Goal: Task Accomplishment & Management: Manage account settings

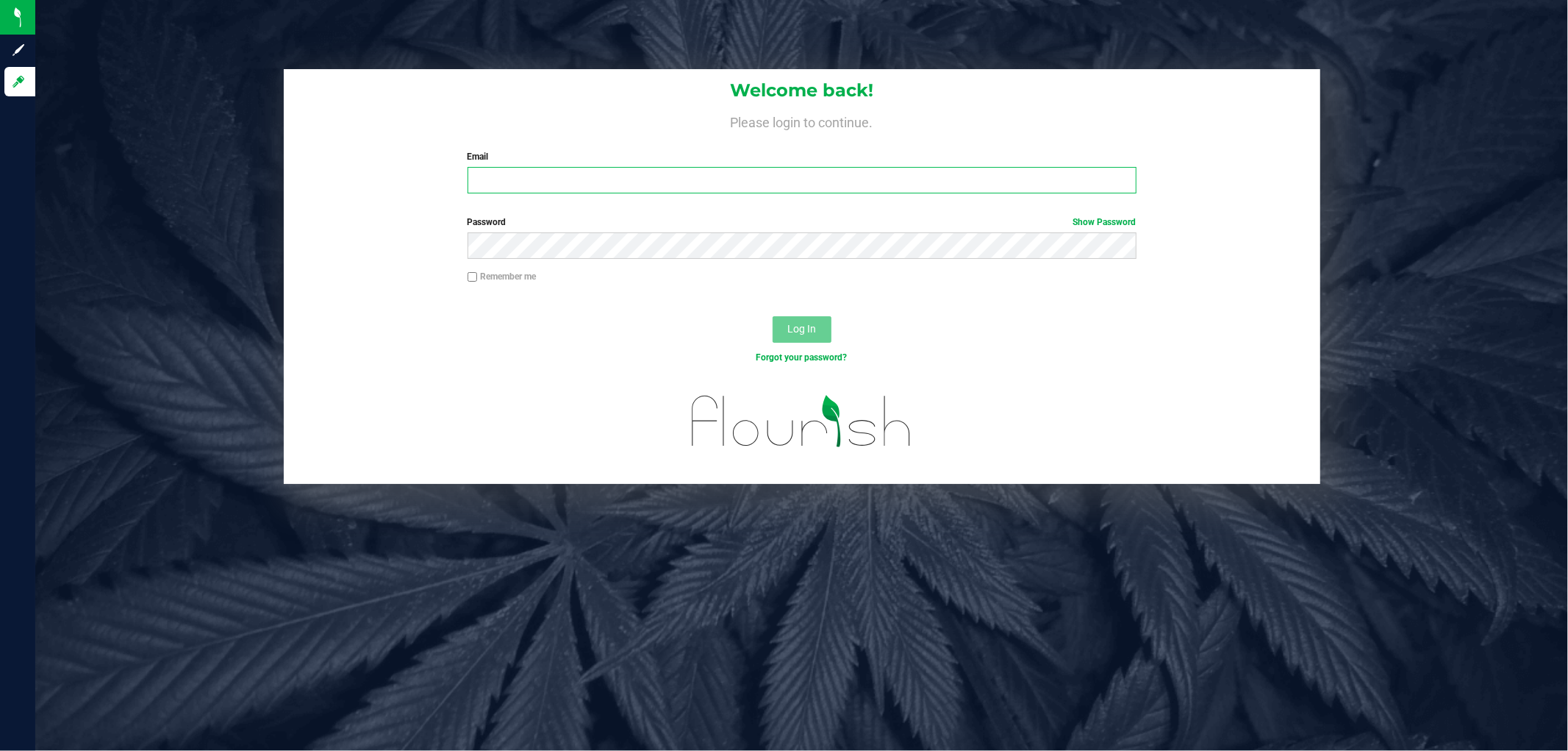
click at [615, 181] on input "Email" at bounding box center [802, 180] width 669 height 26
type input "[EMAIL_ADDRESS][DOMAIN_NAME]"
click at [773, 316] on button "Log In" at bounding box center [802, 329] width 59 height 26
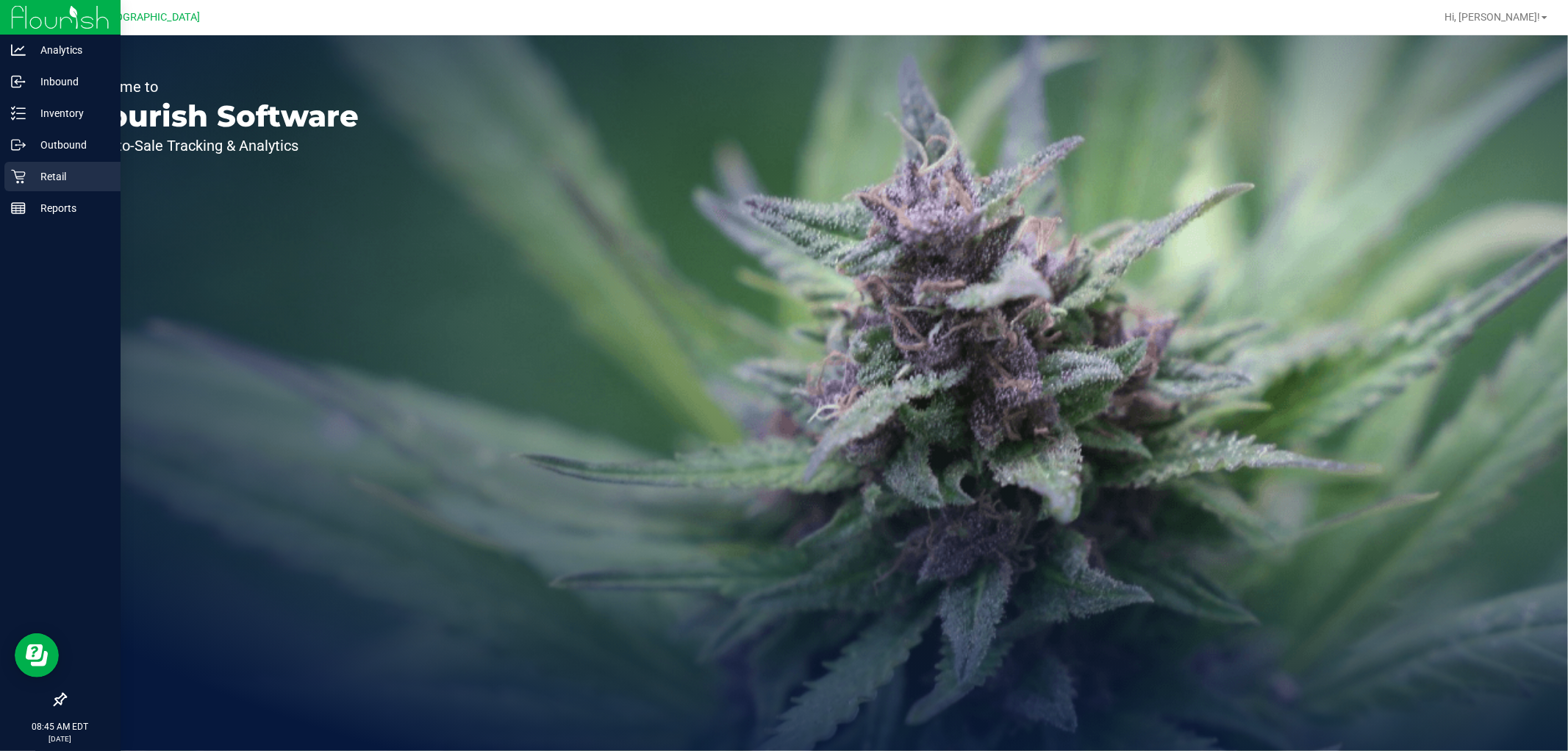
click at [37, 182] on p "Retail" at bounding box center [69, 176] width 89 height 18
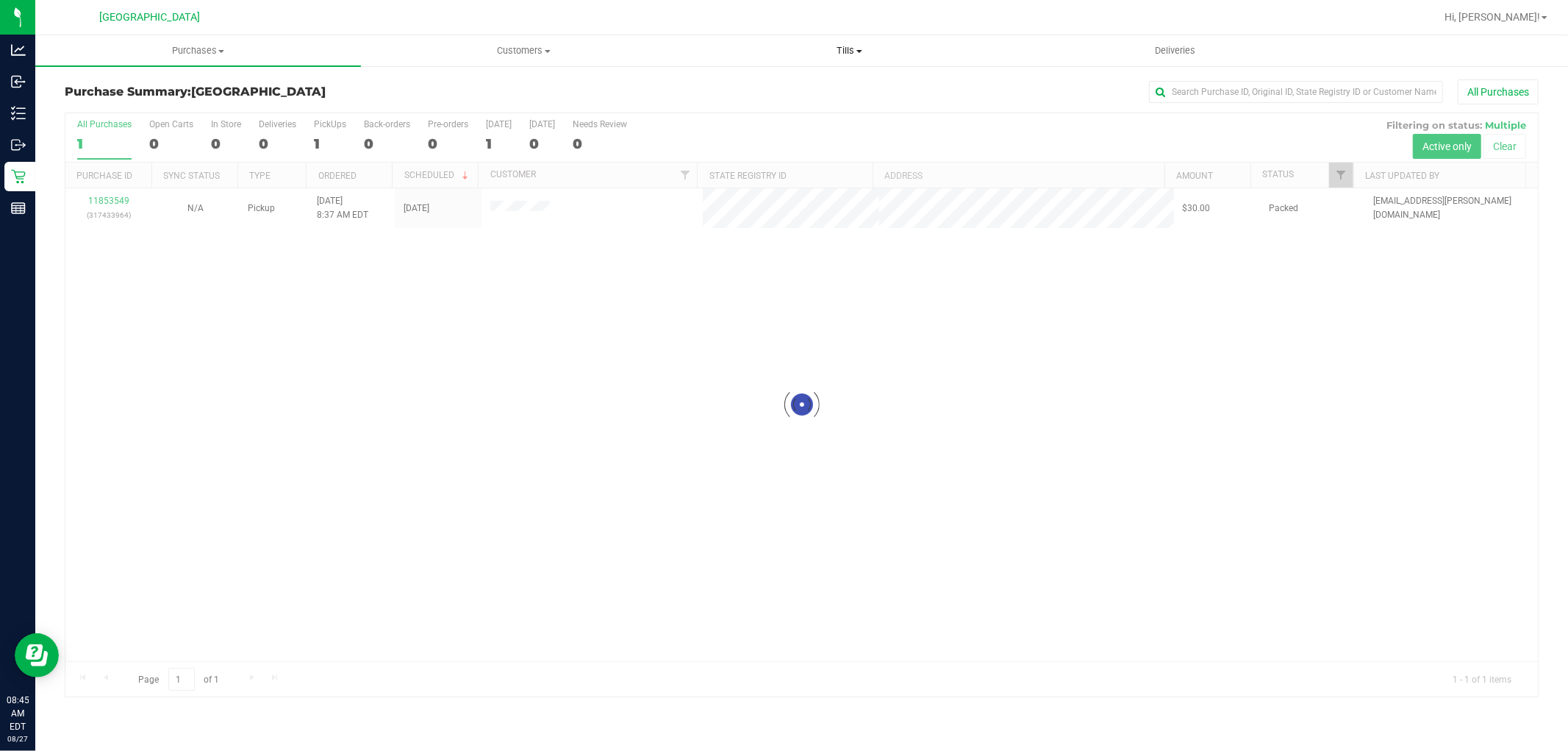
click at [855, 50] on span "Tills" at bounding box center [850, 50] width 325 height 13
click at [787, 96] on li "Manage tills" at bounding box center [849, 89] width 326 height 18
click at [733, 85] on span "Manage tills" at bounding box center [736, 89] width 99 height 12
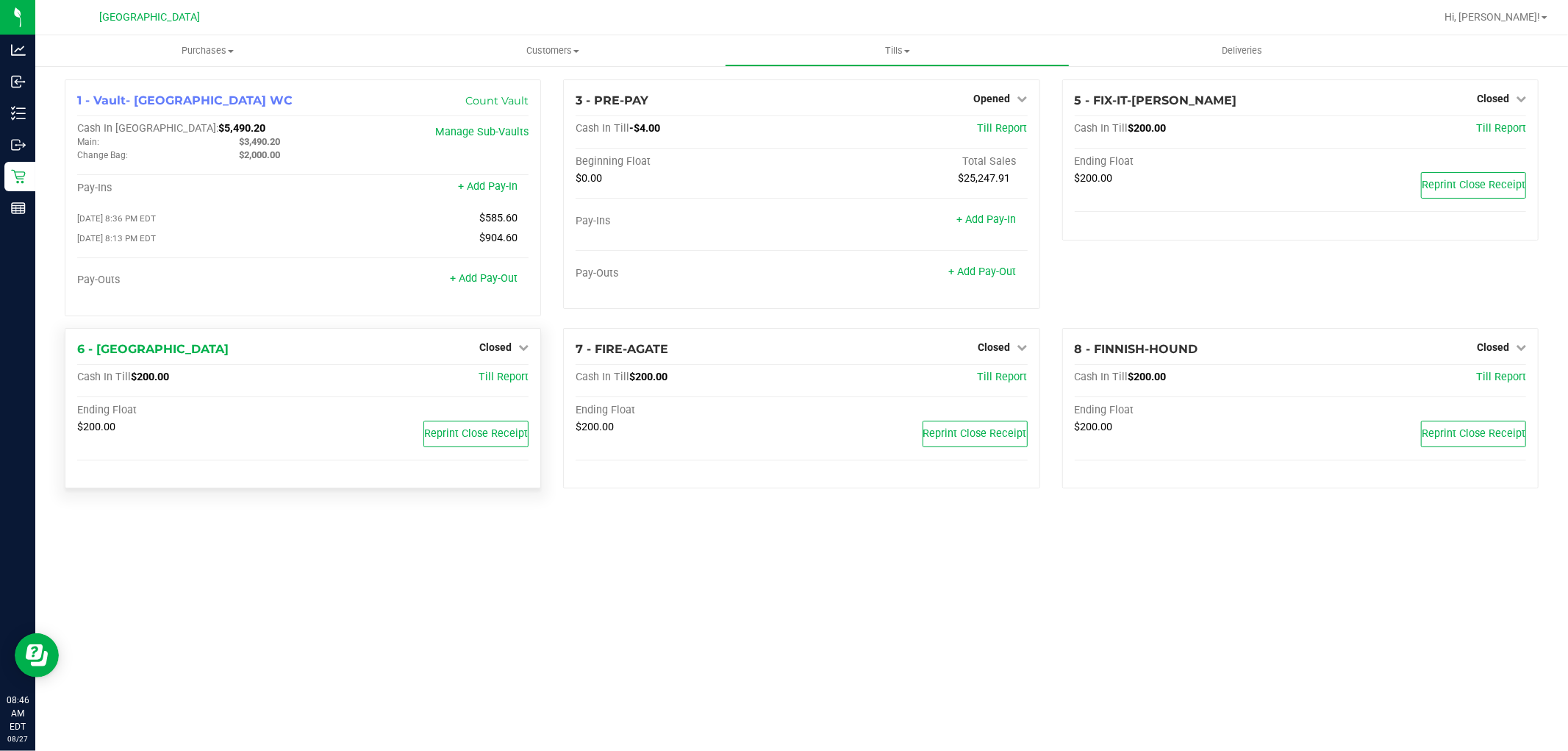
click at [501, 342] on div "Closed" at bounding box center [504, 347] width 49 height 18
click at [501, 353] on span "Closed" at bounding box center [495, 347] width 32 height 11
click at [498, 383] on link "Open Till" at bounding box center [495, 376] width 39 height 11
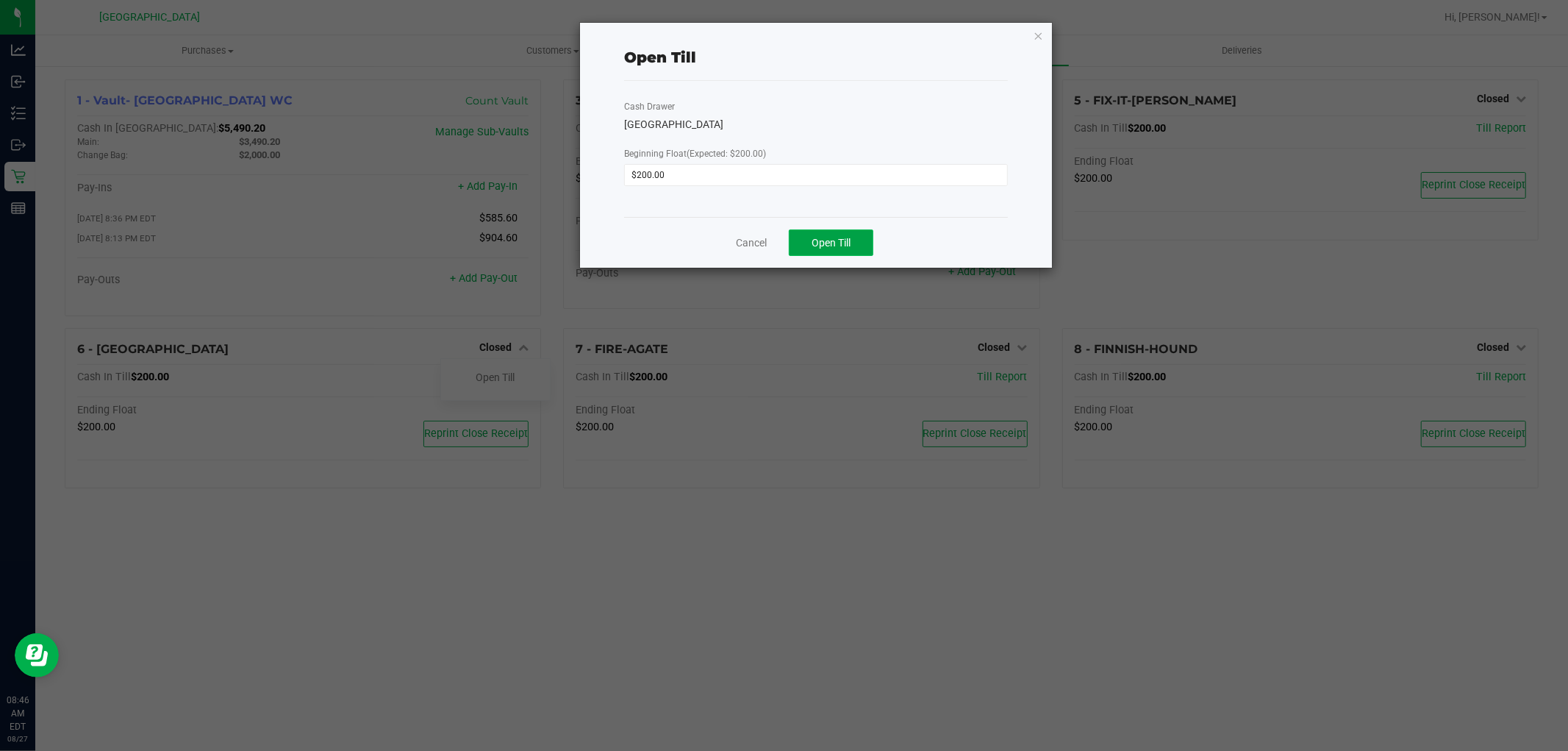
click at [827, 237] on span "Open Till" at bounding box center [831, 242] width 39 height 11
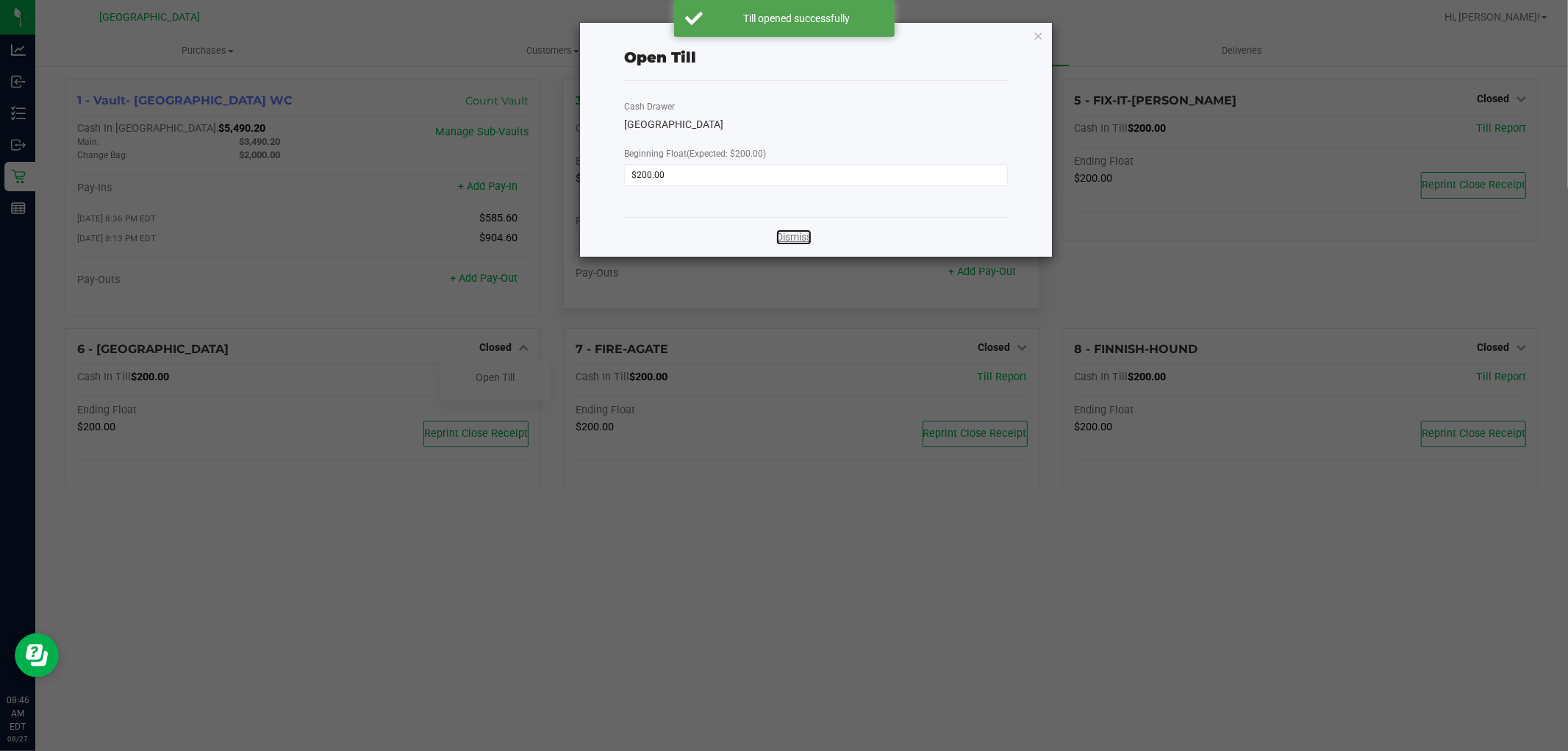
click at [792, 243] on link "Dismiss" at bounding box center [794, 237] width 35 height 16
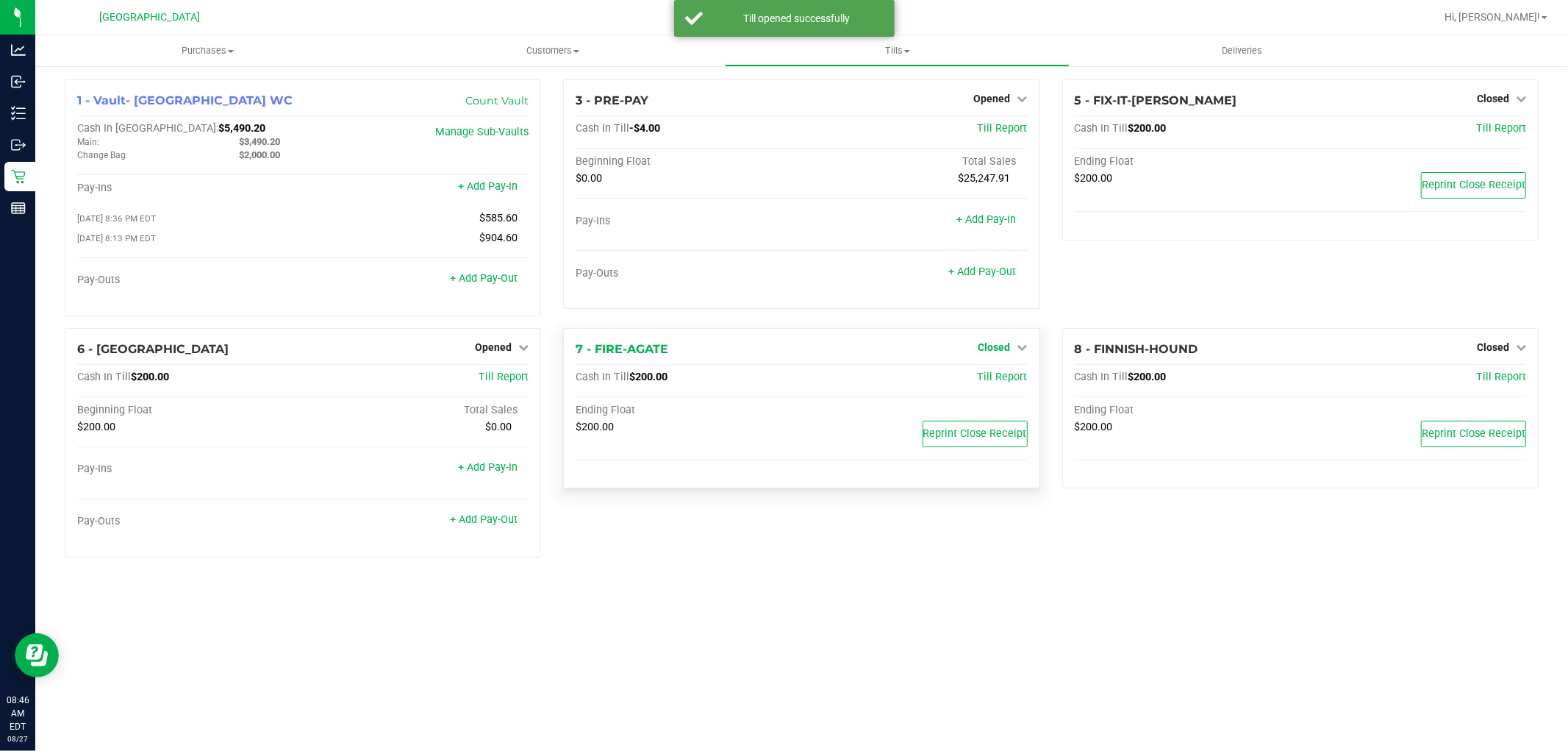
click at [999, 346] on span "Closed" at bounding box center [994, 347] width 32 height 11
click at [994, 379] on link "Open Till" at bounding box center [994, 376] width 39 height 11
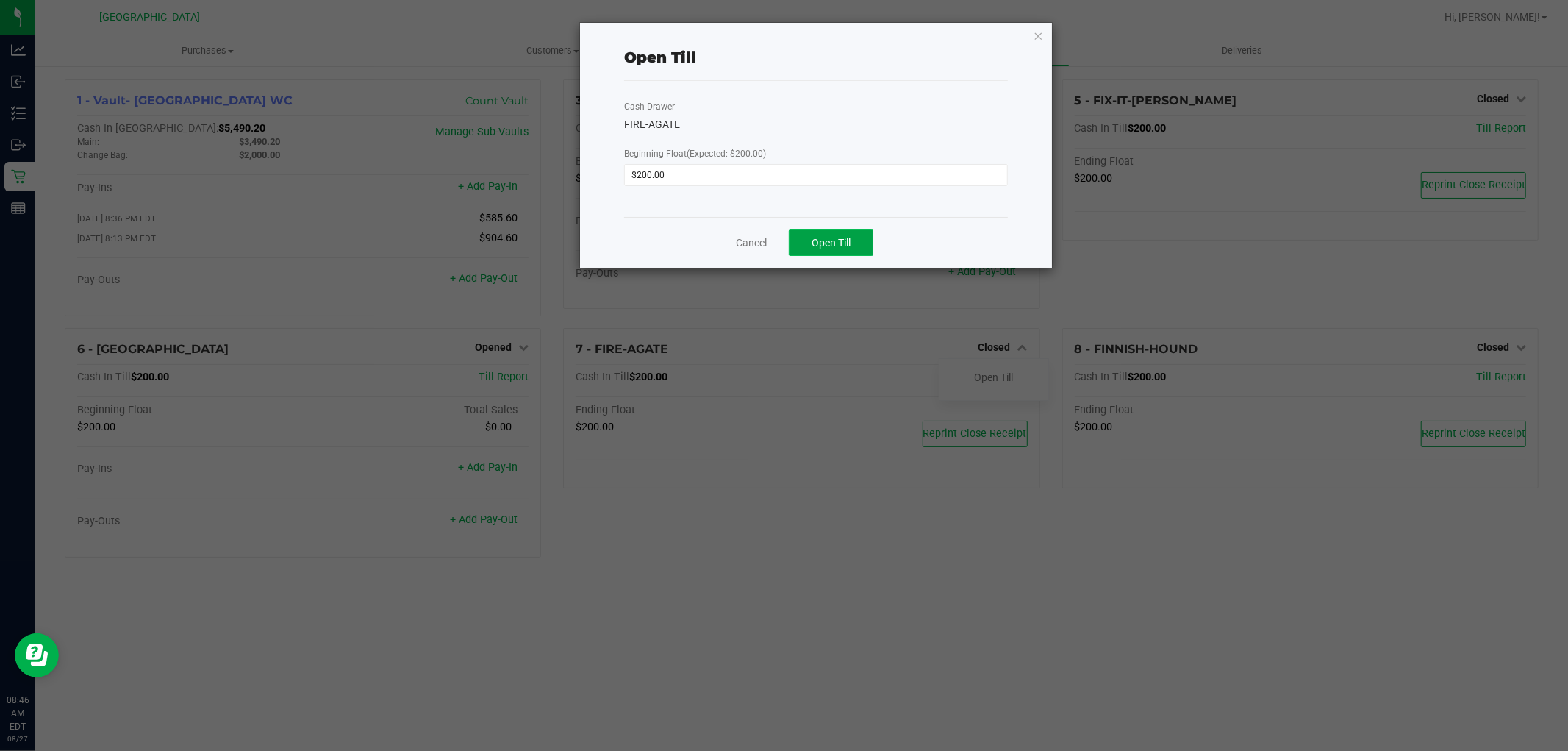
click at [838, 244] on span "Open Till" at bounding box center [831, 242] width 39 height 11
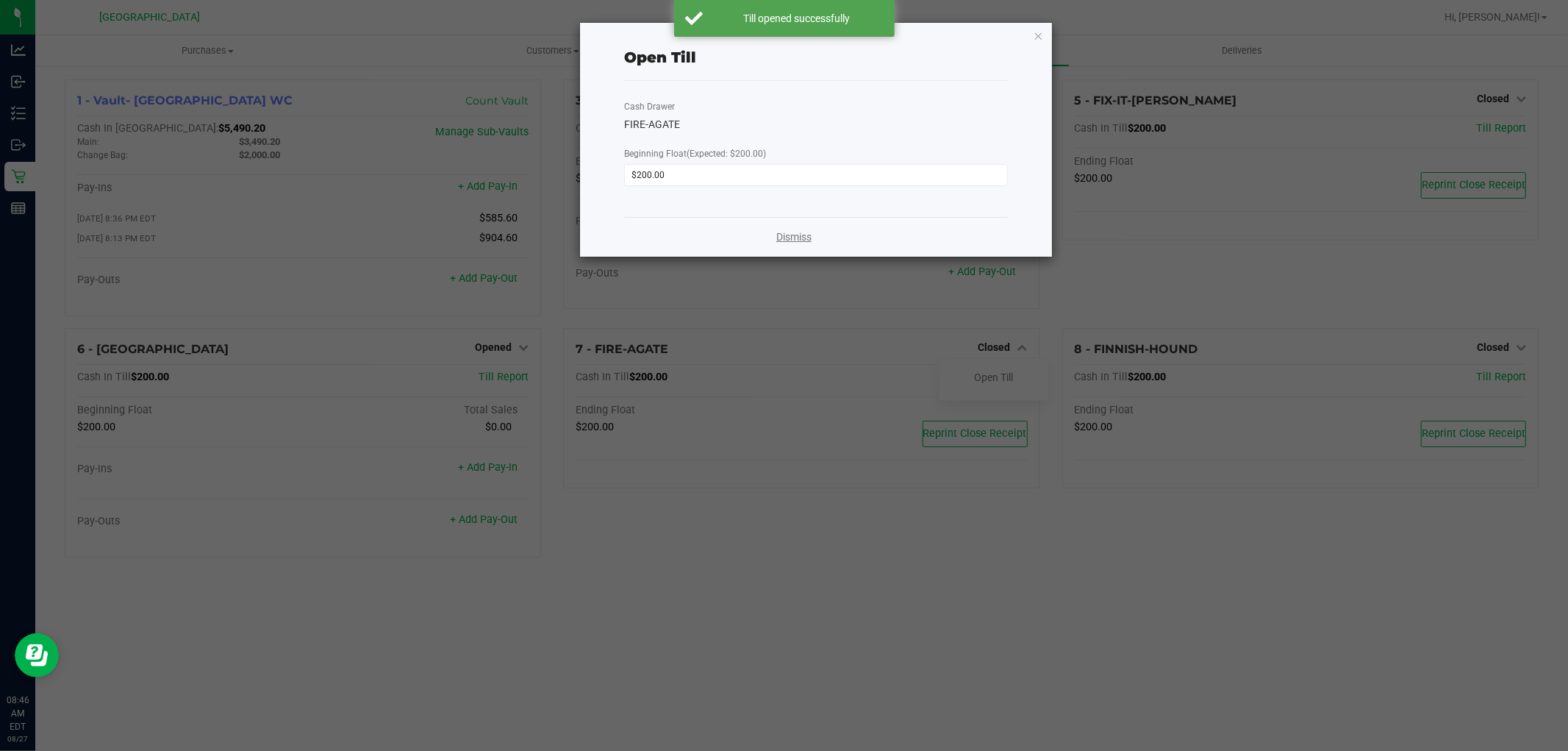
click at [806, 236] on link "Dismiss" at bounding box center [794, 237] width 35 height 16
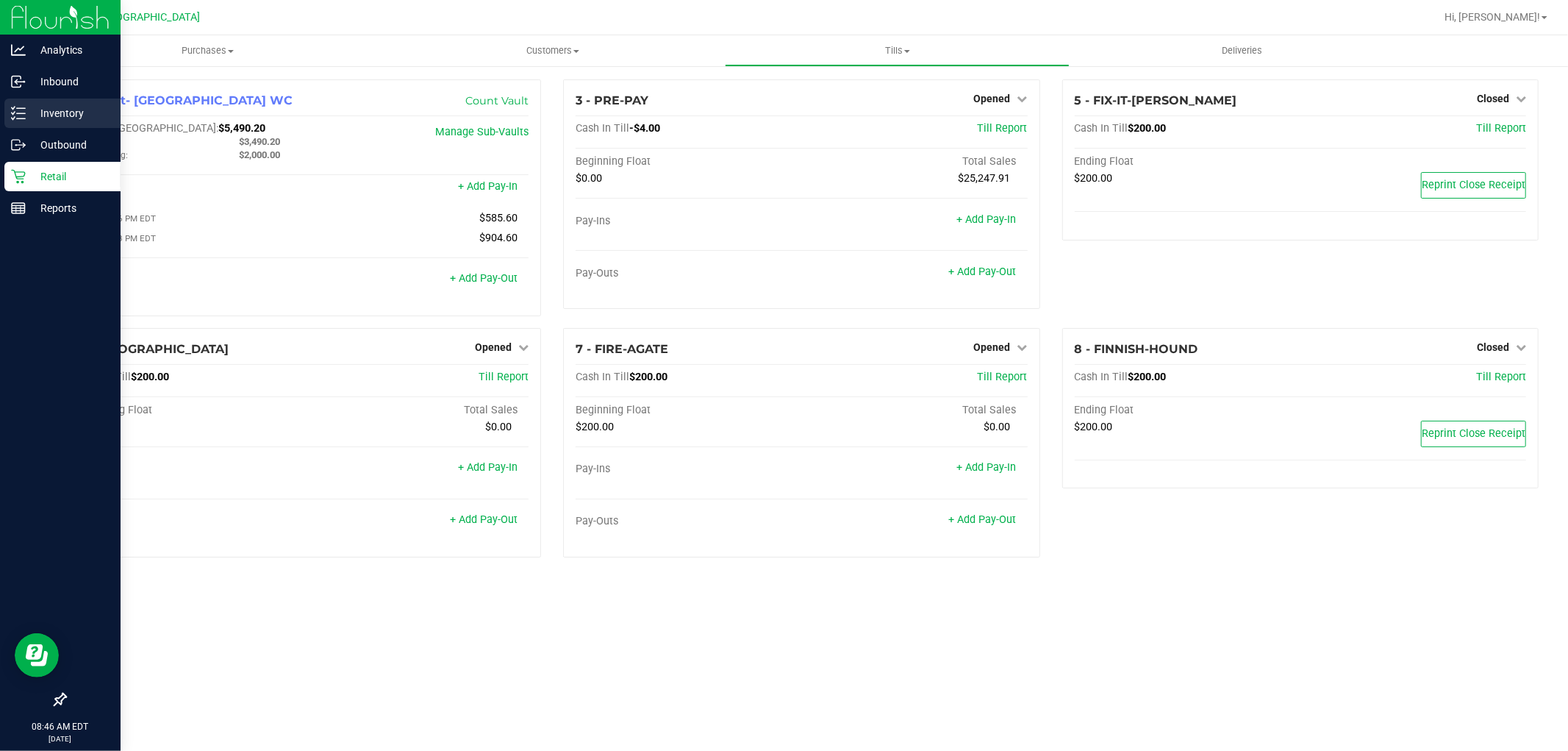
click at [45, 116] on p "Inventory" at bounding box center [69, 113] width 89 height 18
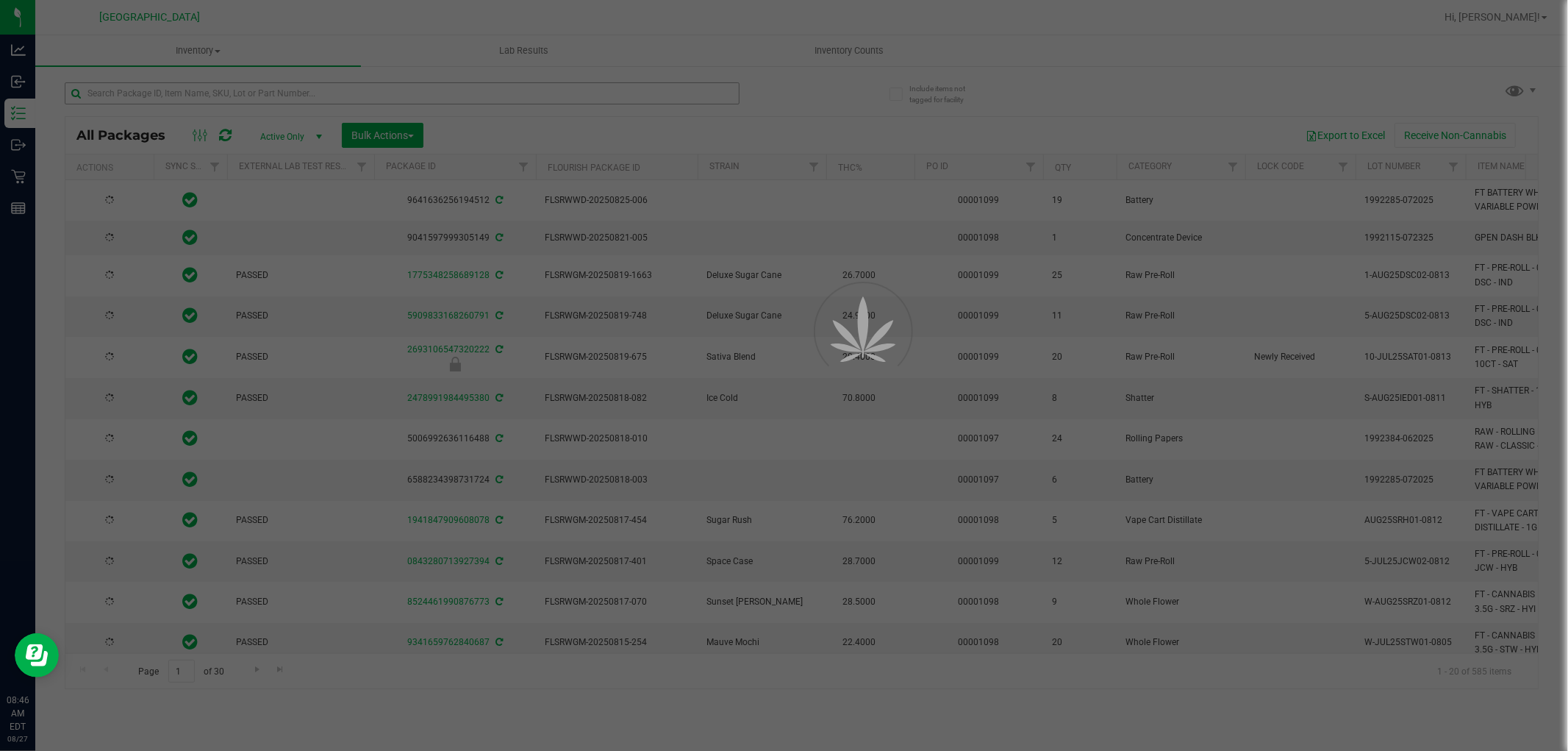
click at [208, 93] on div at bounding box center [784, 376] width 1568 height 751
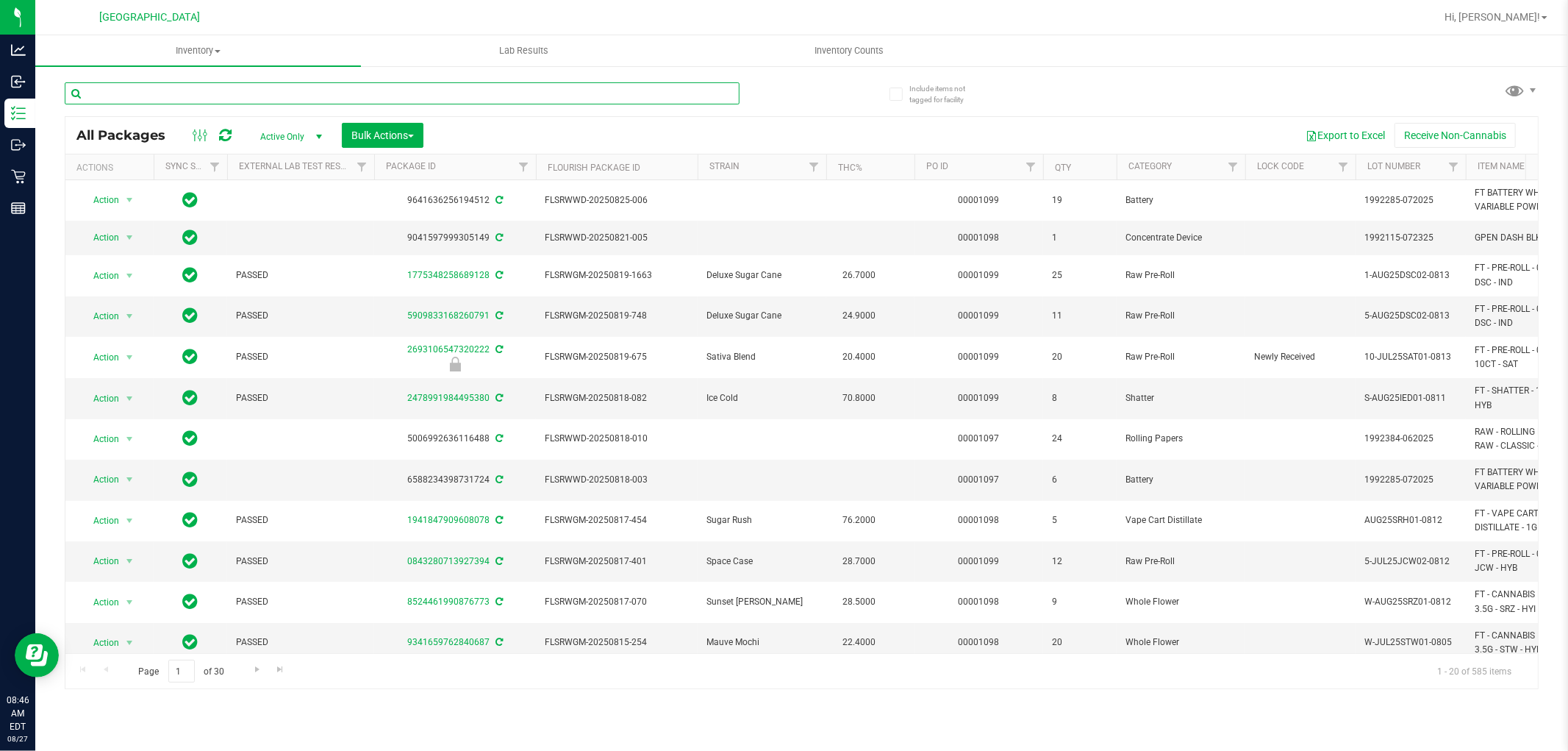
click at [208, 93] on input "text" at bounding box center [402, 93] width 675 height 22
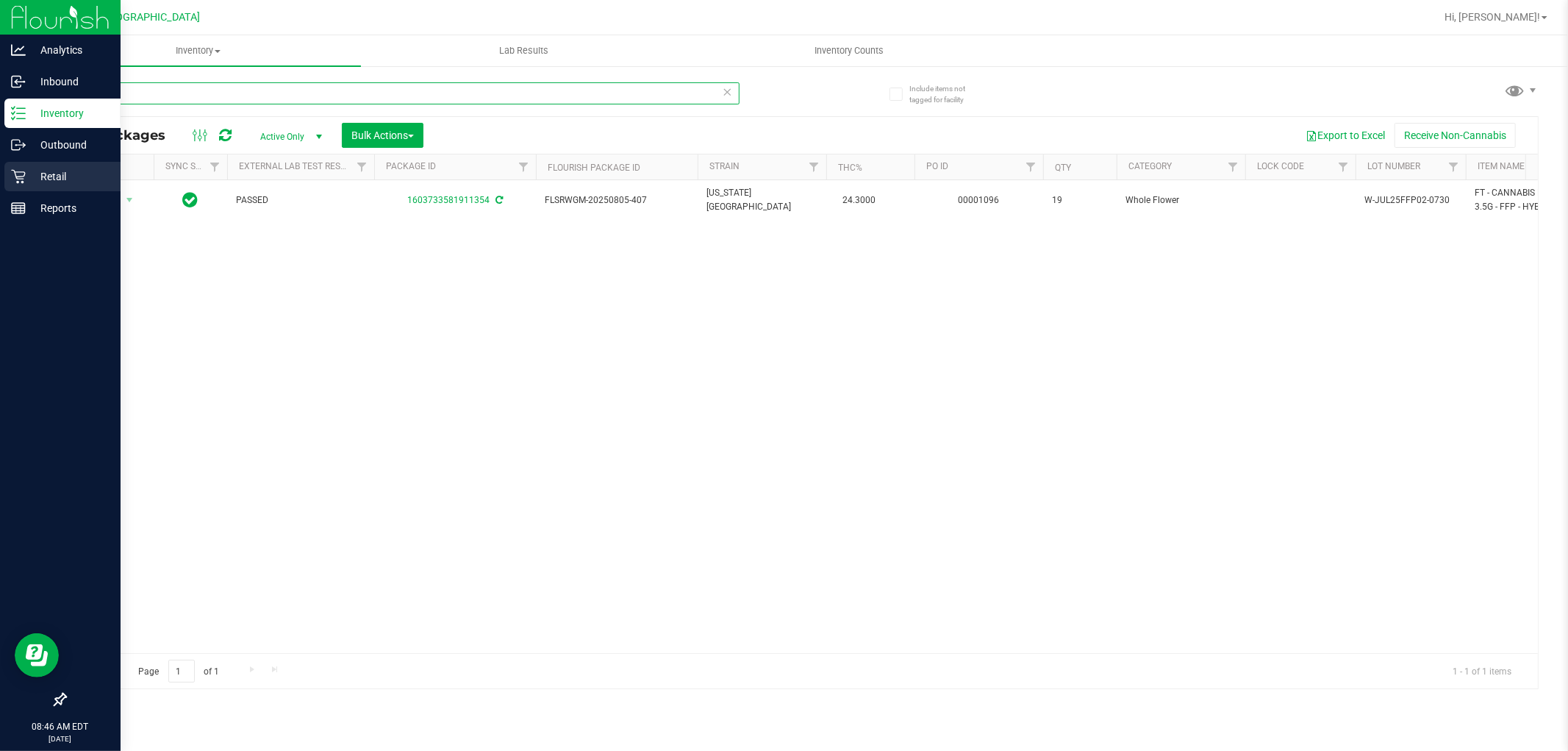
type input "ffp"
click at [45, 174] on p "Retail" at bounding box center [69, 176] width 89 height 18
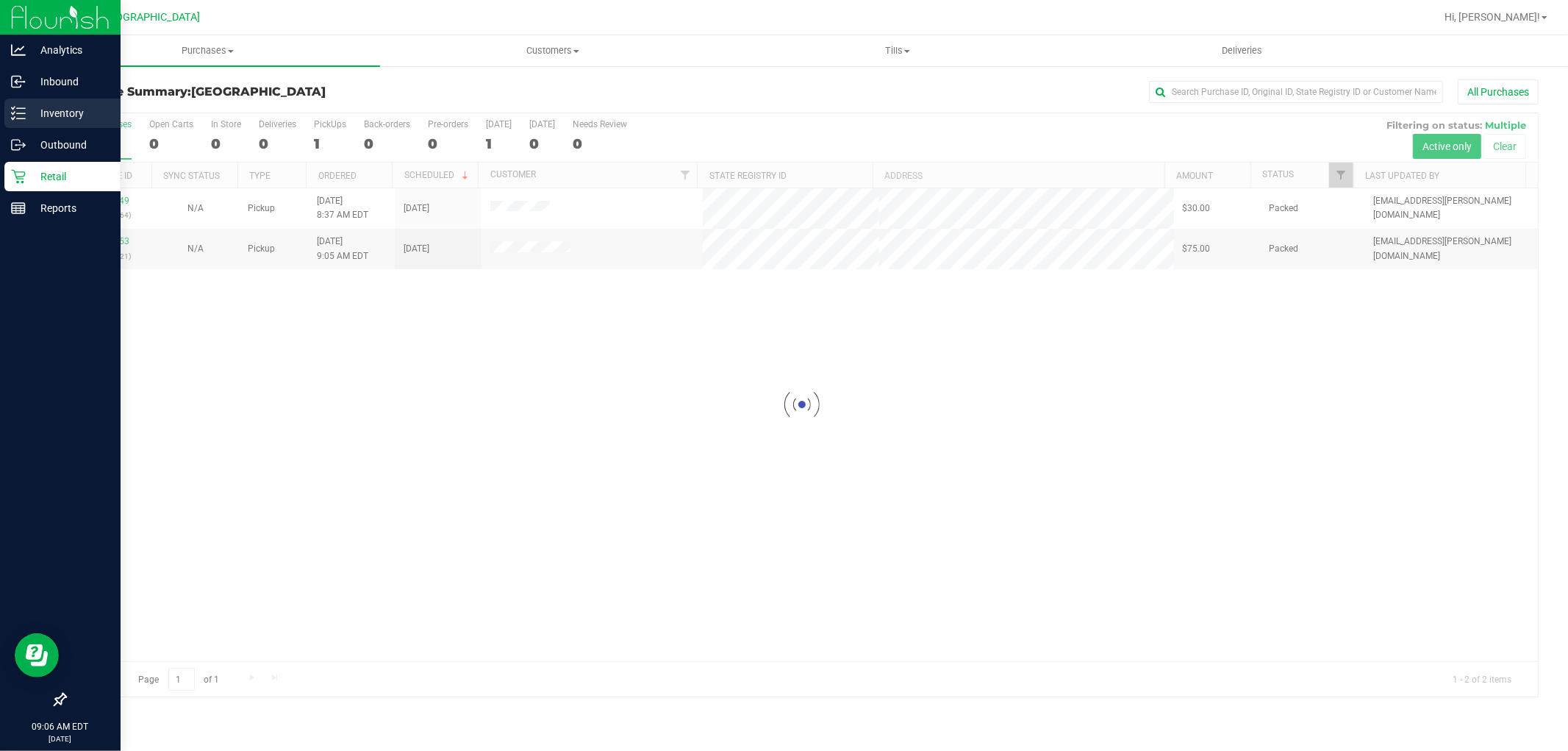
click at [61, 116] on p "Inventory" at bounding box center [69, 113] width 89 height 18
click at [39, 111] on p "Inventory" at bounding box center [69, 113] width 89 height 18
click at [45, 111] on p "Inventory" at bounding box center [69, 113] width 89 height 18
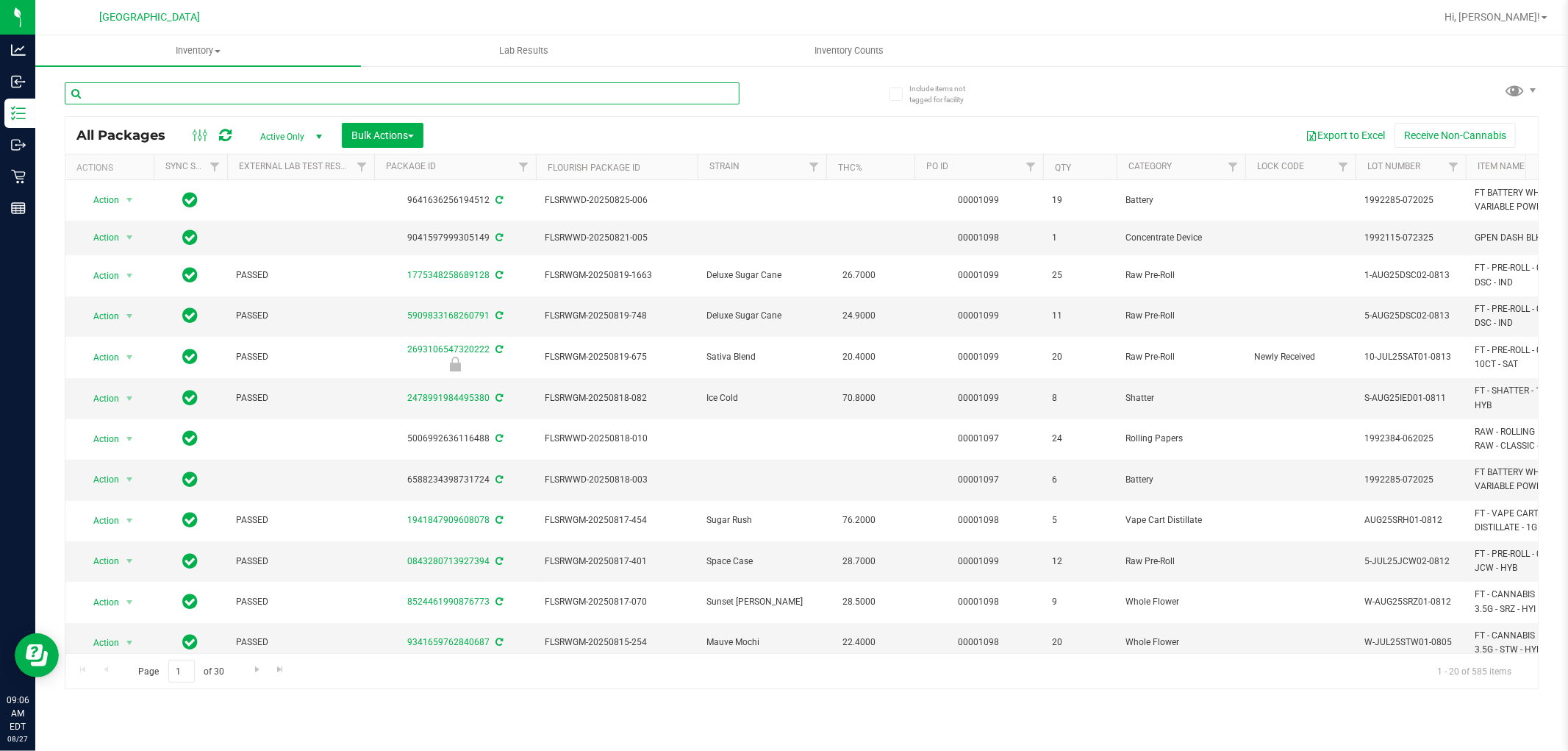
click at [226, 94] on input "text" at bounding box center [402, 93] width 675 height 22
paste input "W-AUG25GRZ01-0809"
type input "W-AUG25GRZ01-0809"
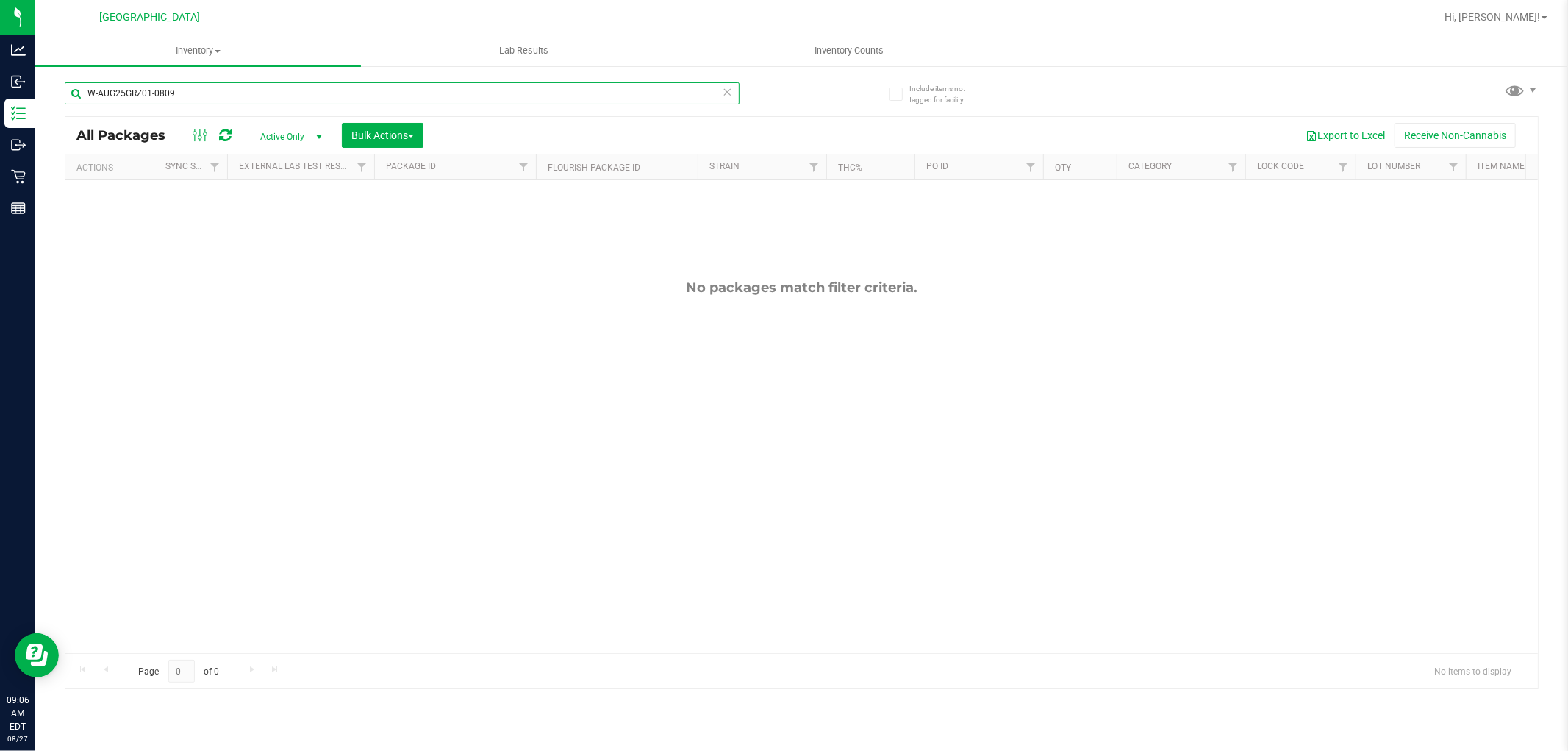
drag, startPoint x: 182, startPoint y: 97, endPoint x: 75, endPoint y: 89, distance: 107.3
click at [75, 89] on input "W-AUG25GRZ01-0809" at bounding box center [402, 93] width 675 height 22
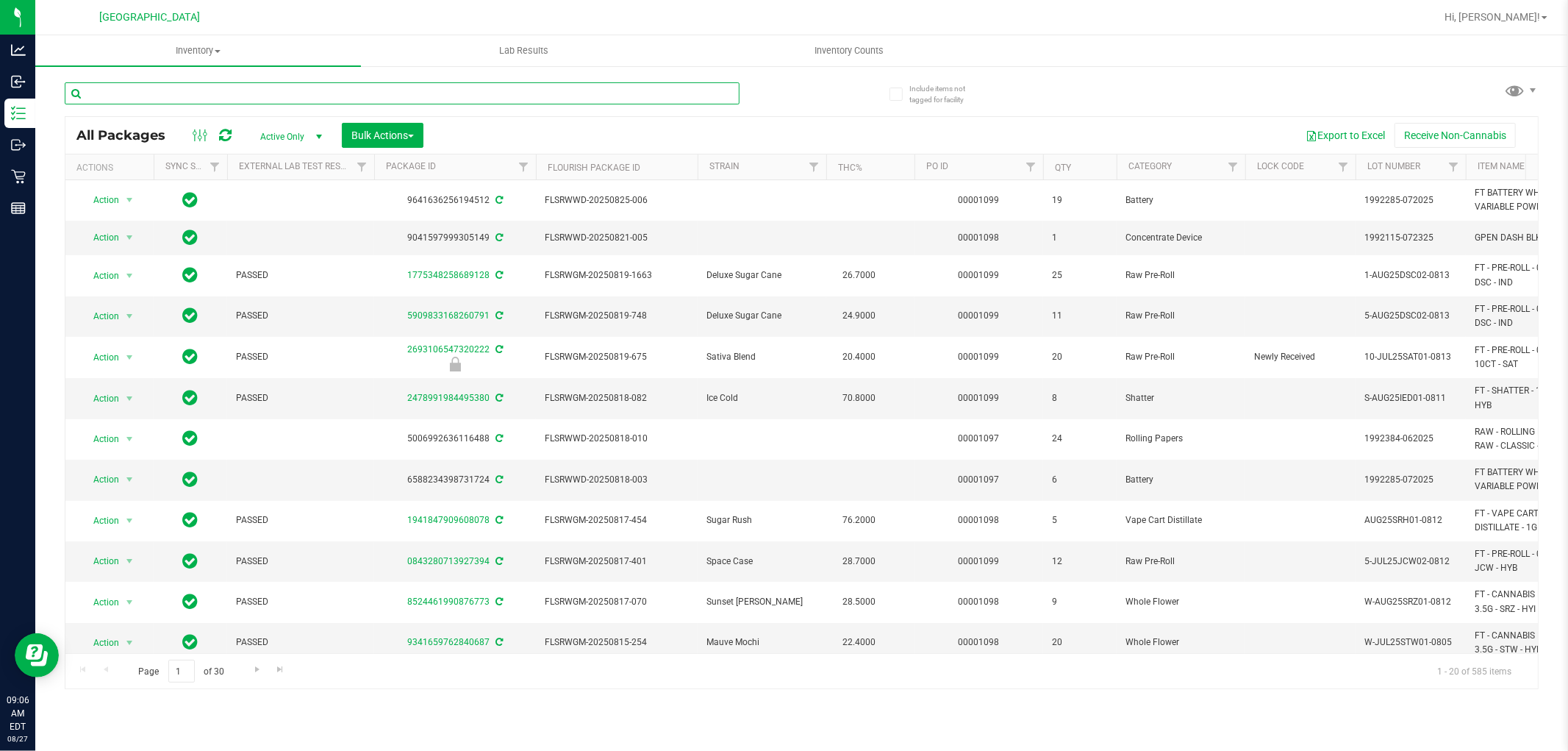
paste input "W-JUN25DDF02-0702"
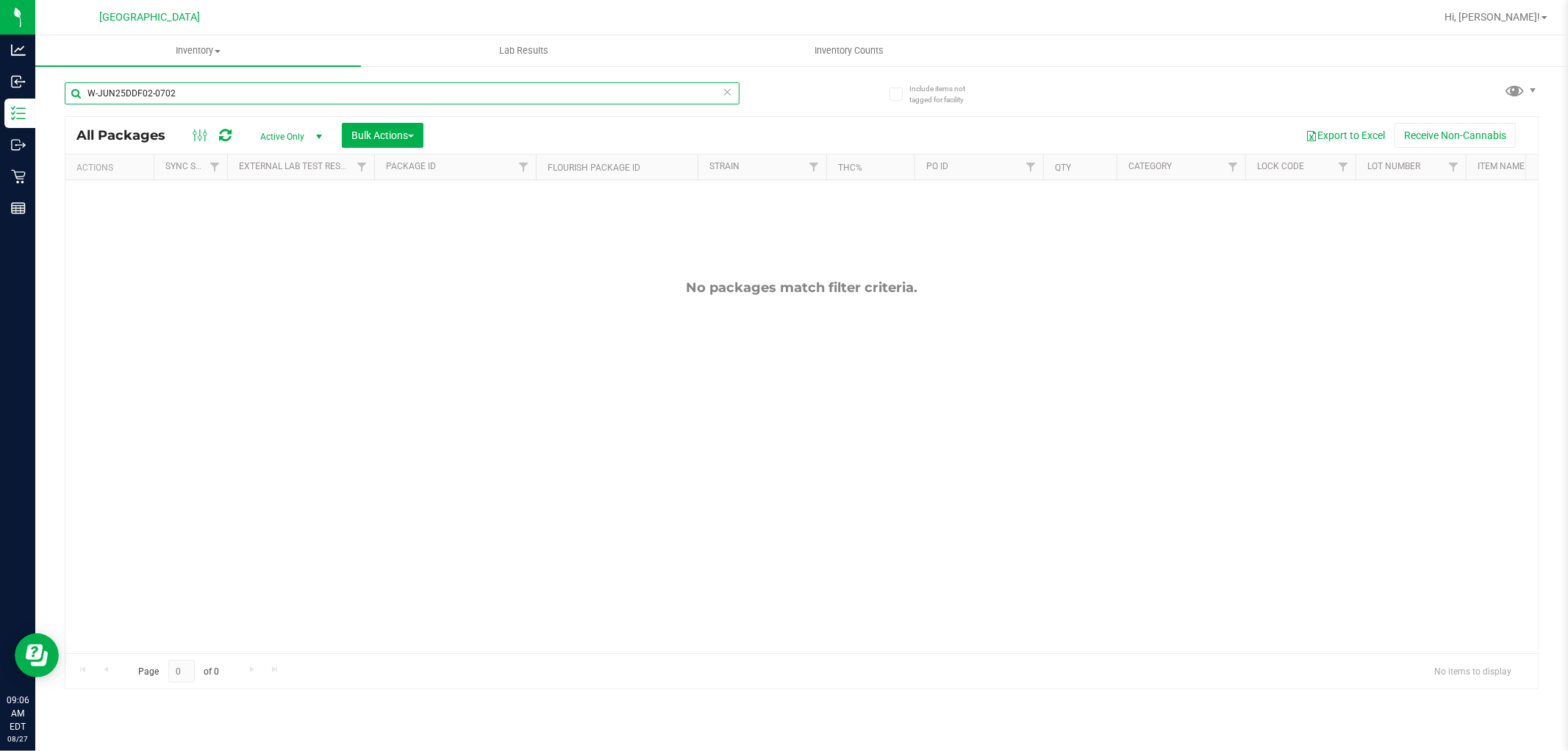
drag, startPoint x: 175, startPoint y: 93, endPoint x: 60, endPoint y: 90, distance: 115.0
click at [60, 90] on div "Include items not tagged for facility W-JUN25DDF02-0702 All Packages Active Onl…" at bounding box center [801, 289] width 1533 height 448
type input "W-JUN25DDF02-0702"
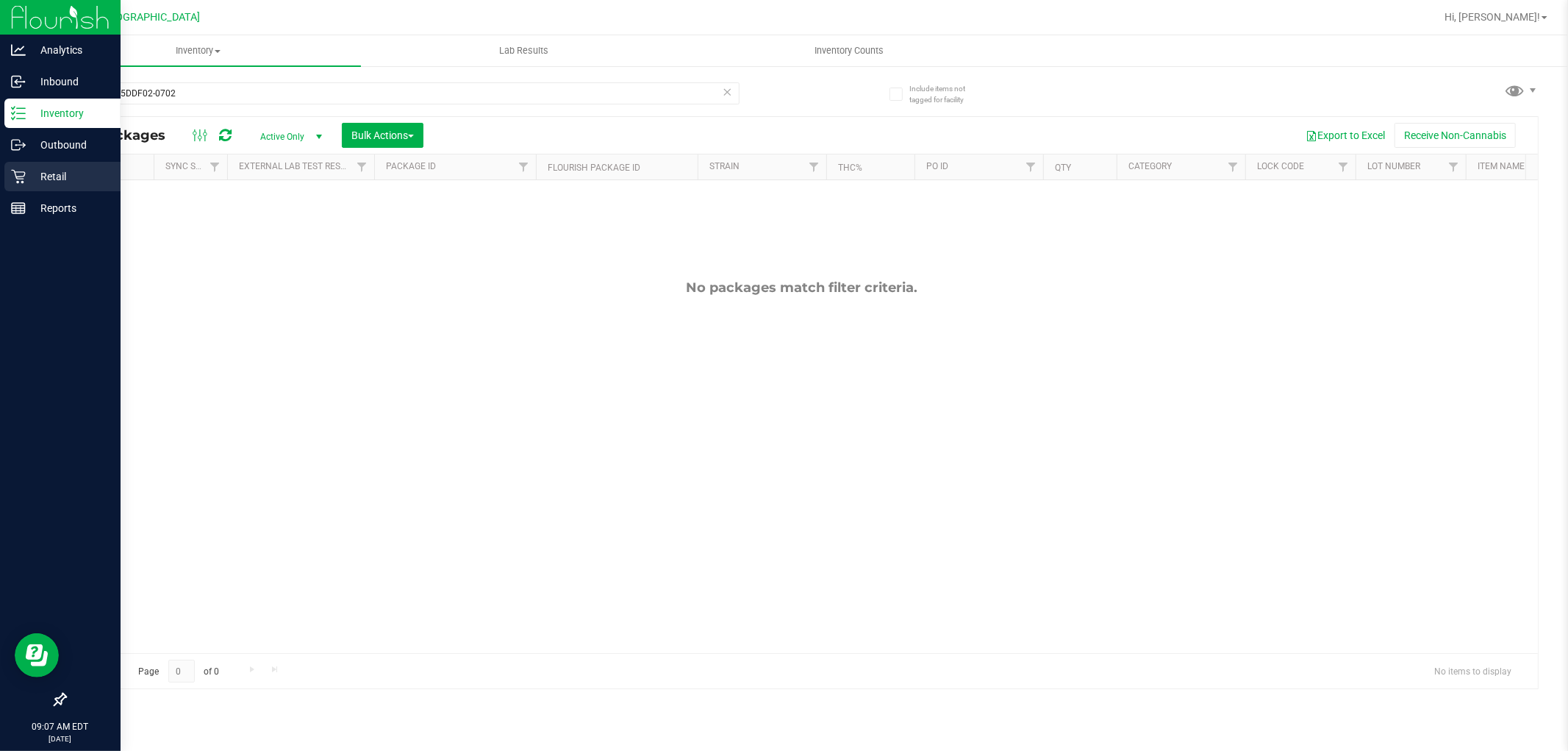
click at [19, 179] on icon at bounding box center [18, 176] width 15 height 15
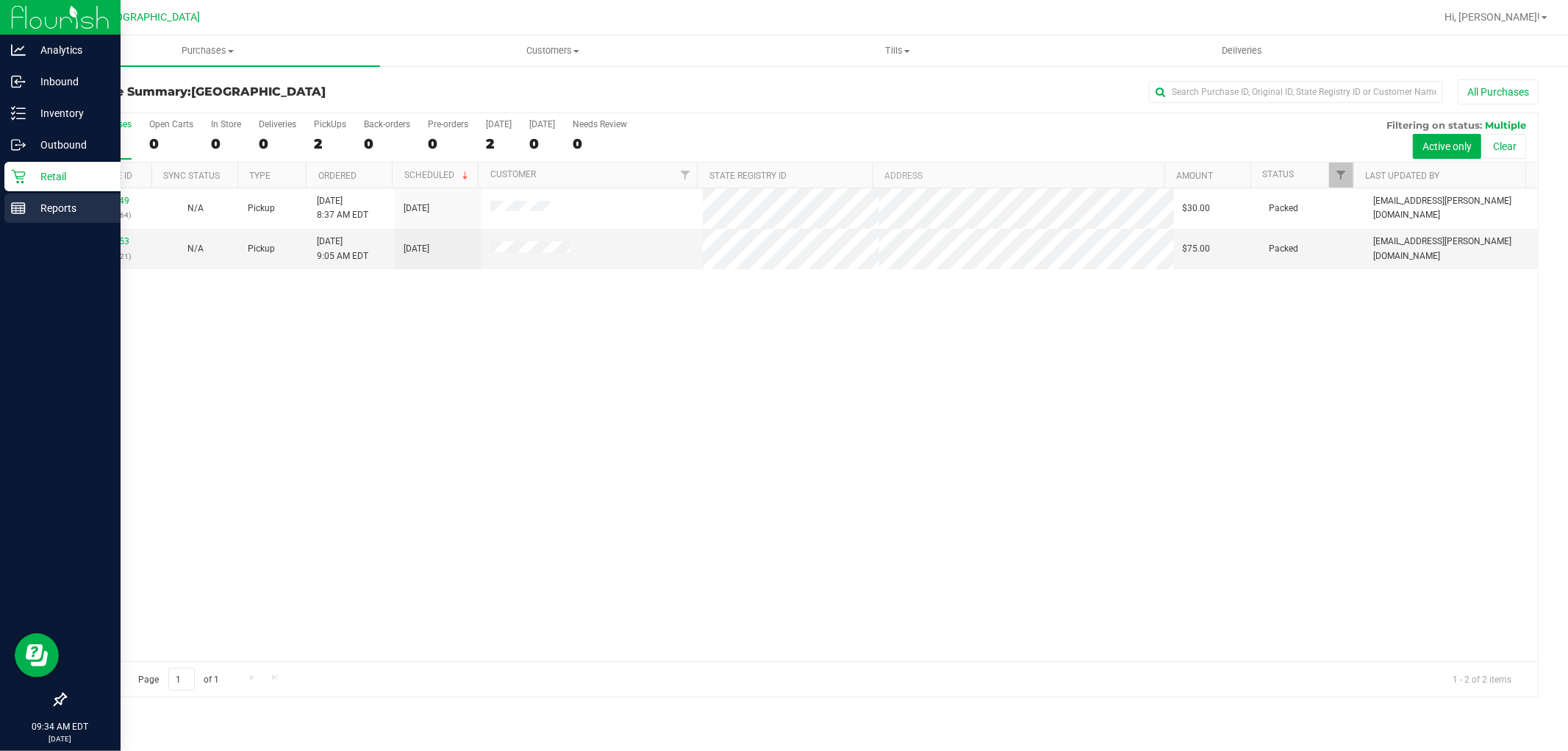
click at [39, 207] on p "Reports" at bounding box center [69, 208] width 89 height 18
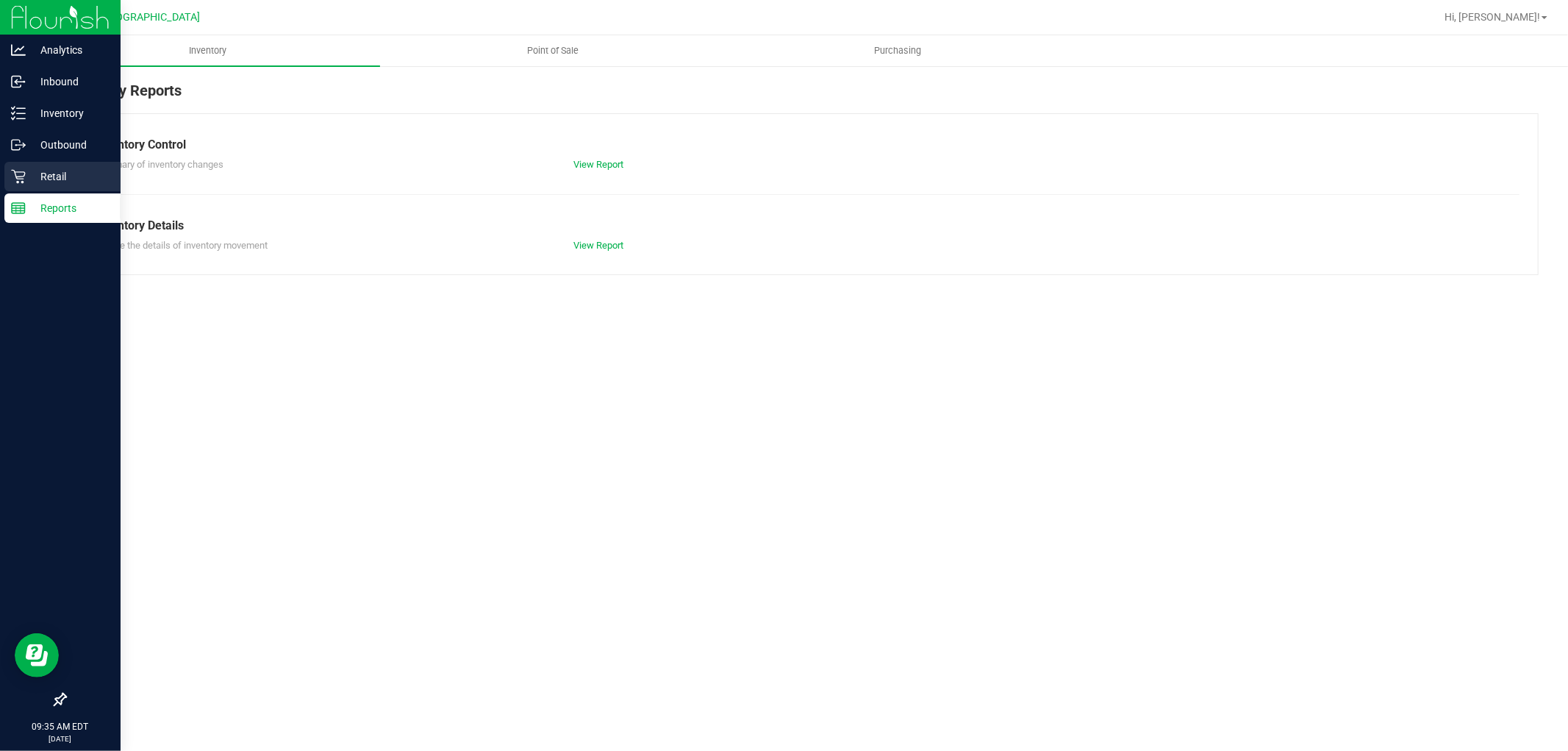
click at [23, 169] on icon at bounding box center [18, 176] width 15 height 15
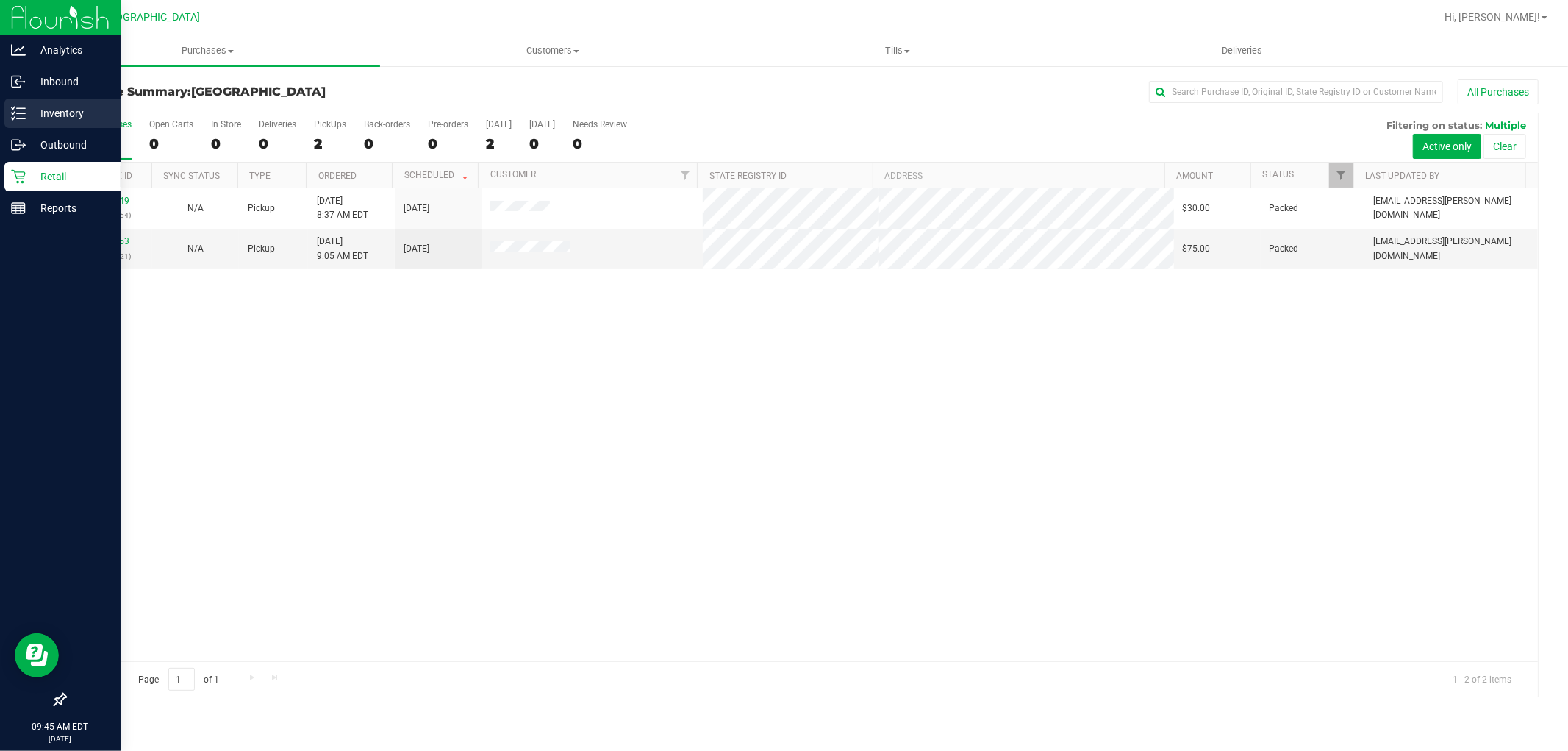
click at [24, 111] on icon at bounding box center [18, 113] width 15 height 15
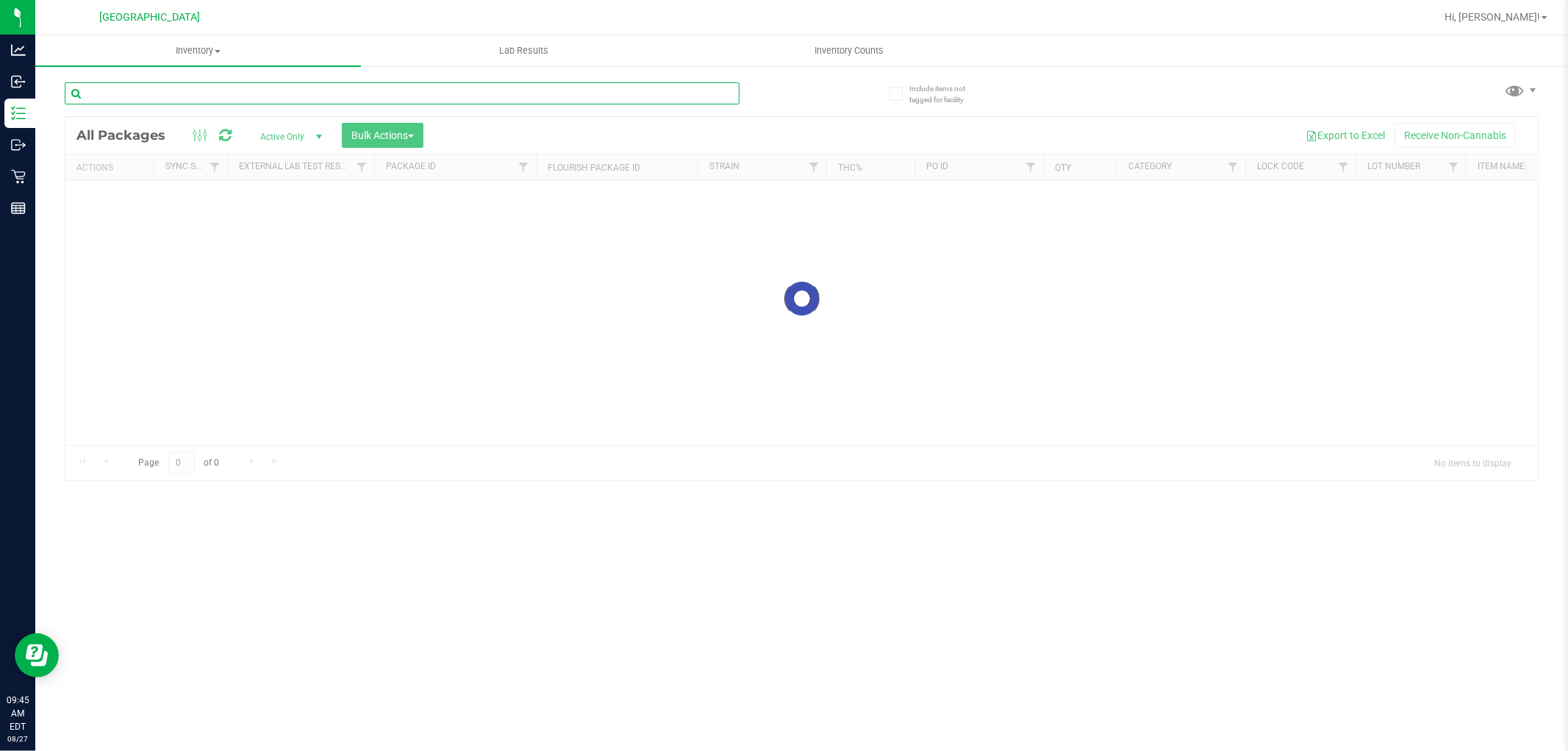
click at [230, 93] on input "text" at bounding box center [402, 93] width 675 height 22
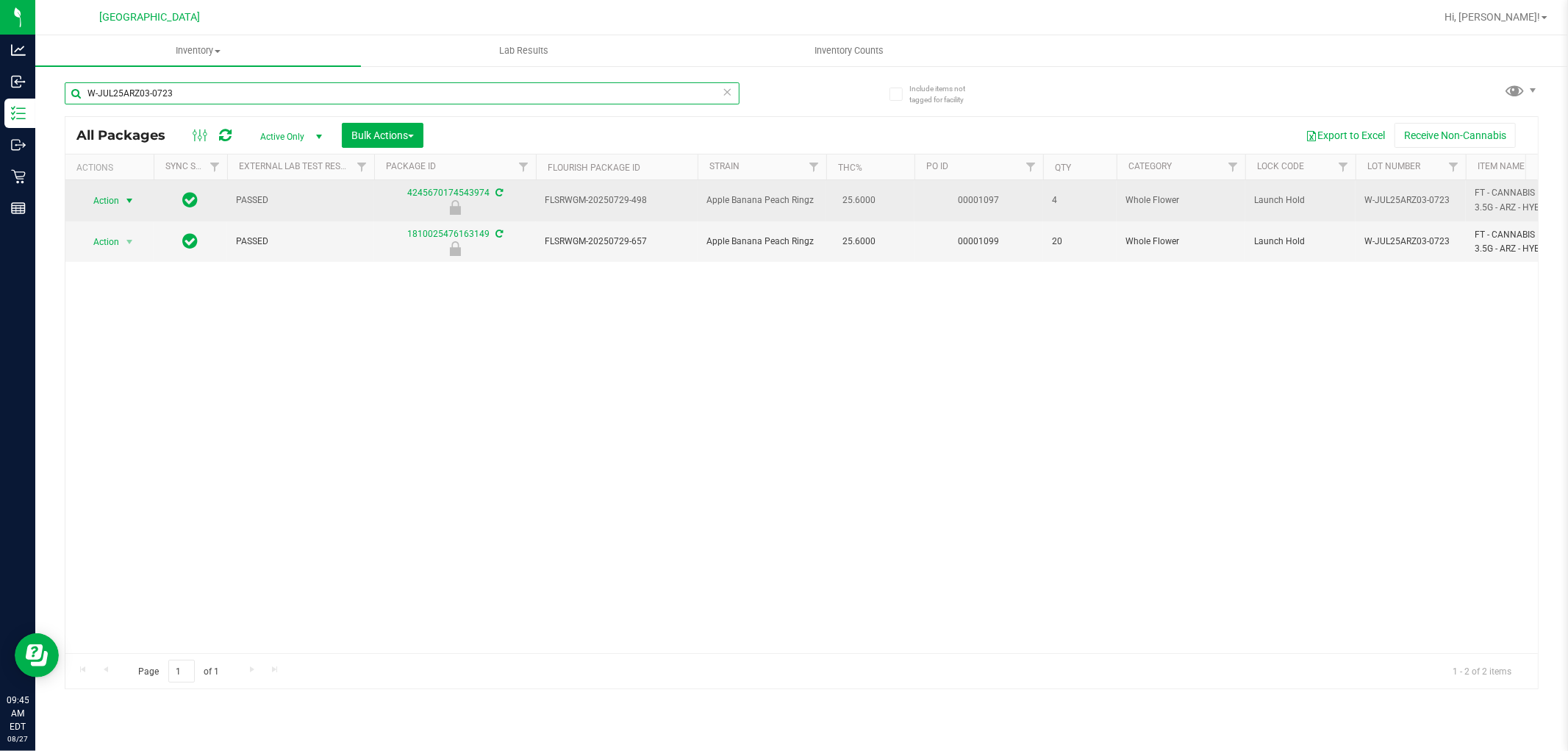
type input "W-JUL25ARZ03-0723"
click at [101, 200] on span "Action" at bounding box center [99, 200] width 39 height 20
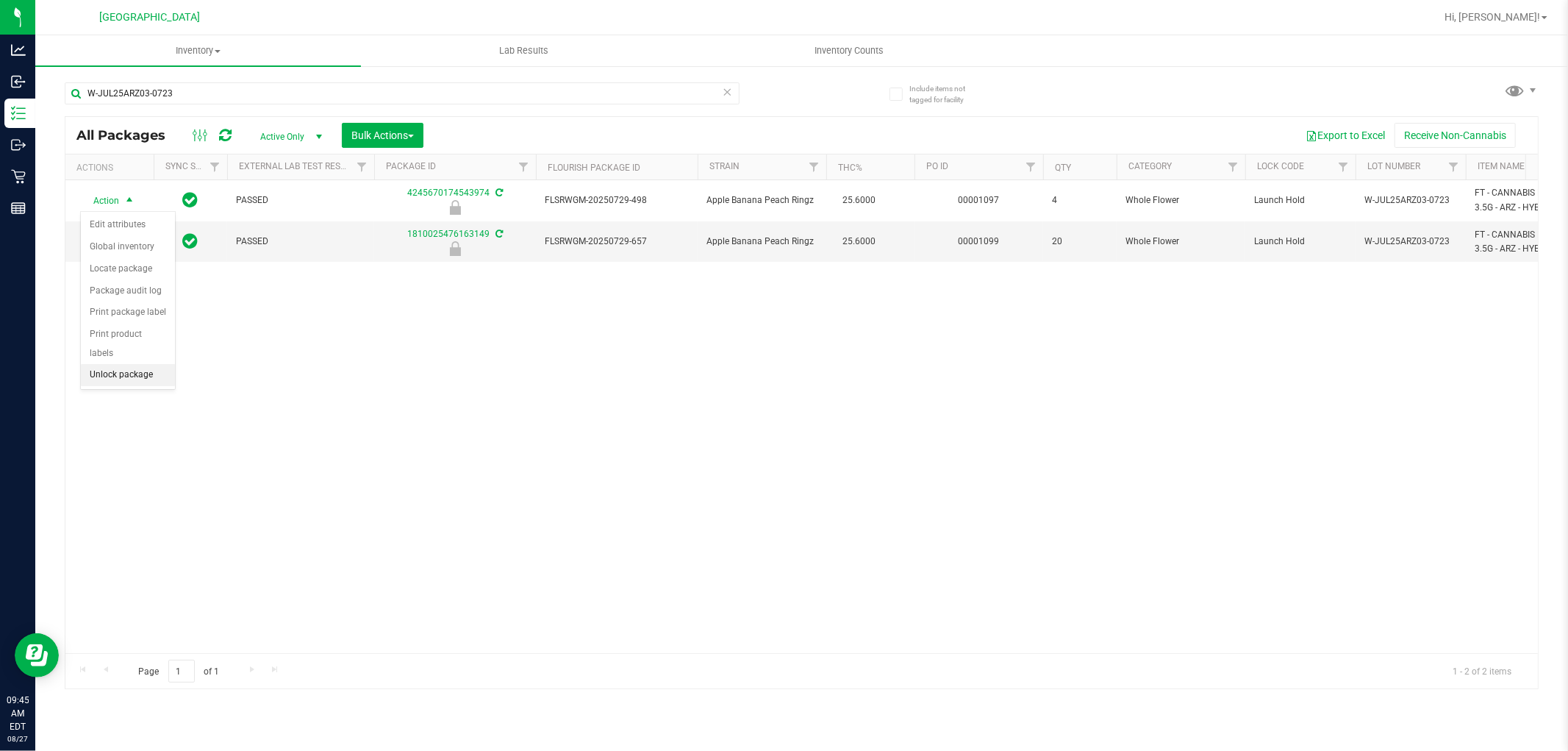
click at [120, 376] on li "Unlock package" at bounding box center [127, 375] width 94 height 22
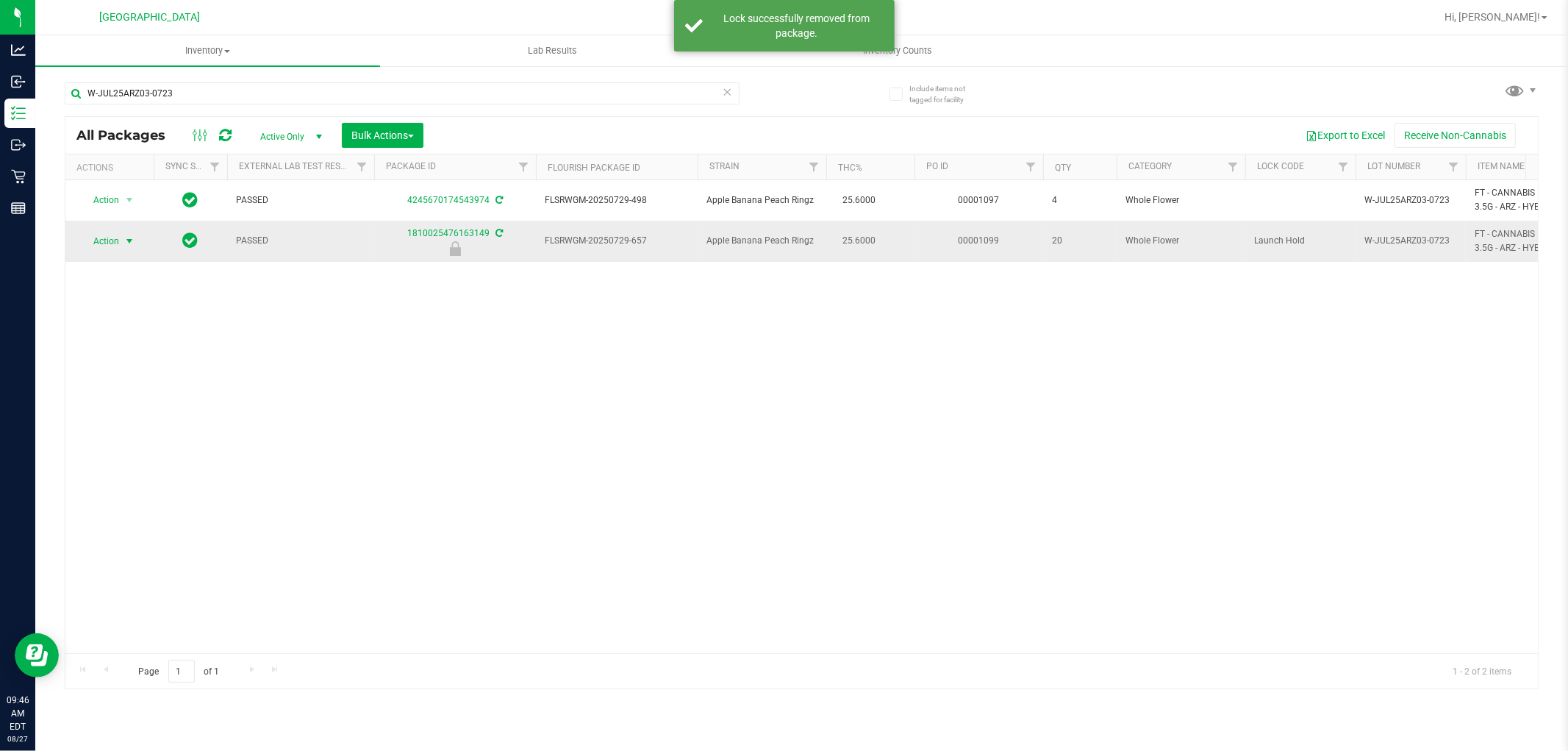
click at [118, 240] on span "Action" at bounding box center [99, 240] width 39 height 20
click at [118, 414] on li "Unlock package" at bounding box center [127, 416] width 94 height 22
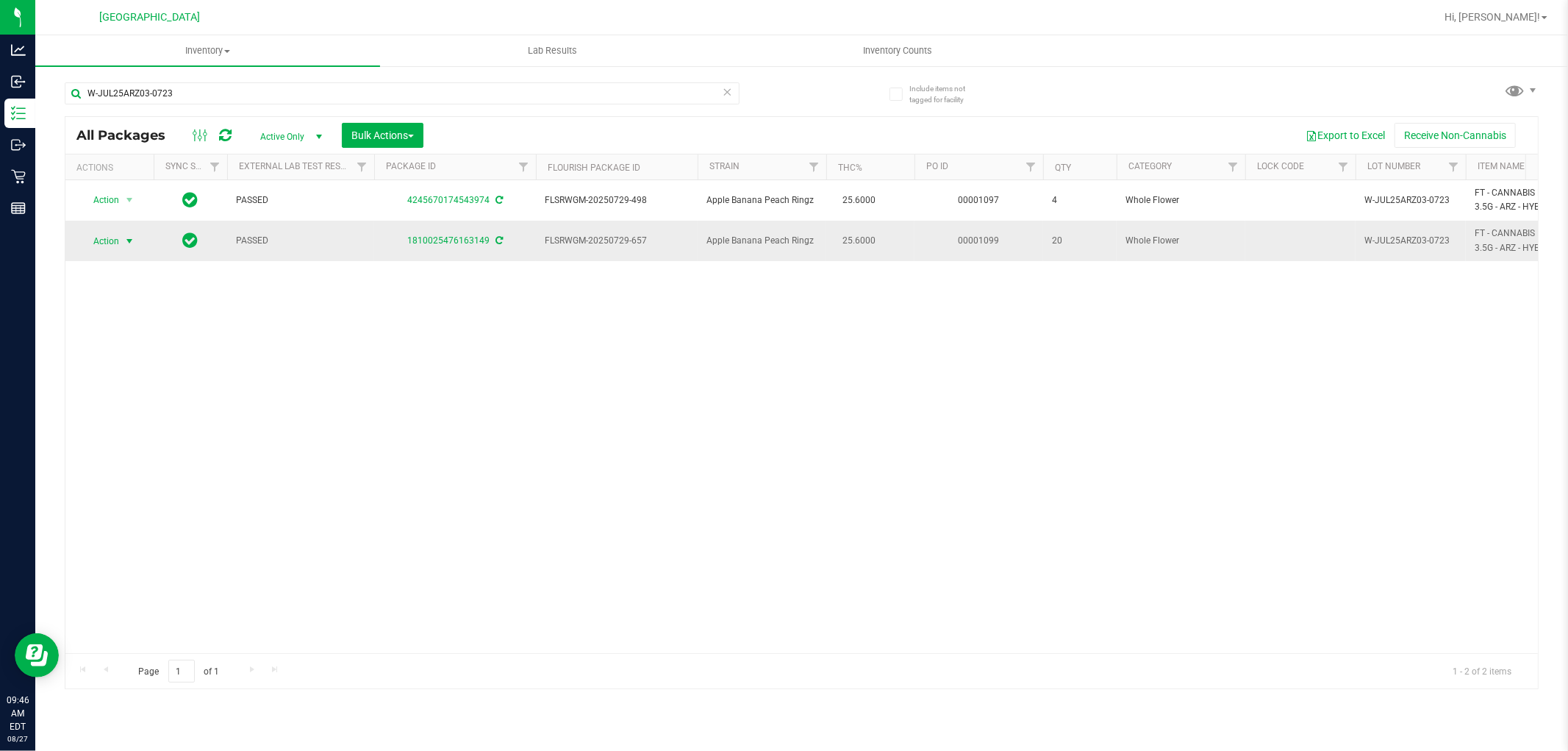
click at [111, 239] on span "Action" at bounding box center [99, 240] width 39 height 20
click at [127, 371] on li "Lock package" at bounding box center [138, 375] width 114 height 22
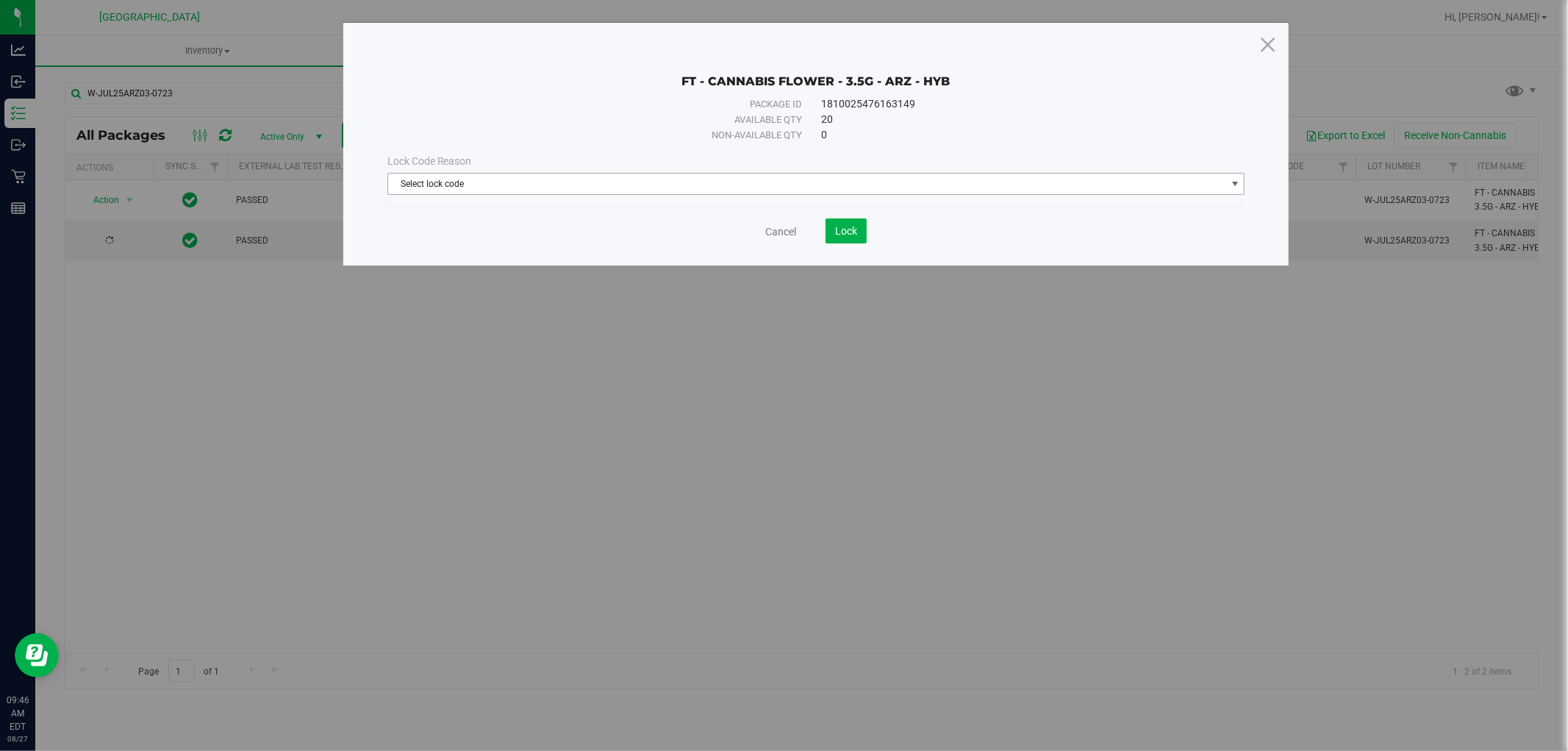
click at [551, 175] on span "Select lock code" at bounding box center [806, 183] width 838 height 20
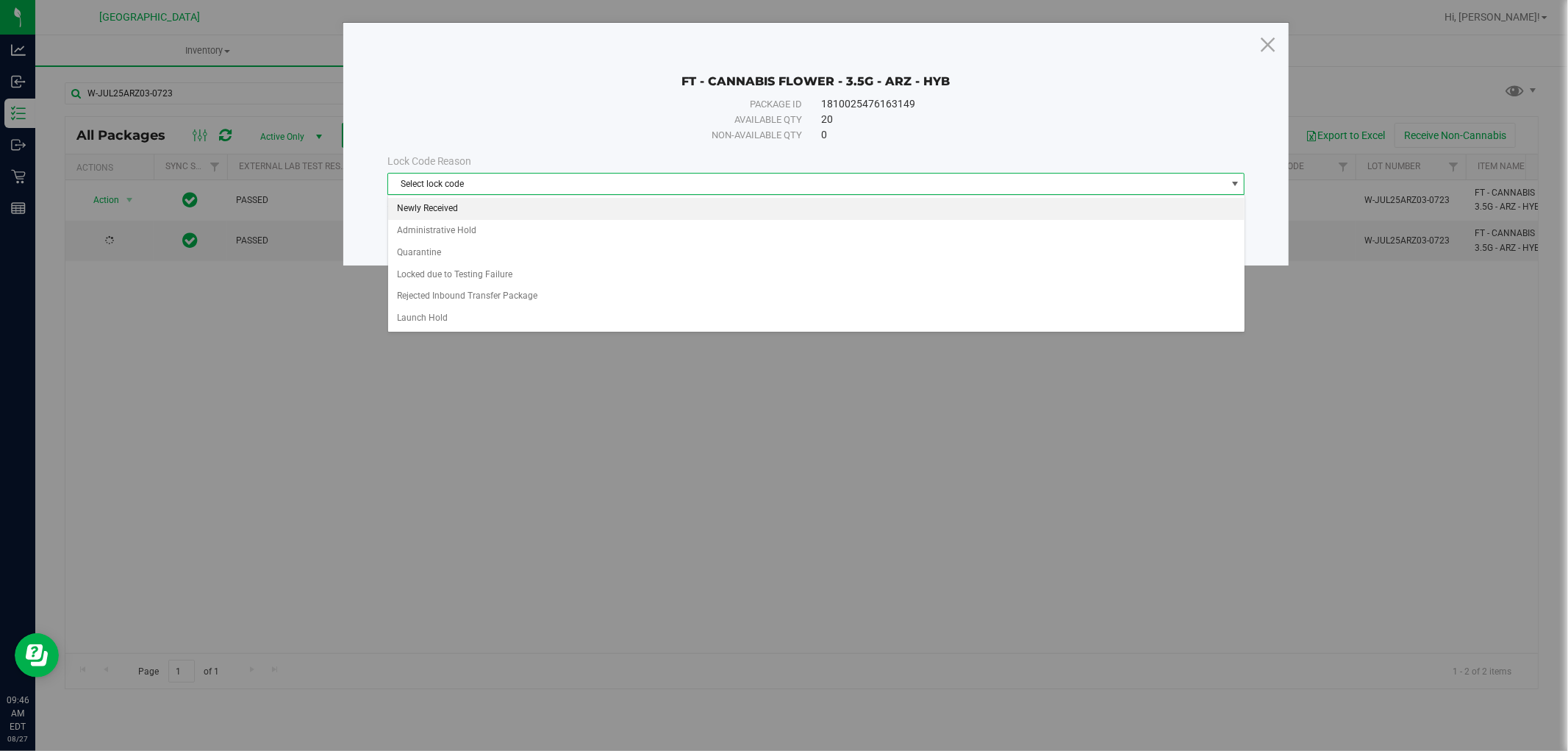
click at [461, 215] on li "Newly Received" at bounding box center [816, 208] width 856 height 22
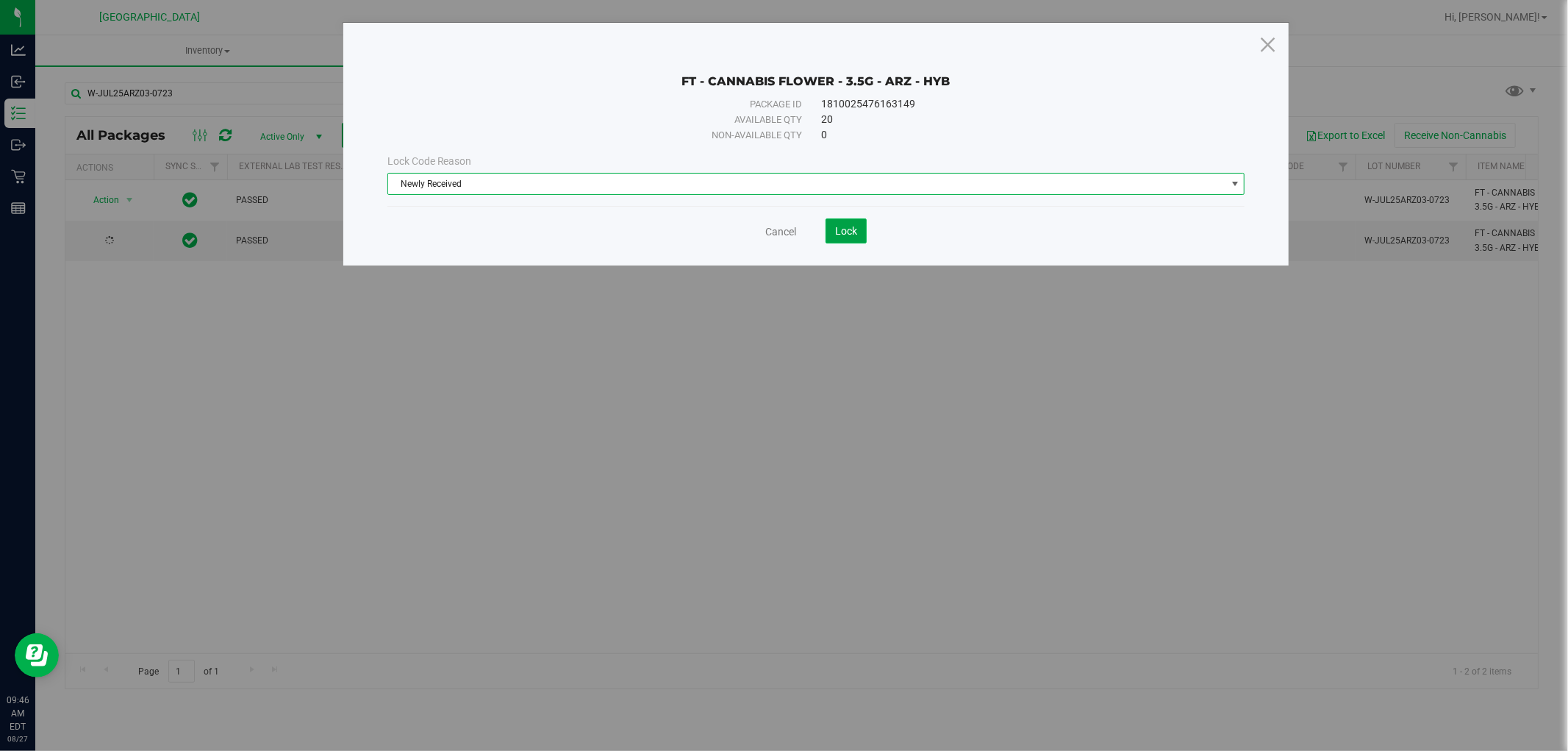
click at [853, 230] on span "Lock" at bounding box center [846, 230] width 22 height 11
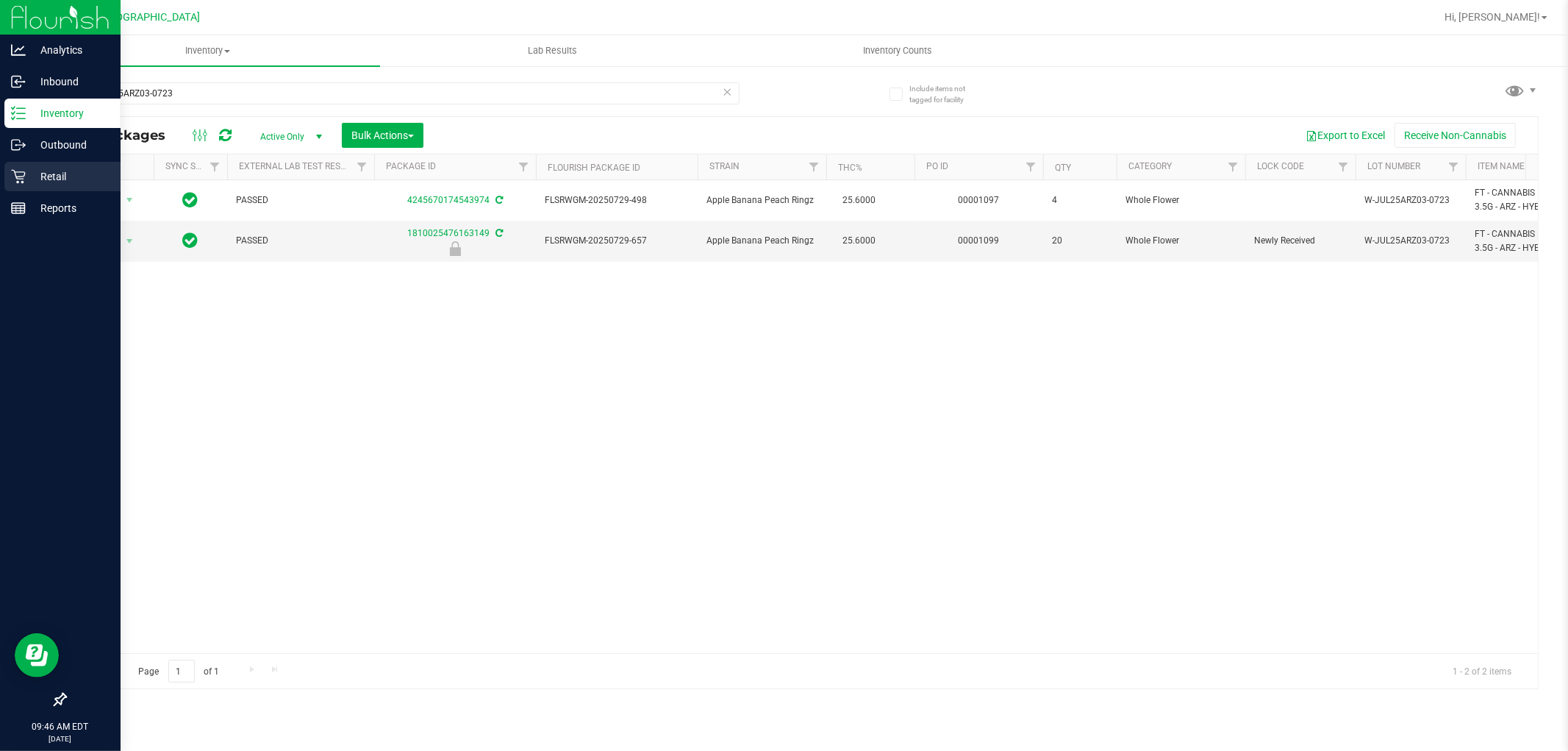
click at [27, 177] on p "Retail" at bounding box center [69, 176] width 89 height 18
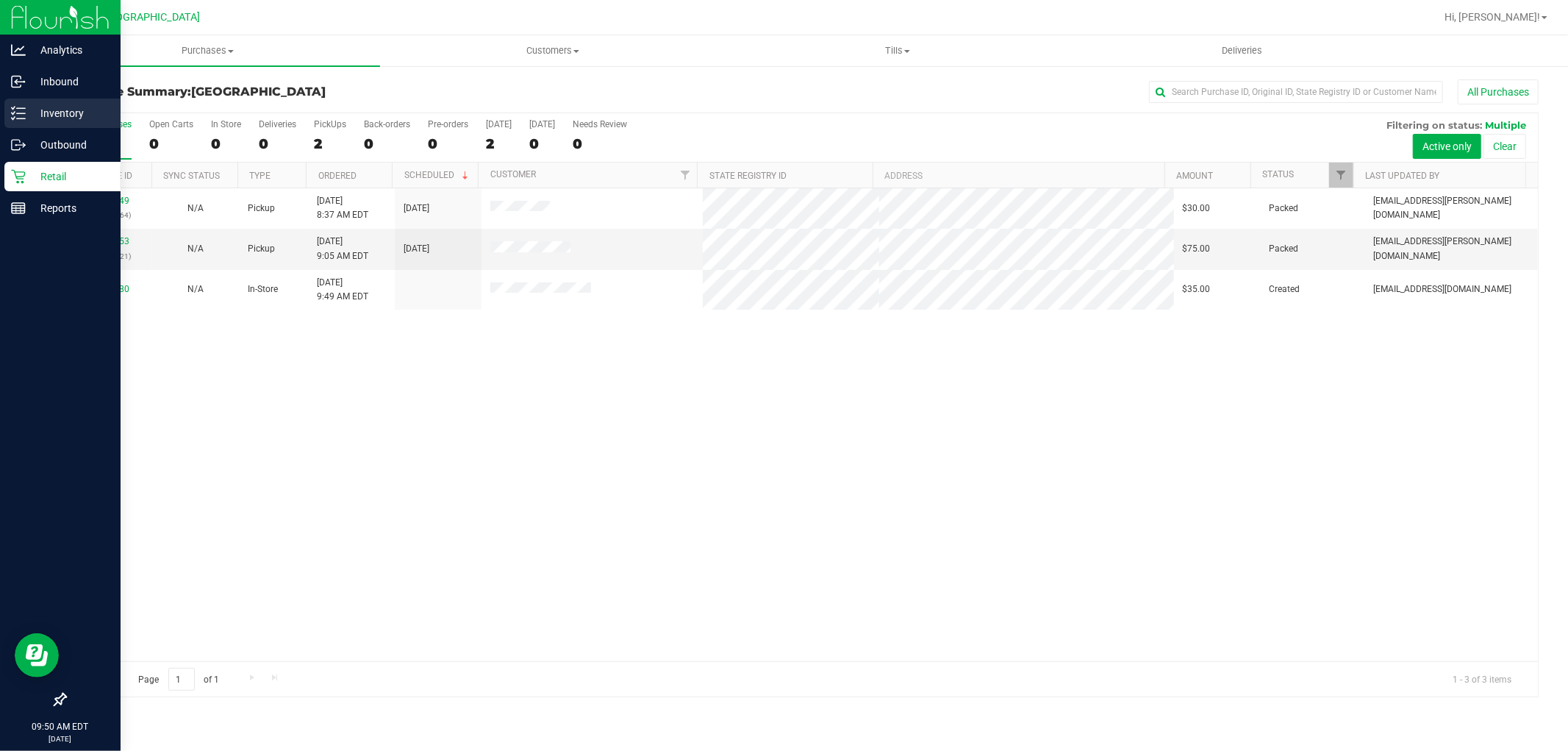
click at [12, 112] on icon at bounding box center [18, 113] width 15 height 15
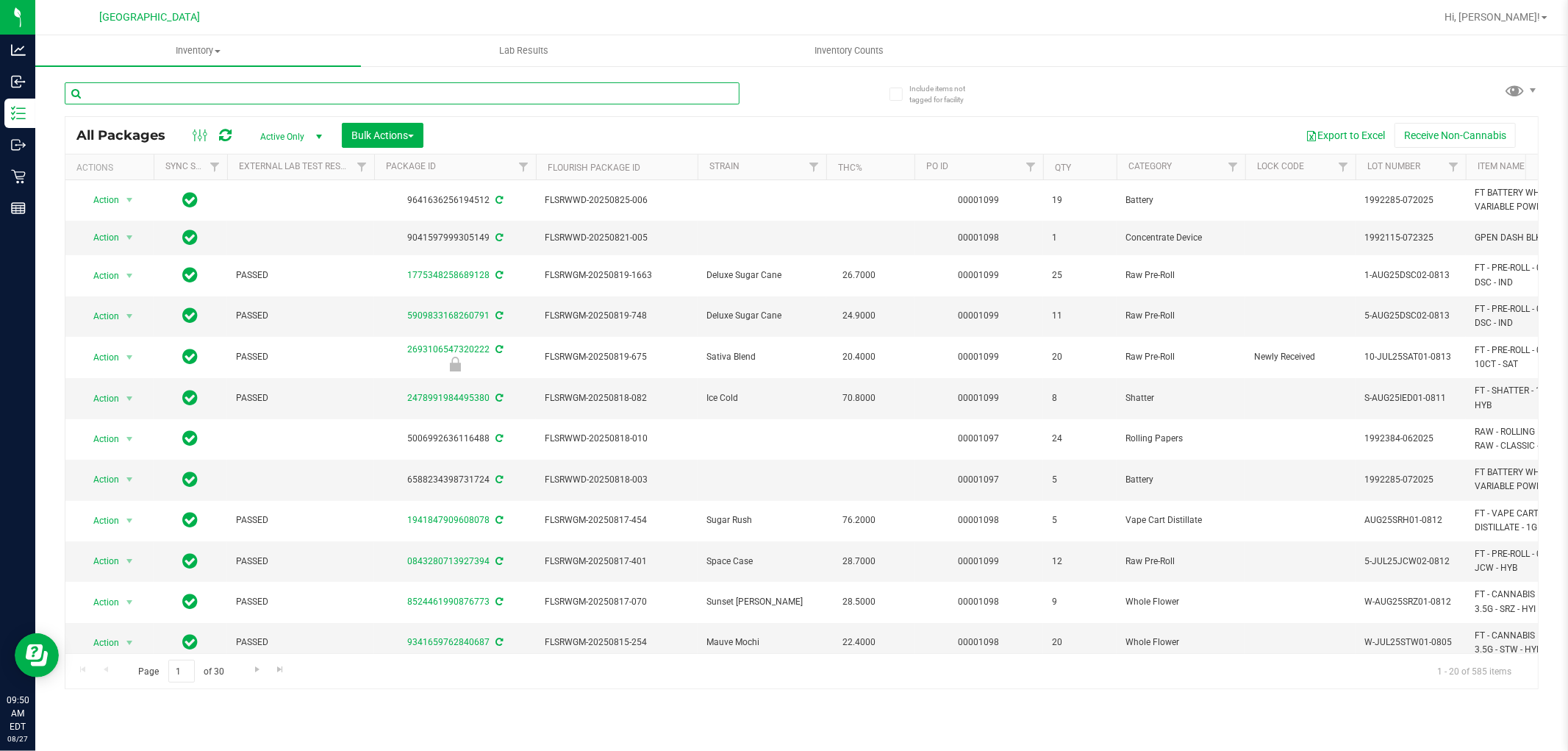
click at [173, 92] on input "text" at bounding box center [402, 93] width 675 height 22
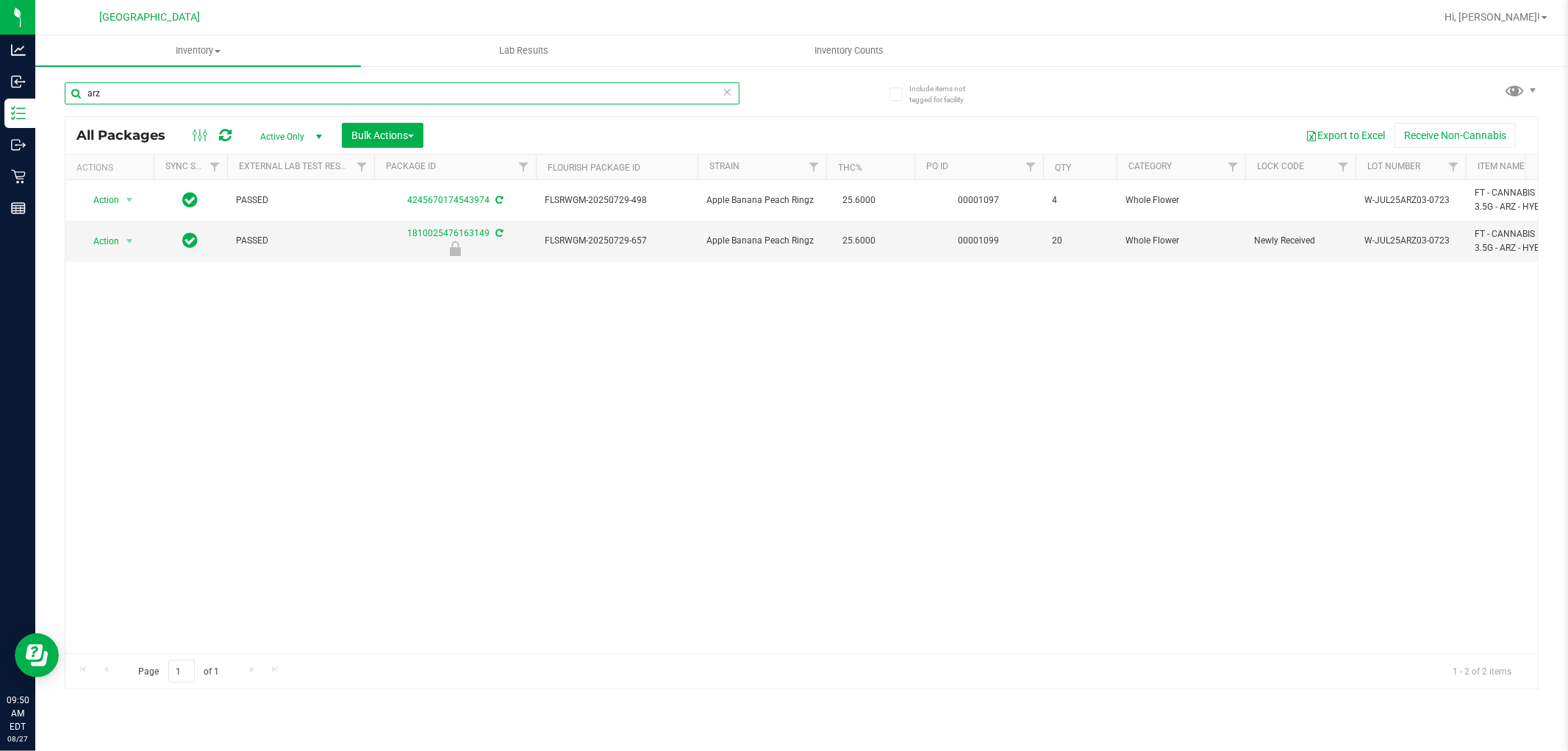
type input "arz"
drag, startPoint x: 231, startPoint y: 402, endPoint x: 129, endPoint y: 282, distance: 157.5
click at [232, 402] on div "Action Action Adjust qty Create package Edit attributes Global inventory Locate…" at bounding box center [802, 416] width 1472 height 473
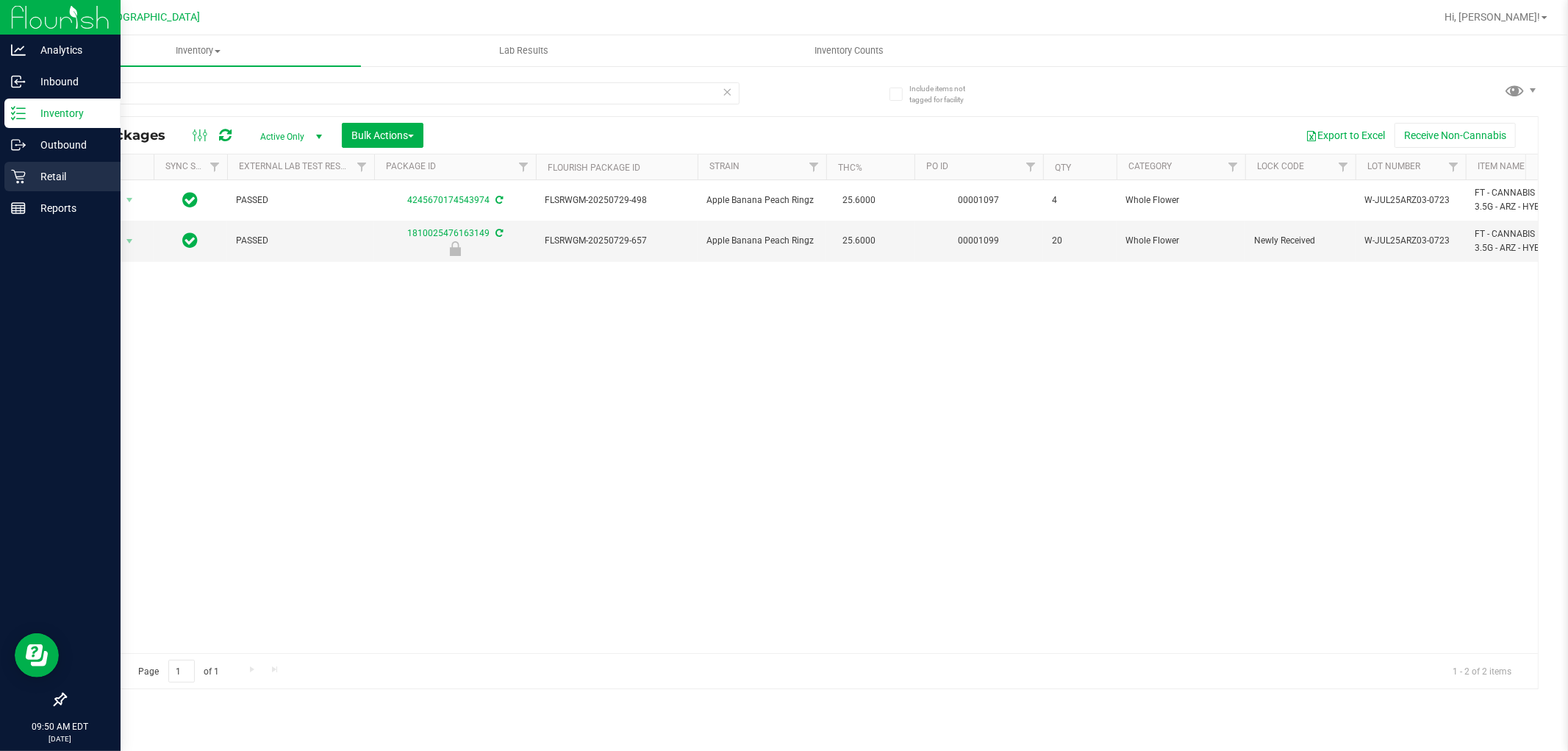
click at [24, 179] on icon at bounding box center [18, 176] width 15 height 15
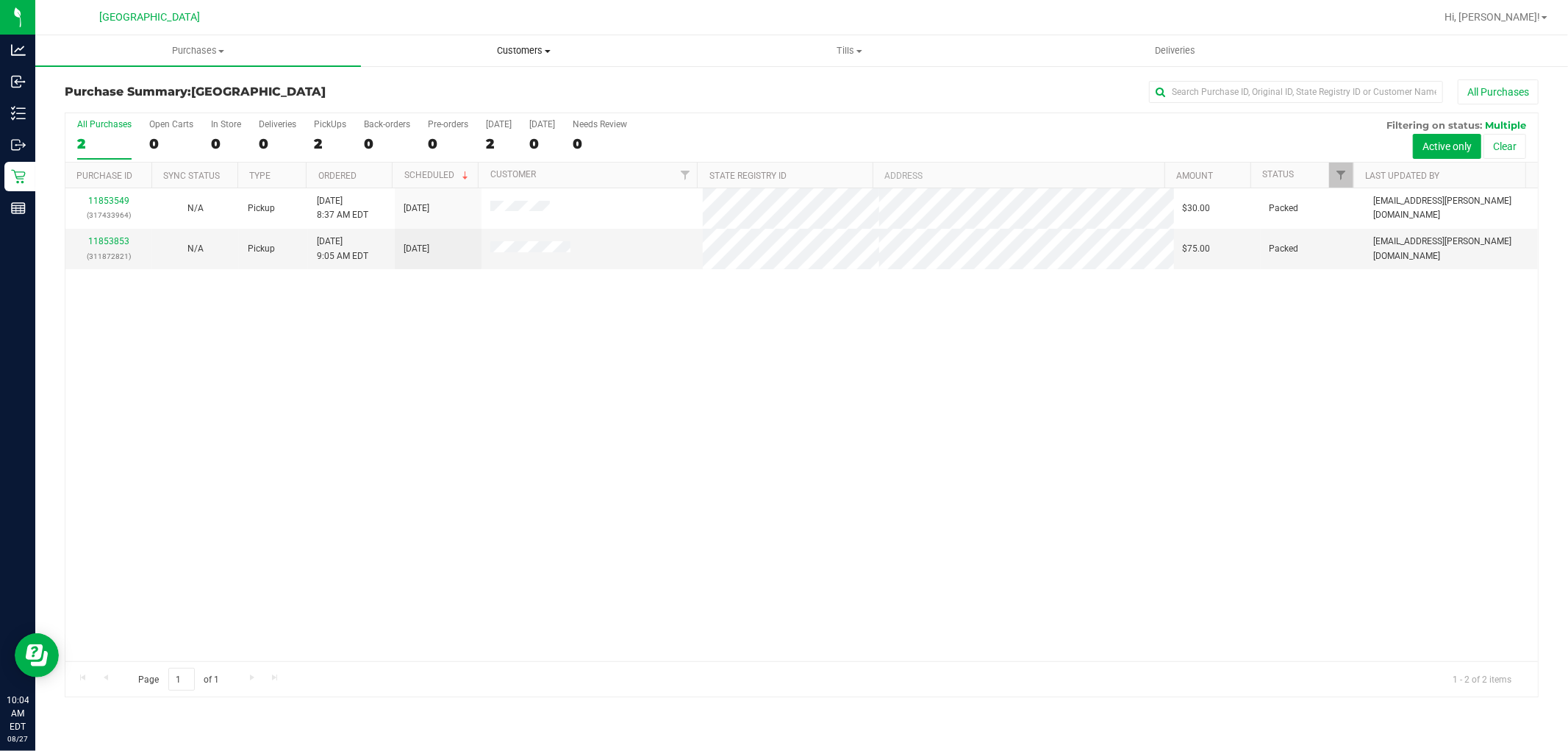
click at [540, 45] on span "Customers" at bounding box center [524, 50] width 325 height 13
click at [479, 84] on li "All customers" at bounding box center [523, 89] width 326 height 18
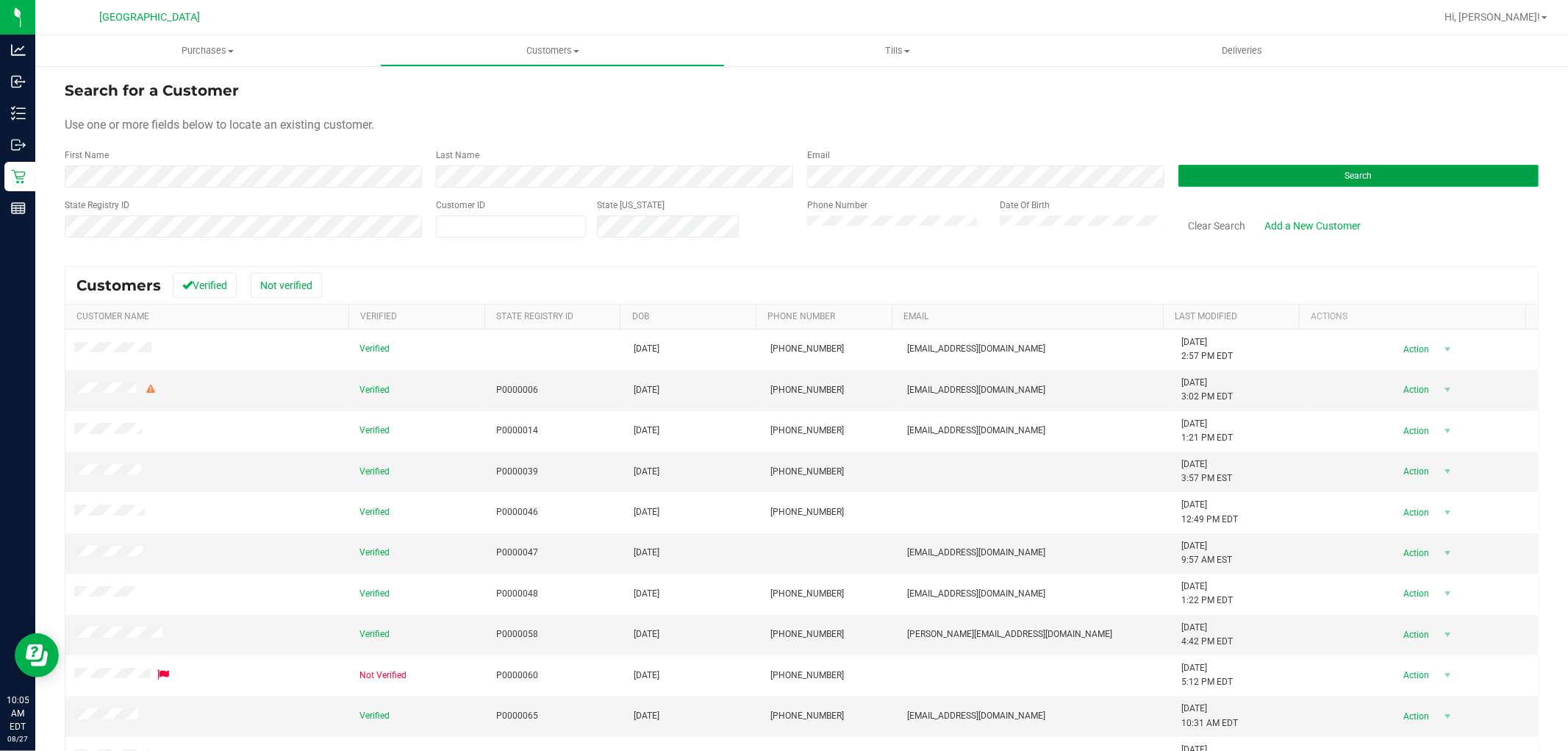
click at [1249, 165] on button "Search" at bounding box center [1358, 175] width 361 height 22
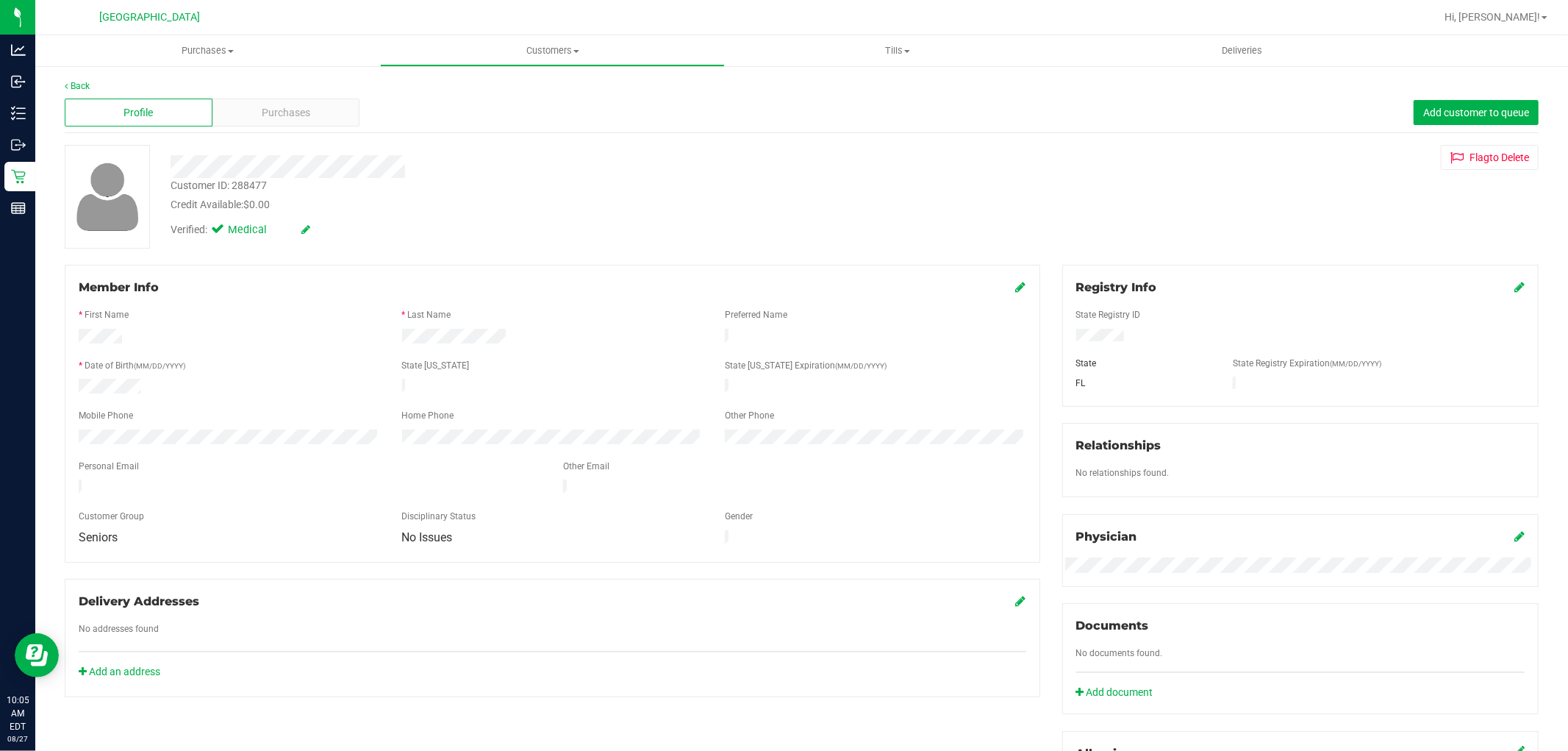
click at [1016, 288] on icon at bounding box center [1021, 286] width 11 height 11
click at [633, 547] on span "No Issues" at bounding box center [543, 547] width 282 height 20
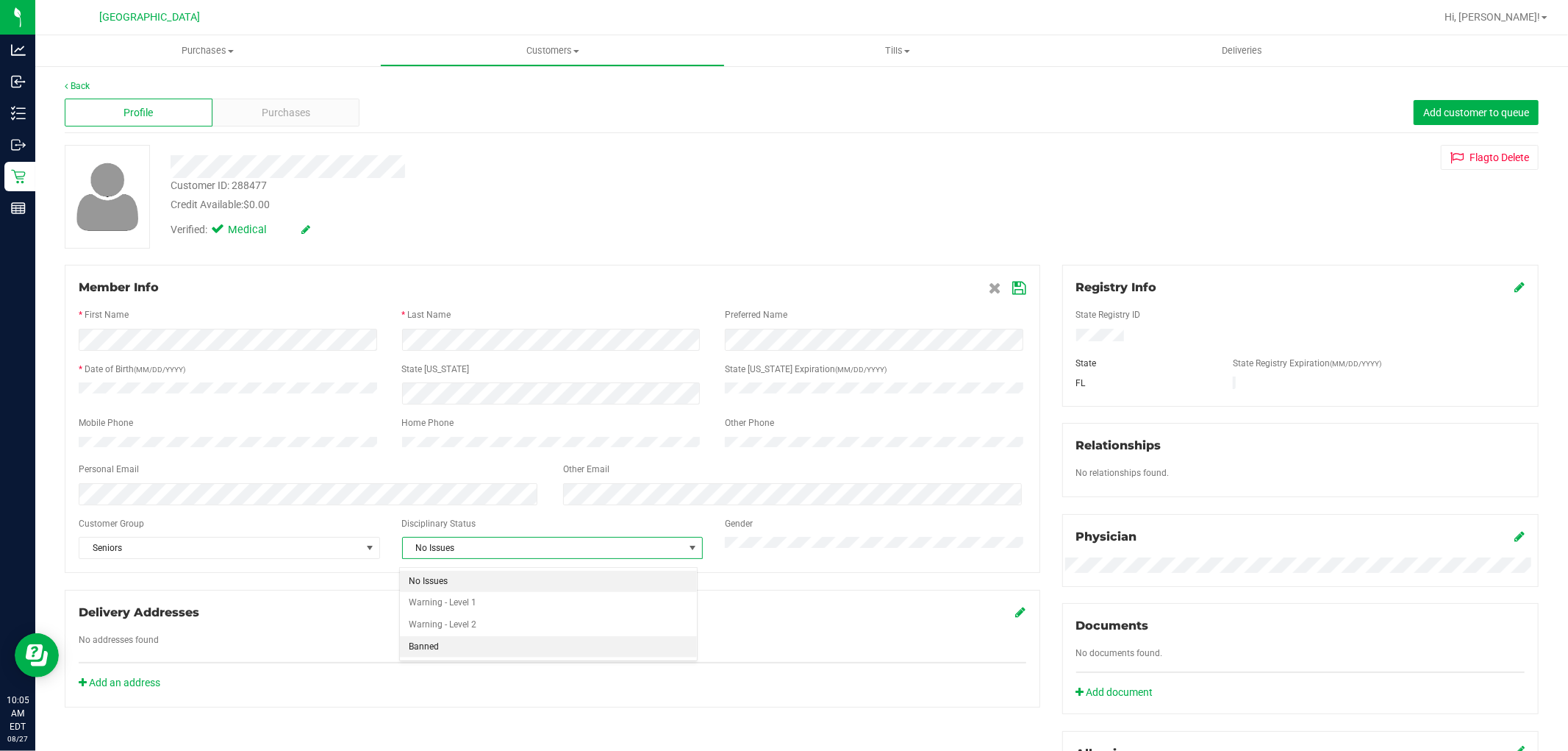
click at [447, 651] on li "Banned" at bounding box center [548, 647] width 297 height 22
click at [579, 206] on div "Credit Available: $0.00" at bounding box center [533, 205] width 727 height 16
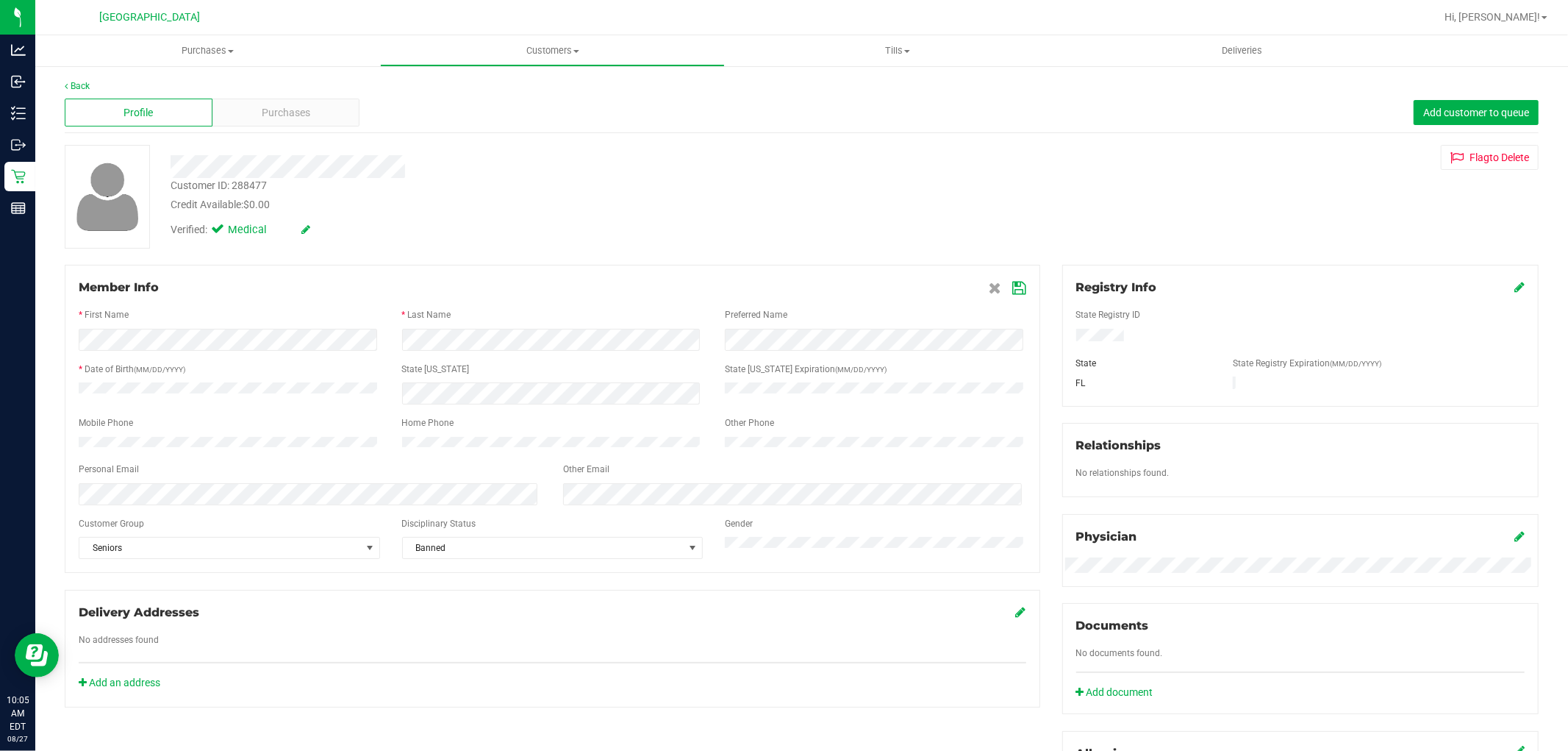
click at [1013, 291] on icon at bounding box center [1020, 288] width 13 height 11
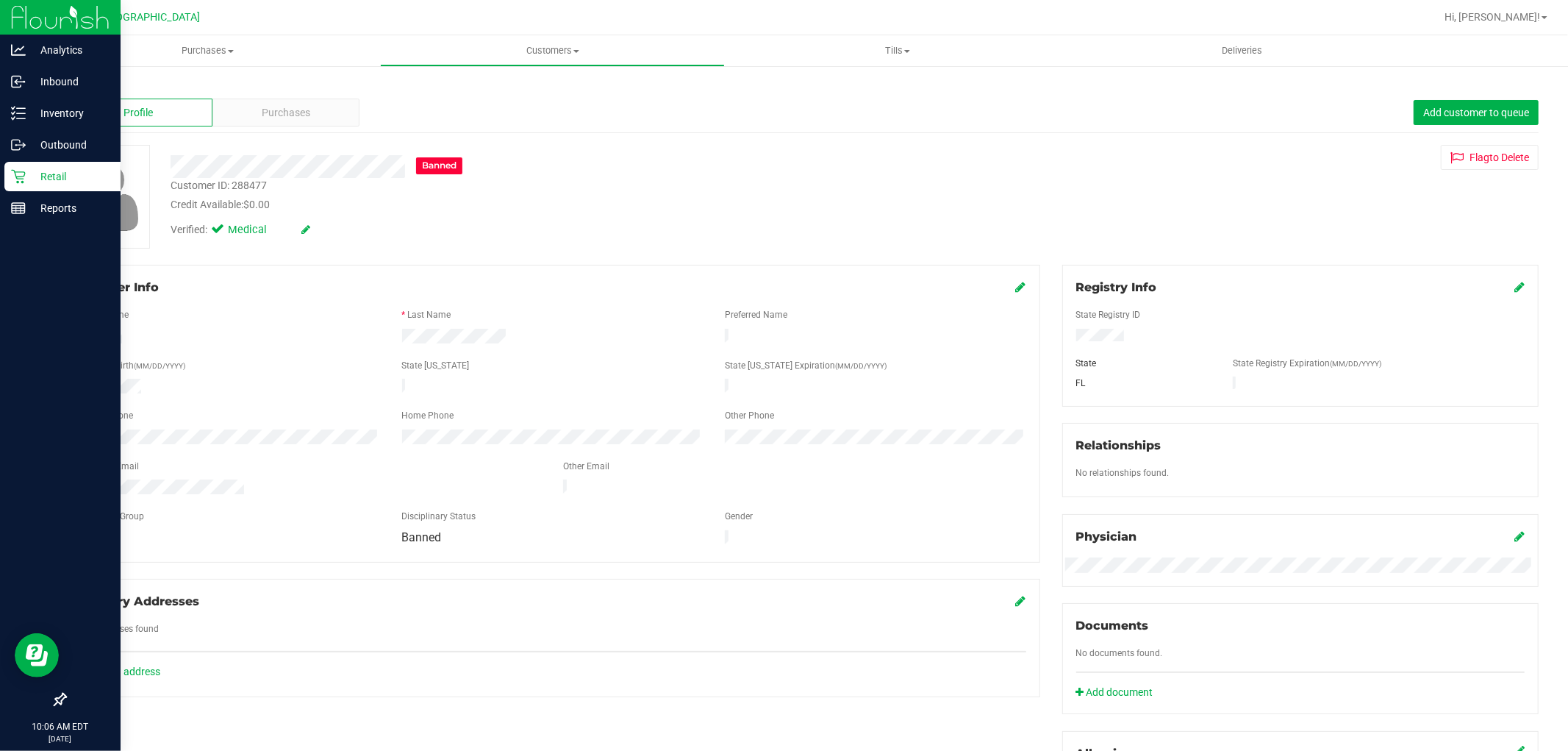
click at [17, 181] on icon at bounding box center [18, 177] width 14 height 14
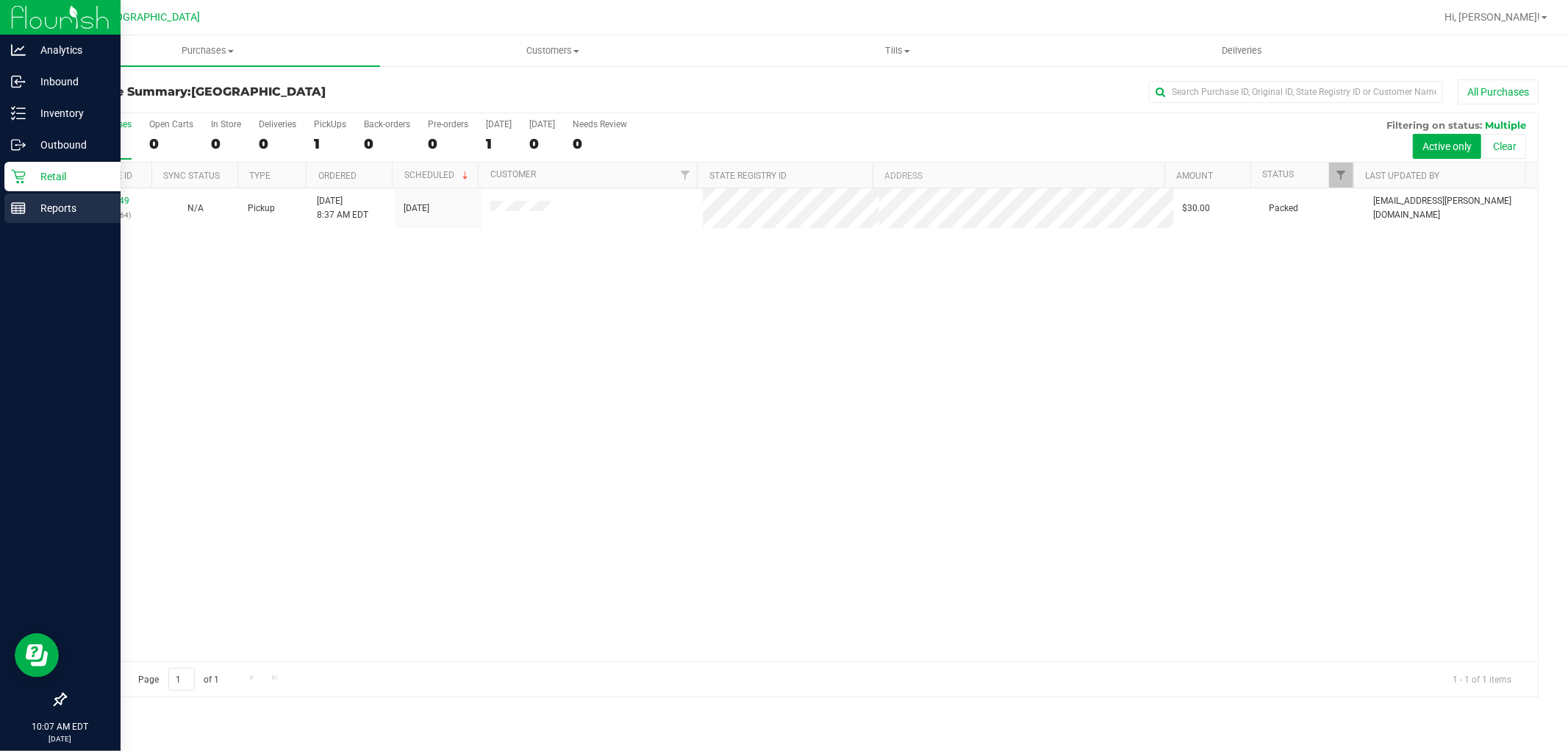
click at [15, 211] on icon at bounding box center [18, 208] width 15 height 15
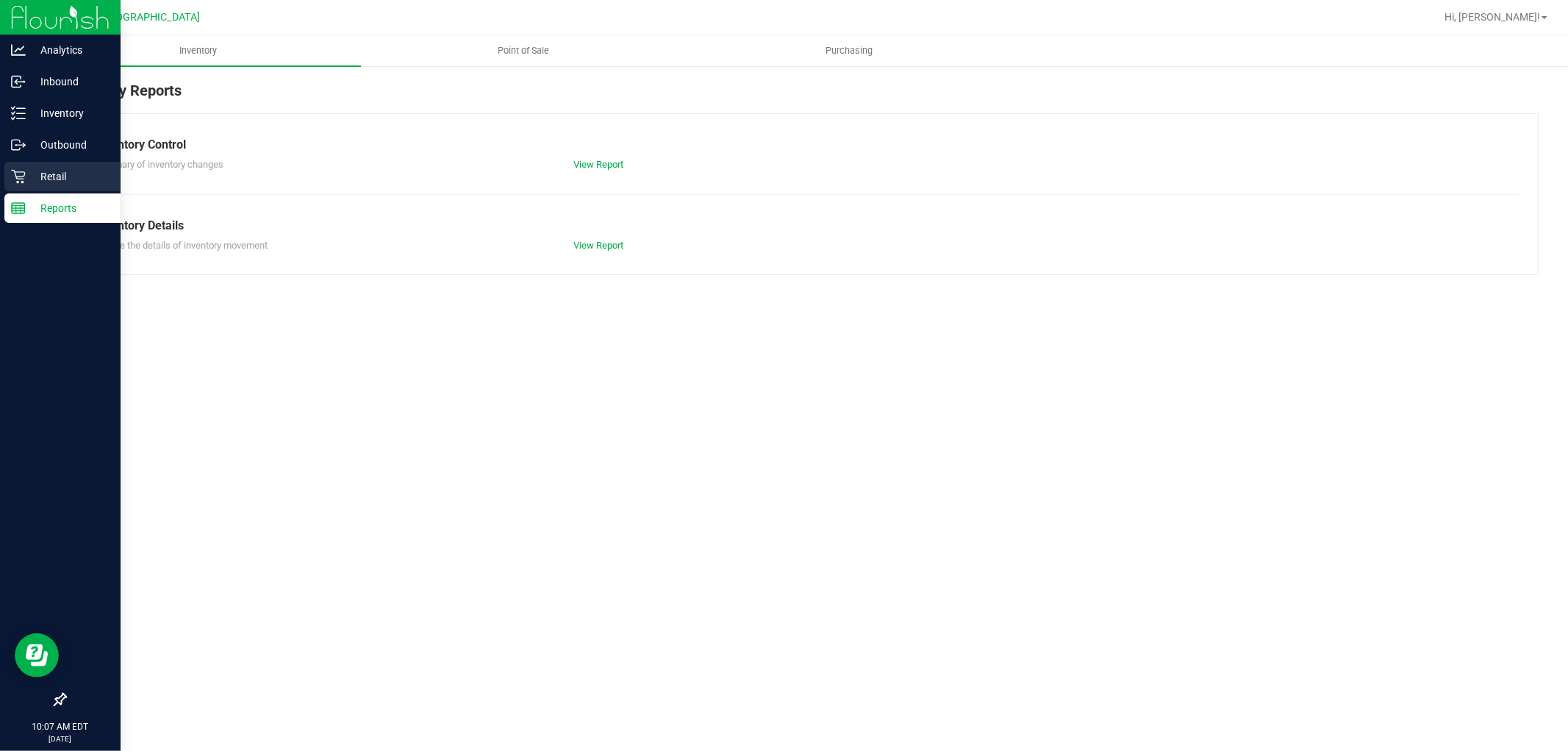
click at [61, 174] on p "Retail" at bounding box center [69, 176] width 89 height 18
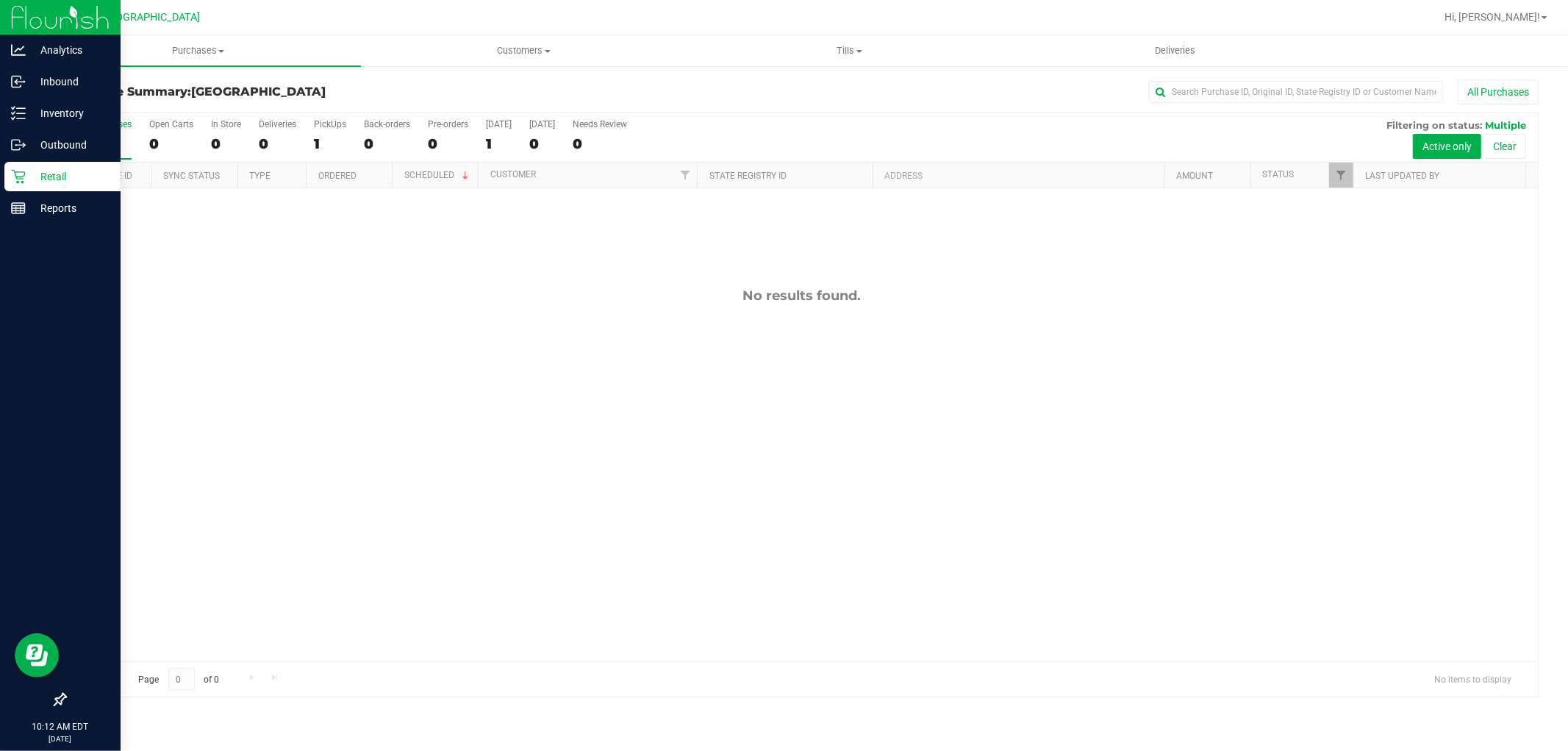
click at [44, 179] on p "Retail" at bounding box center [69, 176] width 89 height 18
click at [22, 211] on icon at bounding box center [18, 208] width 15 height 15
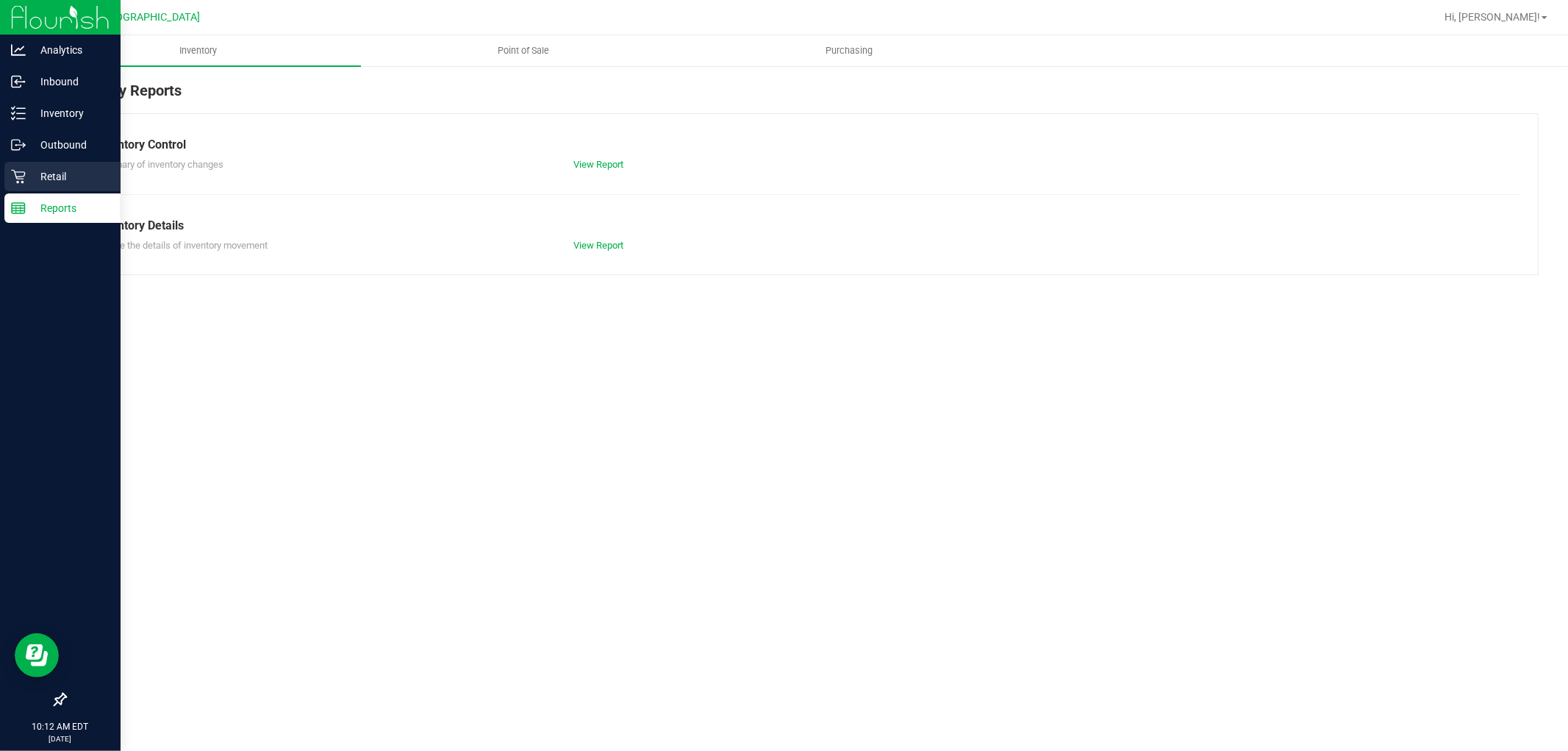
click at [23, 170] on icon at bounding box center [18, 176] width 15 height 15
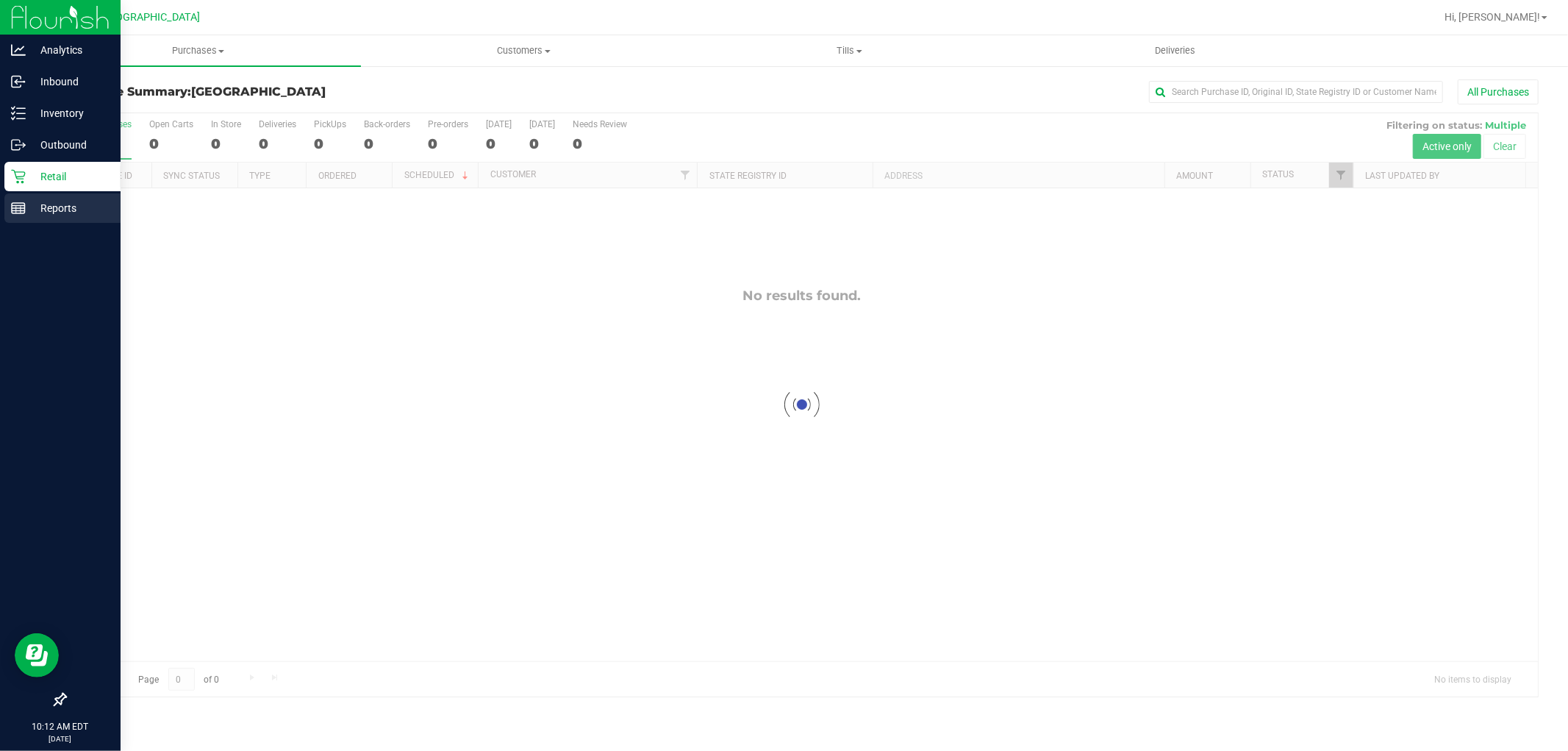
click at [69, 210] on p "Reports" at bounding box center [69, 208] width 89 height 18
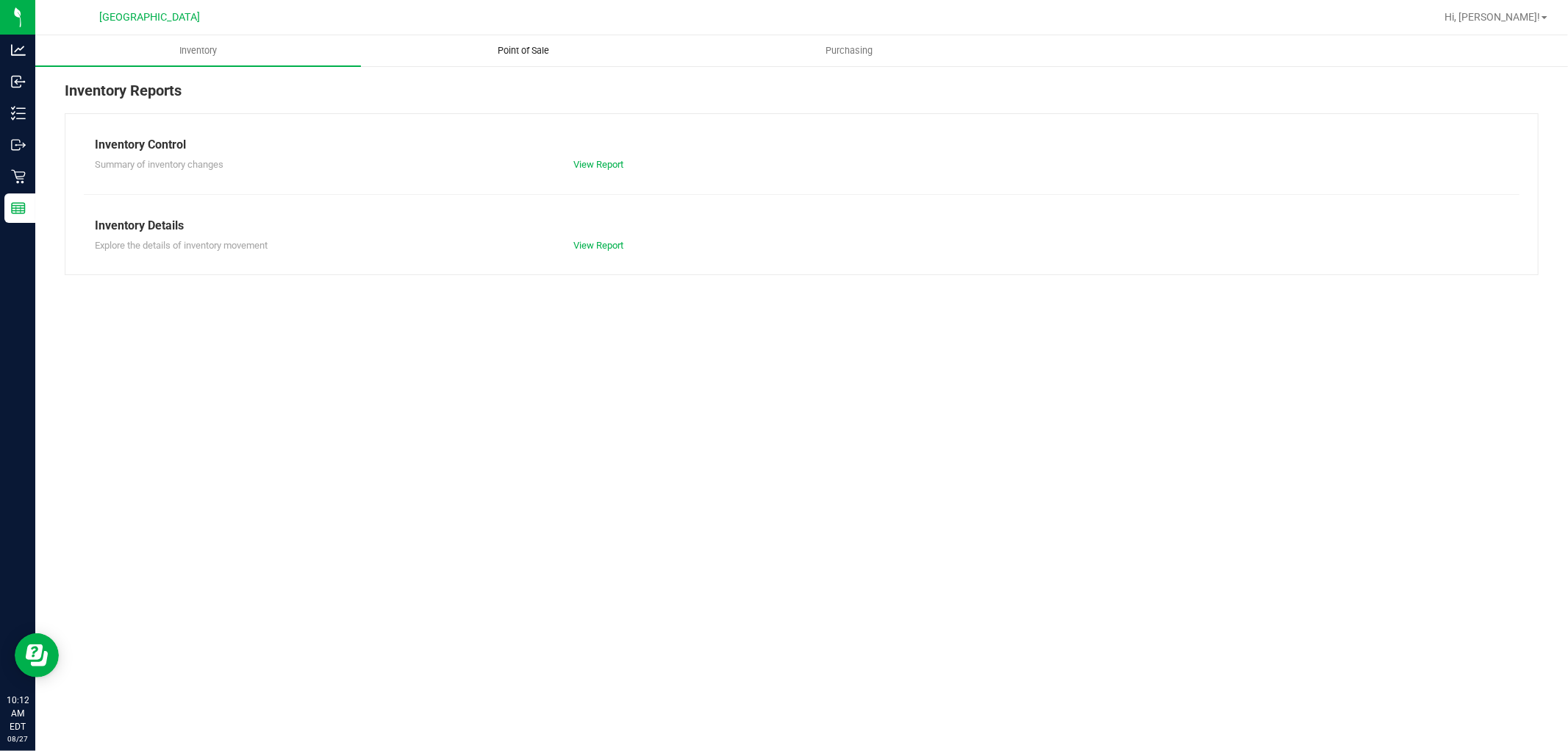
click at [548, 52] on span "Point of Sale" at bounding box center [525, 50] width 91 height 13
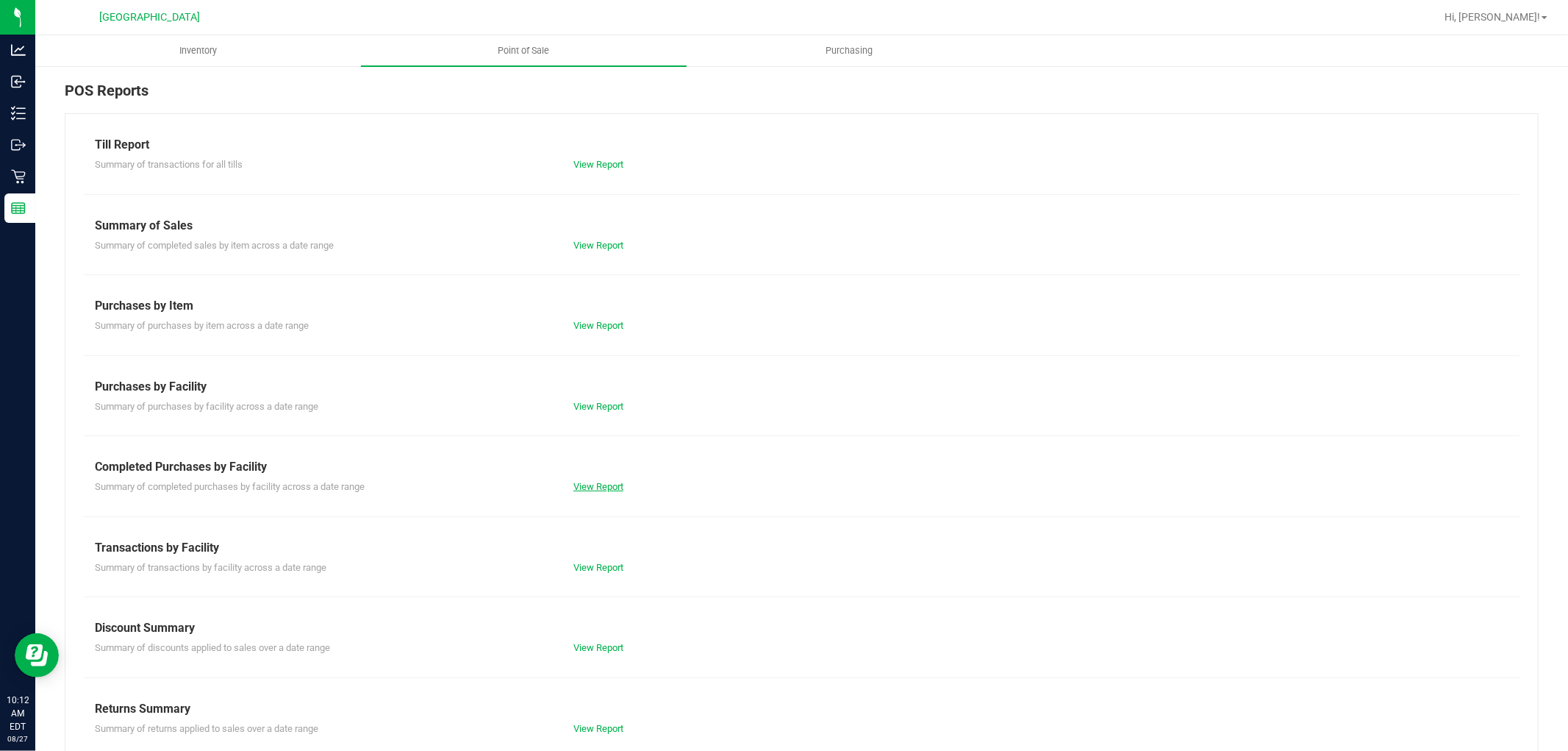
click at [597, 483] on link "View Report" at bounding box center [598, 486] width 50 height 11
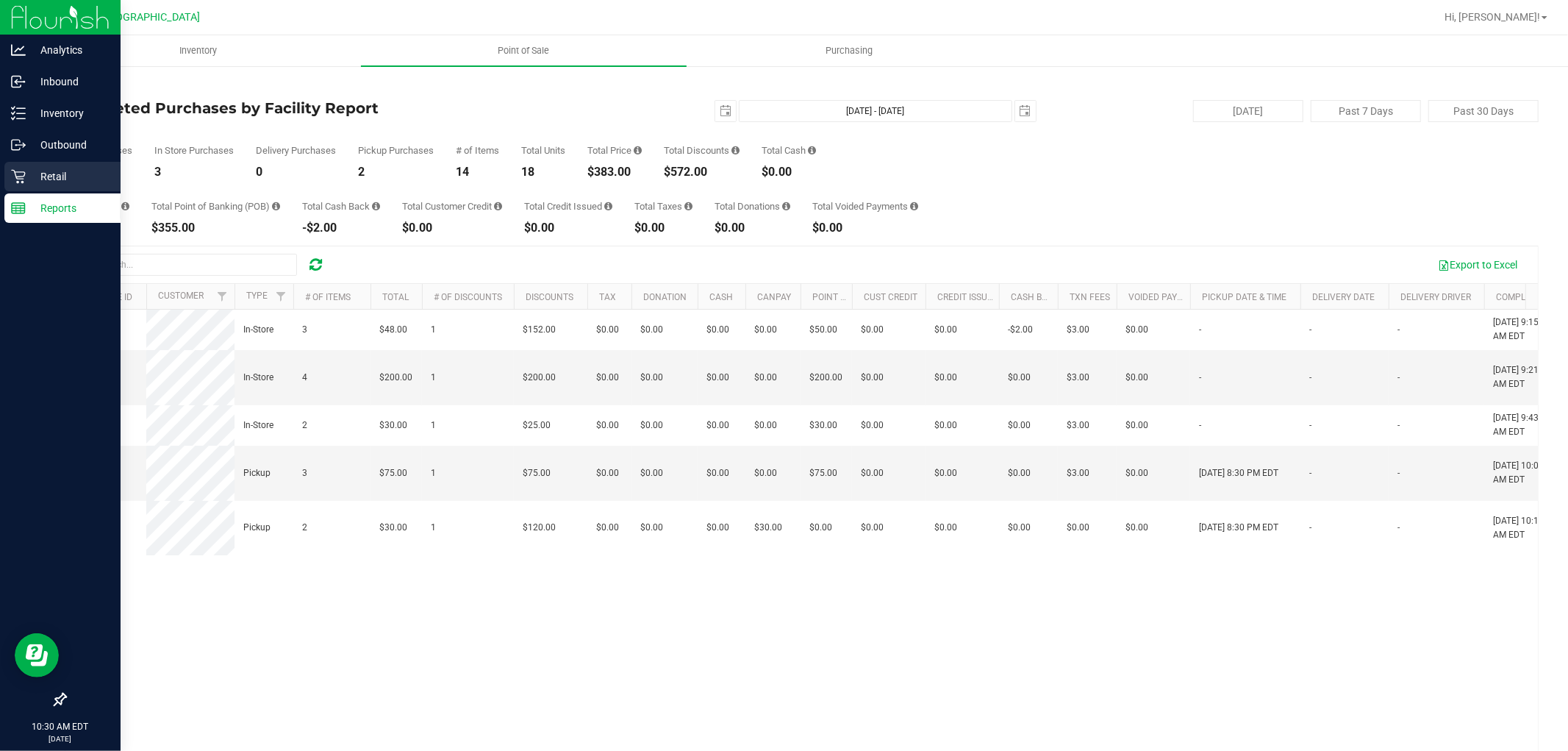
click at [26, 170] on p "Retail" at bounding box center [69, 176] width 89 height 18
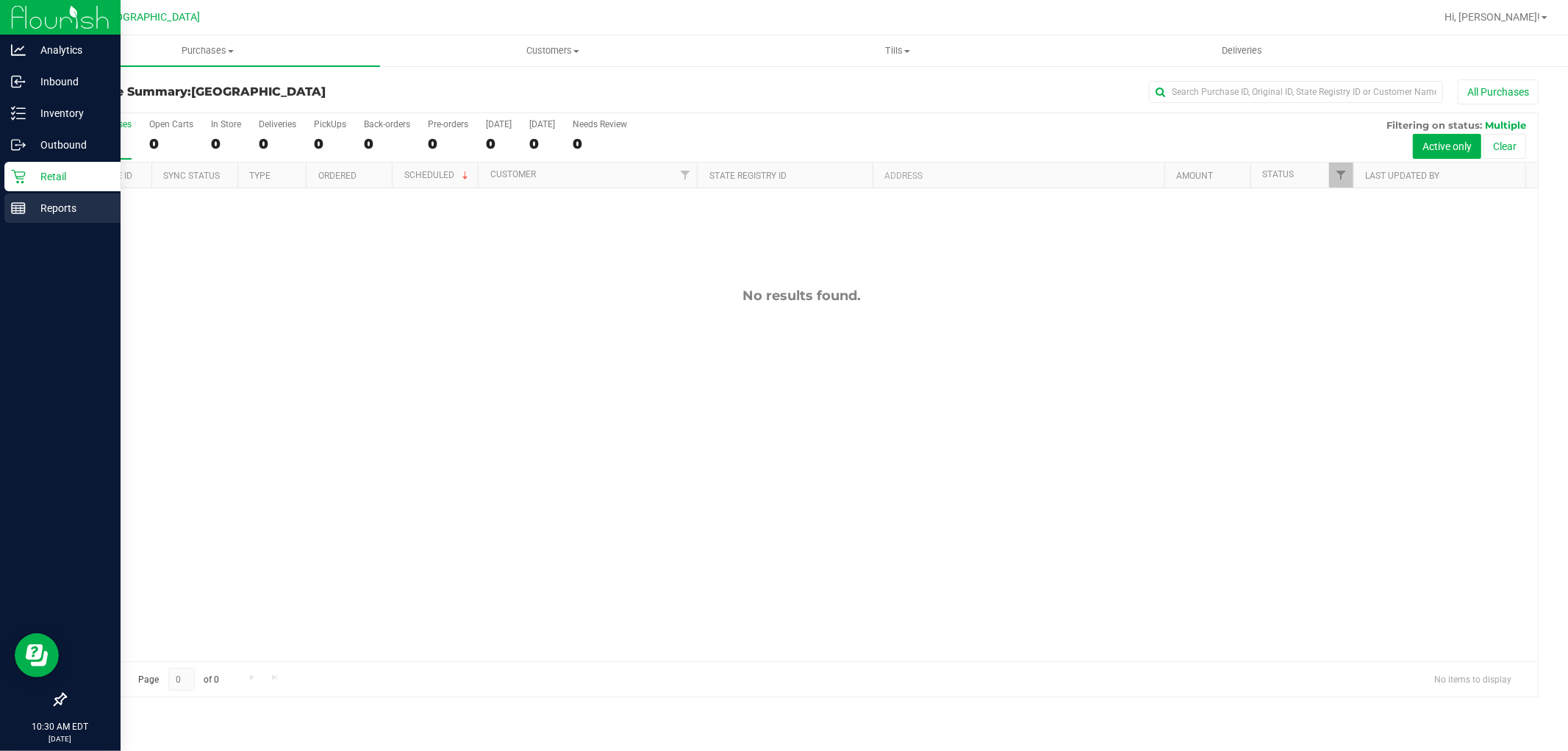
click at [32, 211] on p "Reports" at bounding box center [69, 208] width 89 height 18
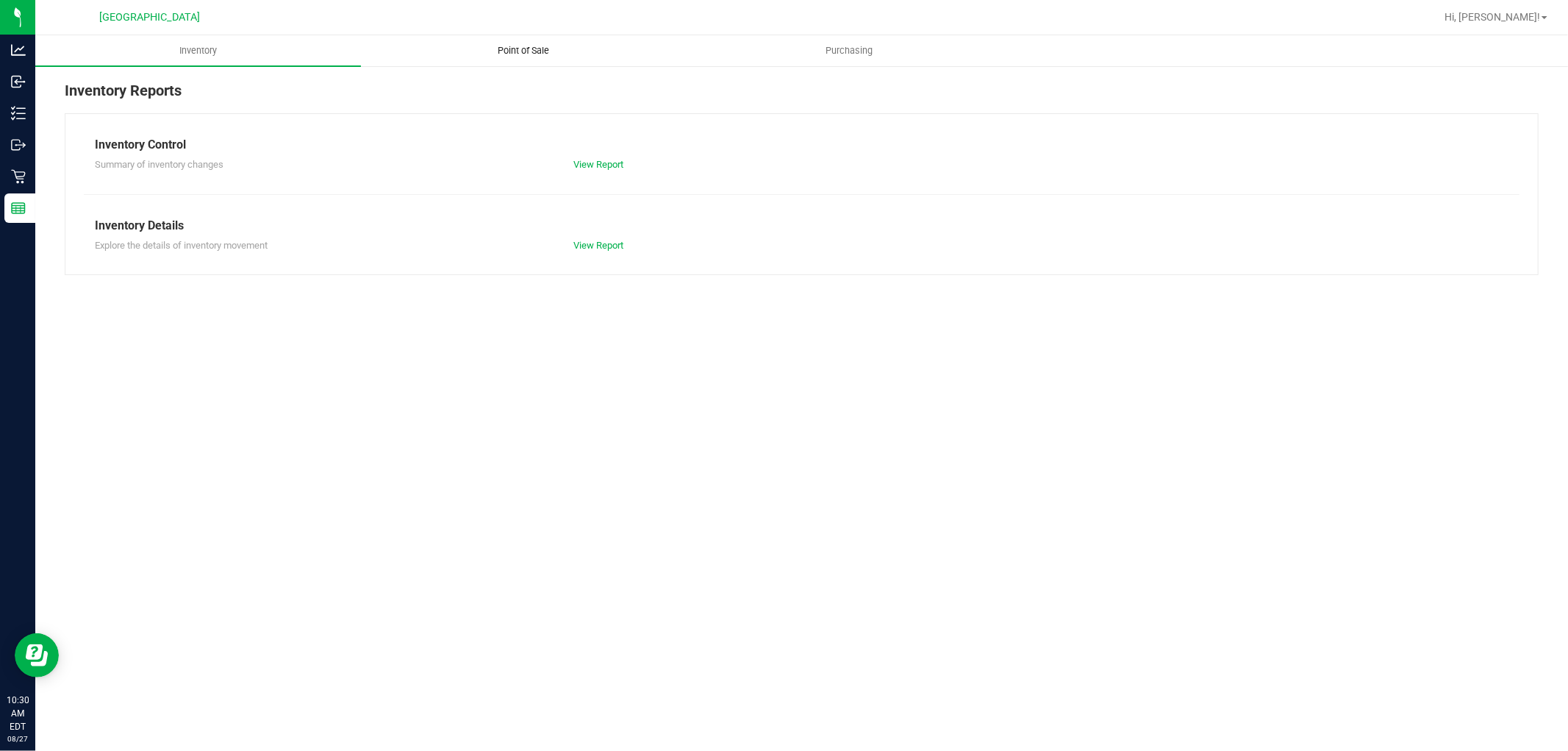
click at [528, 56] on span "Point of Sale" at bounding box center [525, 50] width 91 height 13
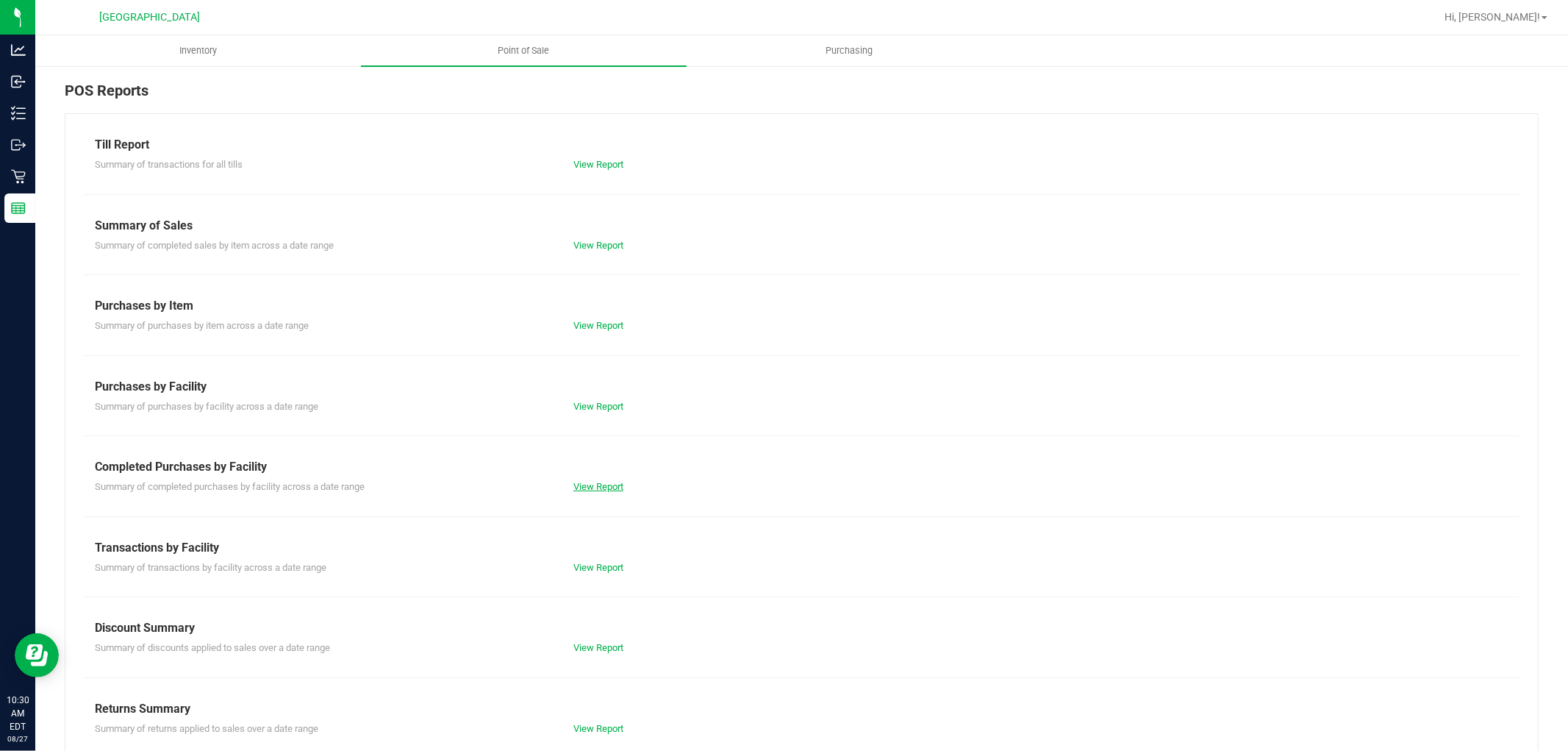
click at [594, 489] on link "View Report" at bounding box center [598, 486] width 50 height 11
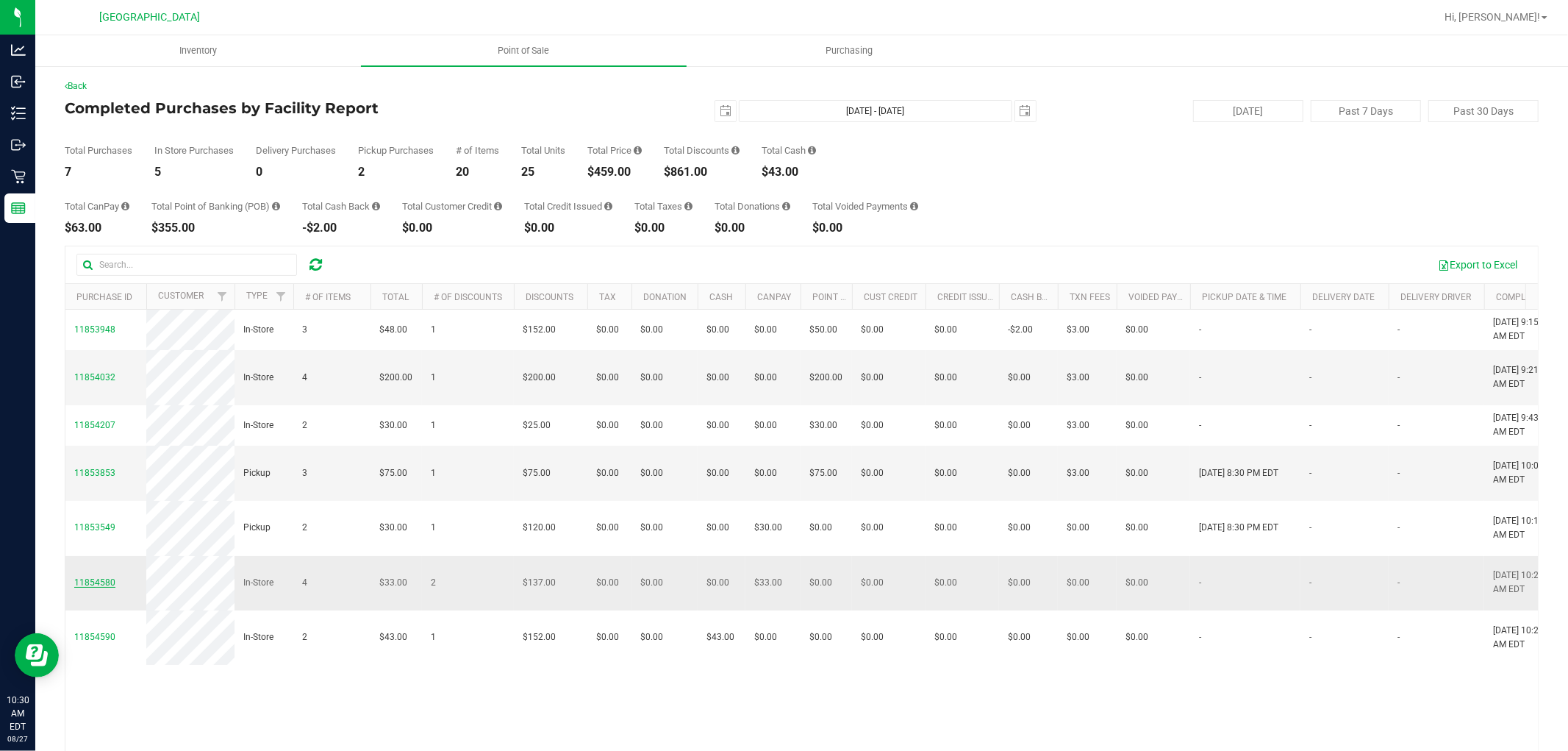
click at [89, 585] on span "11854580" at bounding box center [95, 583] width 41 height 11
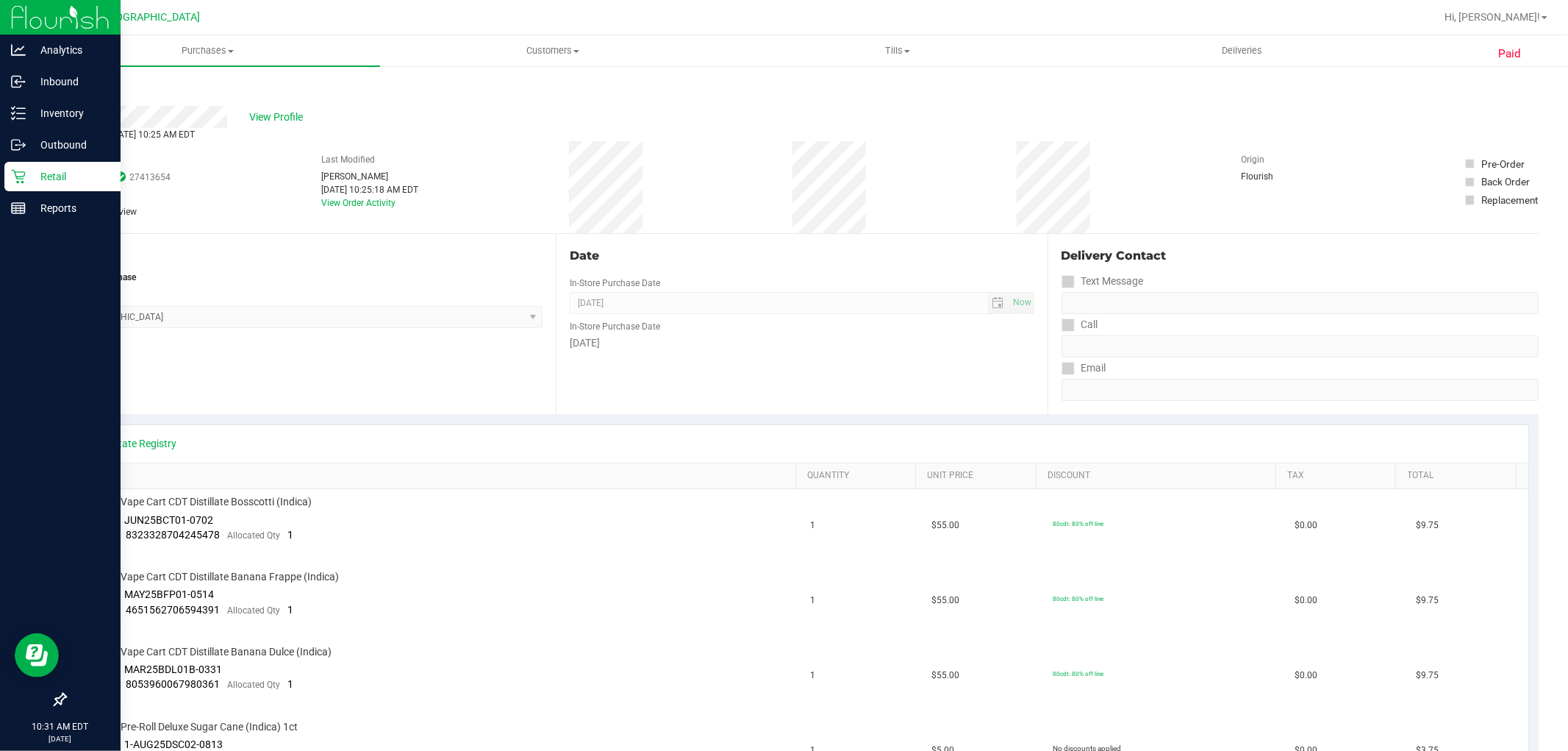
click at [69, 173] on p "Retail" at bounding box center [69, 176] width 89 height 18
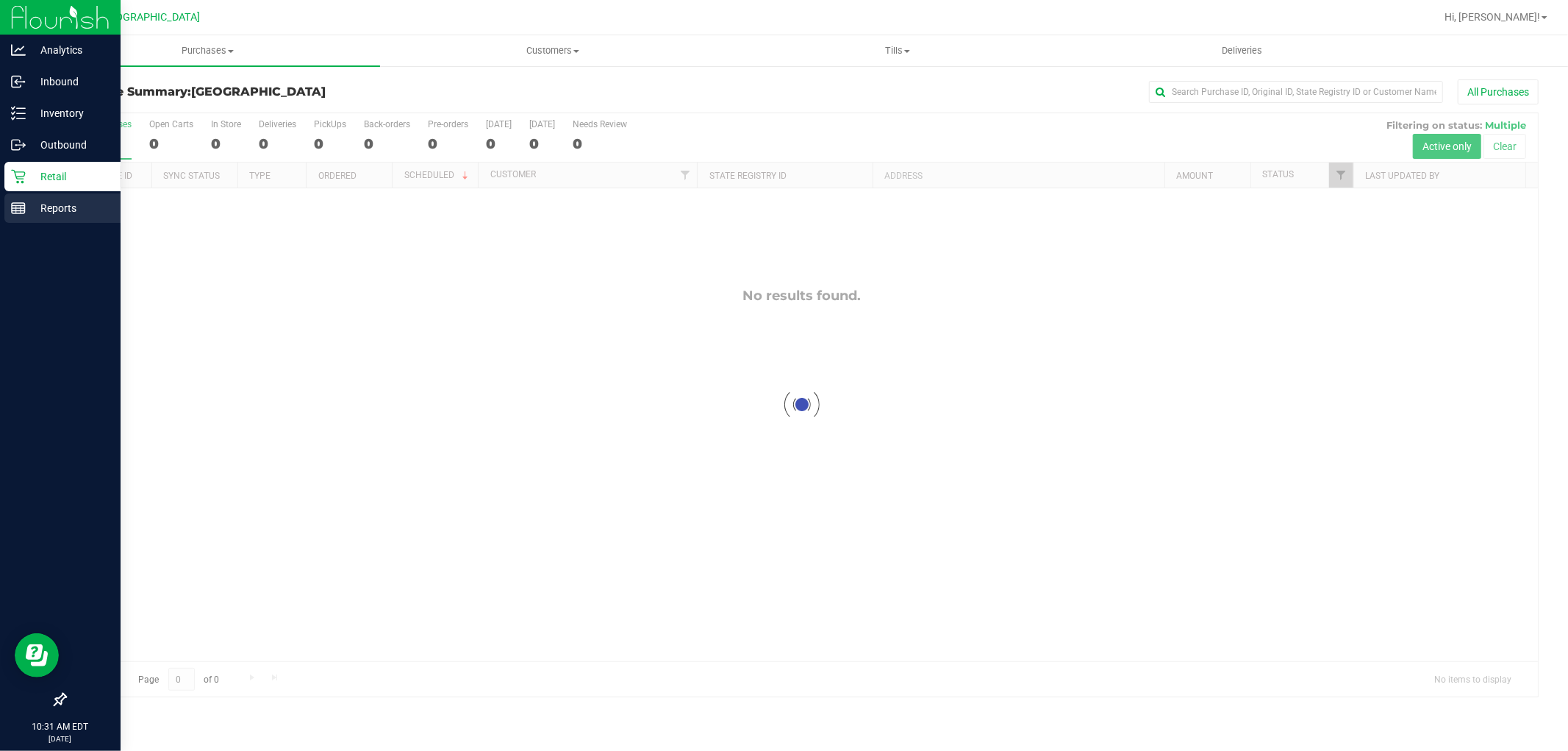
click at [56, 208] on p "Reports" at bounding box center [69, 208] width 89 height 18
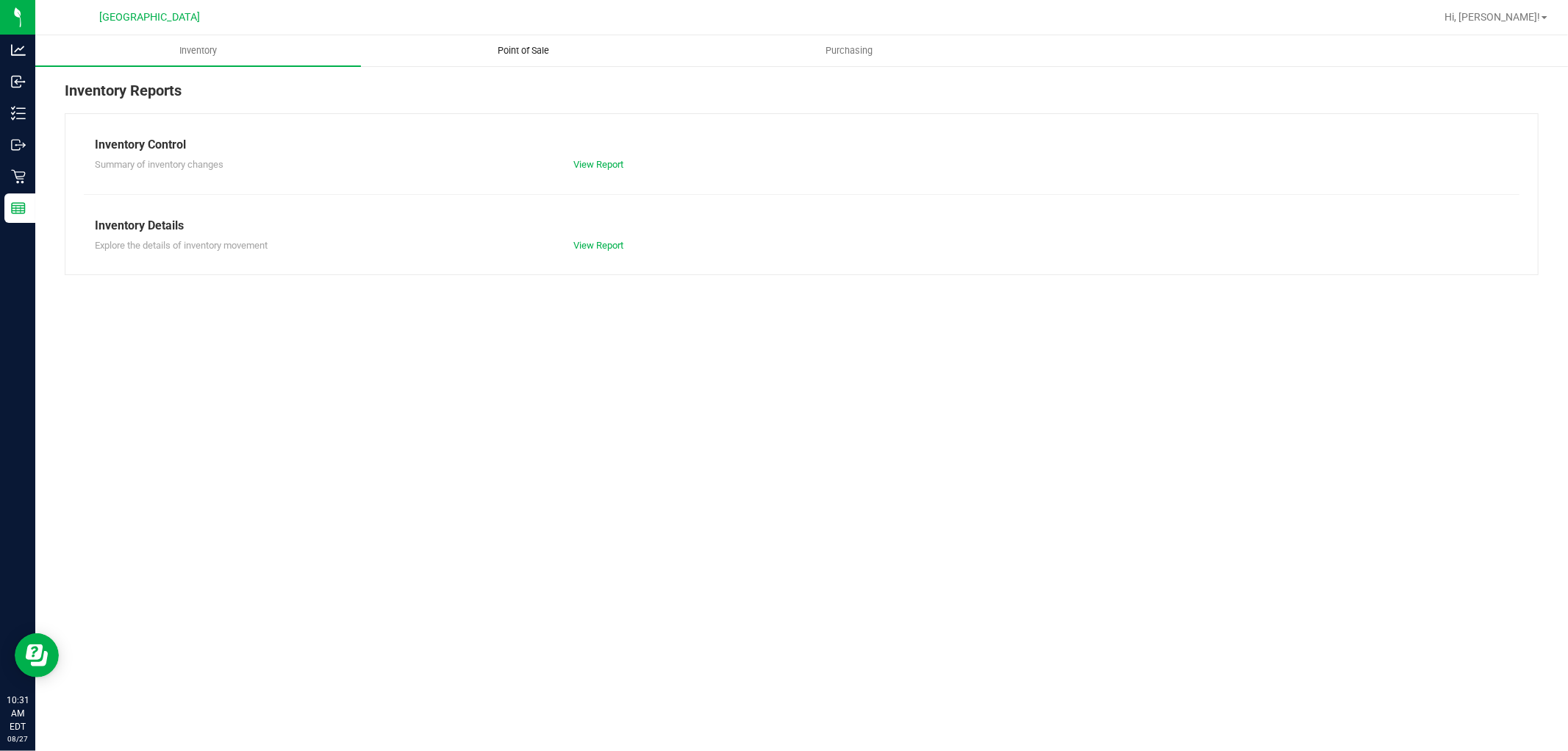
click at [533, 47] on span "Point of Sale" at bounding box center [525, 50] width 91 height 13
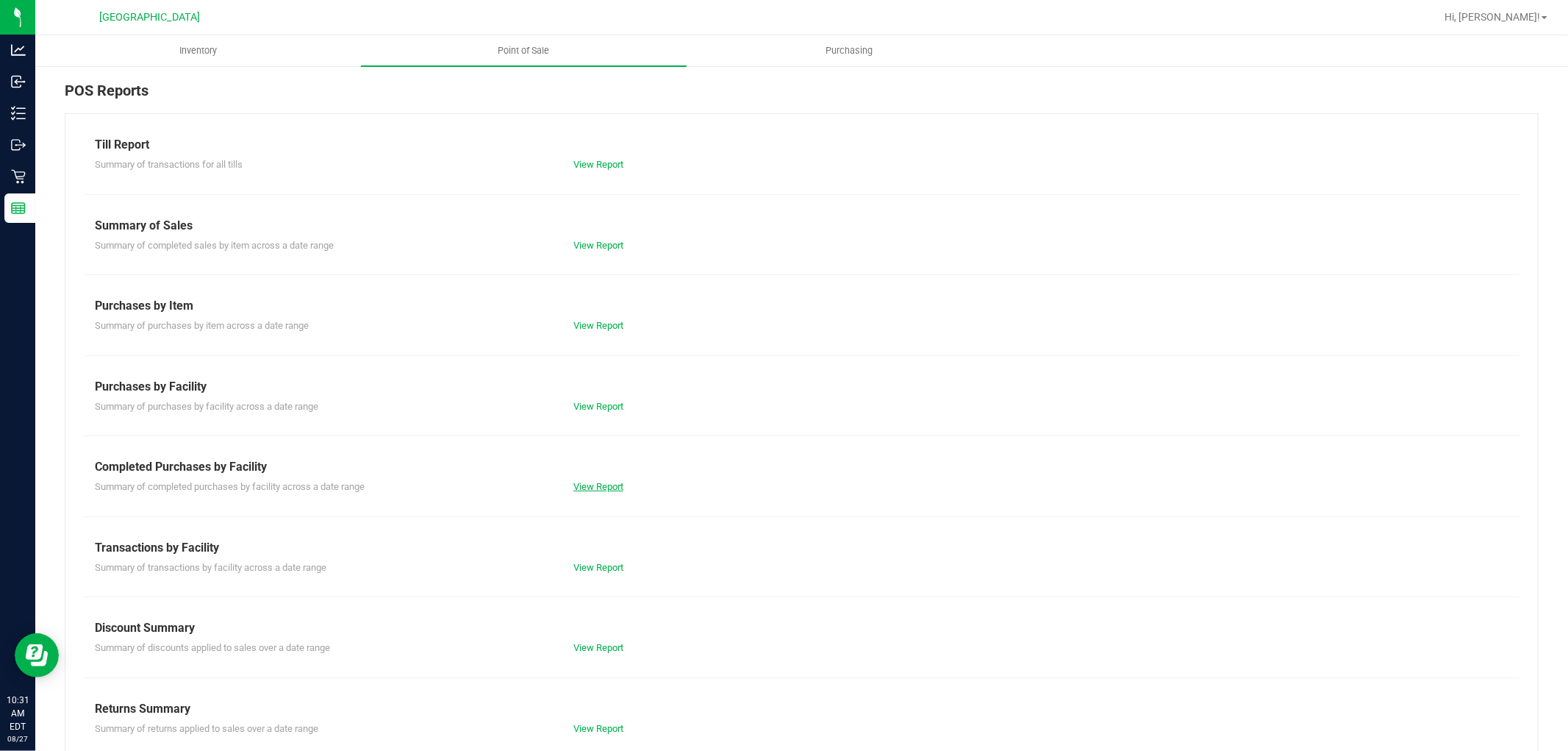
click at [611, 481] on link "View Report" at bounding box center [598, 486] width 50 height 11
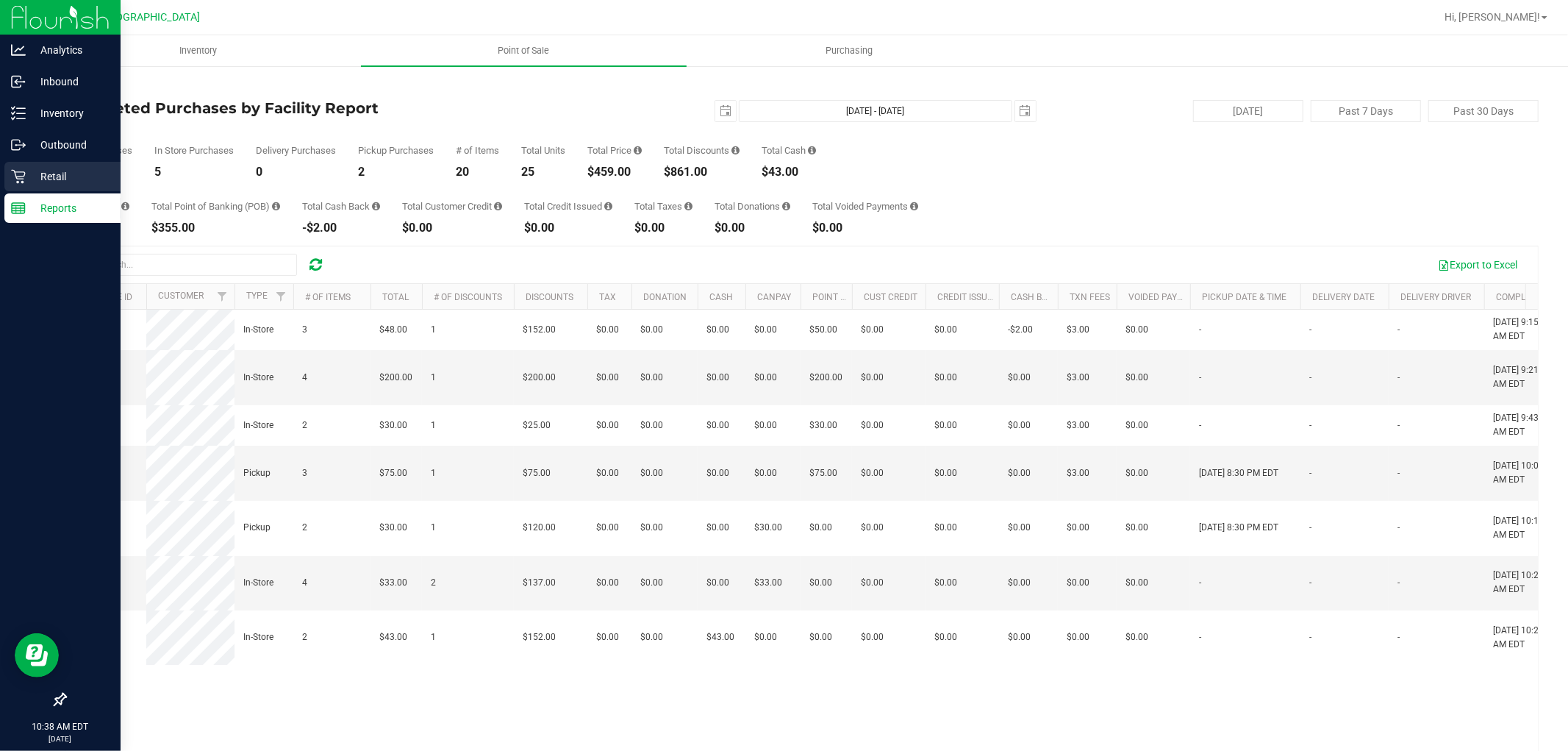
click at [32, 176] on p "Retail" at bounding box center [69, 176] width 89 height 18
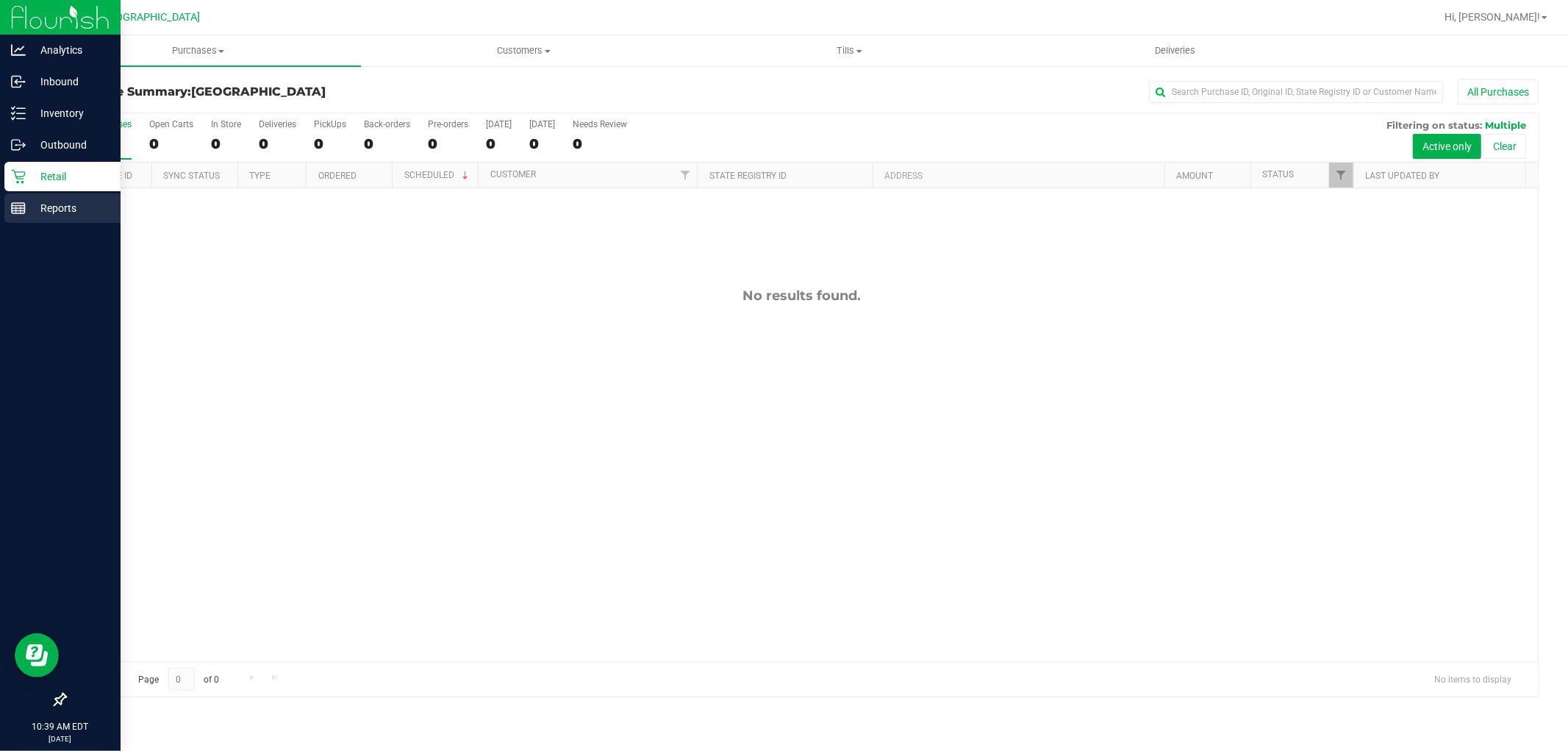
click at [64, 209] on p "Reports" at bounding box center [69, 208] width 89 height 18
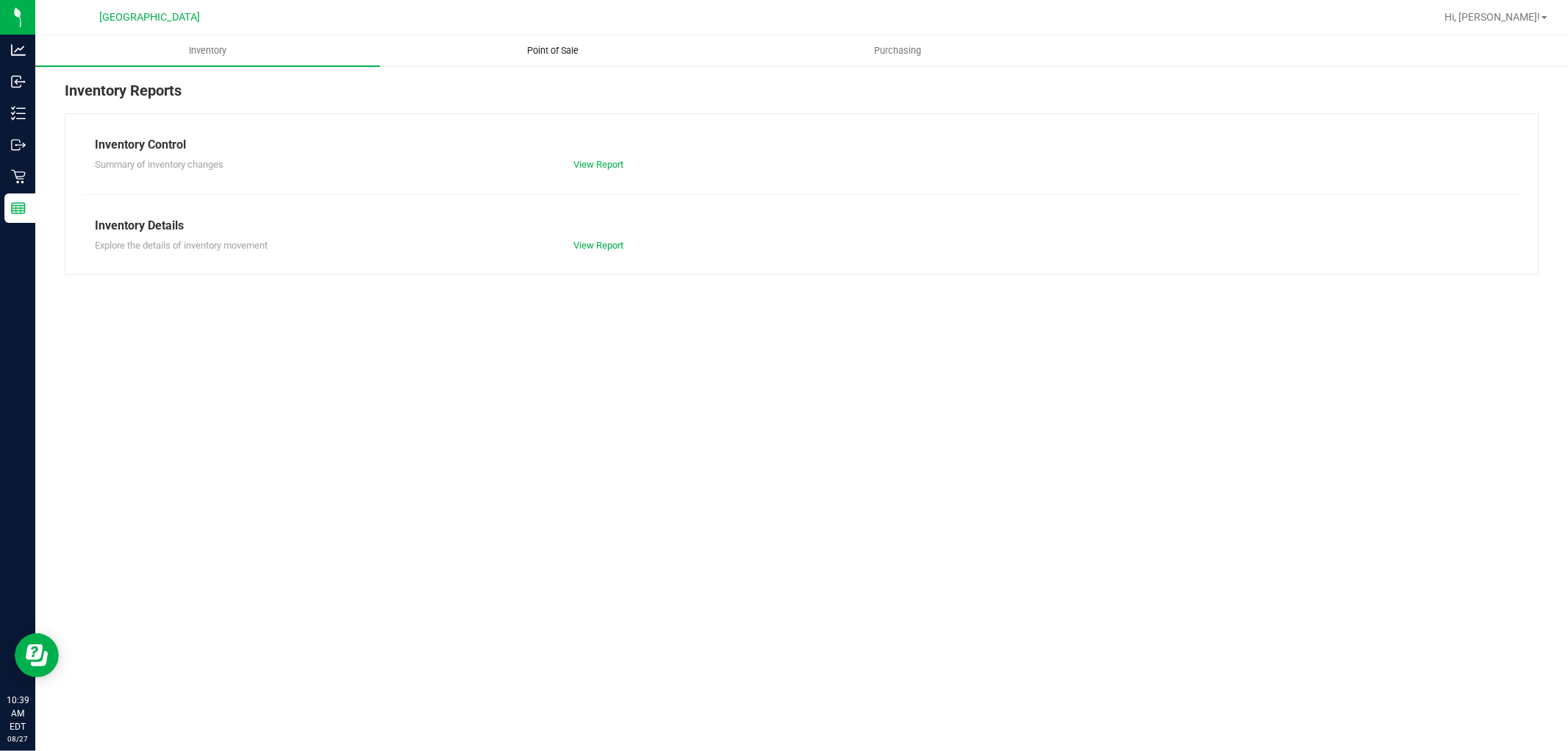
click at [550, 55] on span "Point of Sale" at bounding box center [553, 50] width 91 height 13
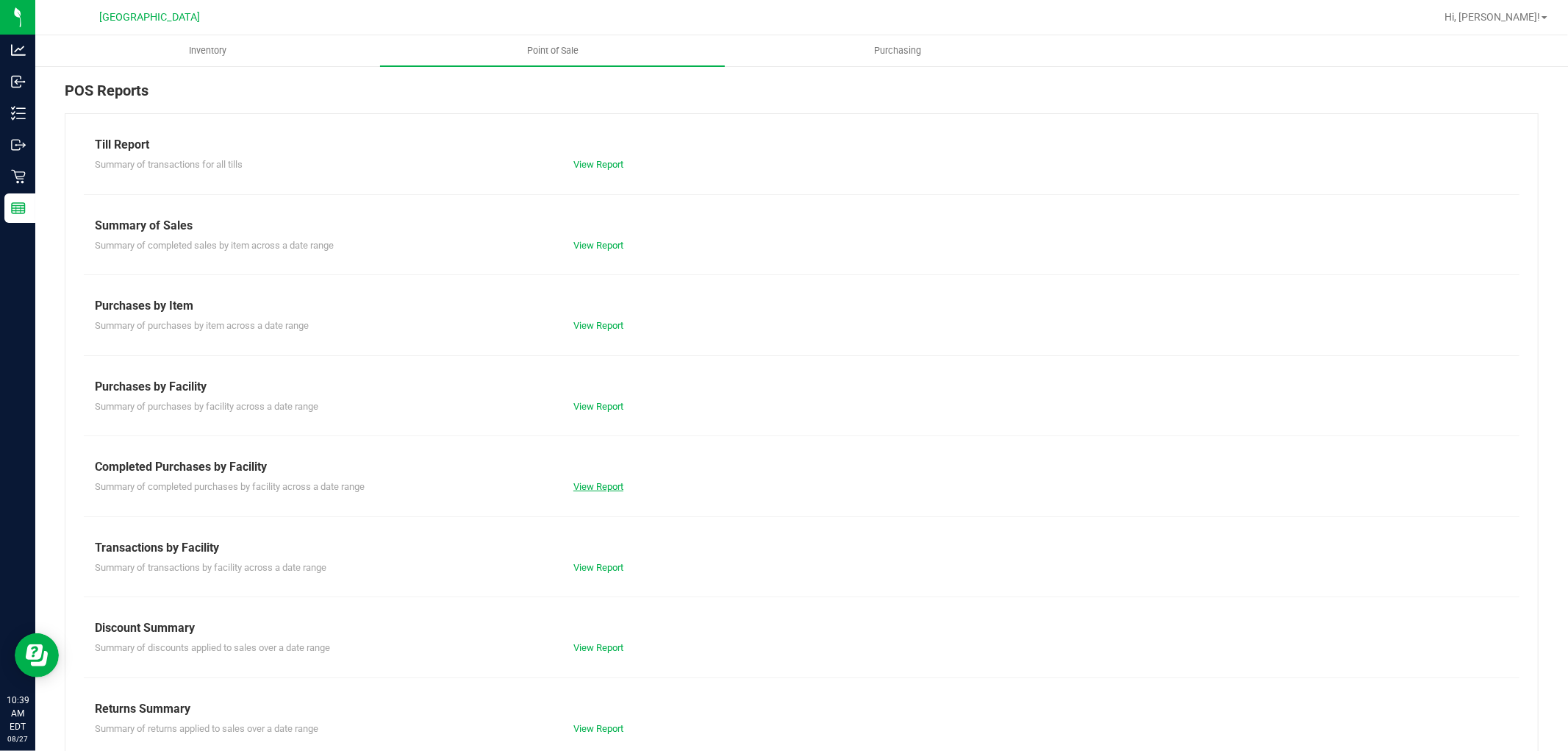
click at [581, 481] on link "View Report" at bounding box center [598, 486] width 50 height 11
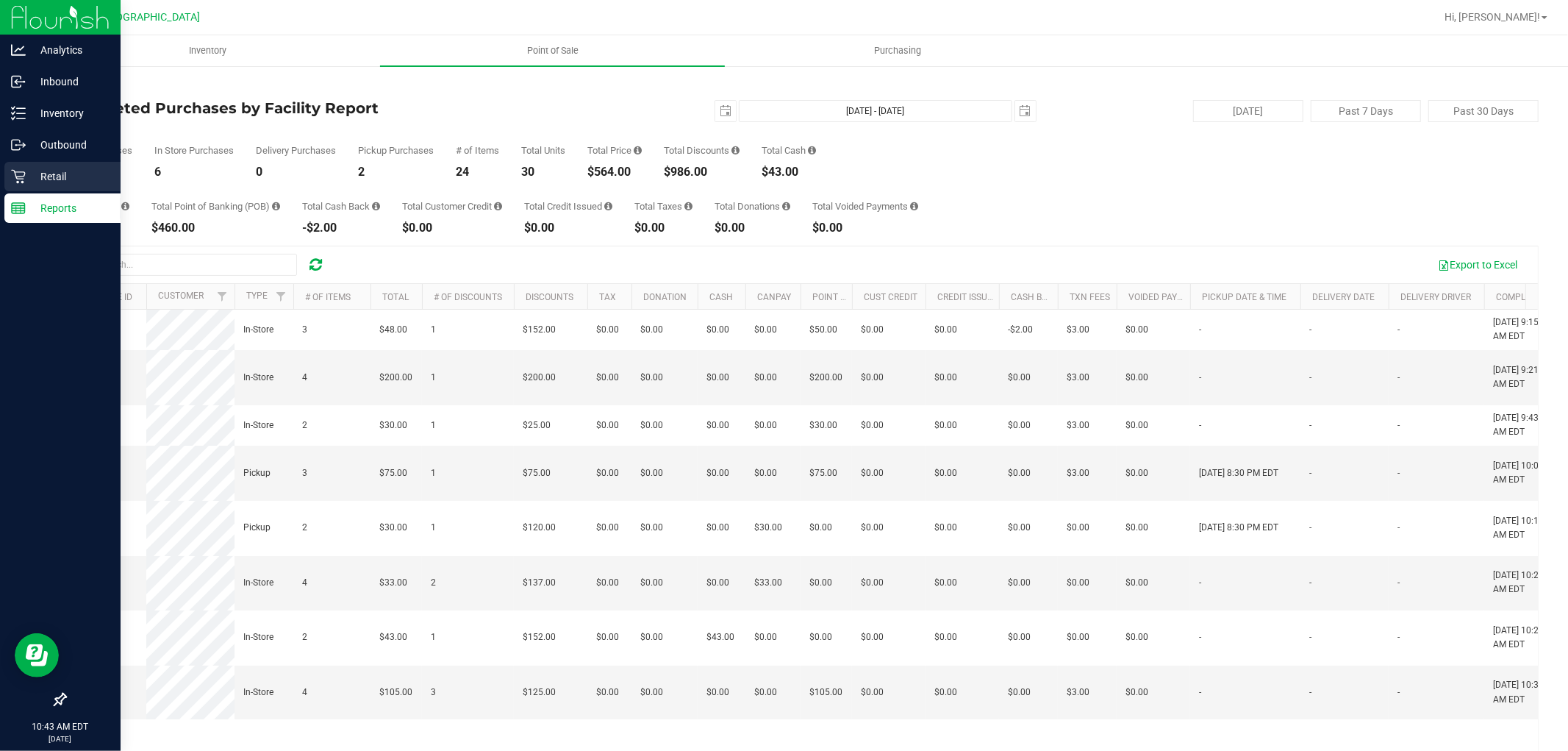
click at [20, 170] on icon at bounding box center [18, 176] width 15 height 15
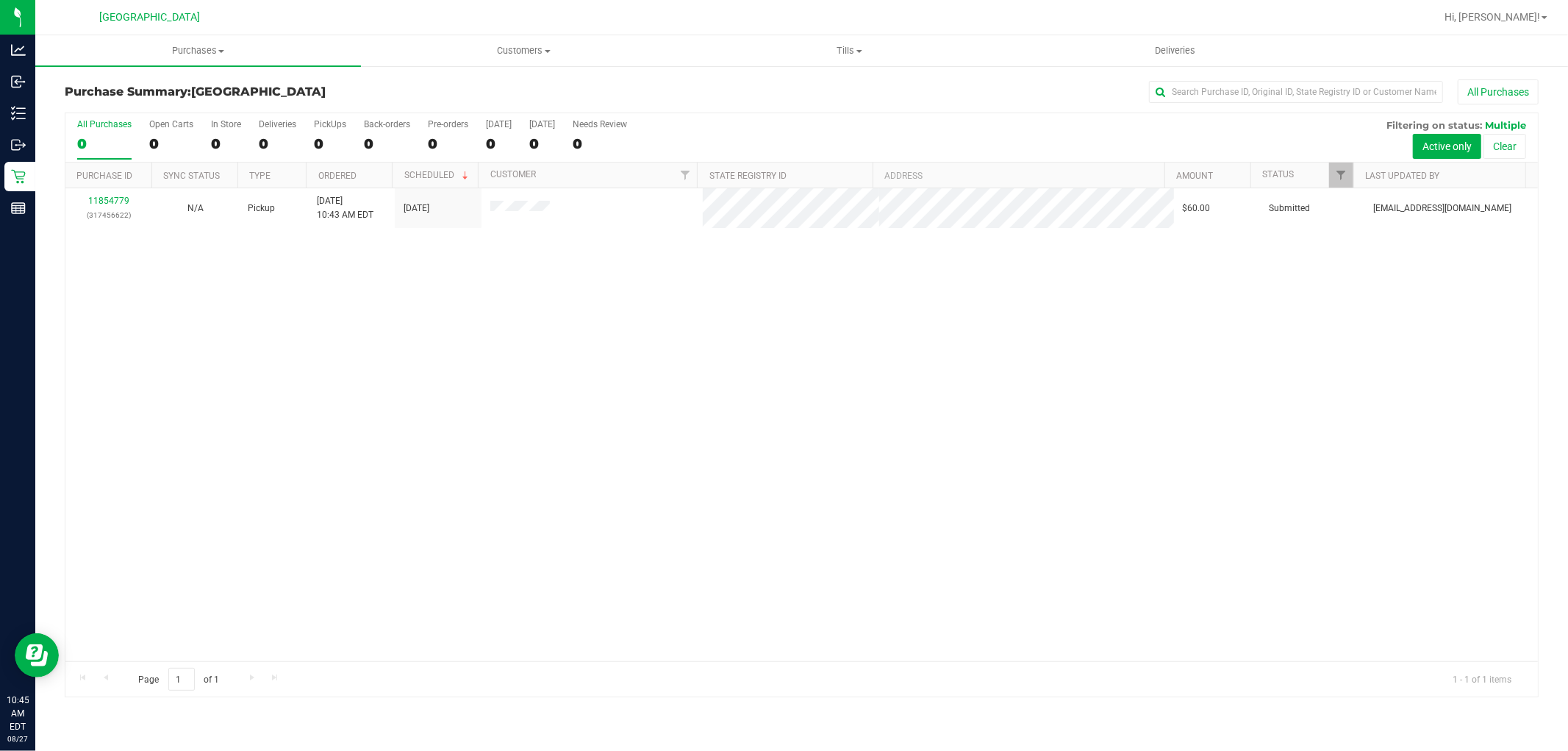
click at [112, 201] on link "11854779" at bounding box center [109, 201] width 41 height 11
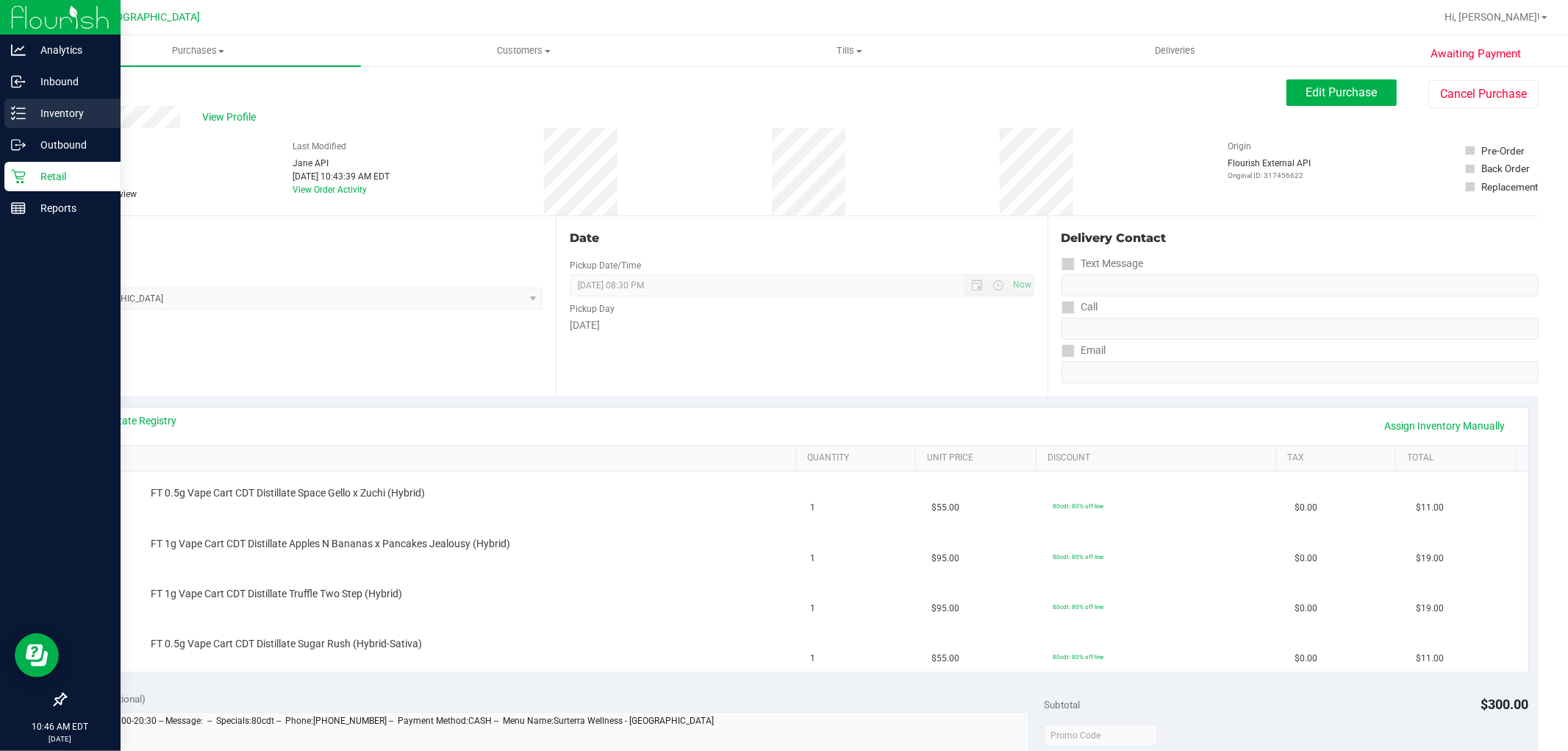
click at [22, 118] on line at bounding box center [20, 118] width 8 height 0
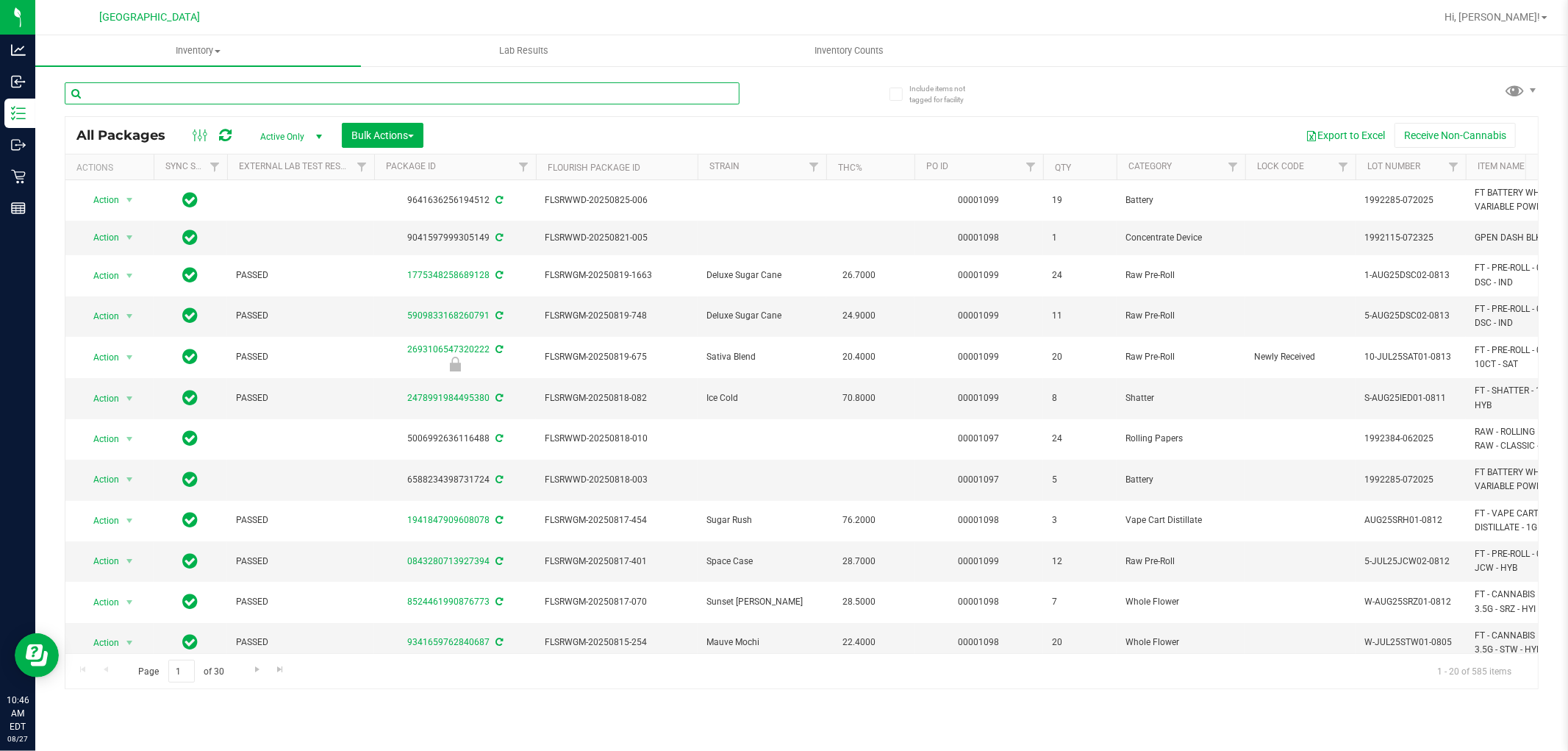
click at [175, 97] on input "text" at bounding box center [402, 93] width 675 height 22
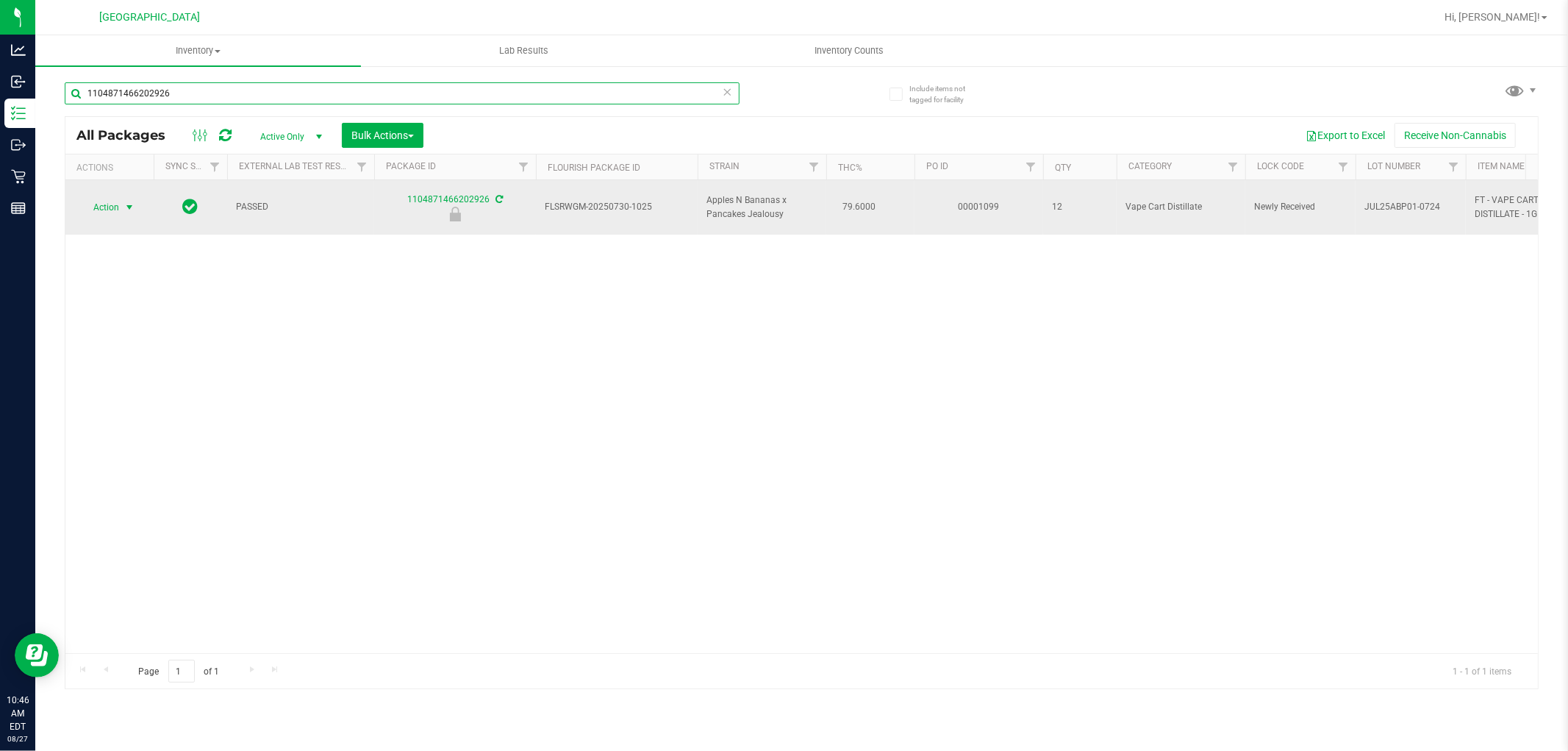
type input "1104871466202926"
click at [128, 207] on span "select" at bounding box center [129, 207] width 11 height 11
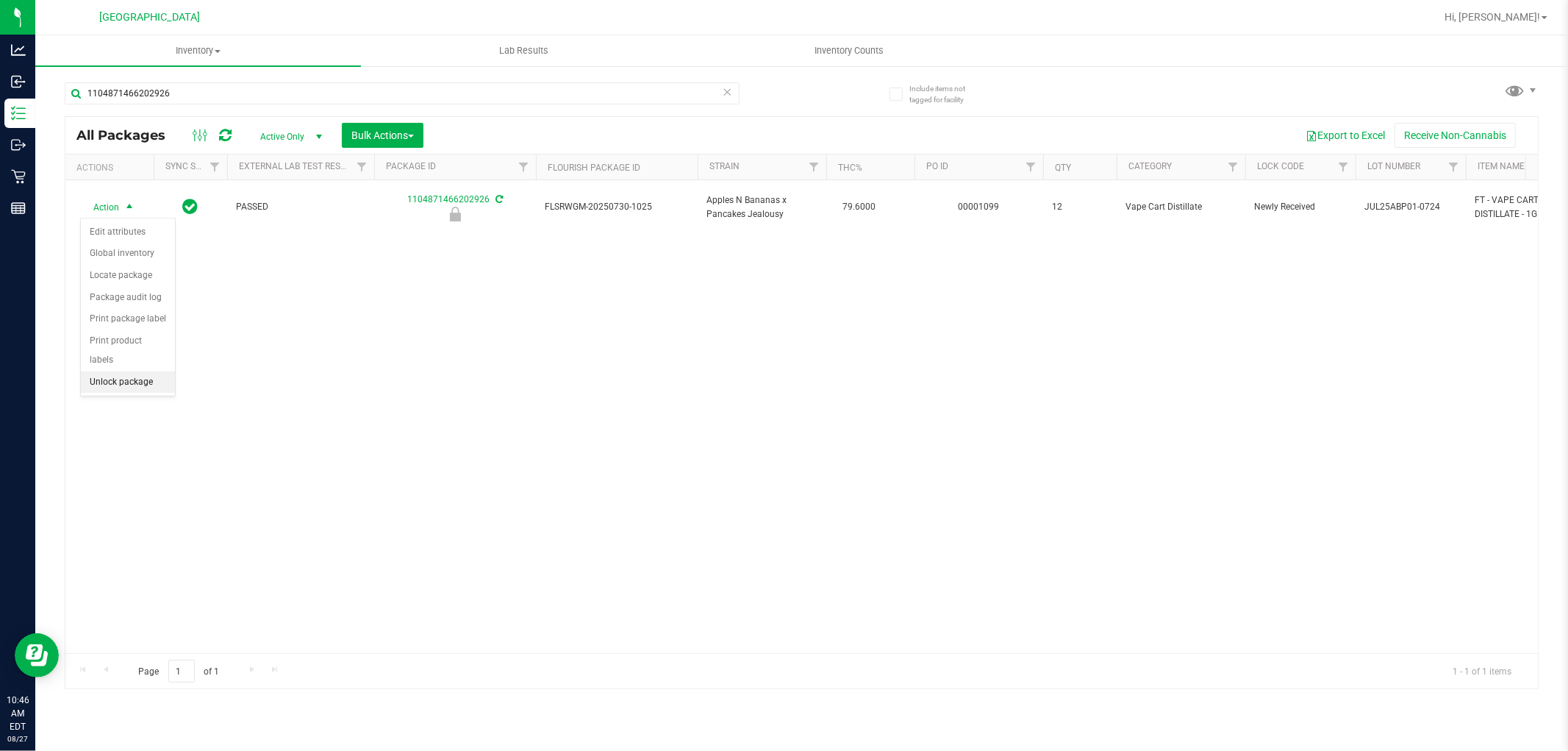
click at [116, 383] on li "Unlock package" at bounding box center [127, 382] width 94 height 22
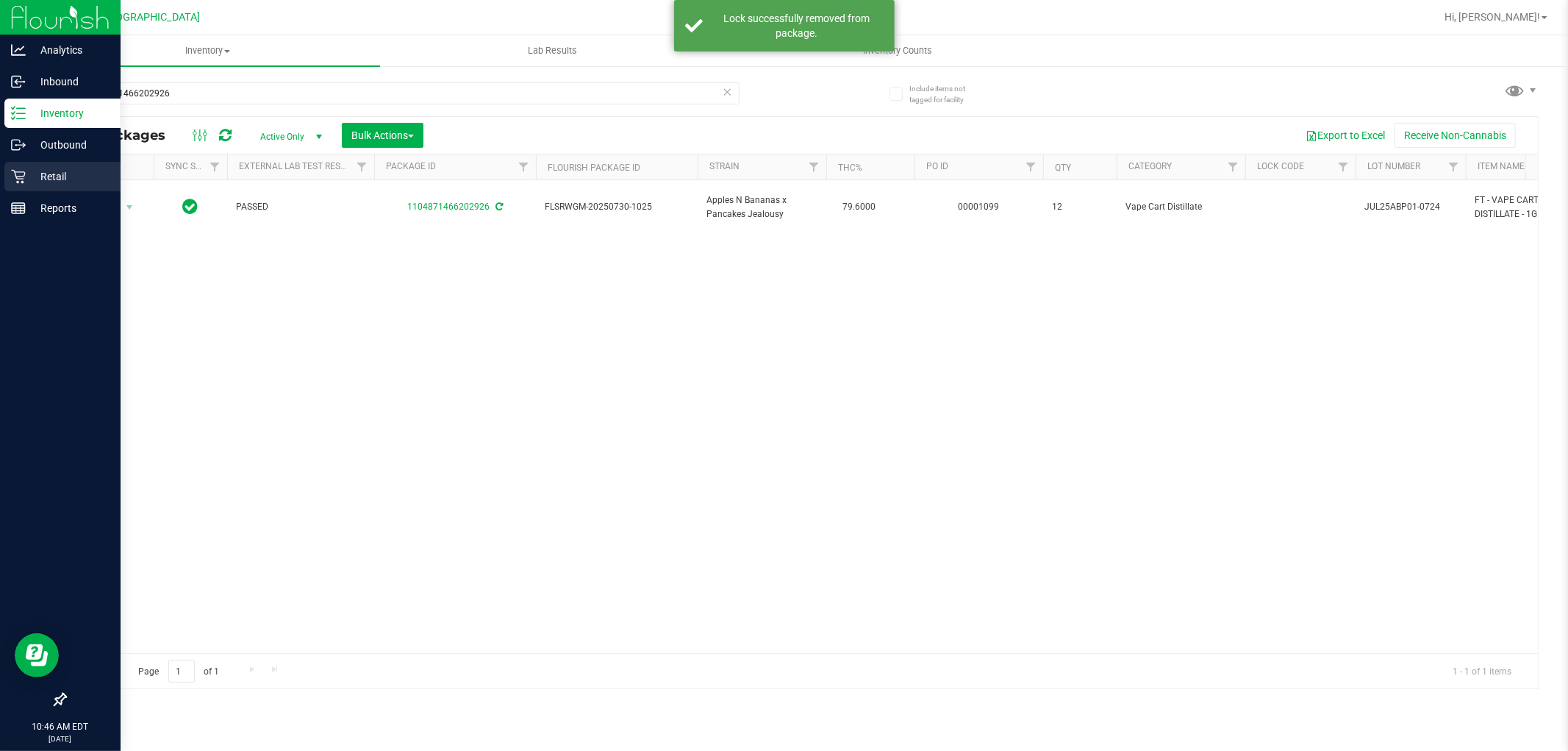
click at [19, 175] on icon at bounding box center [18, 176] width 15 height 15
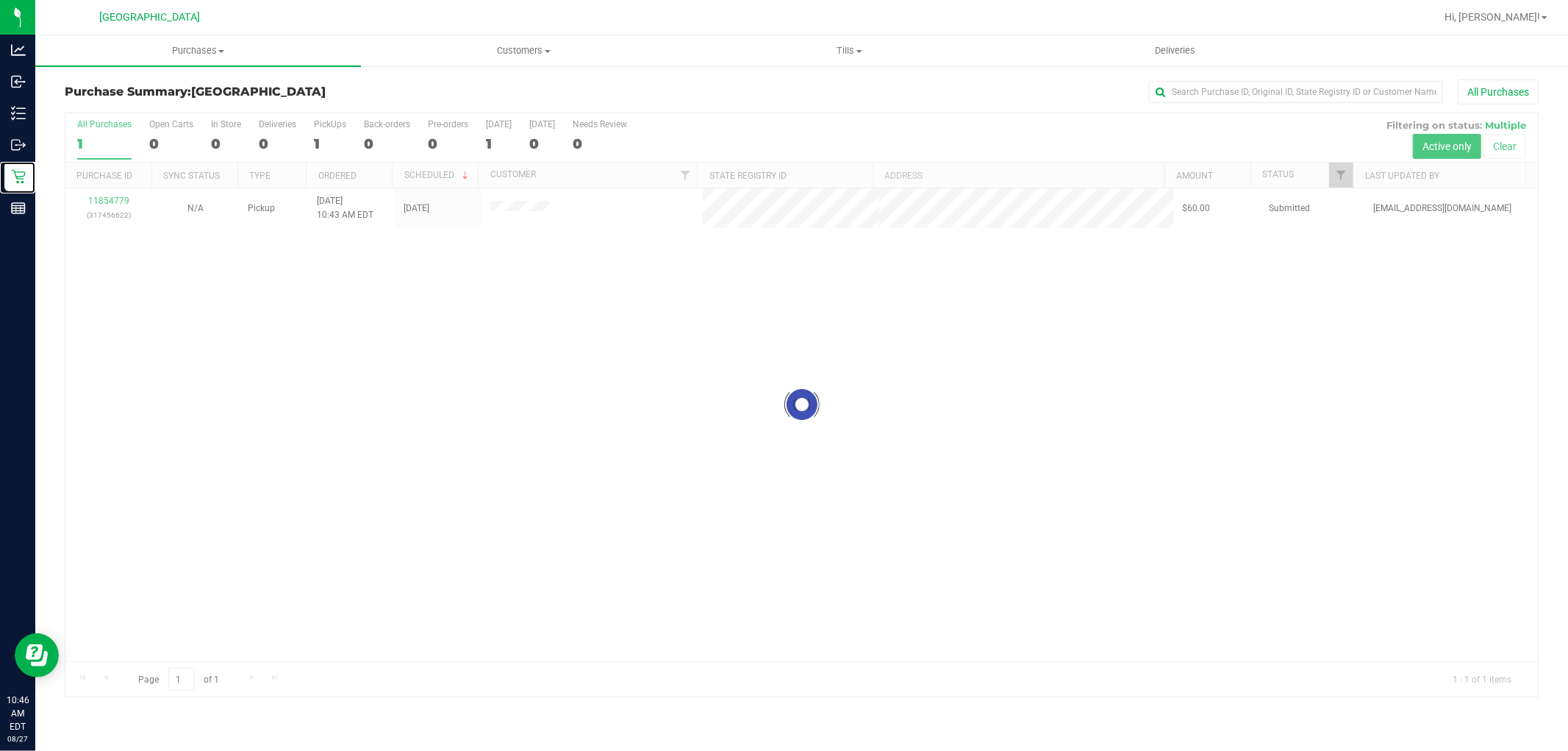
click at [291, 419] on div at bounding box center [802, 404] width 1472 height 583
click at [105, 202] on div at bounding box center [802, 404] width 1472 height 583
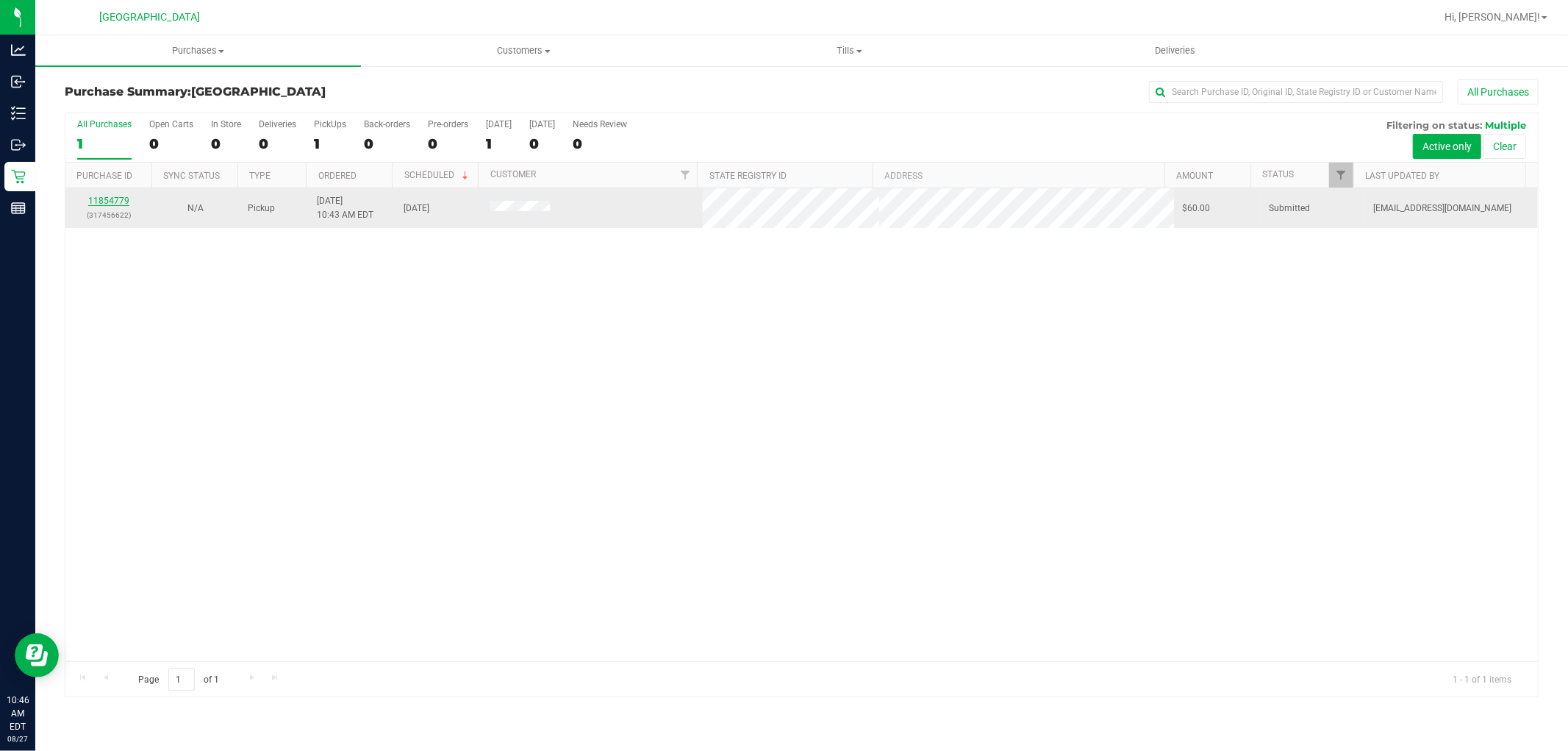
click at [104, 202] on link "11854779" at bounding box center [109, 201] width 41 height 11
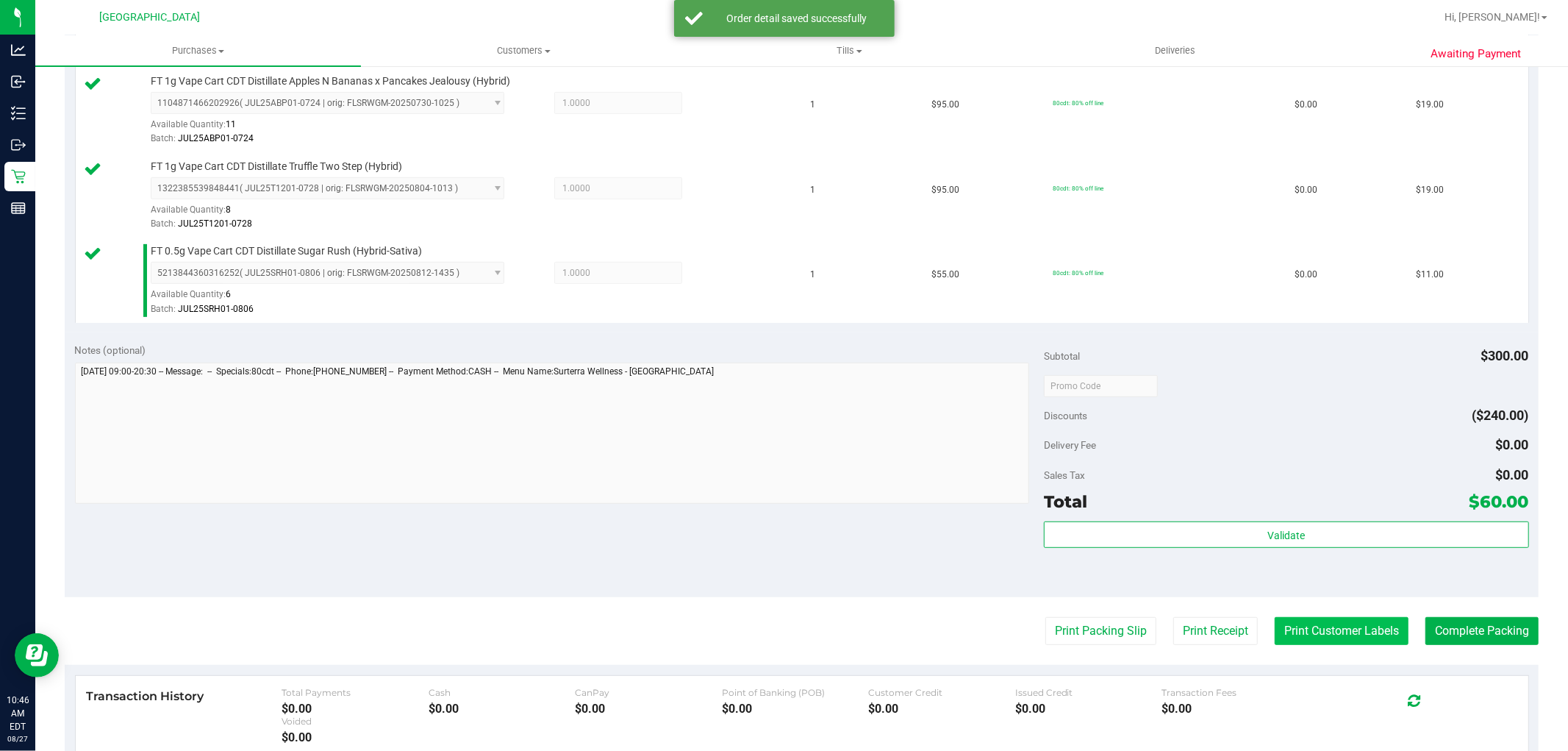
scroll to position [490, 0]
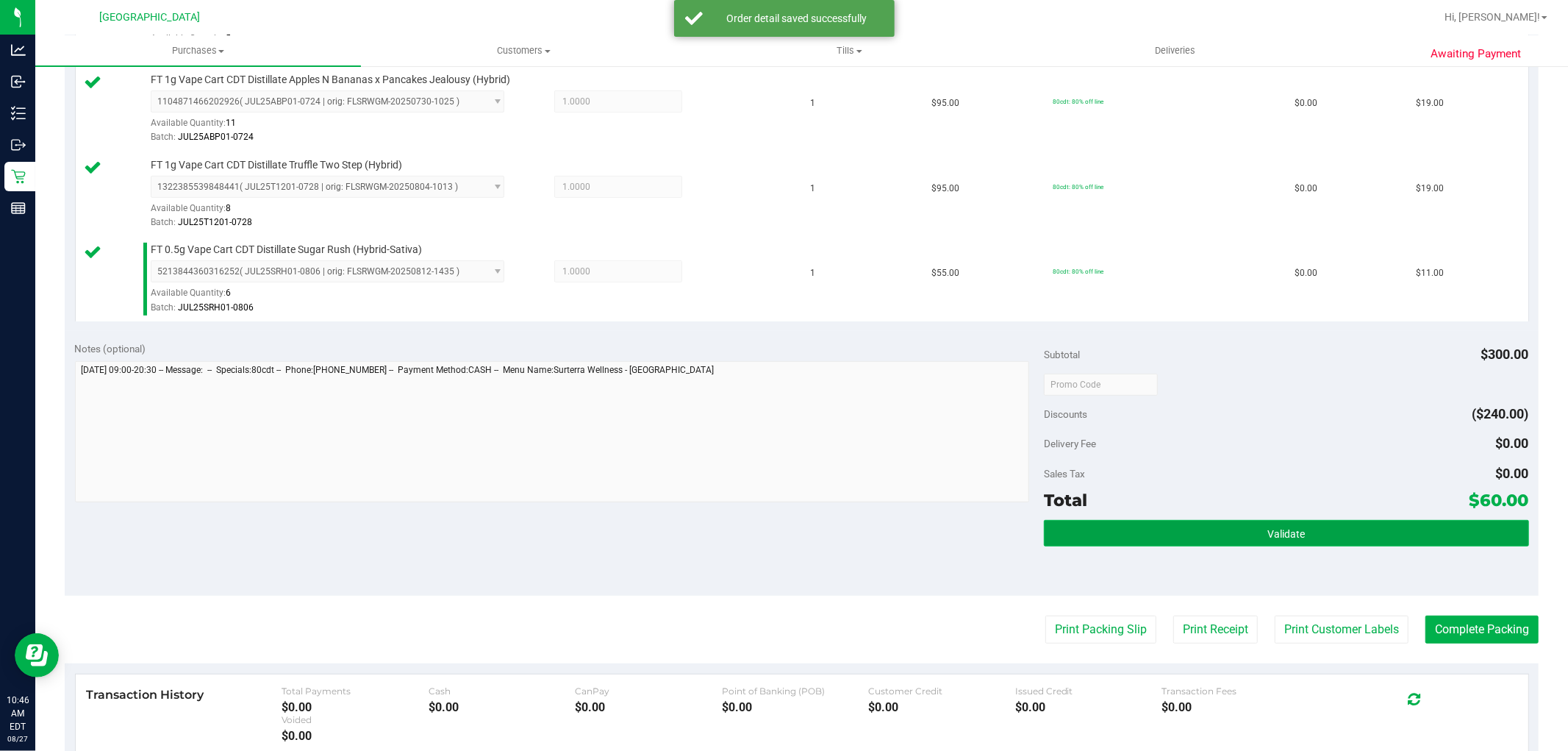
click at [1200, 542] on button "Validate" at bounding box center [1286, 533] width 484 height 26
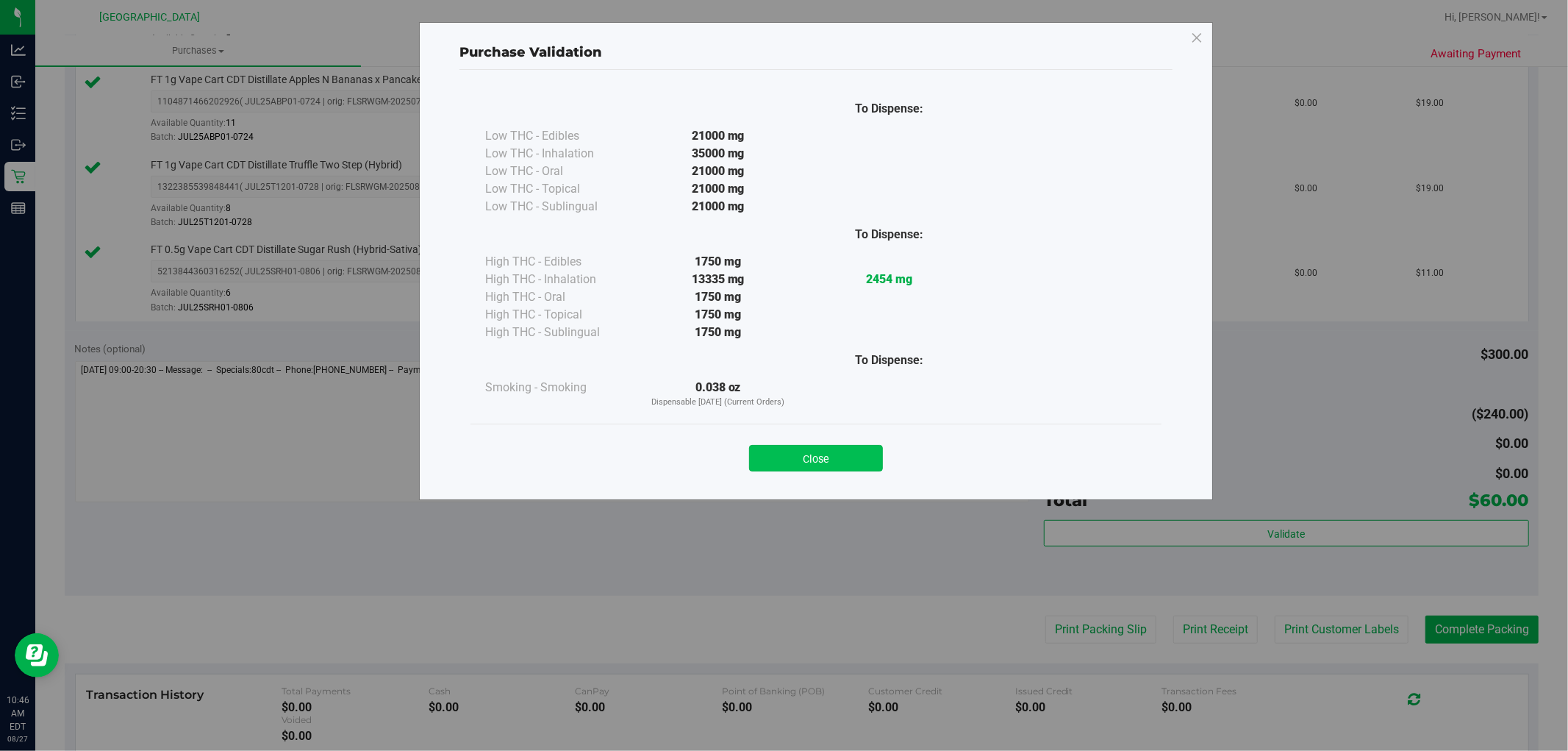
click at [847, 457] on button "Close" at bounding box center [816, 458] width 134 height 26
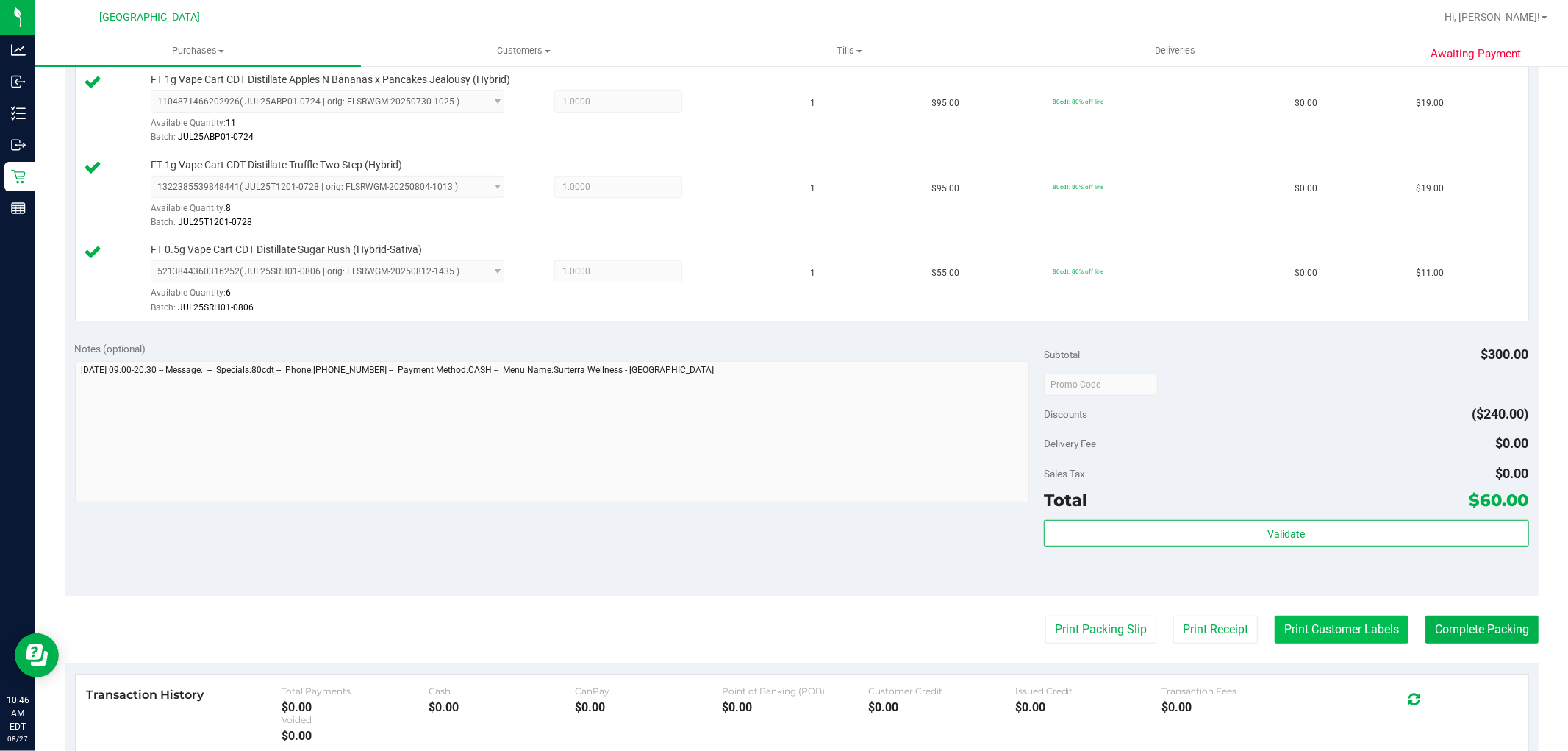
click at [1307, 628] on button "Print Customer Labels" at bounding box center [1342, 629] width 134 height 28
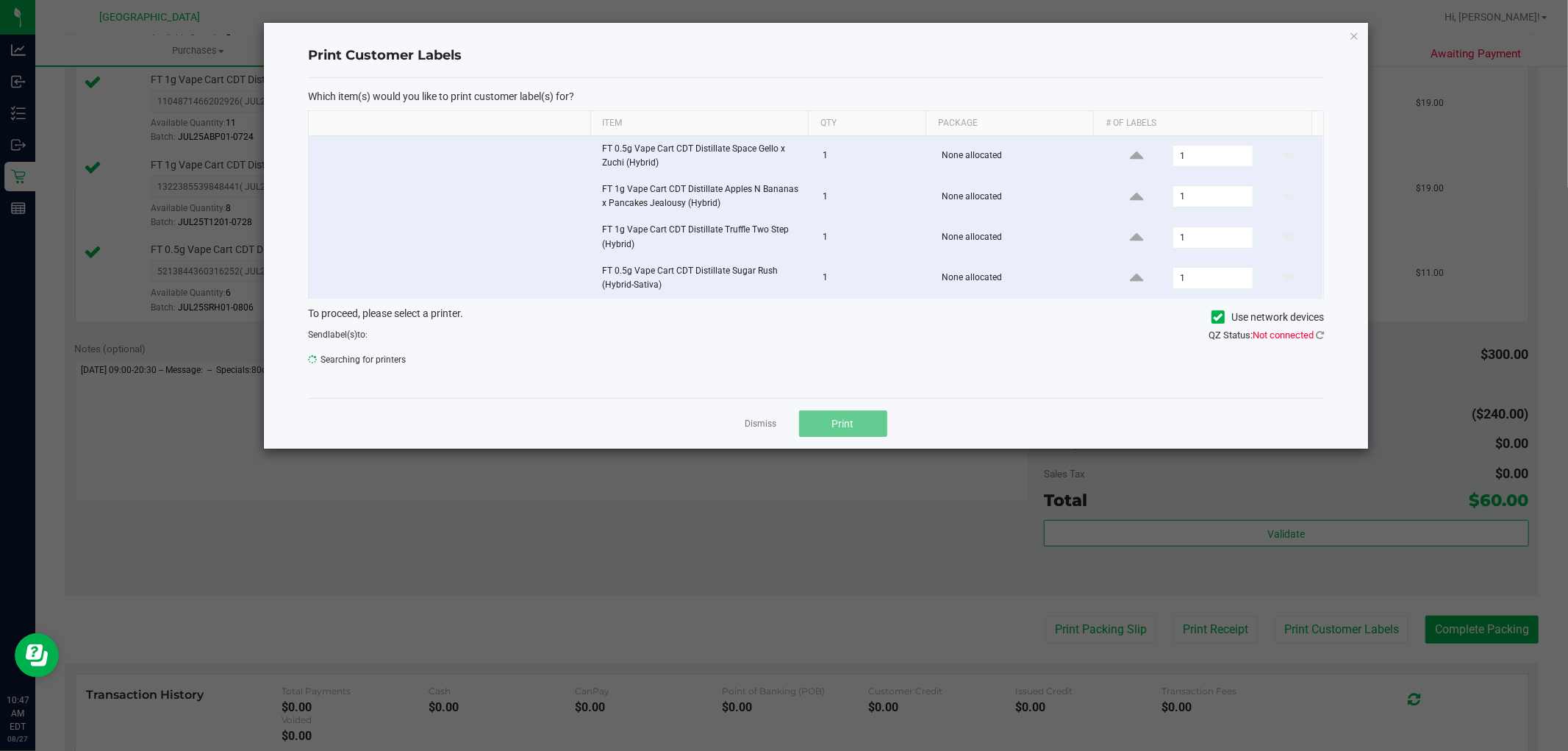
click at [1326, 338] on div "QZ Status: Not connected" at bounding box center [1076, 335] width 519 height 15
click at [1313, 338] on span "Not connected" at bounding box center [1284, 334] width 61 height 11
click at [1319, 338] on icon at bounding box center [1320, 334] width 8 height 10
click at [1322, 338] on icon at bounding box center [1320, 334] width 8 height 10
click at [497, 368] on span "ZEBRA- FIX-IT-FELIX" at bounding box center [806, 364] width 996 height 20
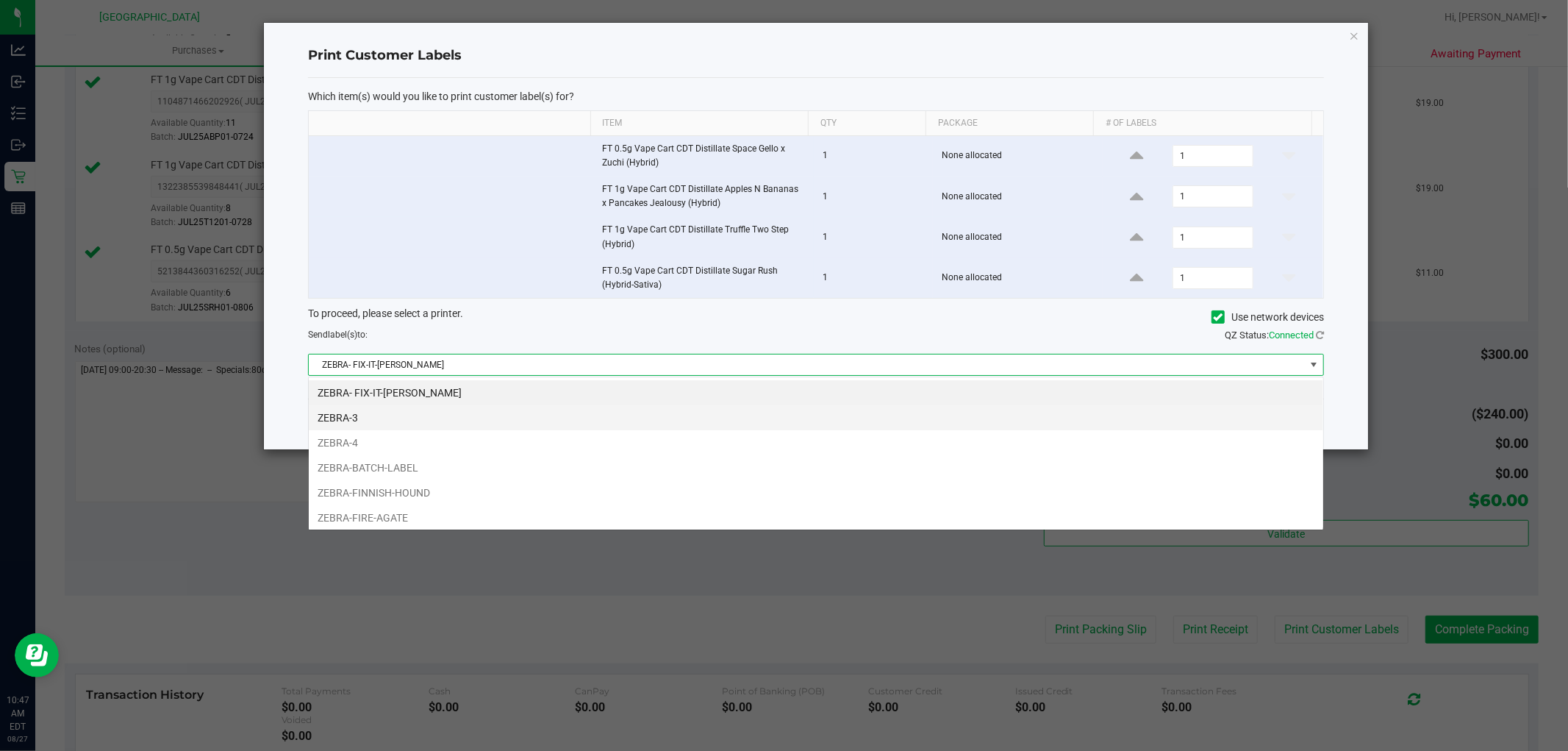
scroll to position [22, 1016]
drag, startPoint x: 451, startPoint y: 498, endPoint x: 621, endPoint y: 489, distance: 170.2
click at [452, 498] on li "ZEBRA-FINNISH-HOUND" at bounding box center [816, 492] width 1014 height 25
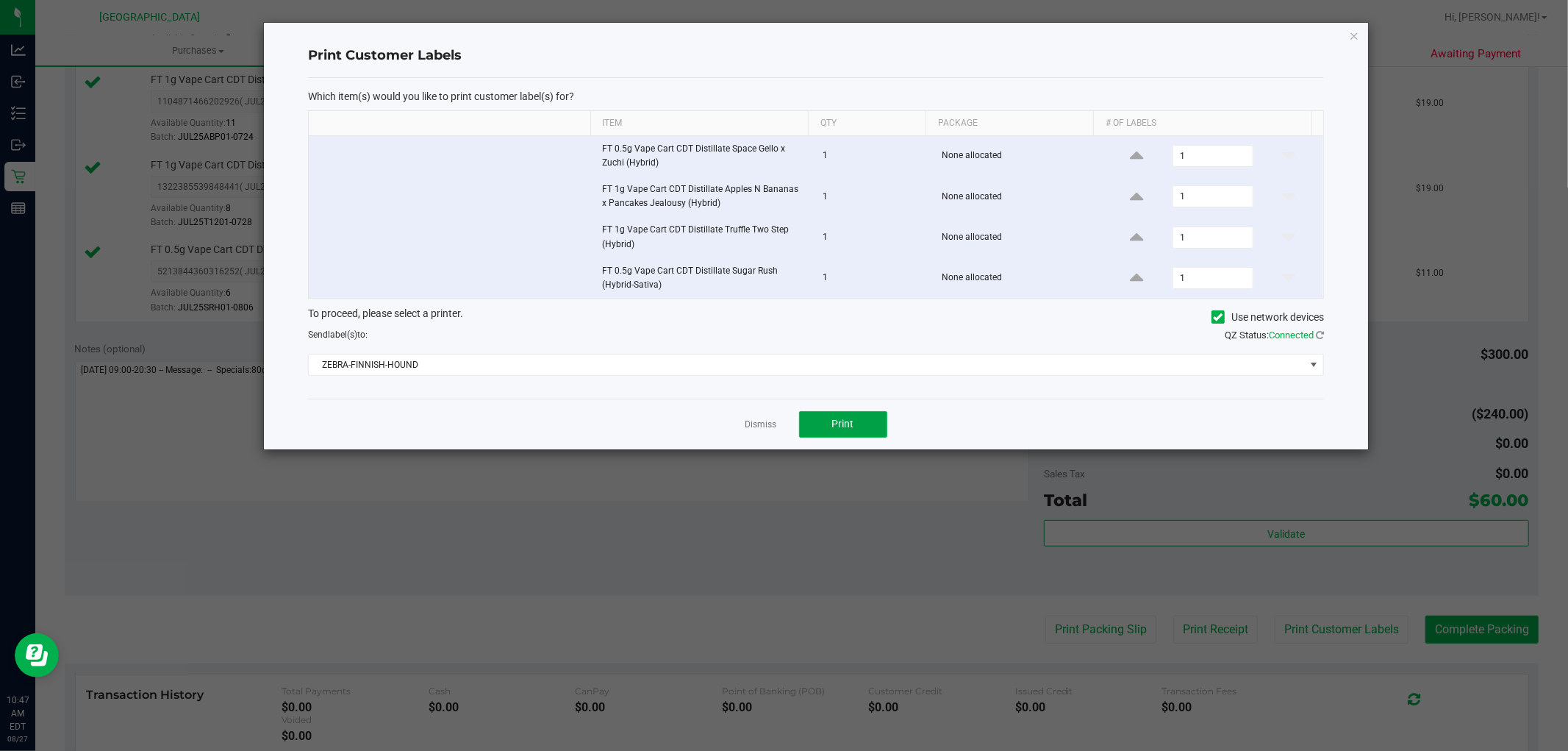
click at [839, 424] on span "Print" at bounding box center [843, 423] width 22 height 11
click at [755, 425] on link "Dismiss" at bounding box center [762, 425] width 32 height 12
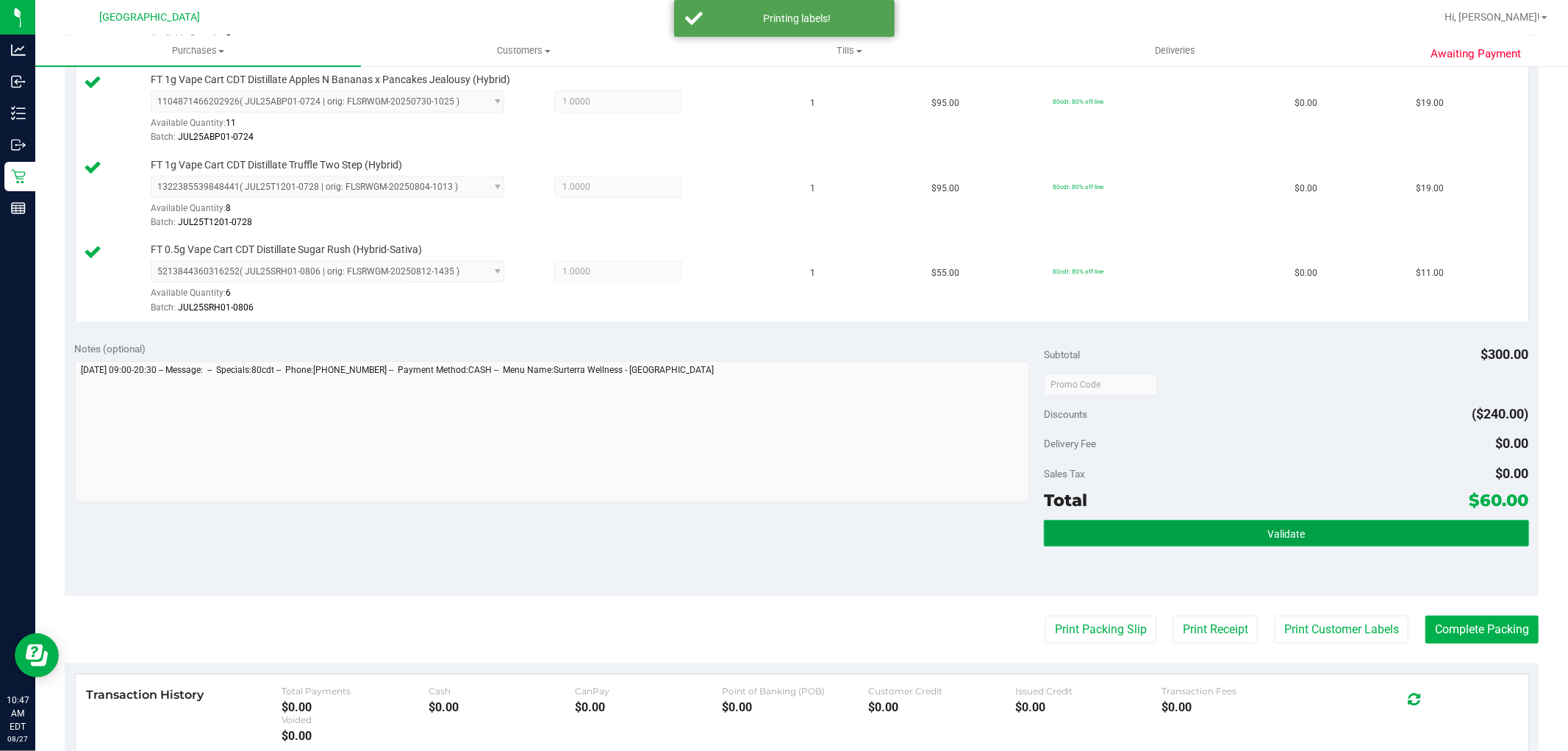
click at [1223, 540] on button "Validate" at bounding box center [1286, 533] width 484 height 26
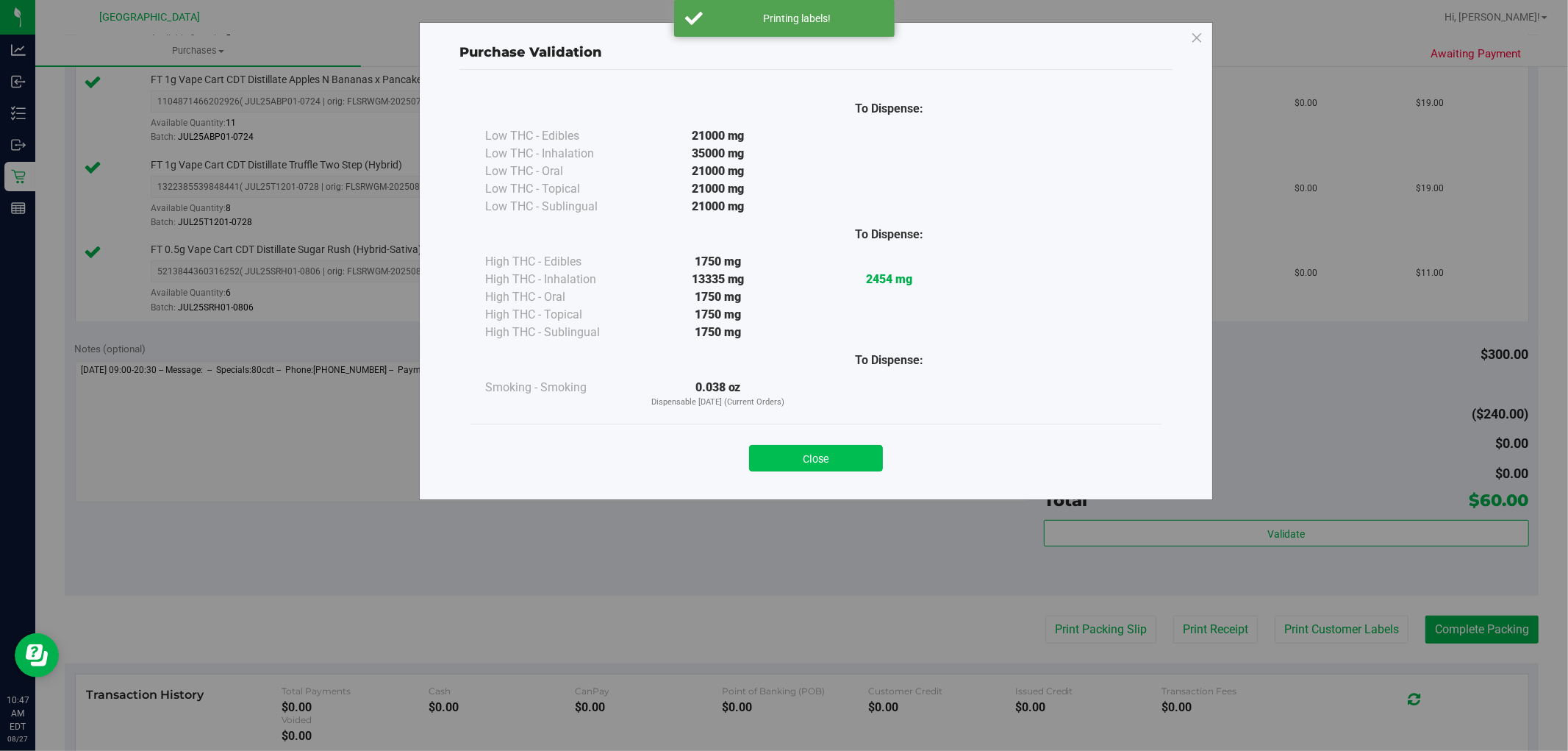
click at [799, 456] on button "Close" at bounding box center [816, 458] width 134 height 26
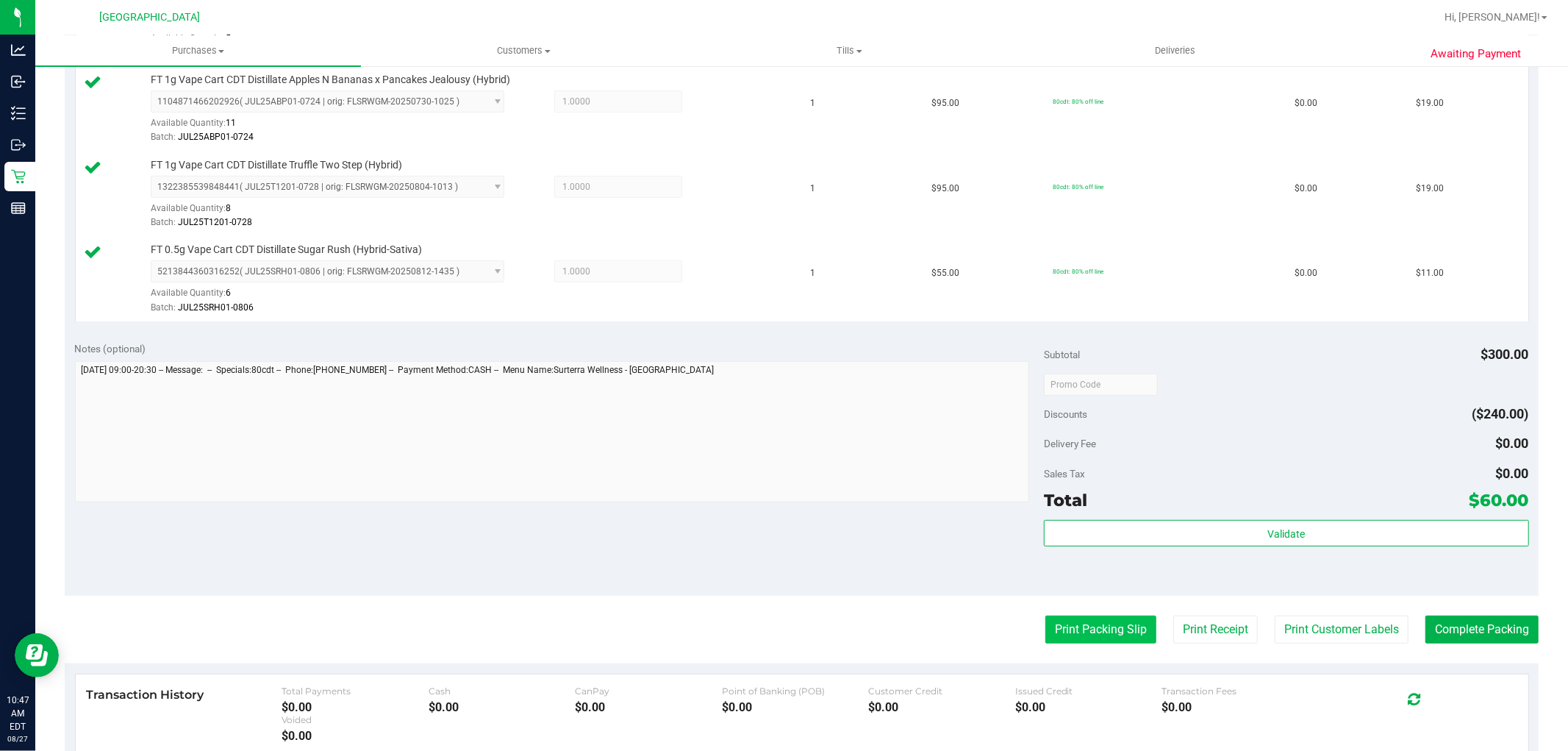
click at [1092, 634] on button "Print Packing Slip" at bounding box center [1101, 629] width 111 height 28
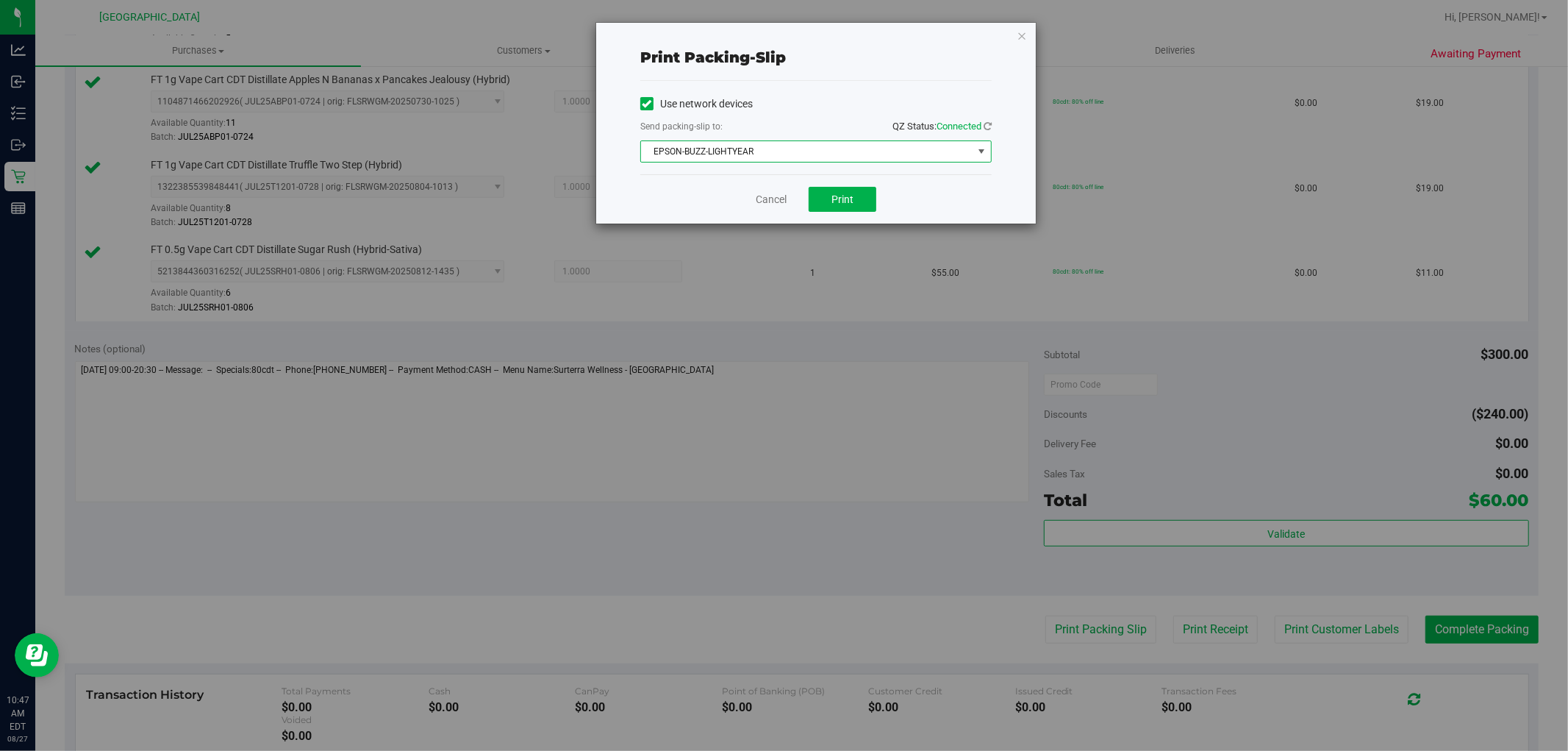
click at [783, 150] on span "EPSON-BUZZ-LIGHTYEAR" at bounding box center [807, 151] width 332 height 20
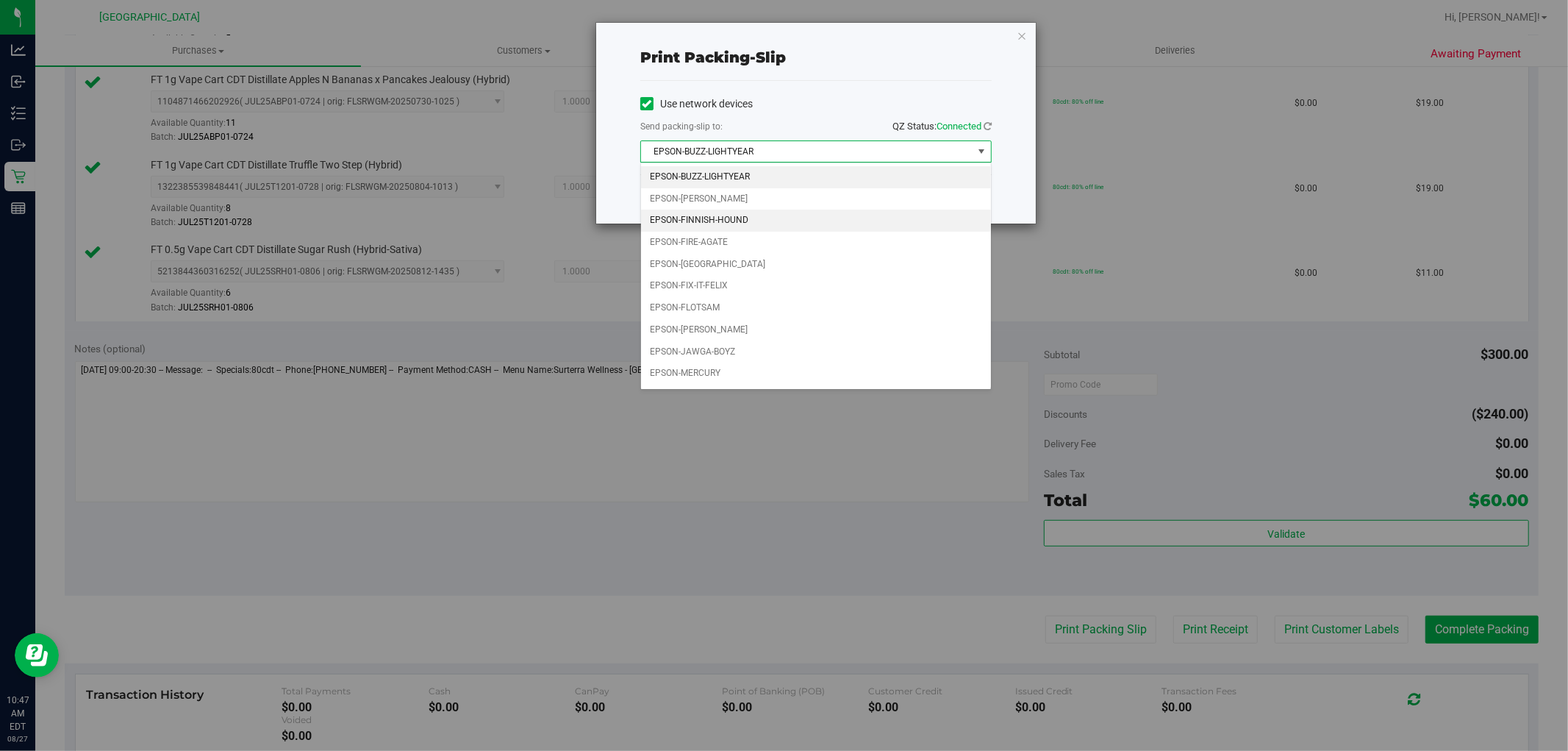
click at [739, 219] on li "EPSON-FINNISH-HOUND" at bounding box center [816, 220] width 350 height 22
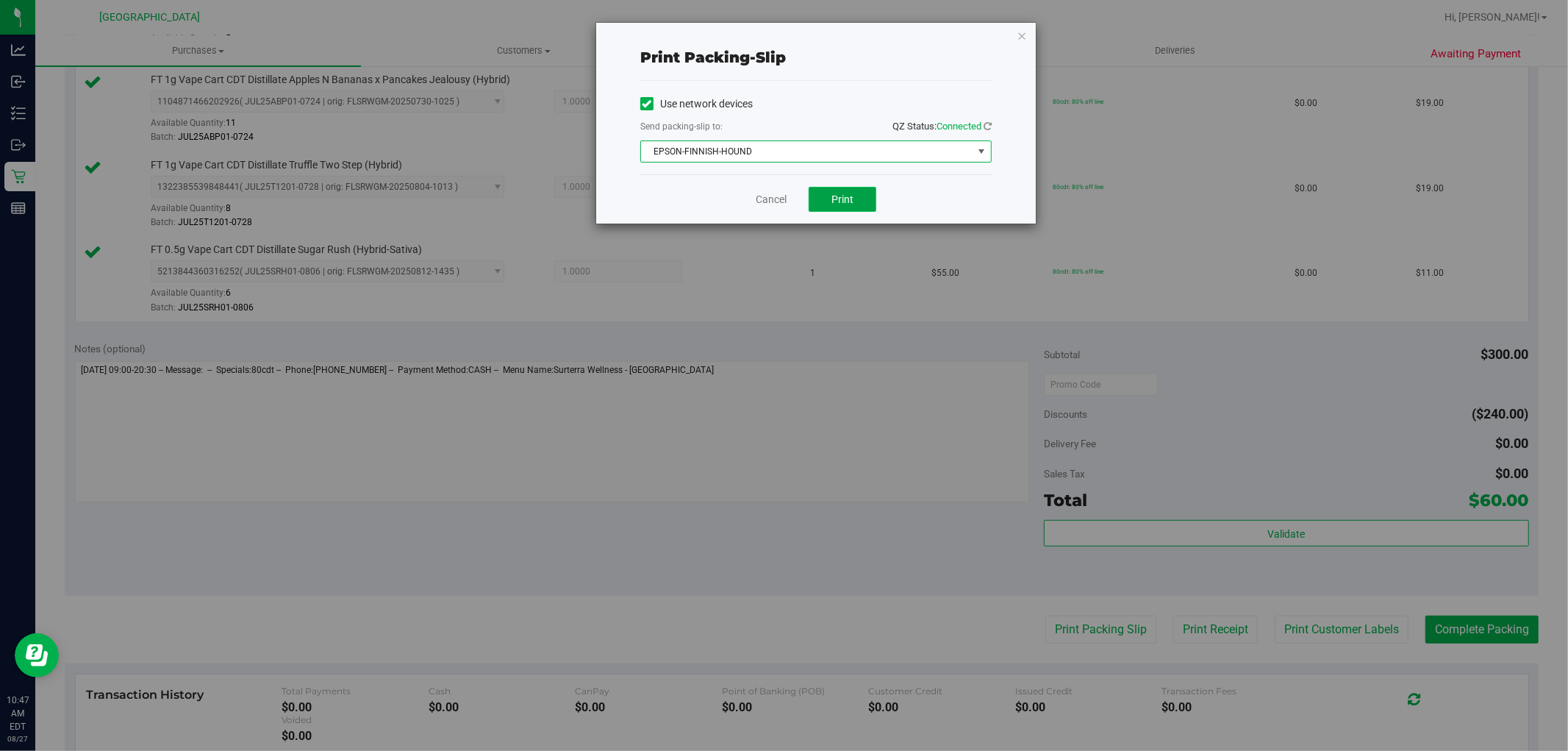
click at [857, 201] on button "Print" at bounding box center [842, 199] width 68 height 25
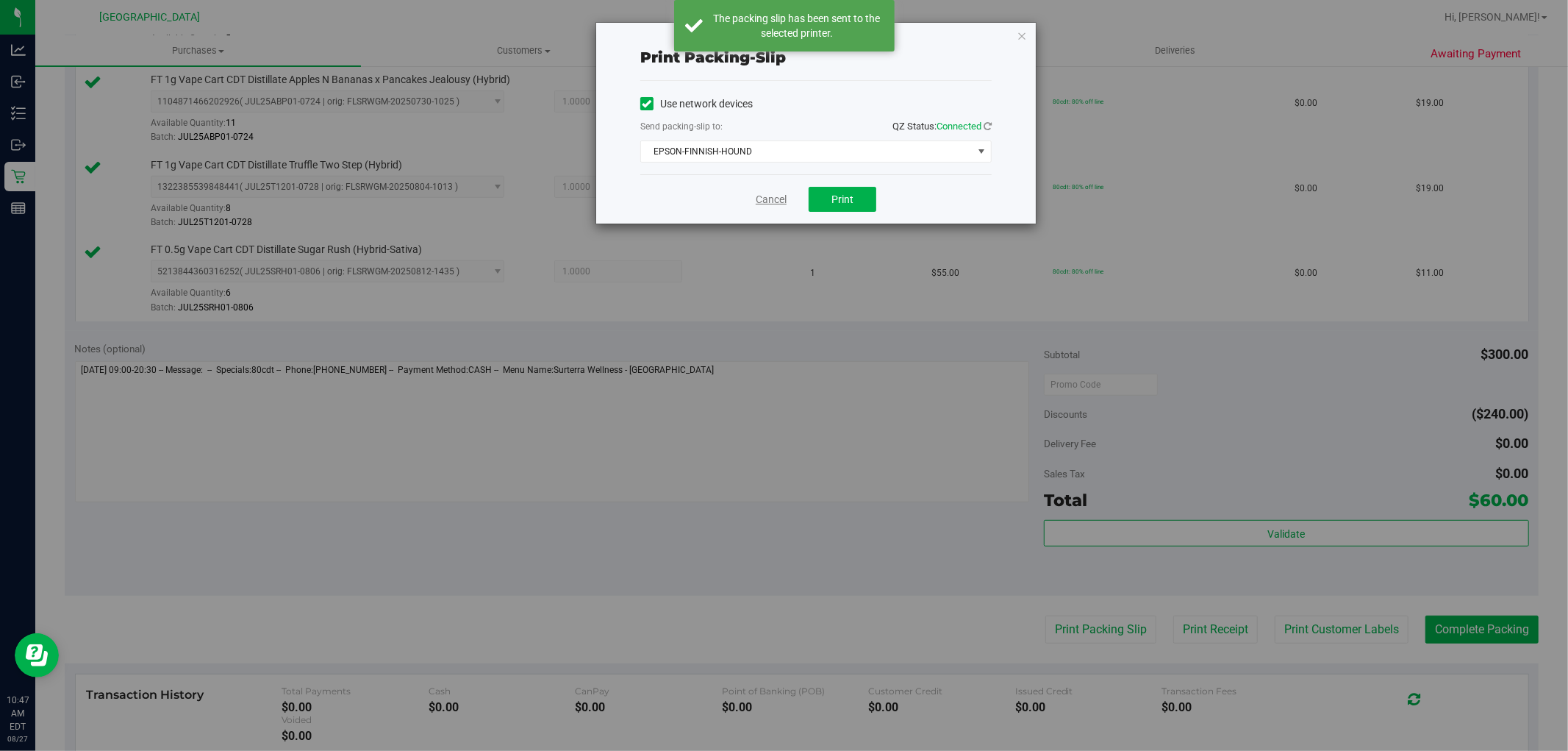
click at [776, 196] on link "Cancel" at bounding box center [770, 200] width 31 height 16
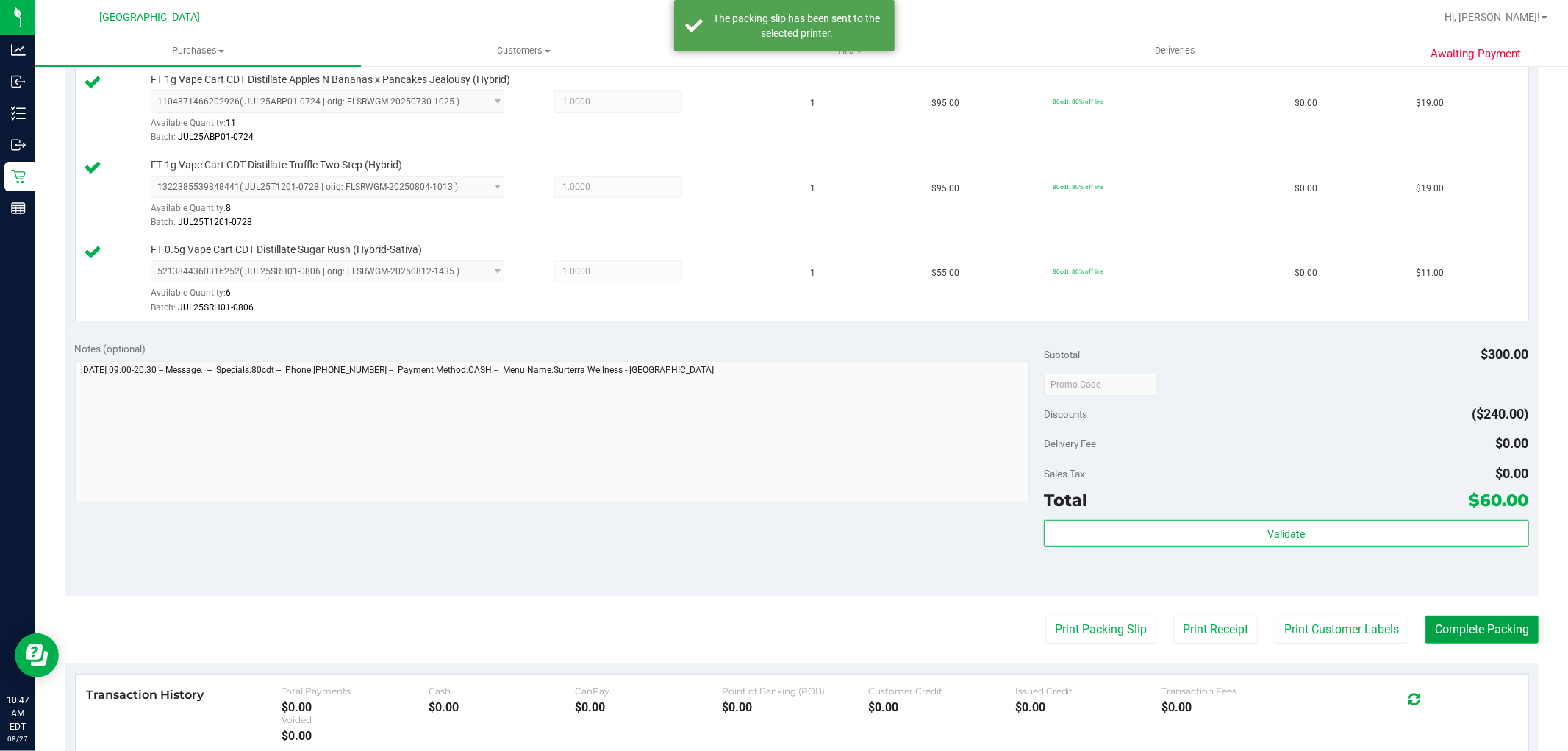
click at [1457, 628] on button "Complete Packing" at bounding box center [1482, 629] width 113 height 28
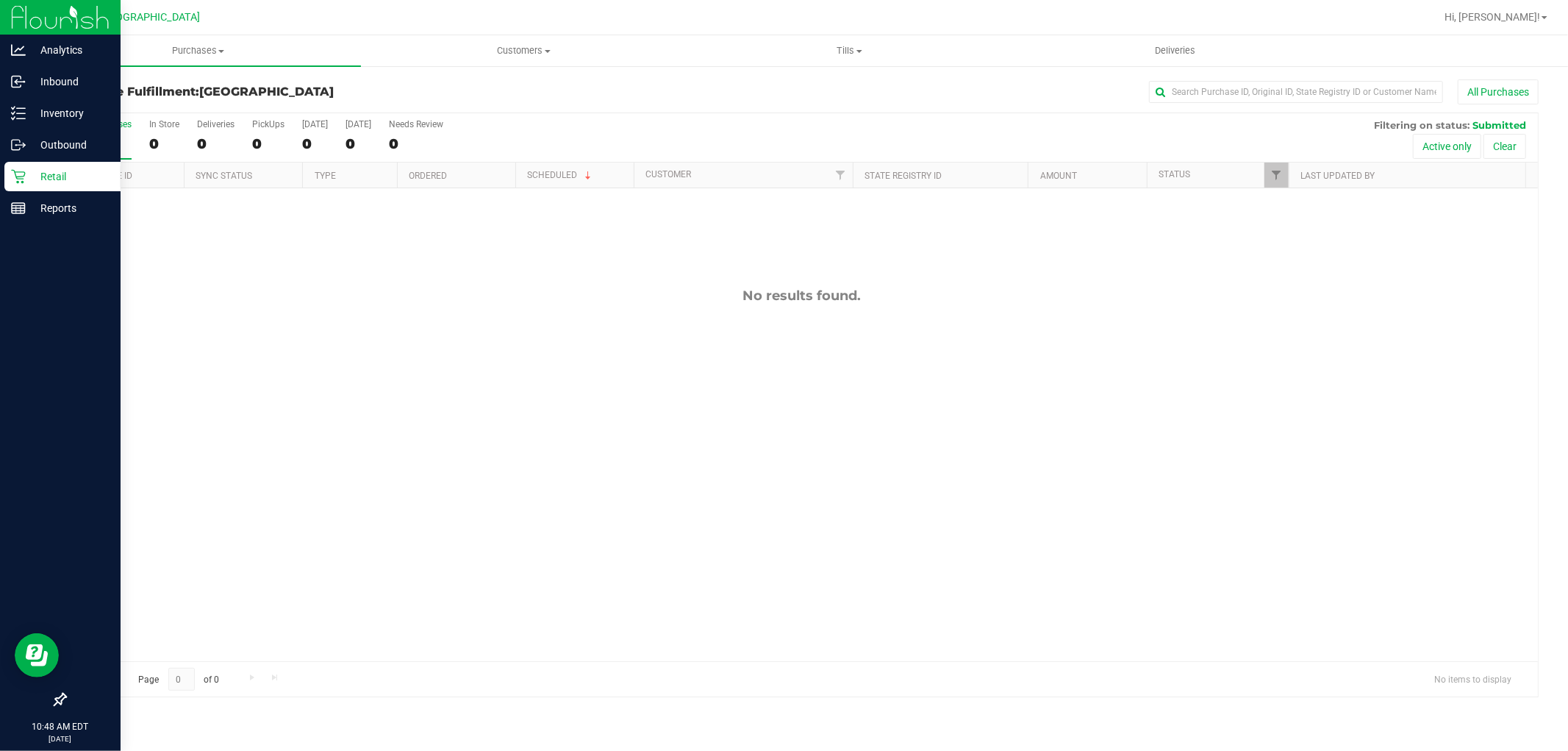
click at [22, 173] on icon at bounding box center [18, 176] width 15 height 15
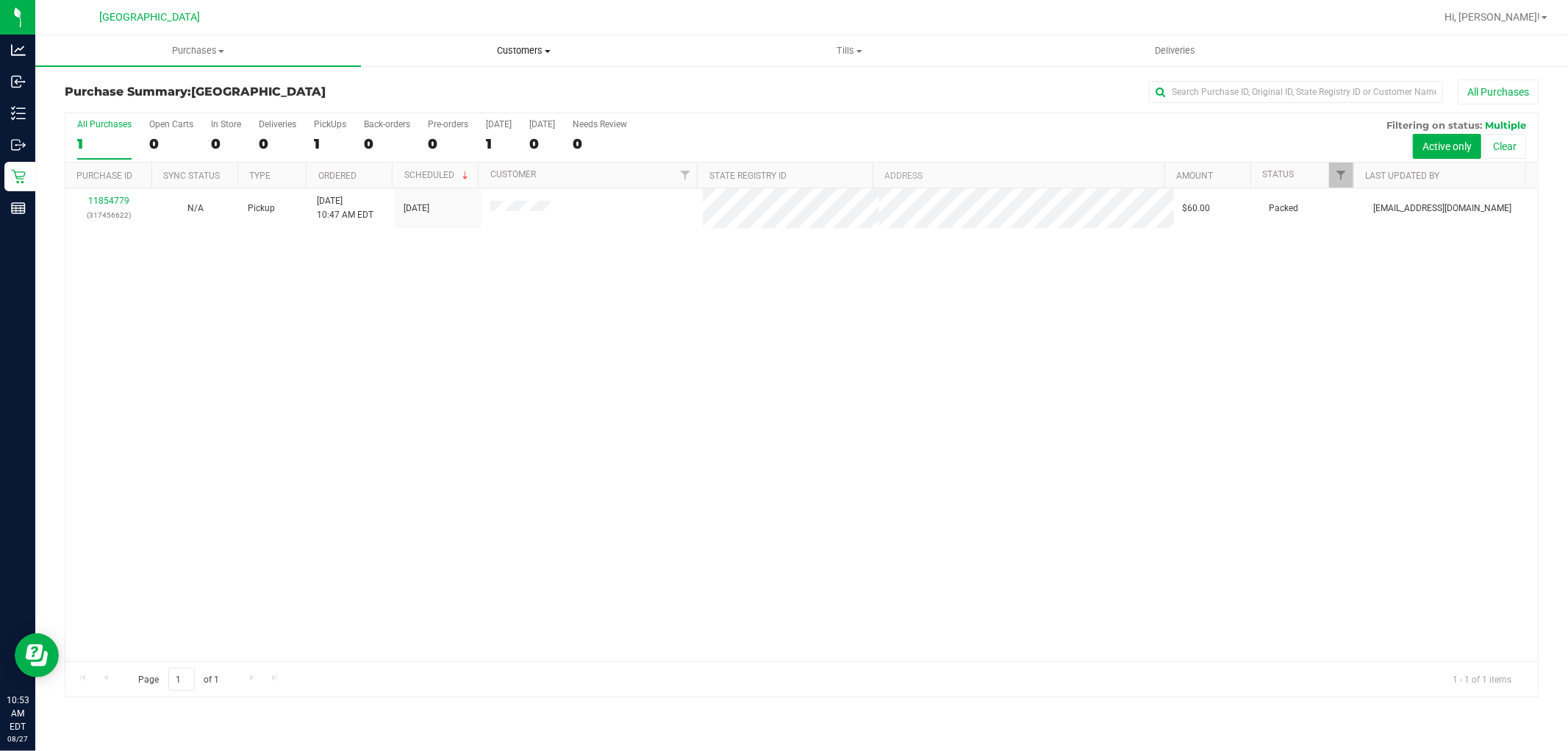
click at [511, 47] on span "Customers" at bounding box center [524, 50] width 325 height 13
click at [463, 82] on span "All customers" at bounding box center [413, 89] width 106 height 12
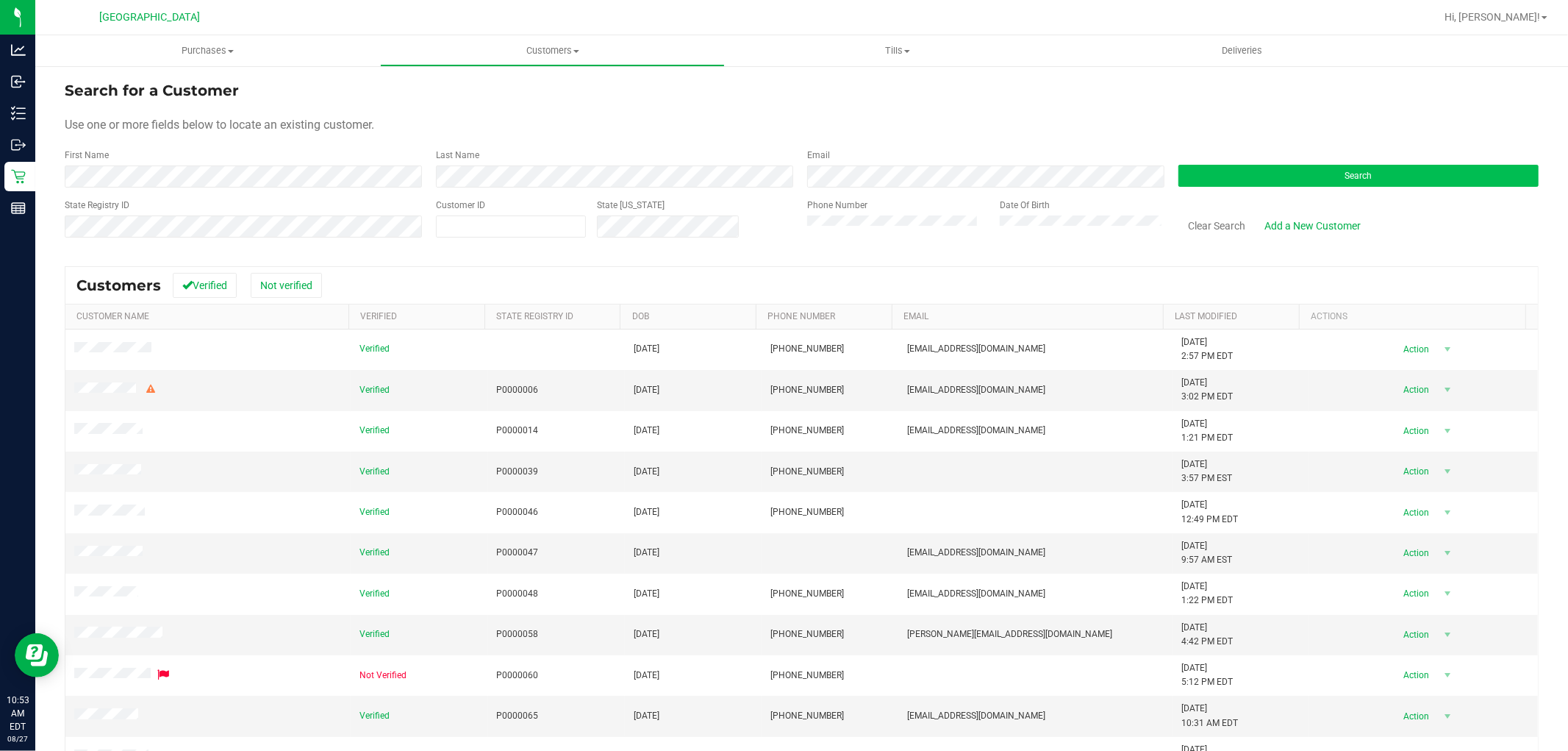
click at [1261, 176] on button "Search" at bounding box center [1358, 175] width 361 height 22
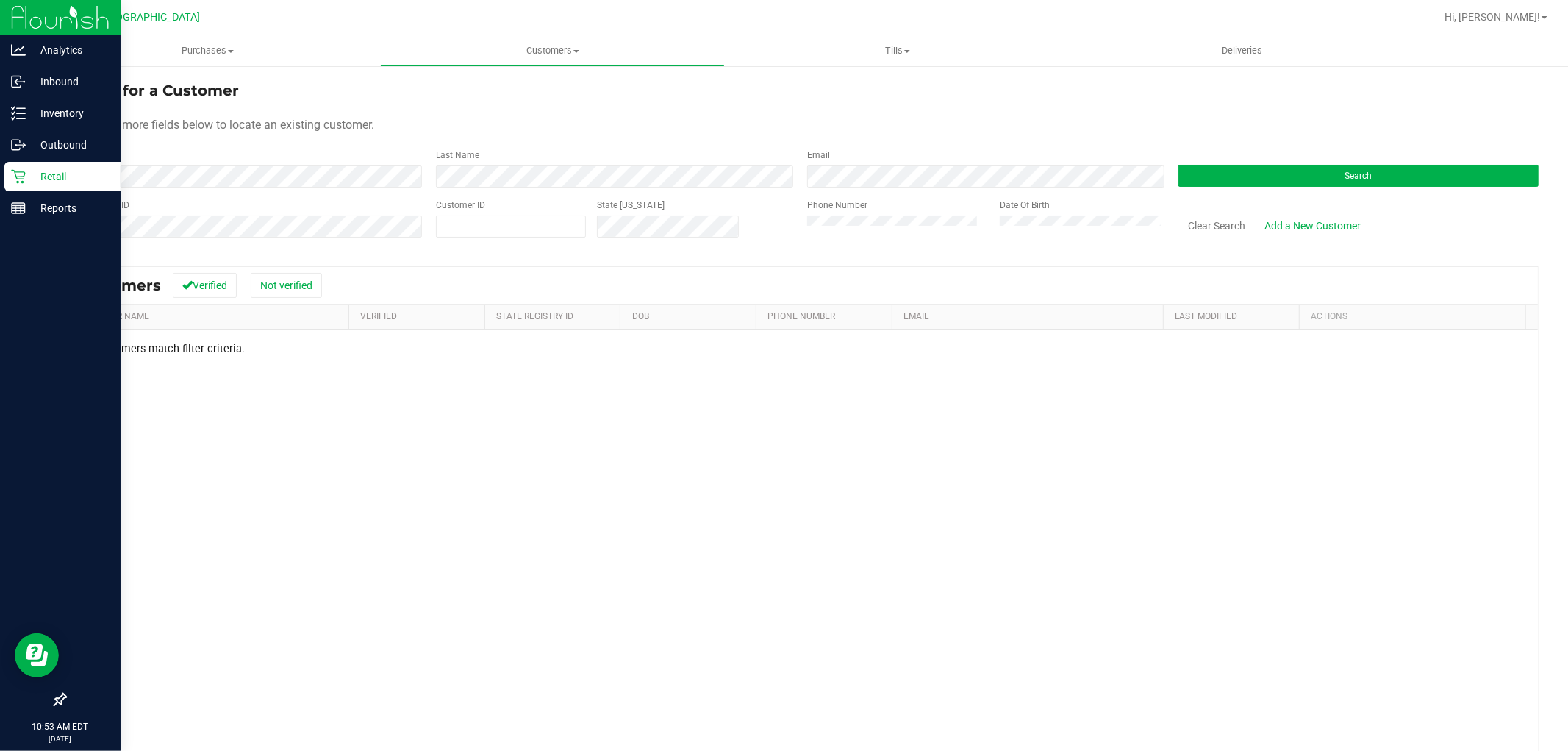
click at [24, 183] on div "Retail" at bounding box center [62, 176] width 116 height 30
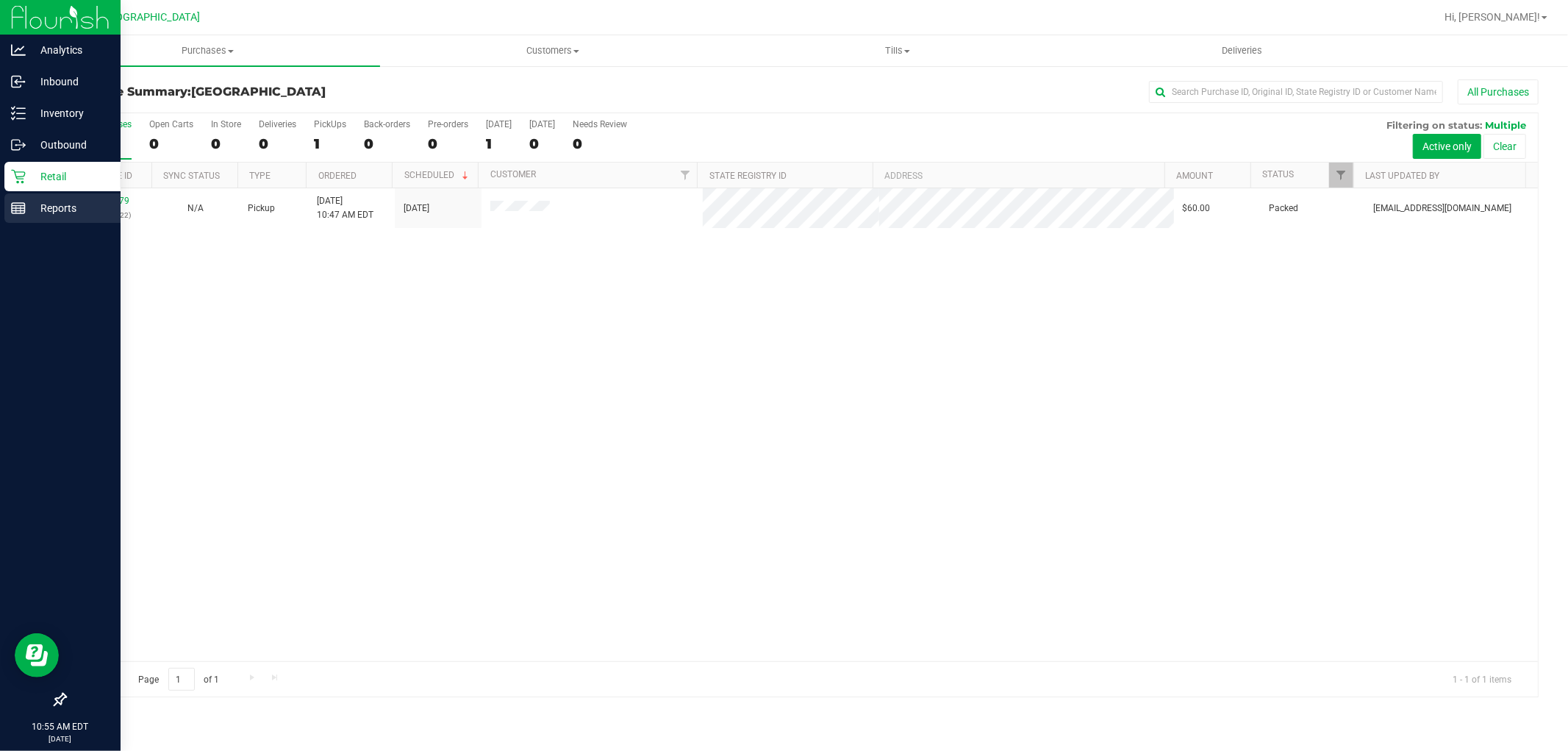
click at [46, 211] on p "Reports" at bounding box center [69, 208] width 89 height 18
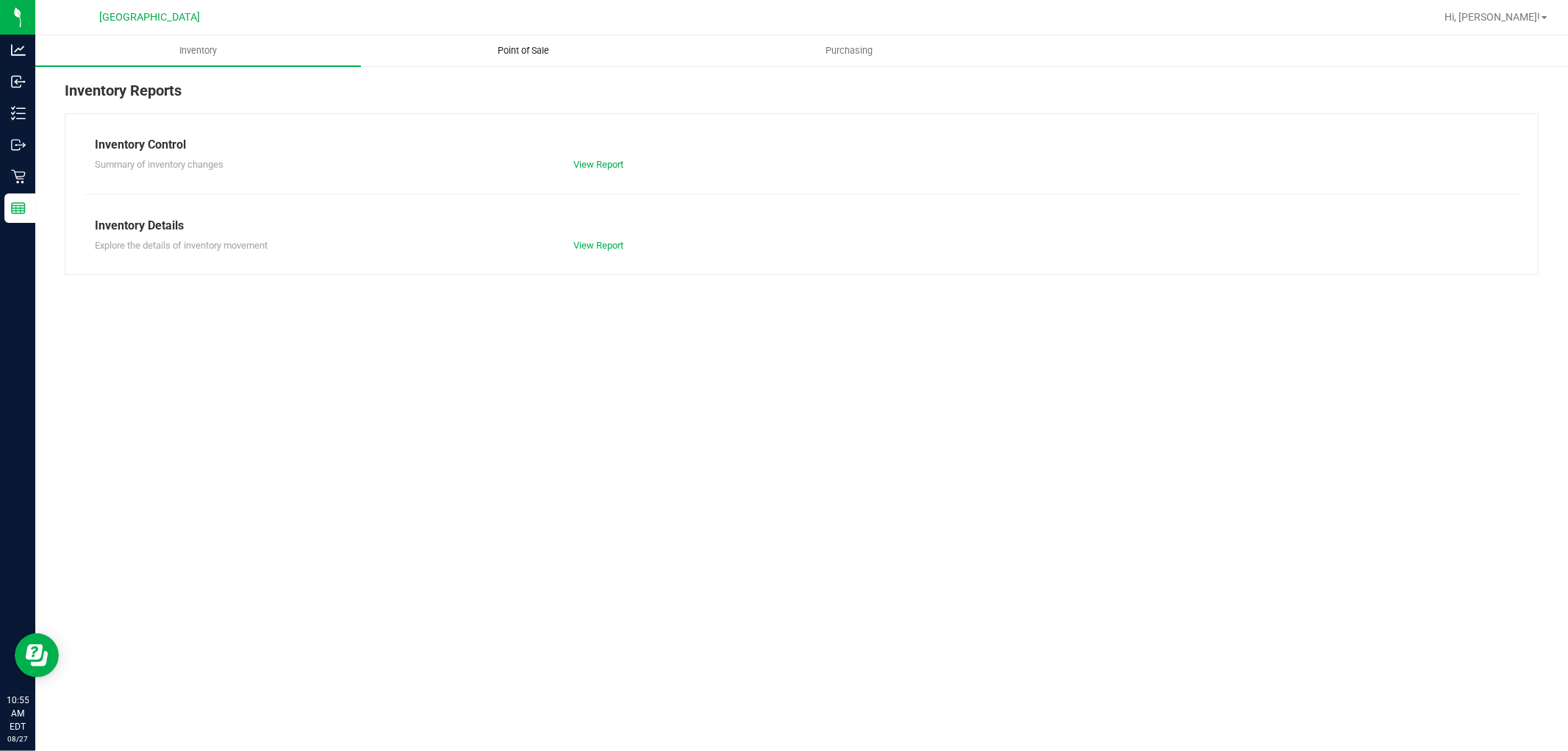
click at [524, 45] on span "Point of Sale" at bounding box center [525, 50] width 91 height 13
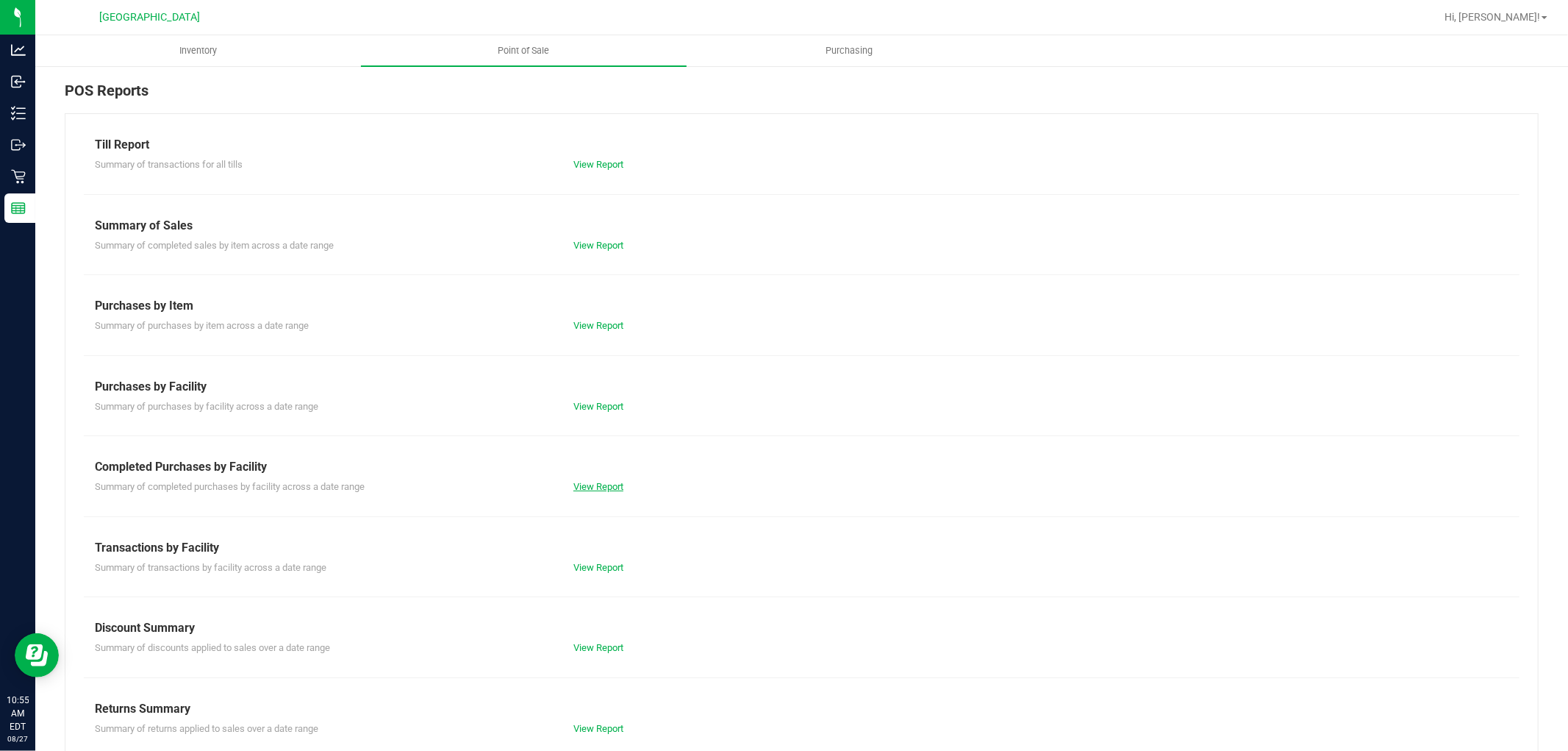
click at [584, 489] on link "View Report" at bounding box center [598, 486] width 50 height 11
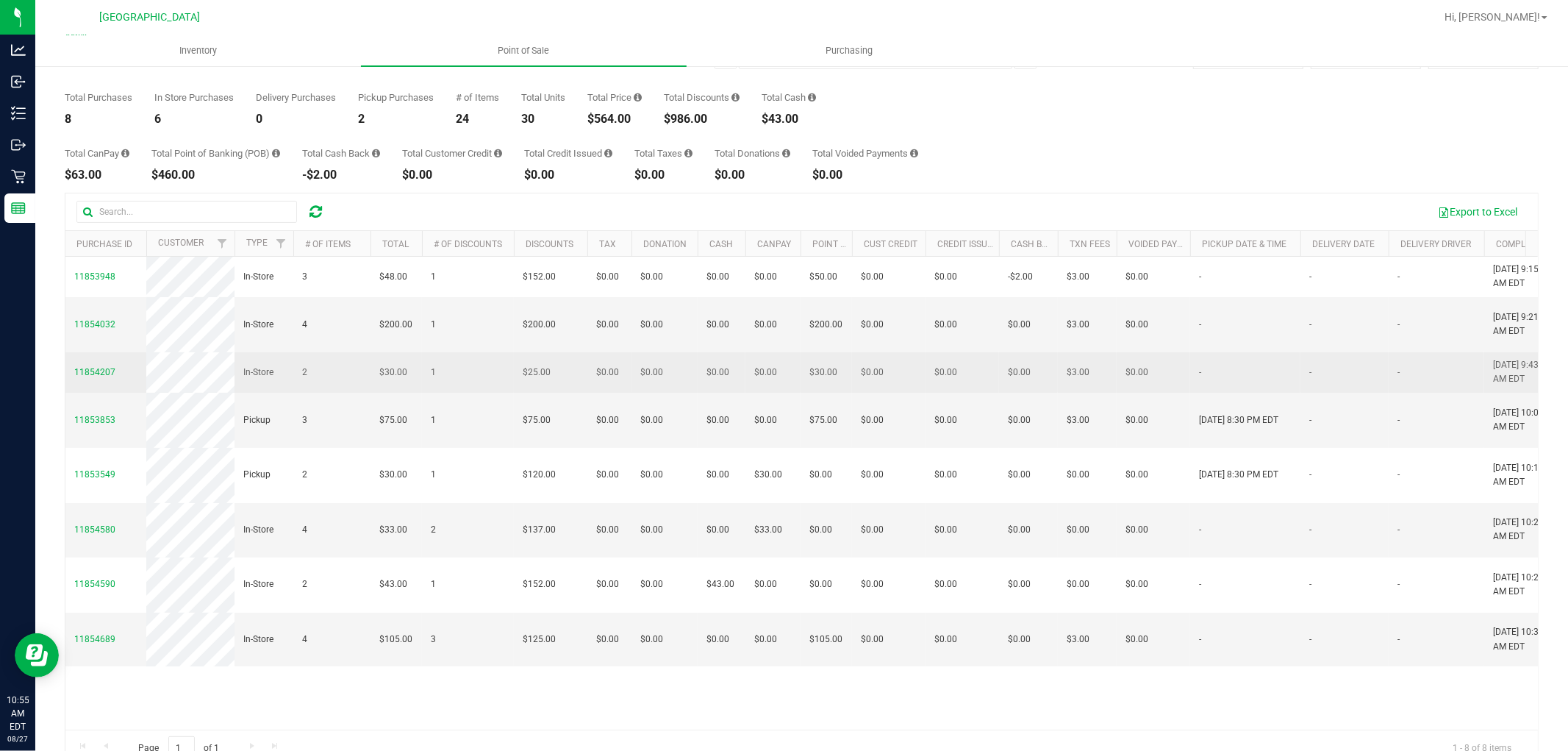
scroll to position [82, 0]
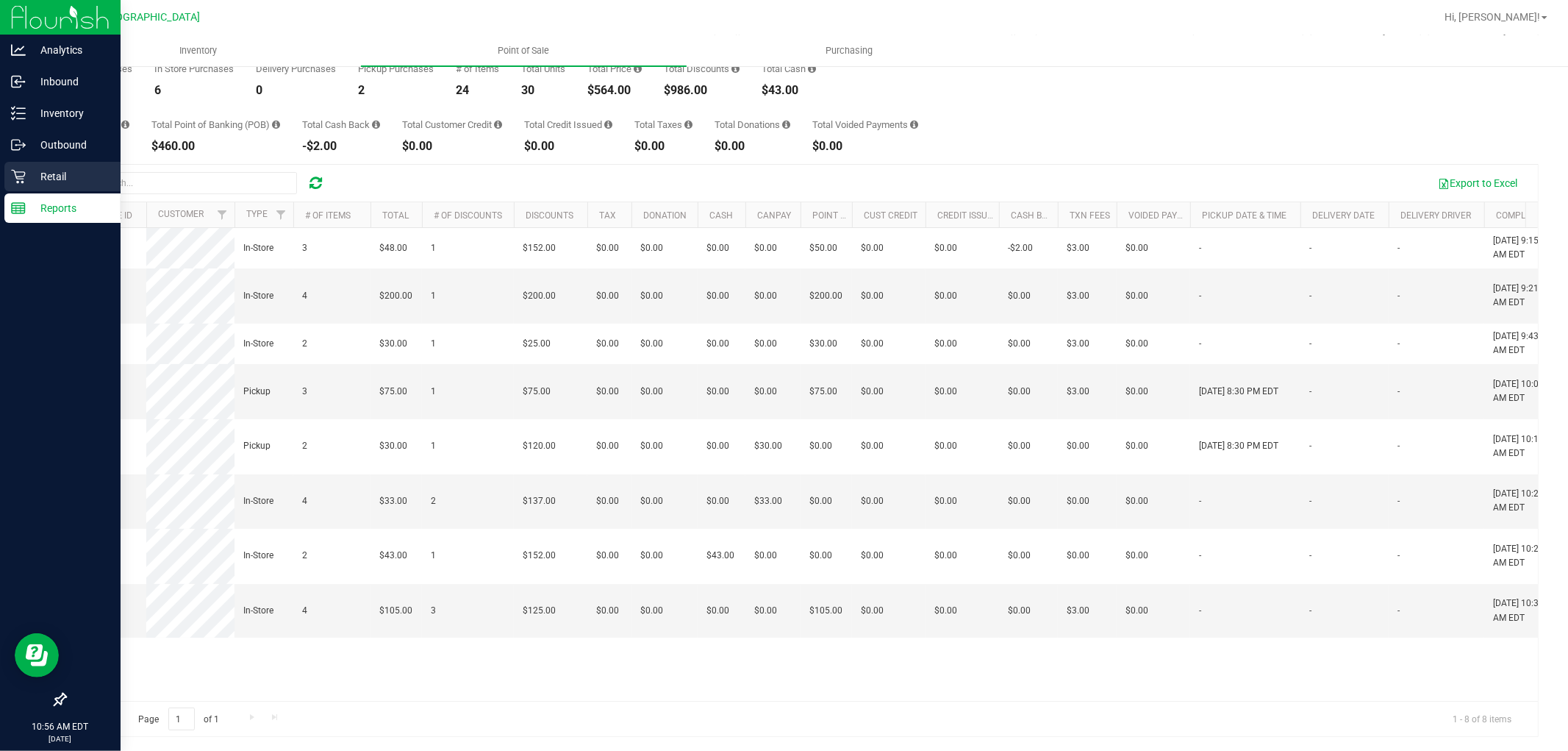
click at [15, 175] on icon at bounding box center [18, 176] width 15 height 15
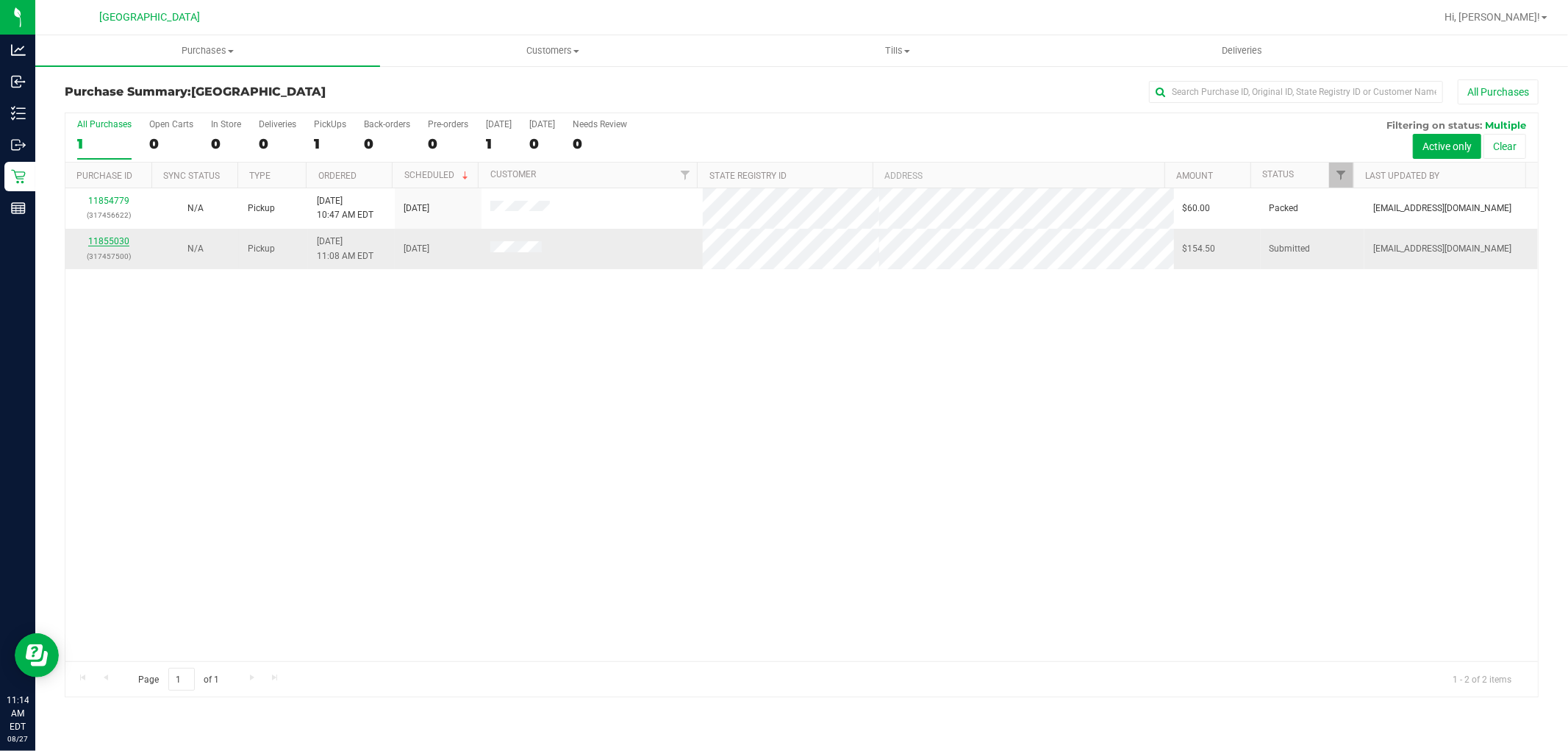
click at [118, 243] on link "11855030" at bounding box center [109, 241] width 41 height 11
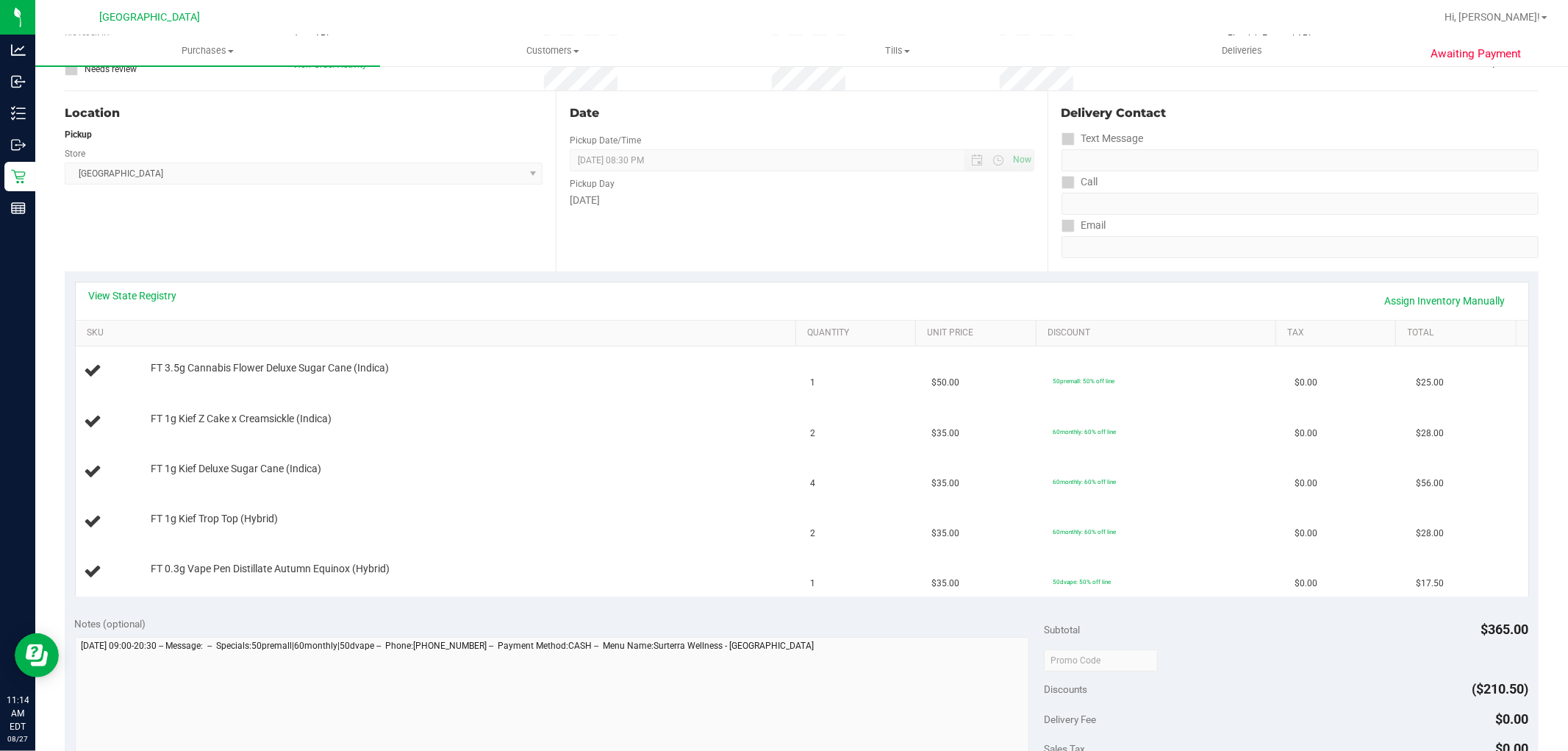
scroll to position [163, 0]
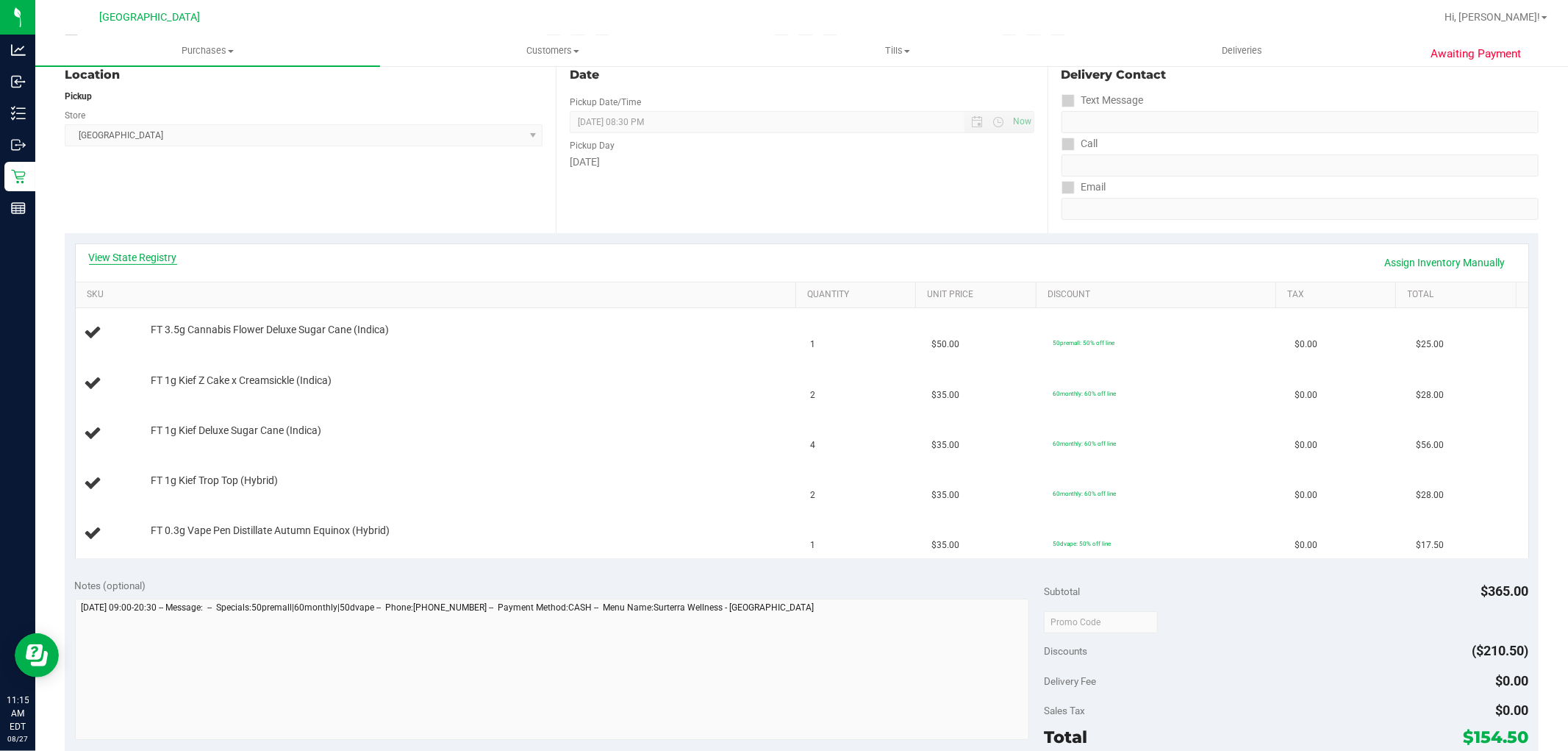
click at [152, 257] on link "View State Registry" at bounding box center [132, 257] width 89 height 15
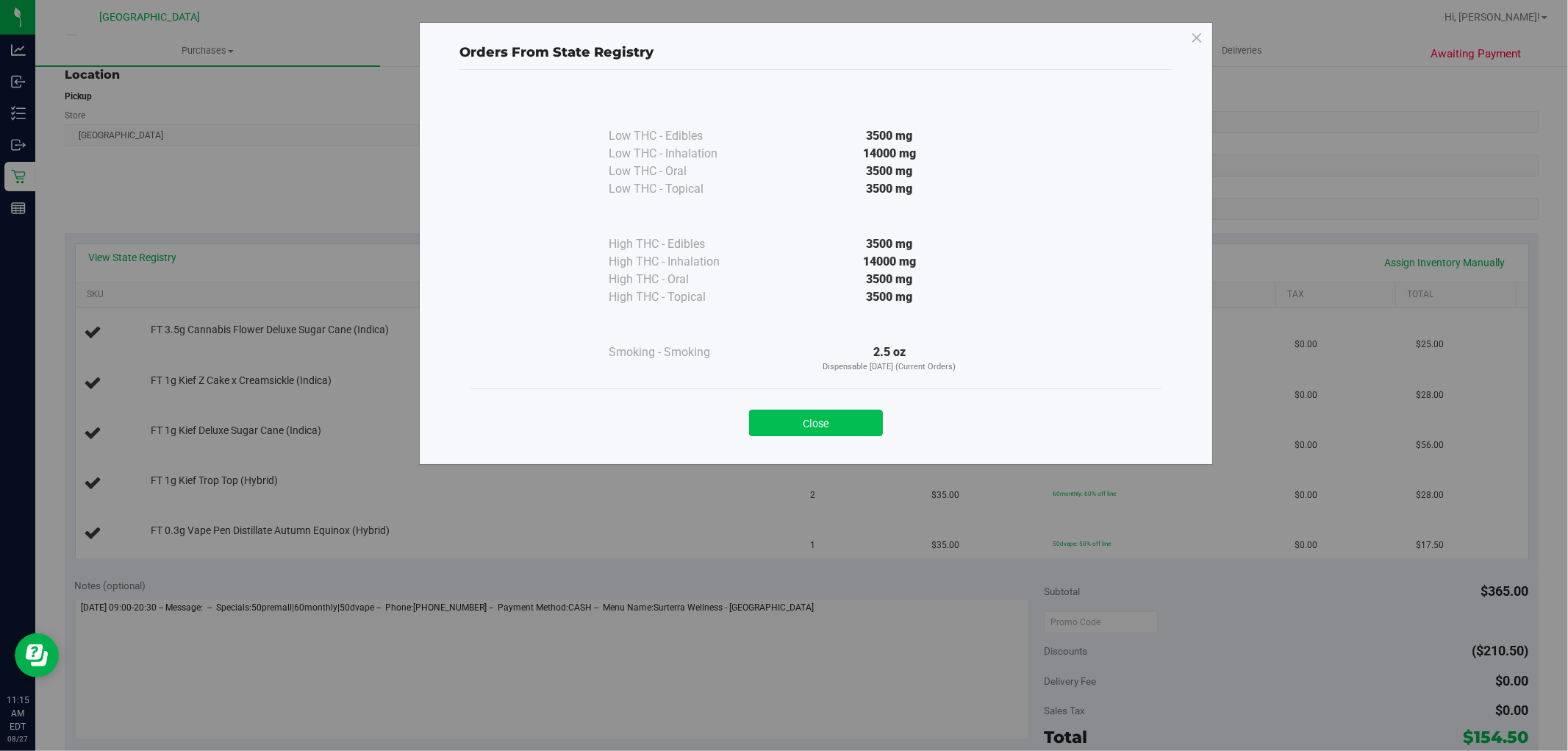
click at [785, 421] on button "Close" at bounding box center [816, 423] width 134 height 26
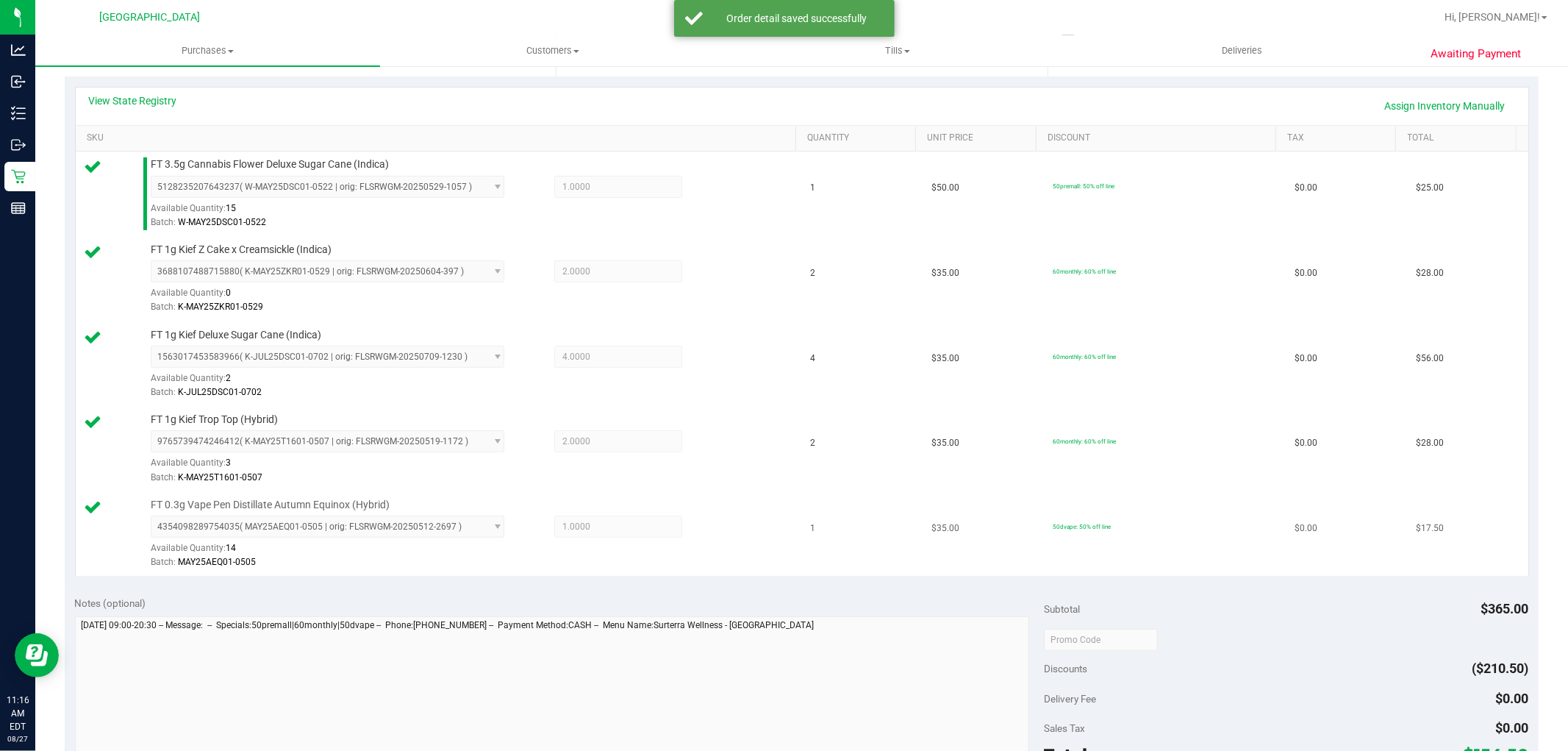
scroll to position [408, 0]
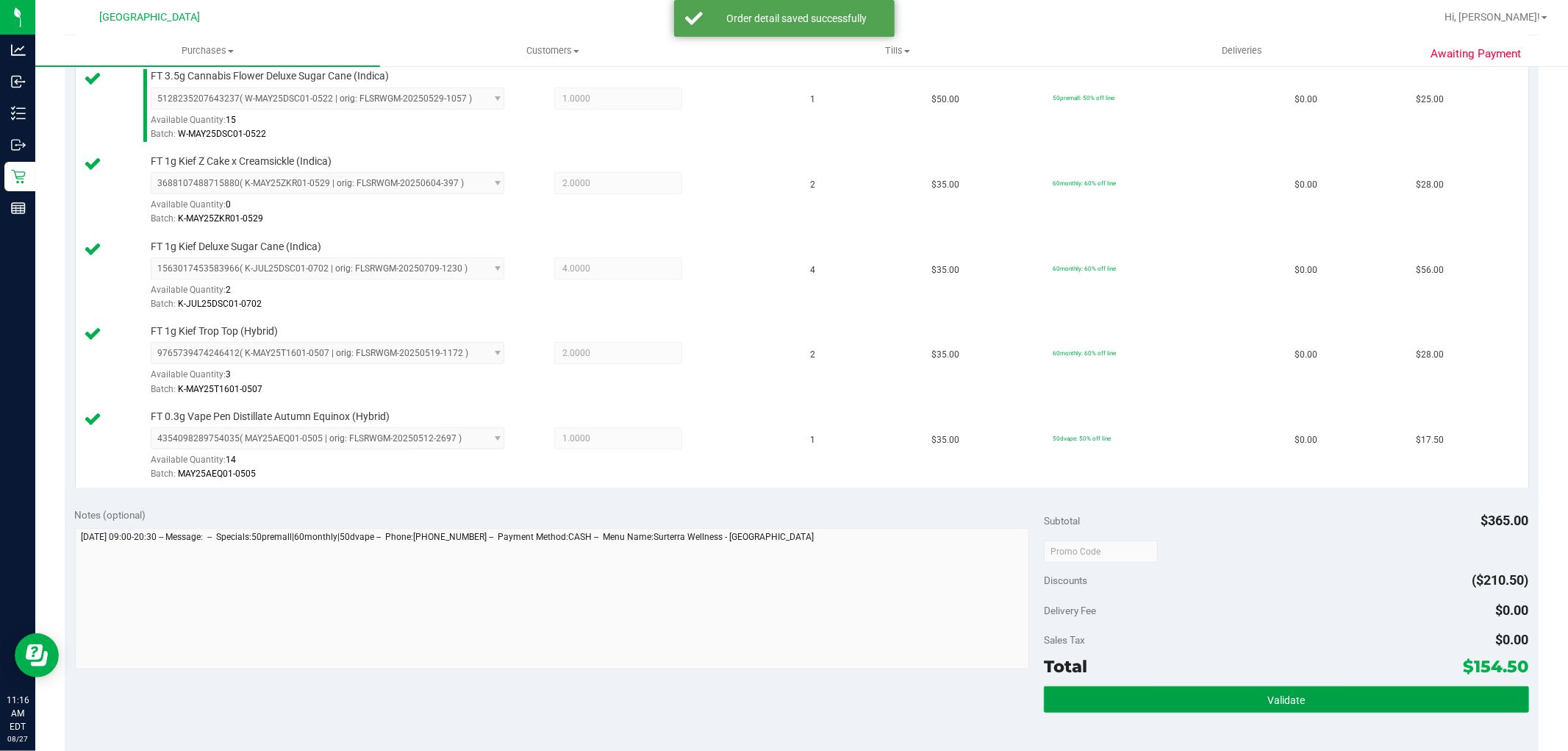
click at [1128, 701] on button "Validate" at bounding box center [1286, 699] width 484 height 26
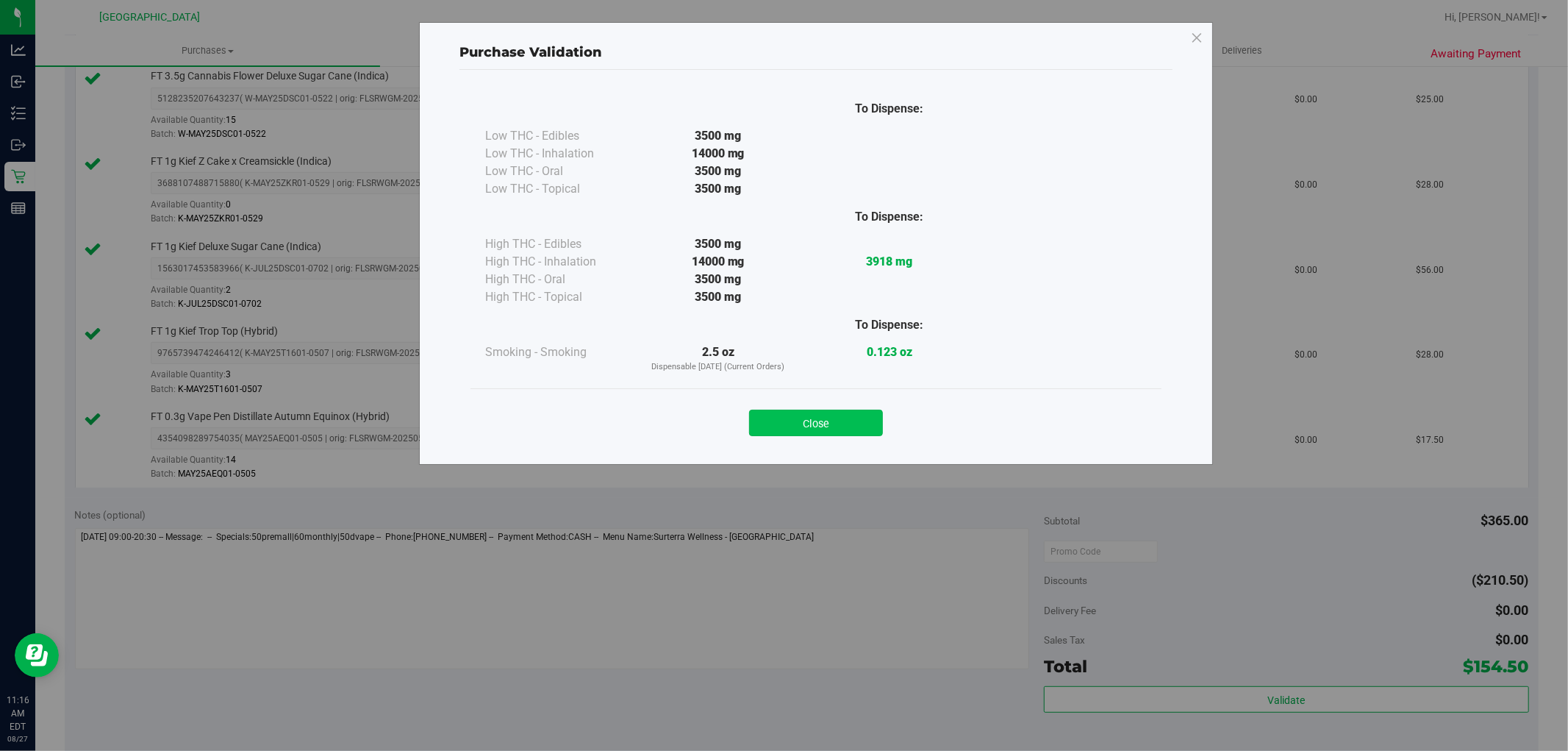
click at [803, 428] on button "Close" at bounding box center [816, 423] width 134 height 26
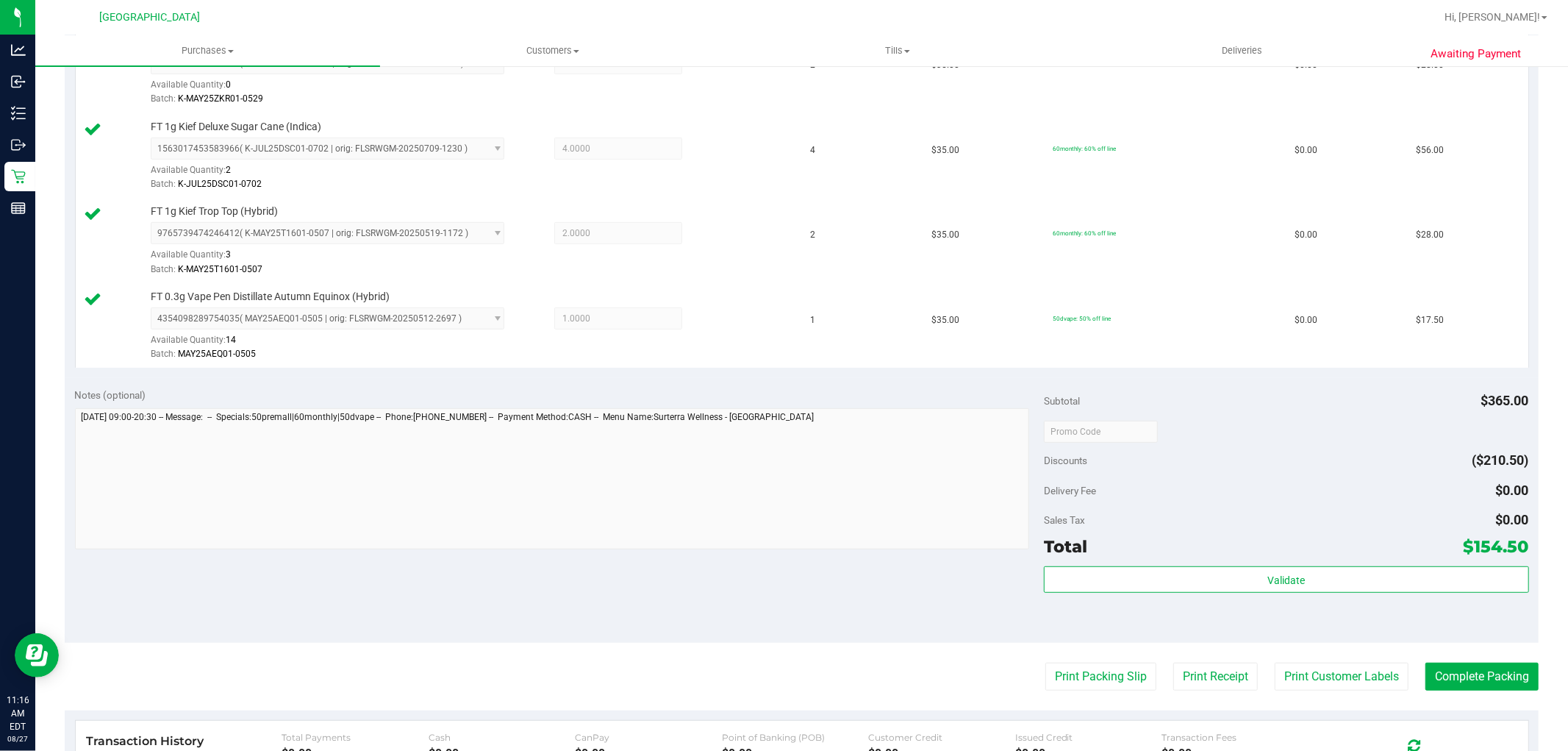
scroll to position [653, 0]
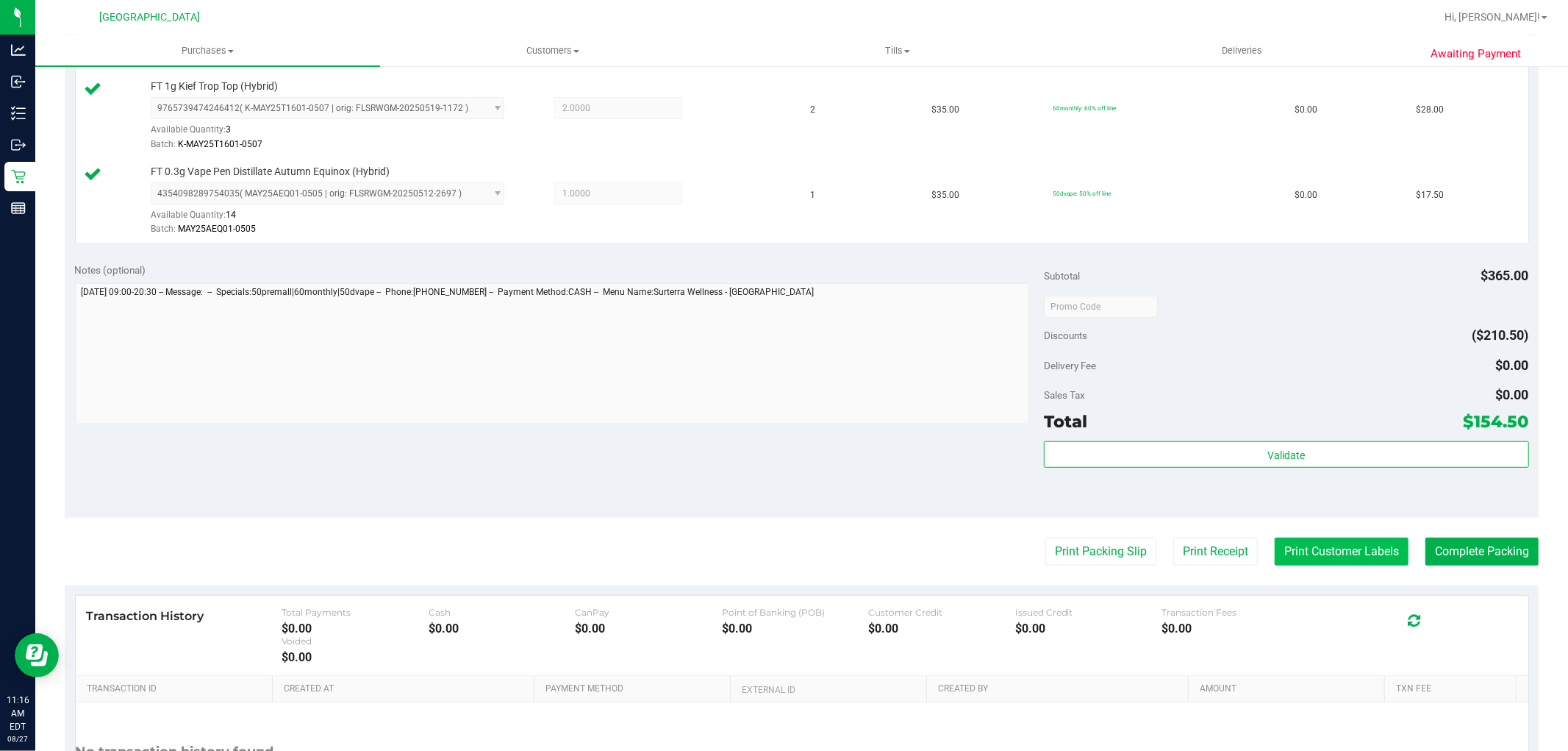
click at [1323, 562] on button "Print Customer Labels" at bounding box center [1342, 552] width 134 height 28
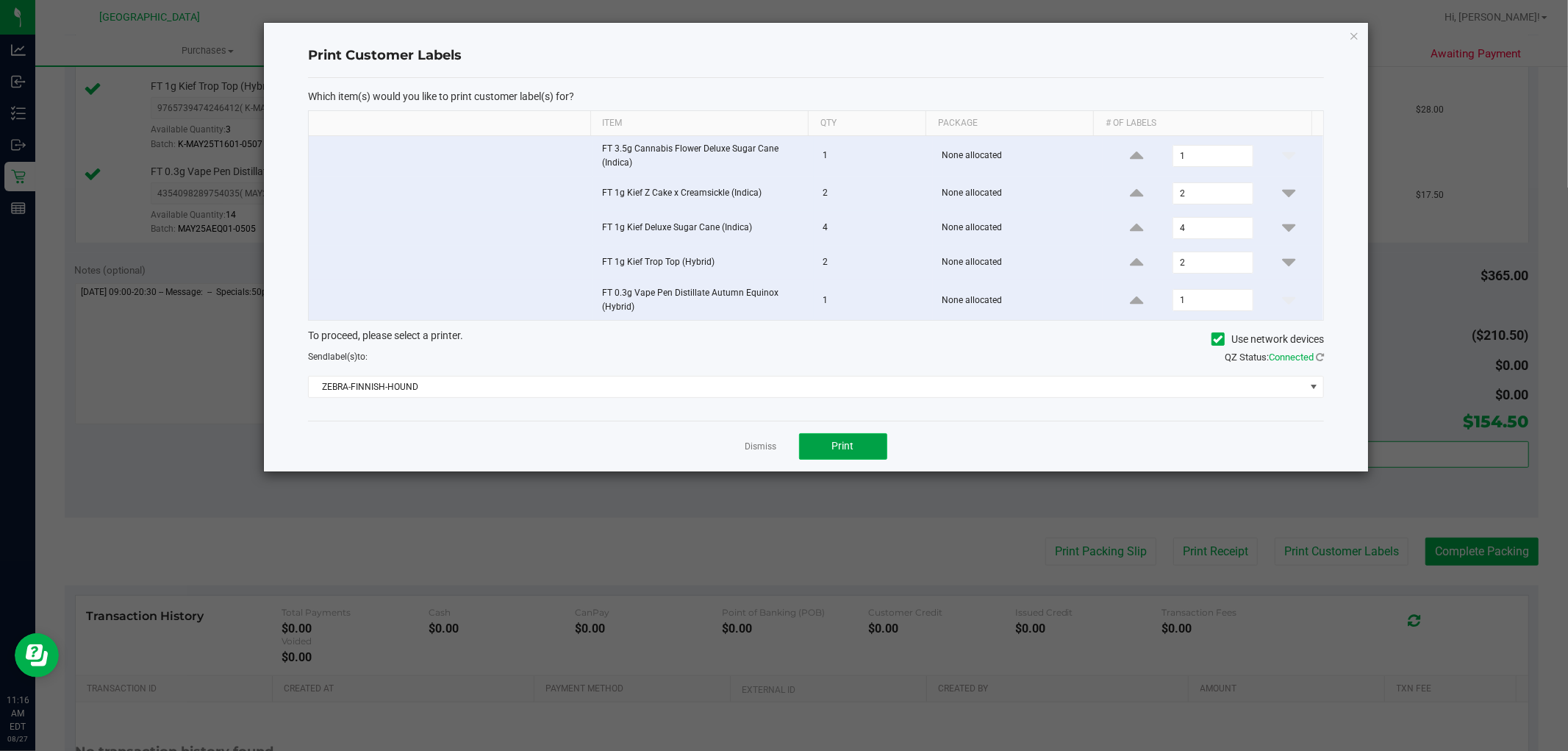
click at [829, 450] on button "Print" at bounding box center [843, 447] width 89 height 26
click at [748, 449] on link "Dismiss" at bounding box center [762, 447] width 32 height 12
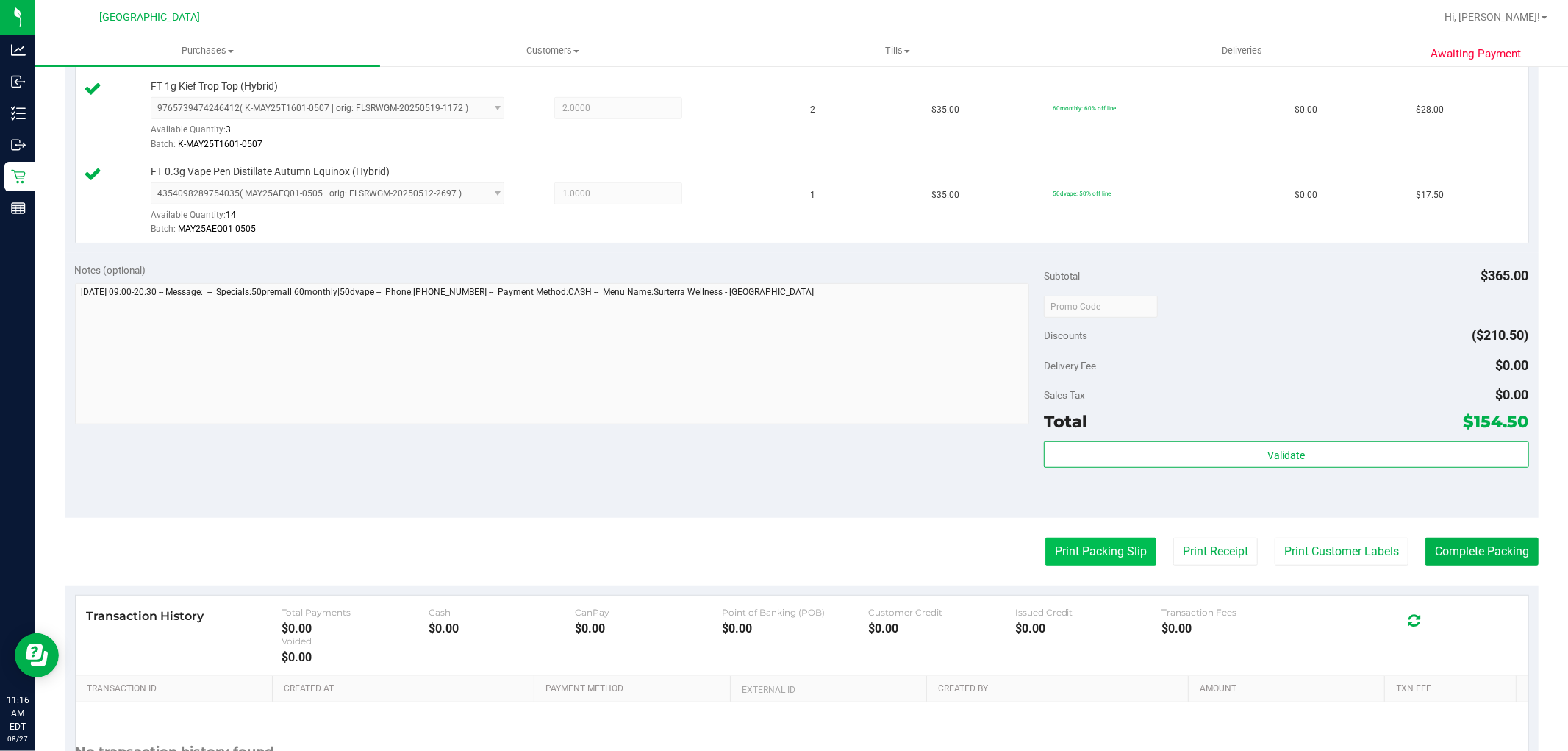
click at [1089, 547] on button "Print Packing Slip" at bounding box center [1101, 552] width 111 height 28
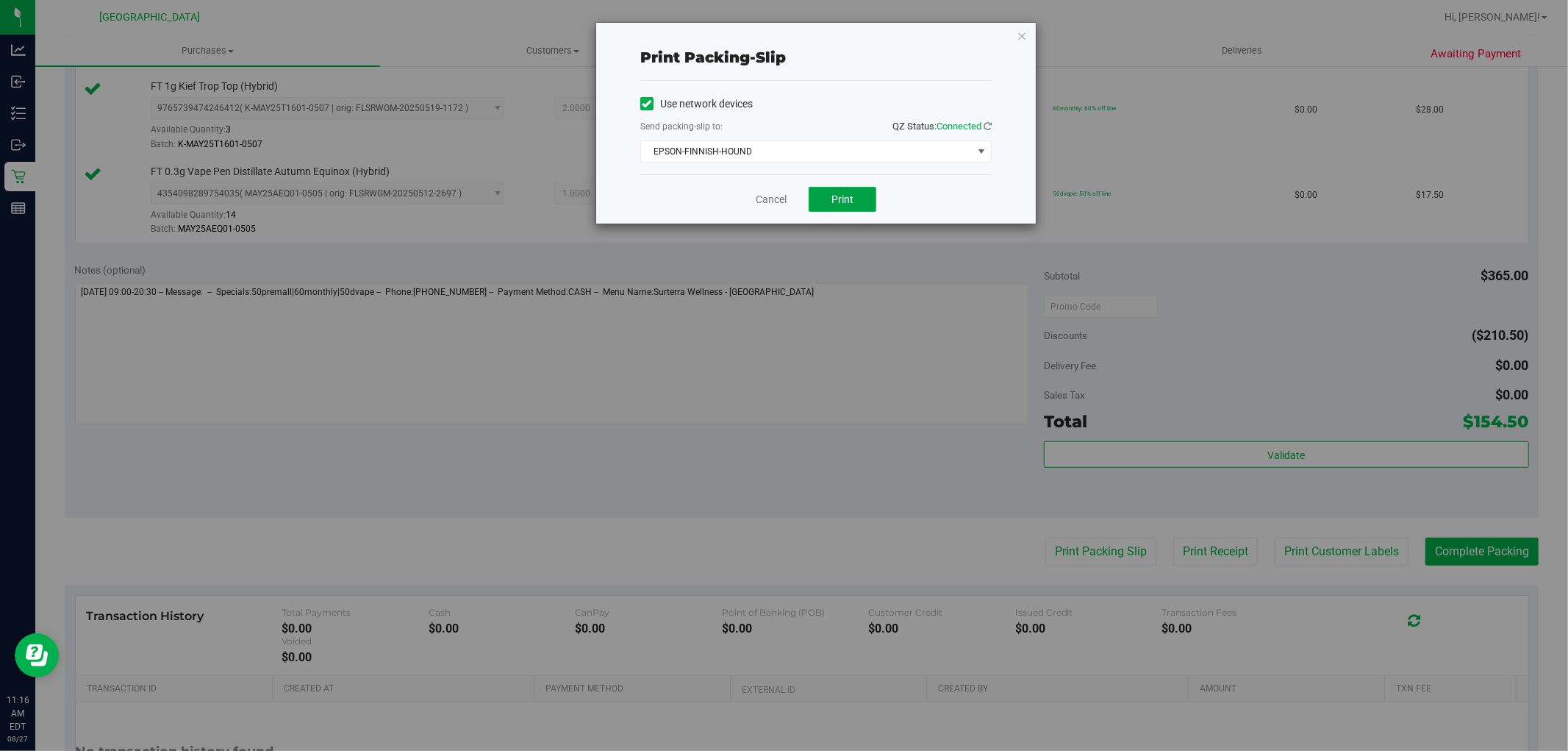
click at [855, 200] on button "Print" at bounding box center [842, 199] width 68 height 25
click at [737, 204] on div "Cancel Print" at bounding box center [816, 199] width 352 height 49
click at [755, 193] on link "Cancel" at bounding box center [770, 200] width 31 height 16
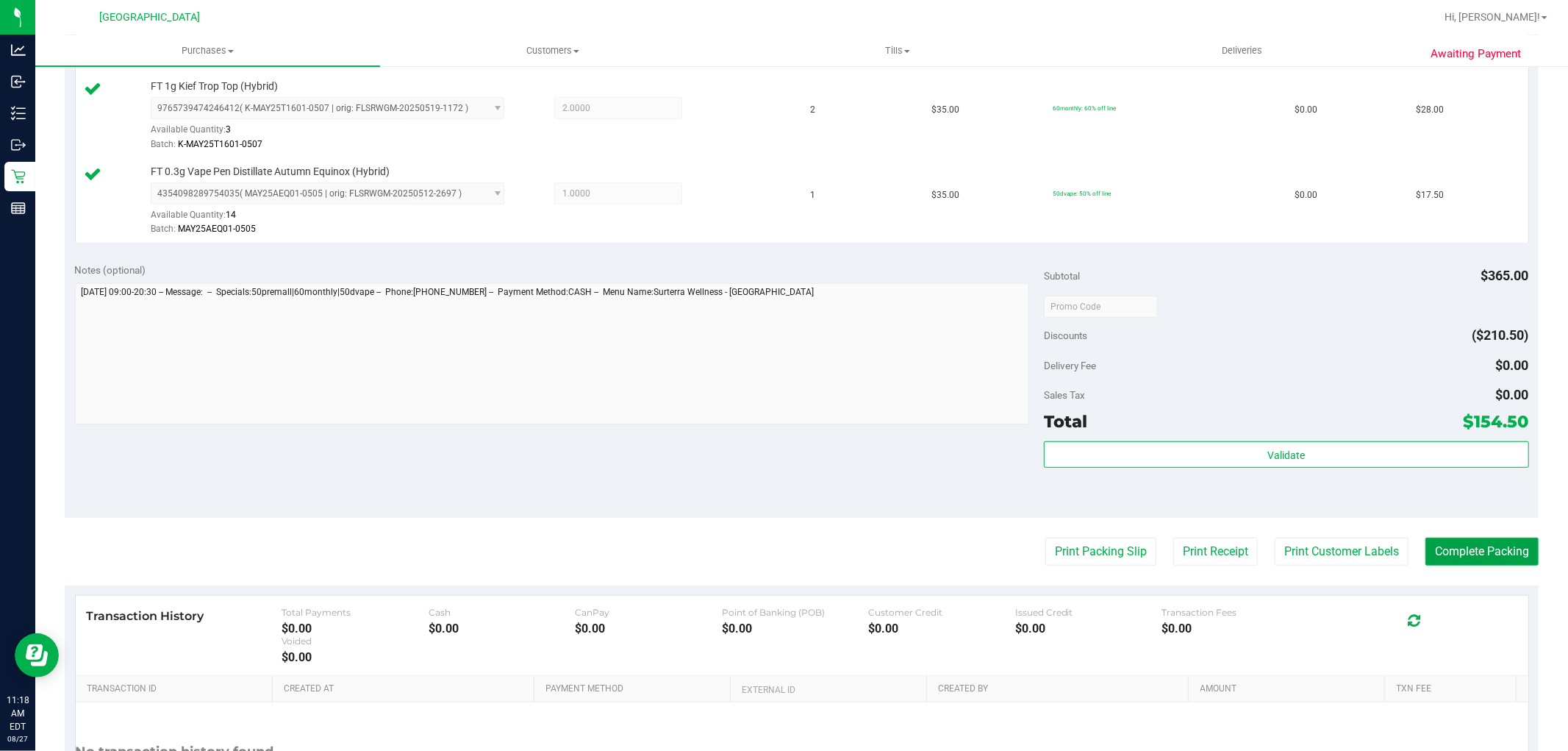
click at [1474, 547] on button "Complete Packing" at bounding box center [1482, 552] width 113 height 28
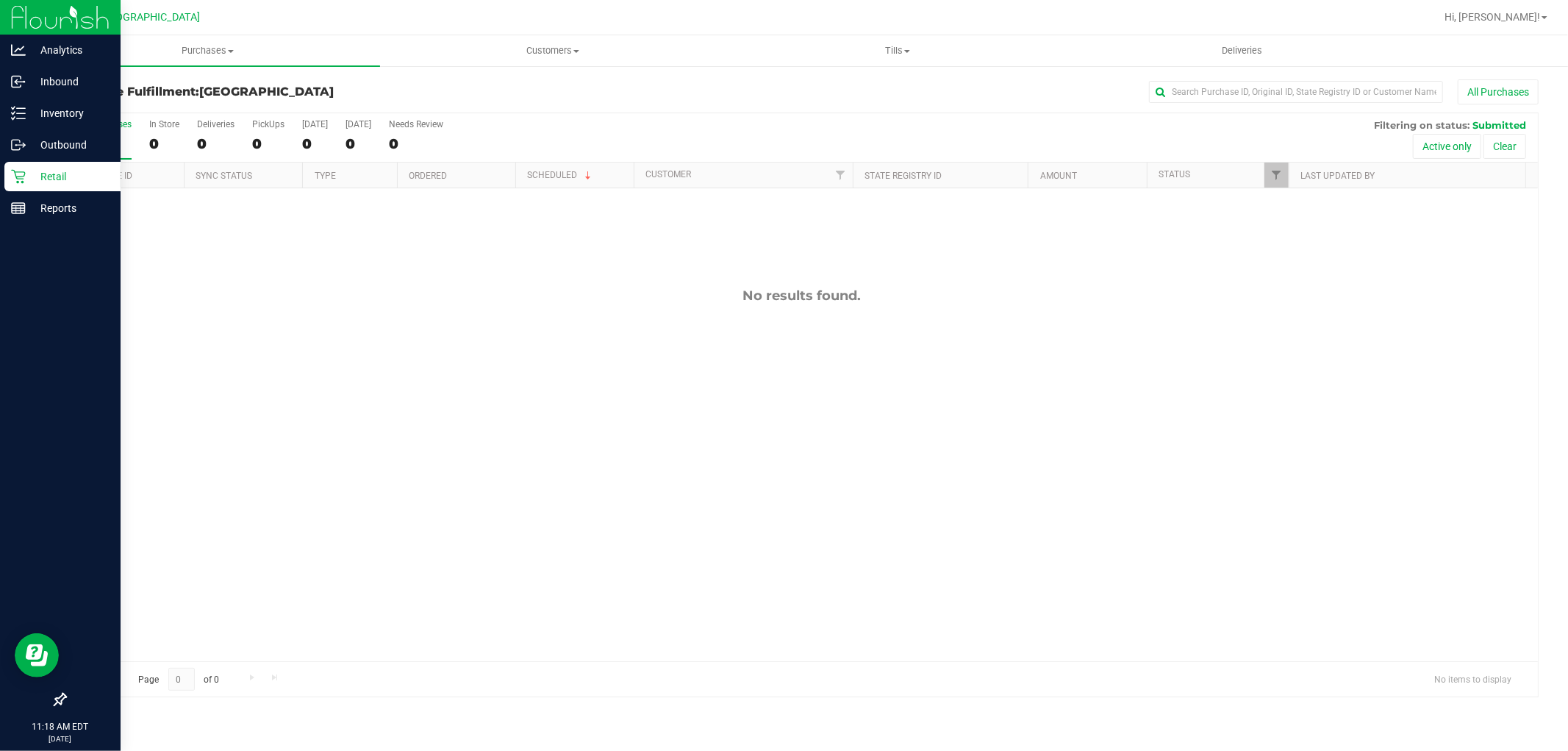
click at [20, 167] on div "Retail" at bounding box center [62, 176] width 116 height 30
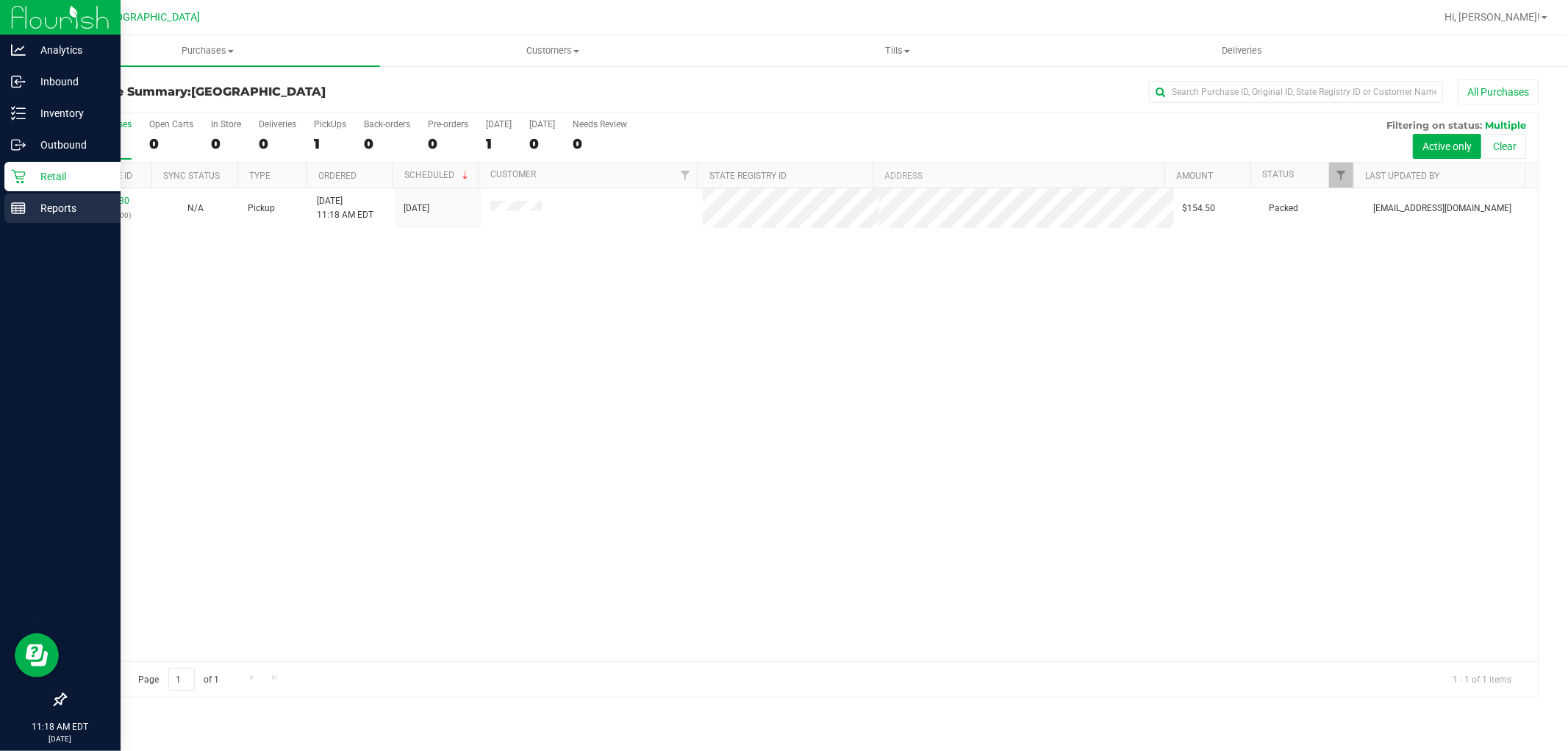
click at [47, 206] on p "Reports" at bounding box center [69, 208] width 89 height 18
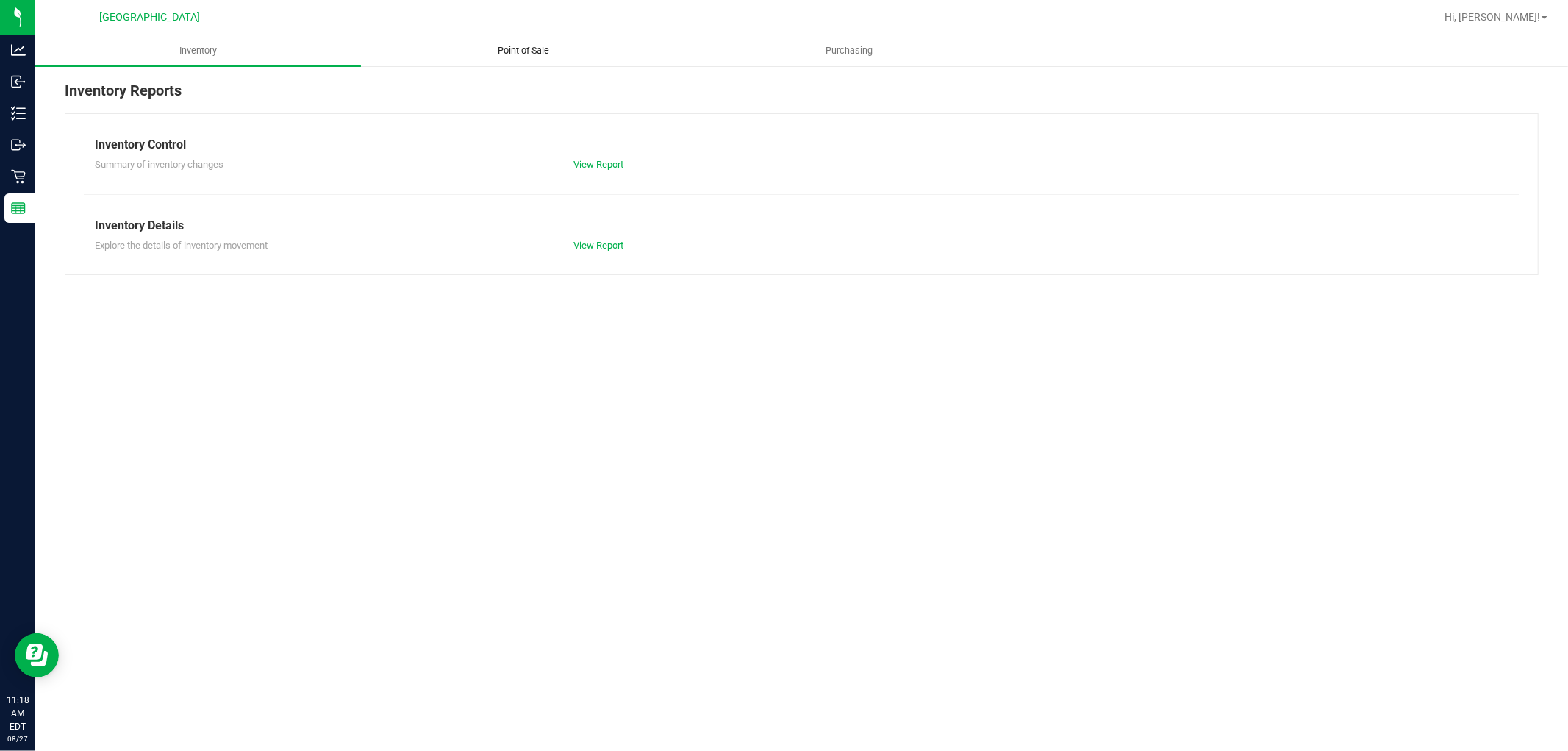
click at [511, 48] on span "Point of Sale" at bounding box center [525, 50] width 91 height 13
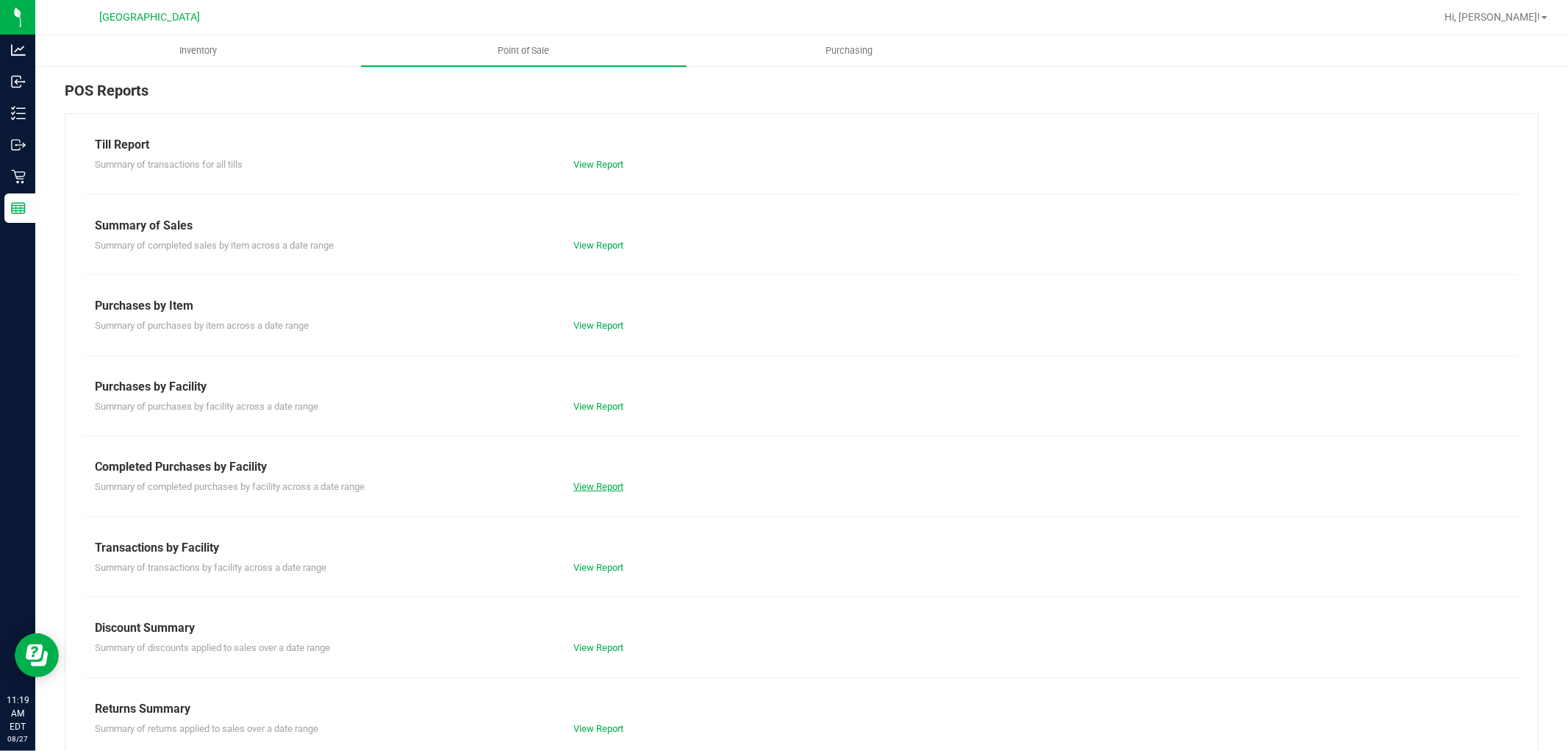
click at [591, 481] on link "View Report" at bounding box center [598, 486] width 50 height 11
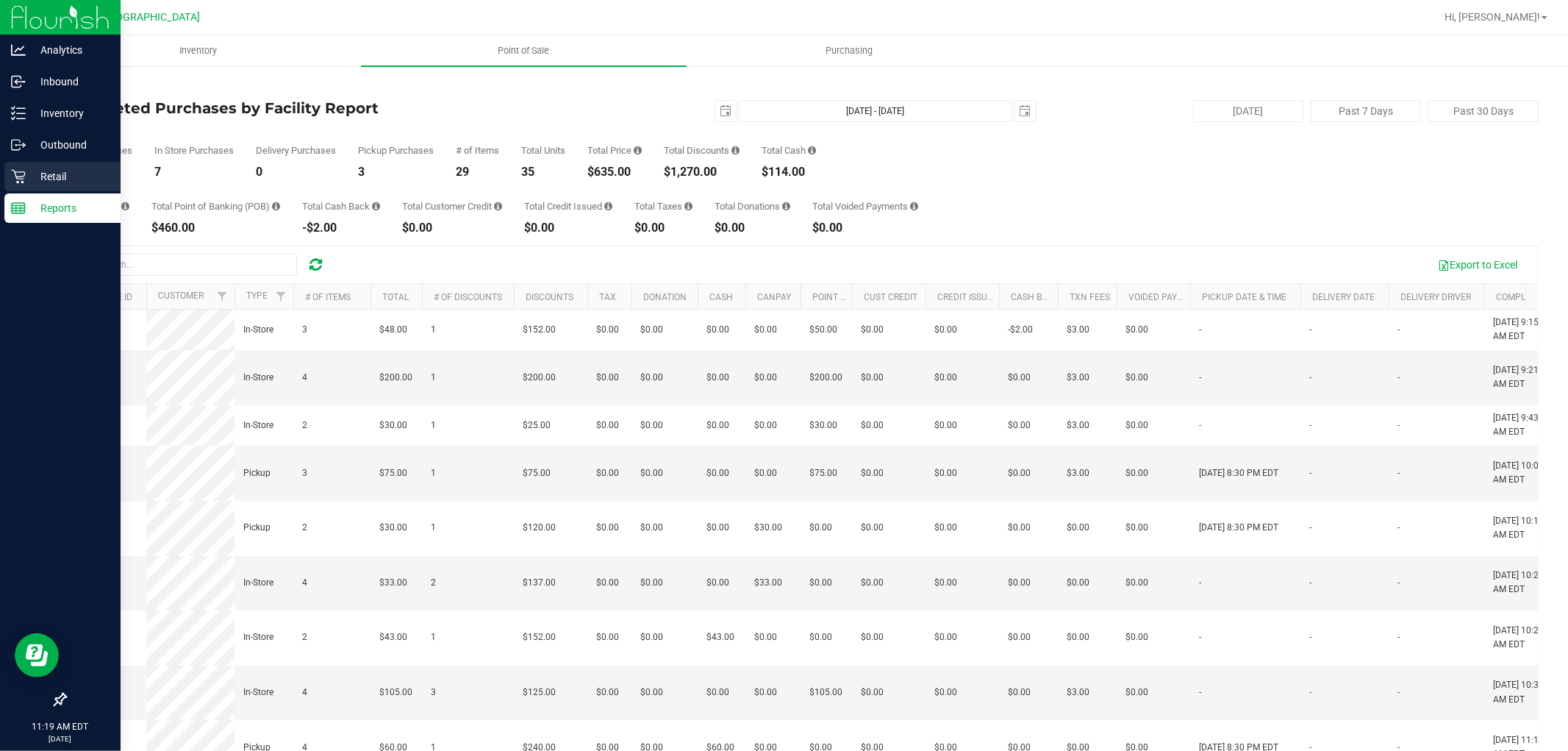
click at [39, 180] on p "Retail" at bounding box center [69, 176] width 89 height 18
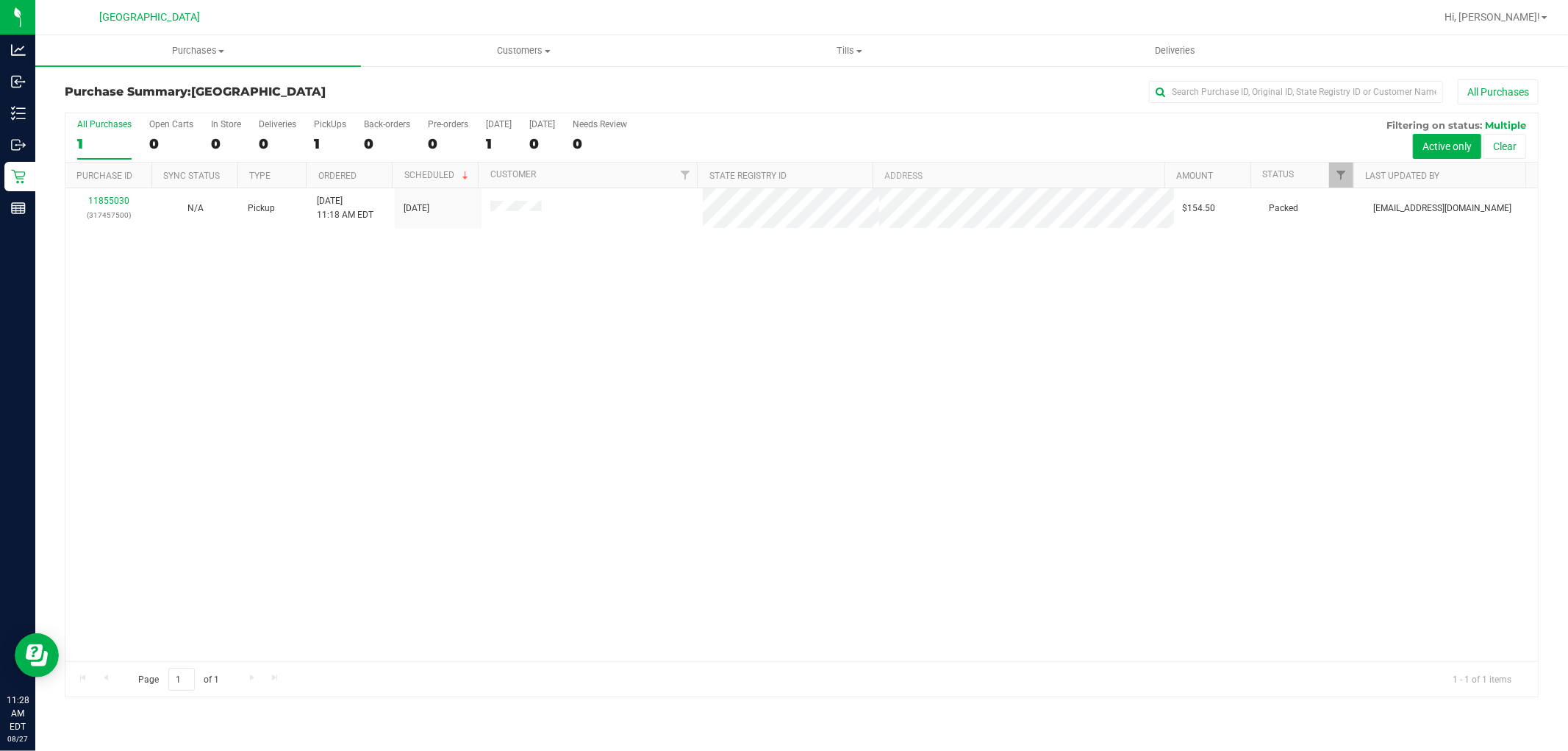
click at [1568, 240] on div "Purchase Summary: Miami Beach WC All Purchases All Purchases 1 Open Carts 0 In …" at bounding box center [801, 388] width 1533 height 647
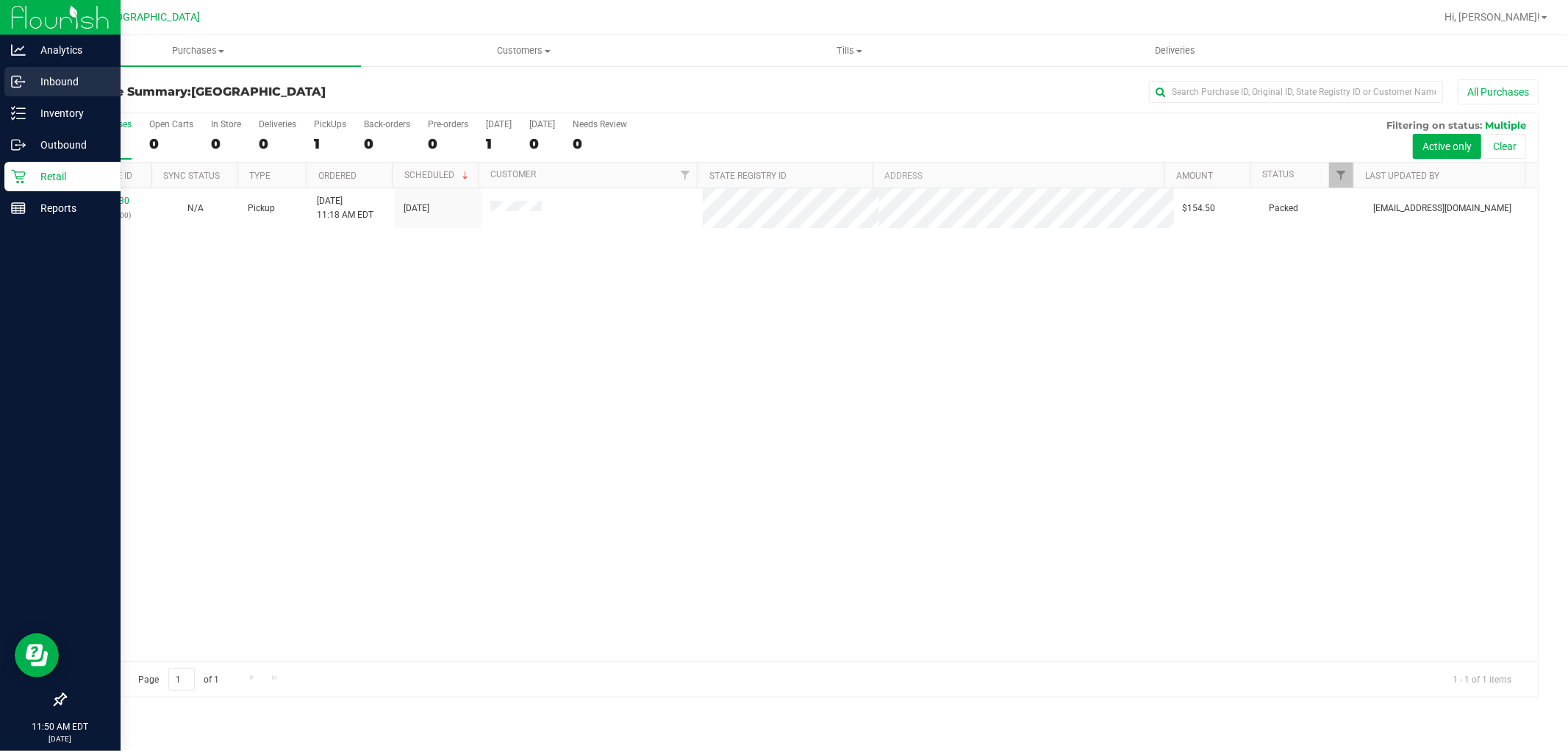
click at [44, 82] on p "Inbound" at bounding box center [69, 82] width 89 height 18
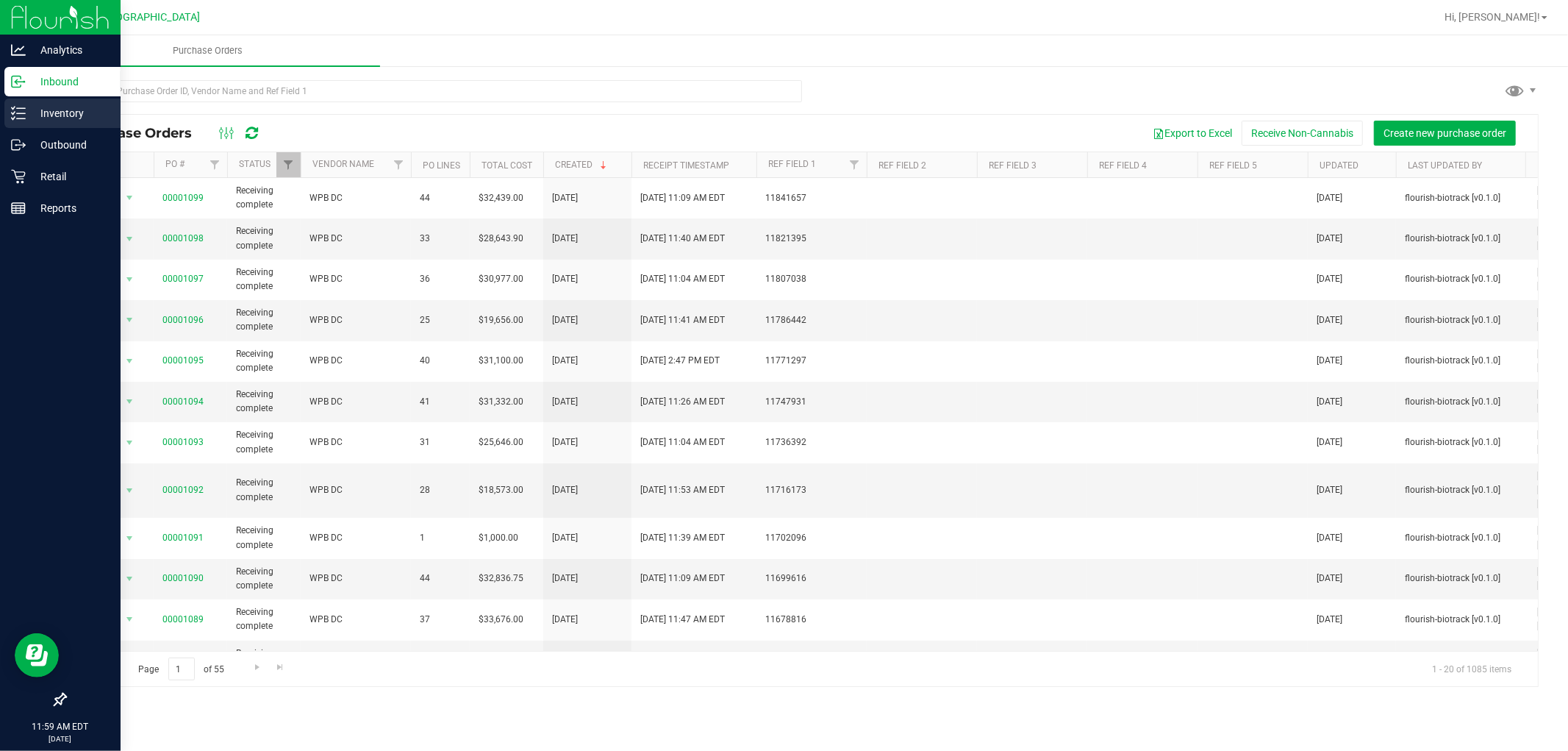
click at [11, 116] on icon at bounding box center [18, 113] width 15 height 15
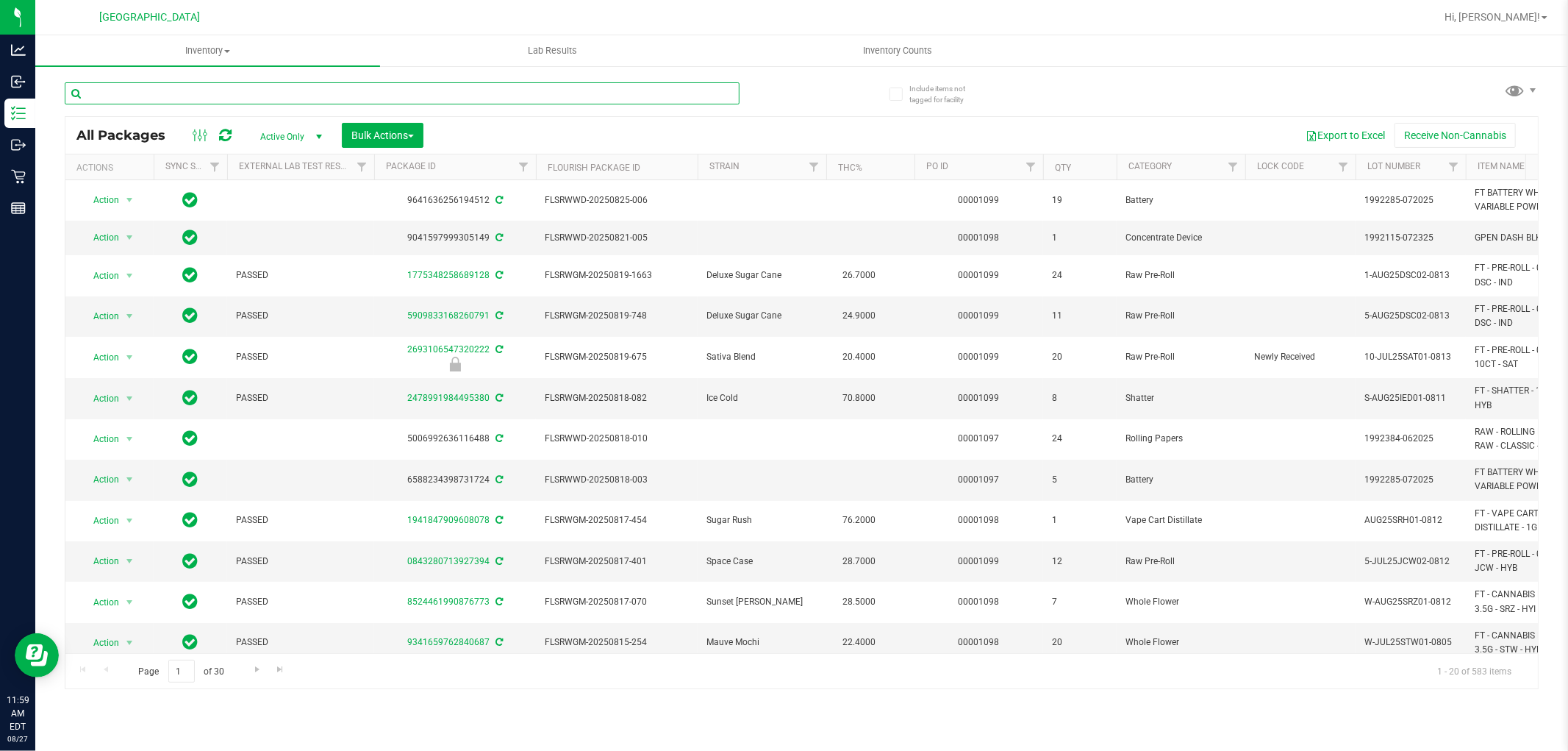
click at [275, 85] on input "text" at bounding box center [402, 93] width 675 height 22
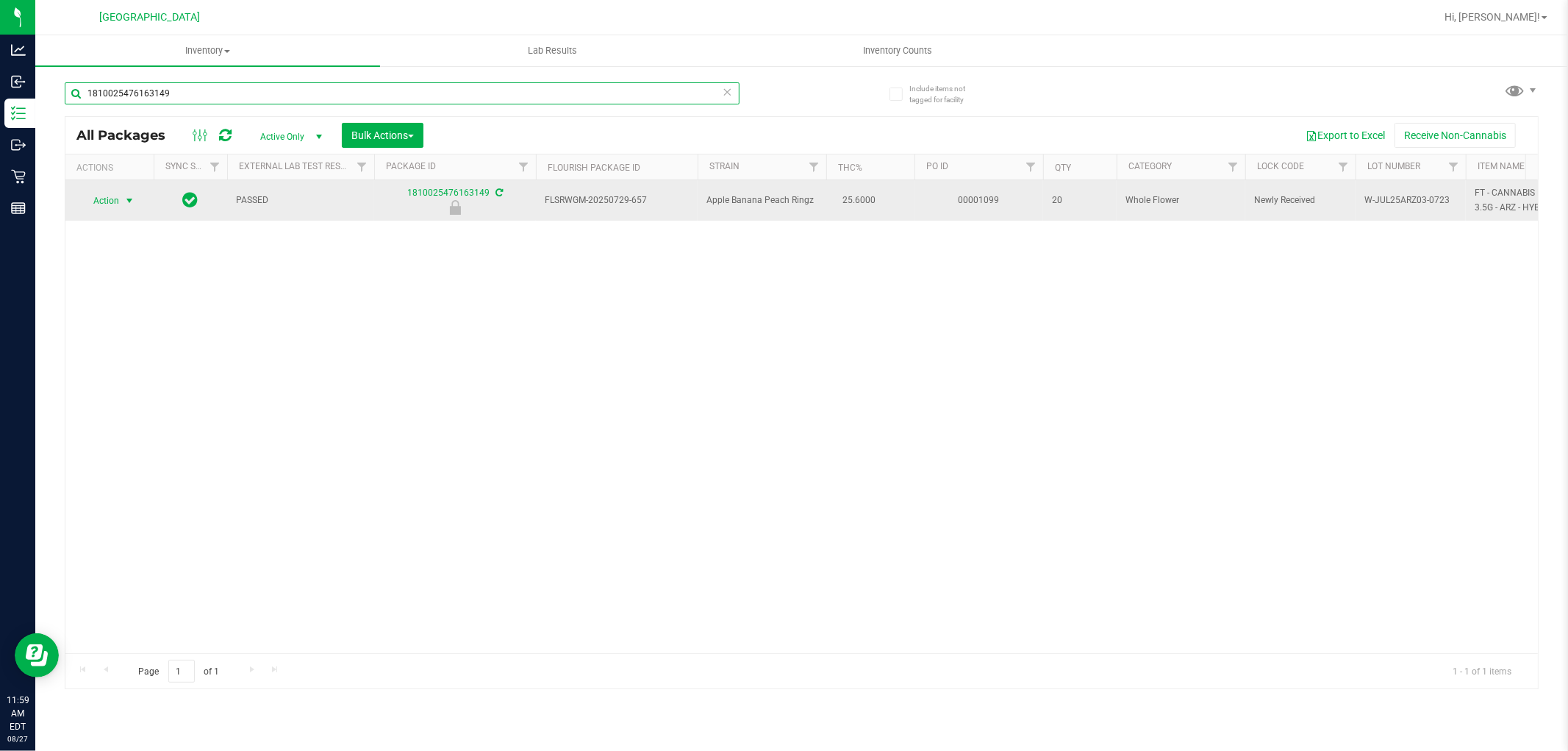
type input "1810025476163149"
click at [134, 195] on span "select" at bounding box center [129, 200] width 11 height 11
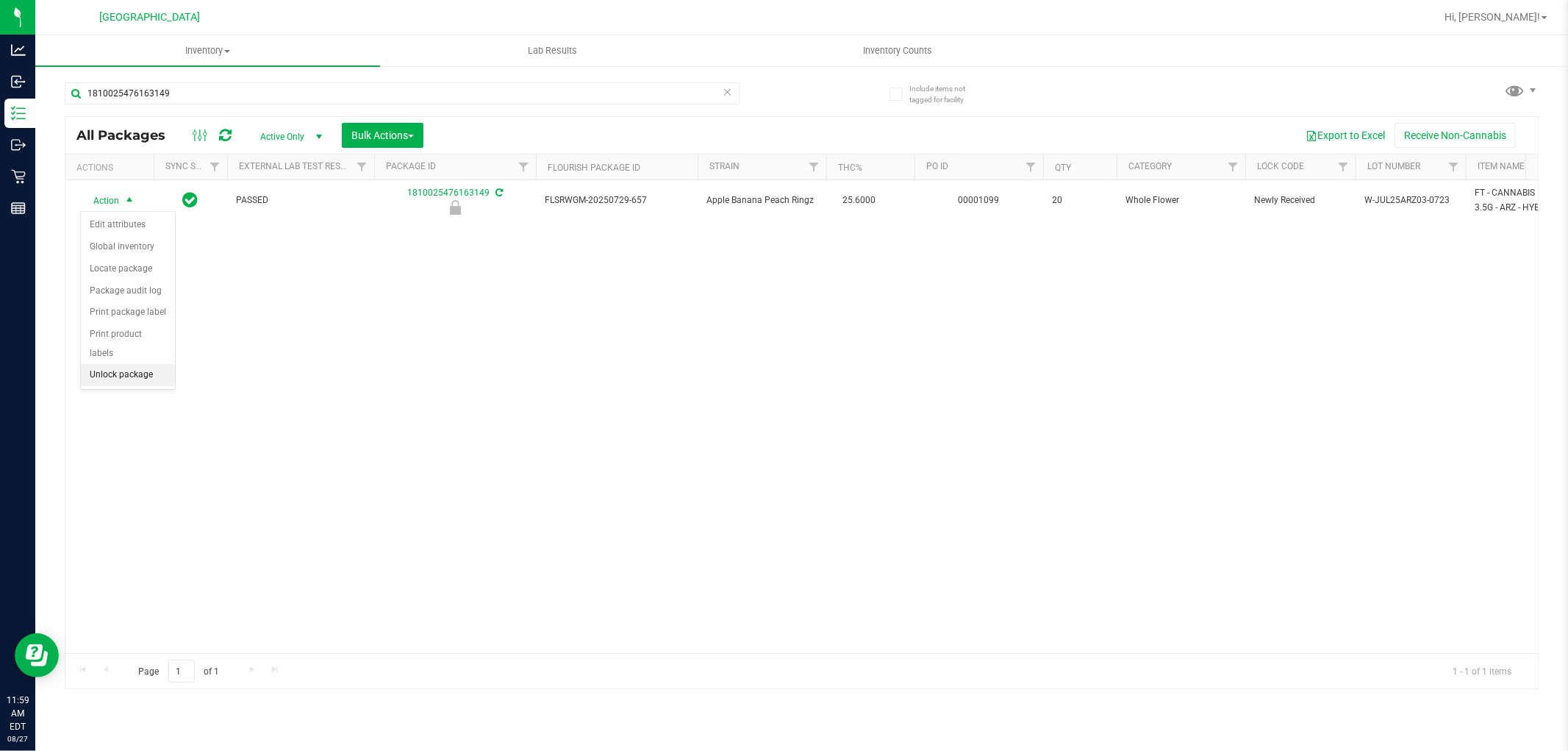
click at [145, 384] on li "Unlock package" at bounding box center [127, 375] width 94 height 22
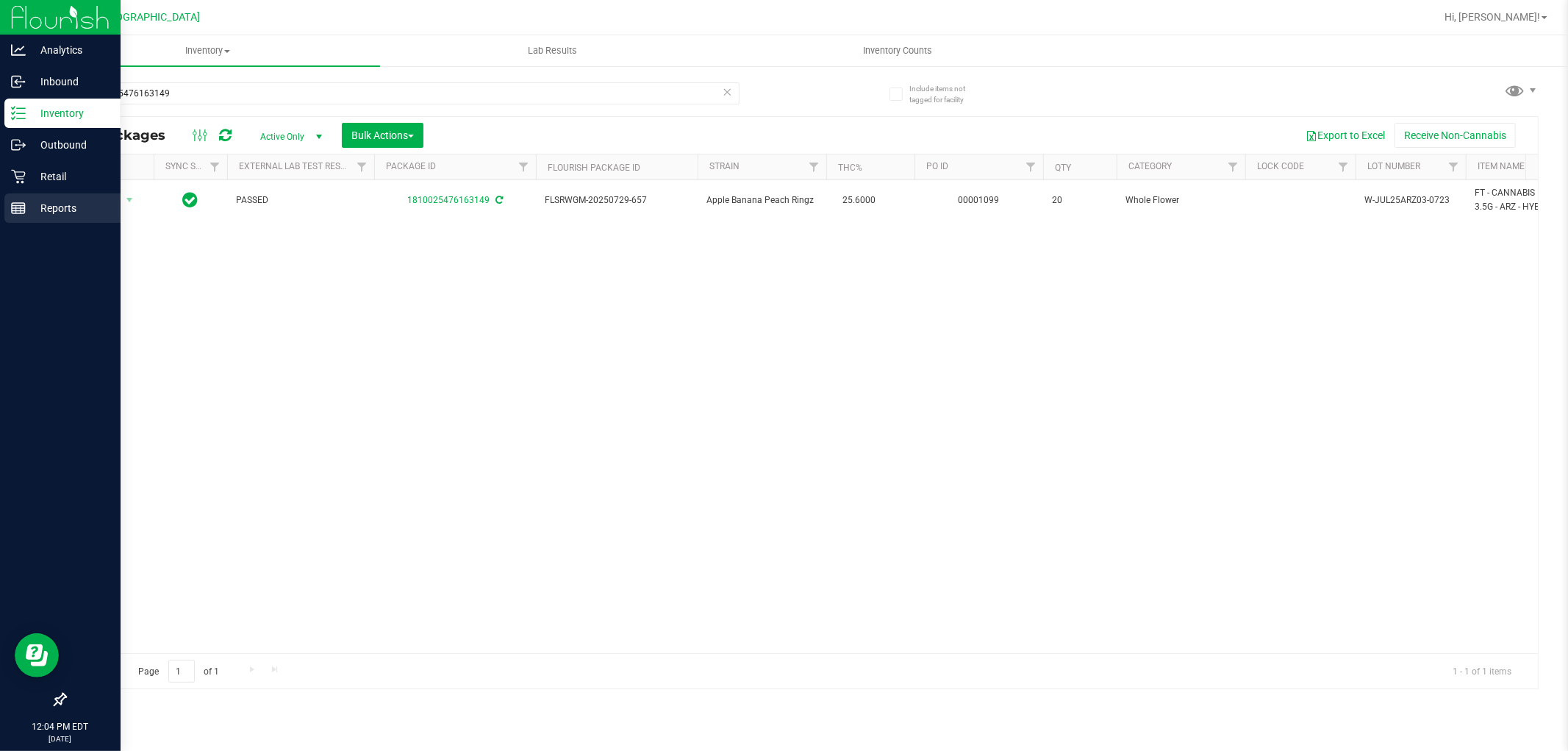
click at [20, 201] on icon at bounding box center [18, 208] width 15 height 15
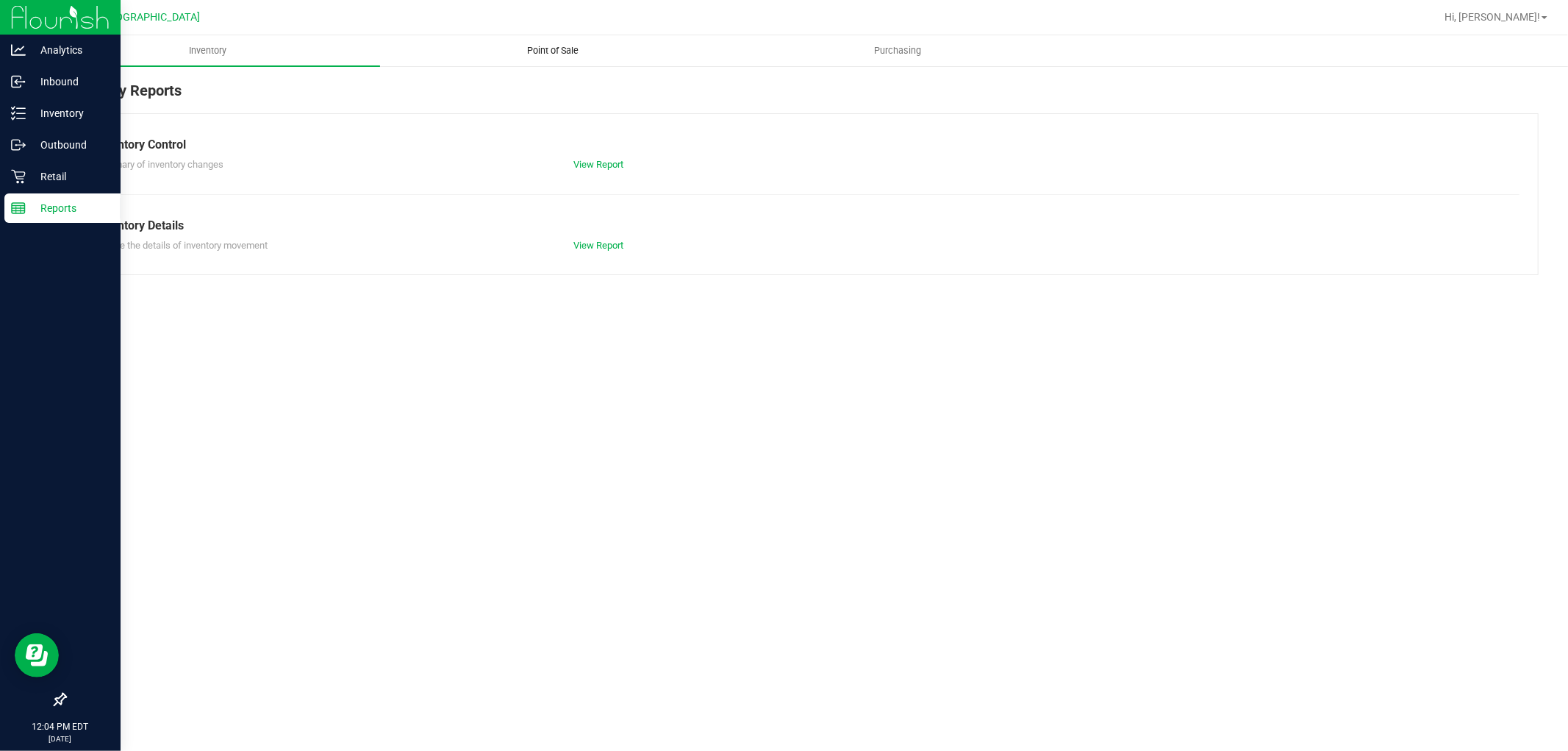
click at [564, 50] on span "Point of Sale" at bounding box center [553, 50] width 91 height 13
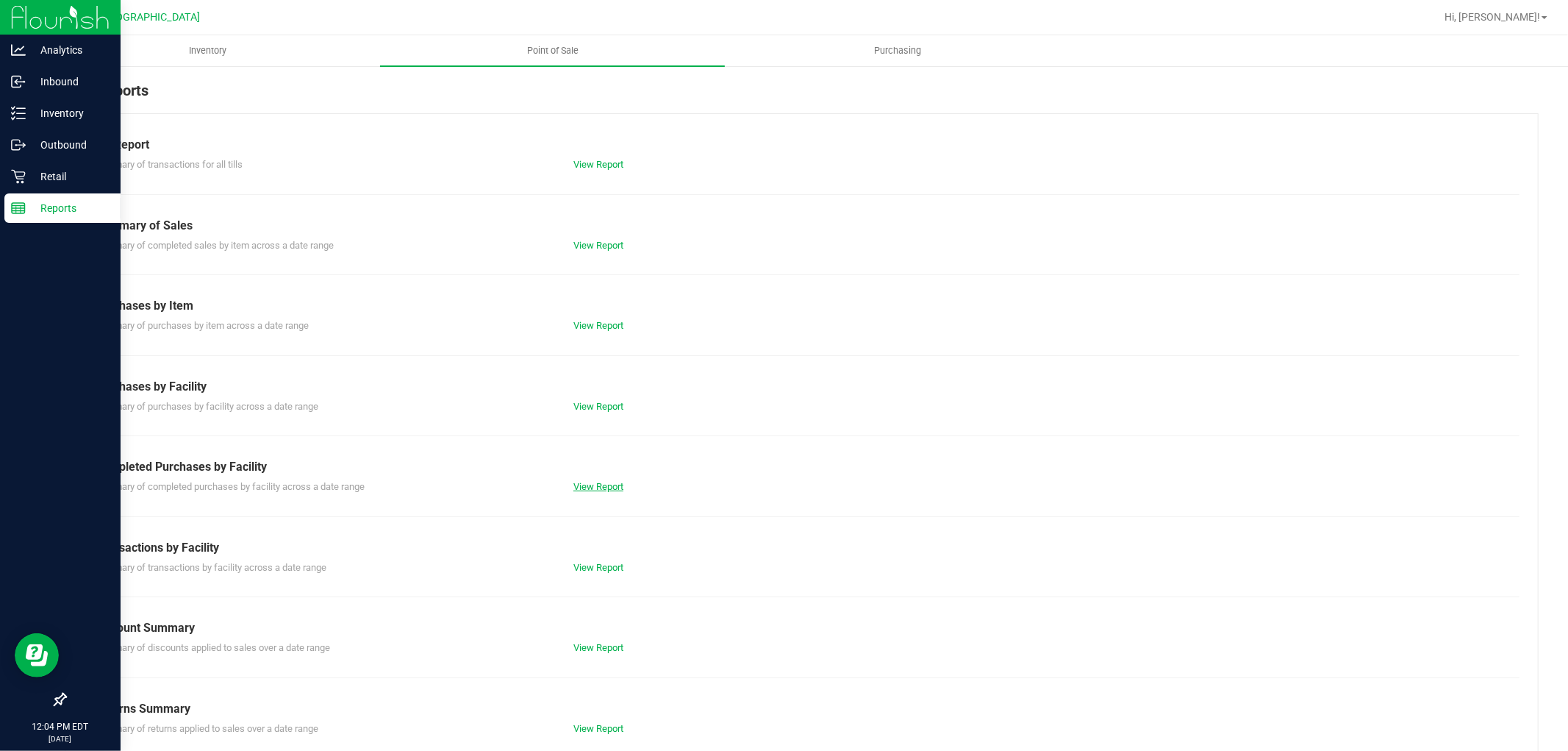
click at [583, 485] on link "View Report" at bounding box center [598, 486] width 50 height 11
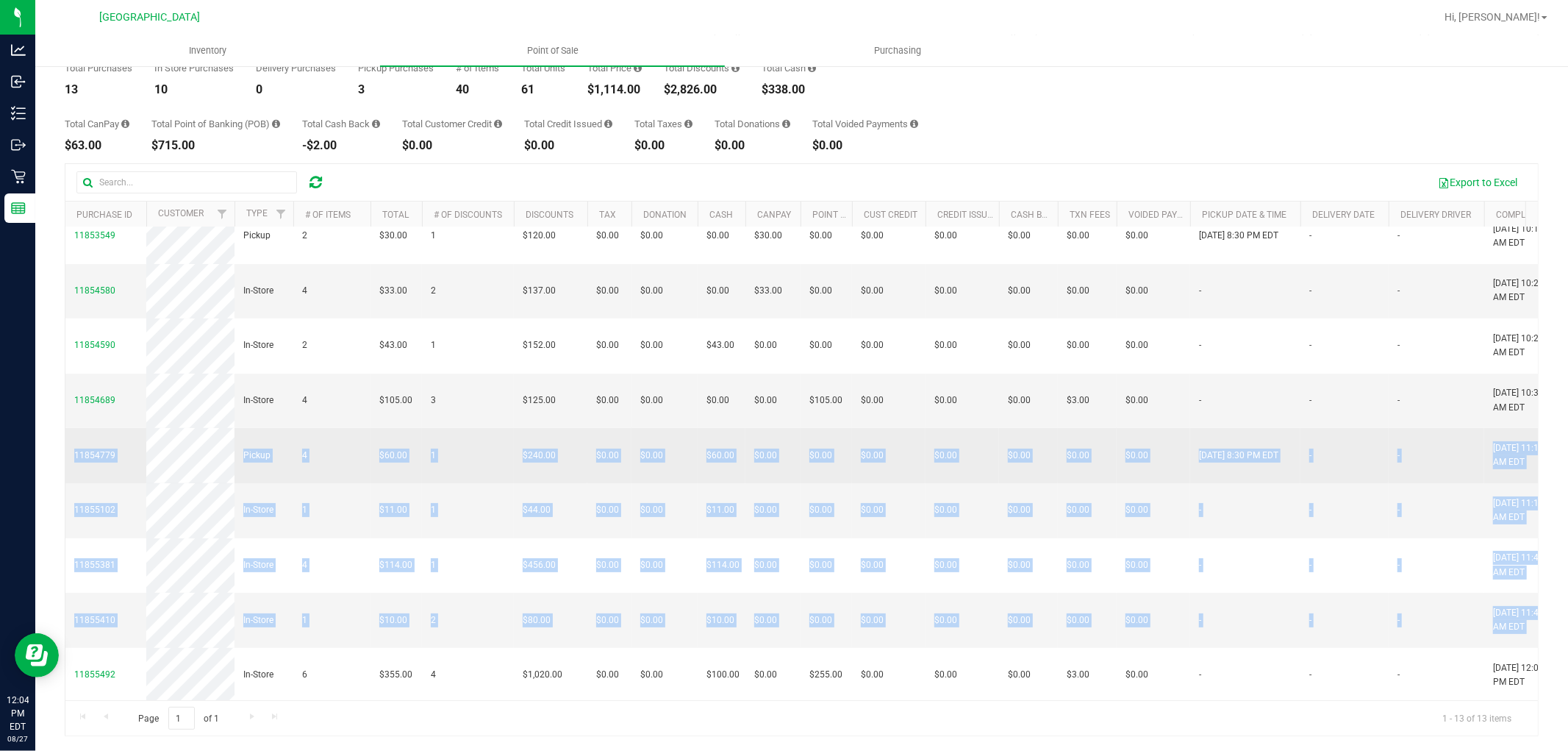
drag, startPoint x: 1067, startPoint y: 605, endPoint x: 68, endPoint y: 450, distance: 1011.0
click at [68, 450] on tbody "11853948 In-Store 3 $48.00 1 $152.00 $0.00 $0.00 $0.00 $0.00 $0.00 $0.00 $0.00 …" at bounding box center [1117, 360] width 2103 height 684
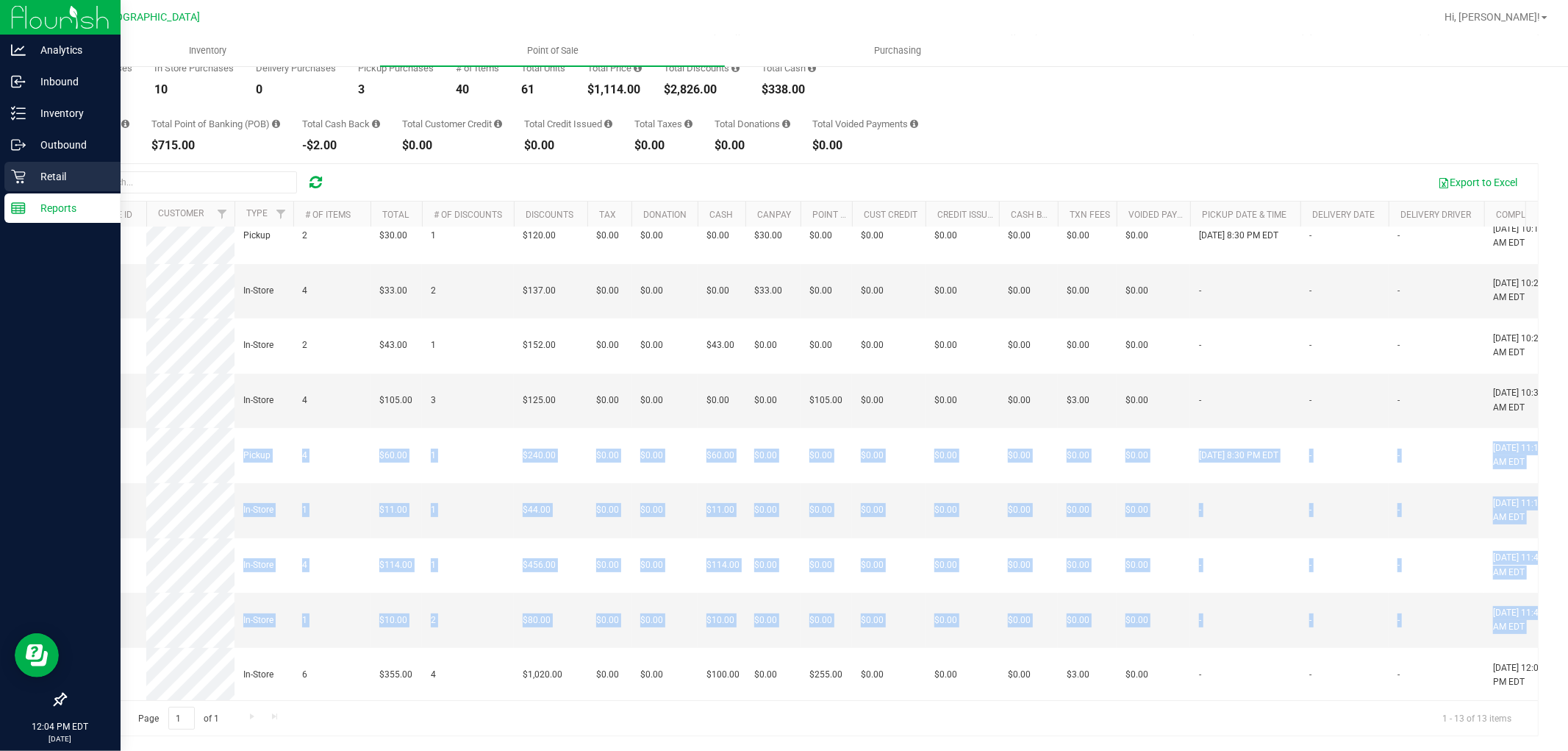
click at [37, 168] on p "Retail" at bounding box center [69, 176] width 89 height 18
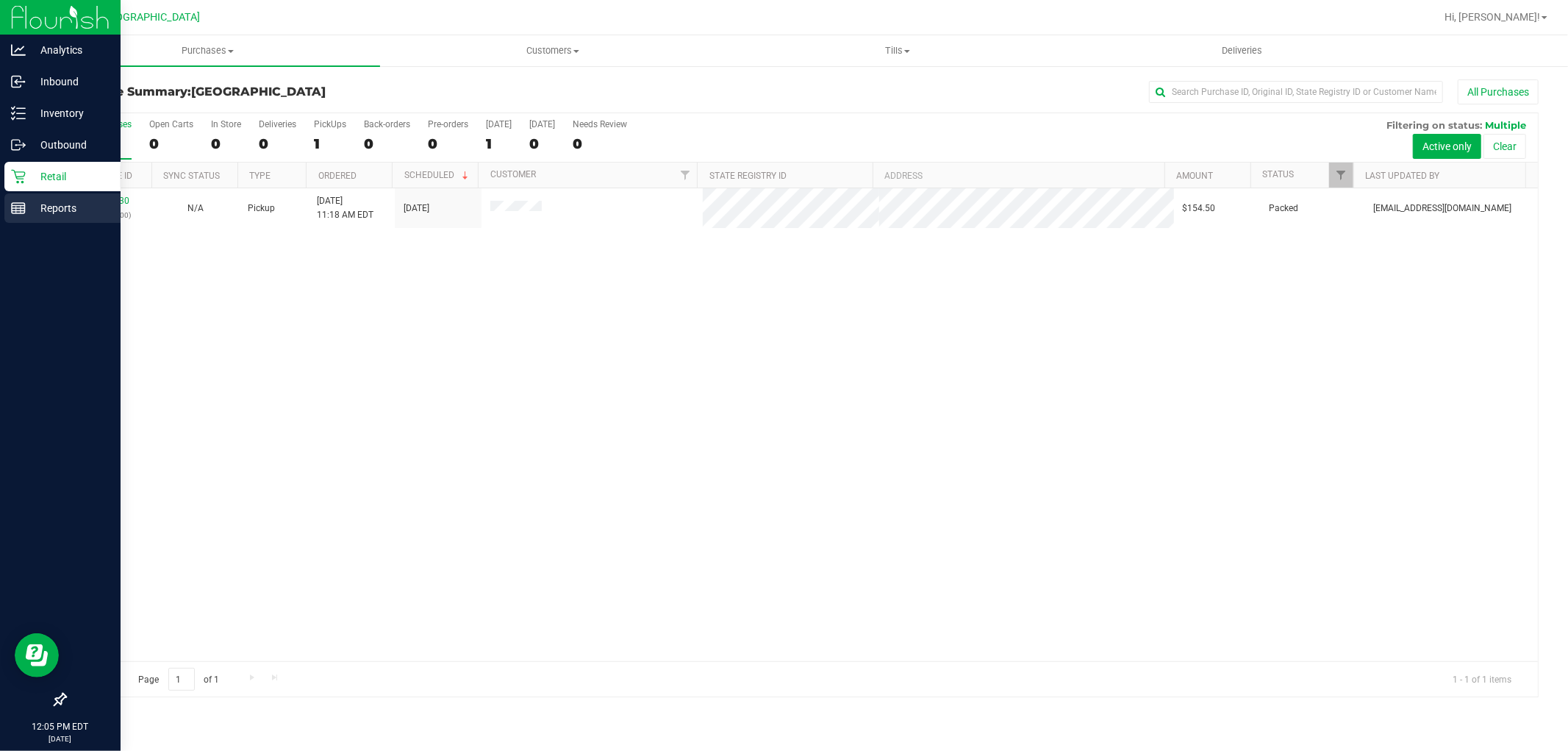
click at [46, 202] on p "Reports" at bounding box center [69, 208] width 89 height 18
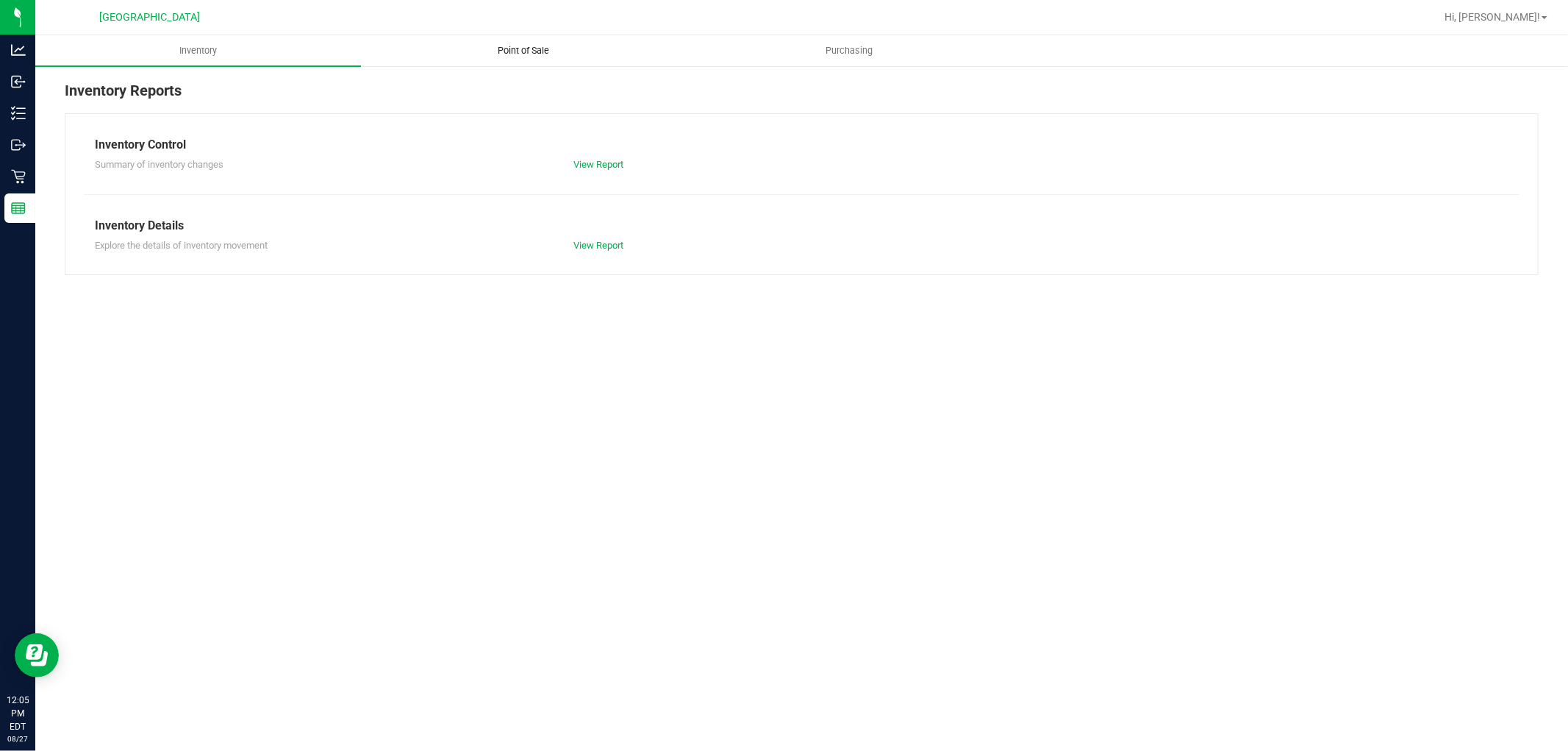
click at [529, 45] on span "Point of Sale" at bounding box center [525, 50] width 91 height 13
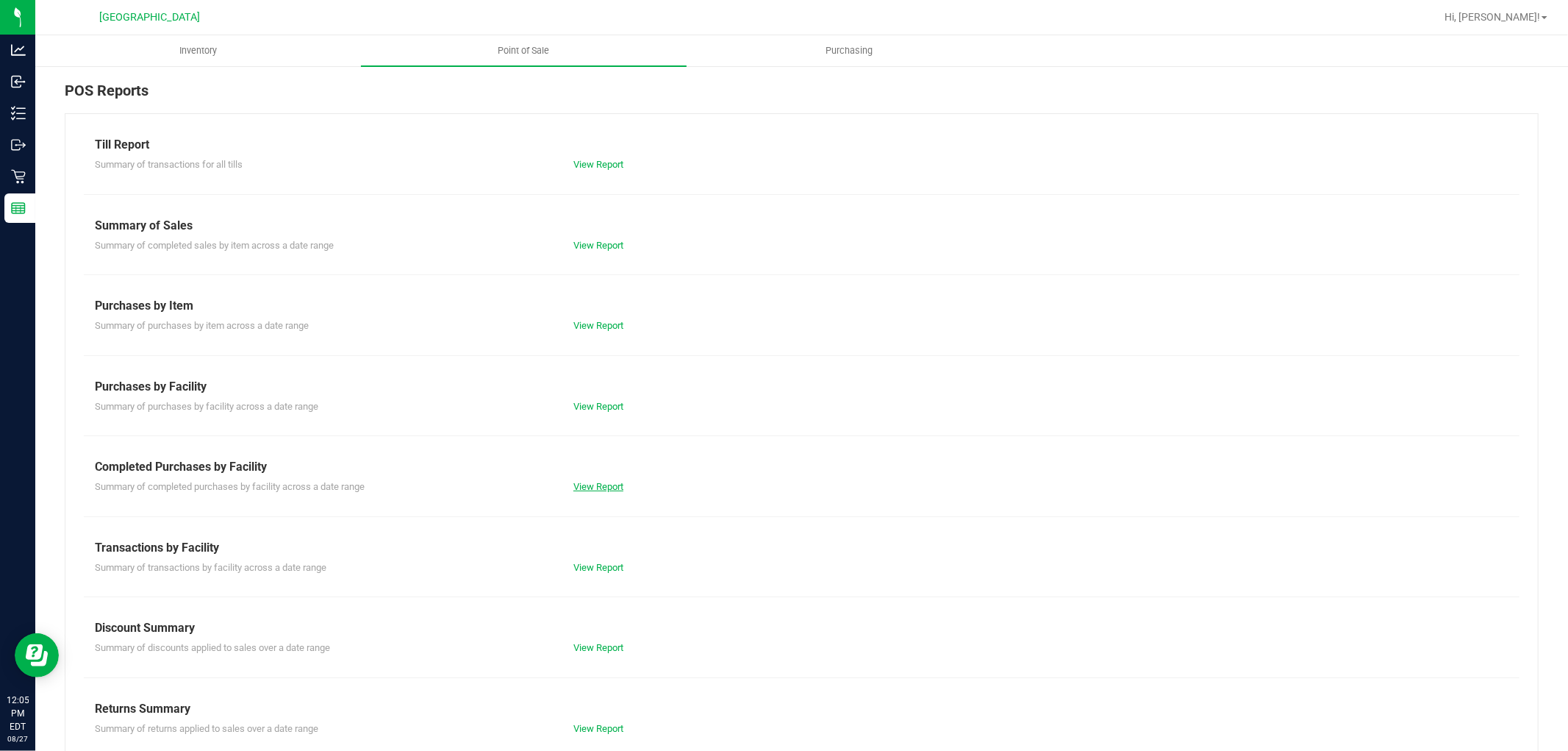
click at [592, 490] on link "View Report" at bounding box center [598, 486] width 50 height 11
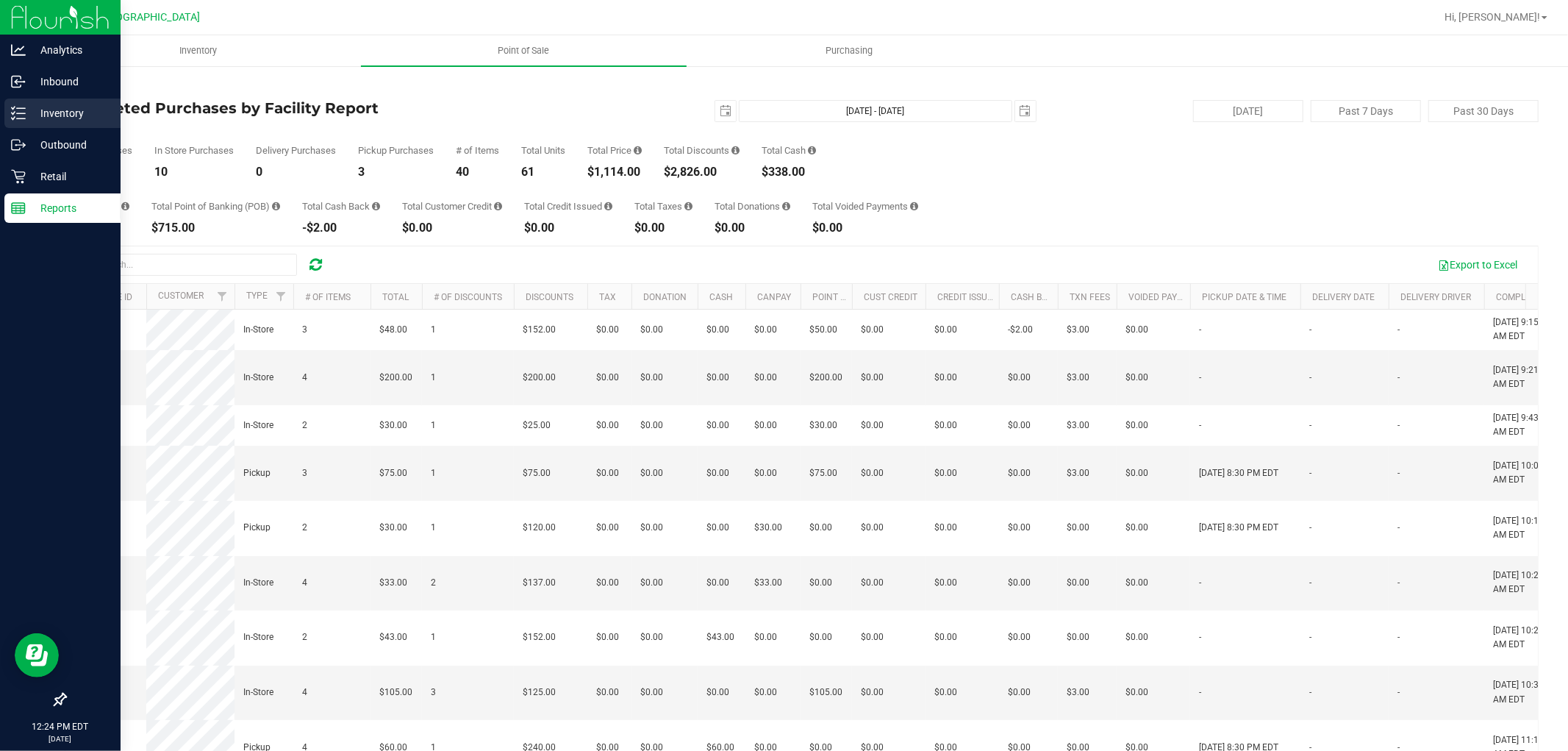
click at [32, 111] on p "Inventory" at bounding box center [69, 113] width 89 height 18
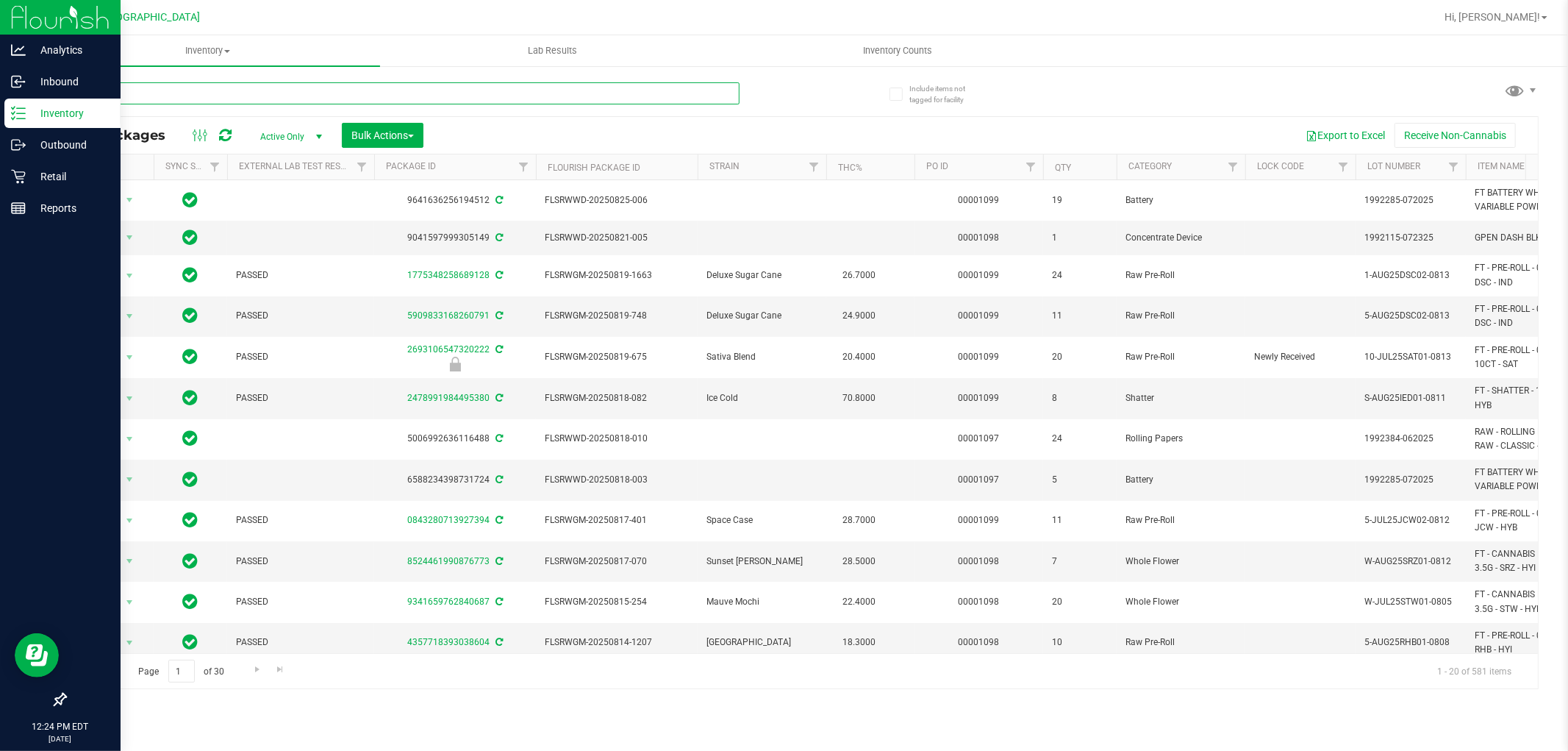
click at [292, 89] on input "text" at bounding box center [402, 93] width 675 height 22
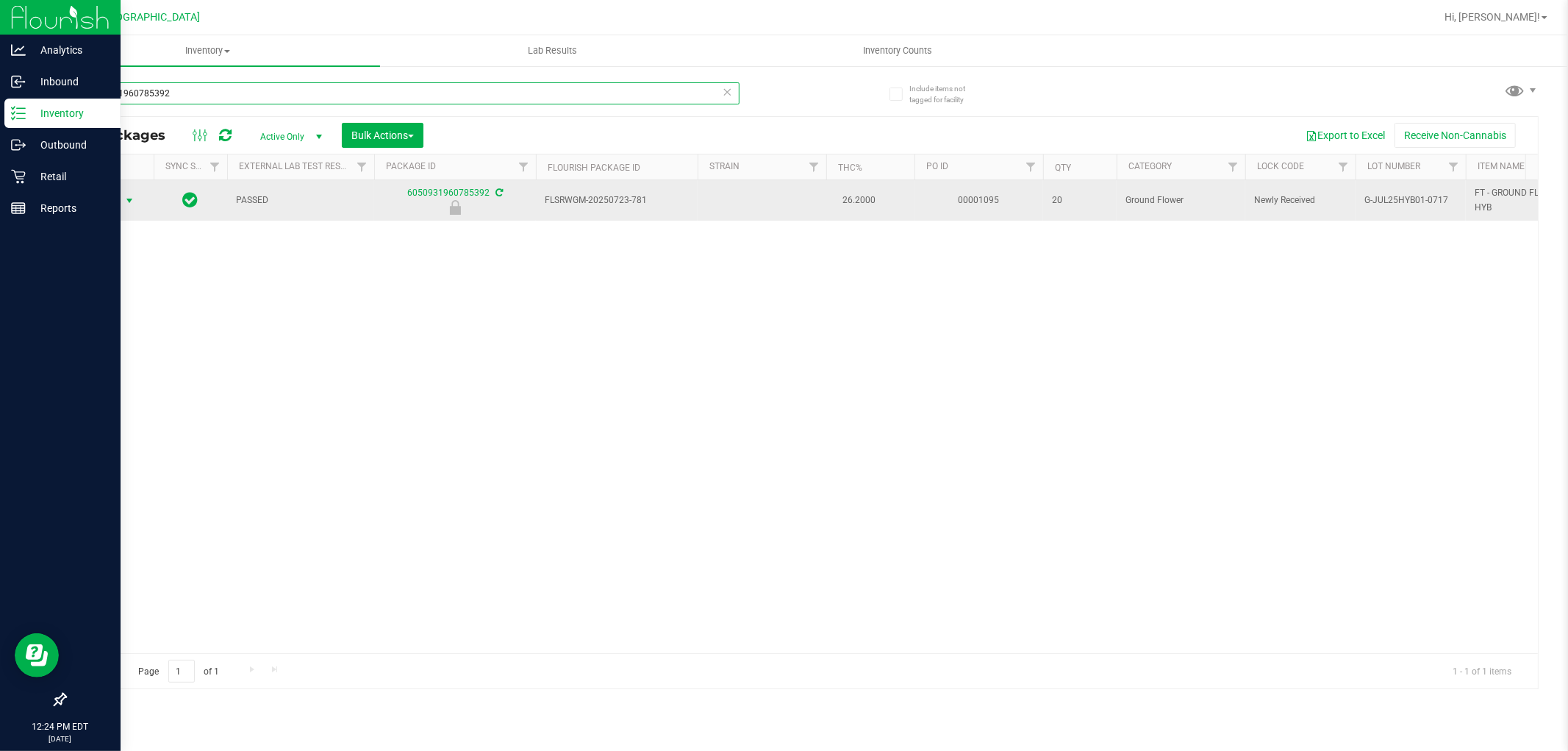
type input "6050931960785392"
click at [125, 198] on span "select" at bounding box center [129, 200] width 11 height 11
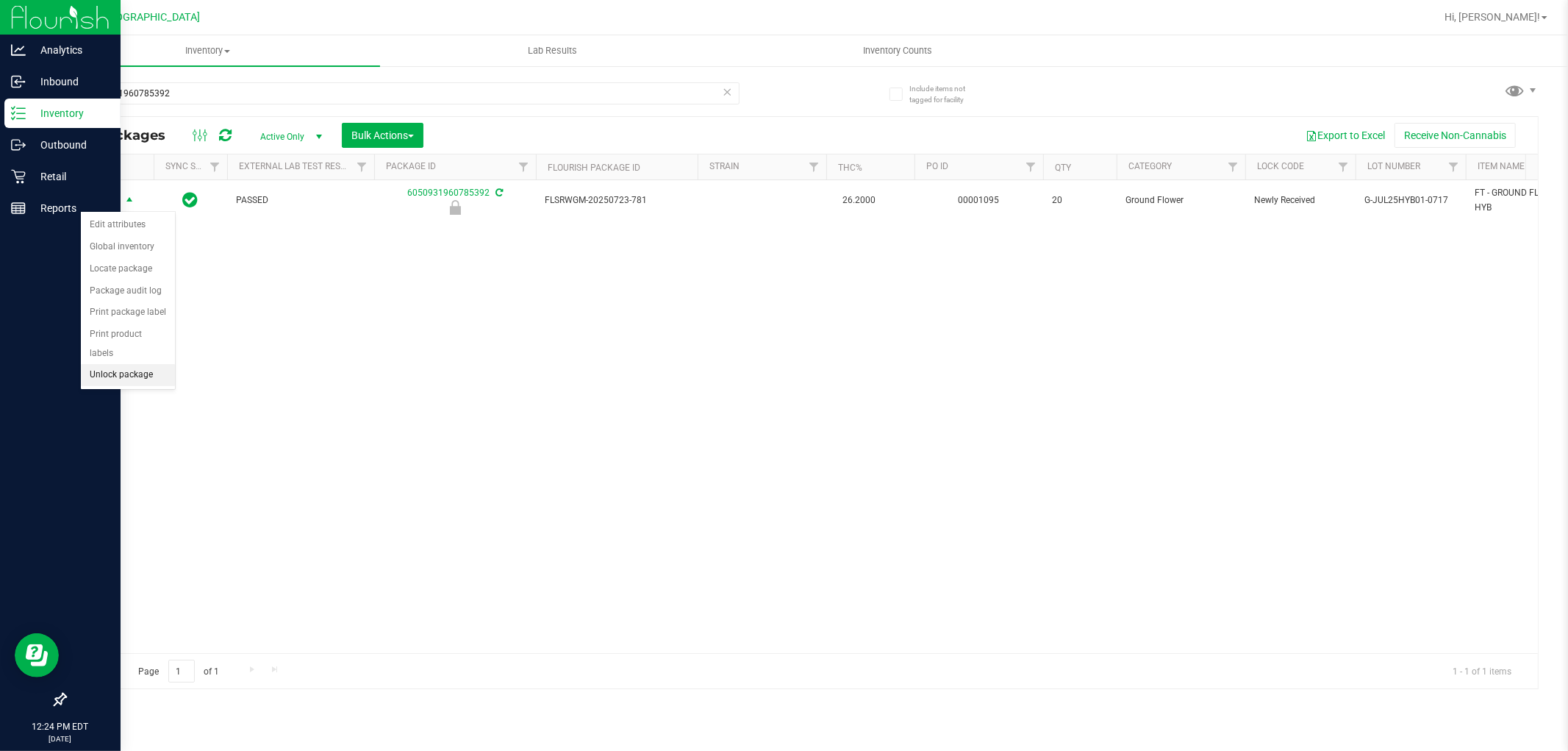
click at [104, 374] on li "Unlock package" at bounding box center [127, 375] width 94 height 22
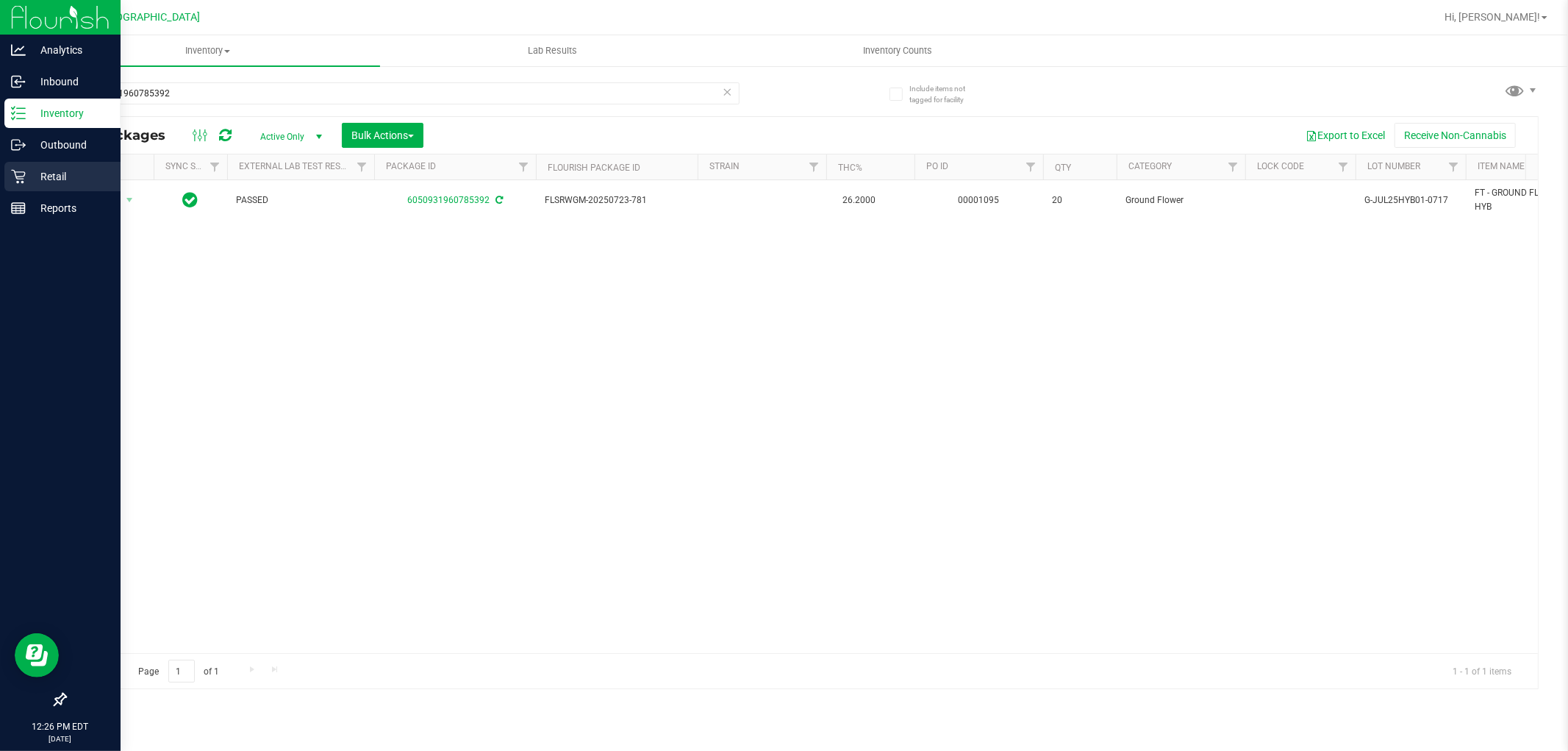
click at [18, 175] on icon at bounding box center [18, 176] width 15 height 15
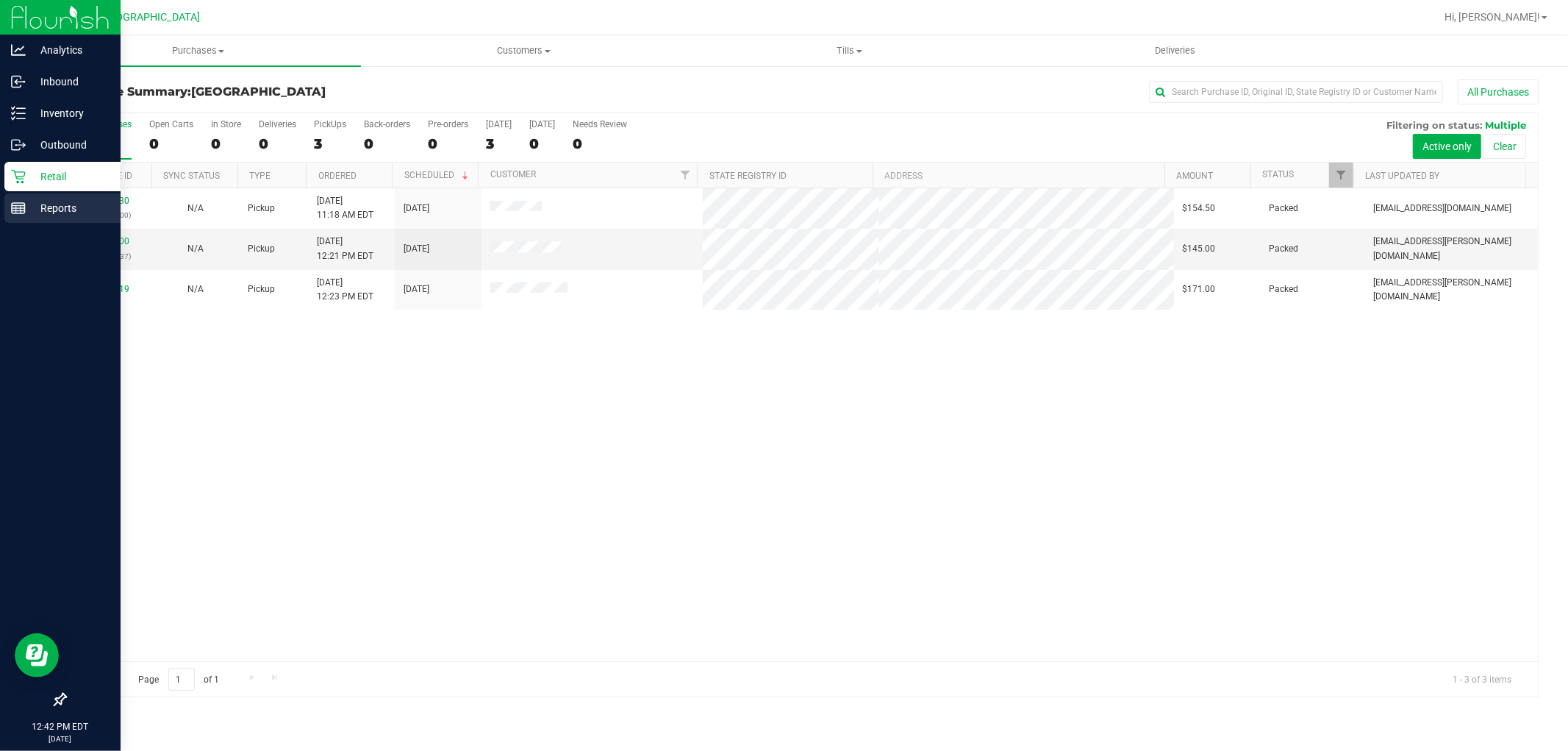
click at [30, 203] on p "Reports" at bounding box center [69, 208] width 89 height 18
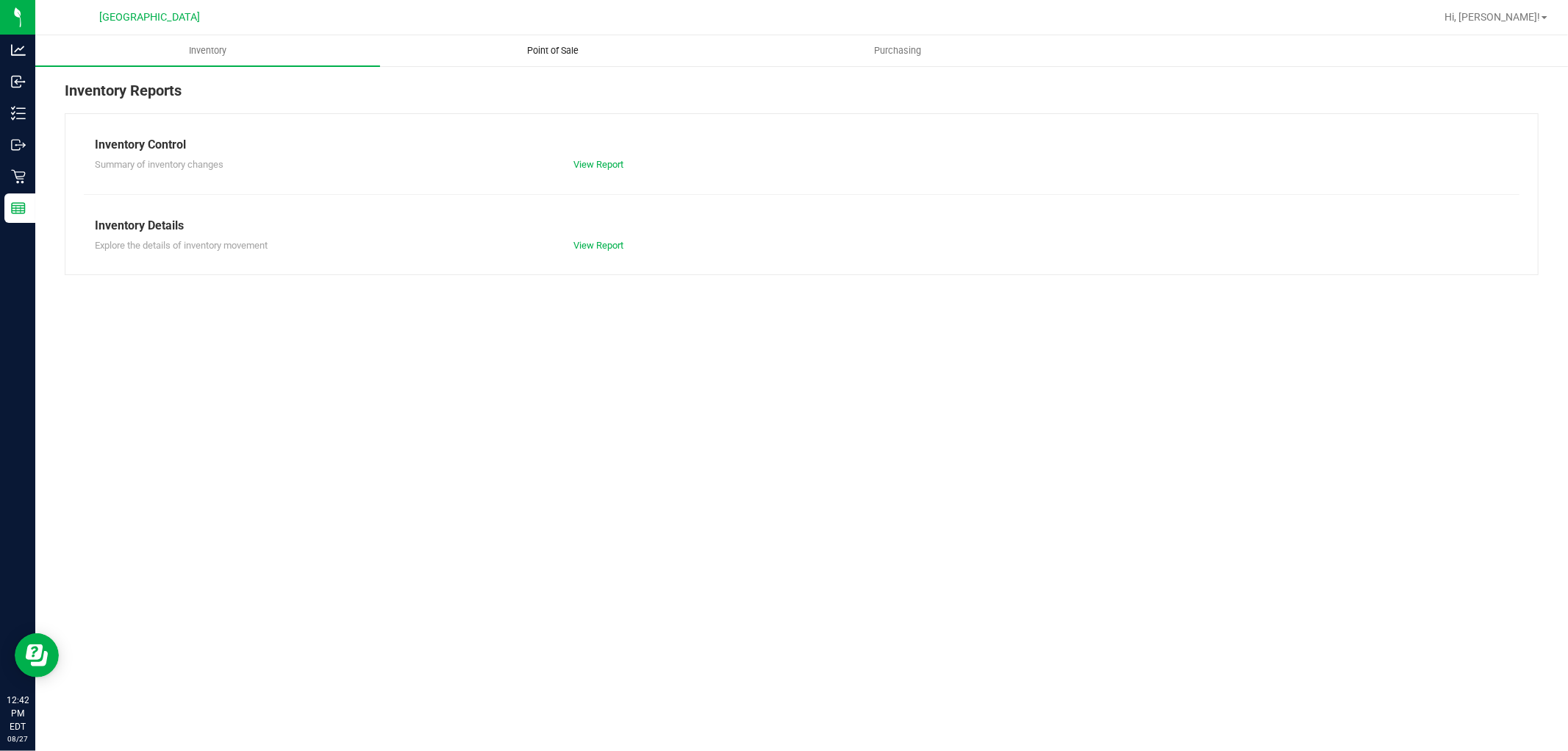
click at [548, 47] on span "Point of Sale" at bounding box center [553, 50] width 91 height 13
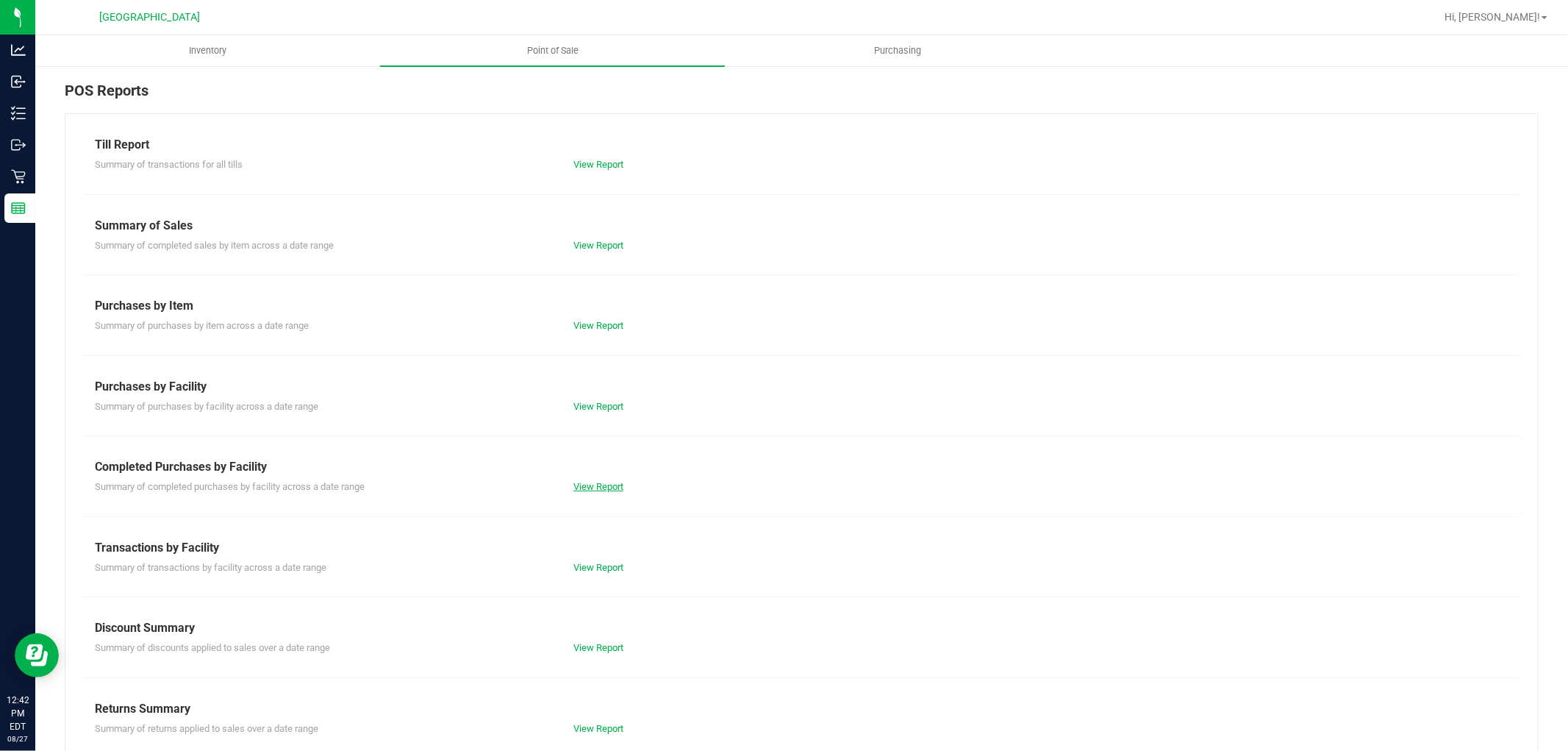
click at [583, 483] on link "View Report" at bounding box center [598, 486] width 50 height 11
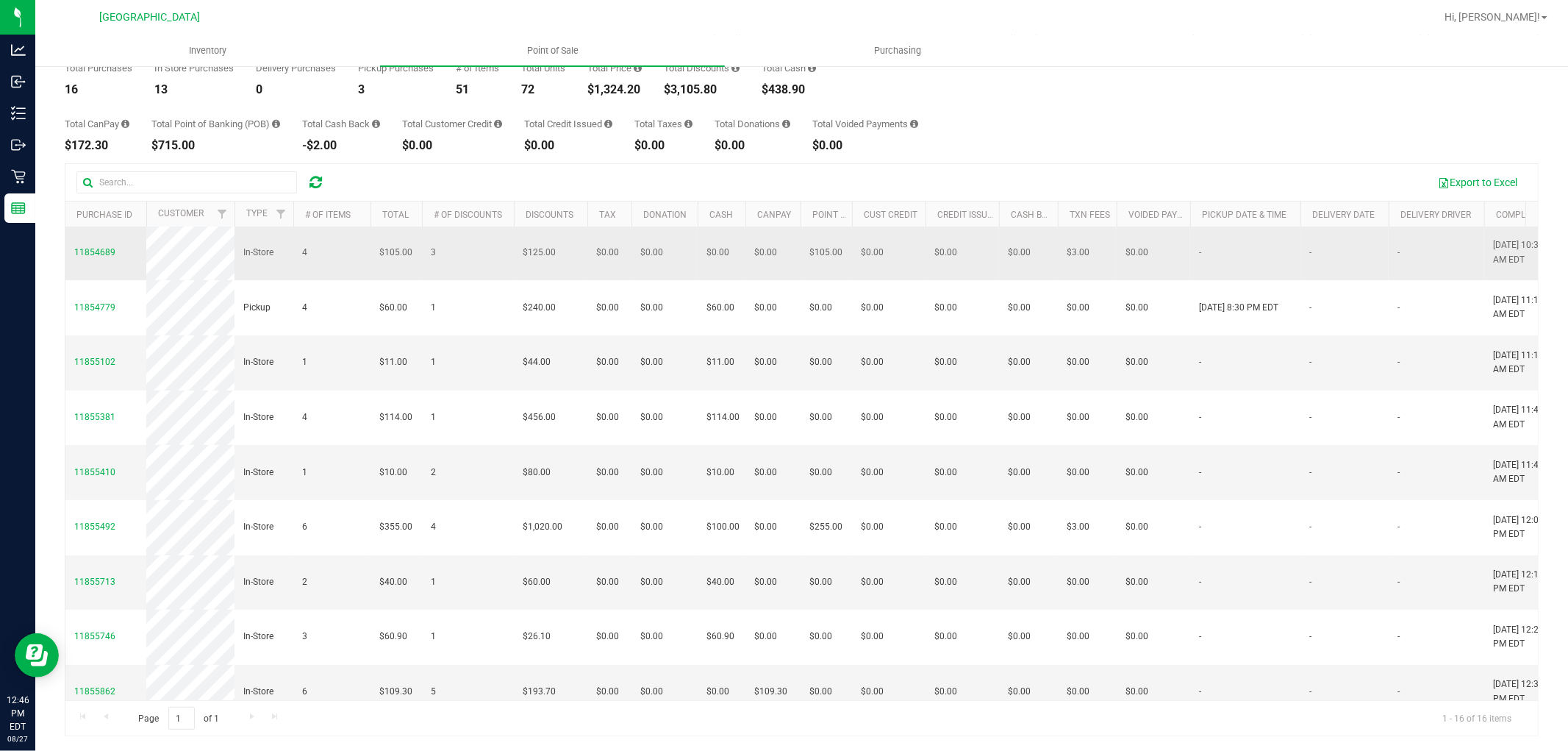
scroll to position [375, 0]
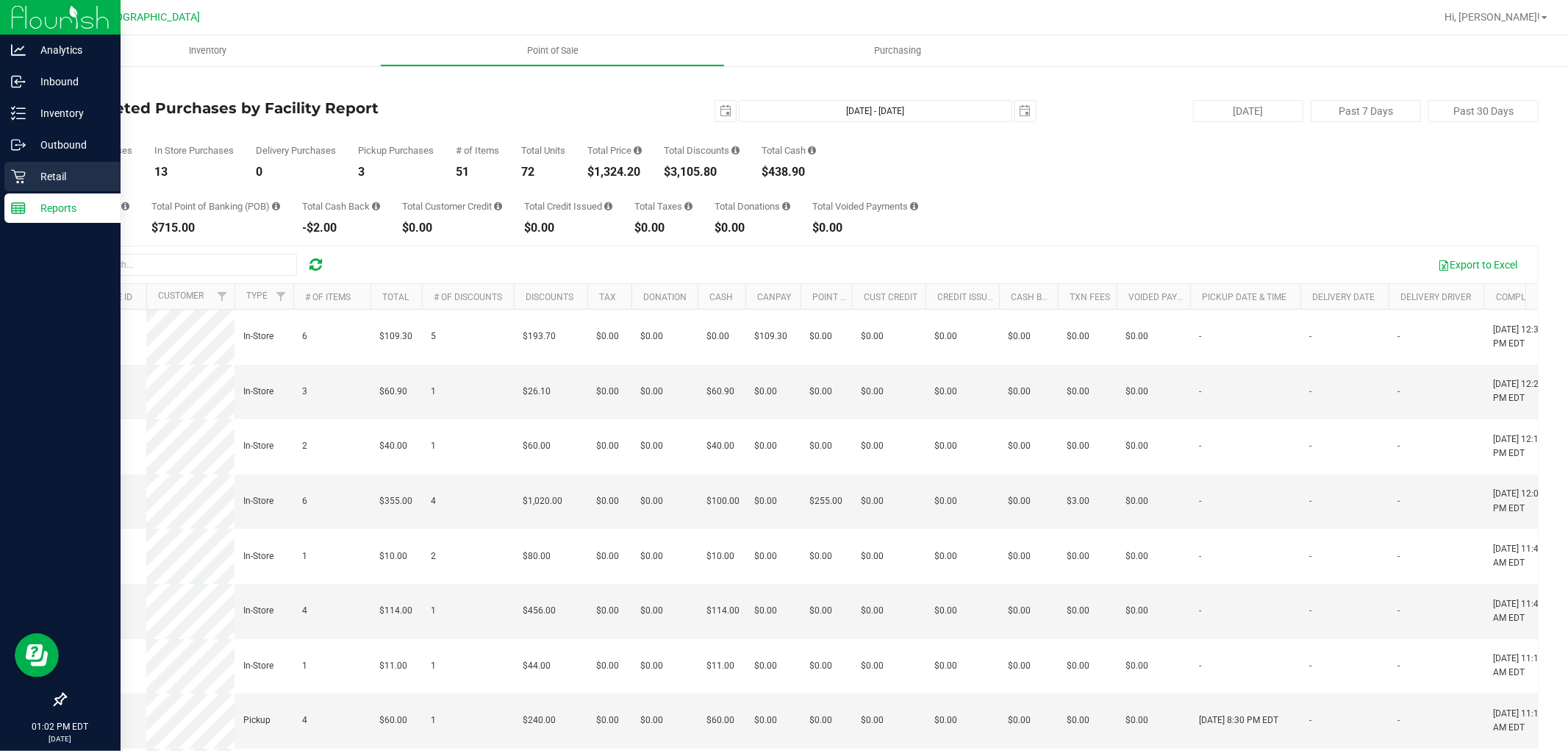
click at [11, 173] on icon at bounding box center [18, 176] width 15 height 15
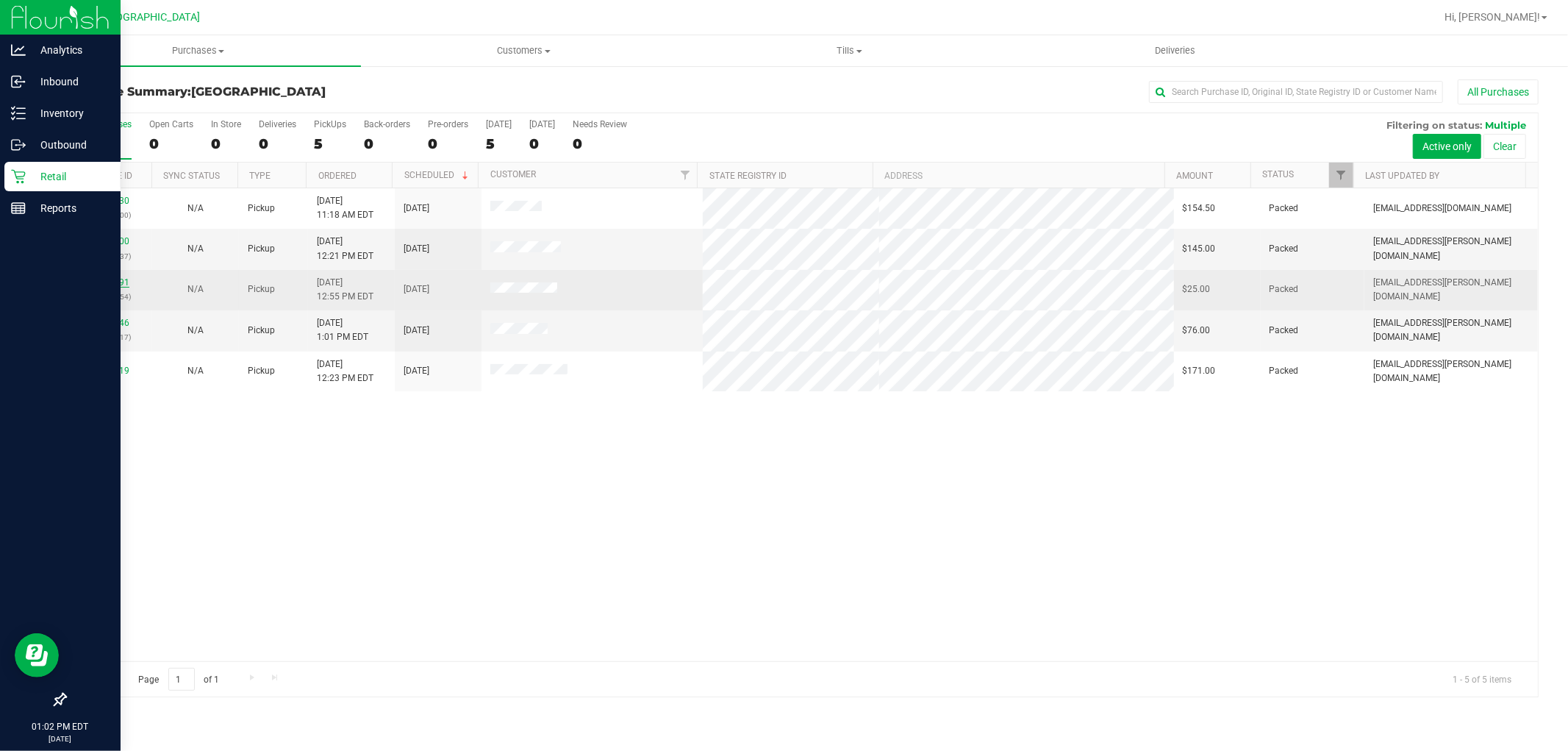
click at [100, 282] on link "11856091" at bounding box center [109, 283] width 41 height 11
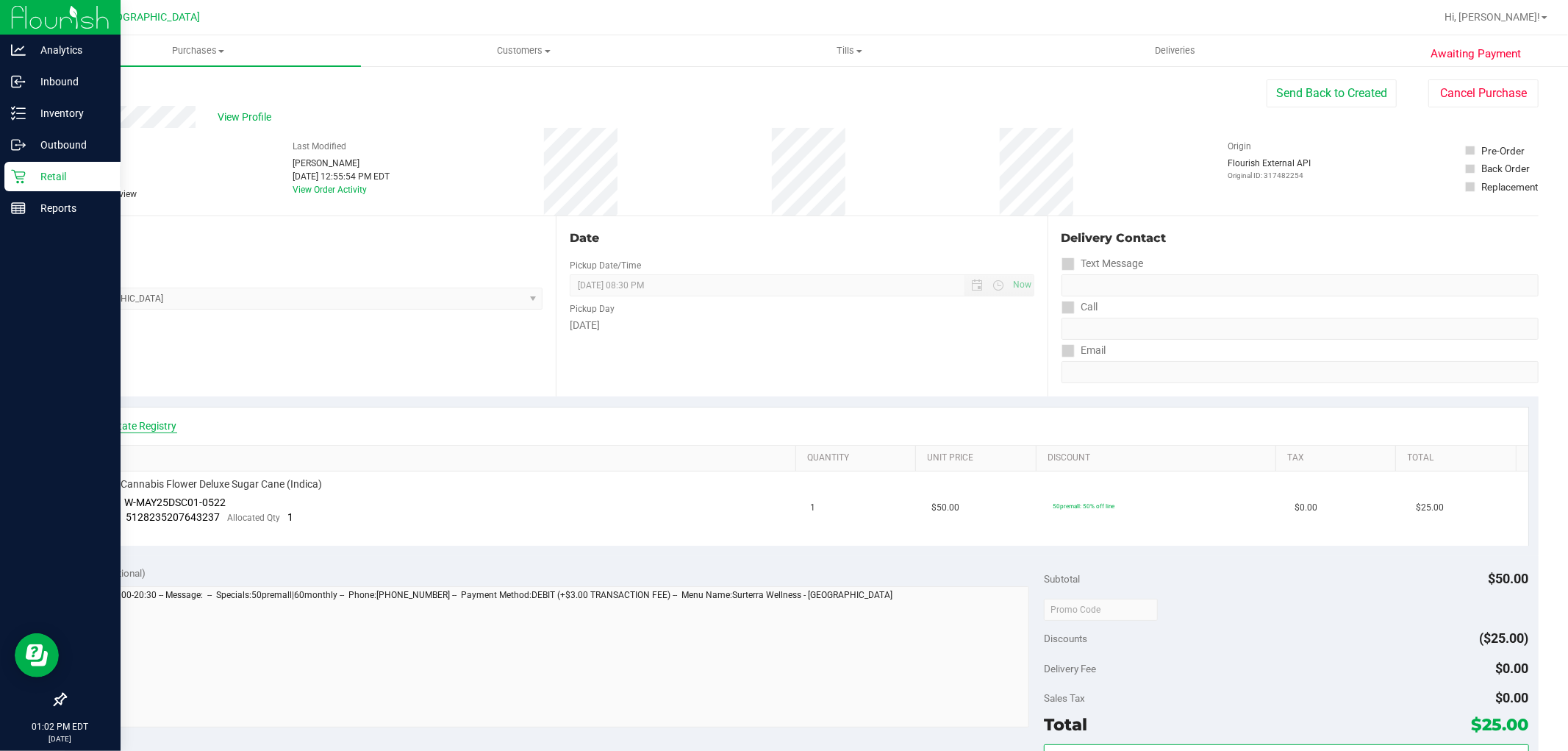
click at [131, 425] on link "View State Registry" at bounding box center [132, 426] width 89 height 15
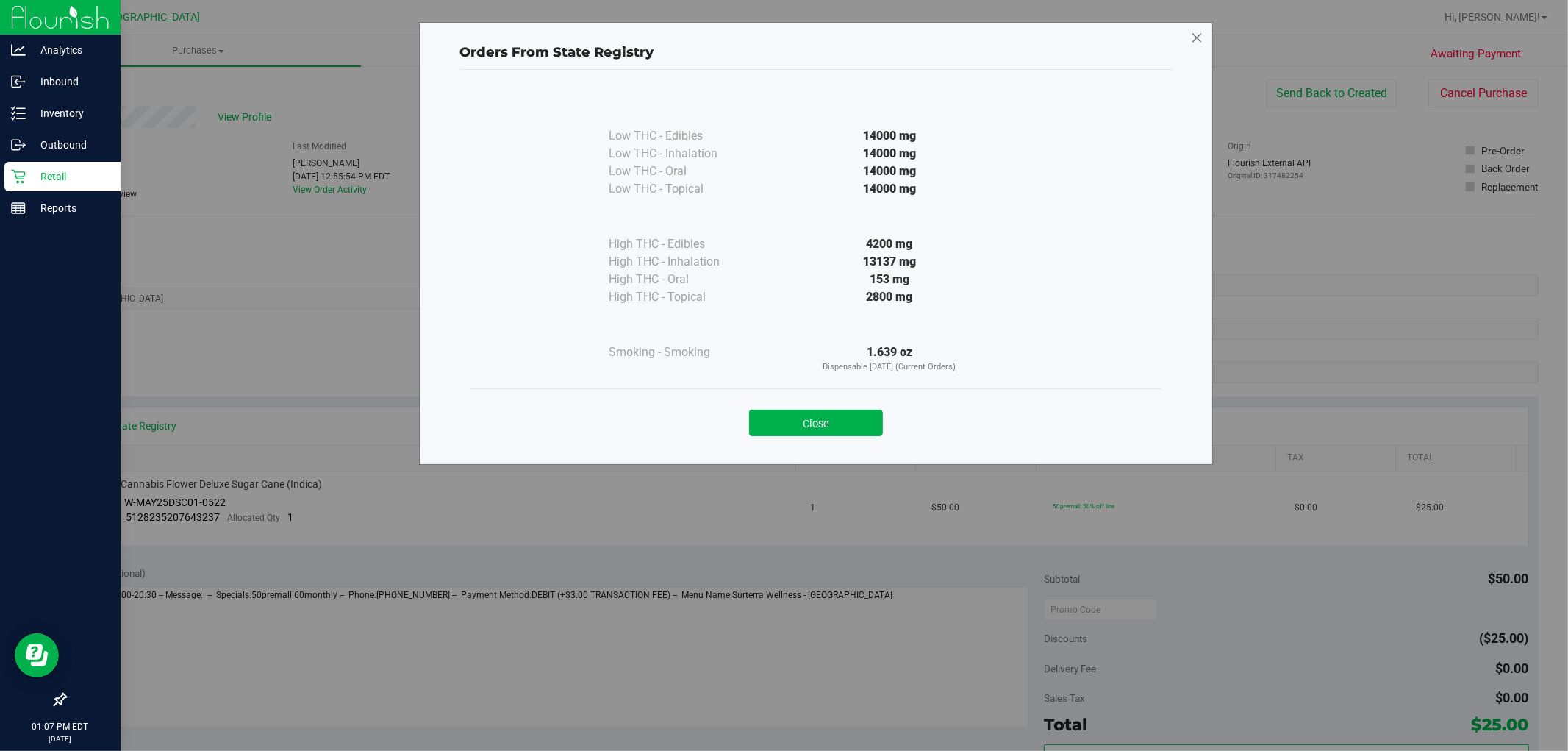
click at [1195, 34] on icon at bounding box center [1197, 38] width 13 height 24
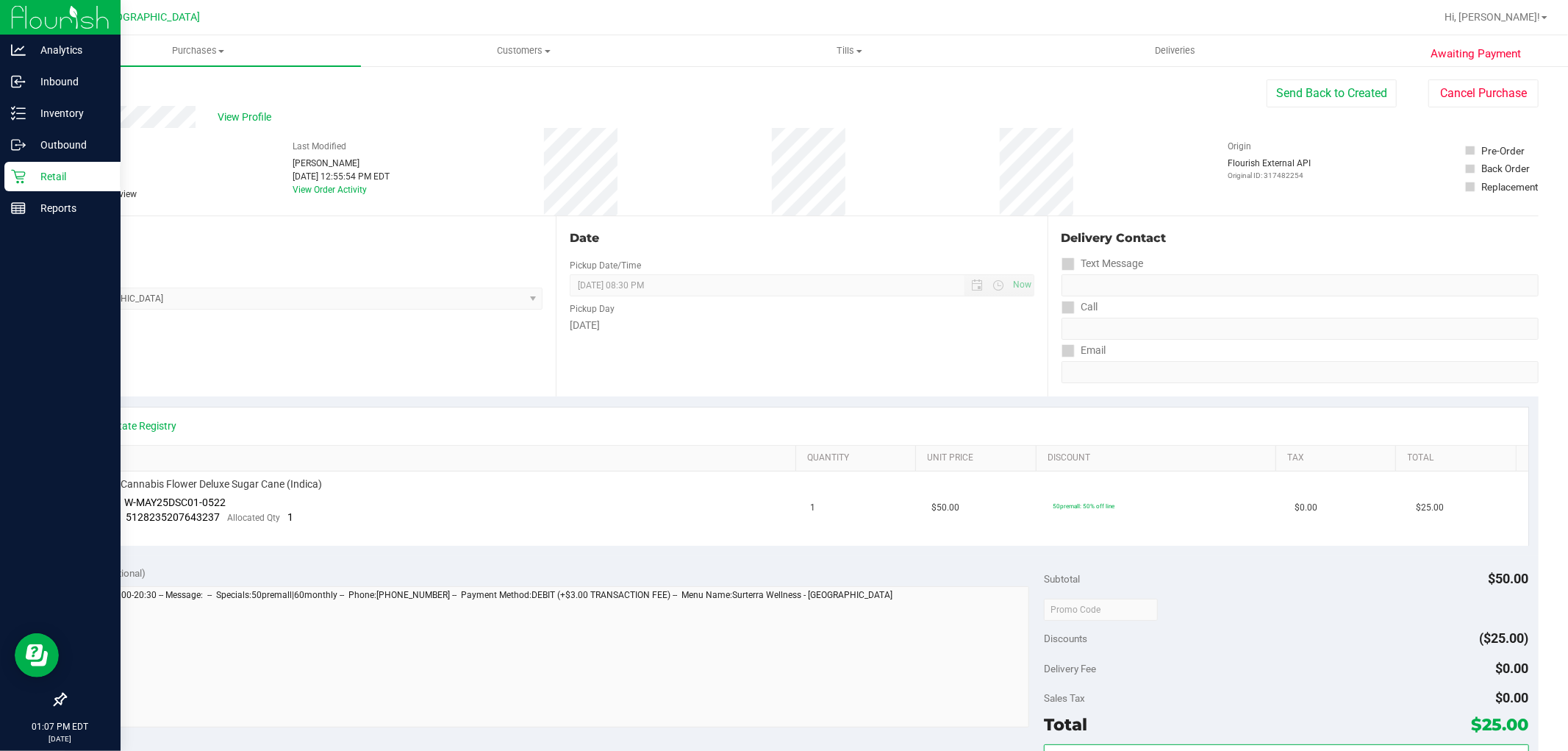
click at [48, 187] on div "Retail" at bounding box center [62, 176] width 116 height 30
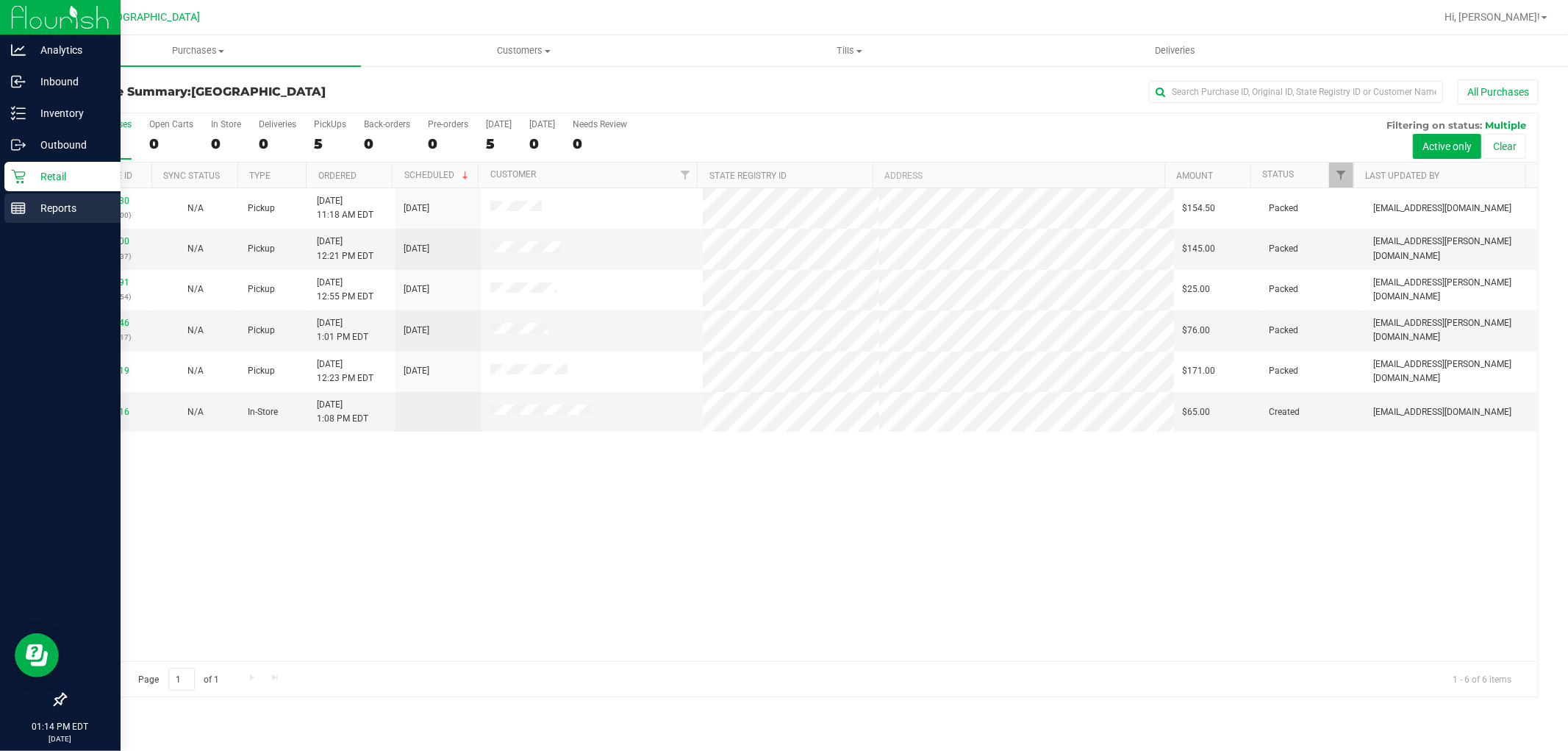
click at [25, 213] on rect at bounding box center [18, 208] width 13 height 11
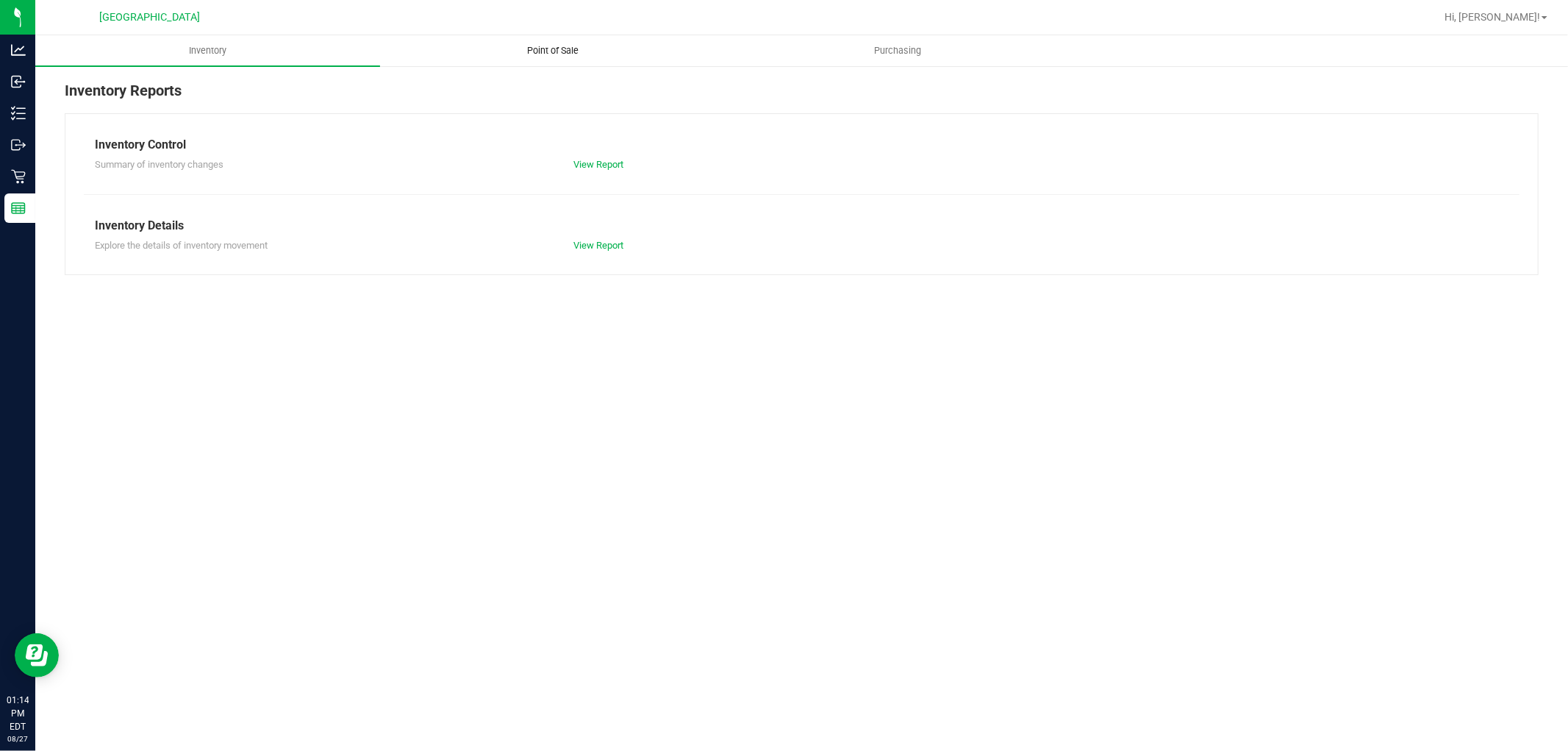
click at [540, 49] on span "Point of Sale" at bounding box center [553, 50] width 91 height 13
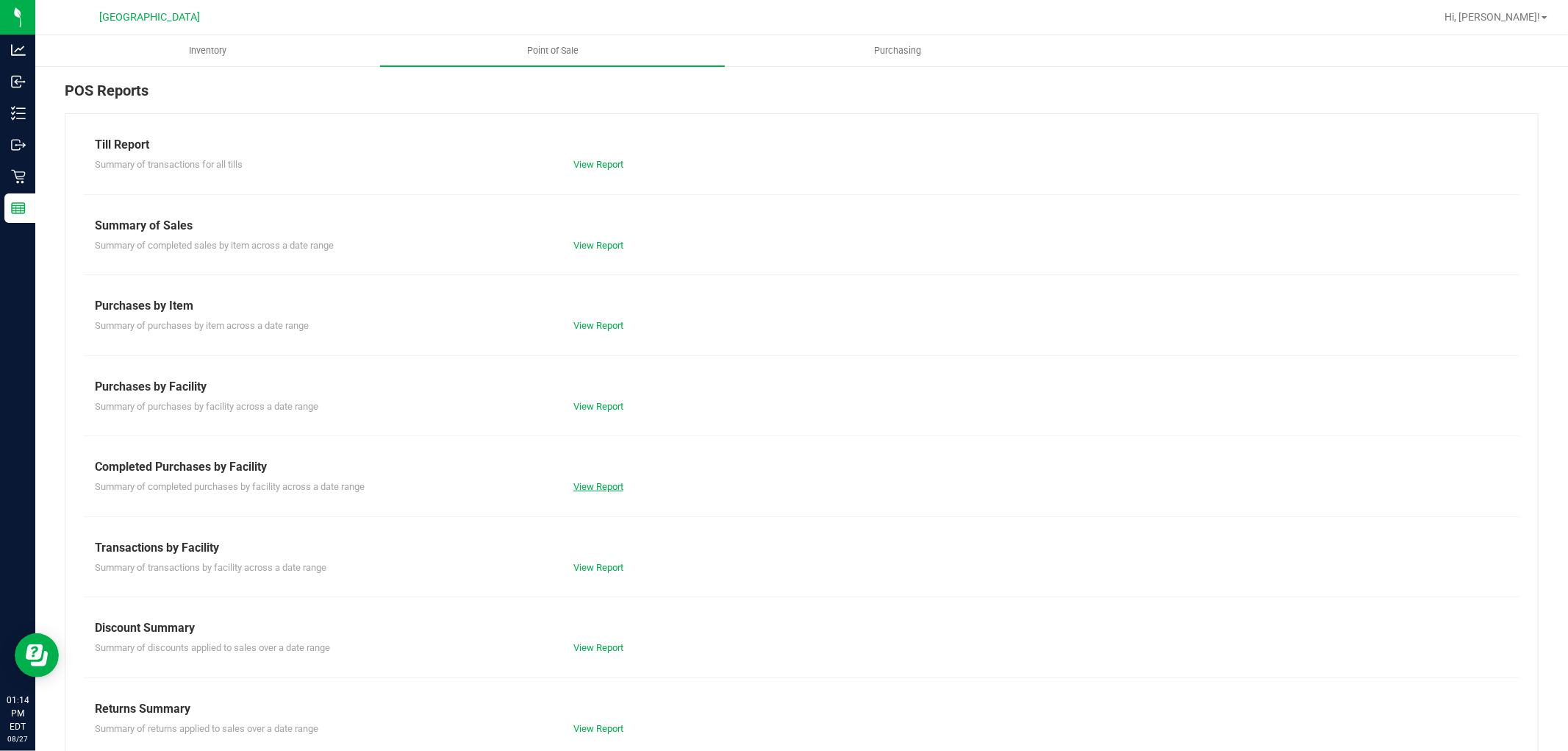
click at [598, 483] on link "View Report" at bounding box center [598, 486] width 50 height 11
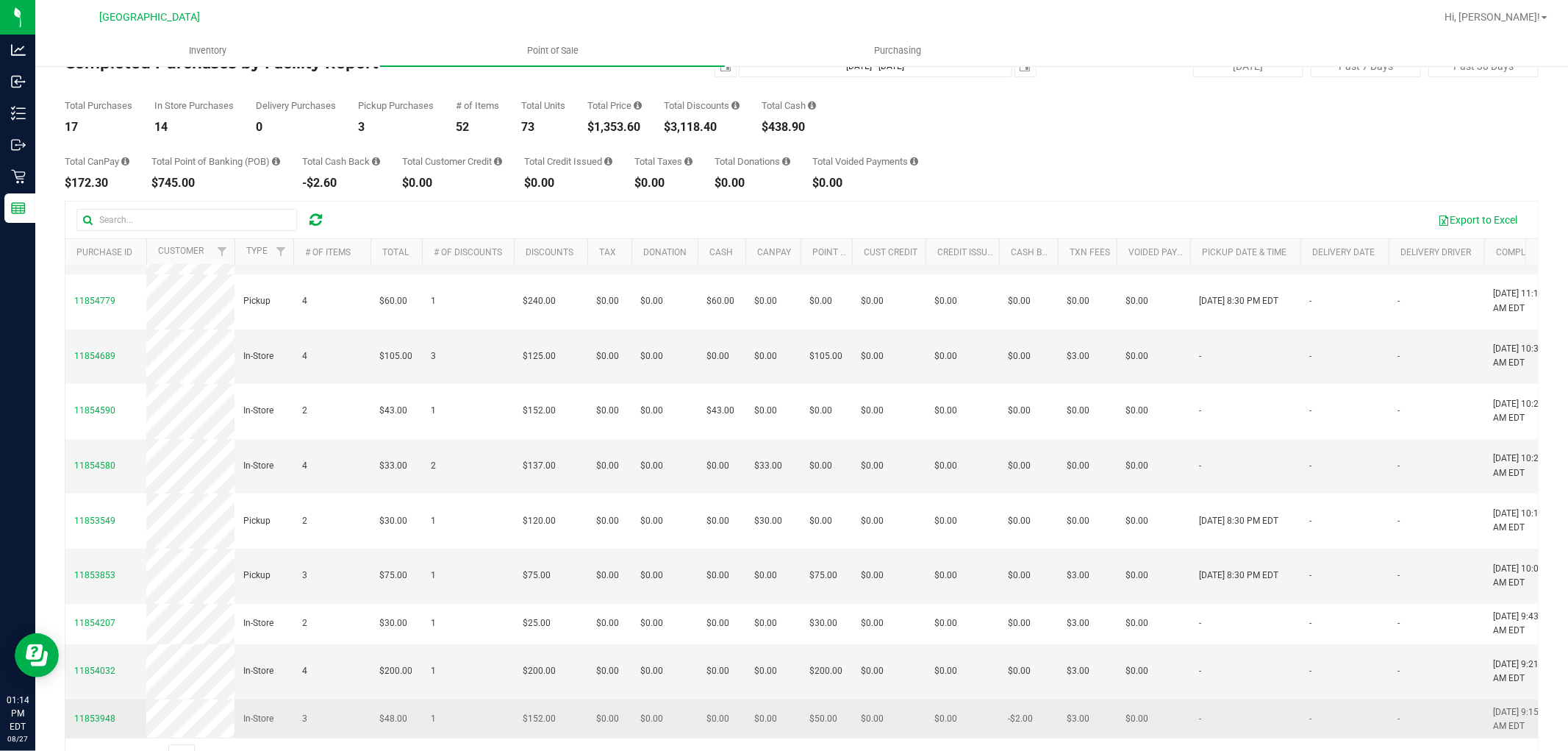
scroll to position [82, 0]
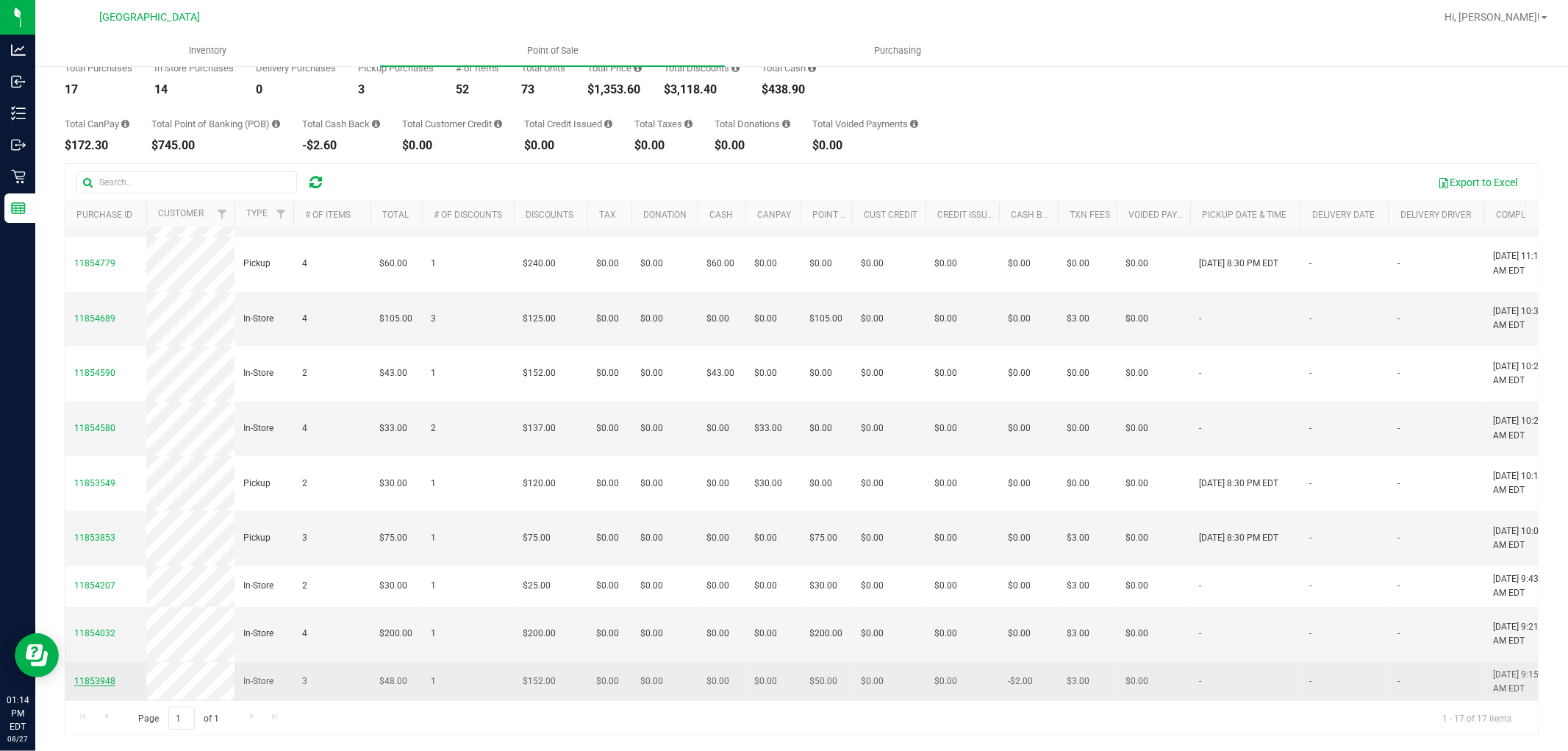
click at [84, 676] on span "11853948" at bounding box center [95, 681] width 41 height 11
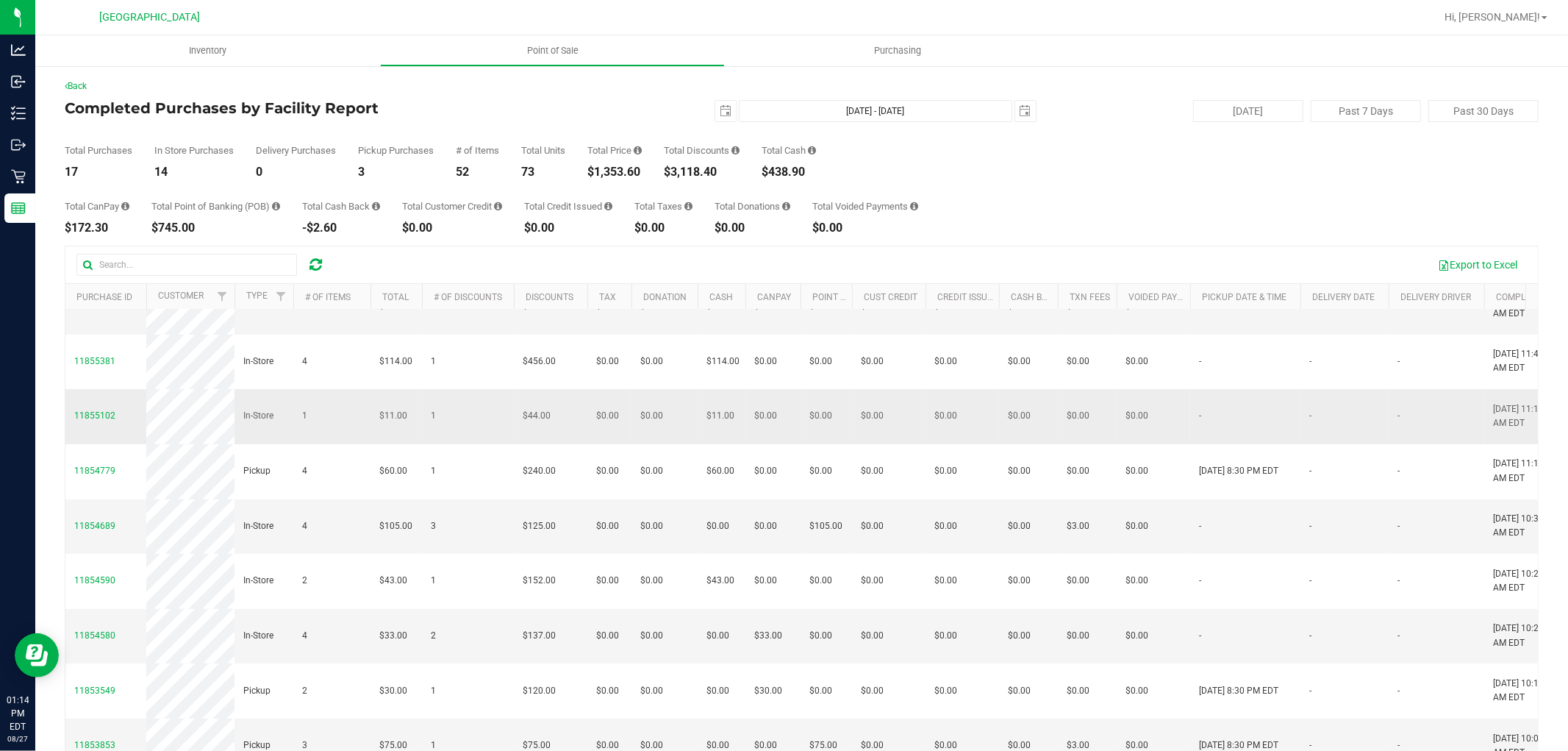
scroll to position [266, 0]
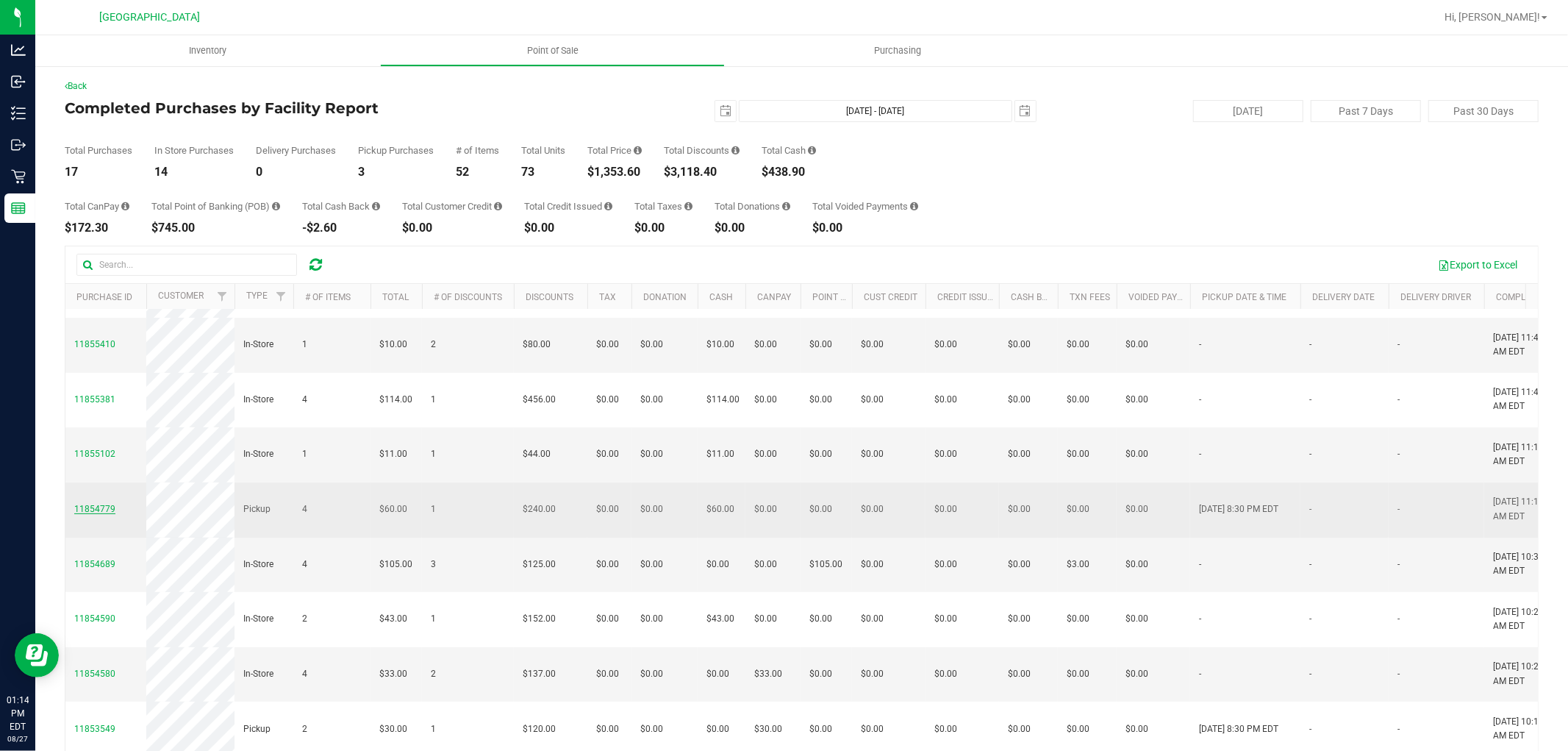
click at [107, 504] on span "11854779" at bounding box center [95, 509] width 41 height 11
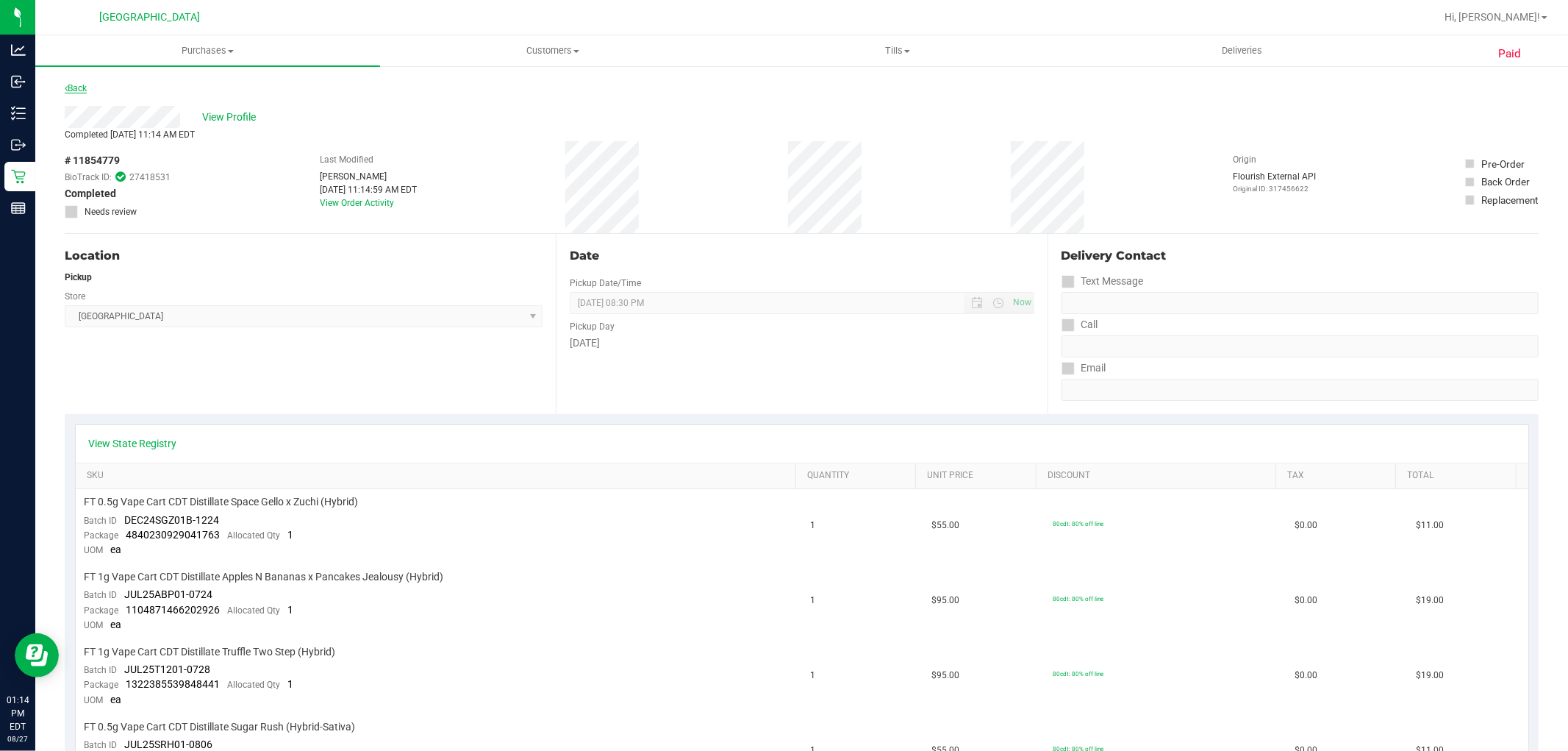
click at [81, 85] on link "Back" at bounding box center [75, 89] width 22 height 11
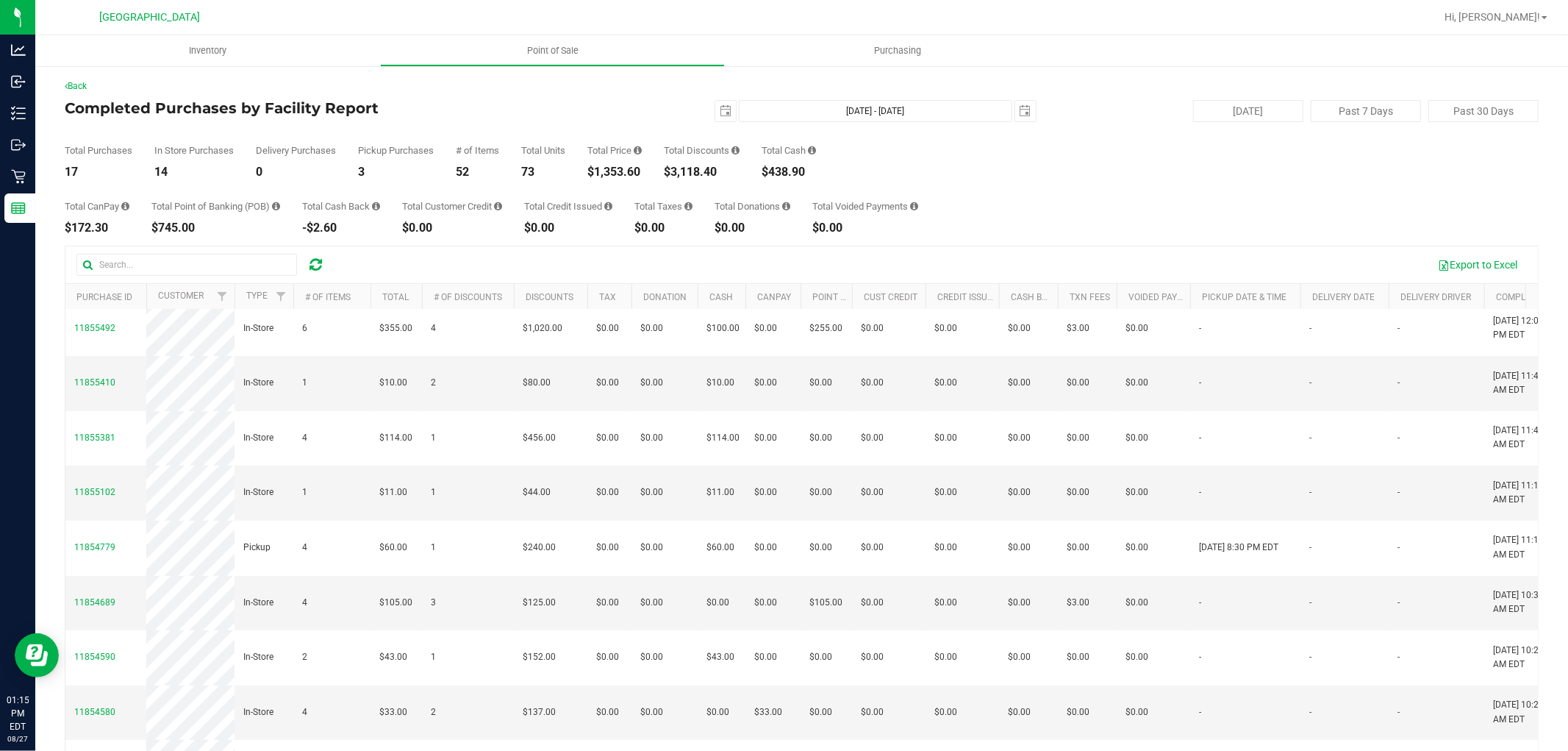
scroll to position [245, 0]
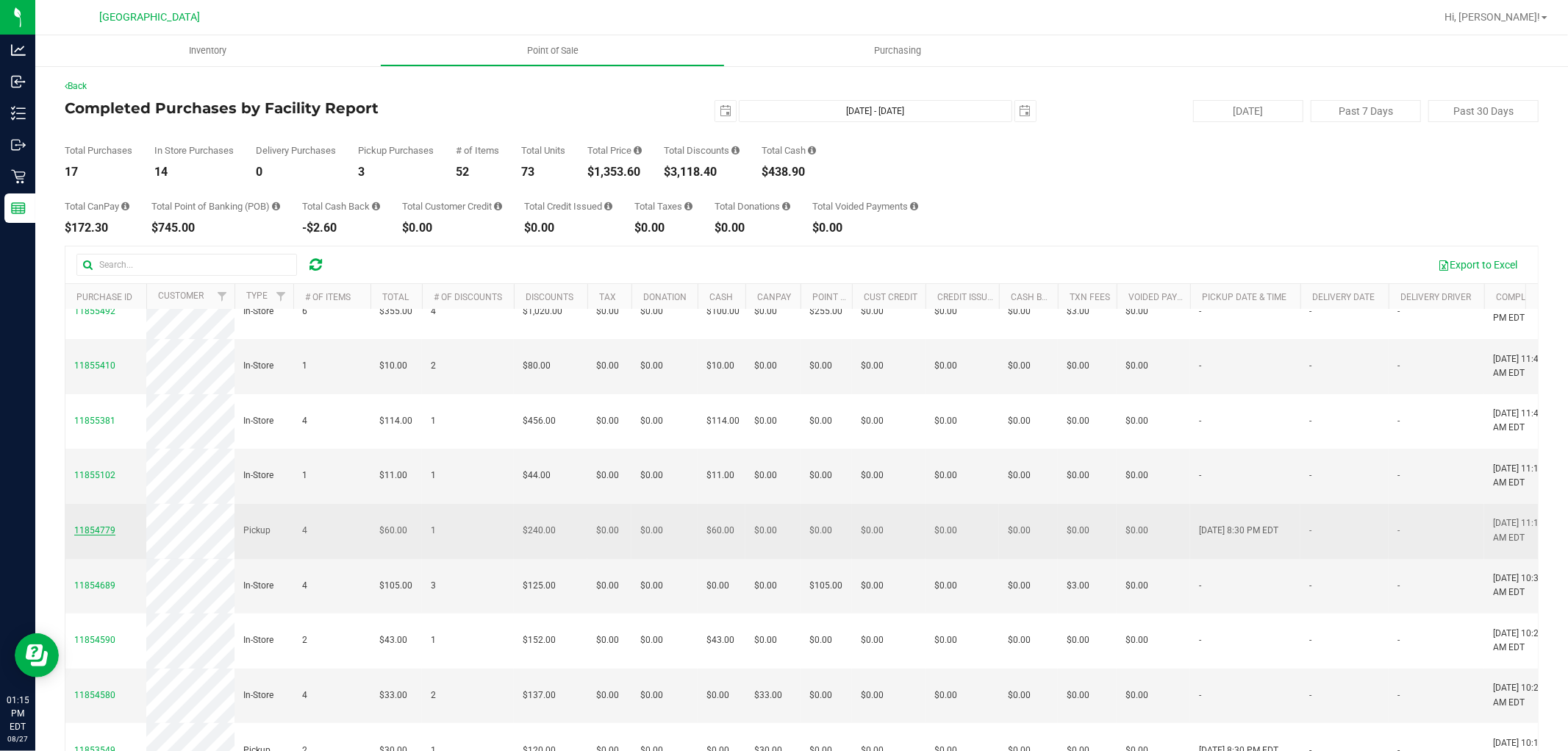
click at [97, 525] on span "11854779" at bounding box center [95, 530] width 41 height 11
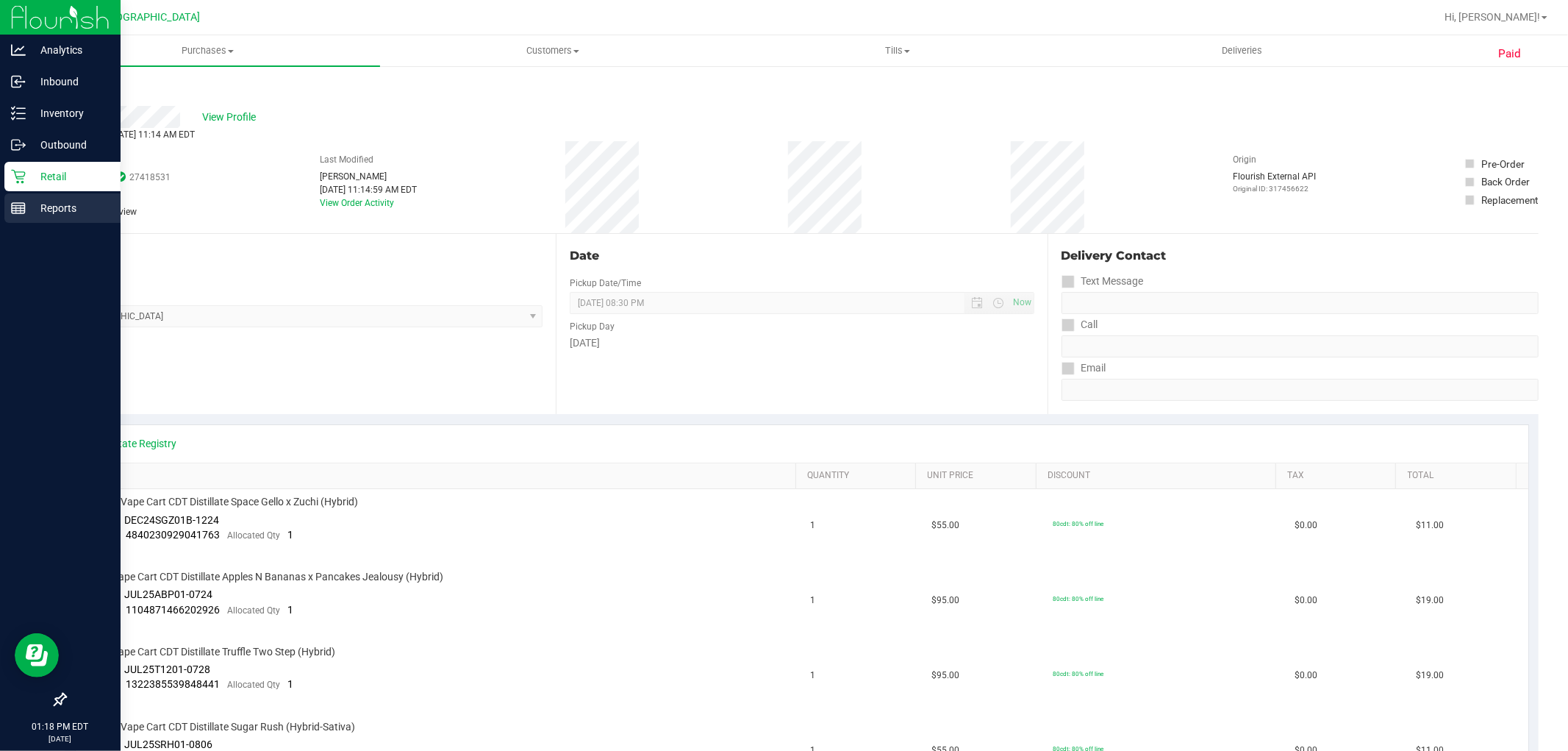
click at [39, 216] on p "Reports" at bounding box center [69, 208] width 89 height 18
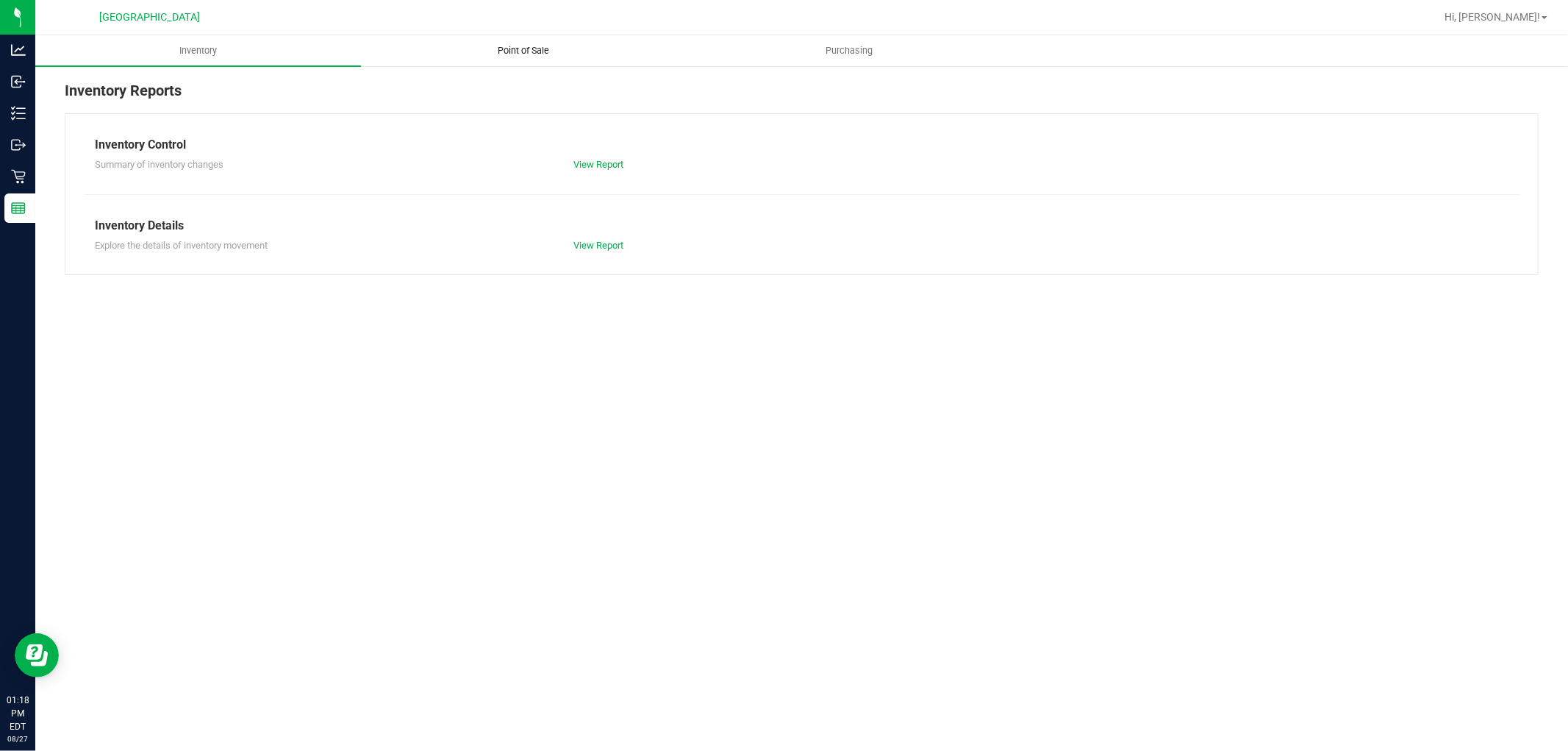
click at [510, 45] on span "Point of Sale" at bounding box center [525, 50] width 91 height 13
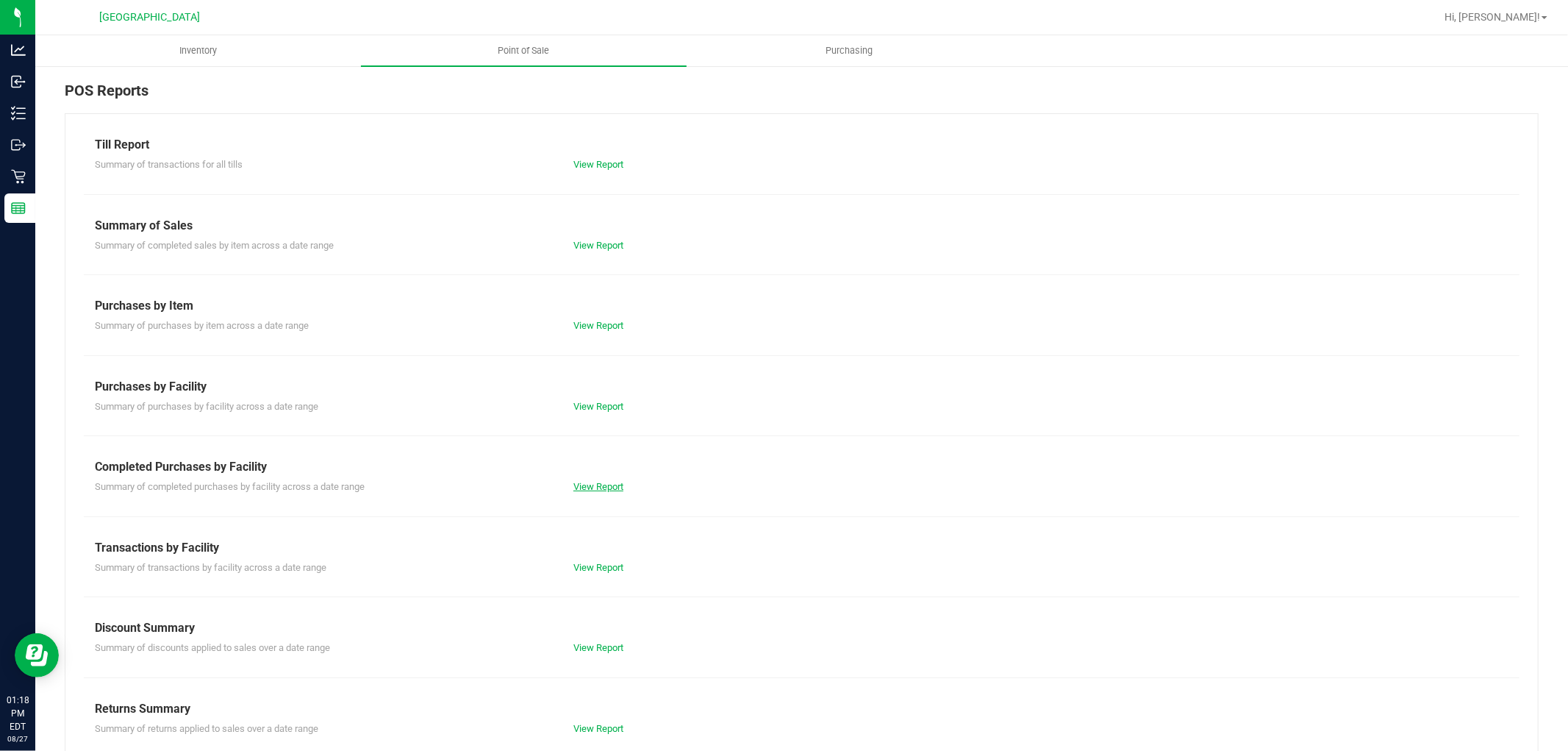
click at [574, 487] on link "View Report" at bounding box center [598, 486] width 50 height 11
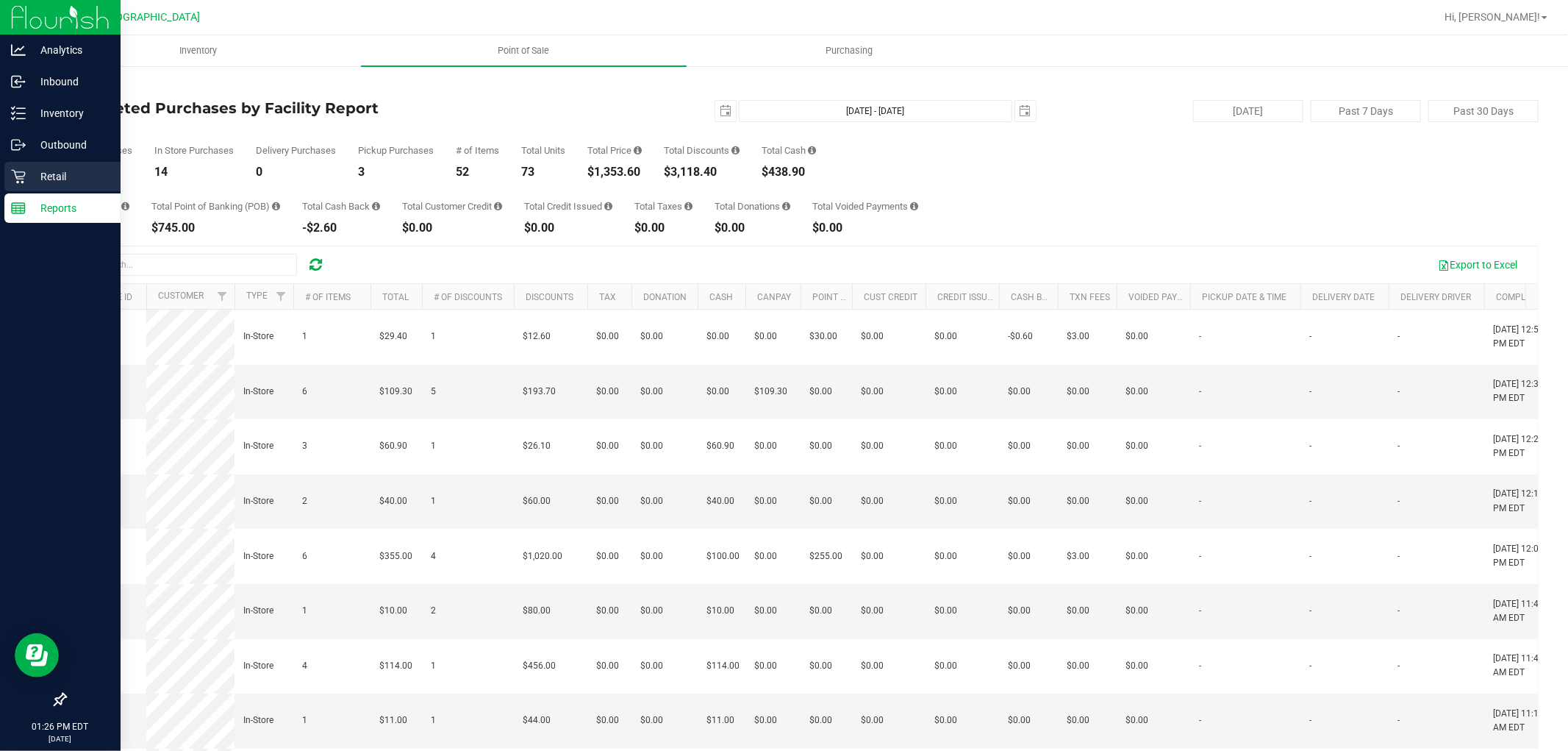
click at [39, 172] on p "Retail" at bounding box center [69, 176] width 89 height 18
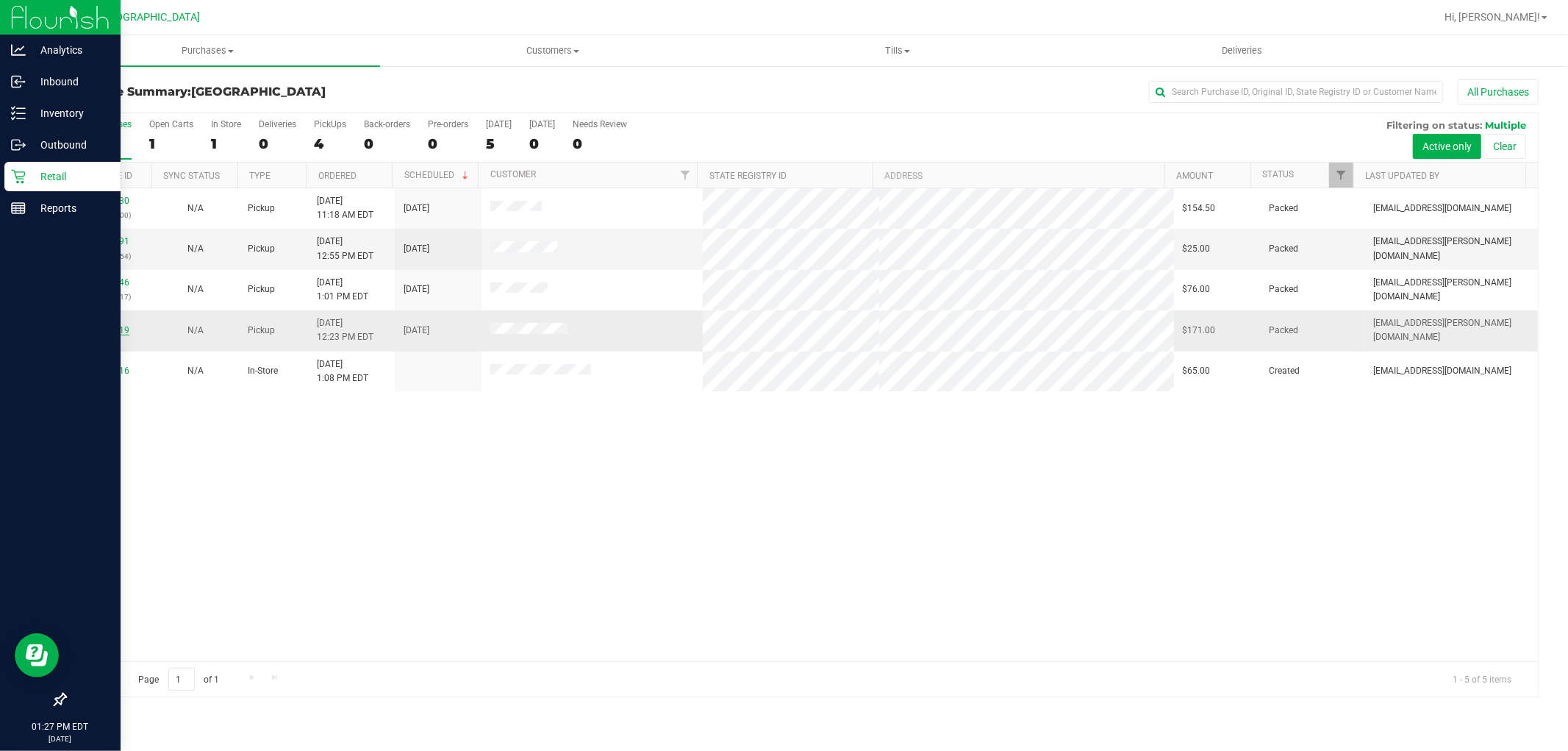
click at [112, 326] on link "11855619" at bounding box center [109, 330] width 41 height 11
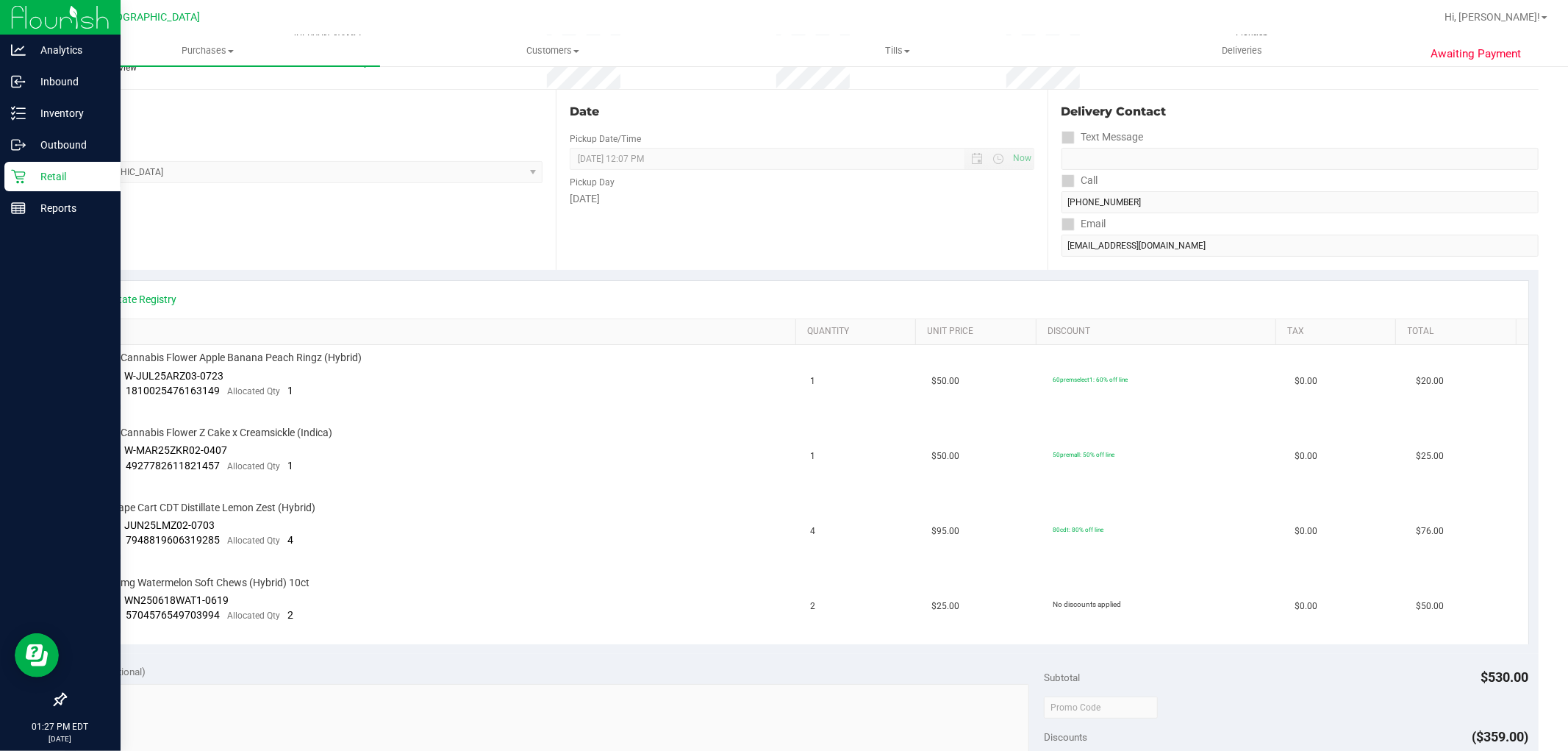
scroll to position [163, 0]
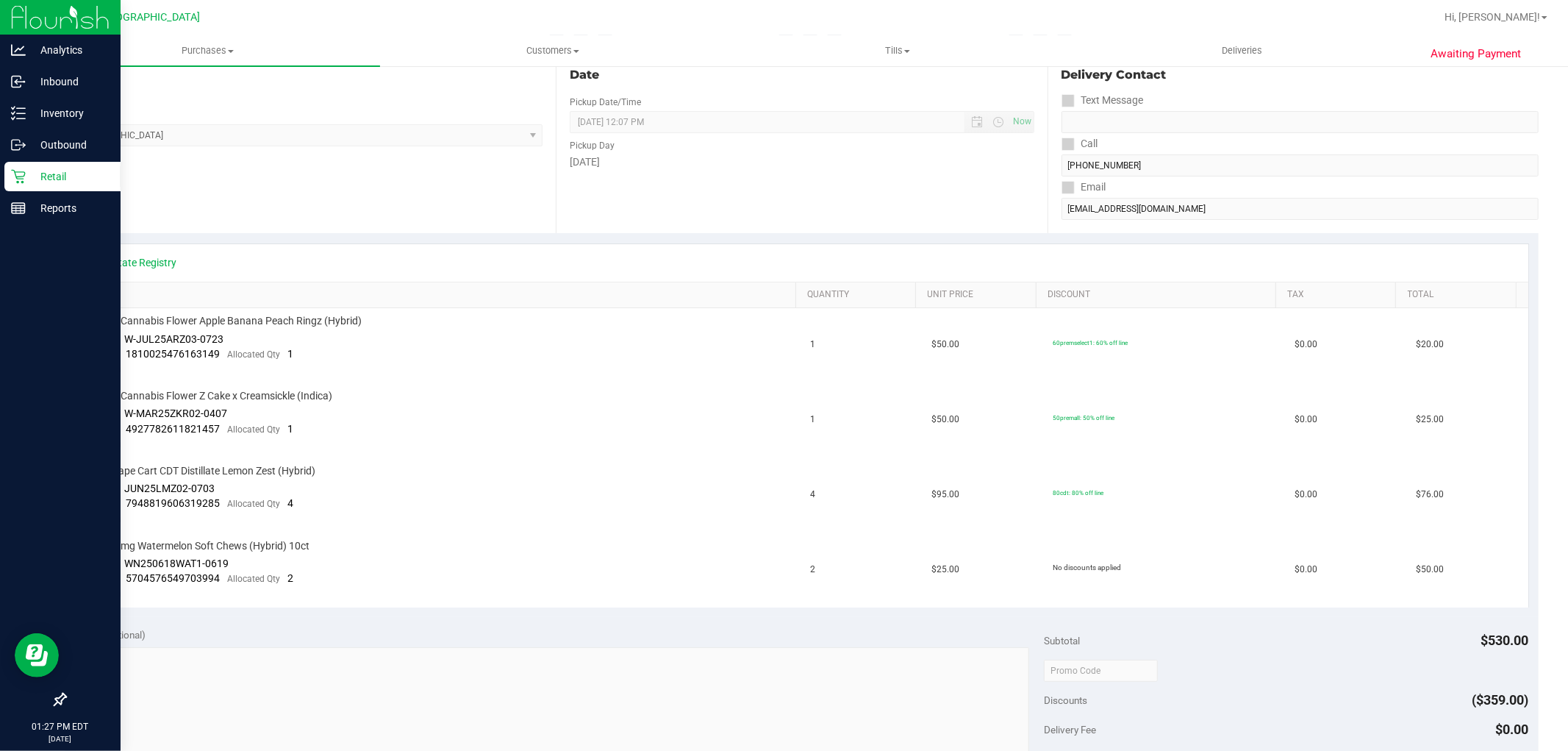
click at [34, 173] on p "Retail" at bounding box center [69, 176] width 89 height 18
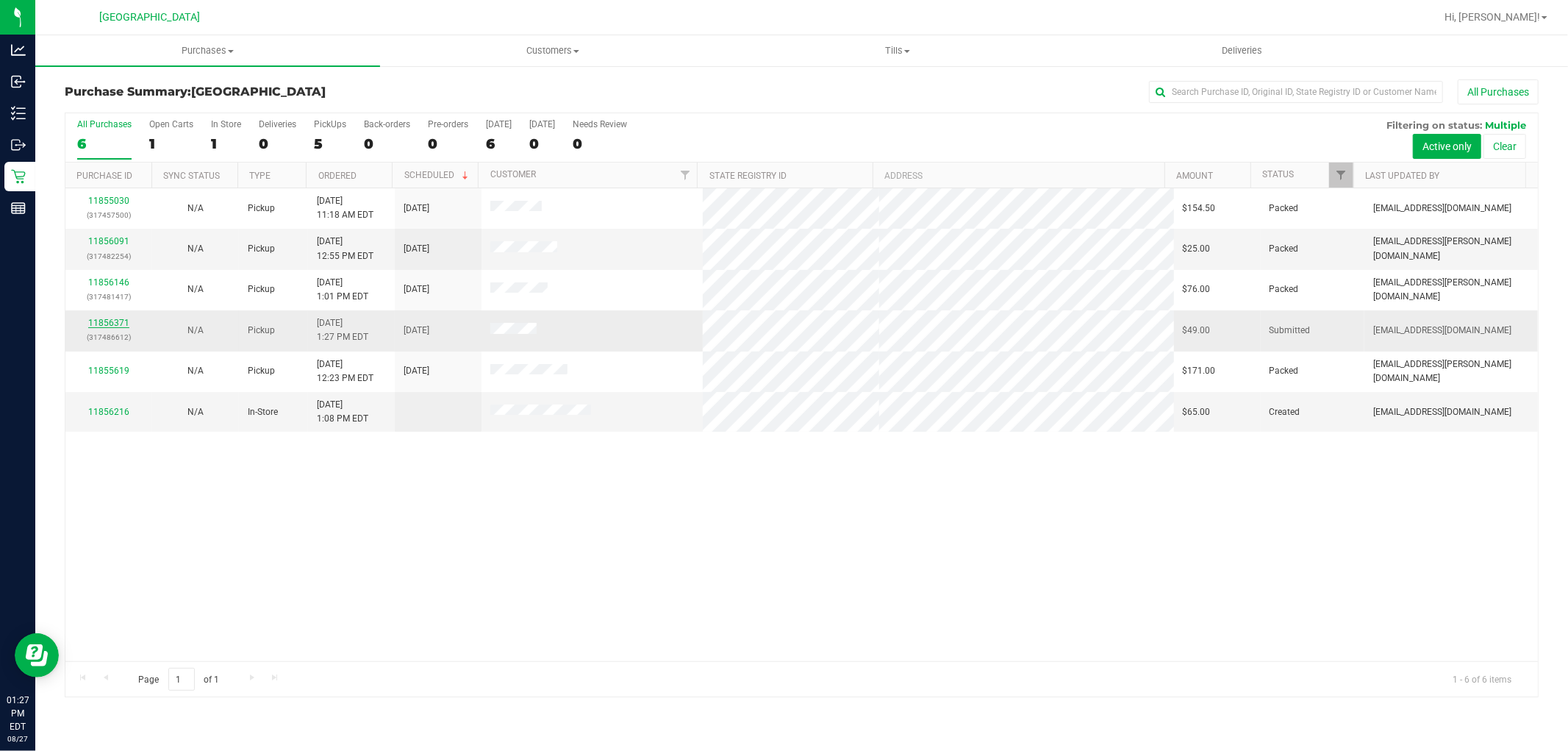
click at [103, 325] on link "11856371" at bounding box center [109, 323] width 41 height 11
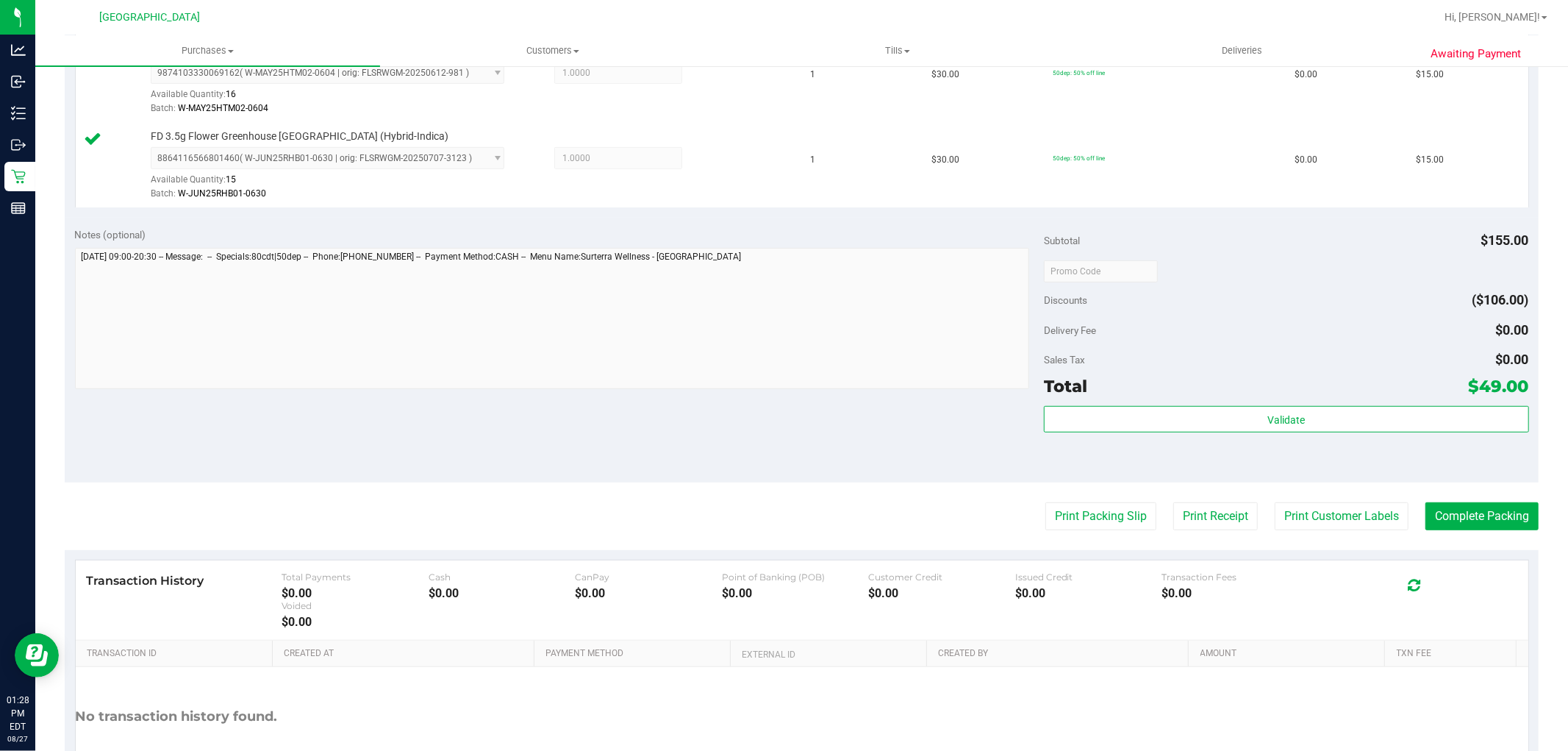
scroll to position [571, 0]
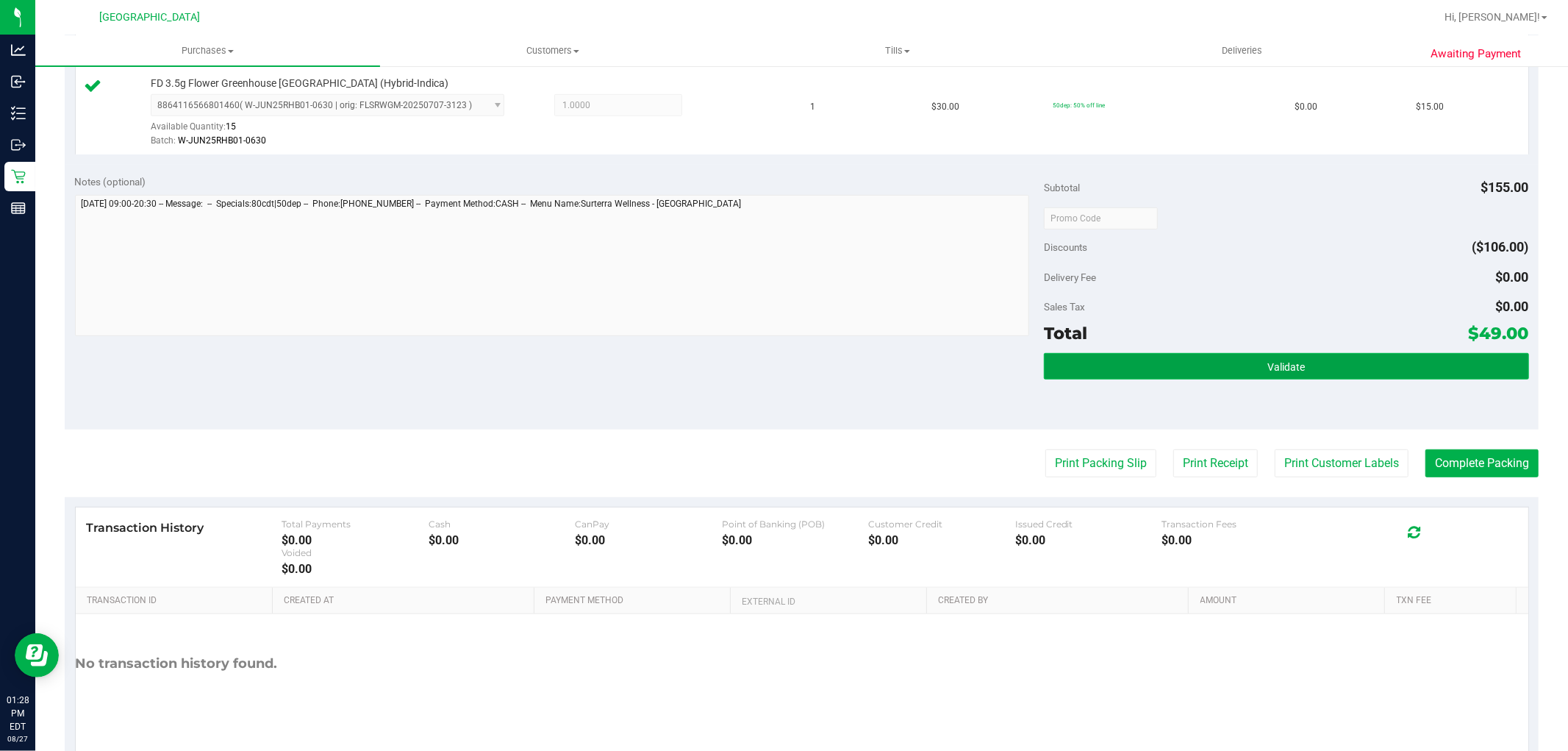
click at [1235, 358] on button "Validate" at bounding box center [1286, 366] width 484 height 26
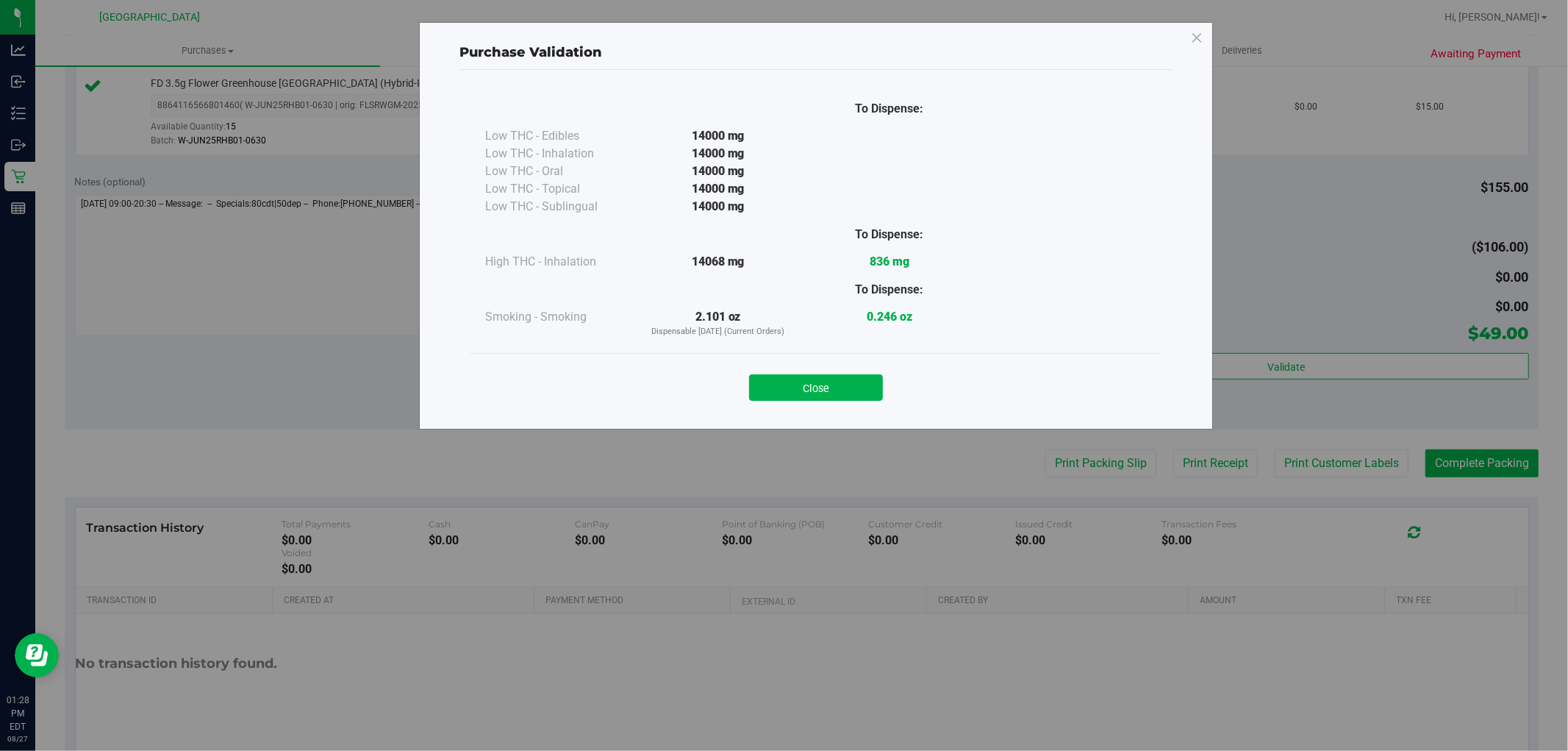
click at [796, 372] on div "Close" at bounding box center [816, 383] width 669 height 37
drag, startPoint x: 814, startPoint y: 384, endPoint x: 826, endPoint y: 383, distance: 12.0
click at [816, 384] on button "Close" at bounding box center [816, 388] width 134 height 26
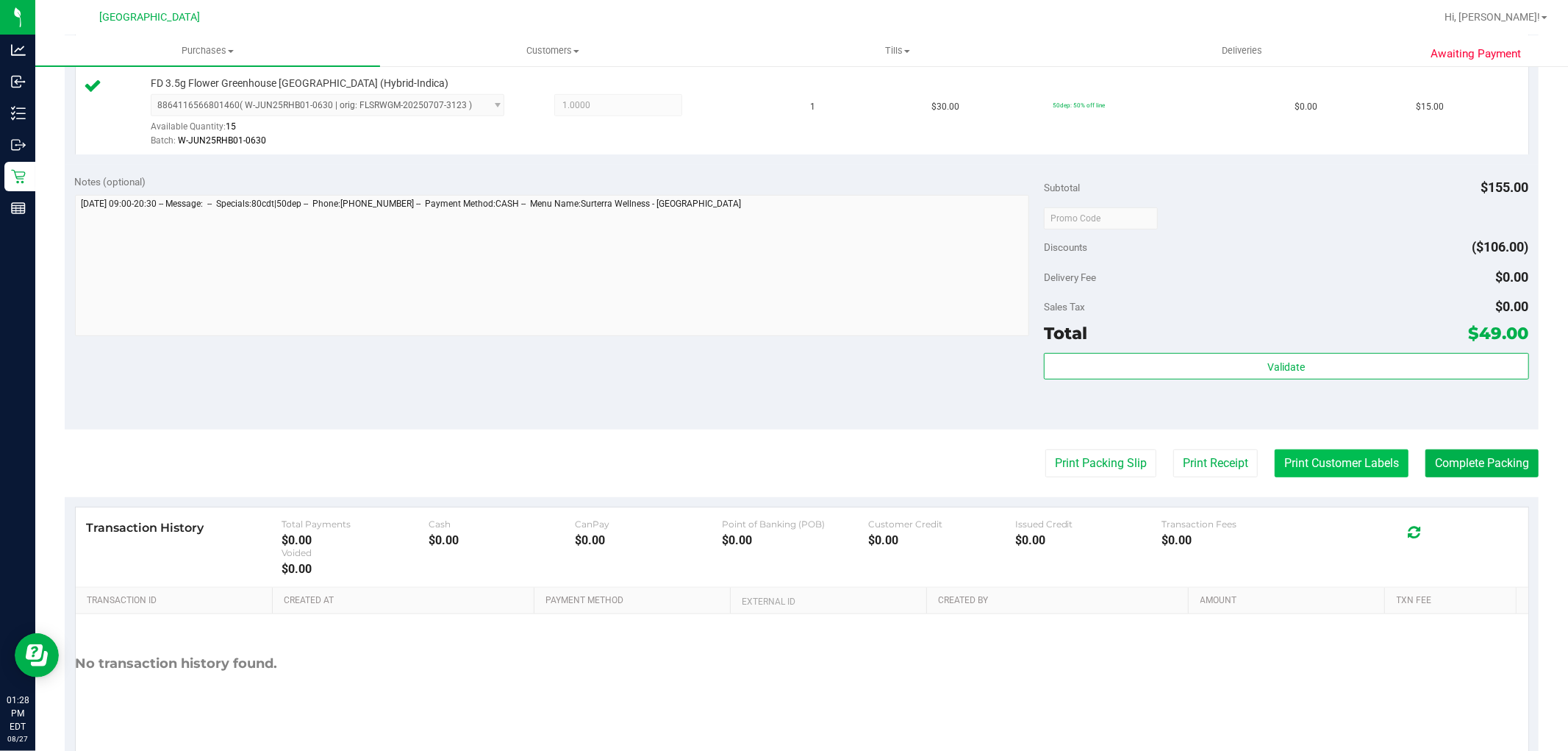
click at [1326, 456] on button "Print Customer Labels" at bounding box center [1342, 463] width 134 height 28
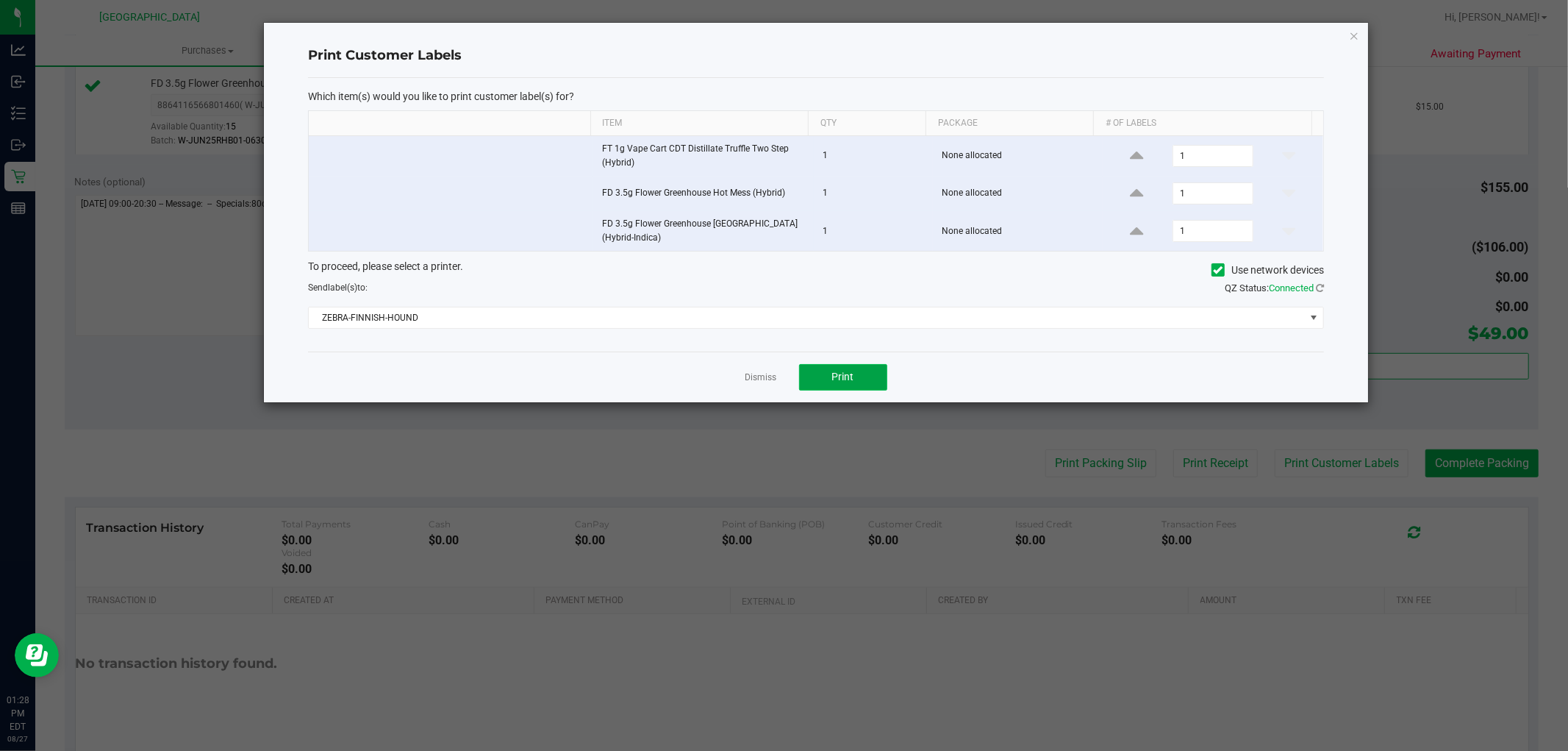
click at [838, 378] on span "Print" at bounding box center [843, 376] width 22 height 11
click at [766, 376] on link "Dismiss" at bounding box center [762, 377] width 32 height 12
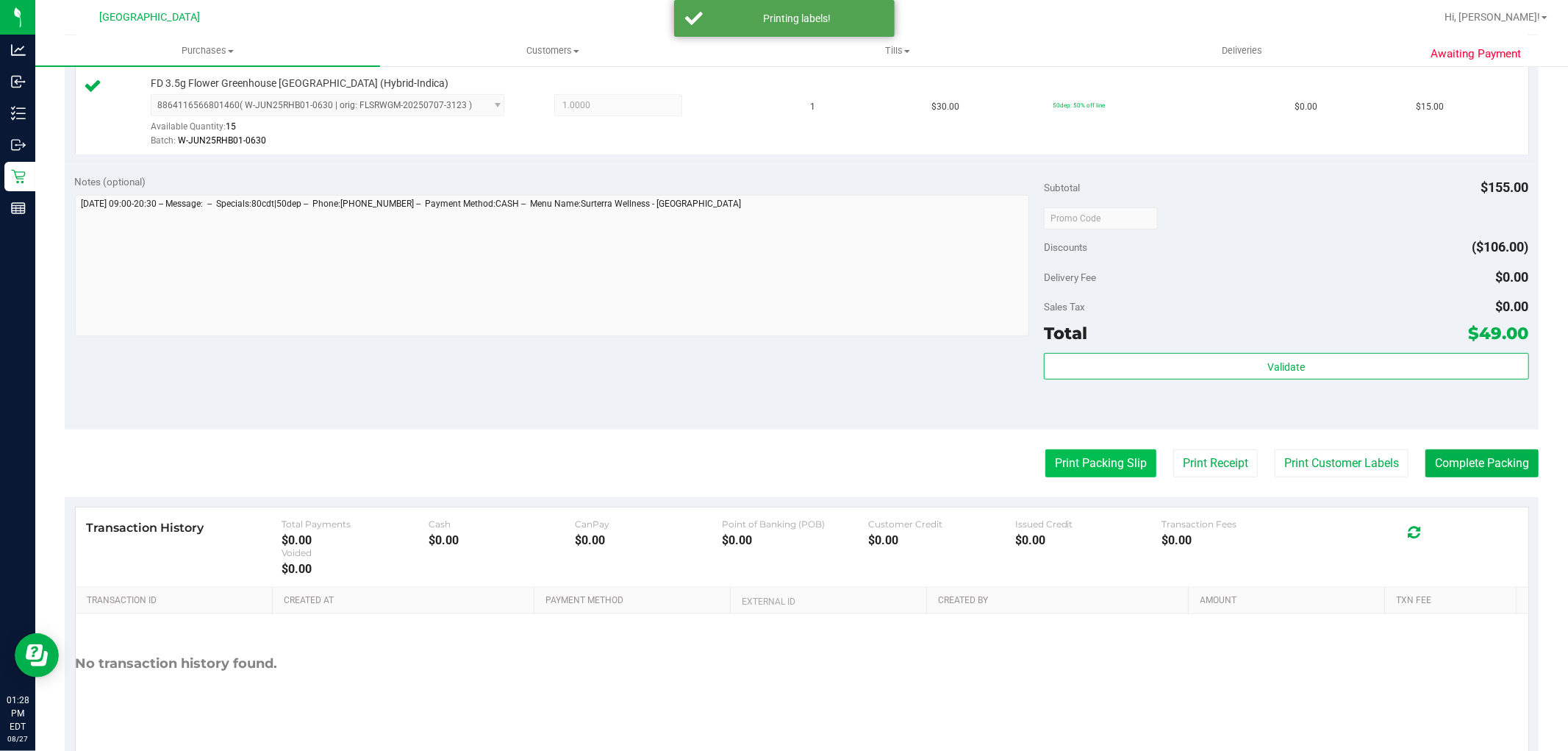
click at [1096, 467] on button "Print Packing Slip" at bounding box center [1101, 463] width 111 height 28
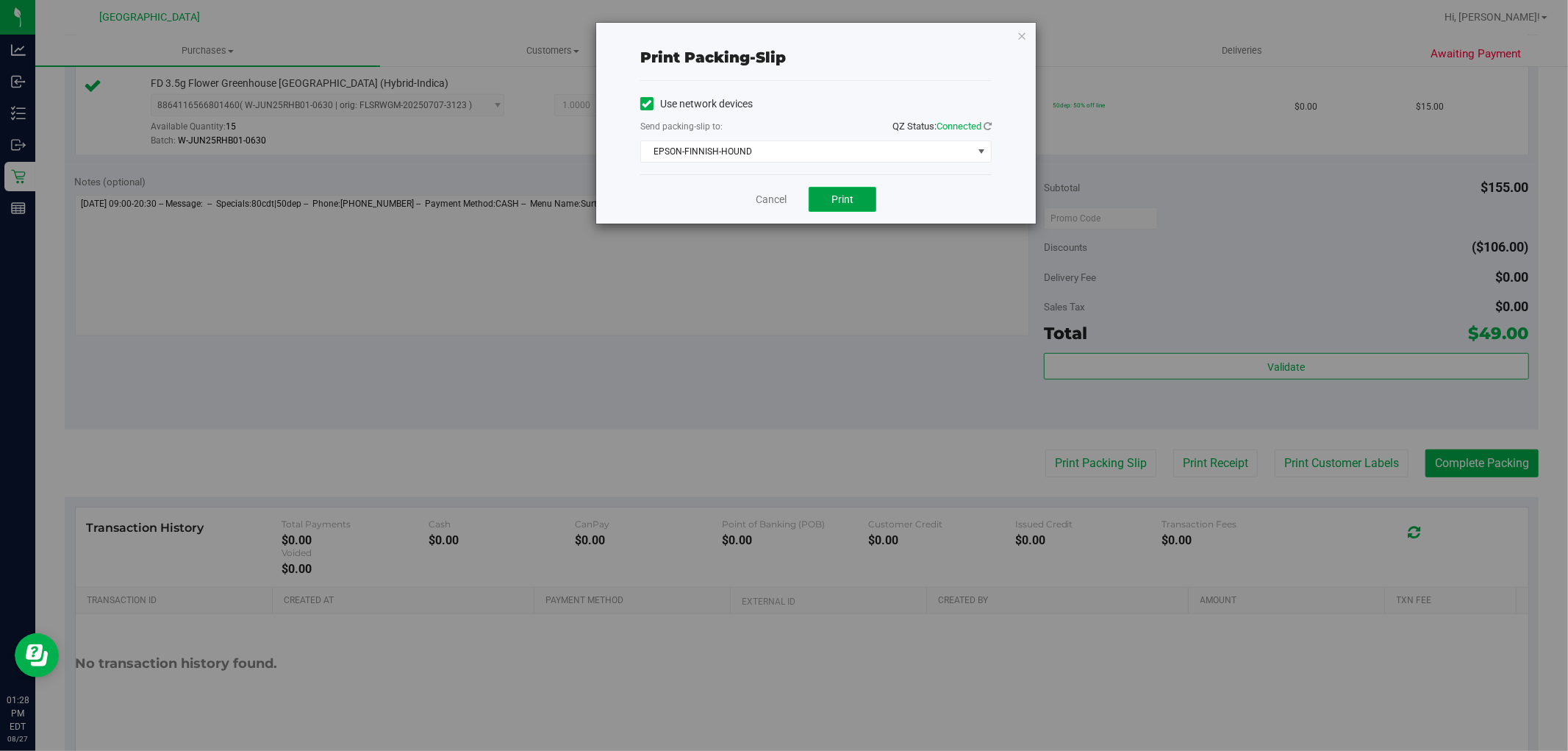
click at [841, 197] on span "Print" at bounding box center [842, 198] width 22 height 11
click at [773, 199] on link "Cancel" at bounding box center [770, 200] width 31 height 16
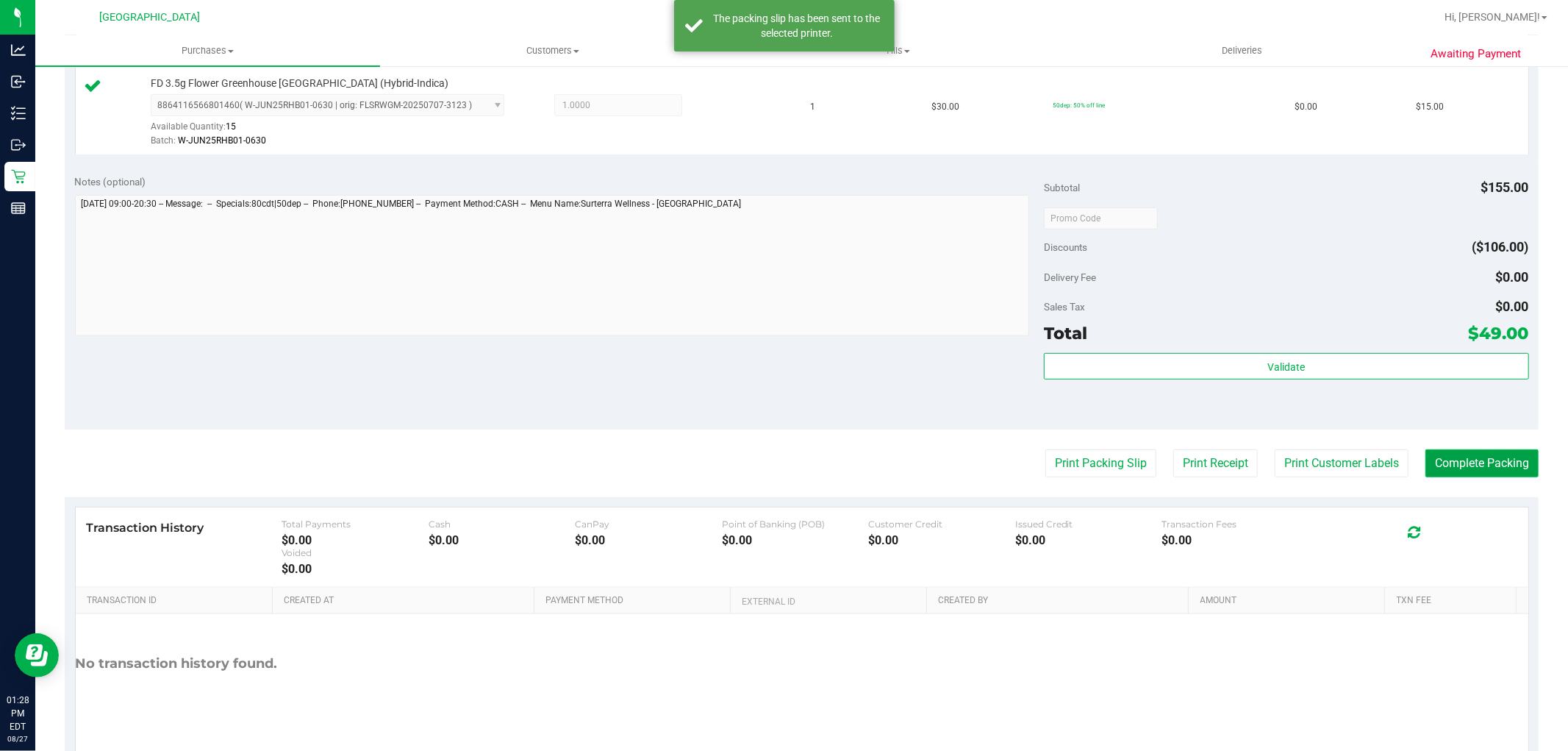
click at [1441, 452] on button "Complete Packing" at bounding box center [1482, 463] width 113 height 28
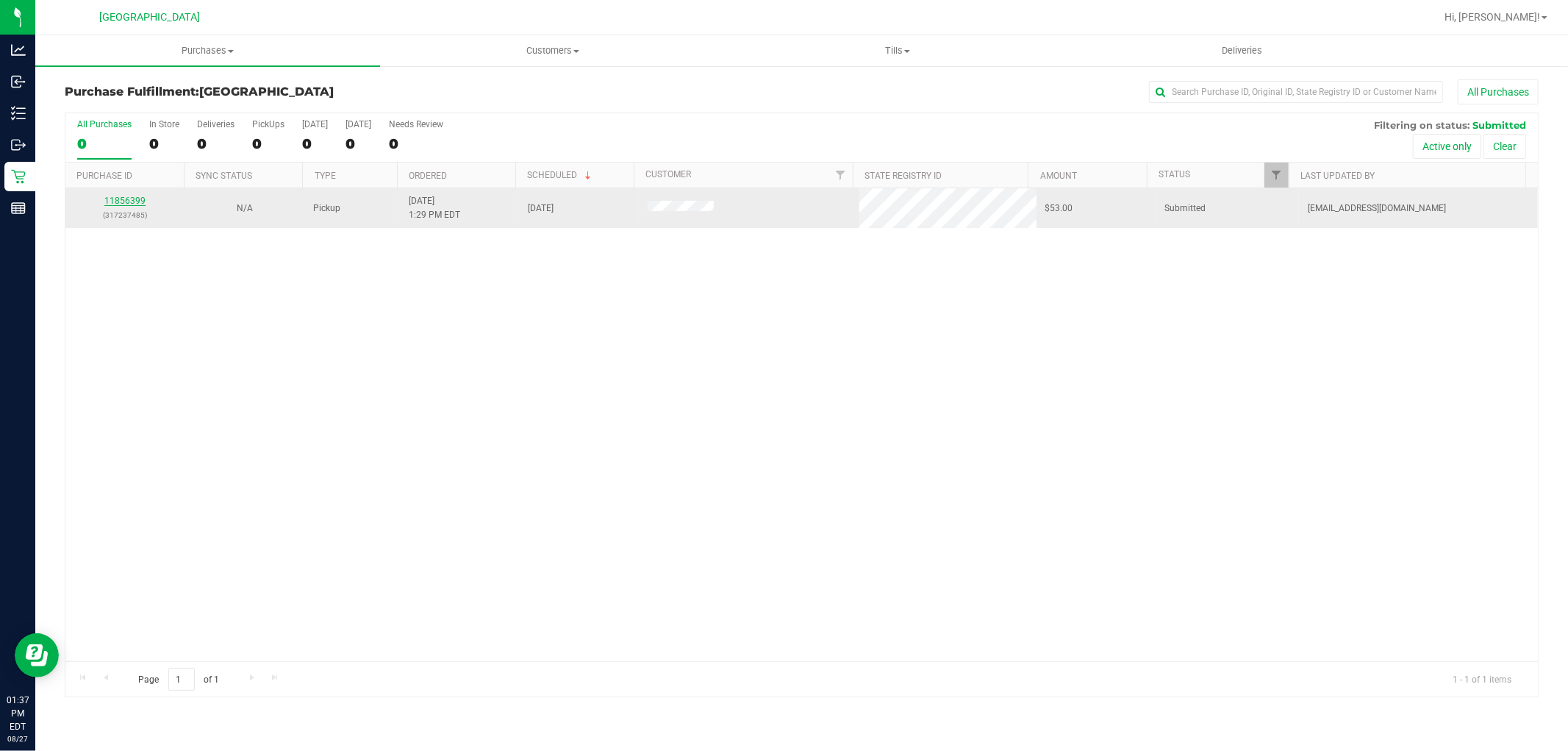
click at [130, 201] on link "11856399" at bounding box center [125, 201] width 41 height 11
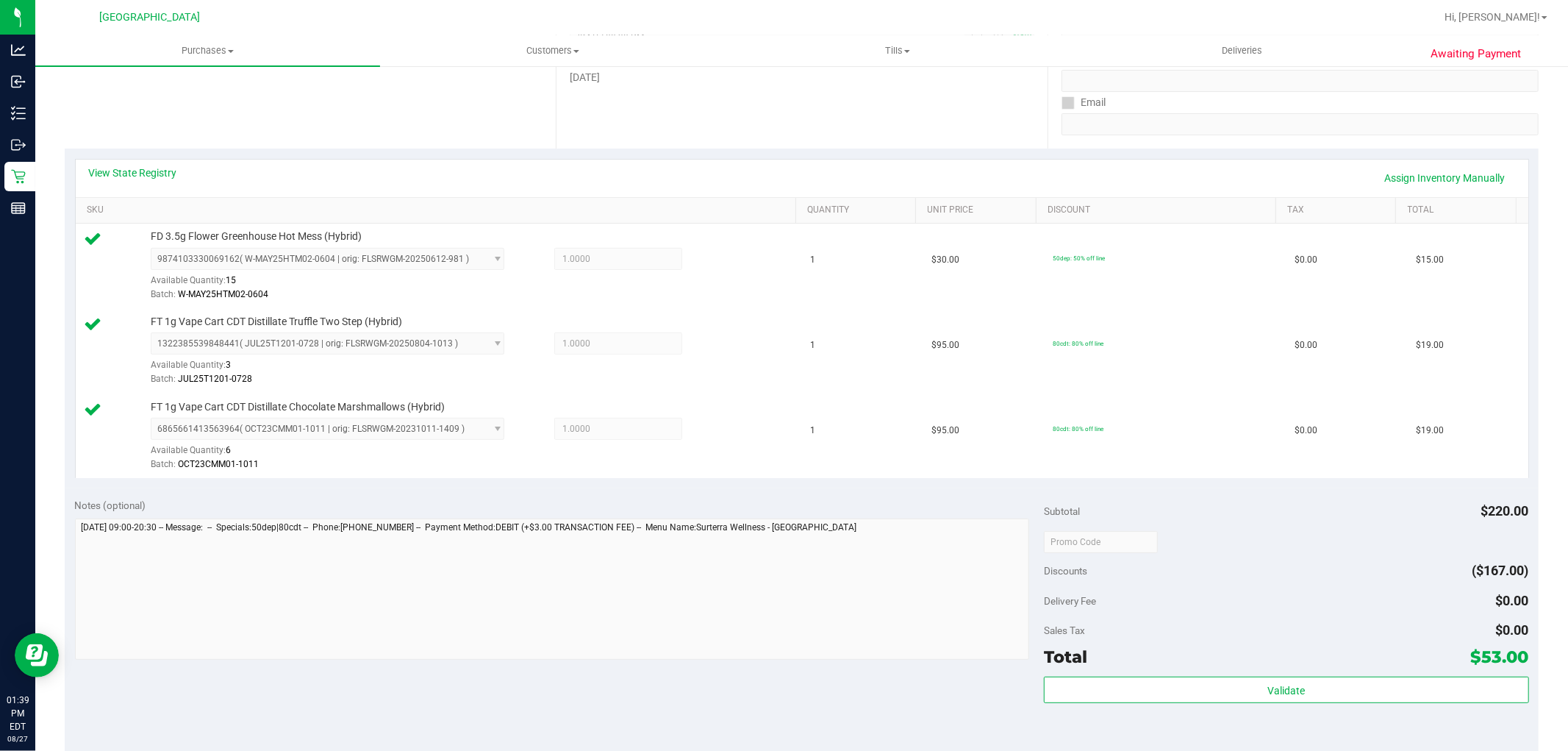
scroll to position [326, 0]
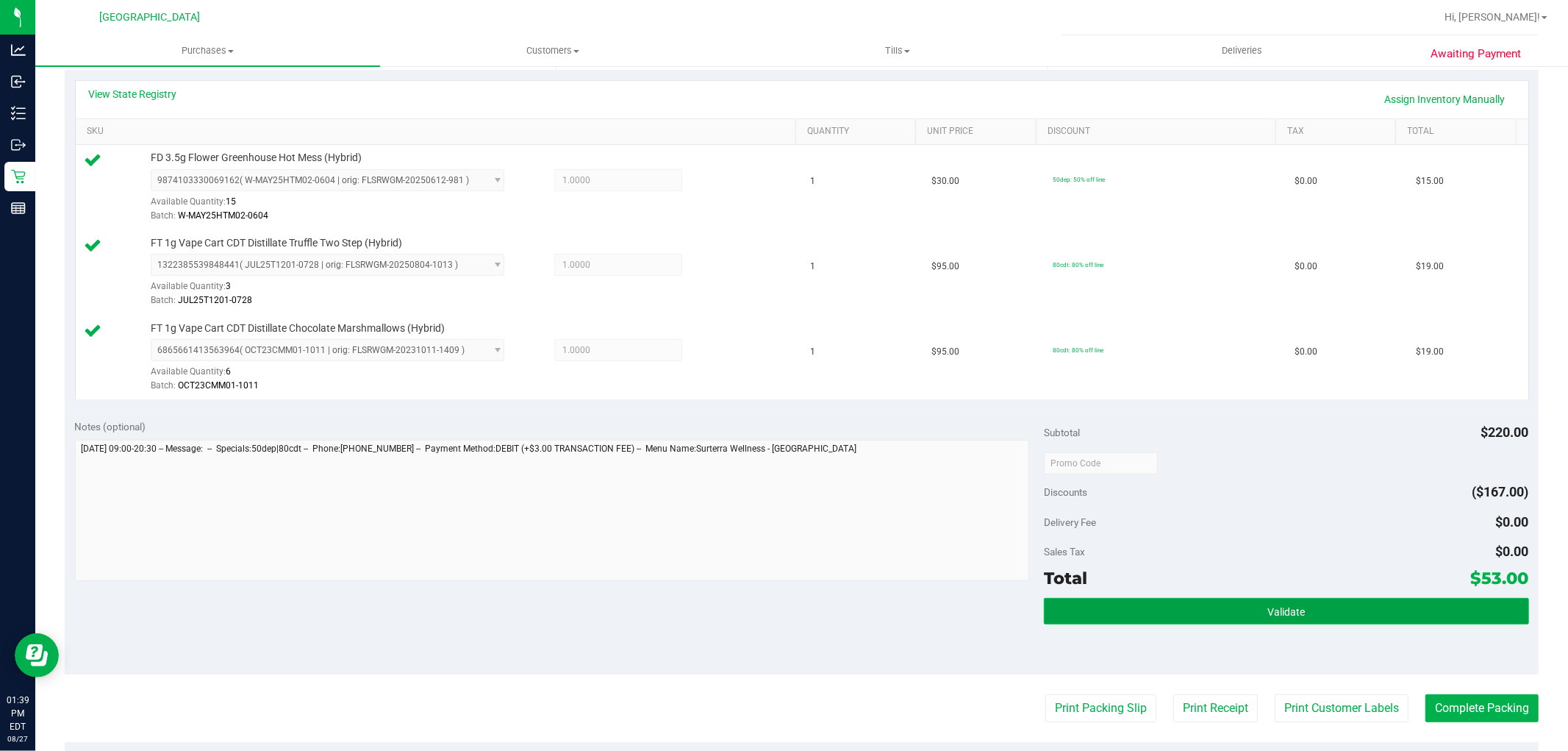
click at [1096, 621] on button "Validate" at bounding box center [1286, 611] width 484 height 26
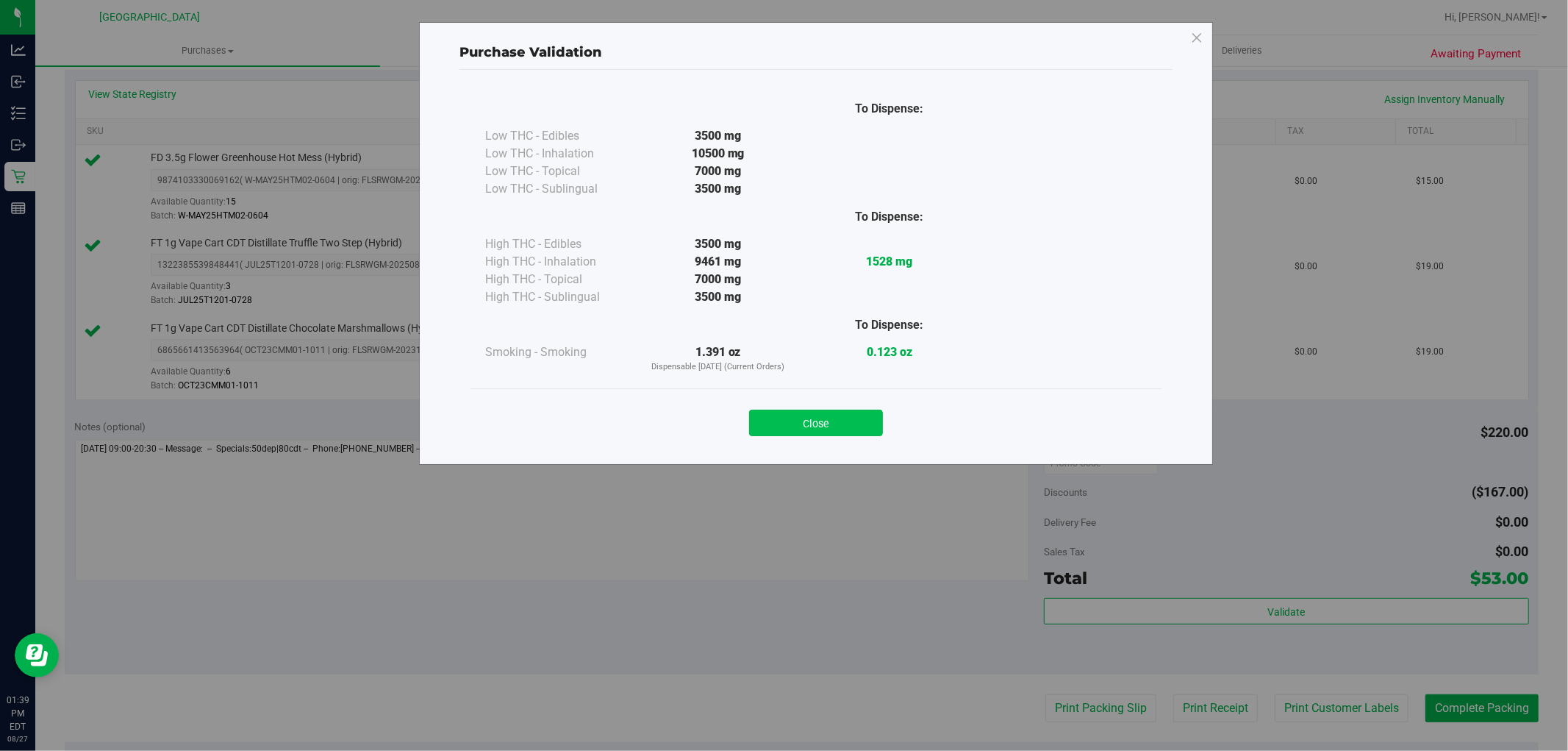
click at [834, 420] on button "Close" at bounding box center [816, 423] width 134 height 26
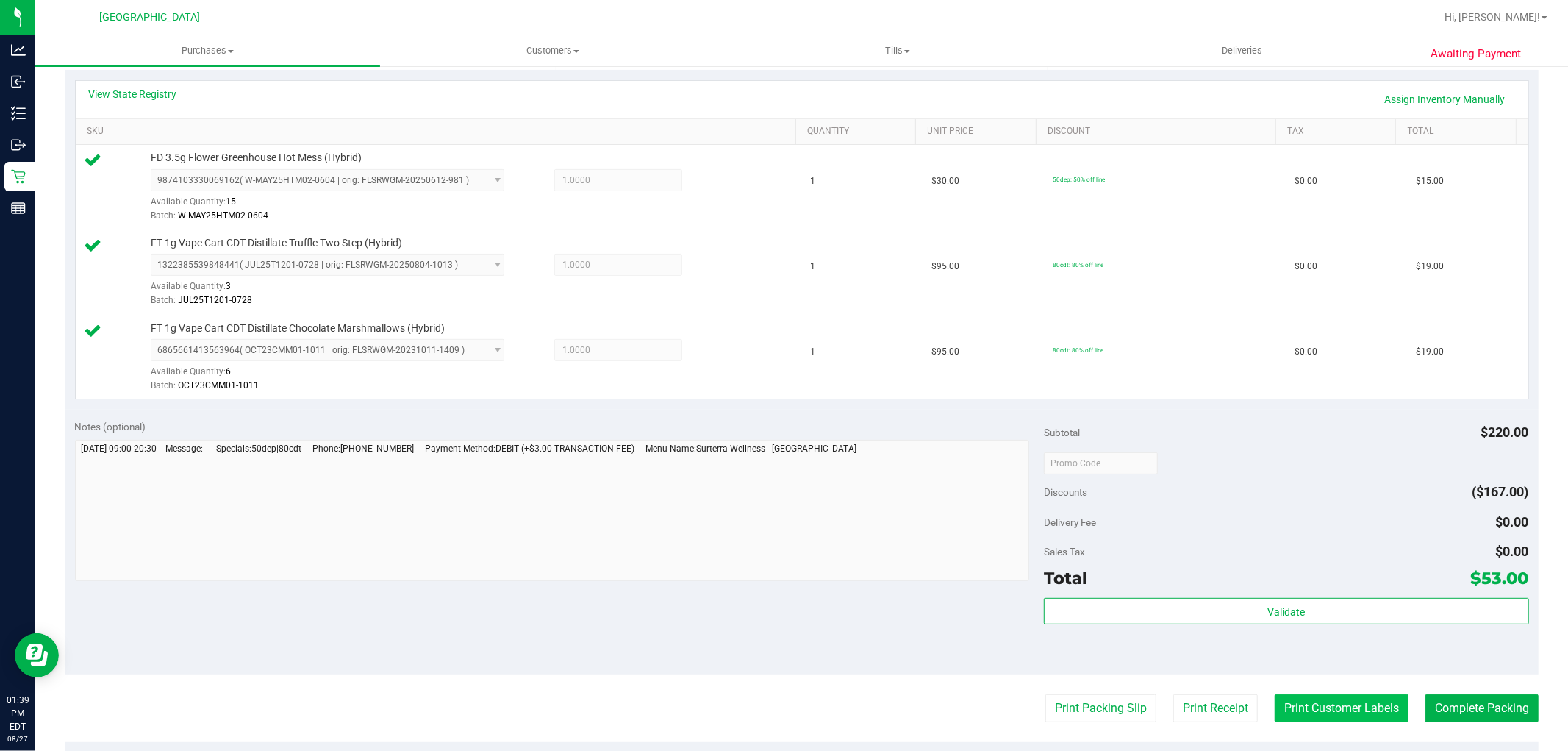
click at [1348, 703] on button "Print Customer Labels" at bounding box center [1342, 708] width 134 height 28
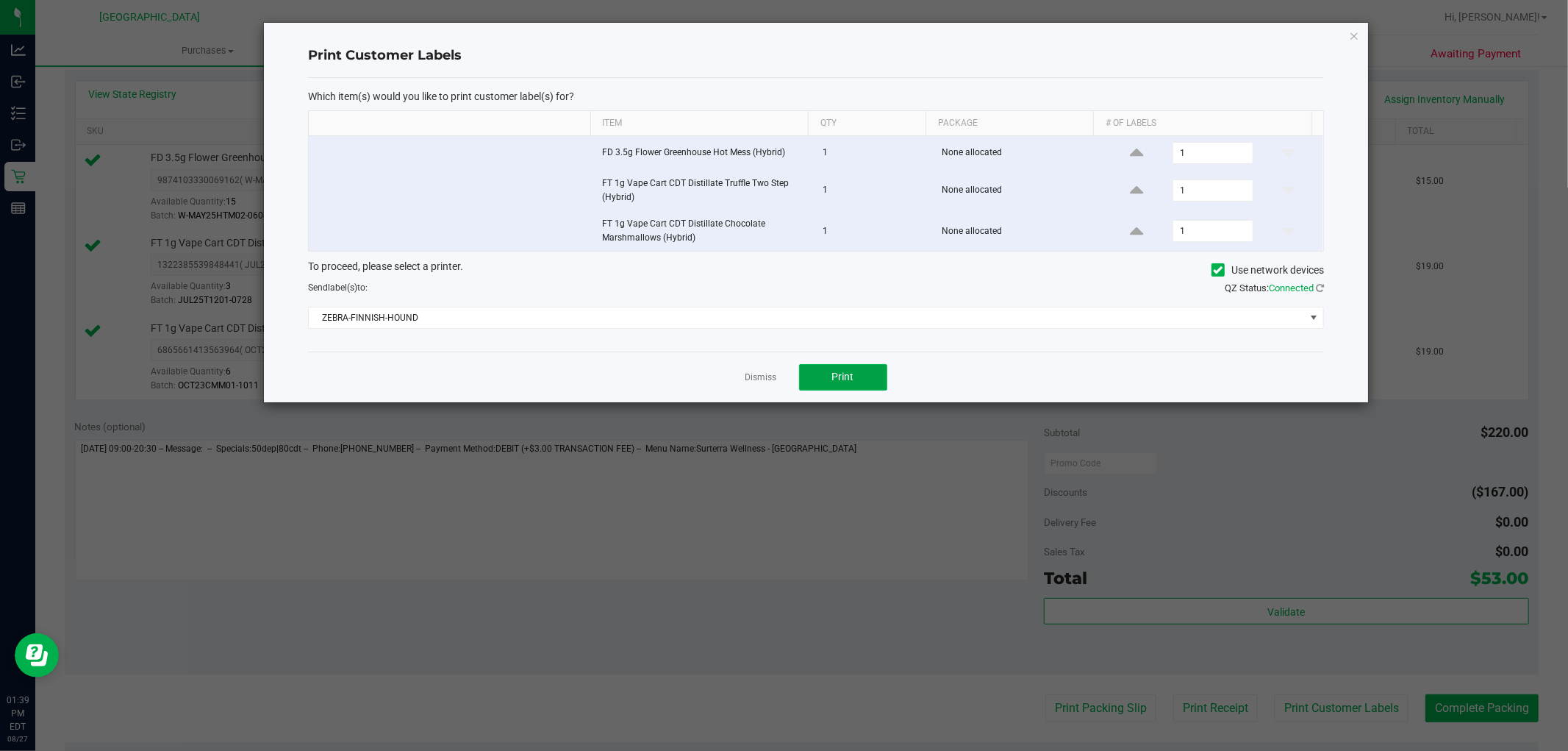
click at [869, 386] on button "Print" at bounding box center [843, 377] width 89 height 26
click at [760, 376] on link "Dismiss" at bounding box center [762, 377] width 32 height 12
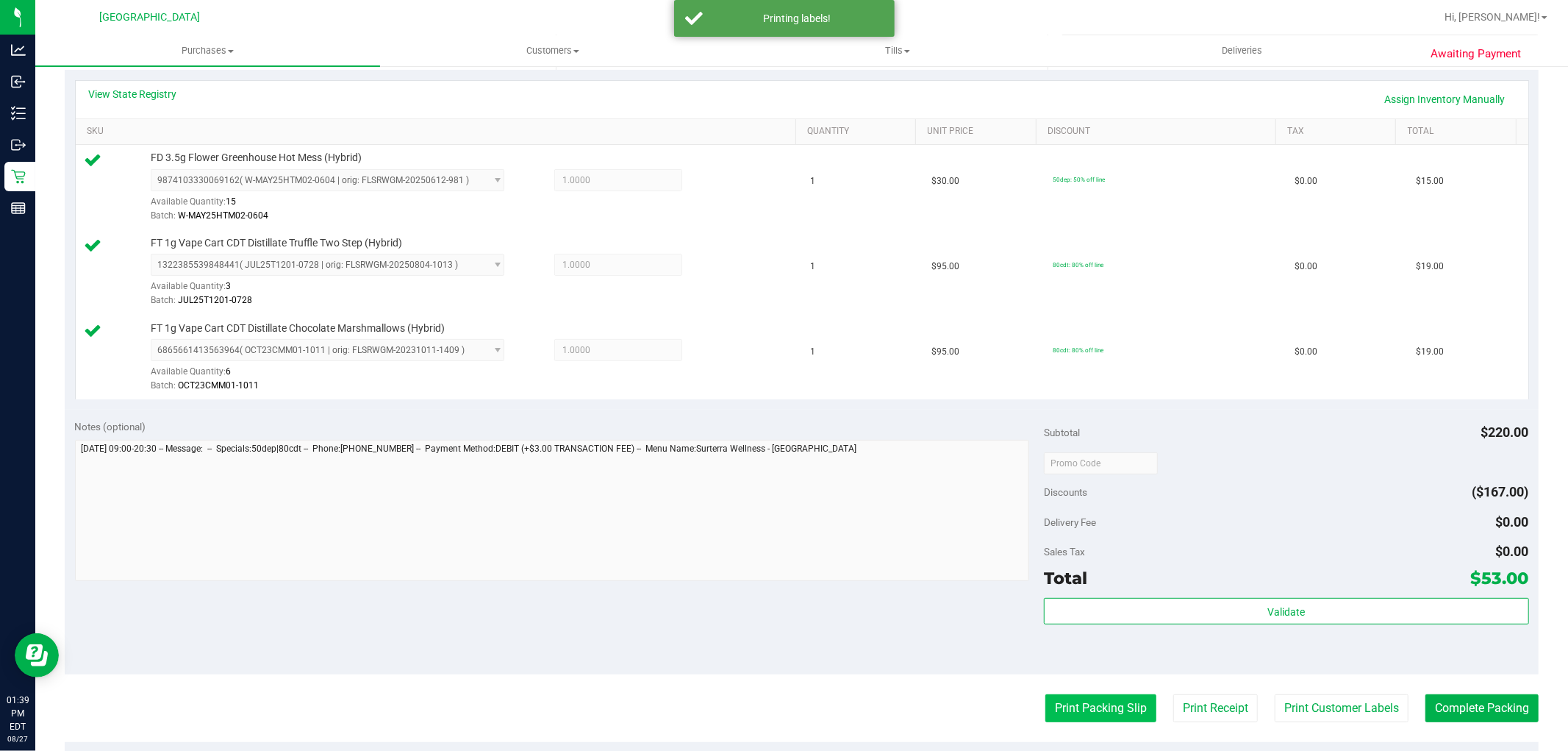
click at [1075, 701] on button "Print Packing Slip" at bounding box center [1101, 708] width 111 height 28
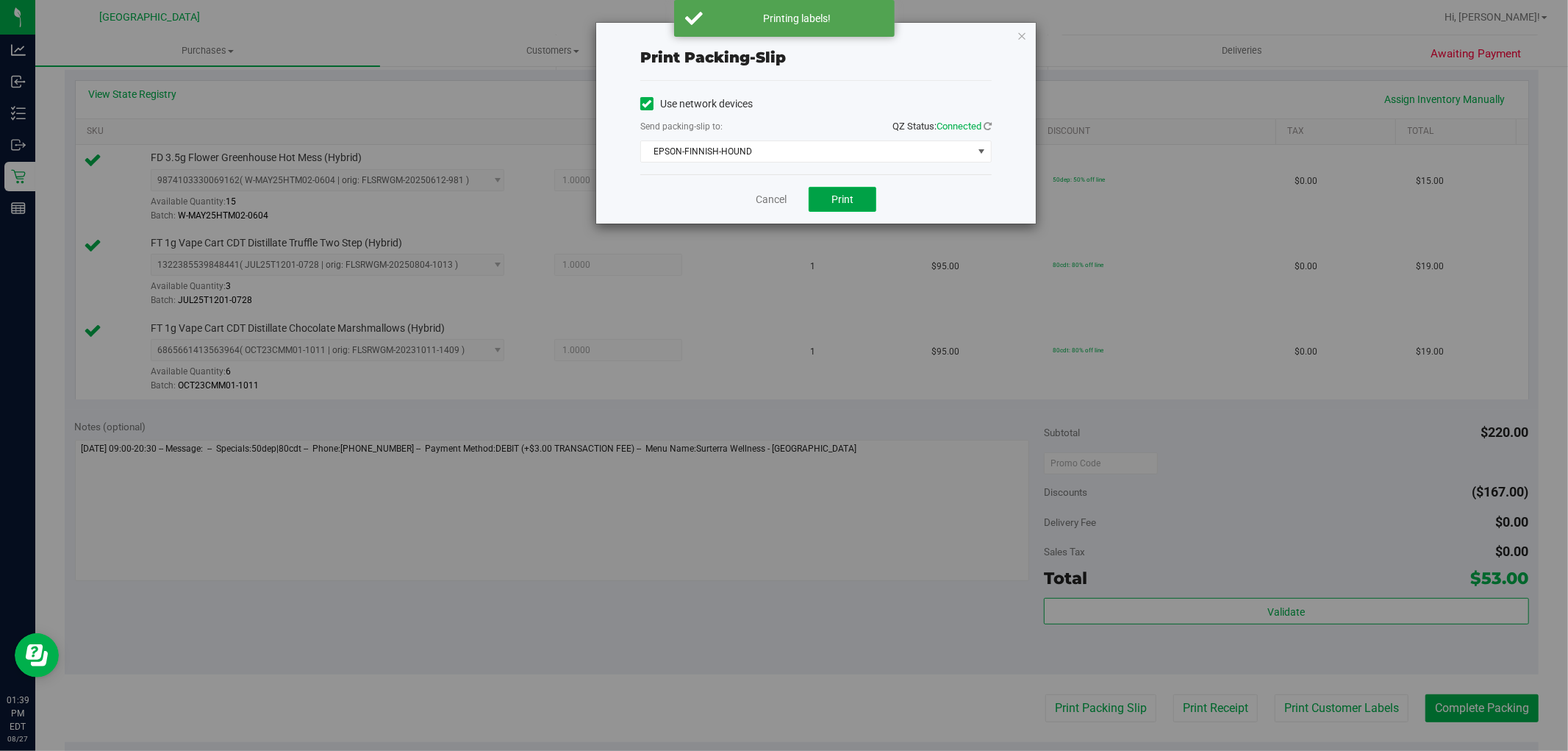
click at [836, 199] on span "Print" at bounding box center [842, 198] width 22 height 11
click at [769, 197] on link "Cancel" at bounding box center [770, 200] width 31 height 16
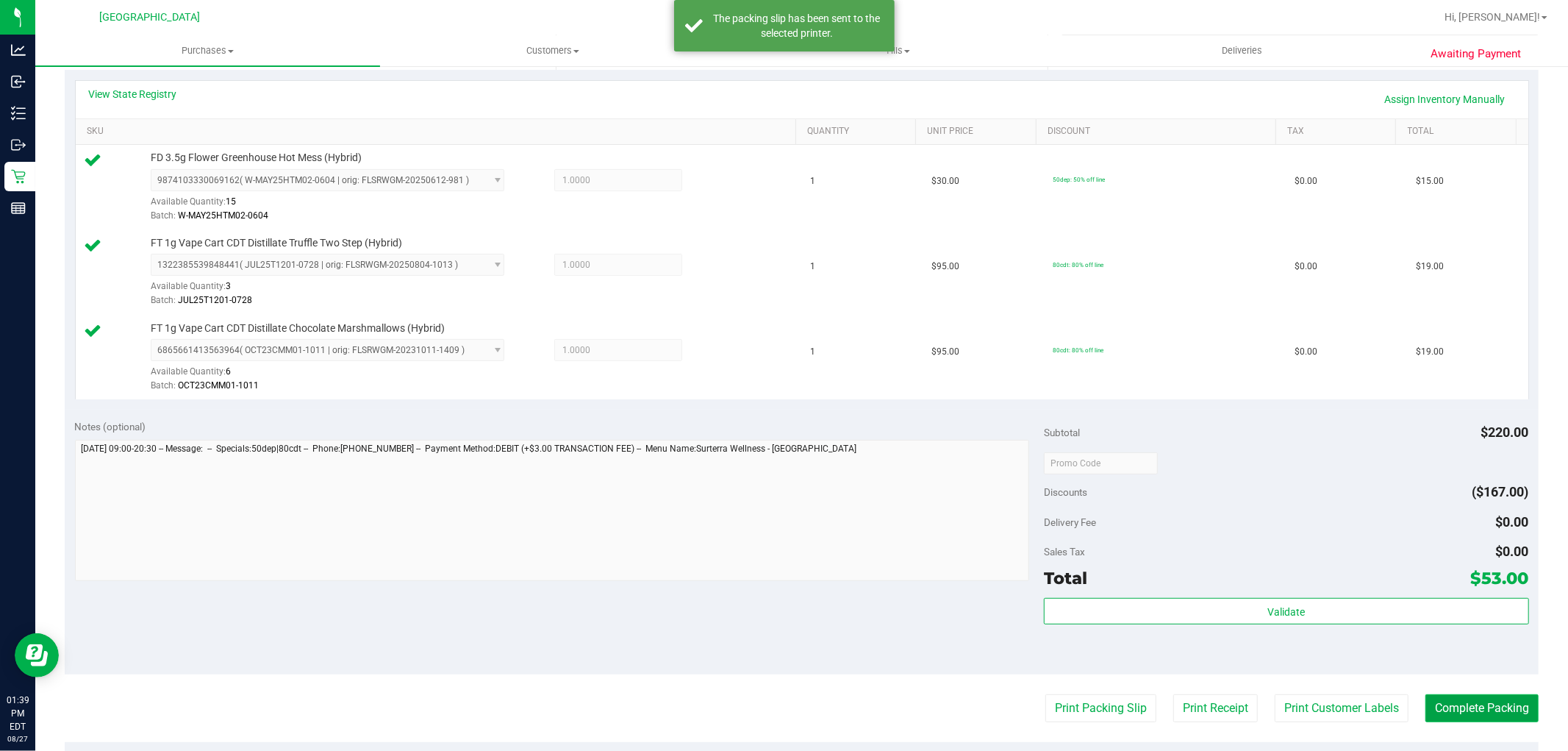
click at [1456, 706] on button "Complete Packing" at bounding box center [1482, 708] width 113 height 28
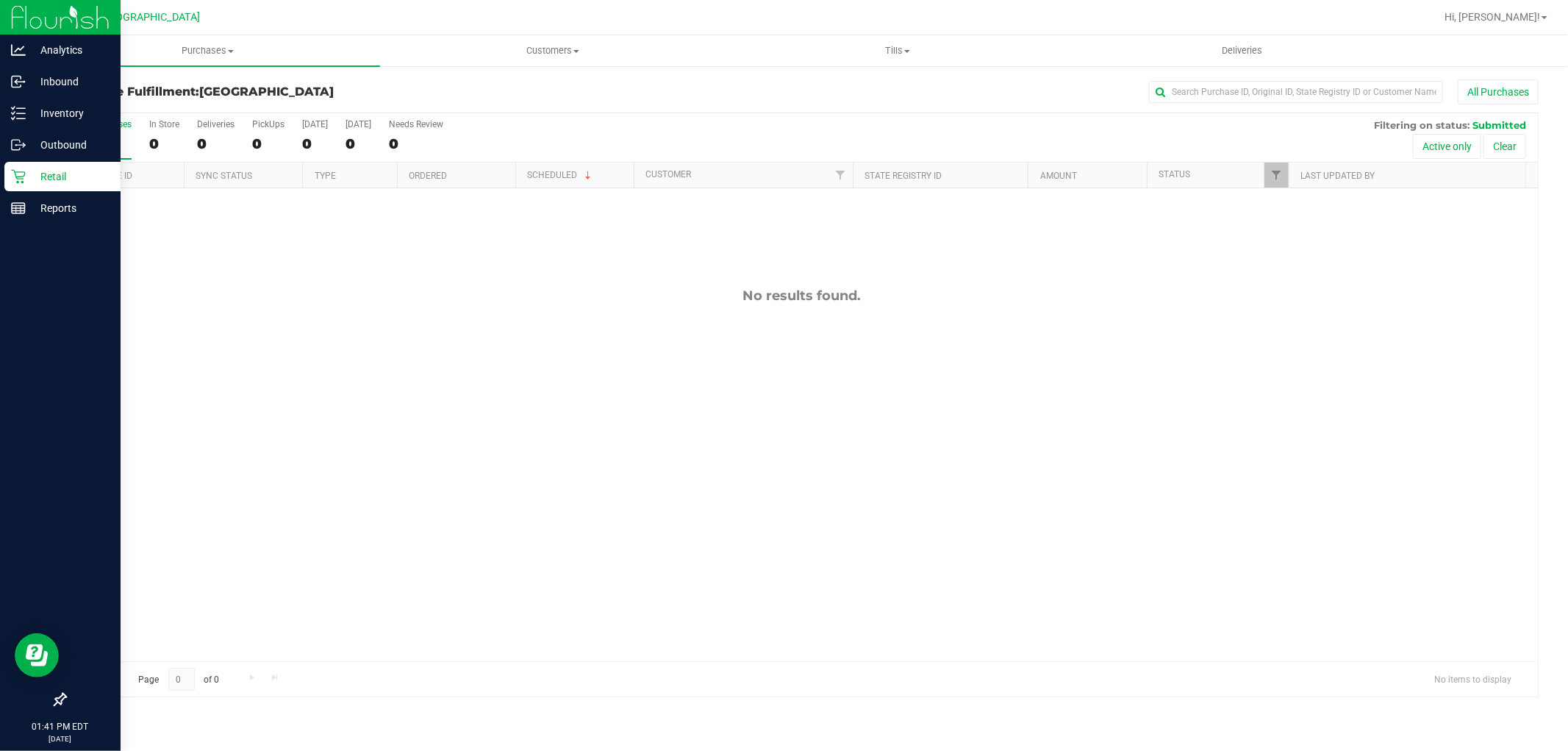
click at [41, 182] on p "Retail" at bounding box center [69, 176] width 89 height 18
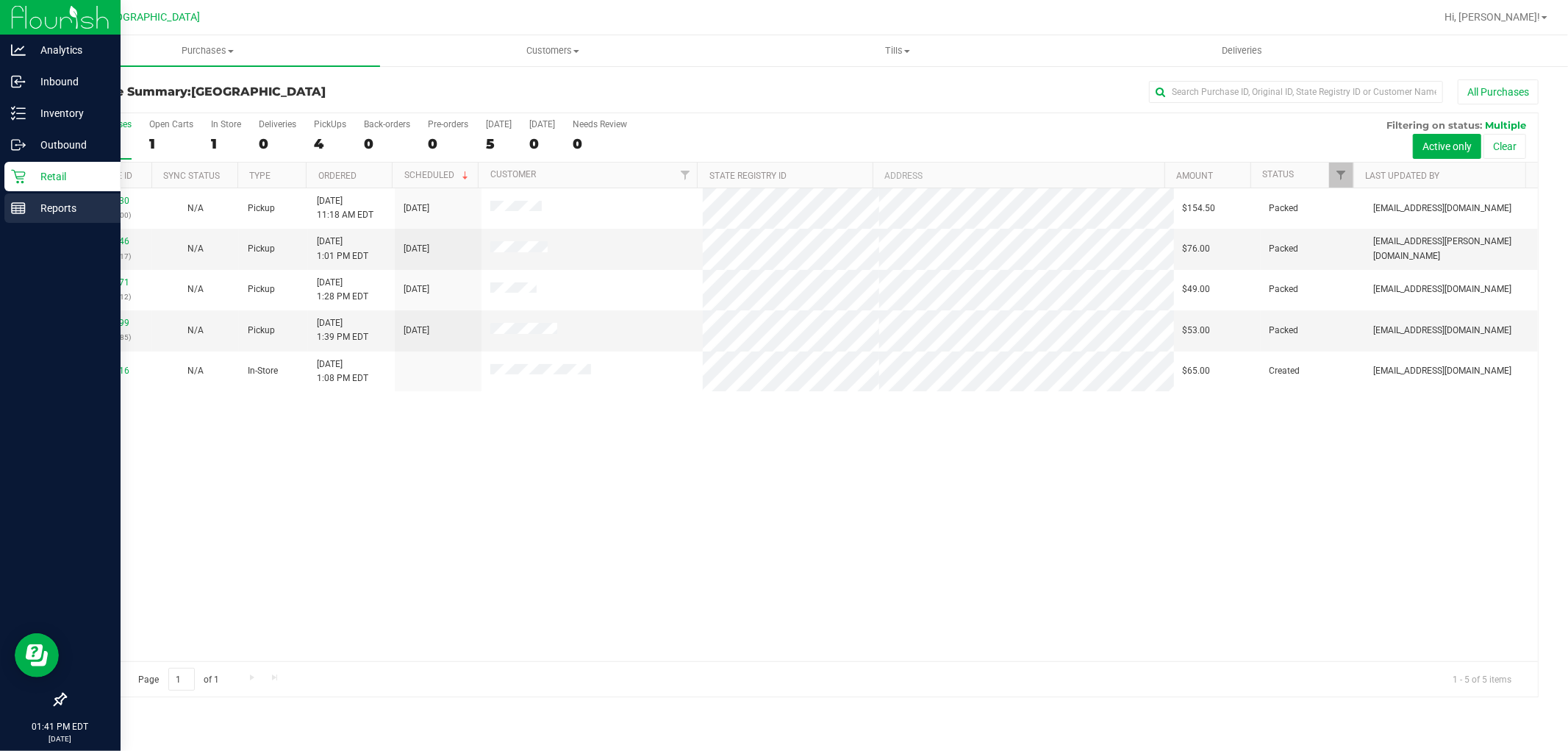
click at [30, 207] on p "Reports" at bounding box center [69, 208] width 89 height 18
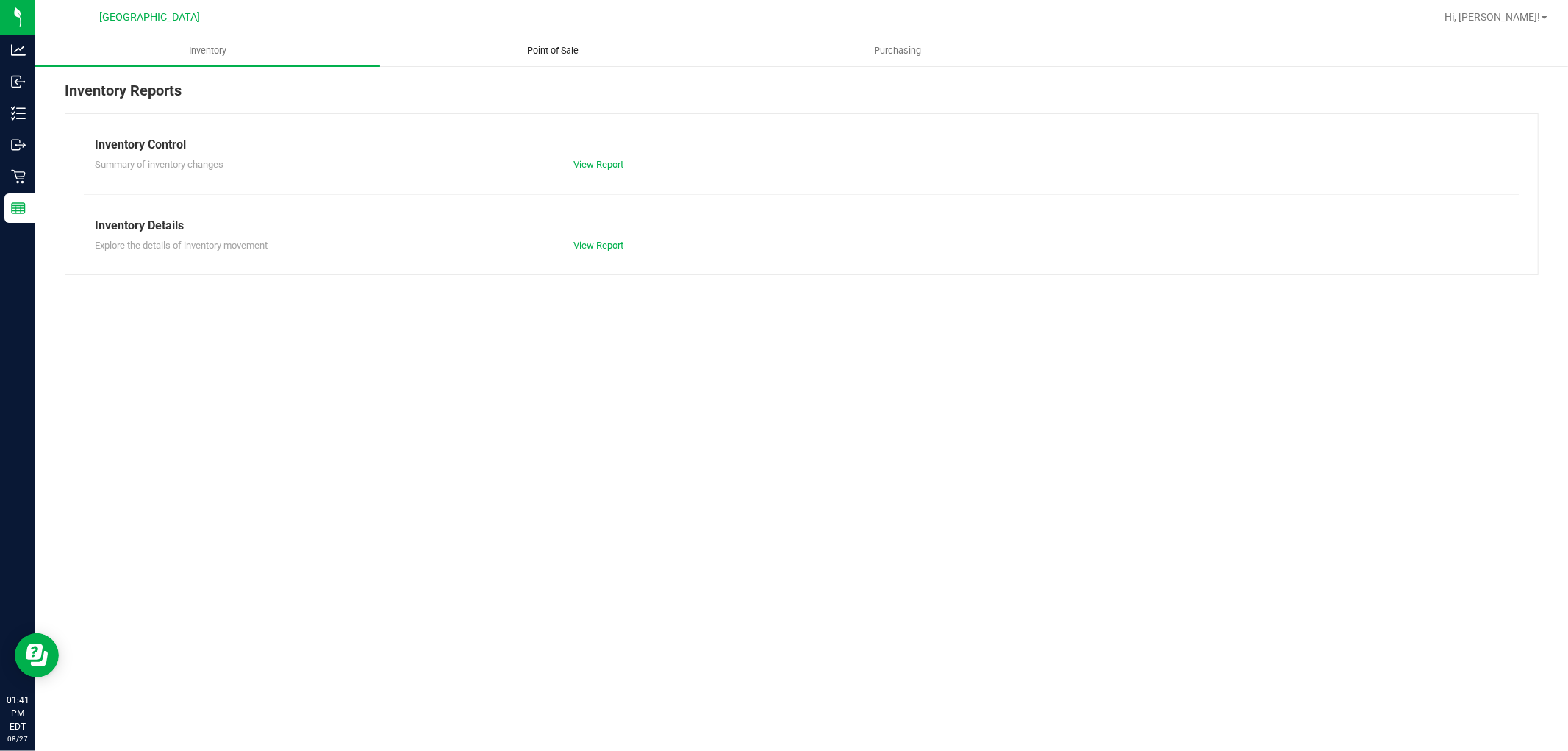
click at [538, 47] on span "Point of Sale" at bounding box center [553, 50] width 91 height 13
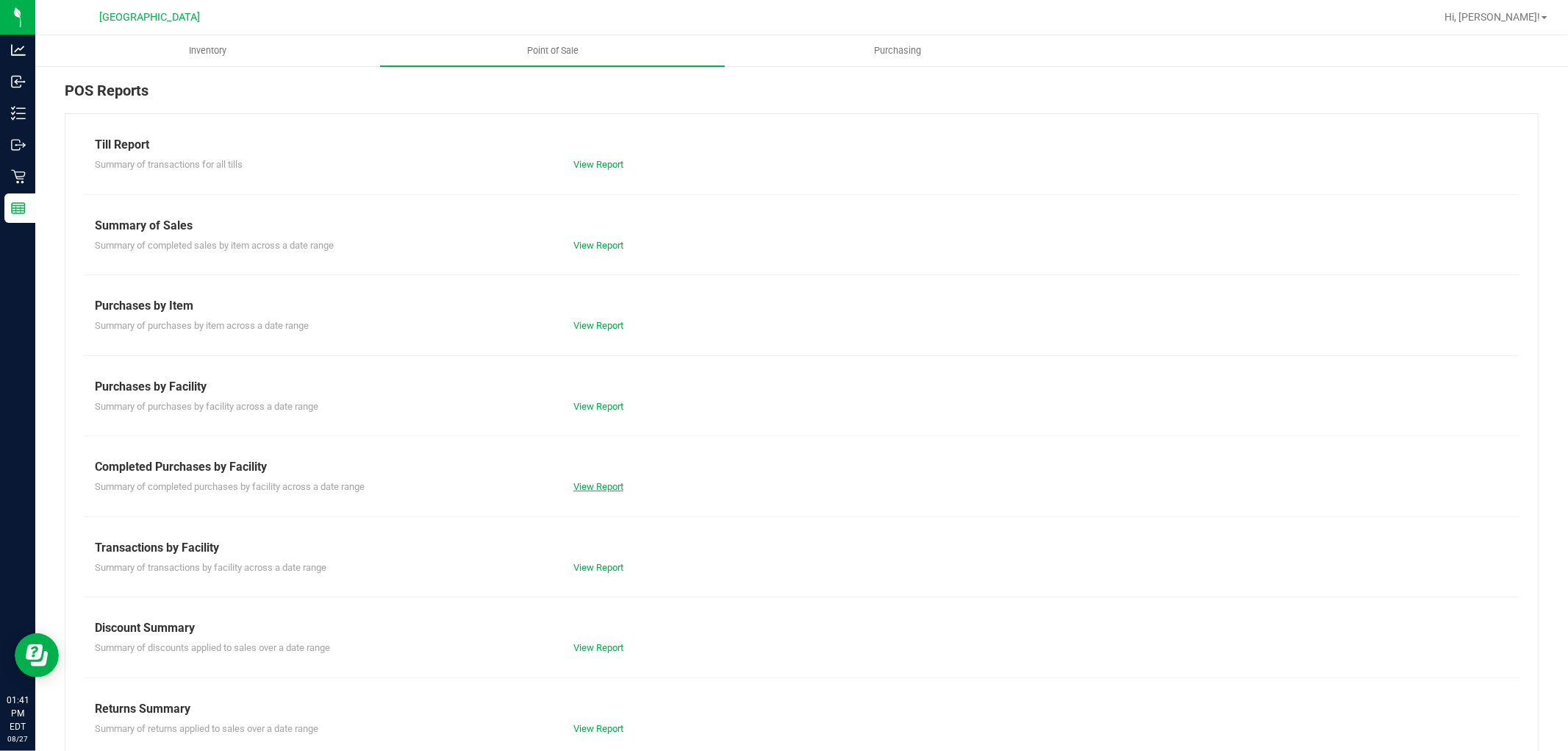
click at [604, 489] on link "View Report" at bounding box center [598, 486] width 50 height 11
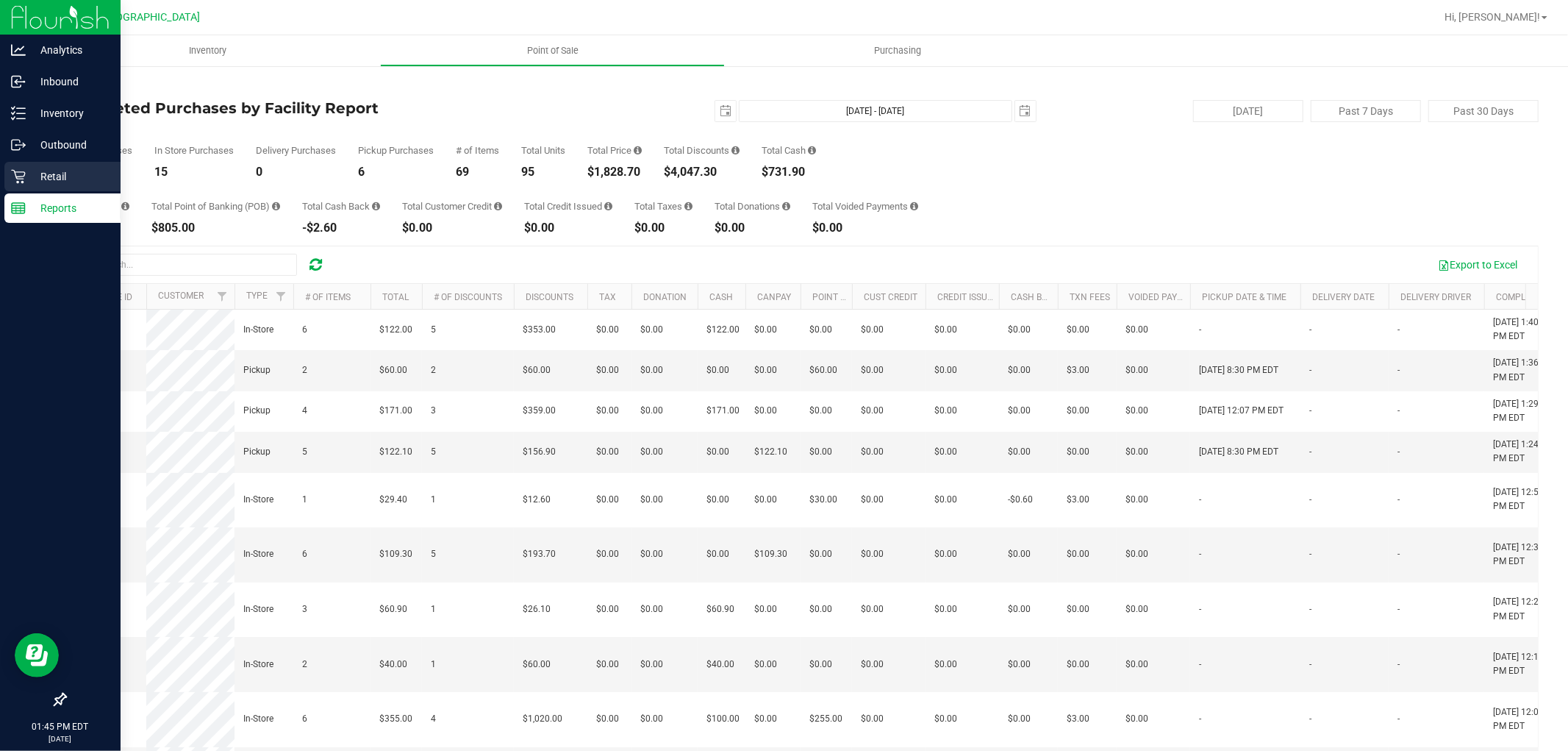
click at [11, 173] on icon at bounding box center [18, 176] width 15 height 15
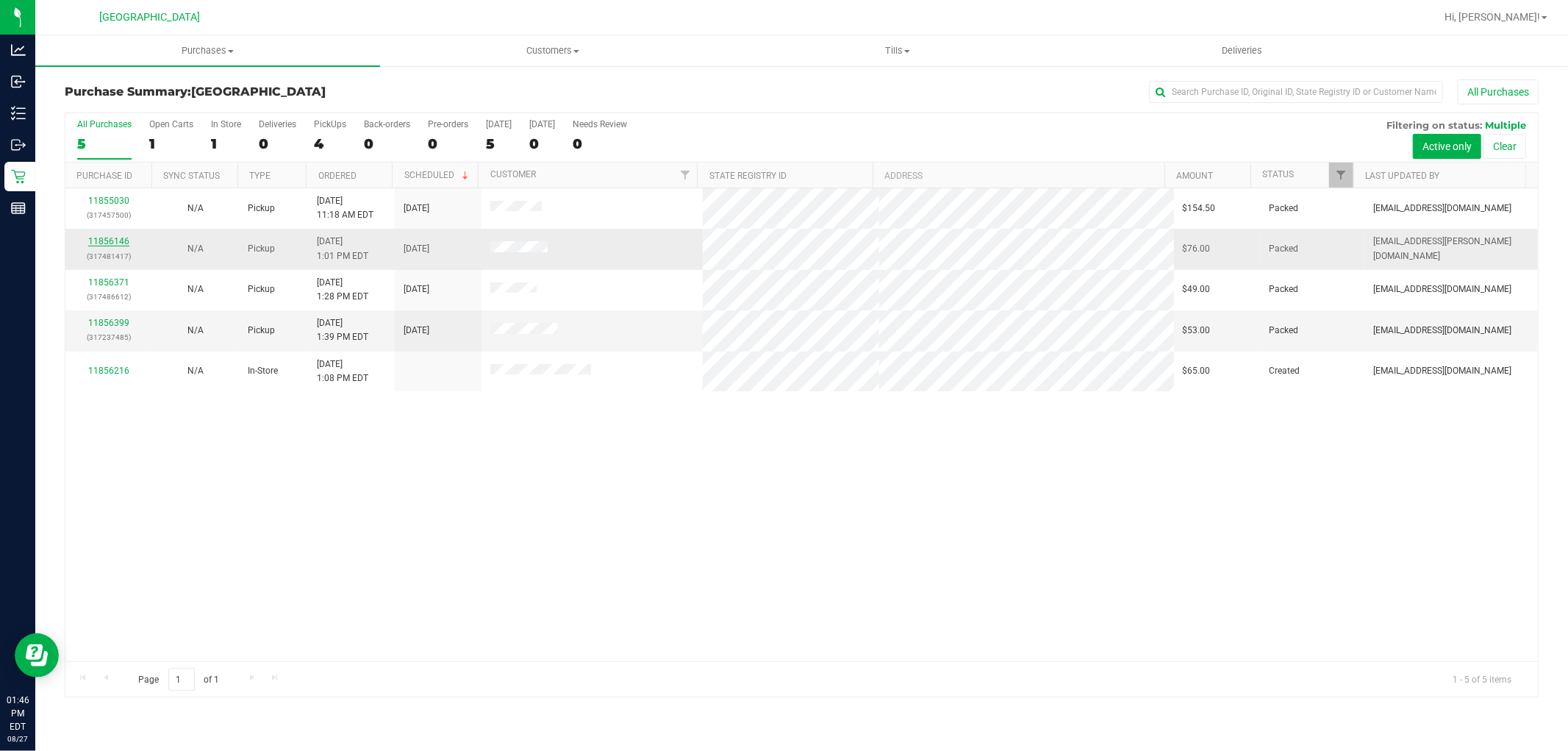
click at [97, 241] on link "11856146" at bounding box center [109, 241] width 41 height 11
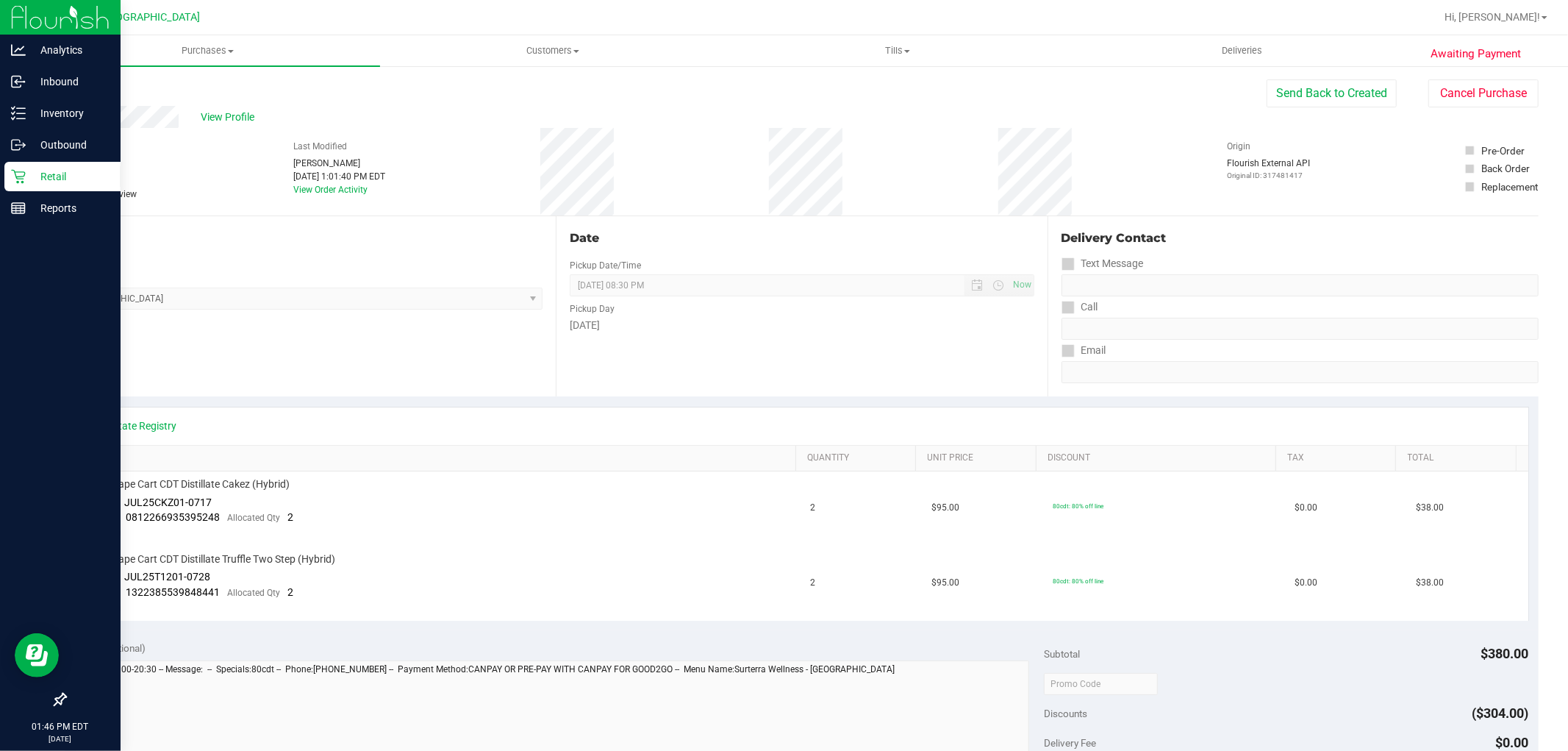
click at [9, 170] on div "Retail" at bounding box center [62, 176] width 116 height 30
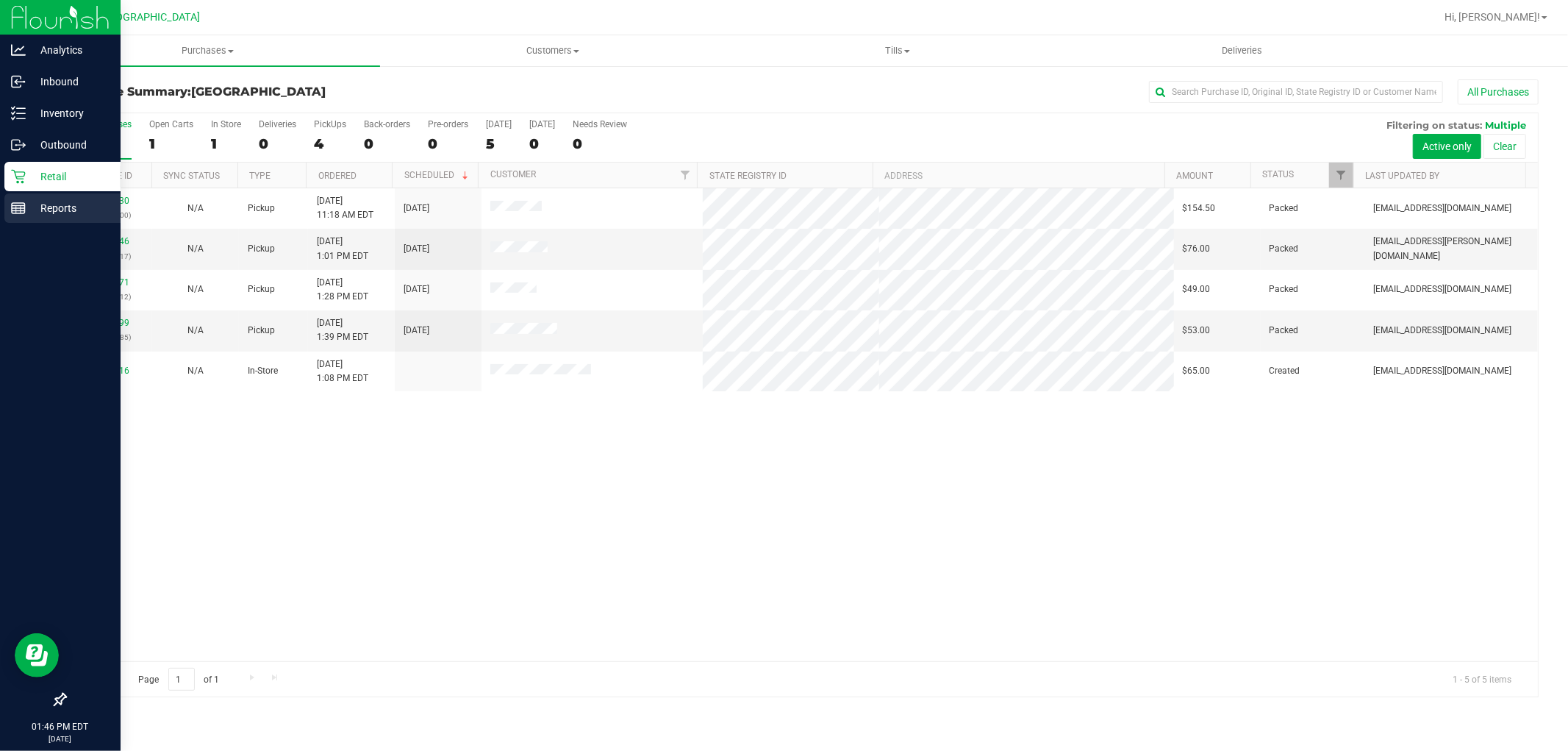
click at [18, 207] on icon at bounding box center [18, 208] width 15 height 15
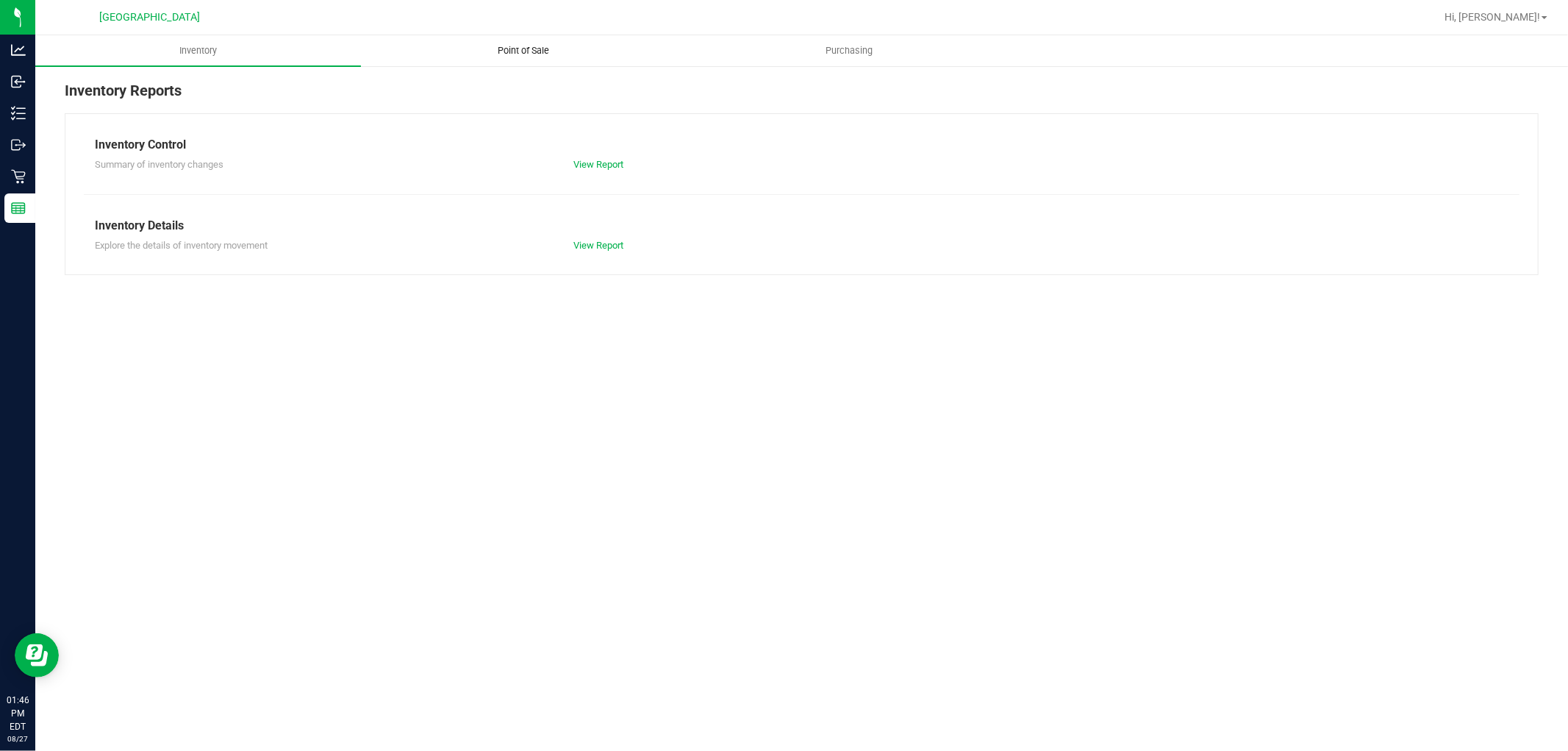
click at [504, 47] on span "Point of Sale" at bounding box center [525, 50] width 91 height 13
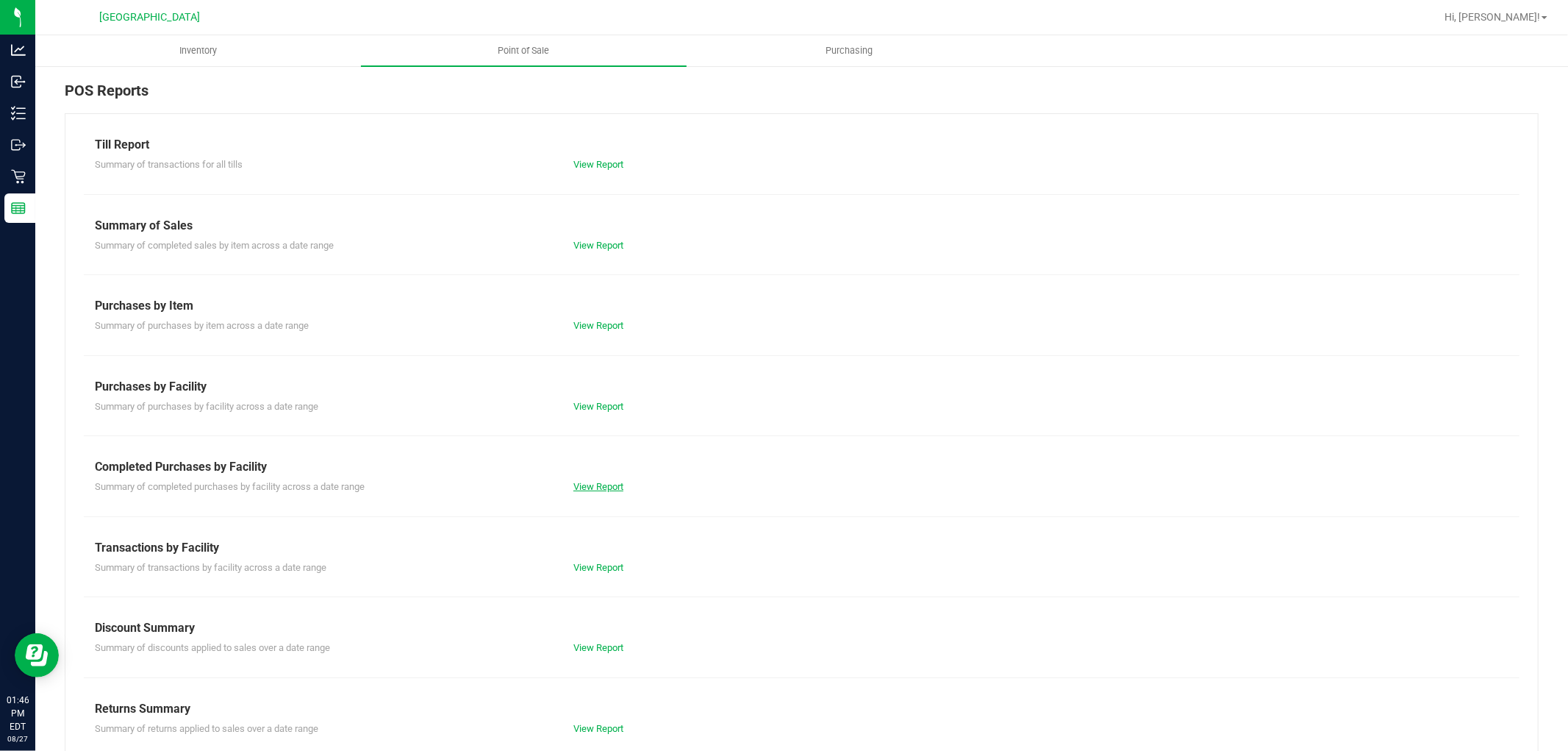
click at [598, 488] on link "View Report" at bounding box center [598, 486] width 50 height 11
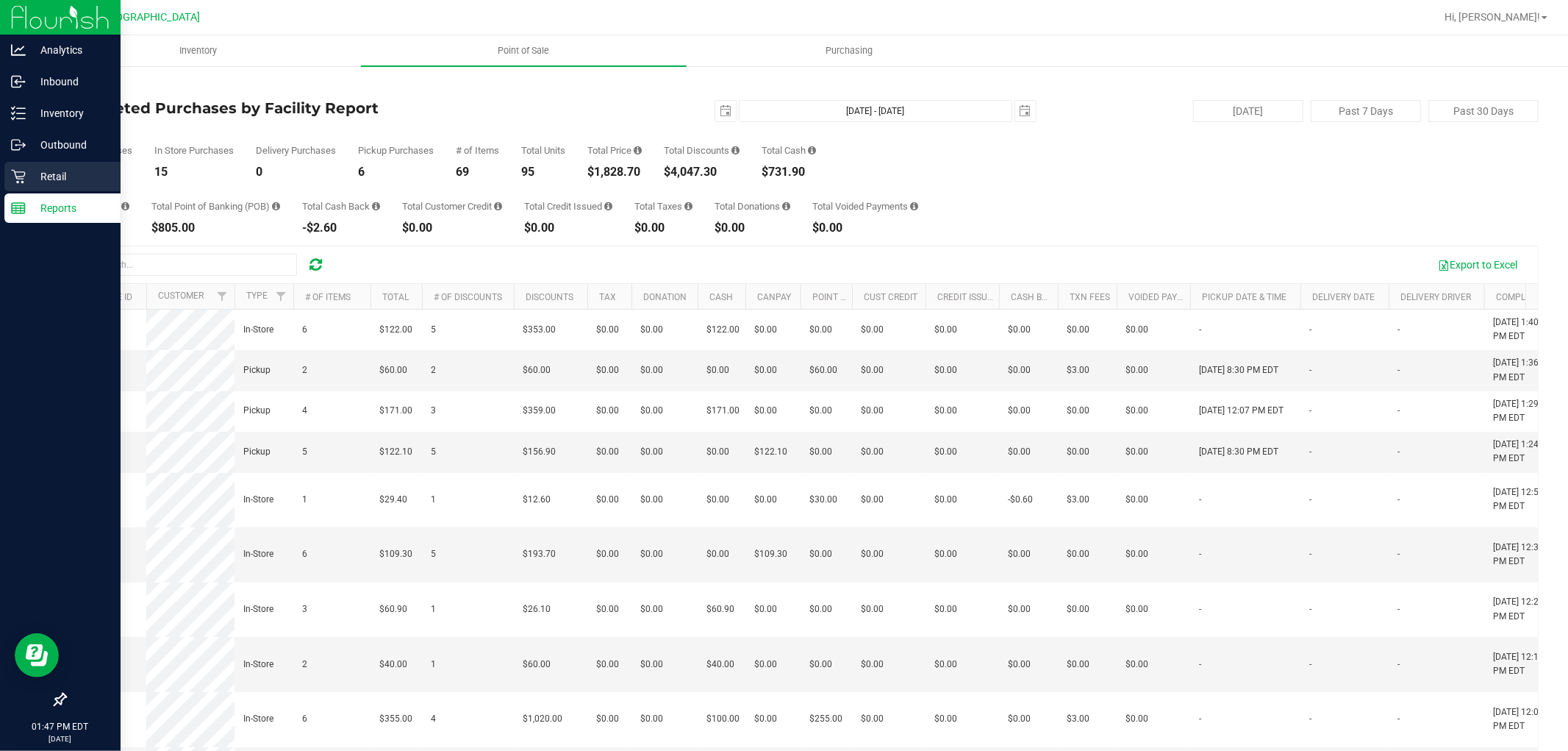
click at [11, 178] on icon at bounding box center [18, 176] width 15 height 15
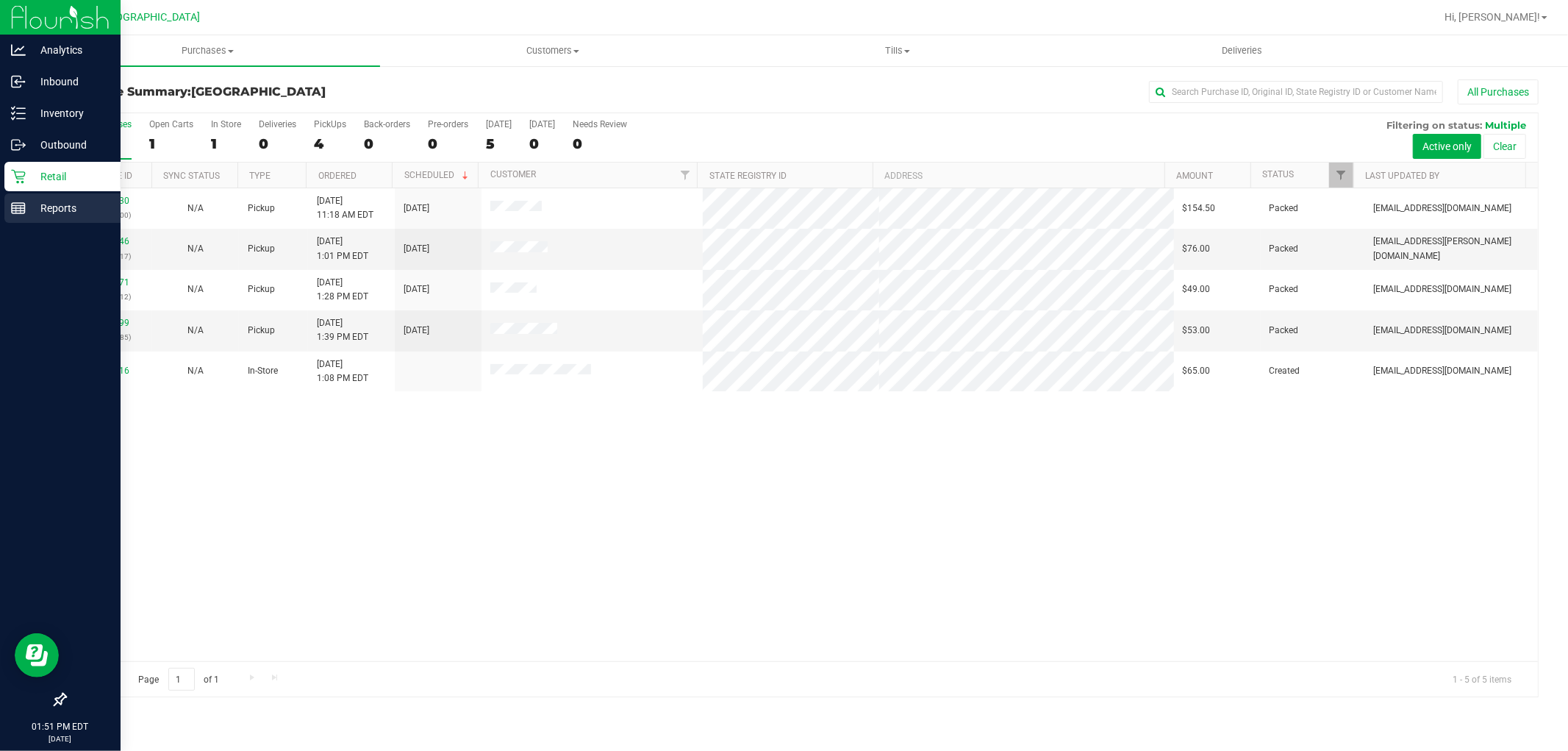
click at [54, 206] on p "Reports" at bounding box center [69, 208] width 89 height 18
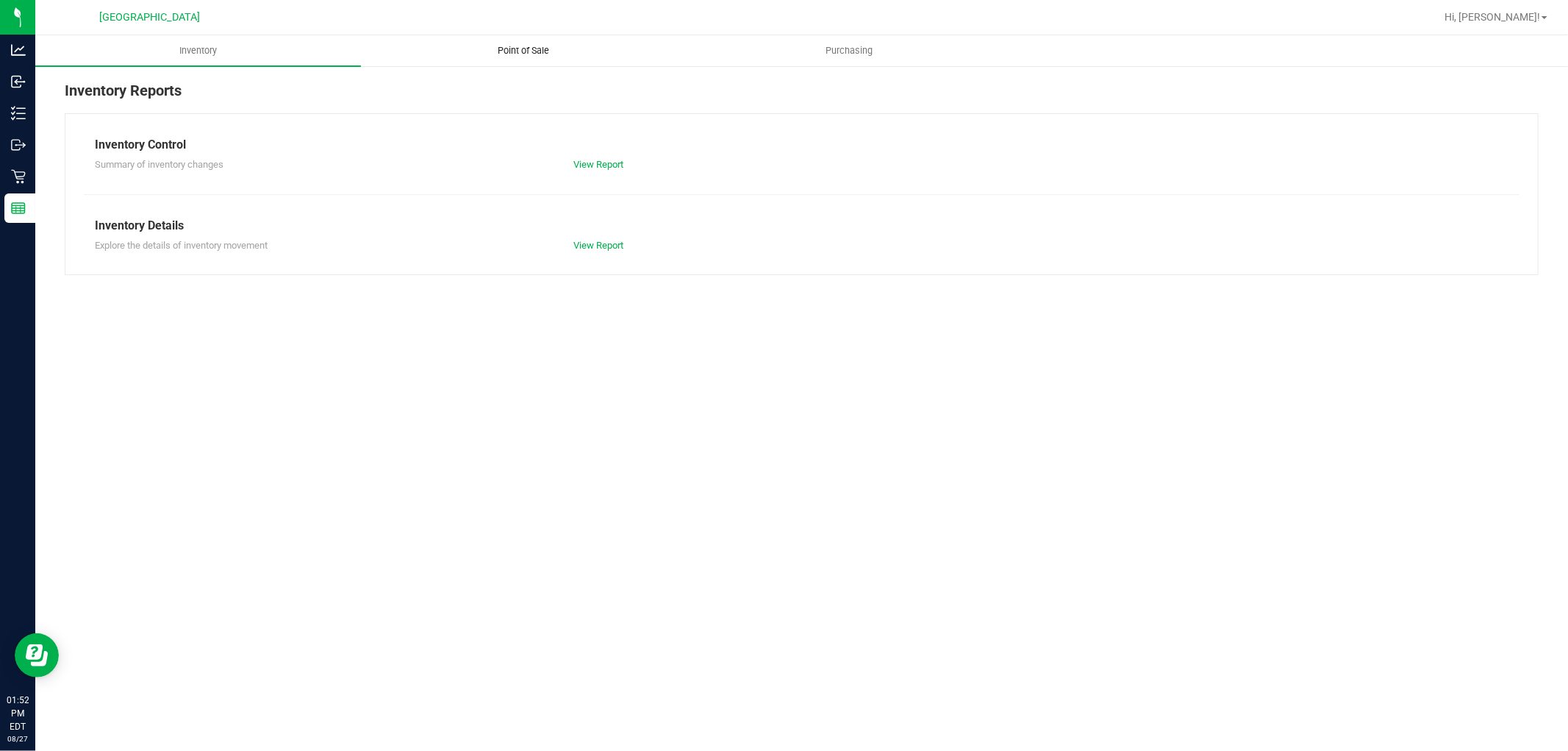
click at [544, 44] on span "Point of Sale" at bounding box center [525, 50] width 91 height 13
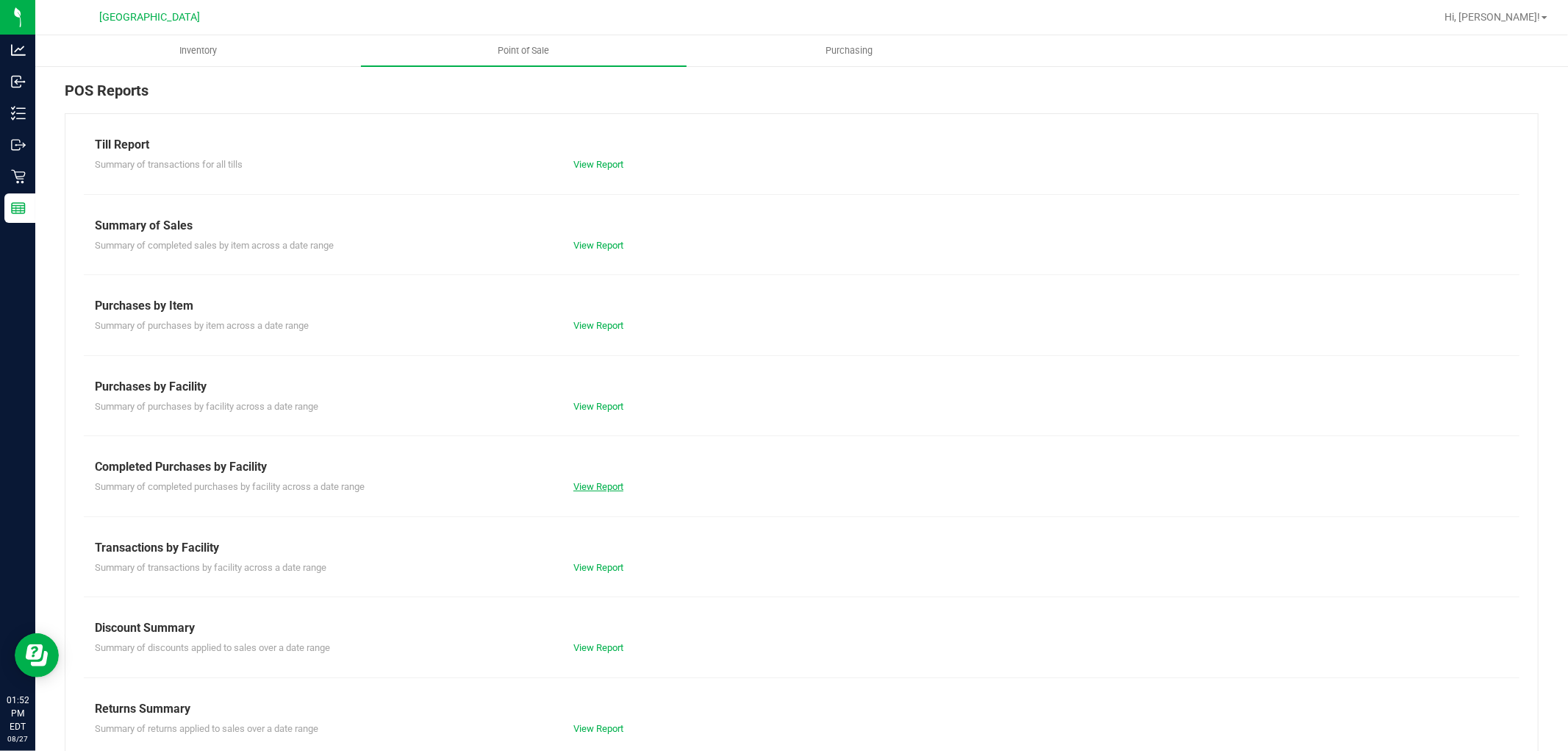
click at [584, 482] on link "View Report" at bounding box center [598, 486] width 50 height 11
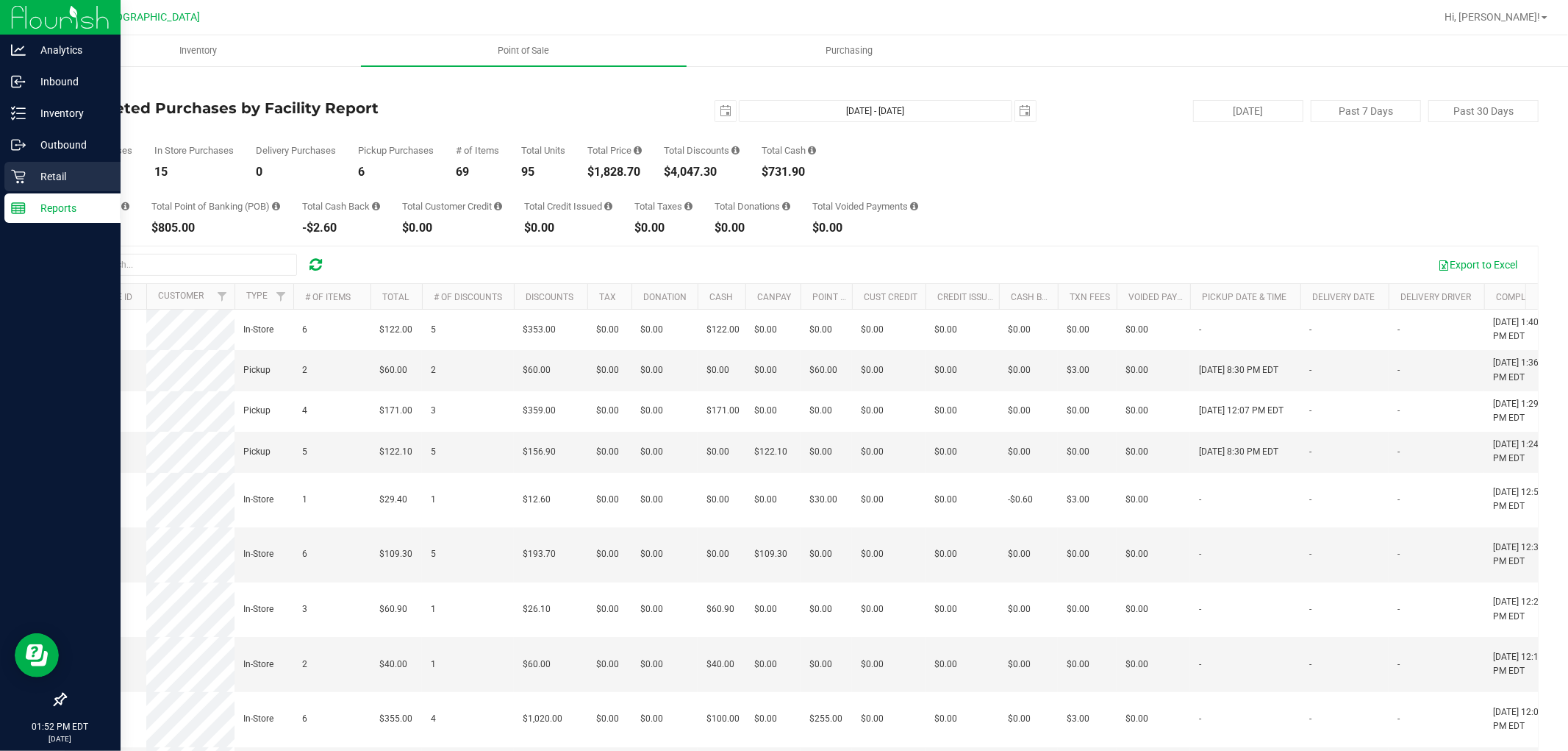
click at [45, 166] on div "Retail" at bounding box center [62, 176] width 116 height 30
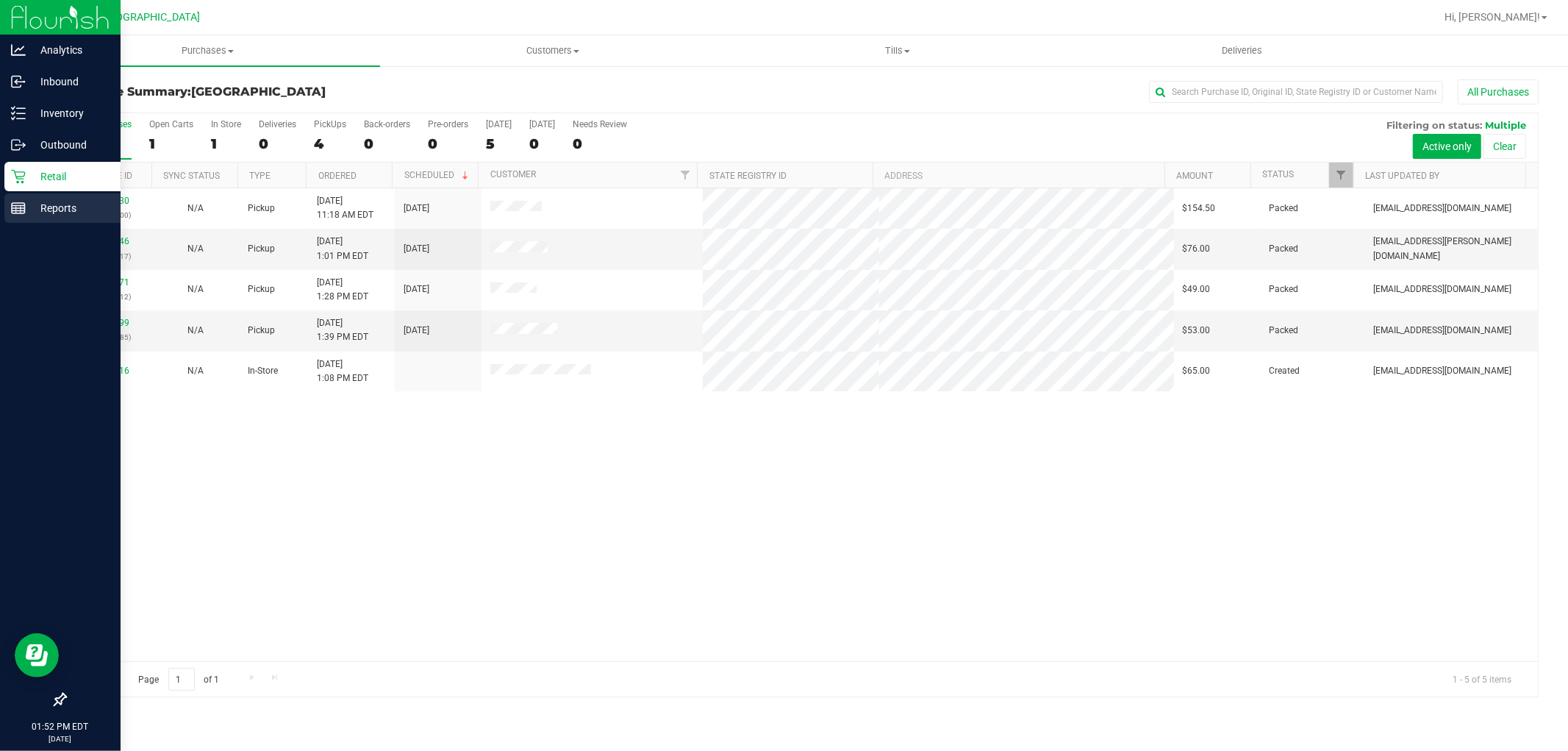
click at [37, 207] on p "Reports" at bounding box center [69, 208] width 89 height 18
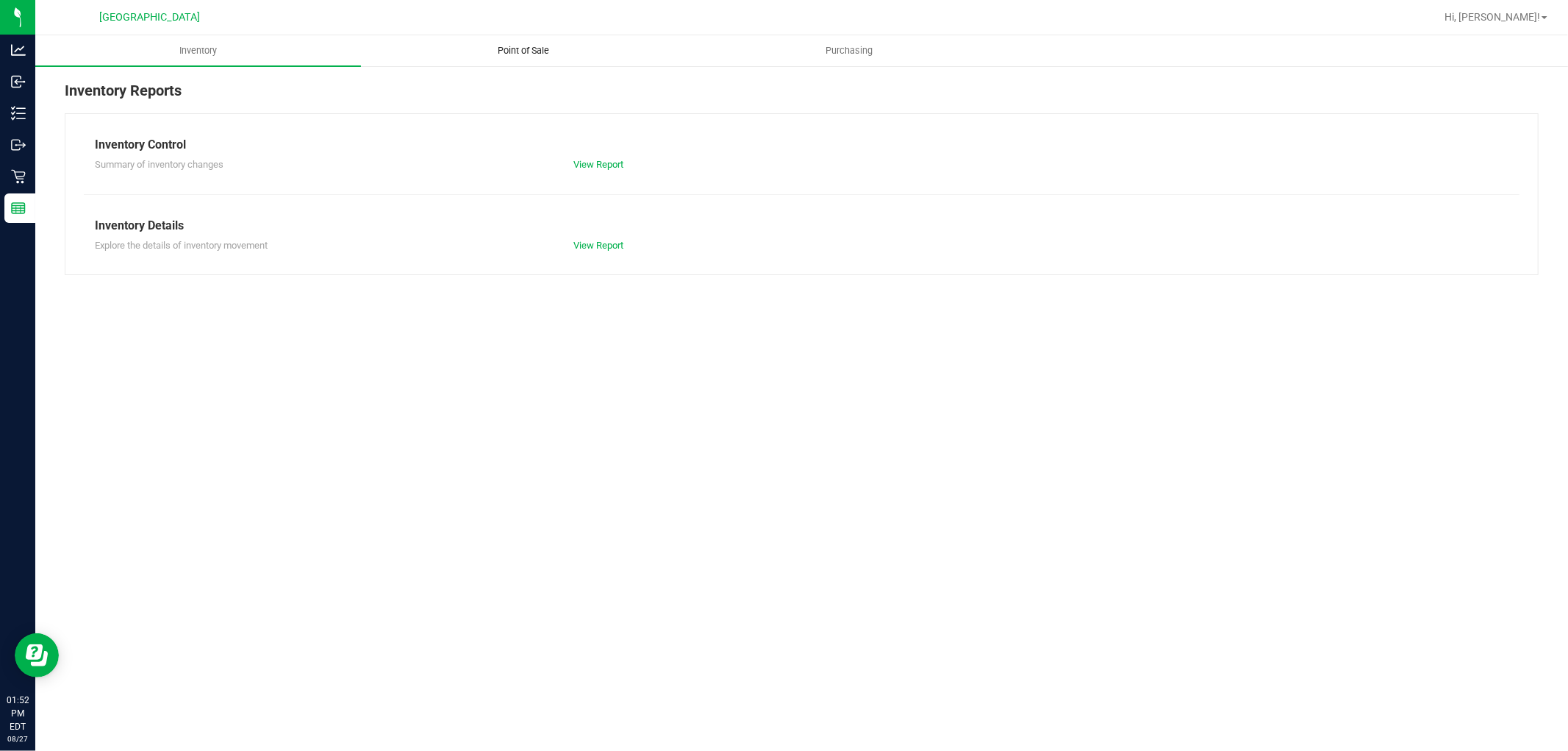
click at [532, 52] on span "Point of Sale" at bounding box center [525, 50] width 91 height 13
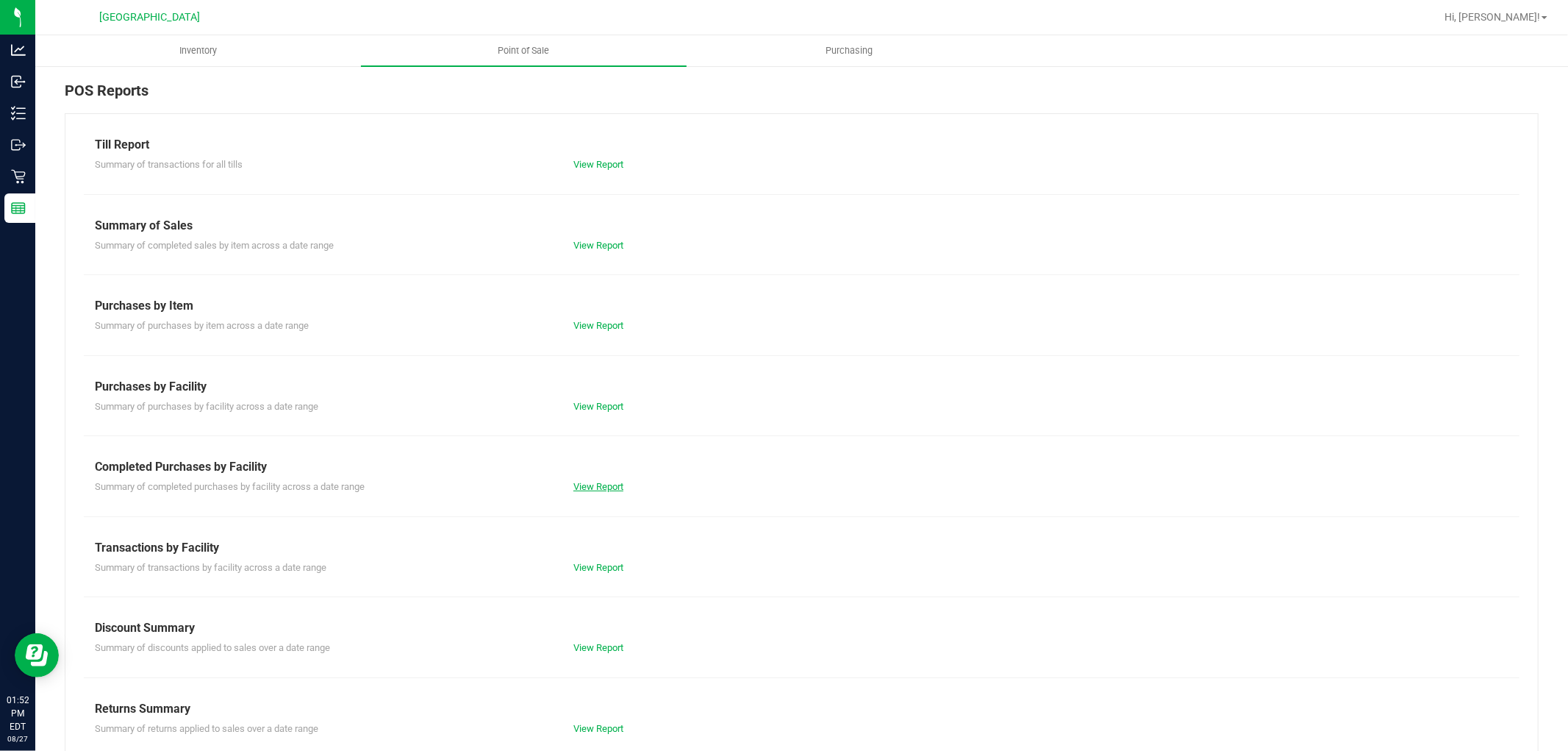
click at [598, 483] on link "View Report" at bounding box center [598, 486] width 50 height 11
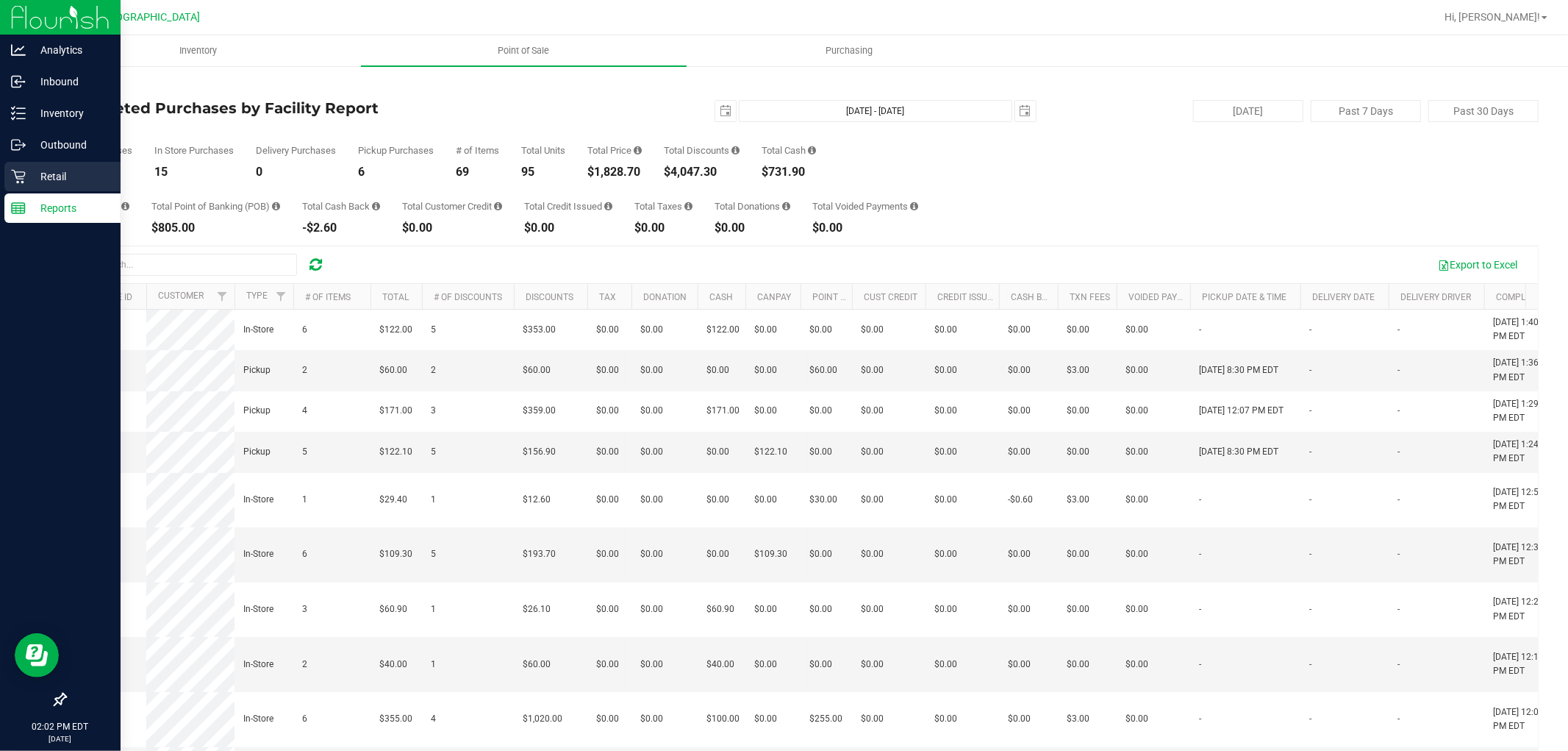
click at [35, 175] on p "Retail" at bounding box center [69, 176] width 89 height 18
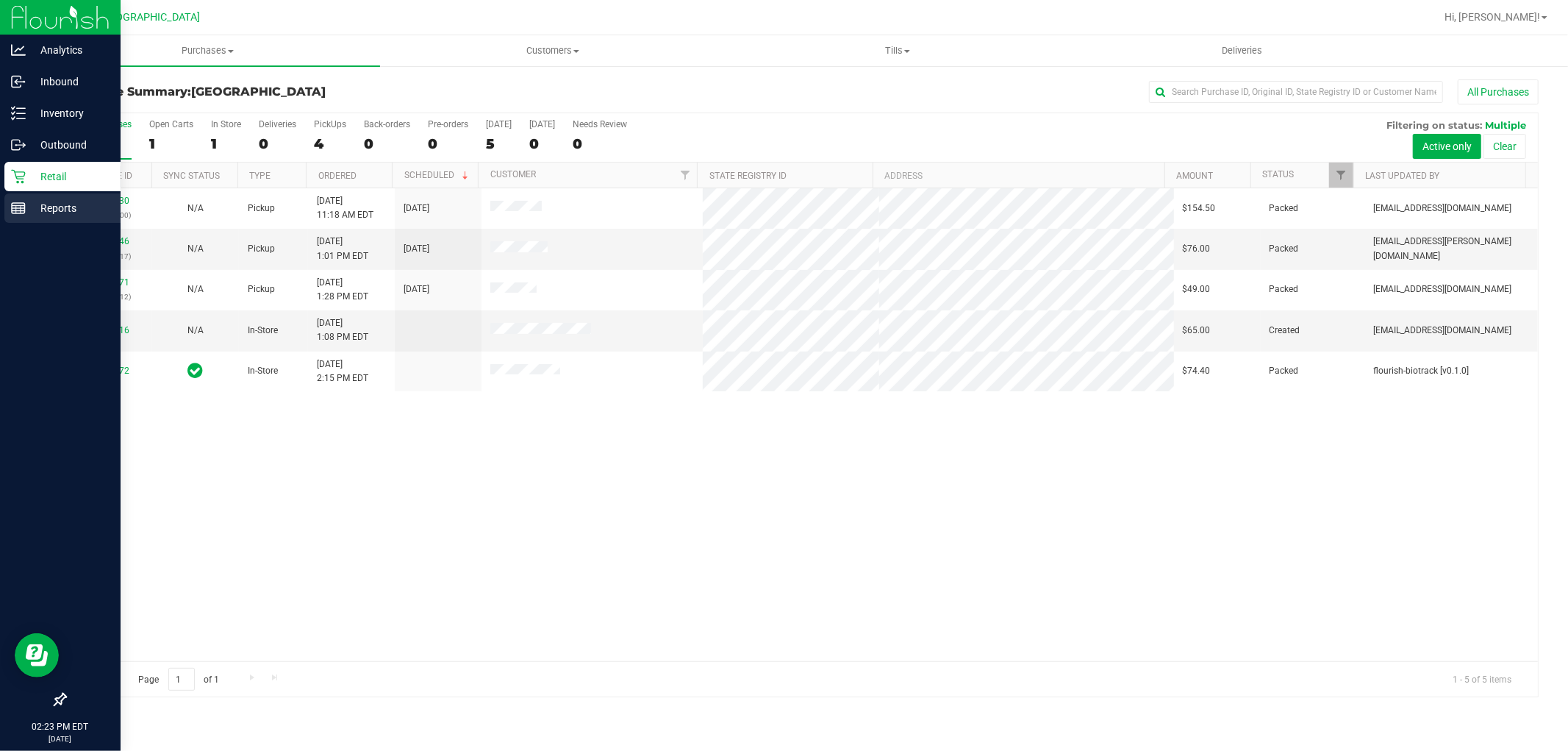
click at [52, 209] on p "Reports" at bounding box center [69, 208] width 89 height 18
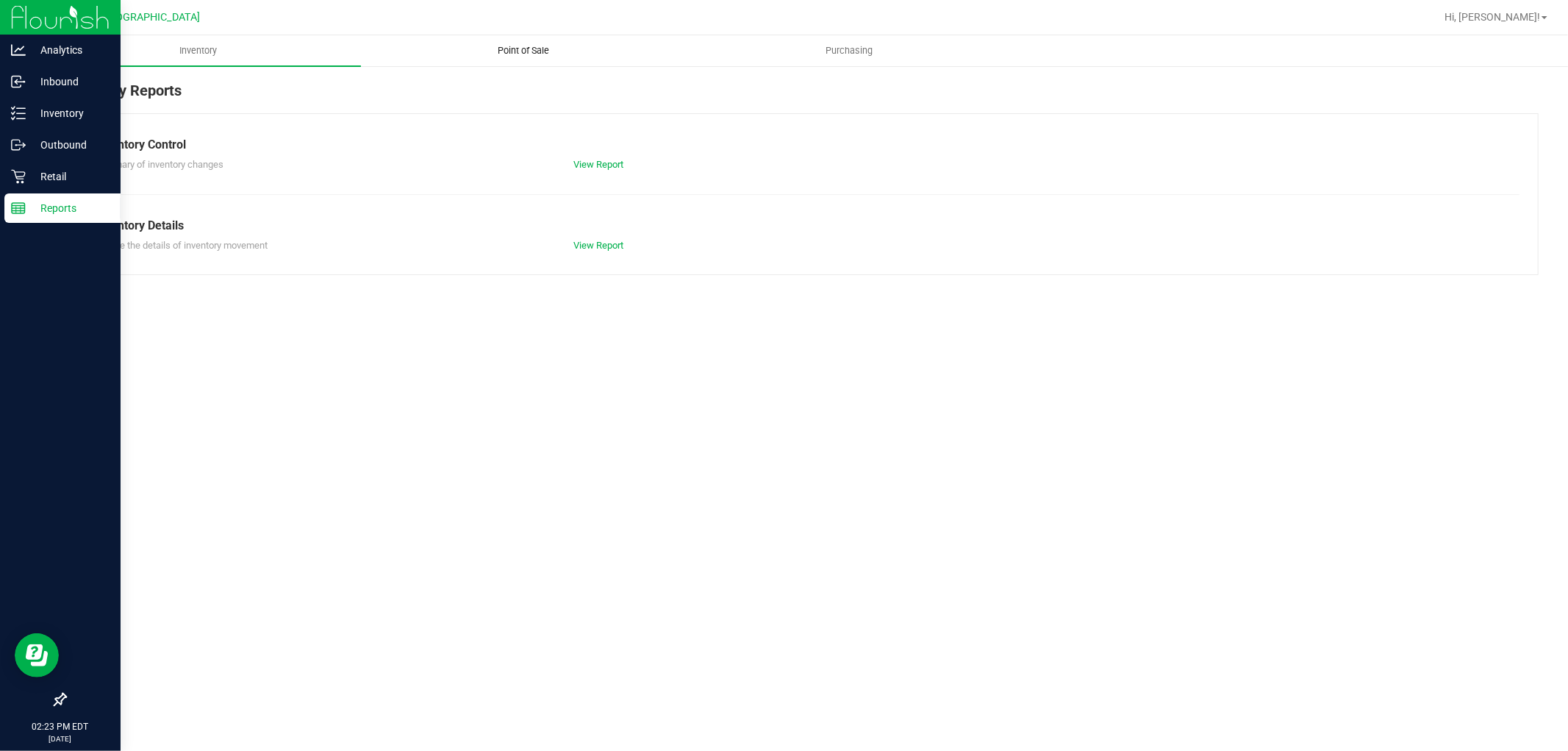
click at [512, 46] on span "Point of Sale" at bounding box center [525, 50] width 91 height 13
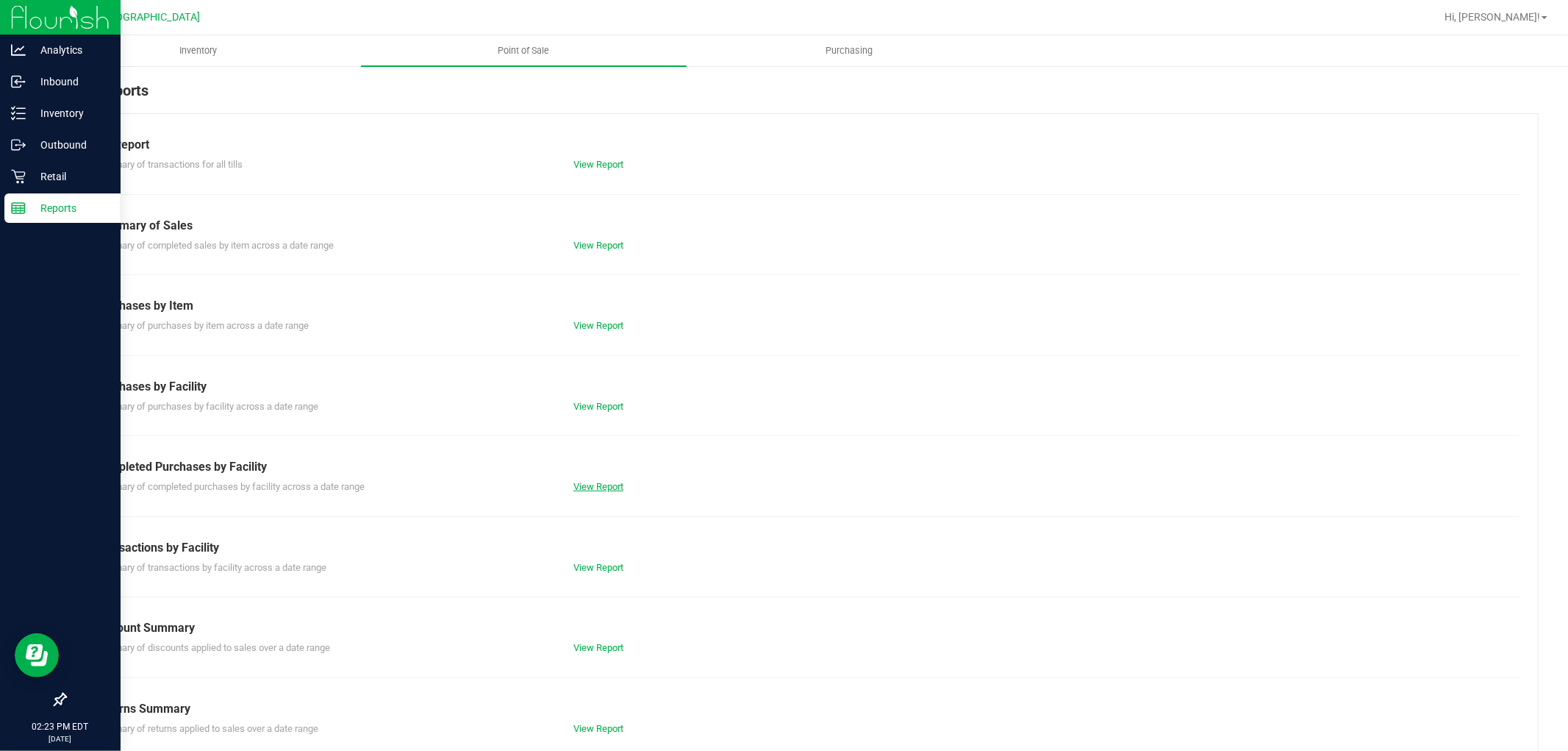
click at [584, 491] on link "View Report" at bounding box center [598, 486] width 50 height 11
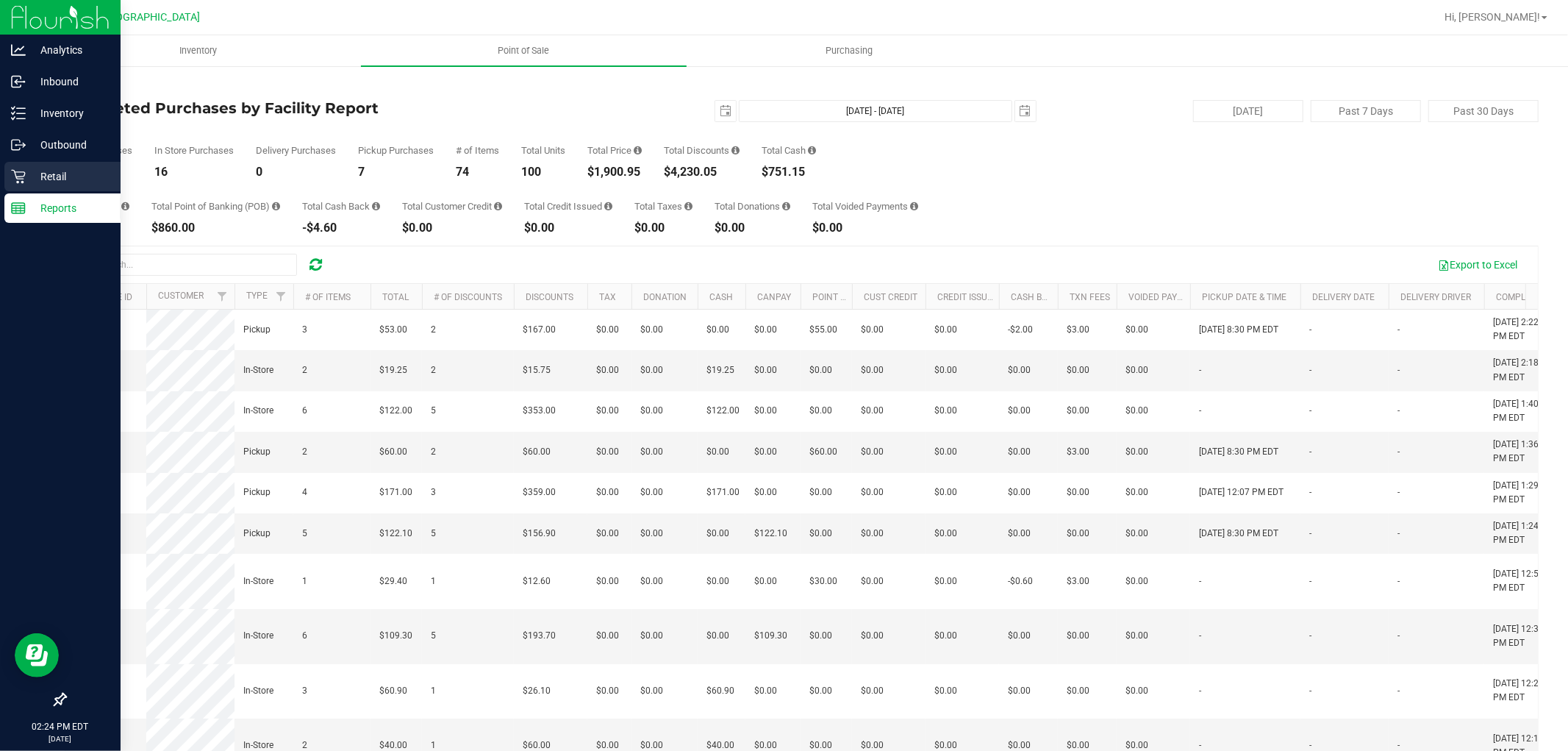
click at [7, 168] on div "Retail" at bounding box center [62, 176] width 116 height 30
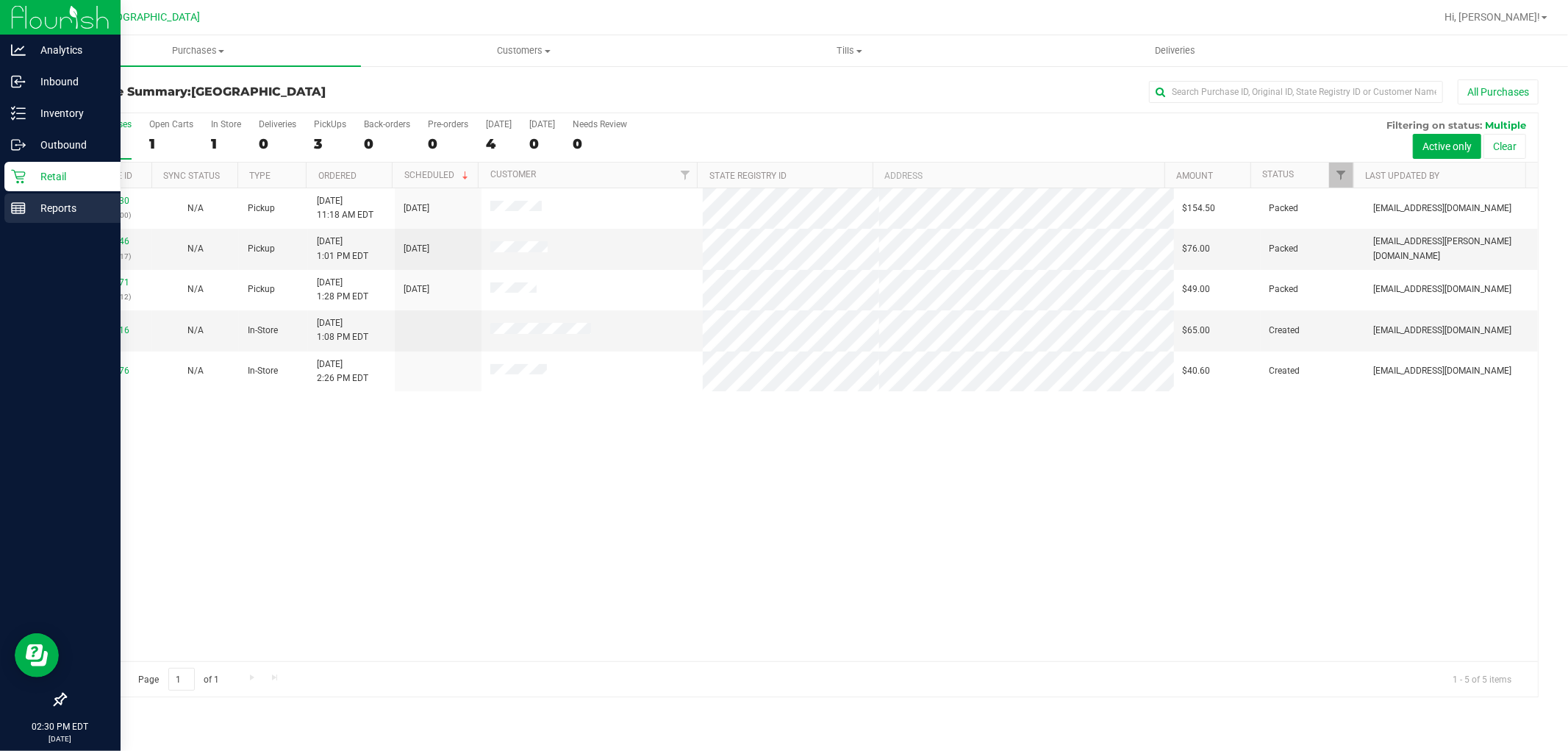
click at [20, 201] on icon at bounding box center [18, 208] width 15 height 15
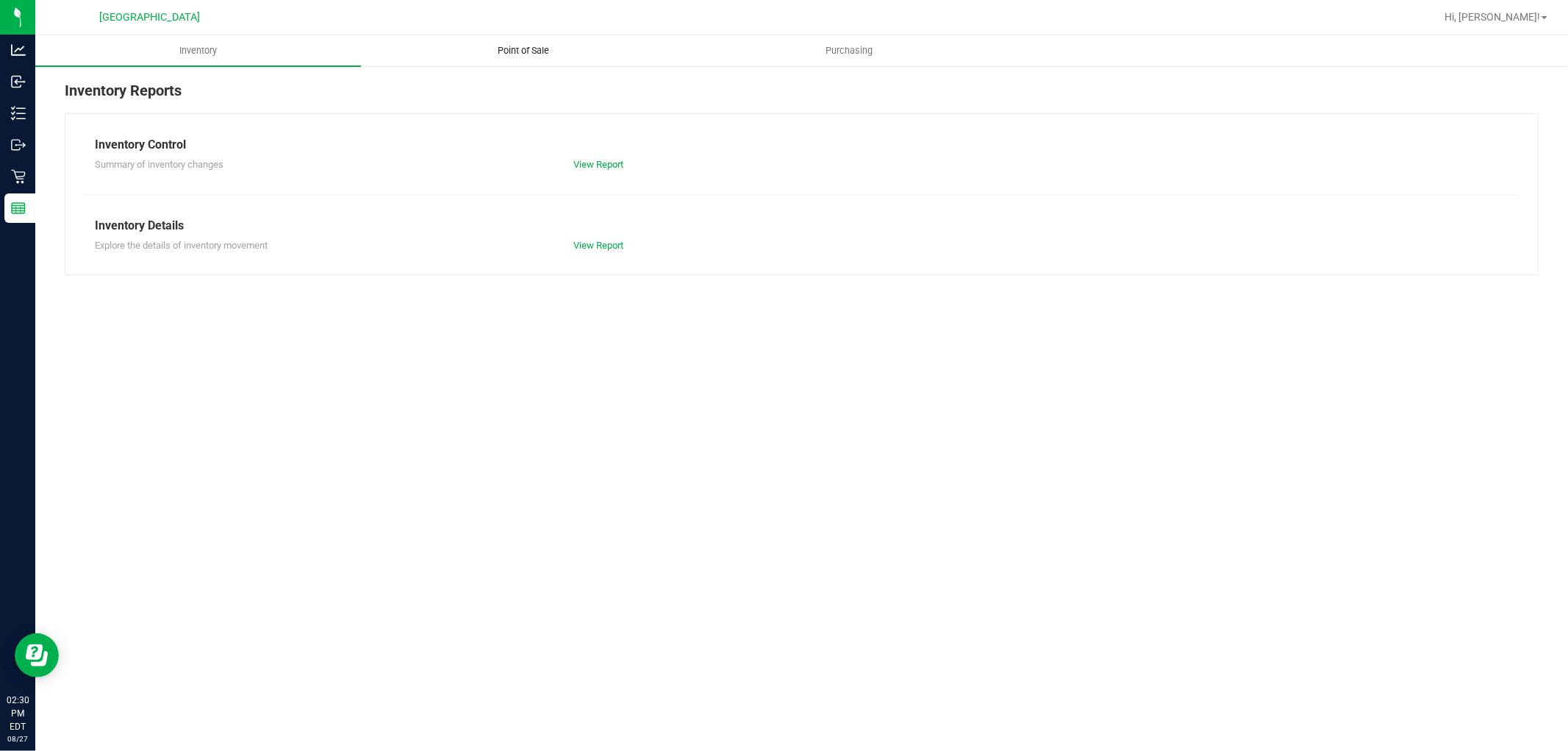
click at [528, 54] on span "Point of Sale" at bounding box center [525, 50] width 91 height 13
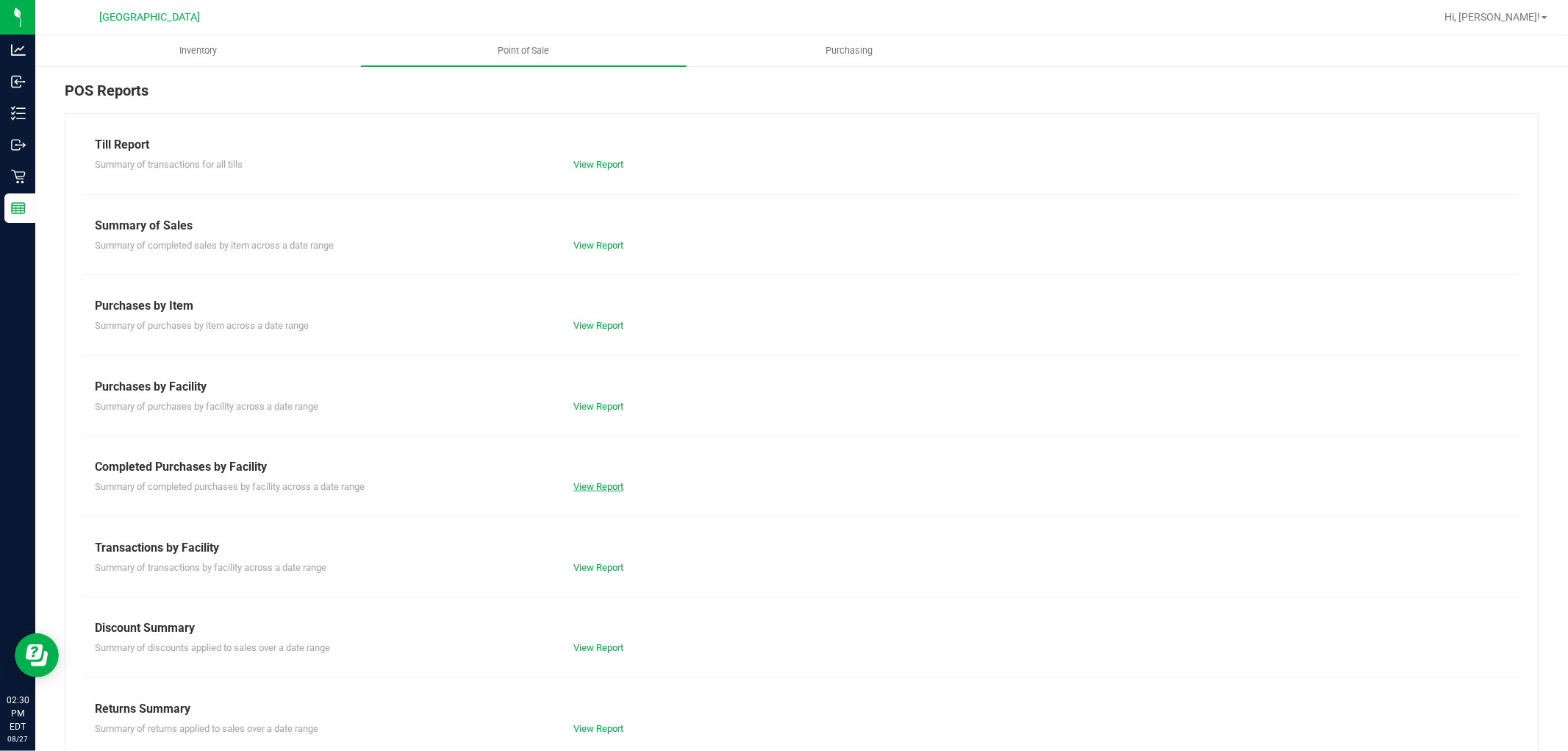
click at [599, 488] on link "View Report" at bounding box center [598, 486] width 50 height 11
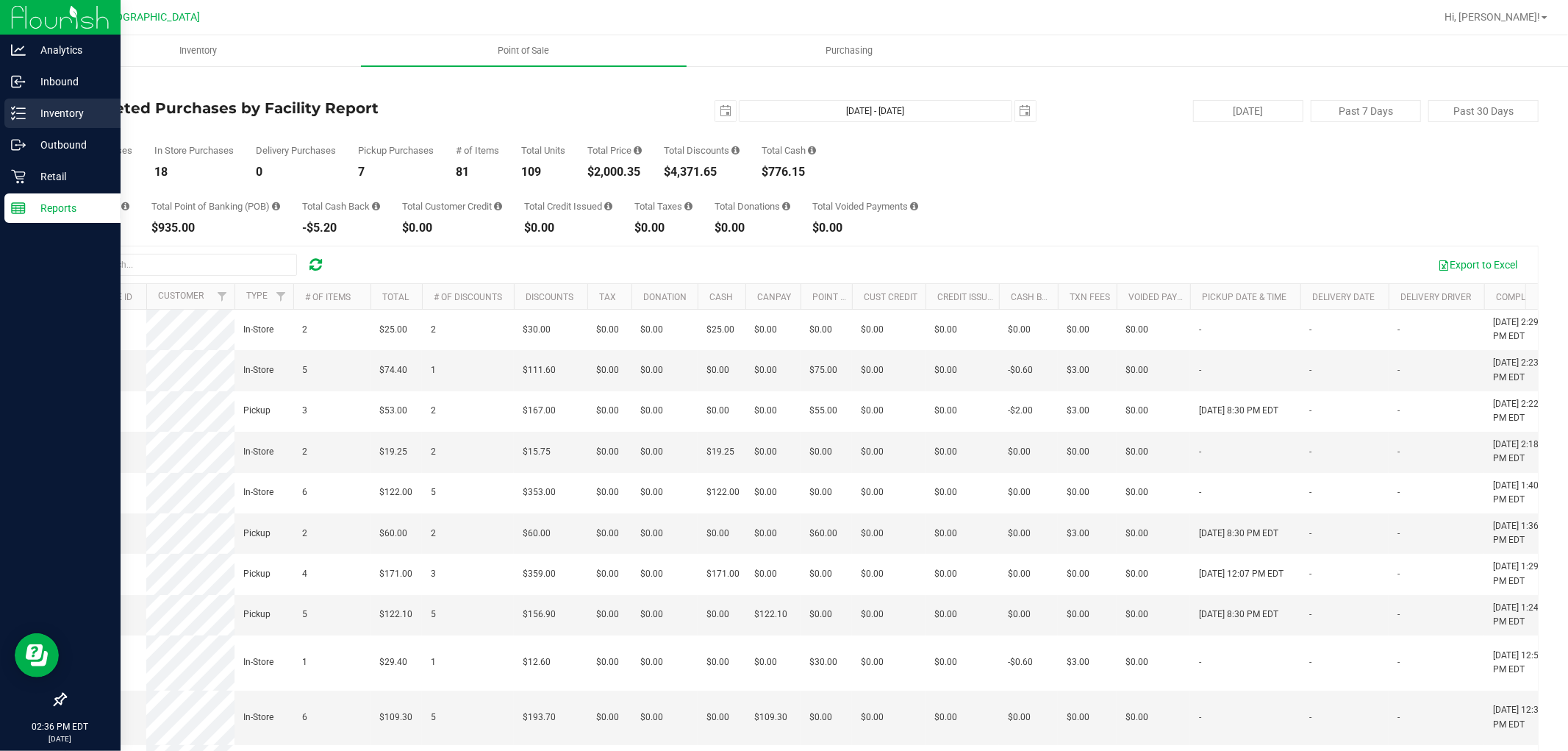
click at [22, 113] on icon at bounding box center [18, 113] width 15 height 15
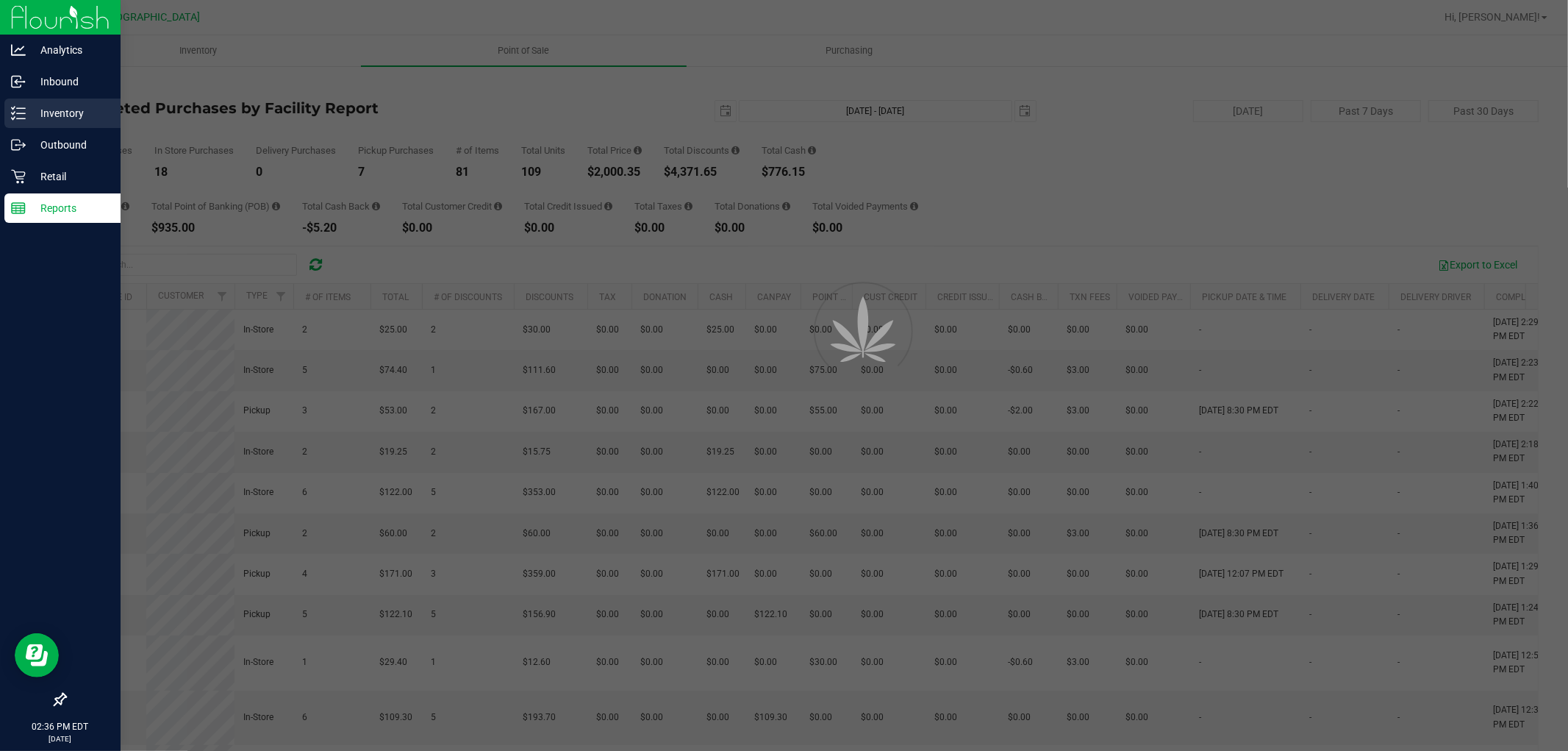
drag, startPoint x: 32, startPoint y: 111, endPoint x: 52, endPoint y: 111, distance: 20.0
click at [33, 111] on p "Inventory" at bounding box center [69, 113] width 89 height 18
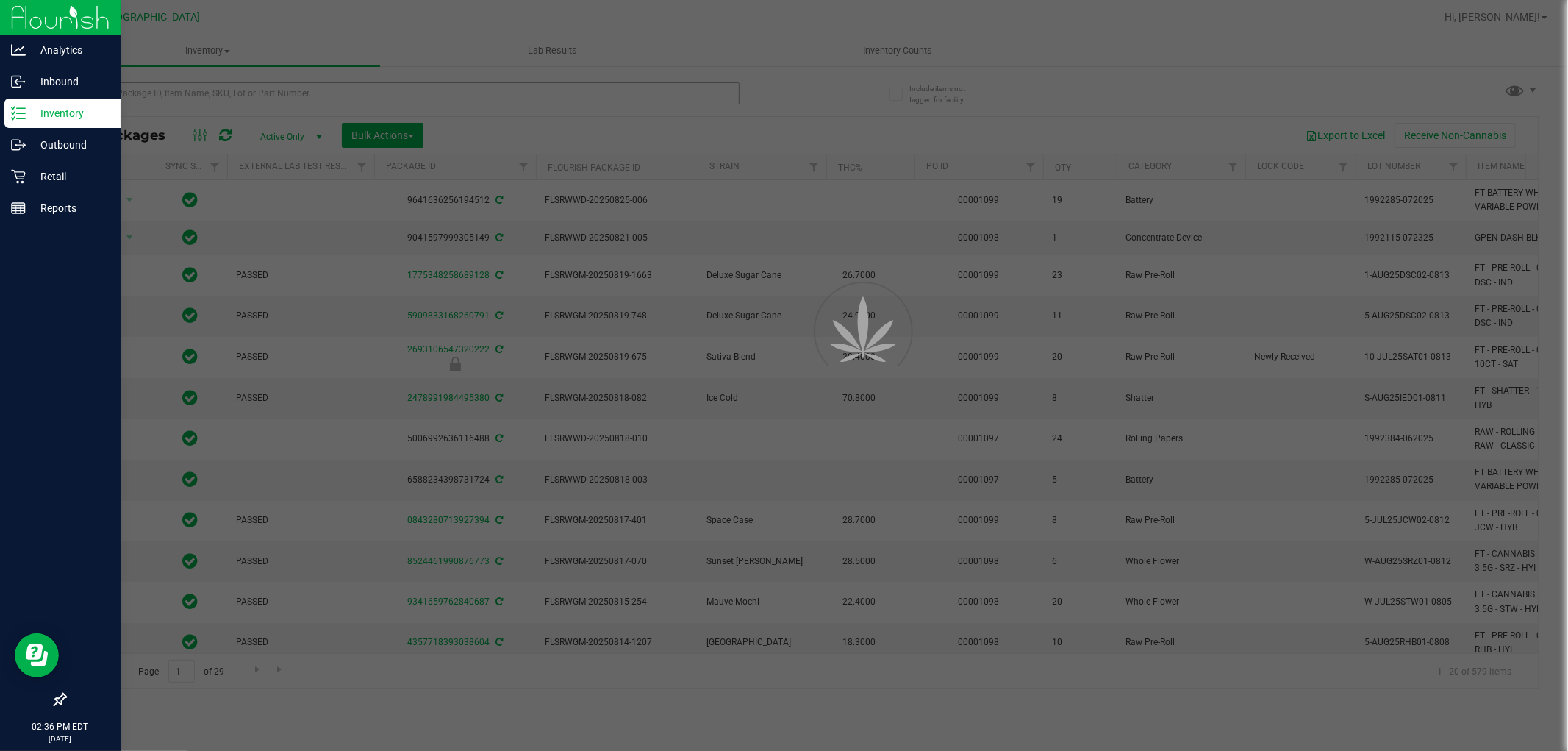
click at [204, 98] on div at bounding box center [784, 376] width 1568 height 751
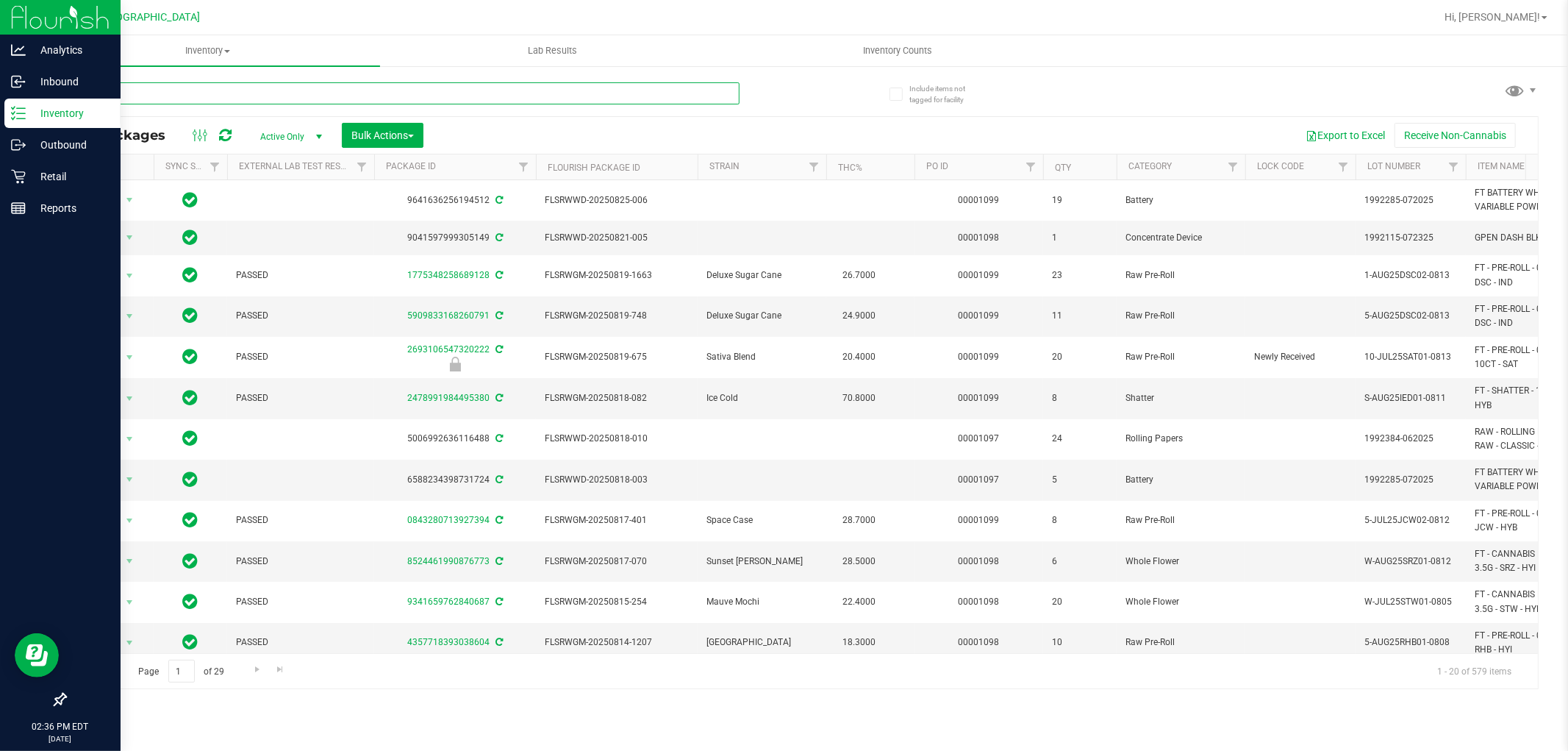
click at [204, 91] on input "text" at bounding box center [402, 93] width 675 height 22
paste input "W-AUG25GRZ01-0809"
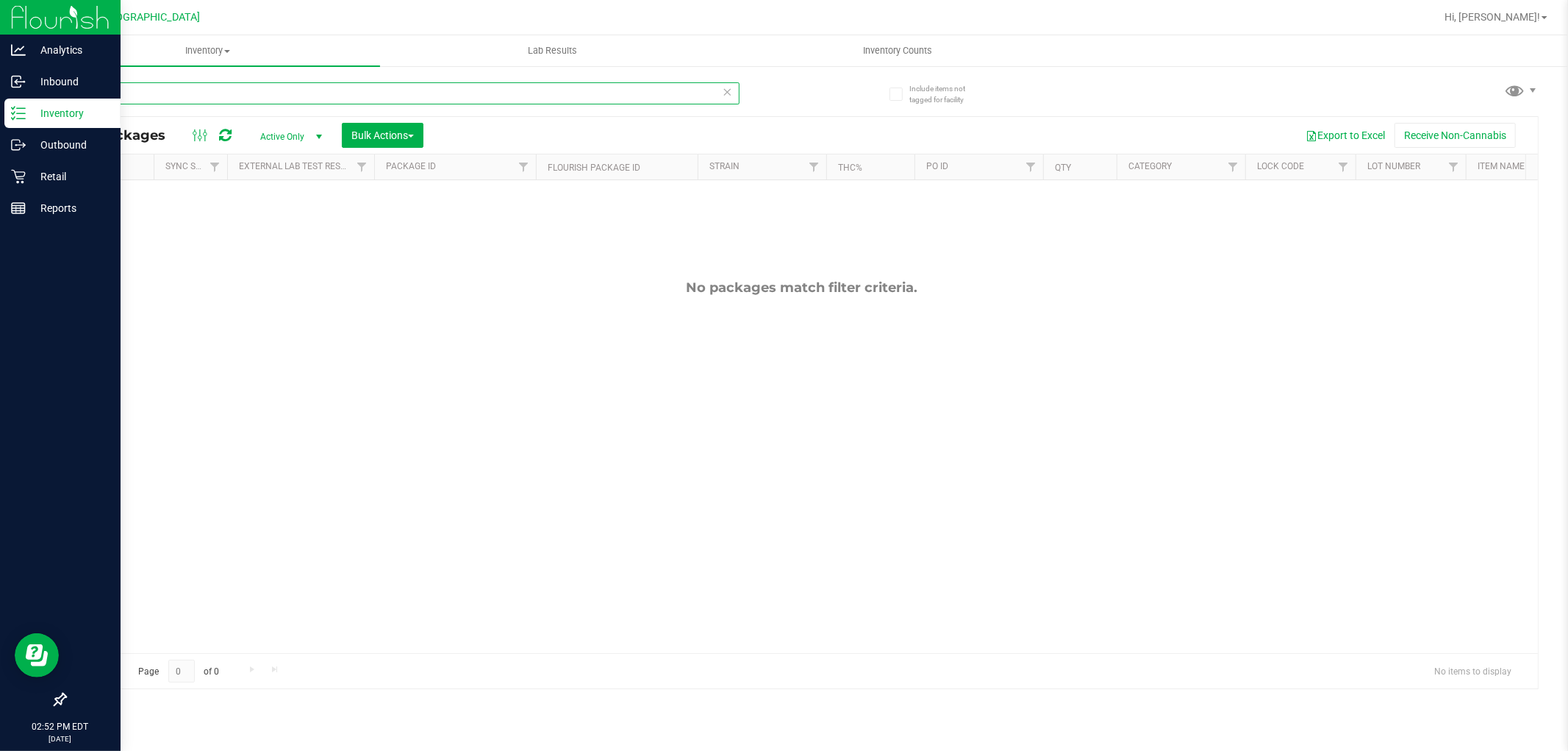
type input "W"
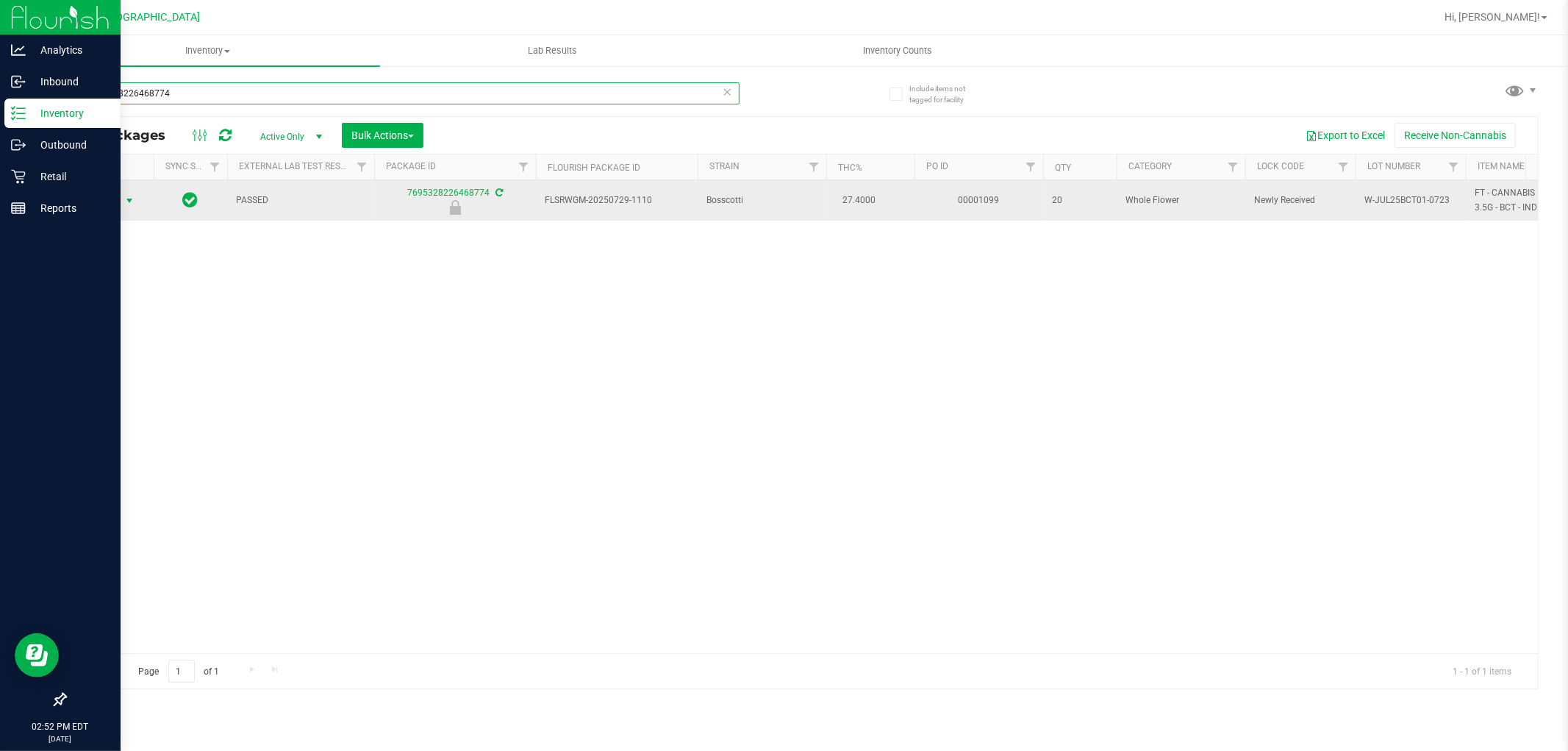
type input "7695328226468774"
click at [124, 201] on span "select" at bounding box center [129, 200] width 11 height 11
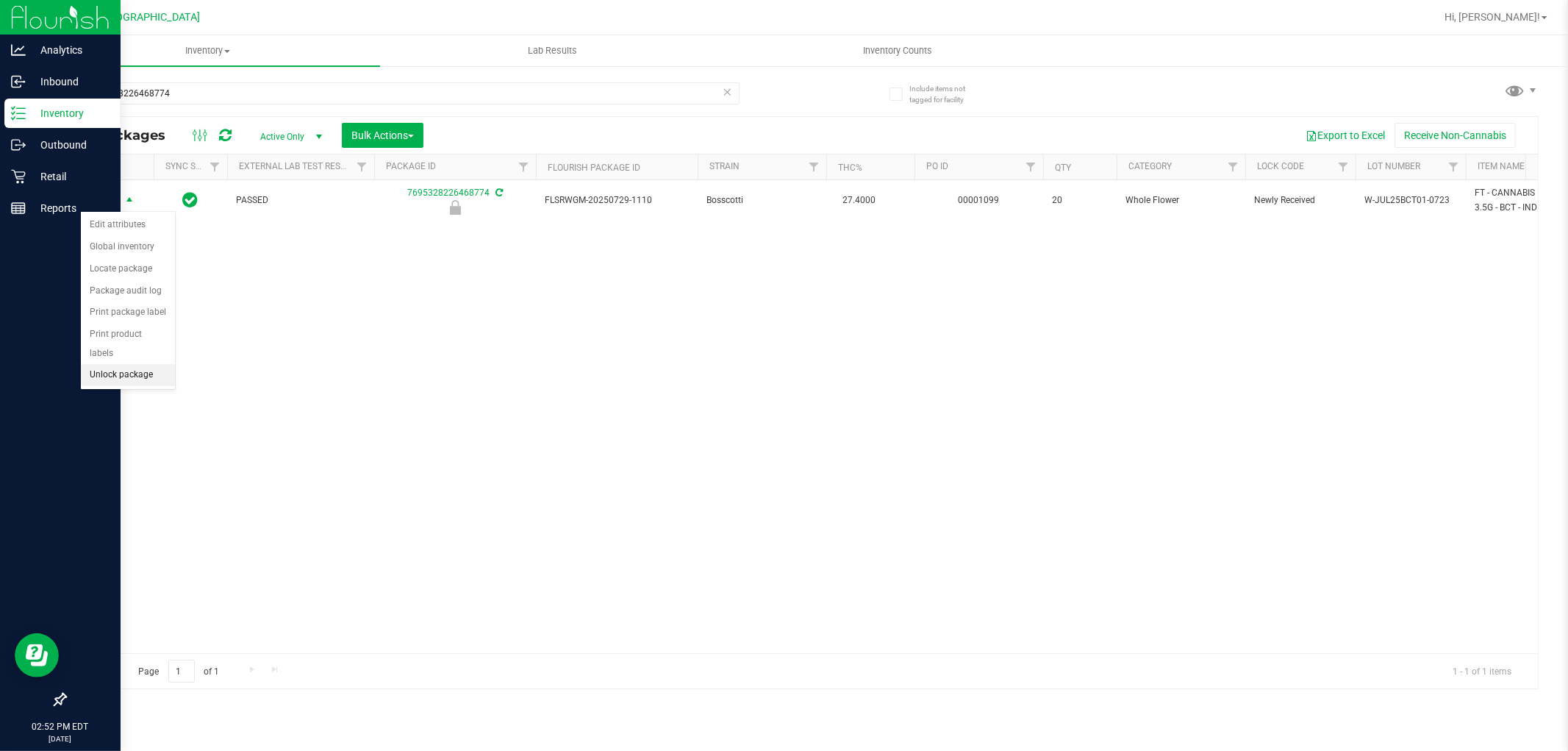
click at [121, 379] on li "Unlock package" at bounding box center [127, 375] width 94 height 22
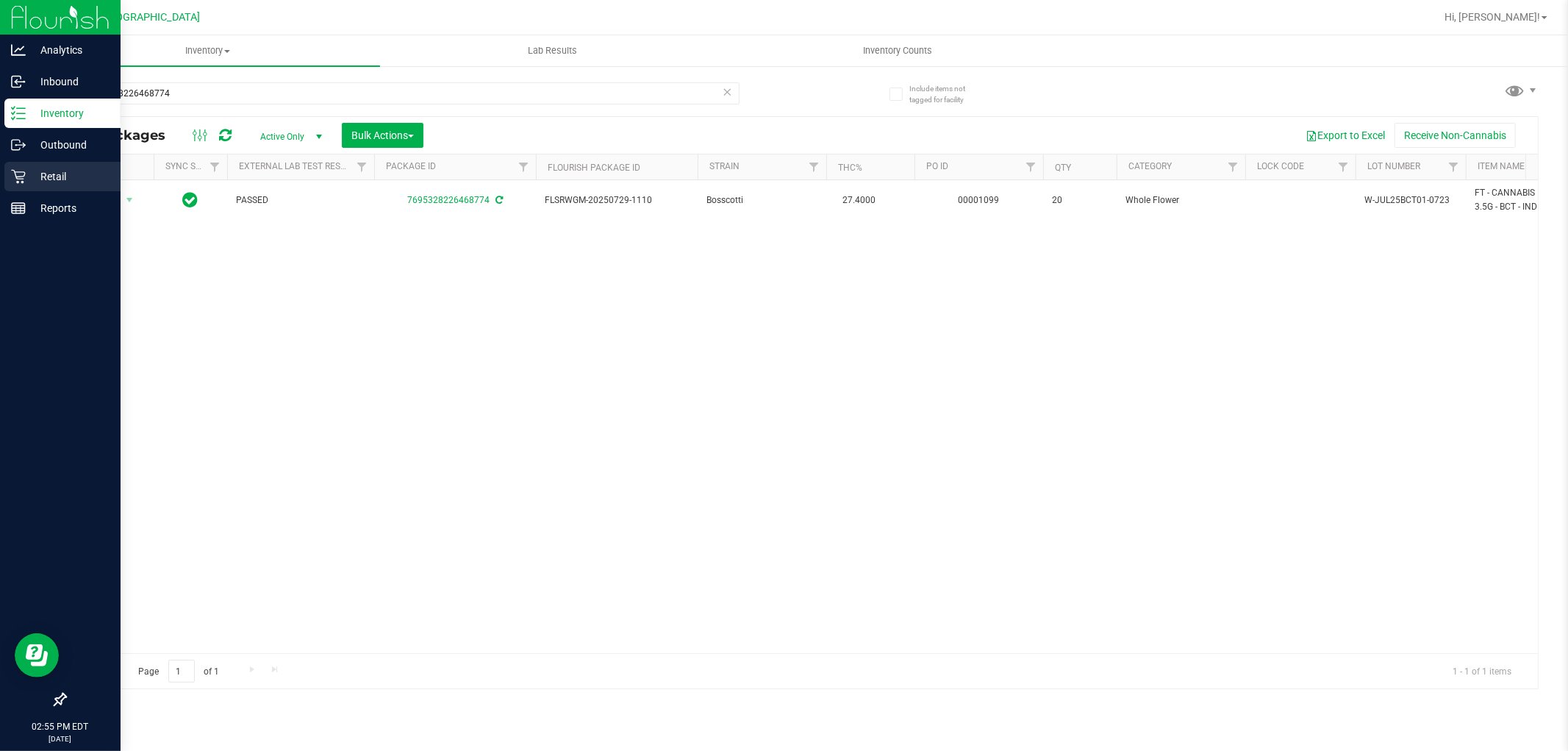
click at [50, 179] on p "Retail" at bounding box center [69, 176] width 89 height 18
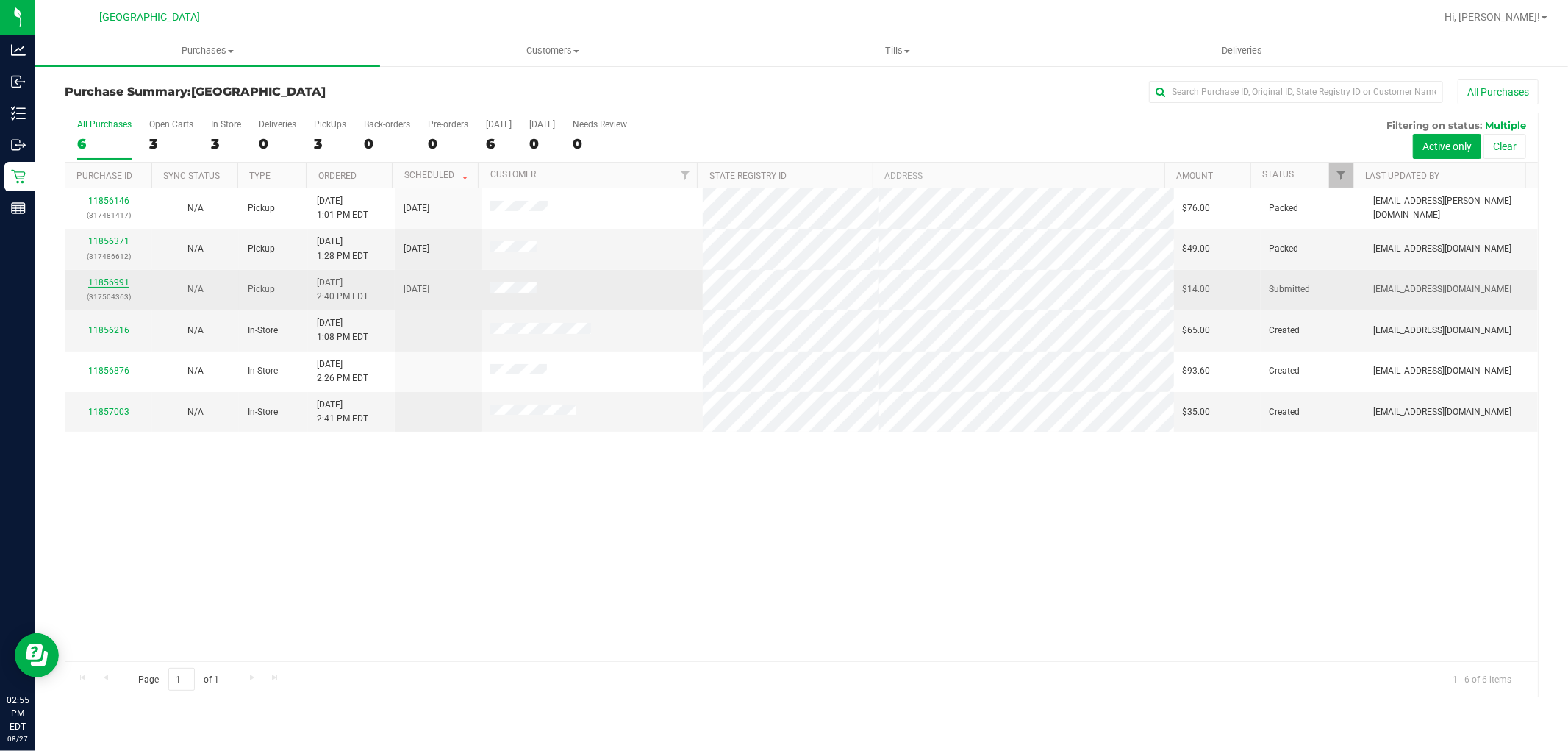
click at [116, 281] on link "11856991" at bounding box center [109, 283] width 41 height 11
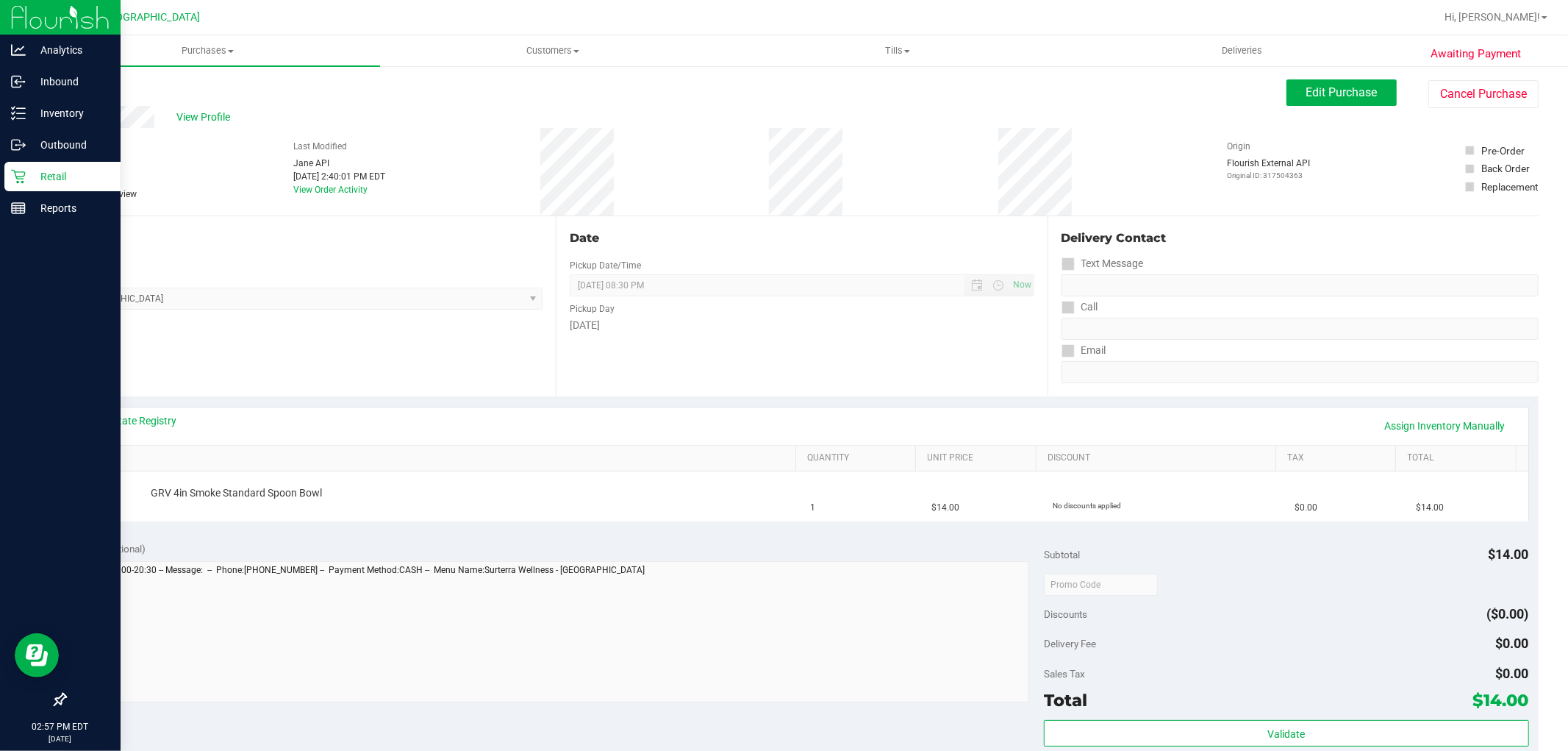
click at [25, 175] on p "Retail" at bounding box center [69, 176] width 89 height 18
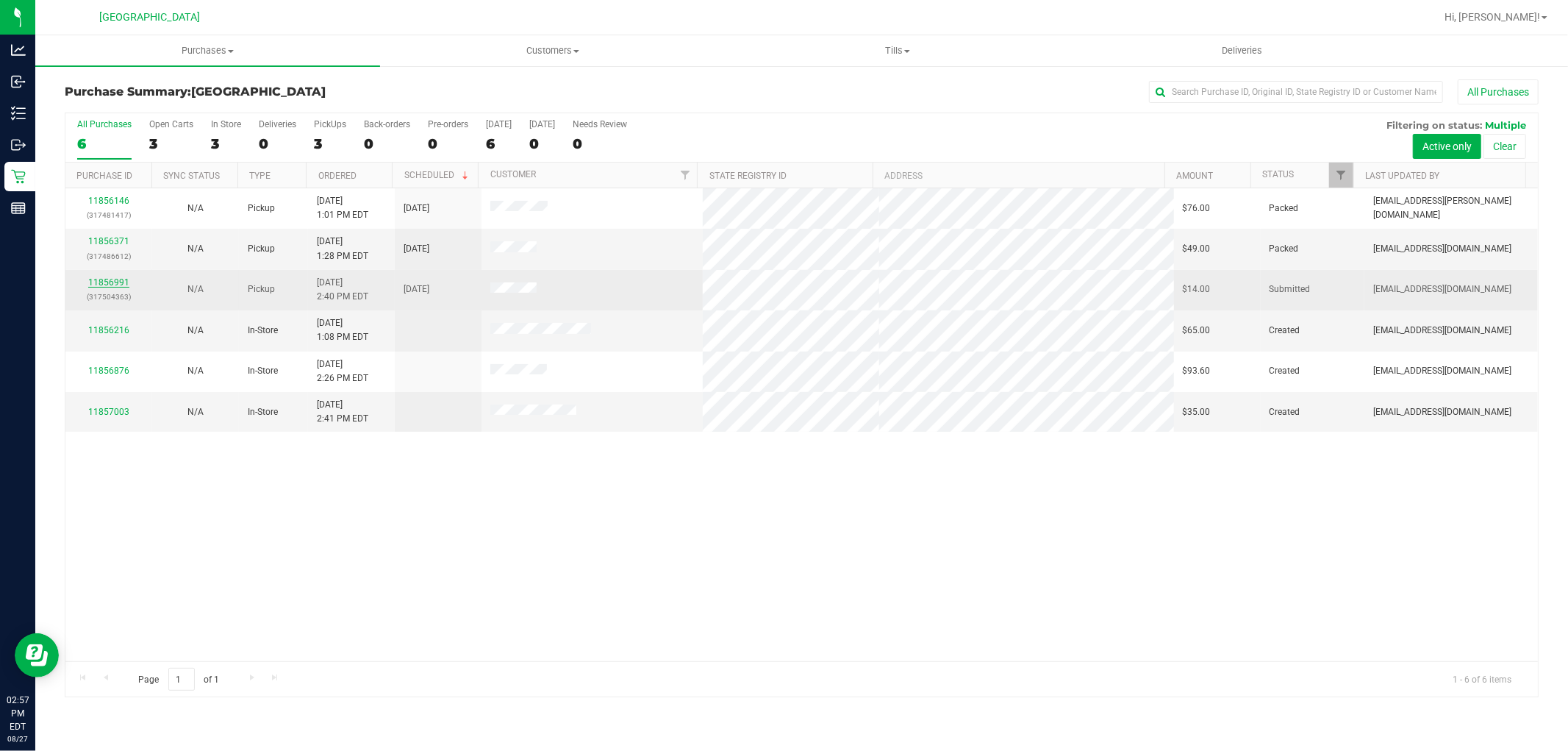
click at [114, 283] on link "11856991" at bounding box center [109, 283] width 41 height 11
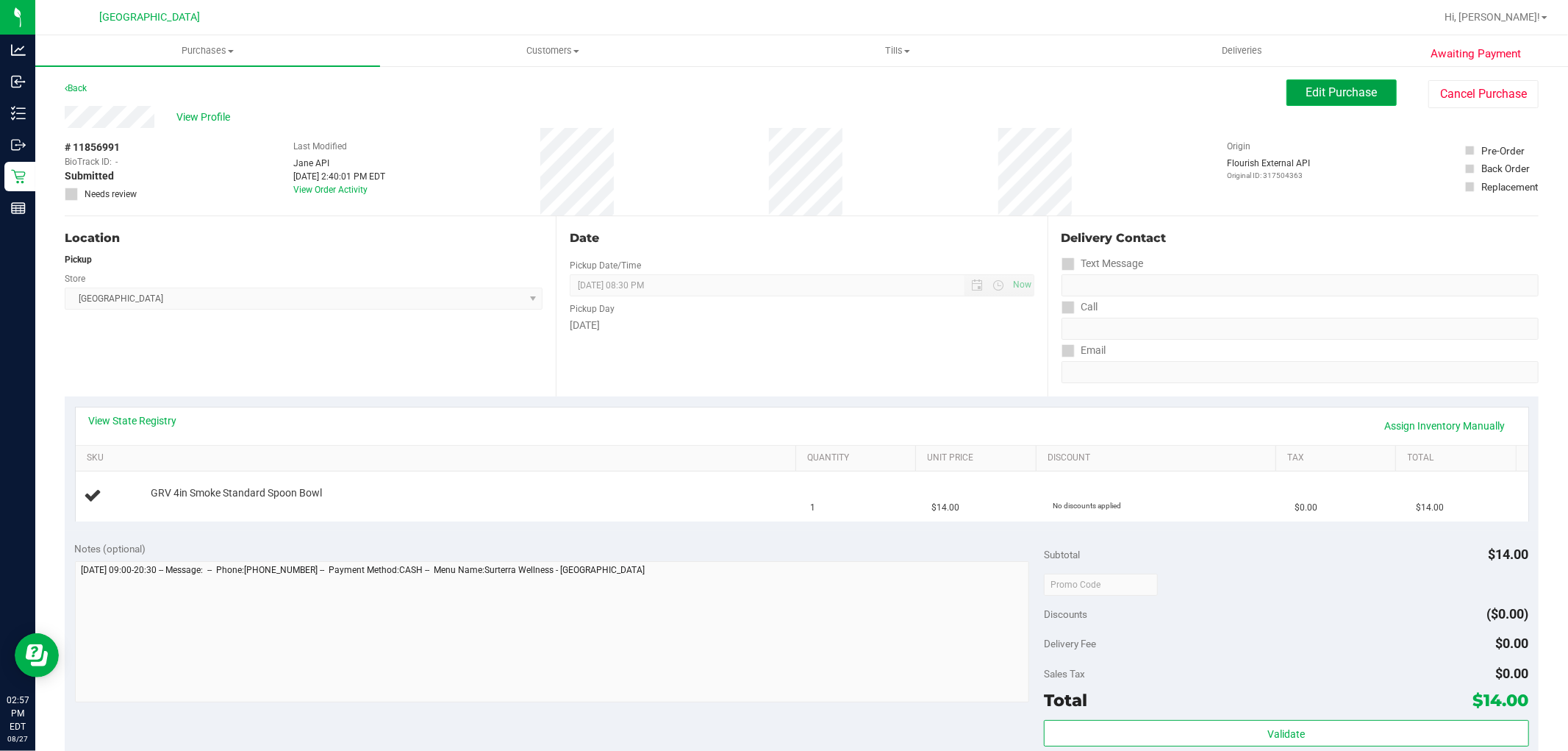
click at [1332, 99] on button "Edit Purchase" at bounding box center [1342, 93] width 111 height 26
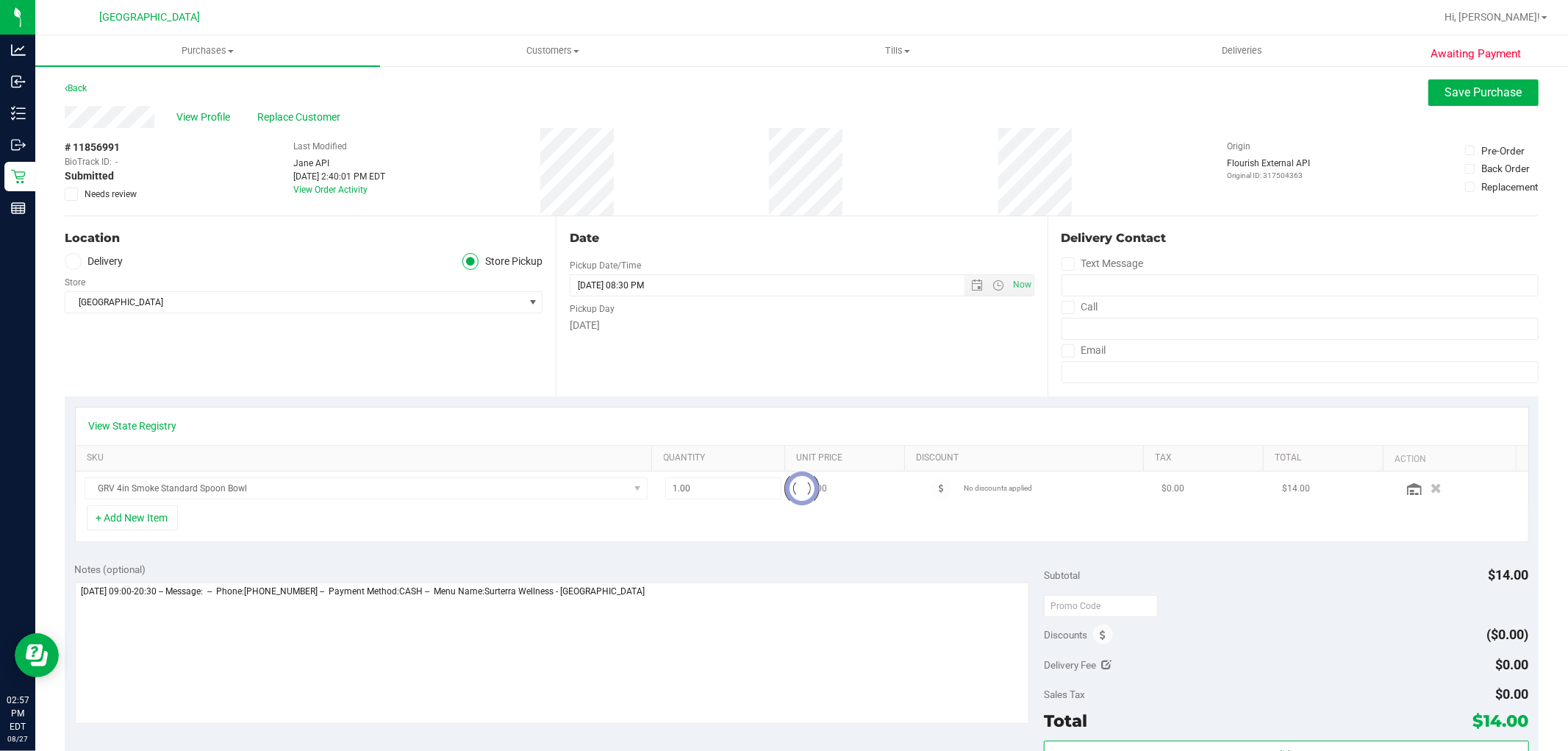
click at [74, 194] on icon at bounding box center [71, 194] width 10 height 0
click at [0, 0] on input "Needs review" at bounding box center [0, 0] width 0 height 0
click at [1466, 97] on span "Save Purchase" at bounding box center [1484, 92] width 77 height 14
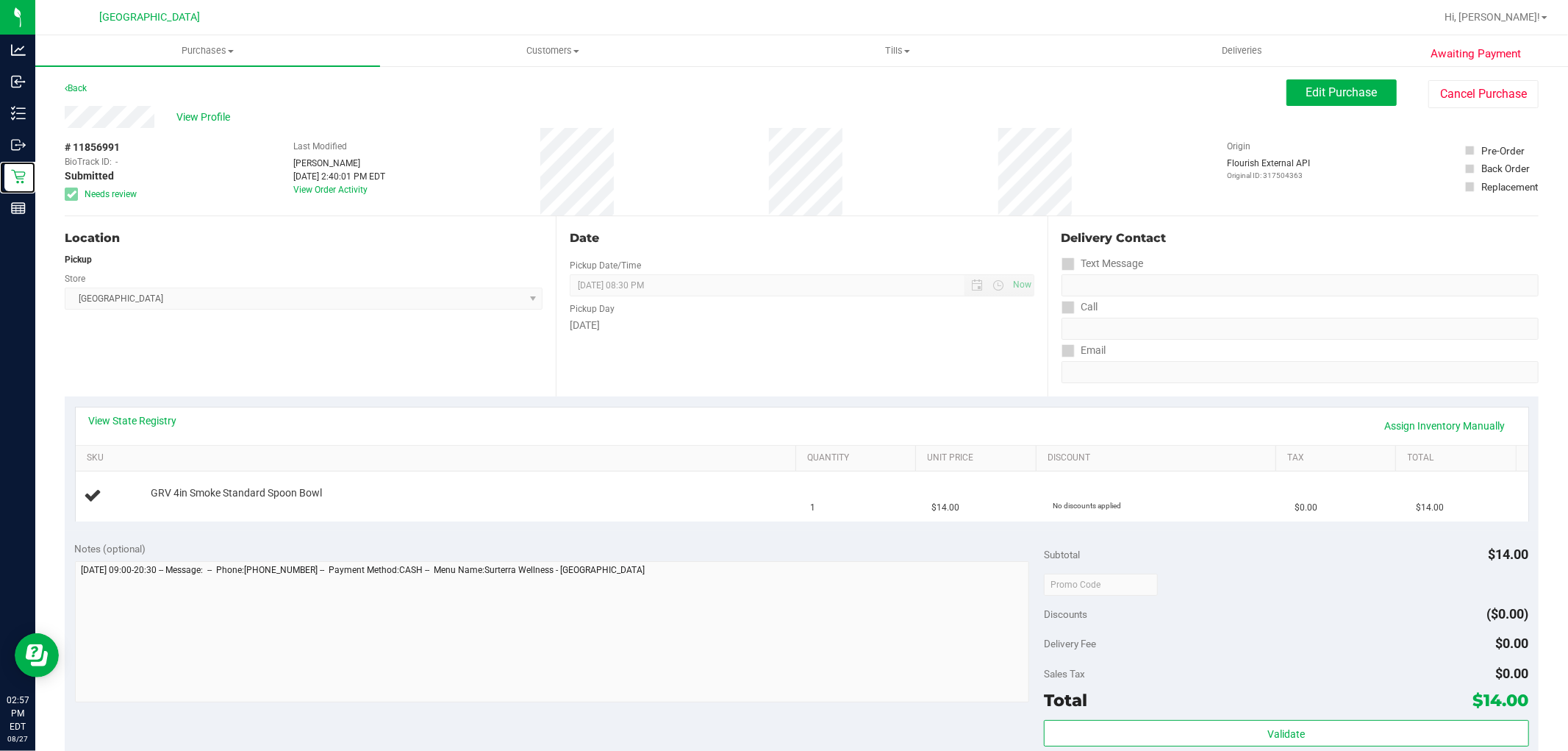
click at [12, 175] on icon at bounding box center [18, 176] width 15 height 15
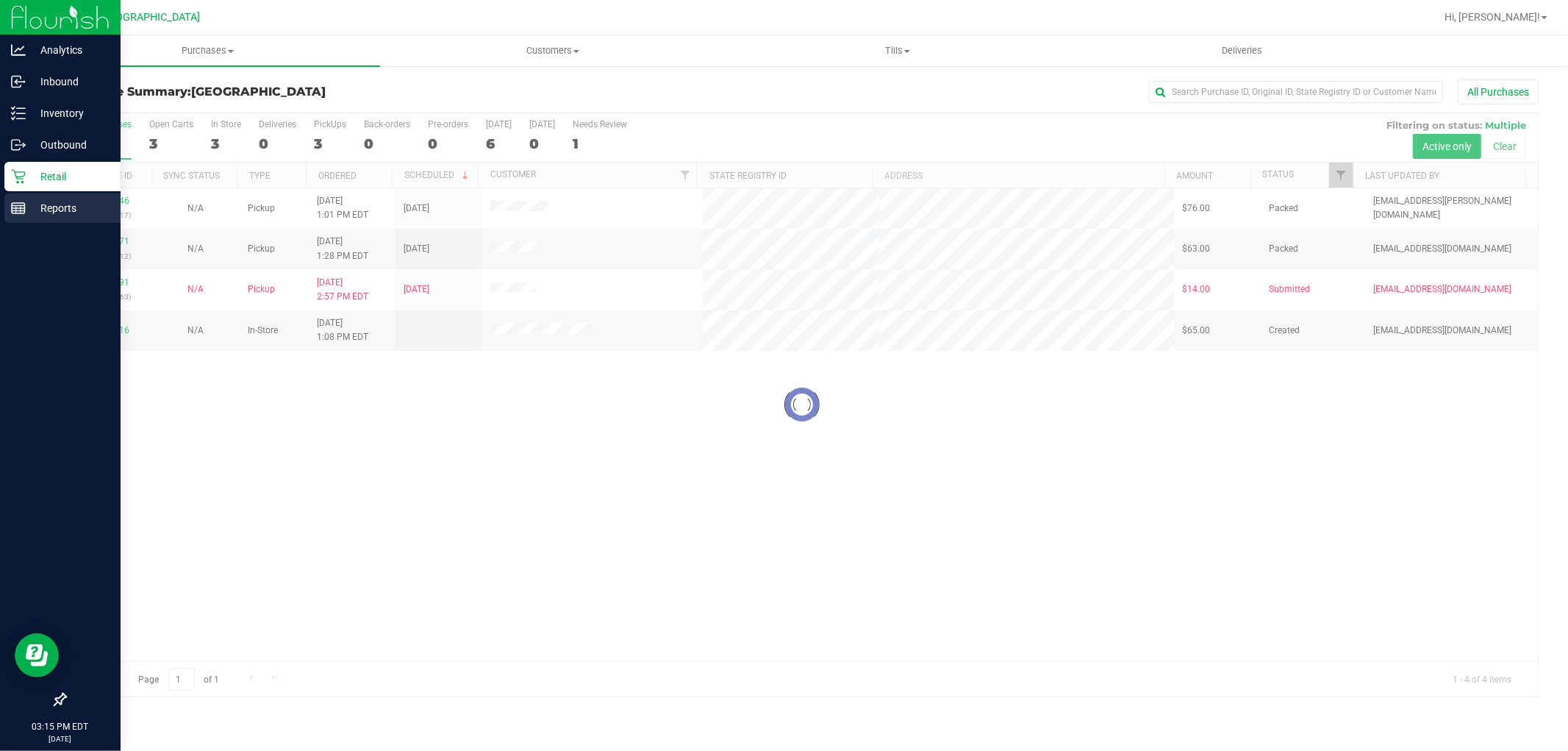
click at [32, 206] on p "Reports" at bounding box center [69, 208] width 89 height 18
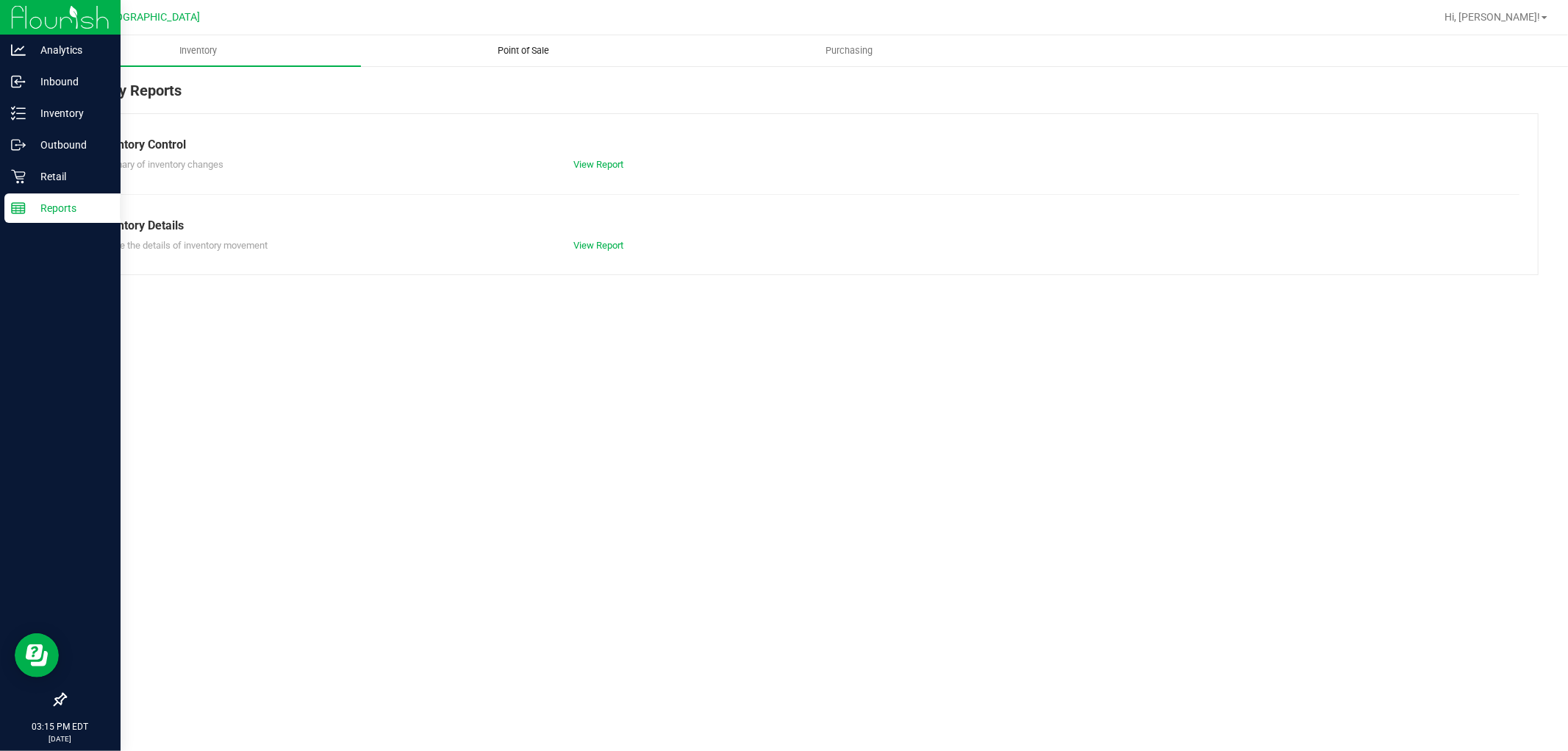
click at [515, 40] on uib-tab-heading "Point of Sale" at bounding box center [524, 51] width 325 height 30
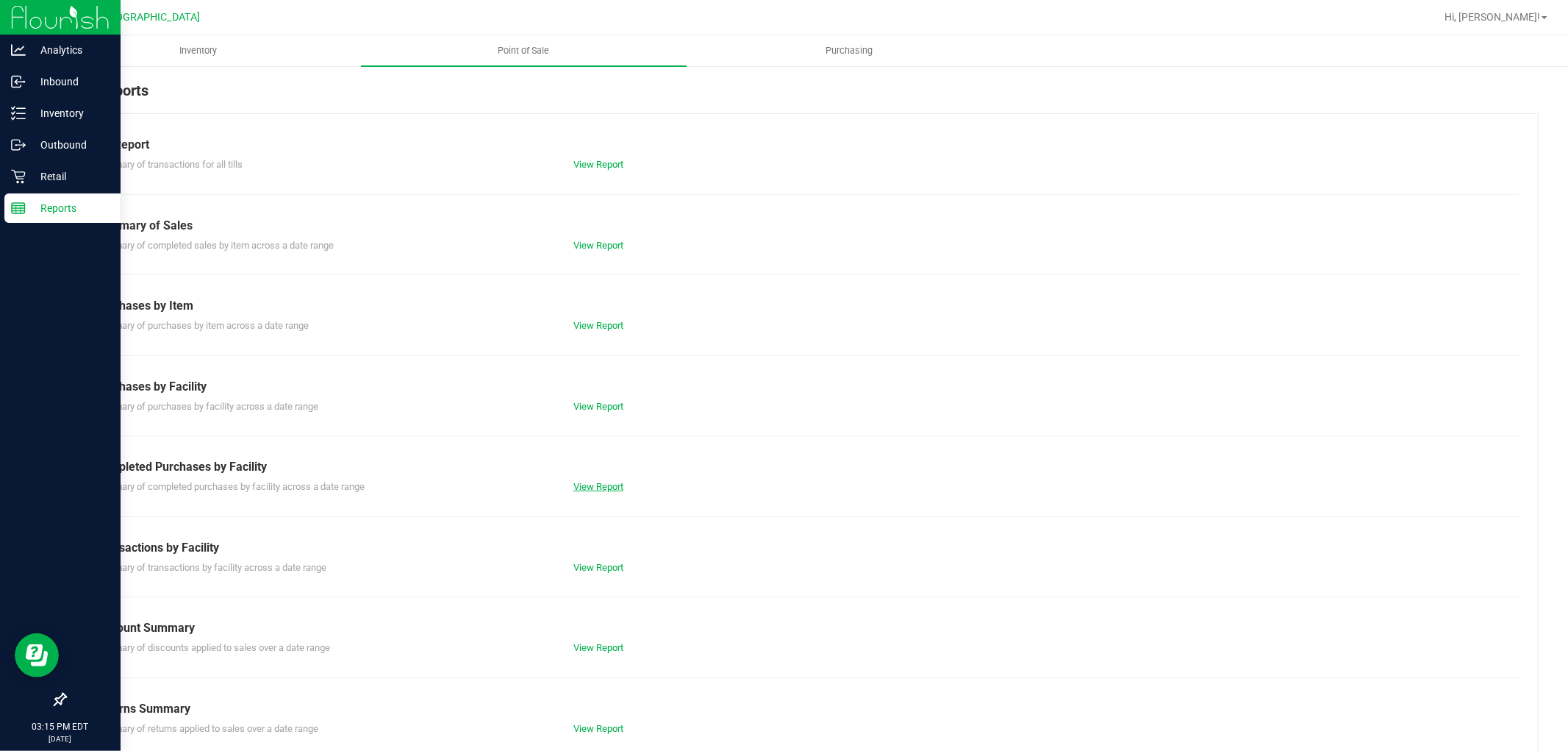
click at [597, 490] on link "View Report" at bounding box center [598, 486] width 50 height 11
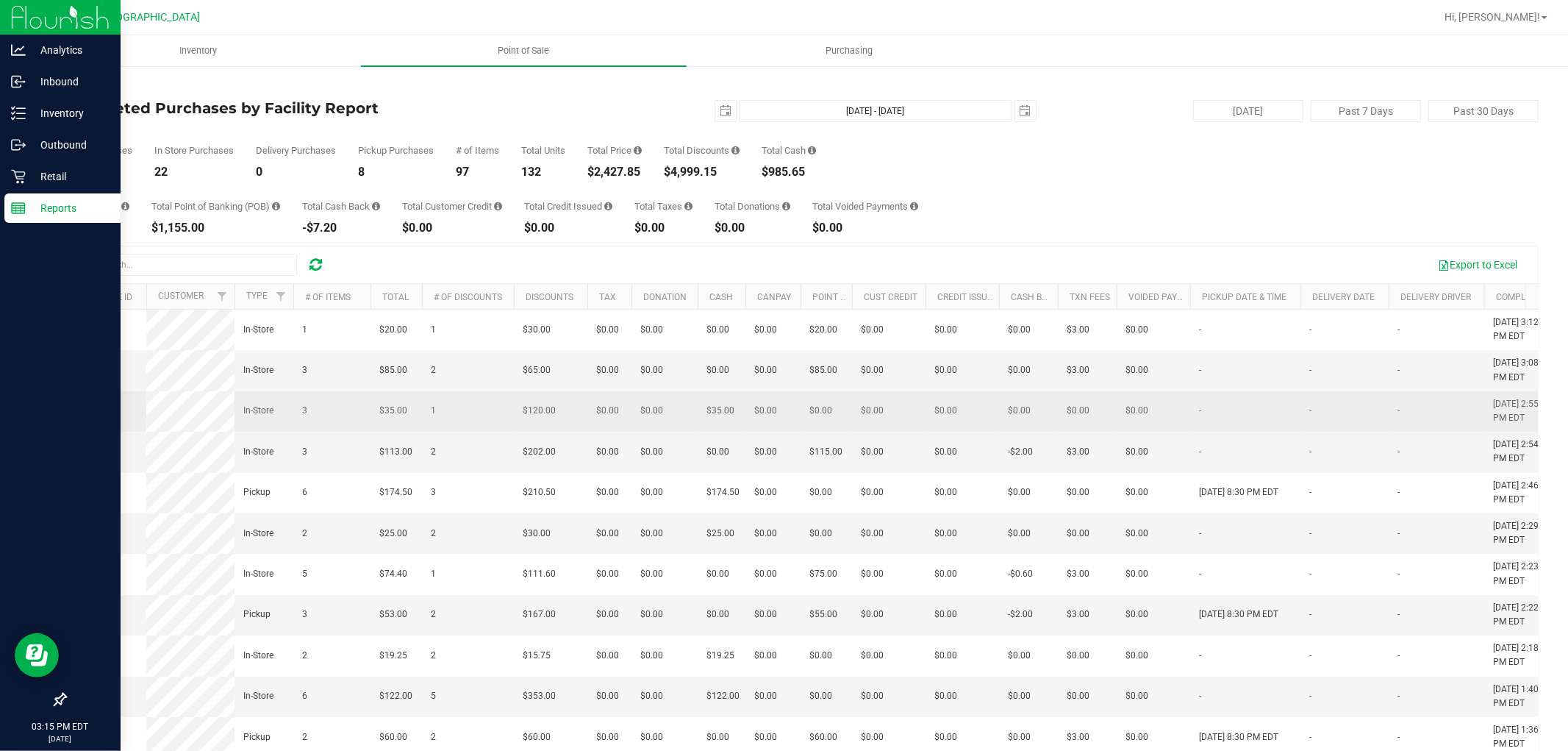
scroll to position [82, 0]
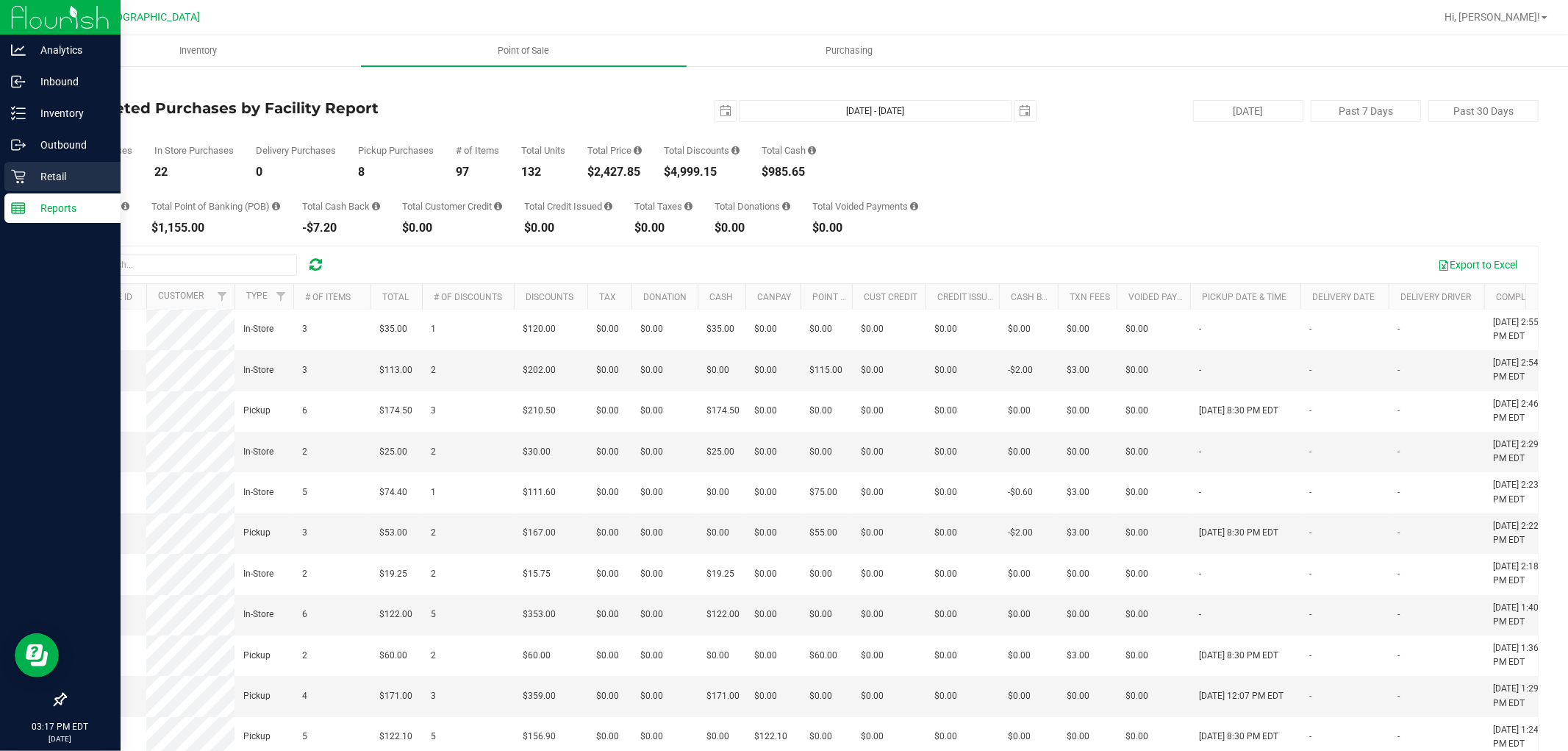
click at [25, 175] on icon at bounding box center [18, 177] width 14 height 14
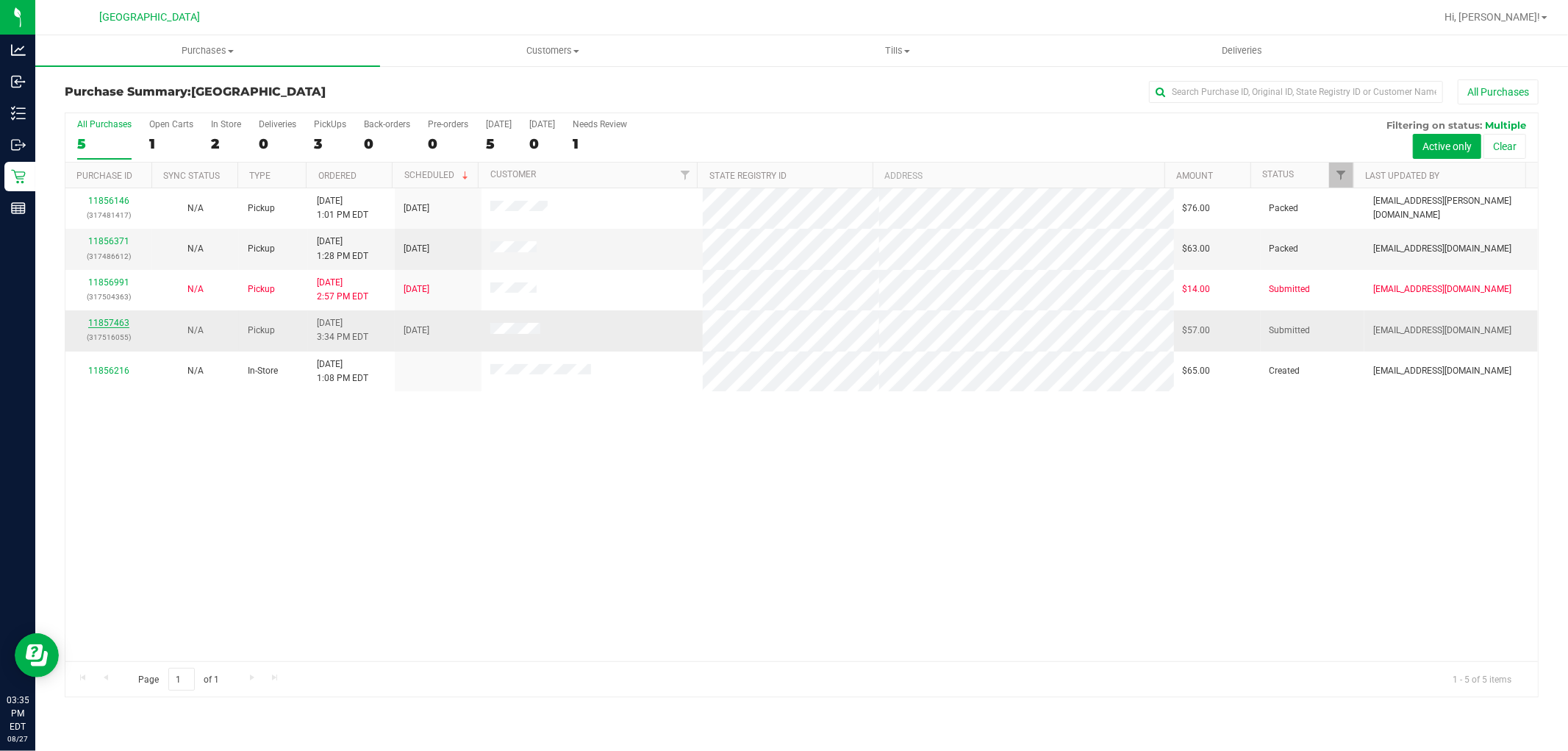
click at [121, 321] on link "11857463" at bounding box center [109, 323] width 41 height 11
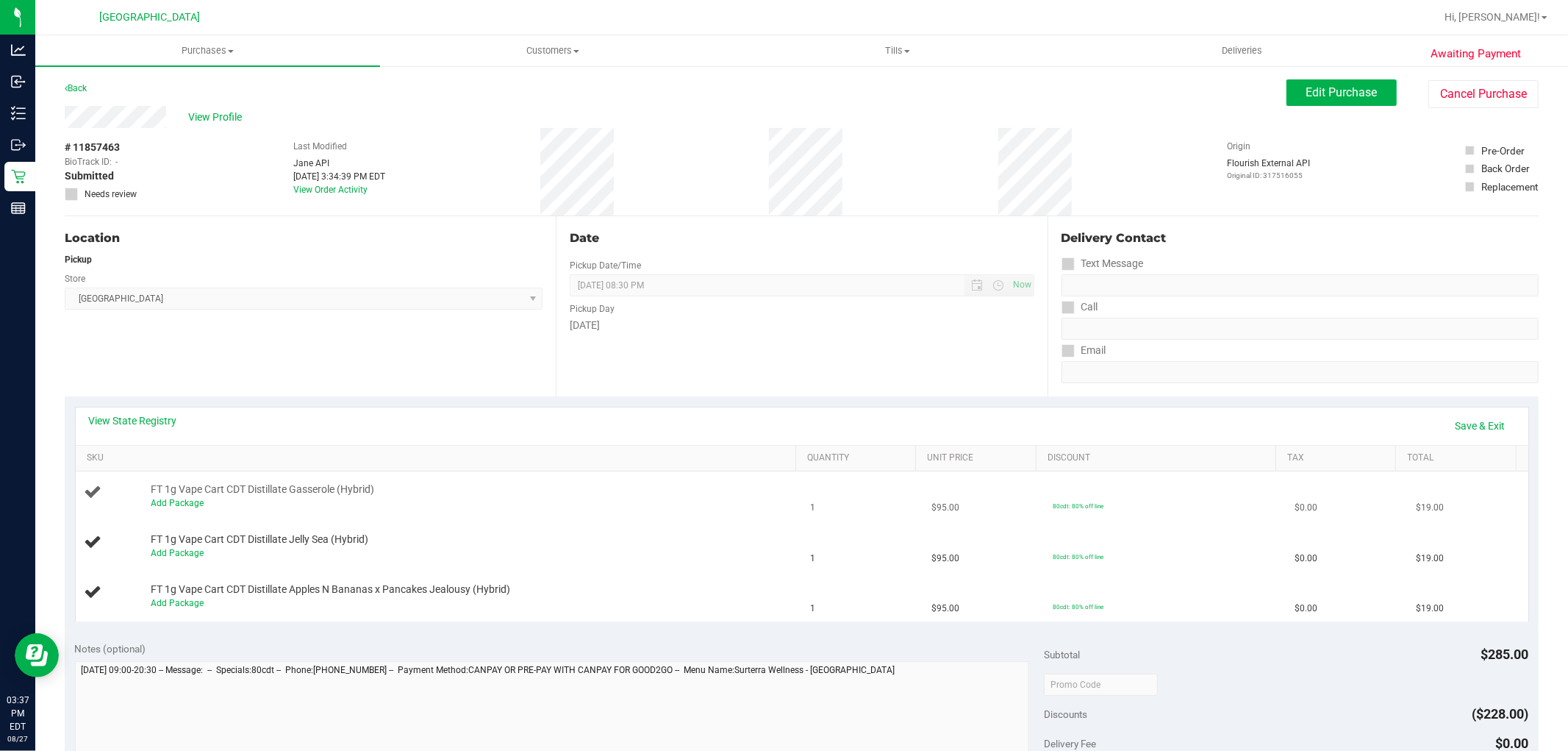
click at [175, 509] on div "Add Package" at bounding box center [469, 504] width 638 height 14
click at [175, 505] on link "Add Package" at bounding box center [177, 503] width 53 height 11
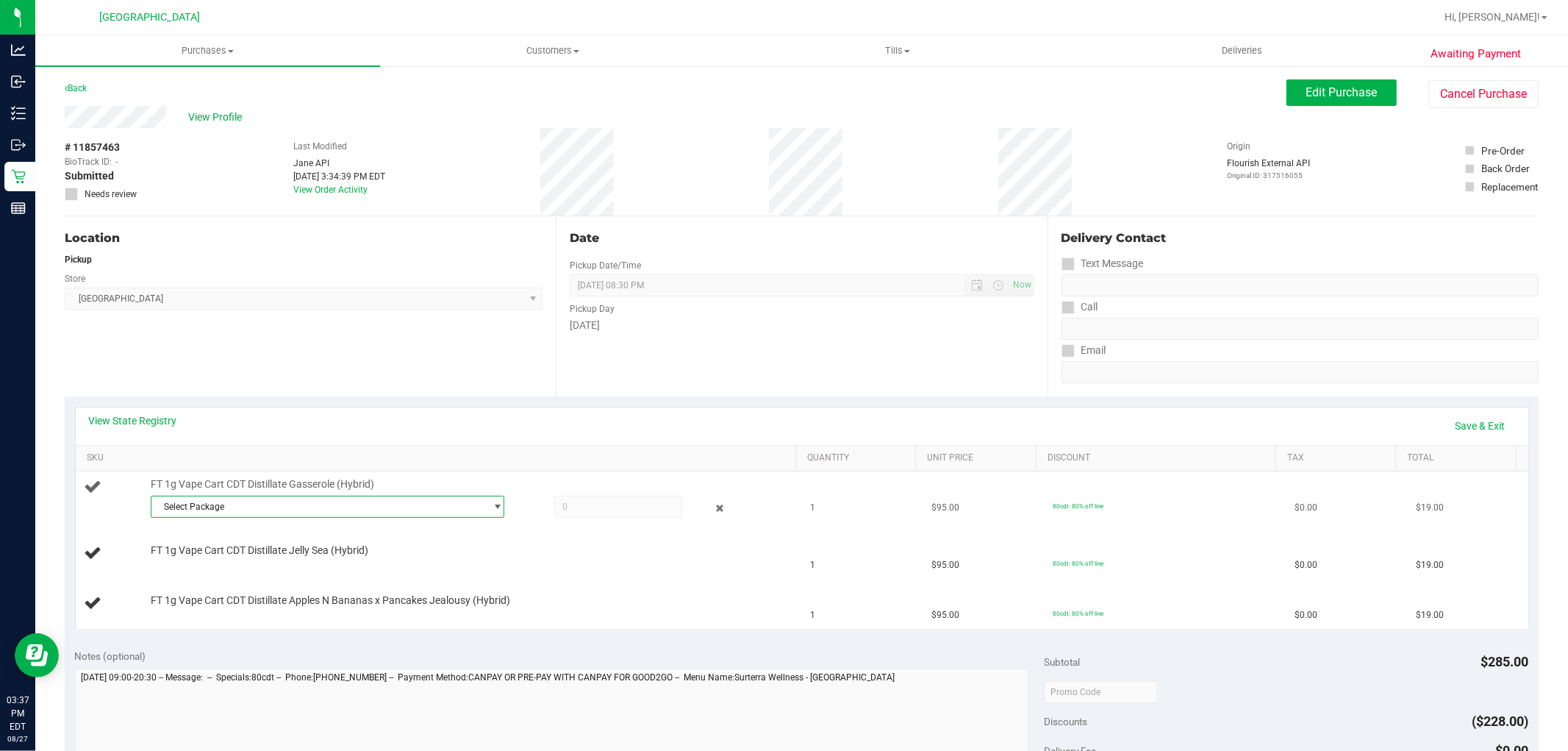
click at [306, 508] on span "Select Package" at bounding box center [319, 506] width 333 height 20
click at [336, 574] on li "4106066753935455 ( JUL25GSS01-0707 | orig: FLSRWGM-20250714-2233 )" at bounding box center [323, 566] width 347 height 20
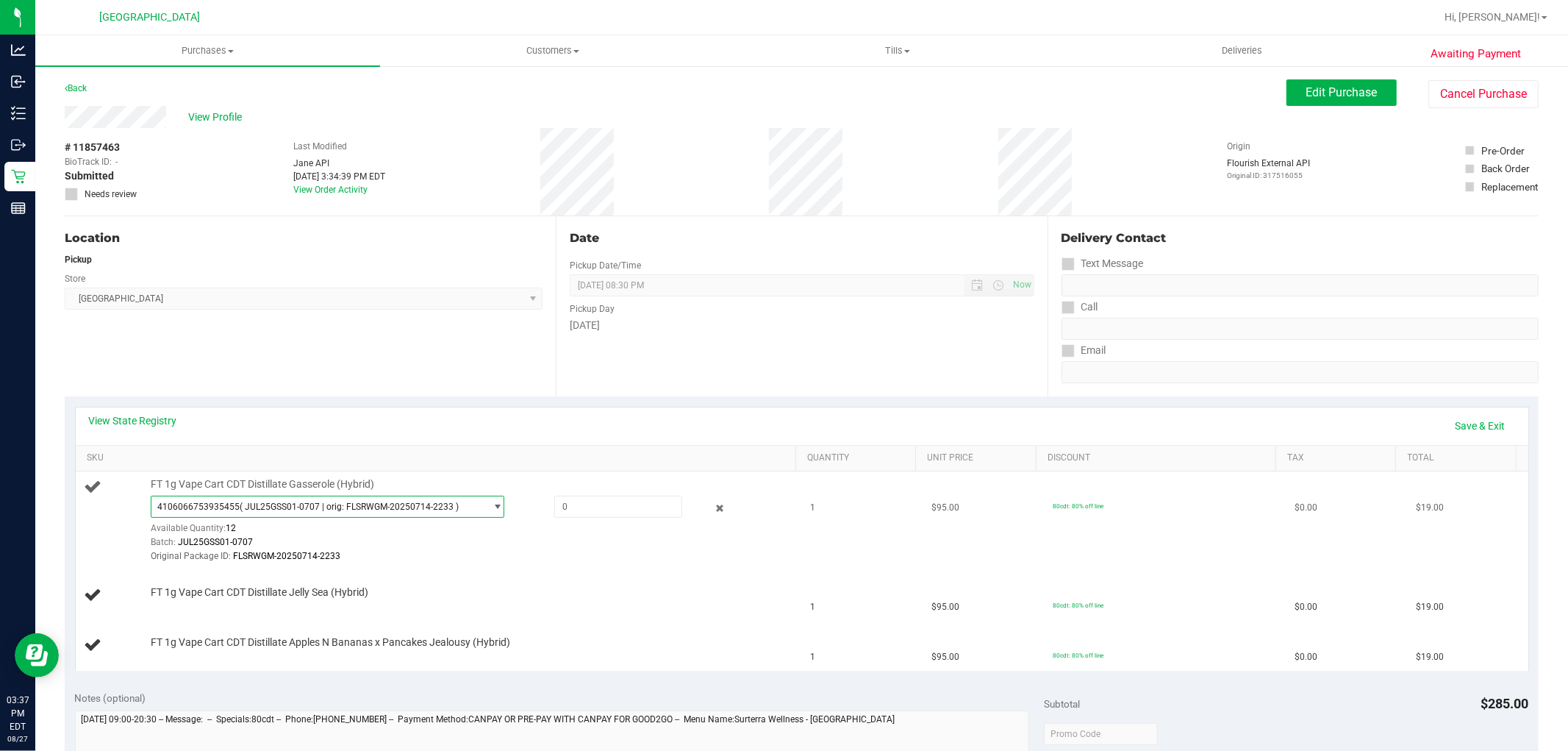
click at [340, 511] on span "( JUL25GSS01-0707 | orig: FLSRWGM-20250714-2233 )" at bounding box center [349, 506] width 219 height 11
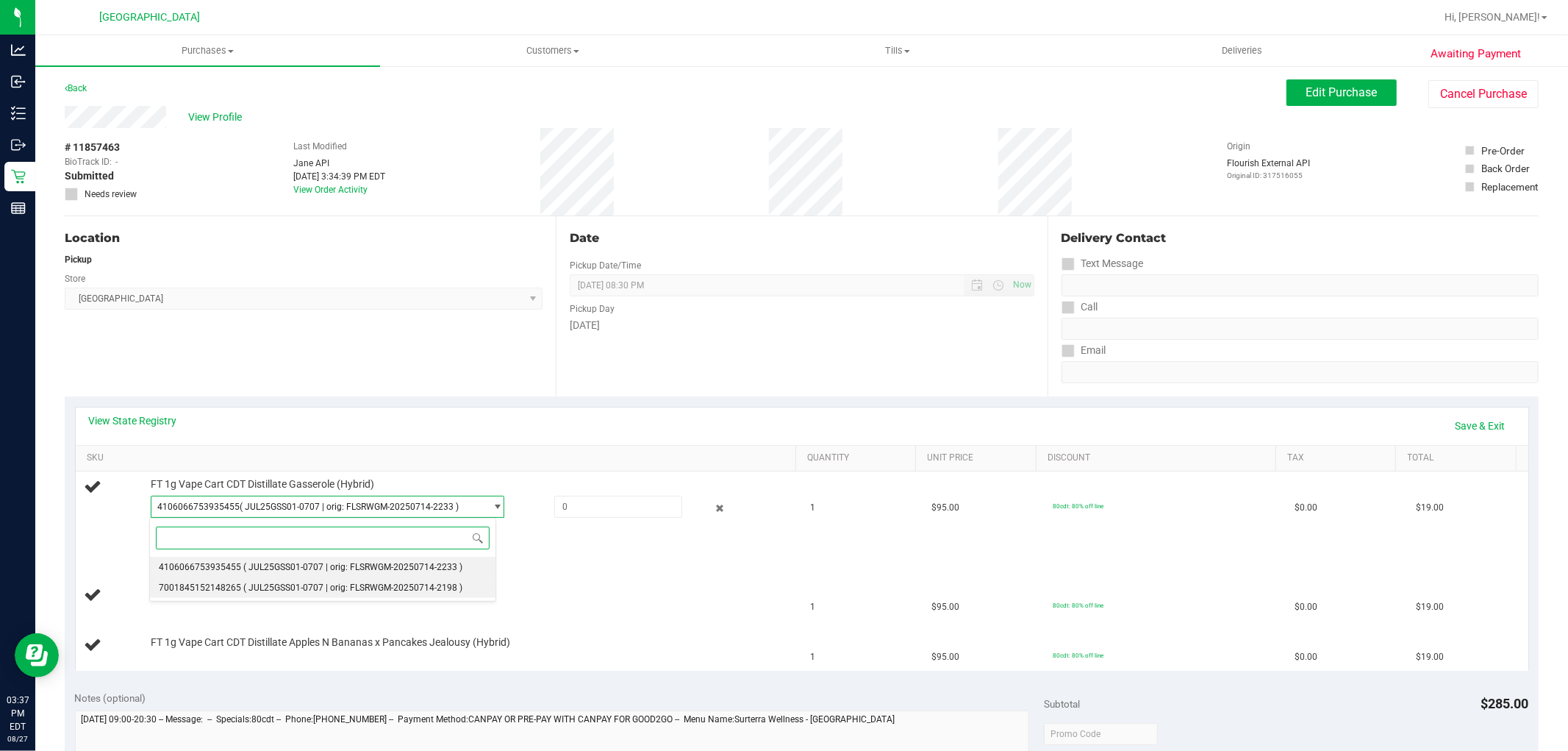
click at [295, 592] on span "( JUL25GSS01-0707 | orig: FLSRWGM-20250714-2198 )" at bounding box center [353, 588] width 219 height 11
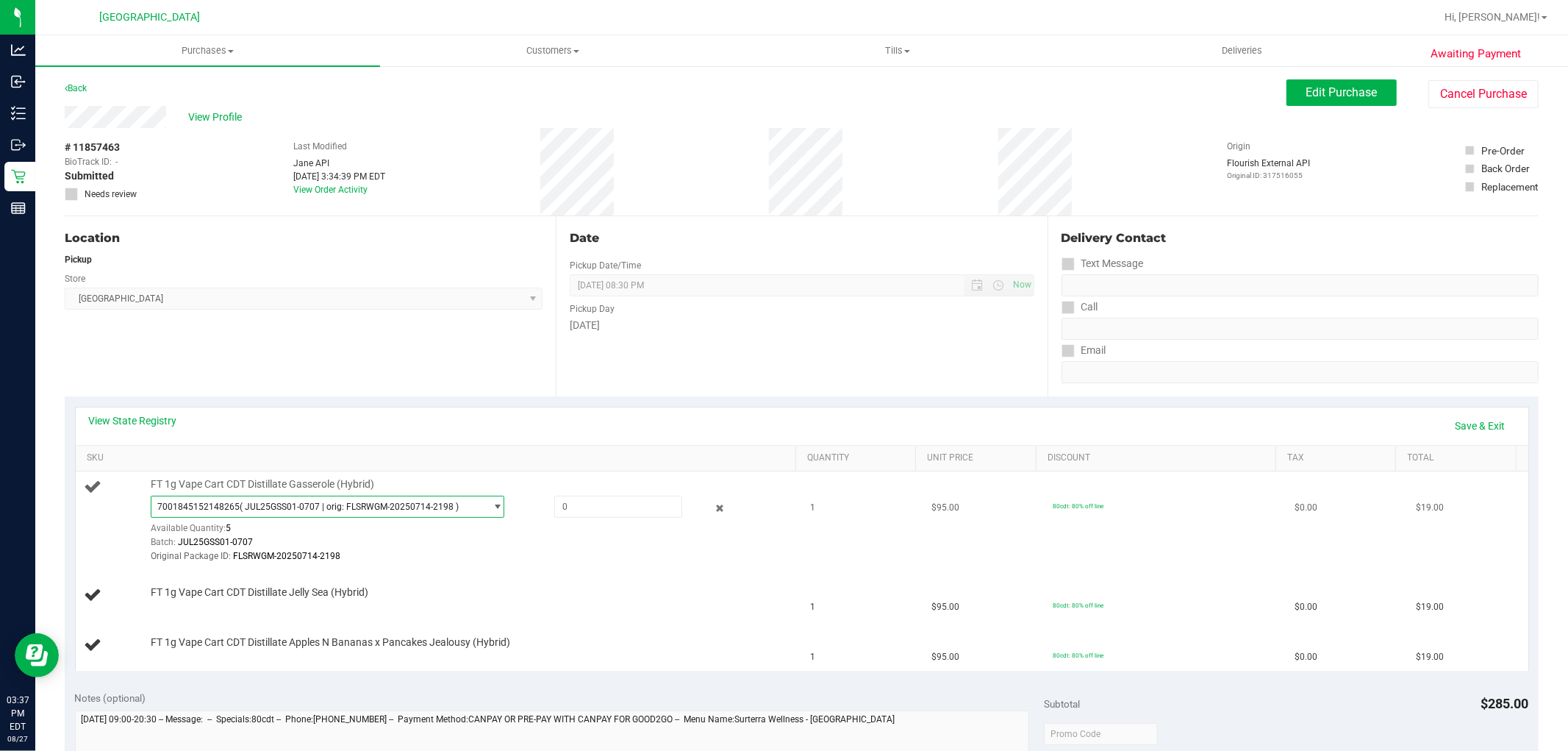
click at [354, 509] on span "( JUL25GSS01-0707 | orig: FLSRWGM-20250714-2198 )" at bounding box center [349, 506] width 219 height 11
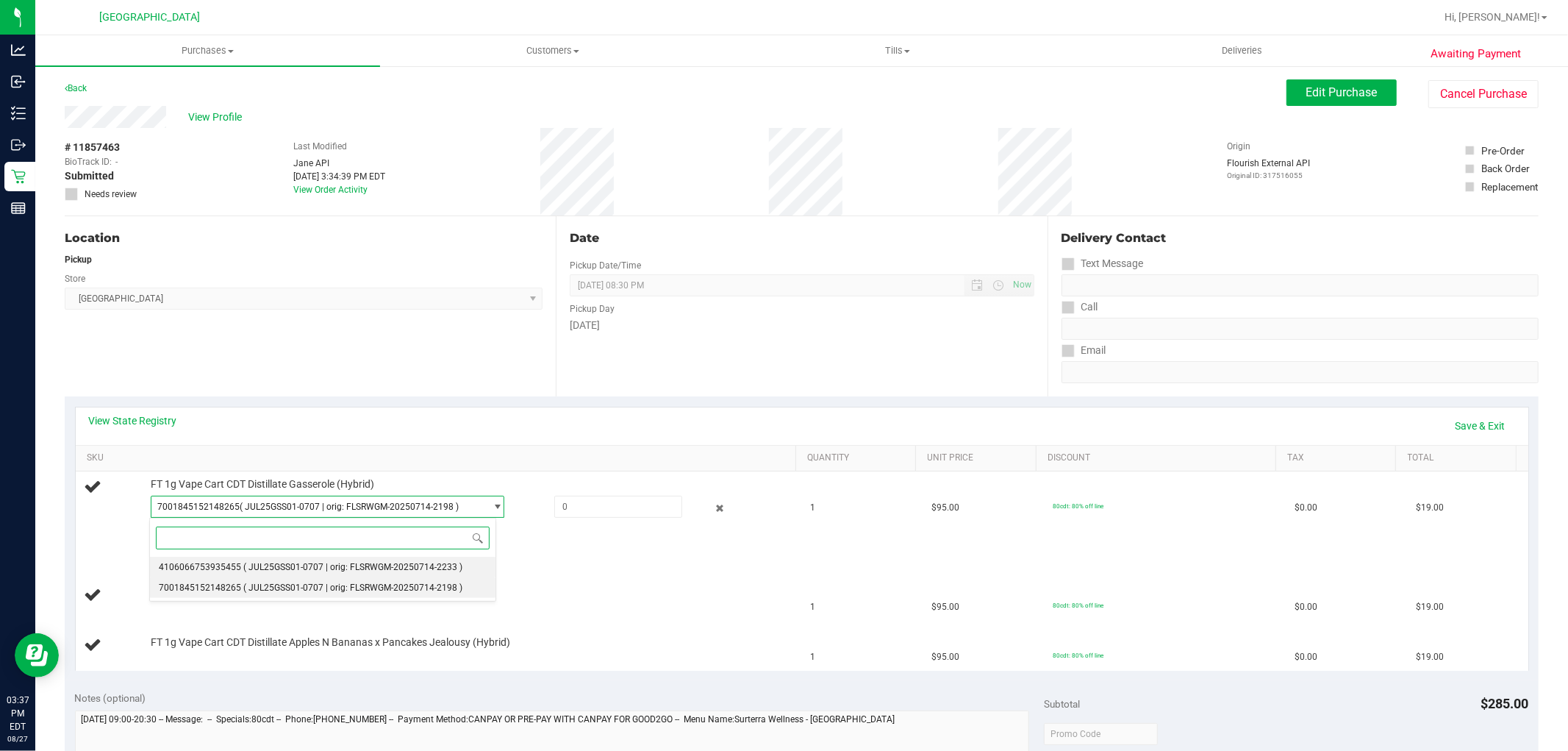
click at [309, 574] on li "4106066753935455 ( JUL25GSS01-0707 | orig: FLSRWGM-20250714-2233 )" at bounding box center [323, 566] width 347 height 20
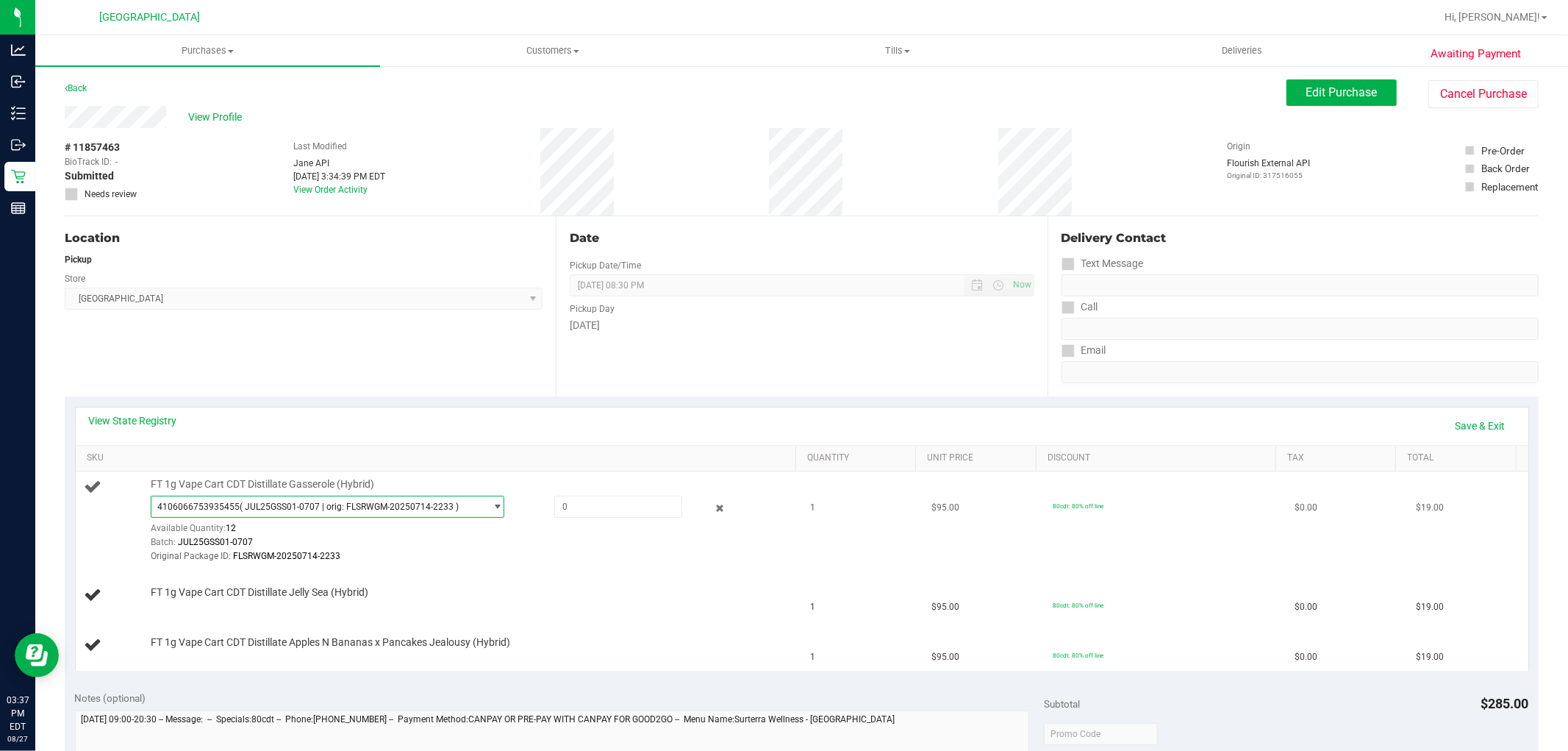
click at [320, 511] on span "( JUL25GSS01-0707 | orig: FLSRWGM-20250714-2233 )" at bounding box center [349, 506] width 219 height 11
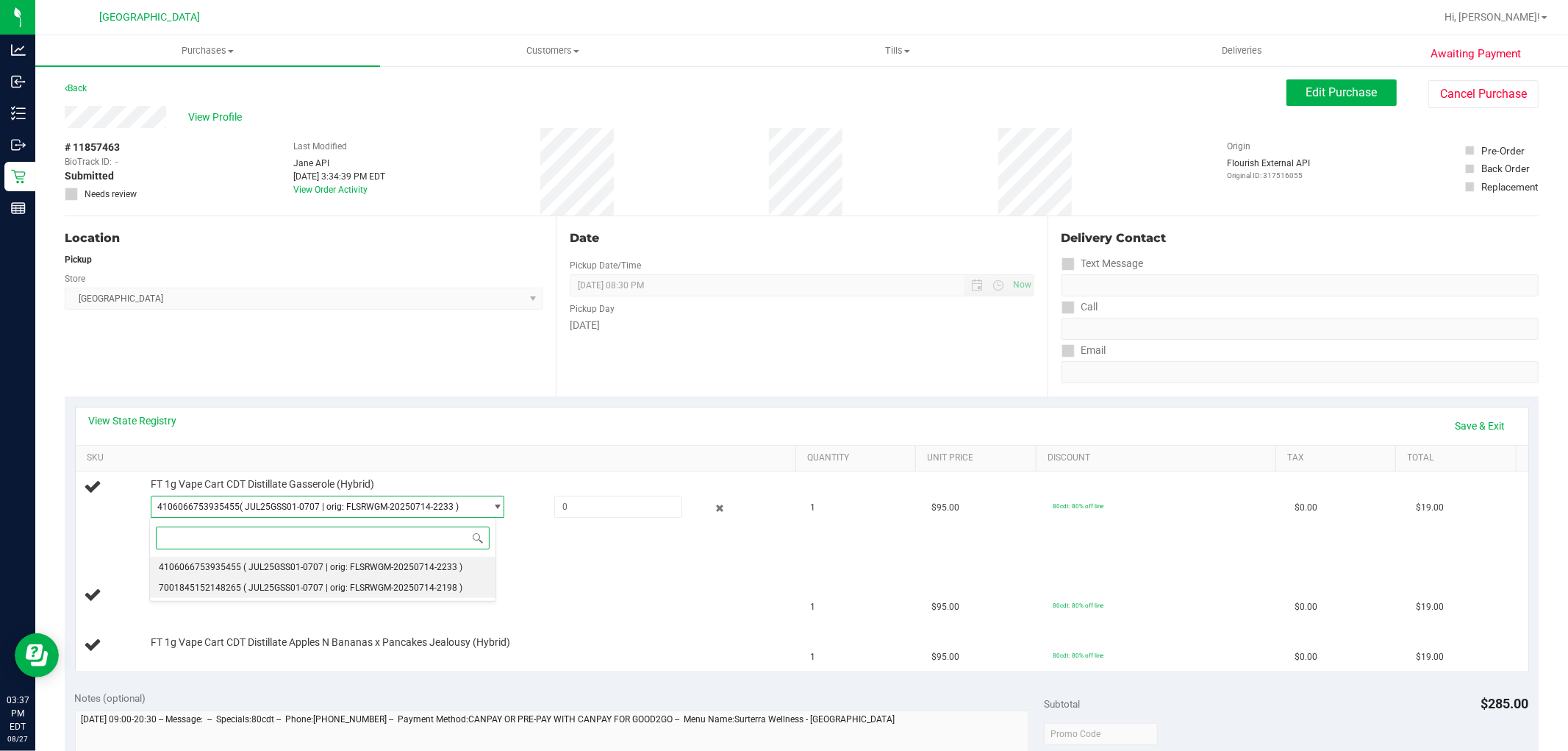
click at [328, 586] on span "( JUL25GSS01-0707 | orig: FLSRWGM-20250714-2198 )" at bounding box center [353, 588] width 219 height 11
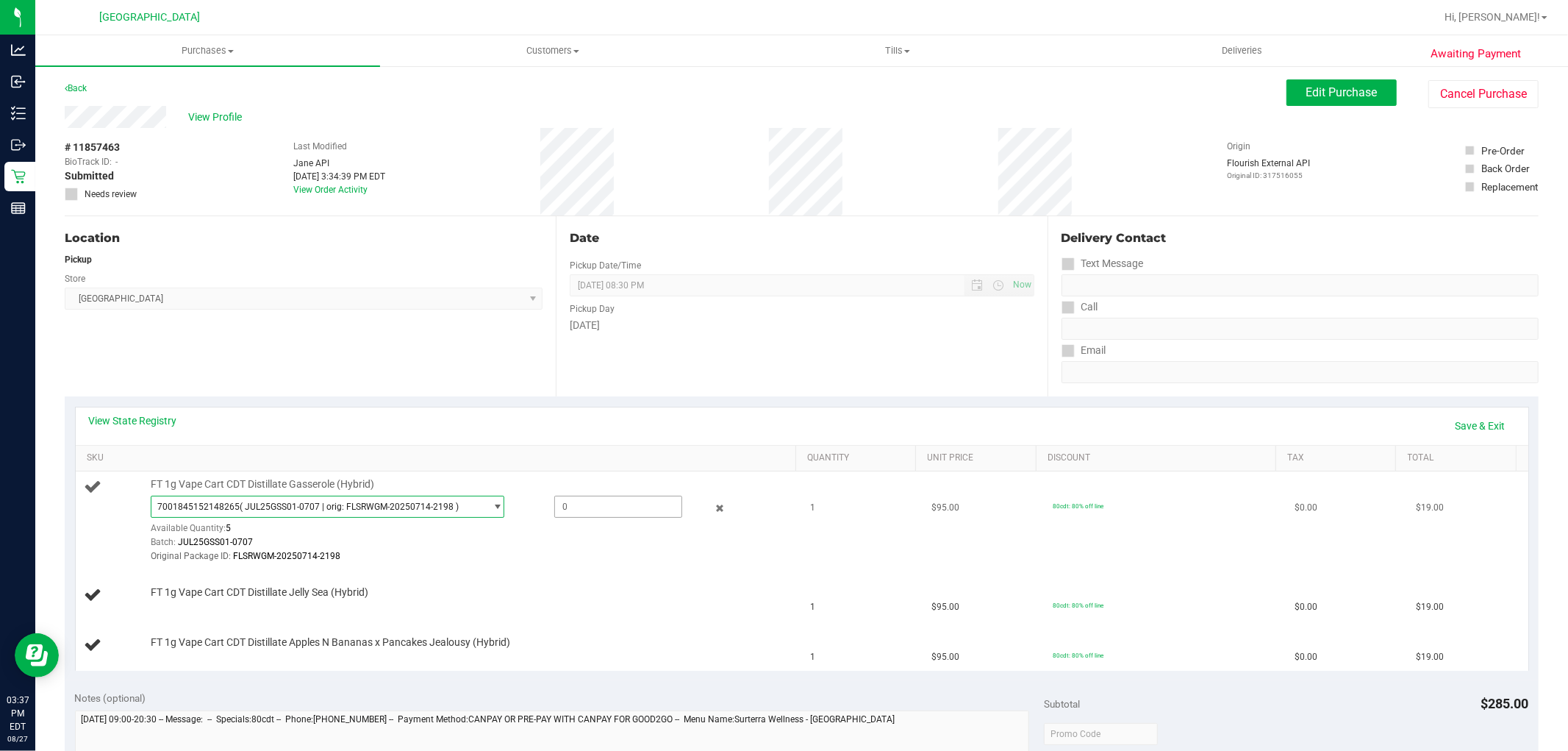
click at [589, 501] on span at bounding box center [619, 506] width 128 height 22
type input "1"
type input "1.0000"
click at [435, 417] on div "View State Registry Save & Exit" at bounding box center [802, 426] width 1427 height 25
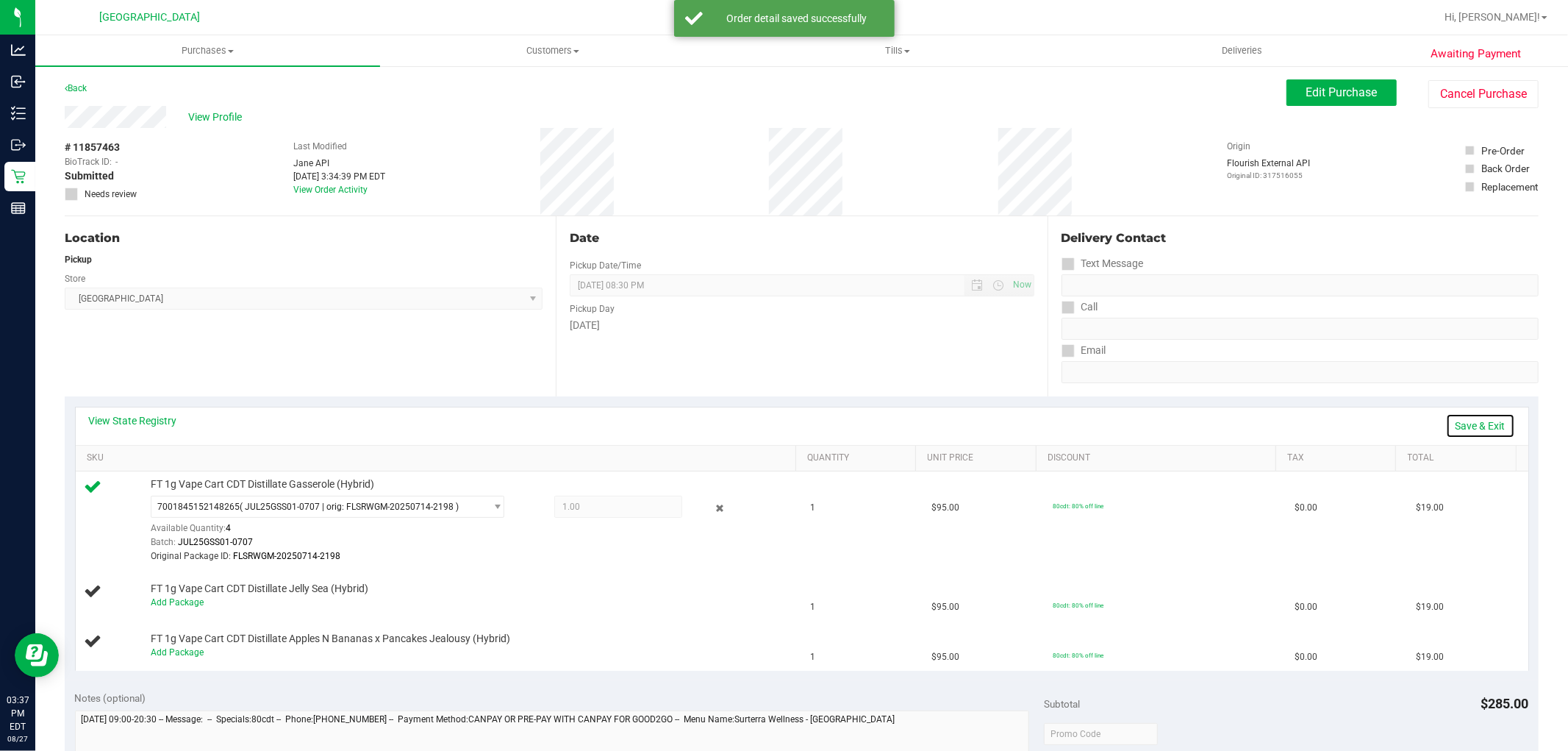
click at [1453, 420] on link "Save & Exit" at bounding box center [1480, 426] width 69 height 25
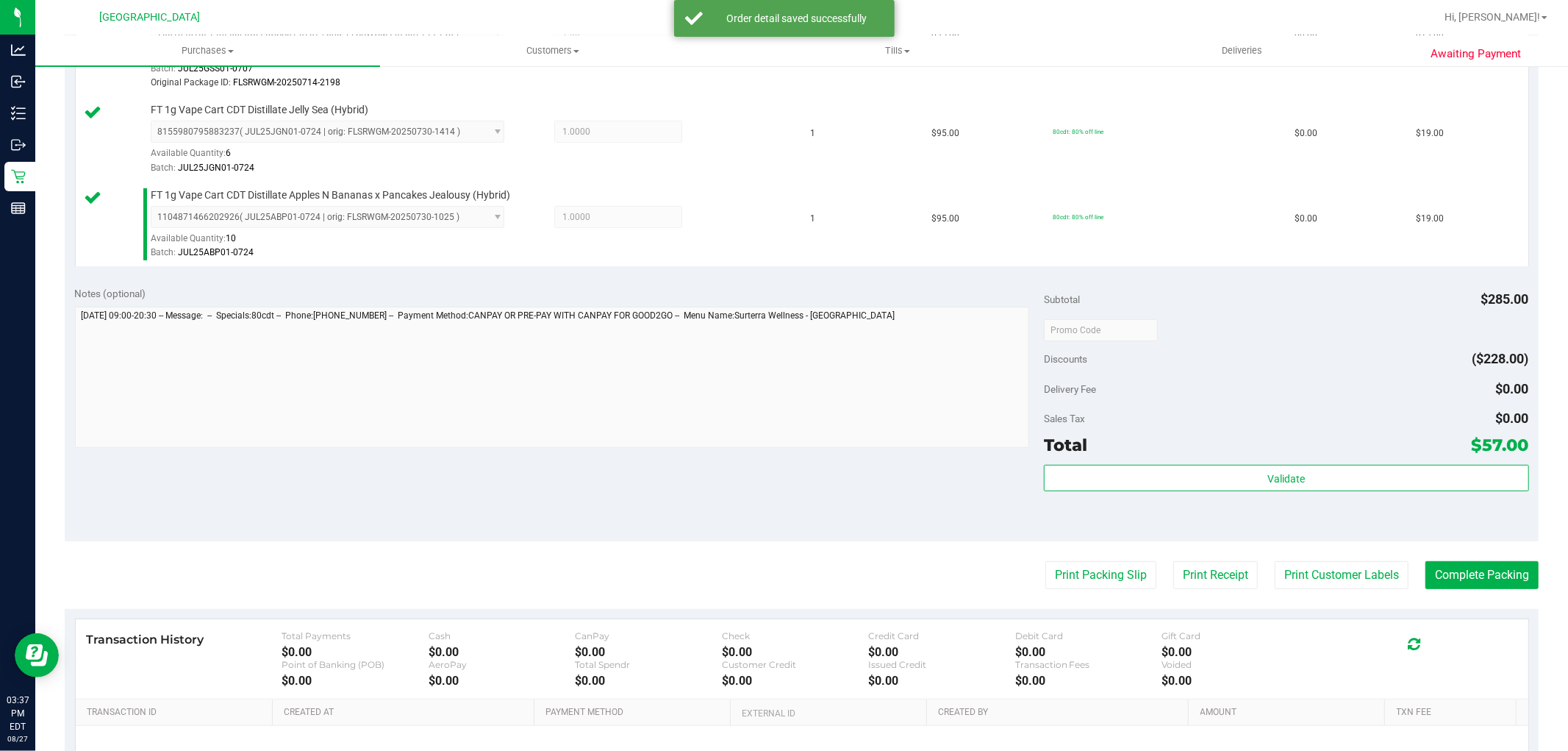
scroll to position [490, 0]
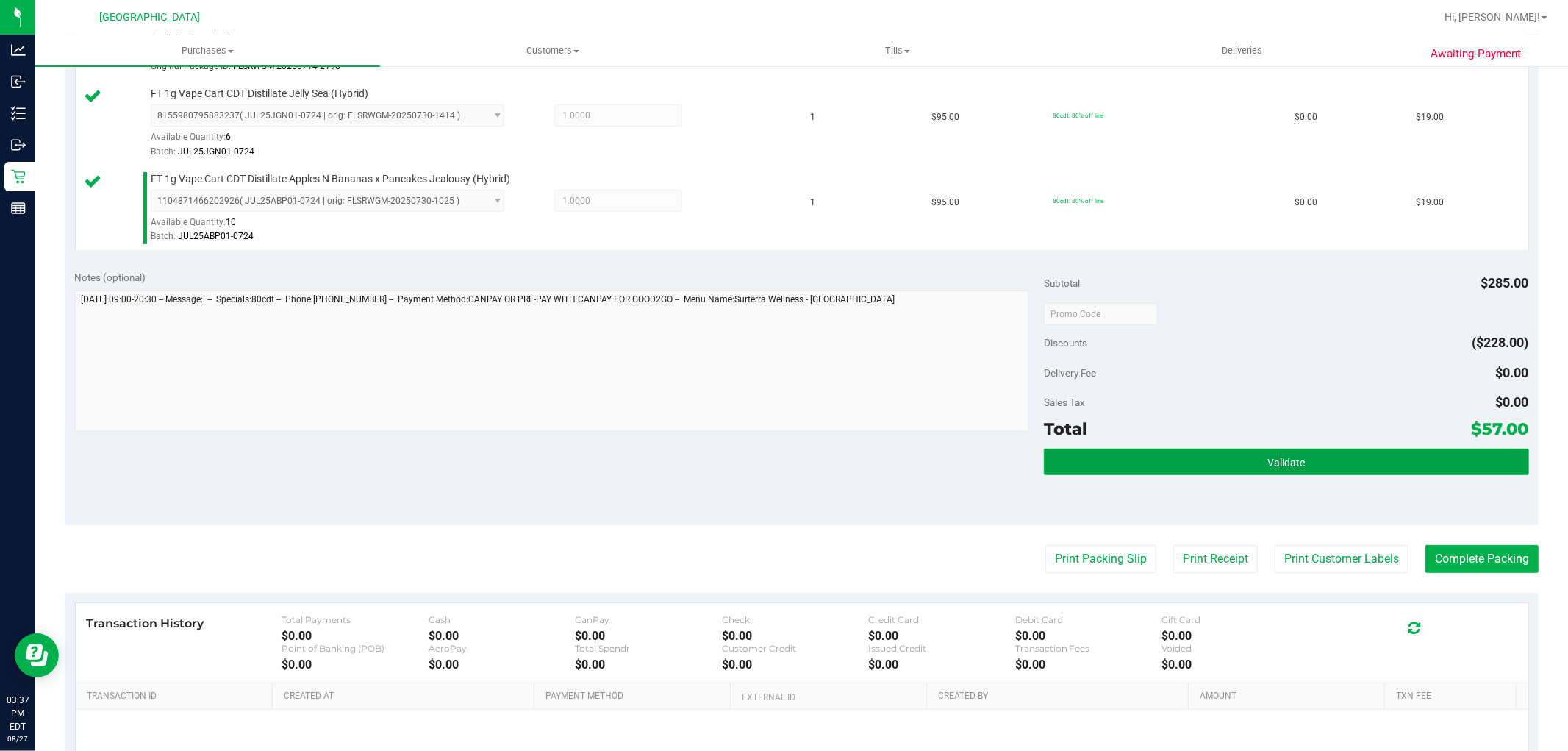
click at [1279, 452] on button "Validate" at bounding box center [1286, 461] width 484 height 26
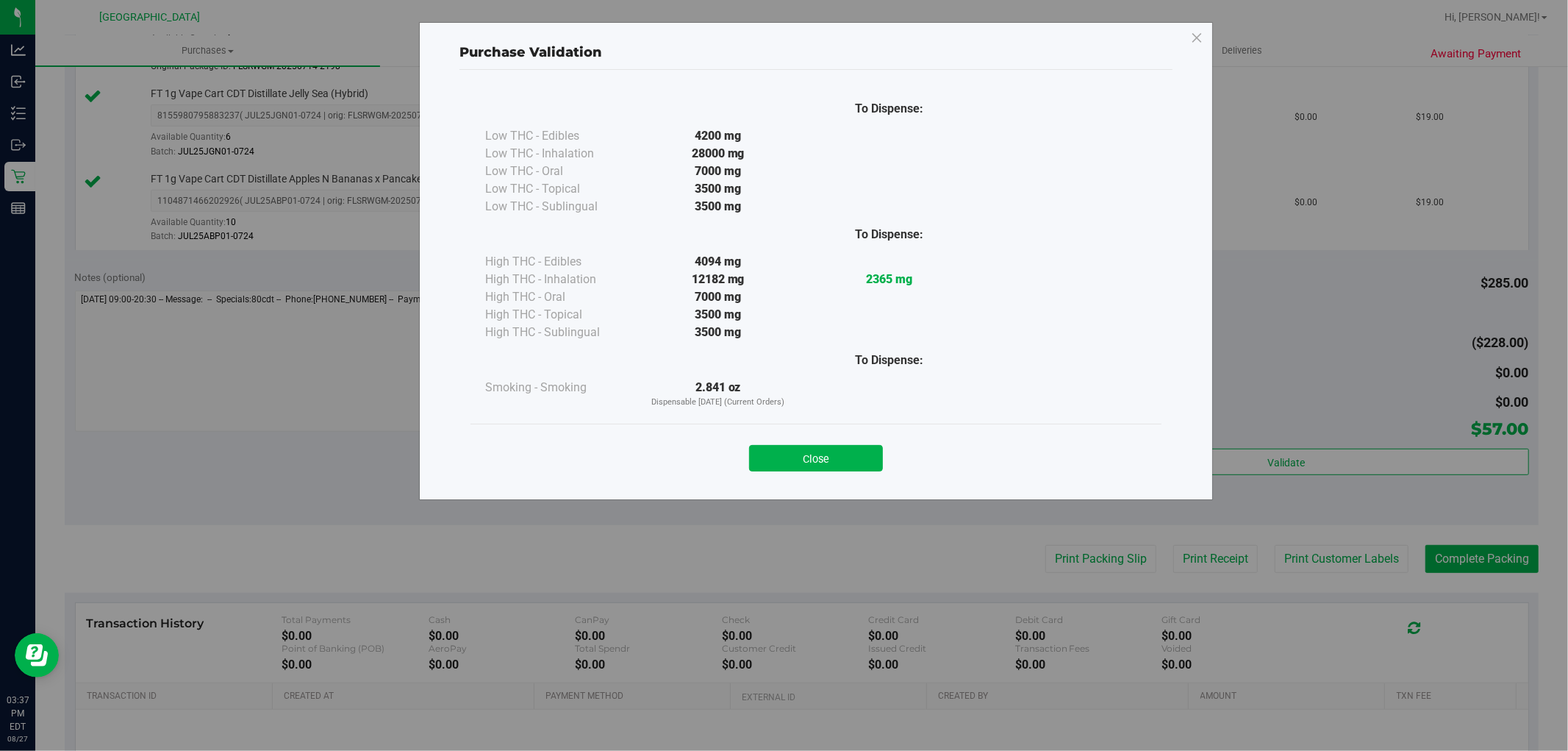
drag, startPoint x: 833, startPoint y: 456, endPoint x: 917, endPoint y: 460, distance: 84.1
click at [856, 456] on button "Close" at bounding box center [816, 458] width 134 height 26
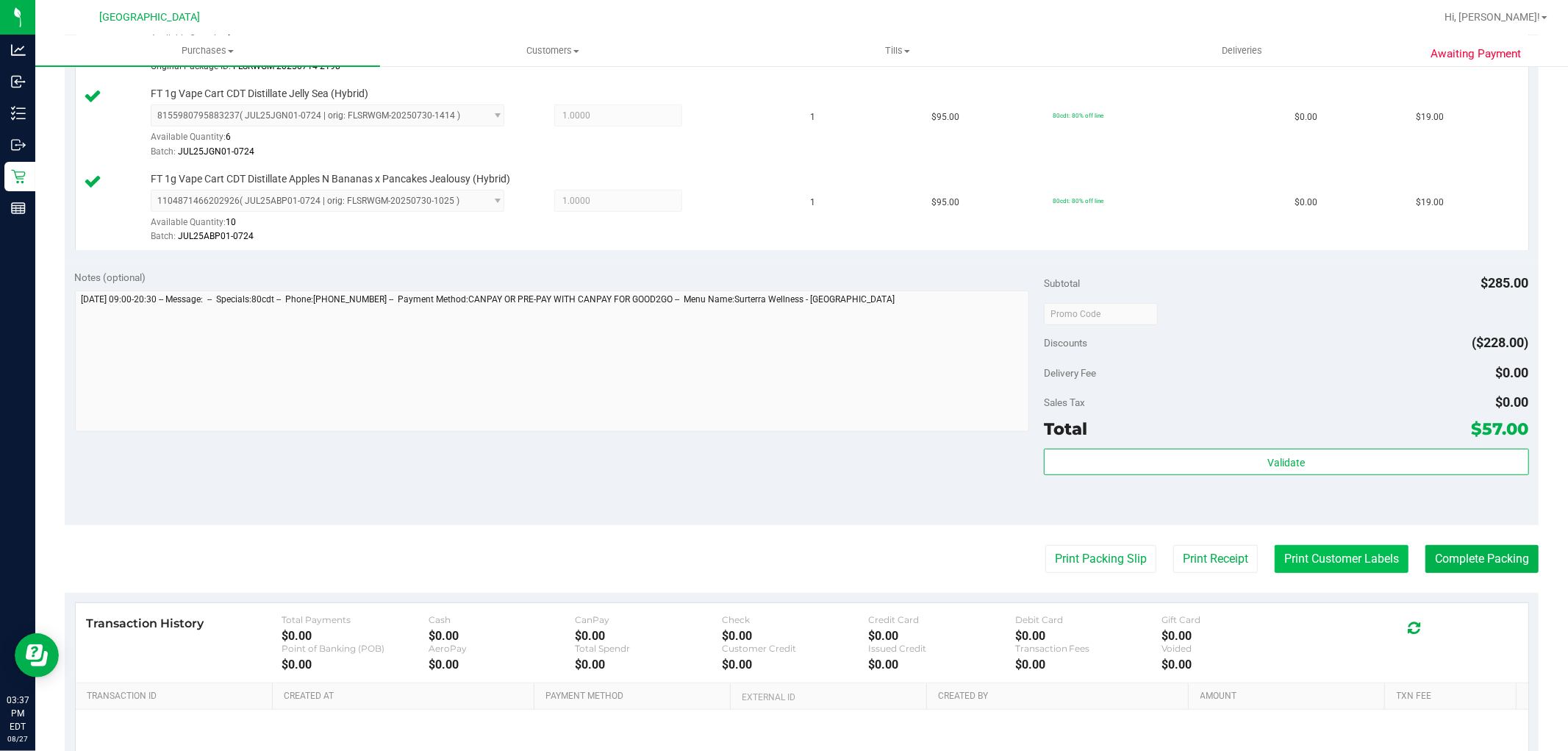
click at [1318, 561] on button "Print Customer Labels" at bounding box center [1342, 559] width 134 height 28
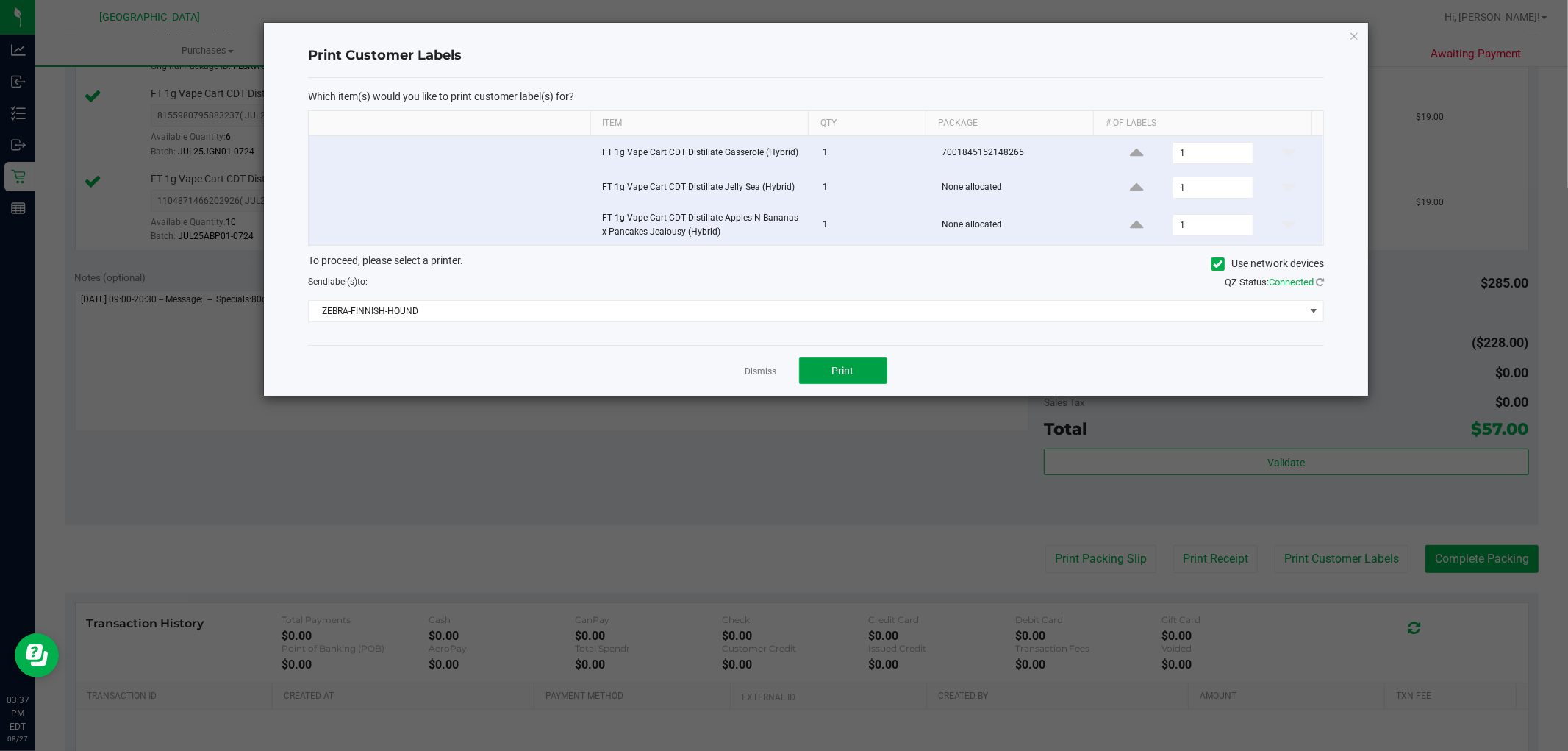
click at [827, 380] on button "Print" at bounding box center [843, 370] width 89 height 26
click at [754, 372] on link "Dismiss" at bounding box center [762, 371] width 32 height 12
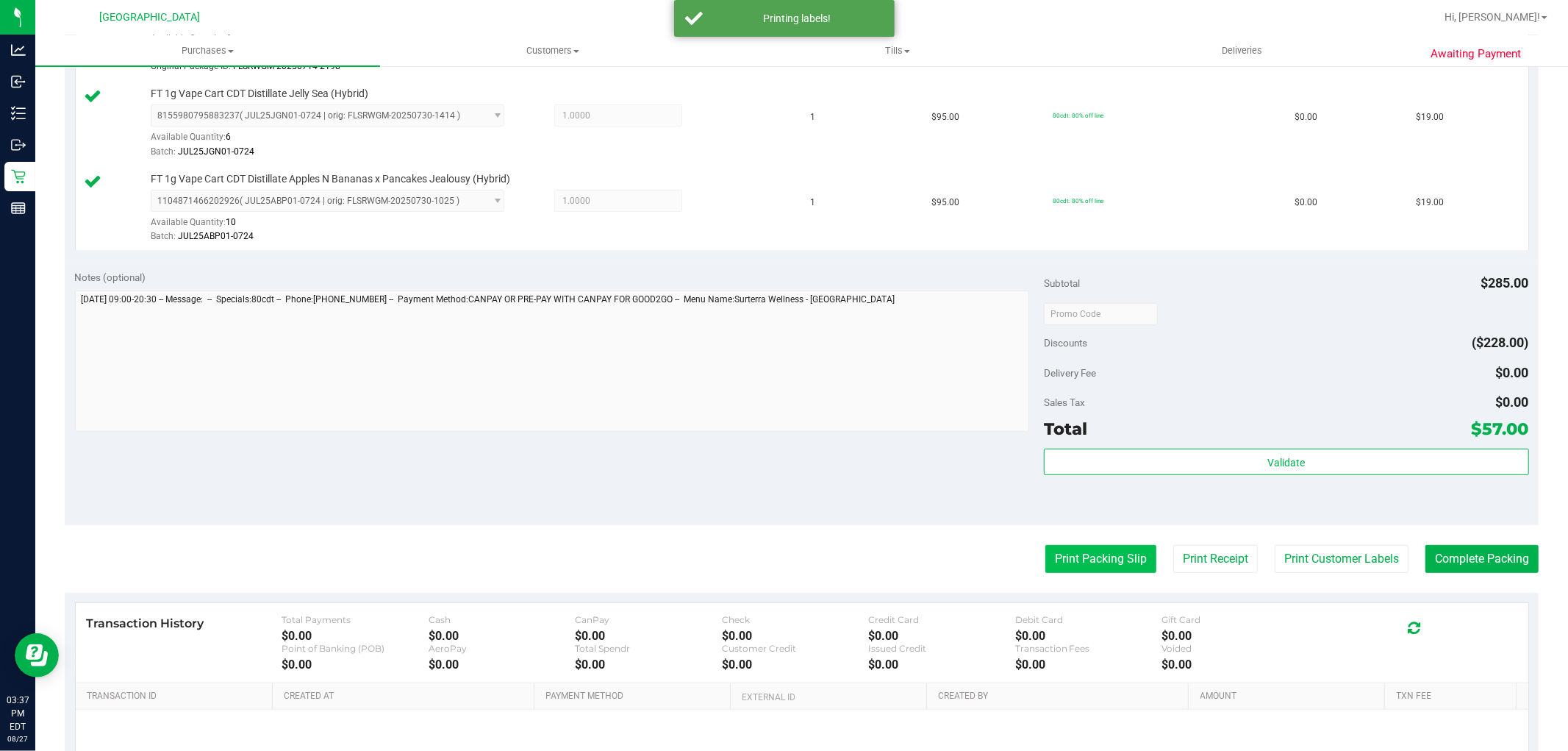
click at [1056, 556] on button "Print Packing Slip" at bounding box center [1101, 559] width 111 height 28
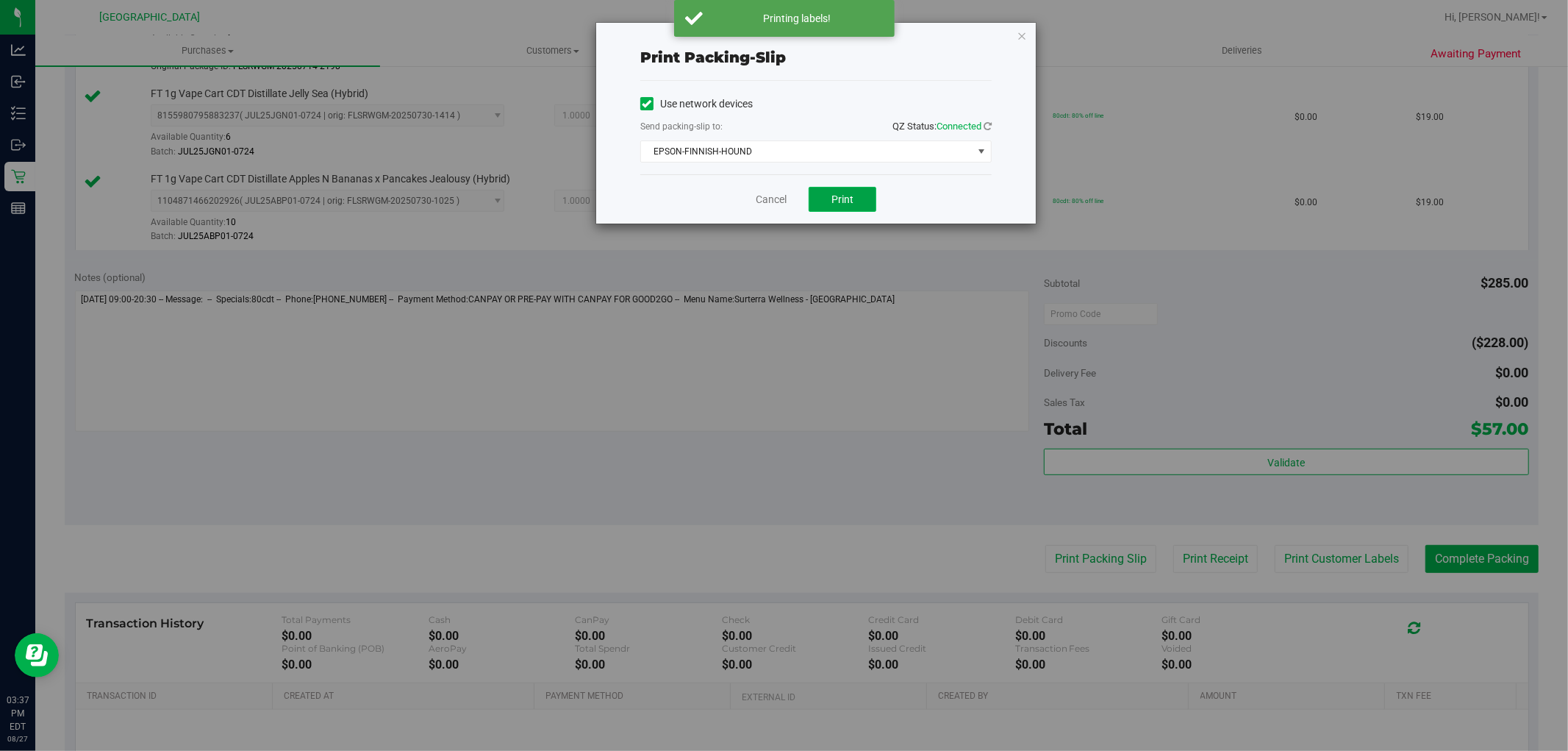
click at [829, 204] on button "Print" at bounding box center [842, 199] width 68 height 25
click at [766, 200] on link "Cancel" at bounding box center [770, 200] width 31 height 16
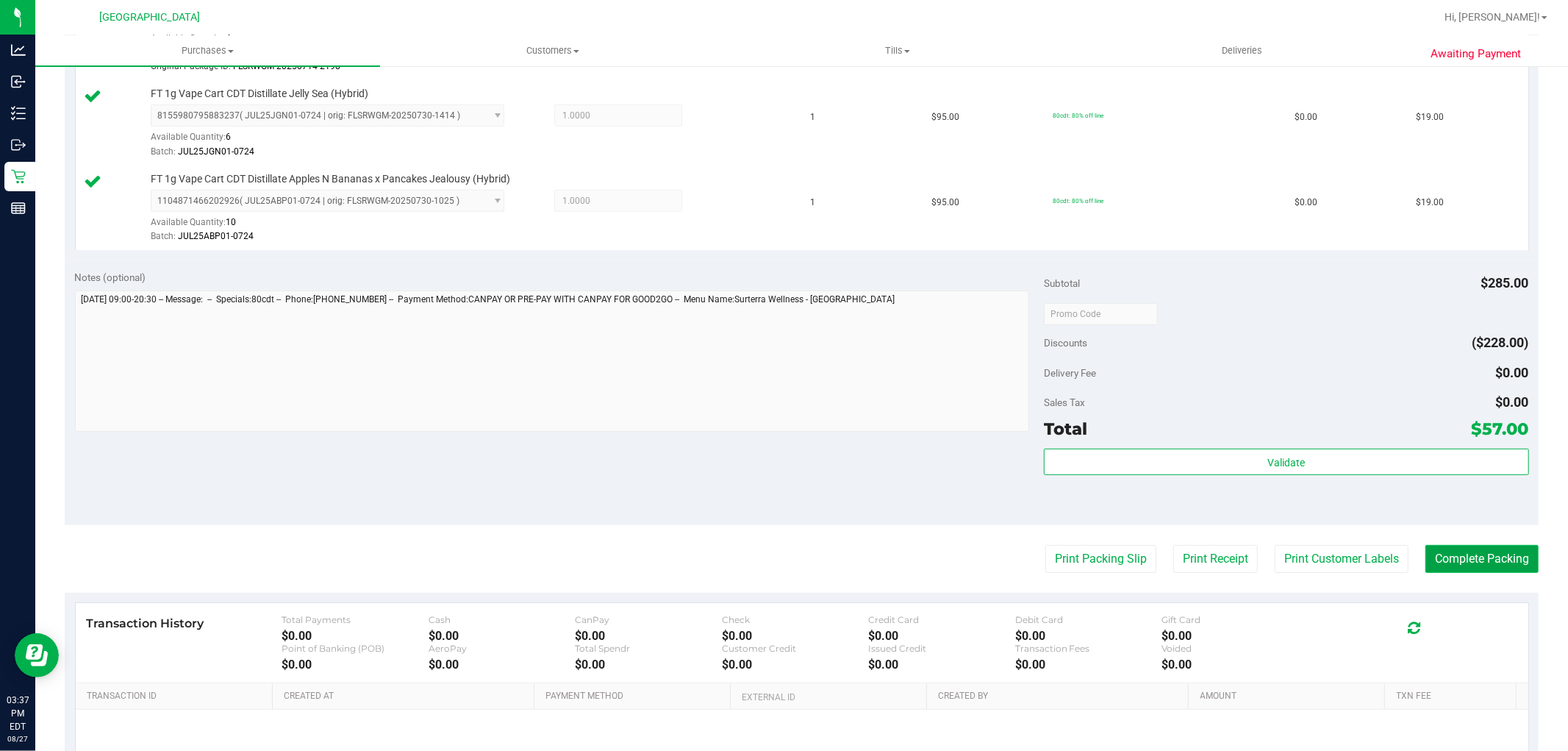
click at [1486, 560] on button "Complete Packing" at bounding box center [1482, 559] width 113 height 28
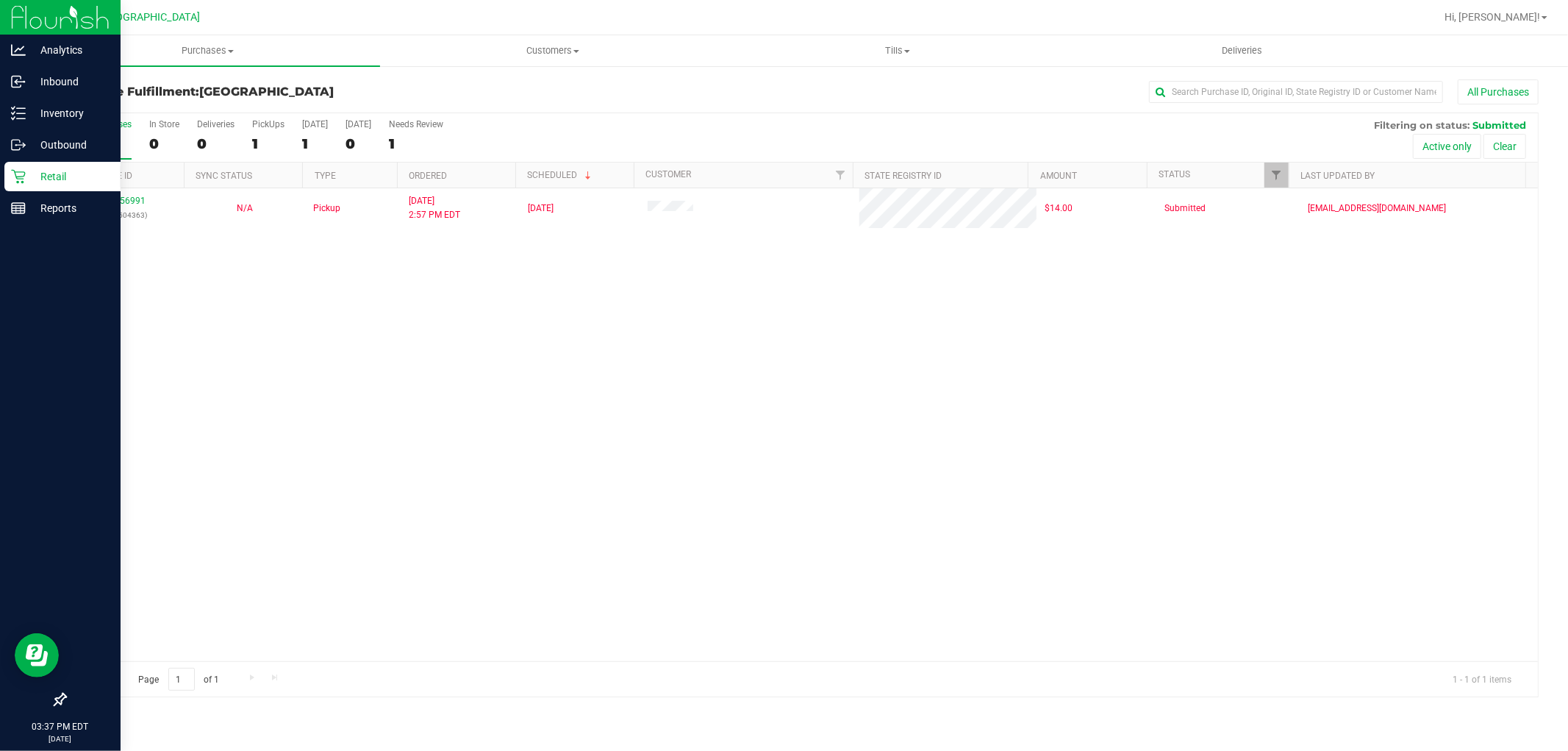
click at [45, 179] on p "Retail" at bounding box center [69, 176] width 89 height 18
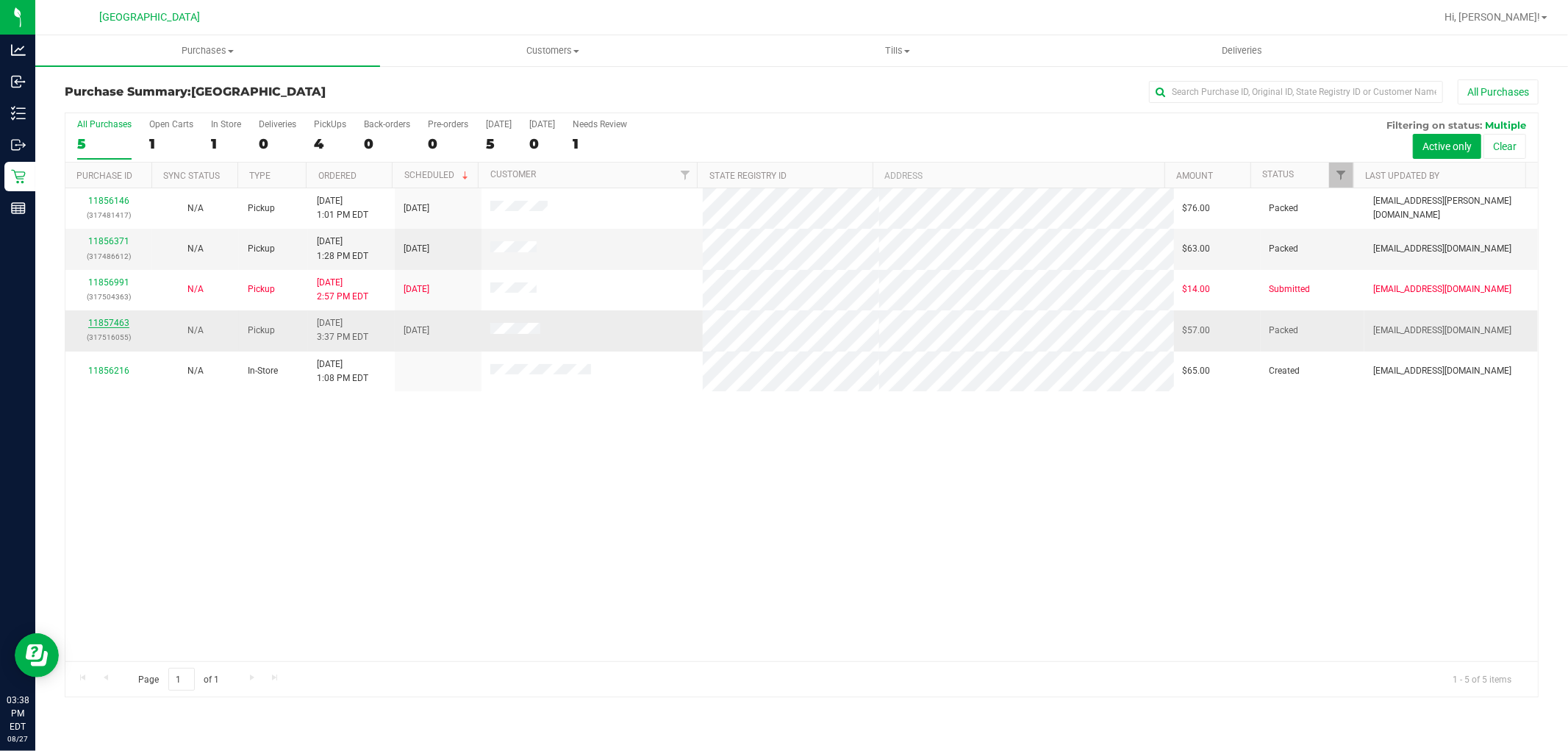
click at [120, 324] on link "11857463" at bounding box center [109, 323] width 41 height 11
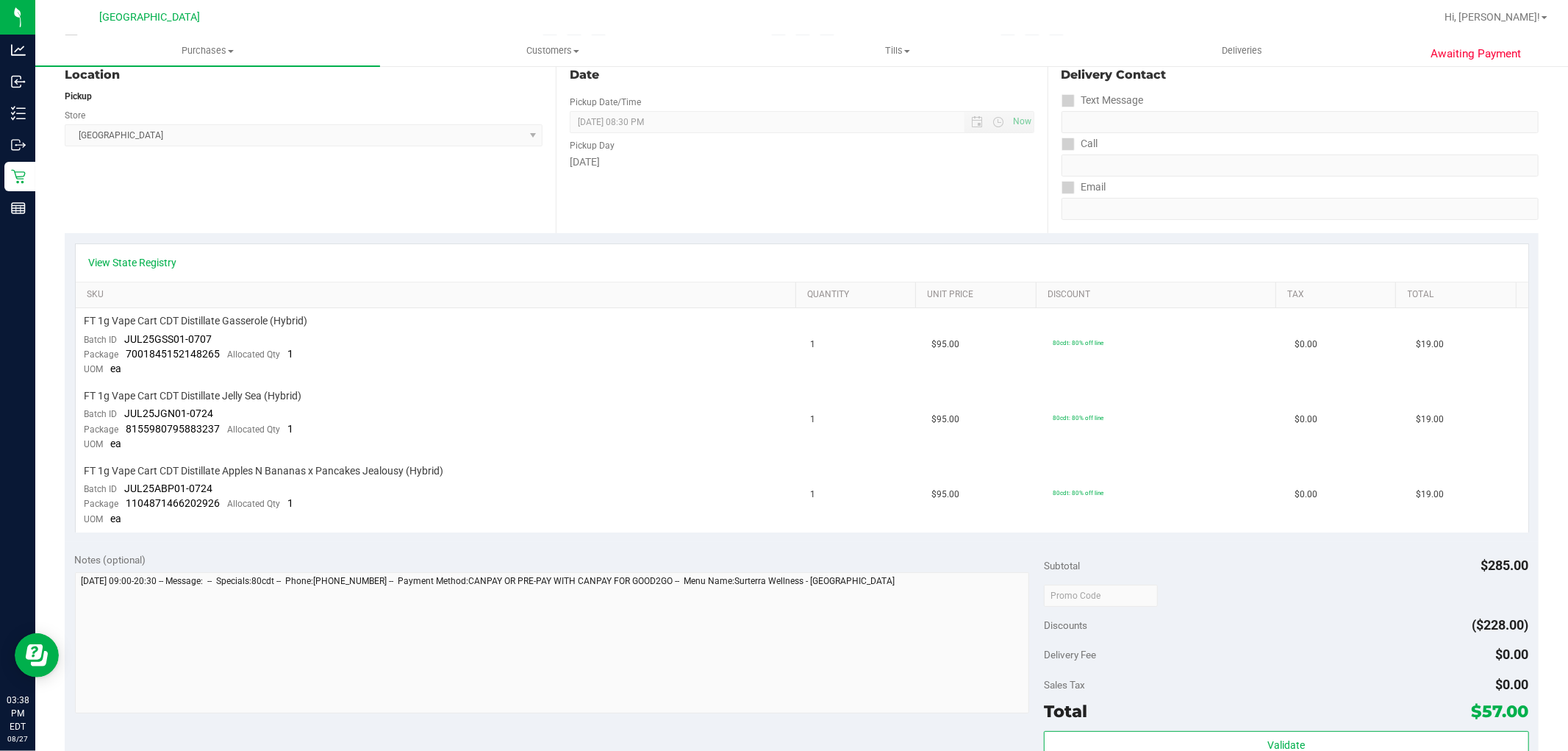
scroll to position [408, 0]
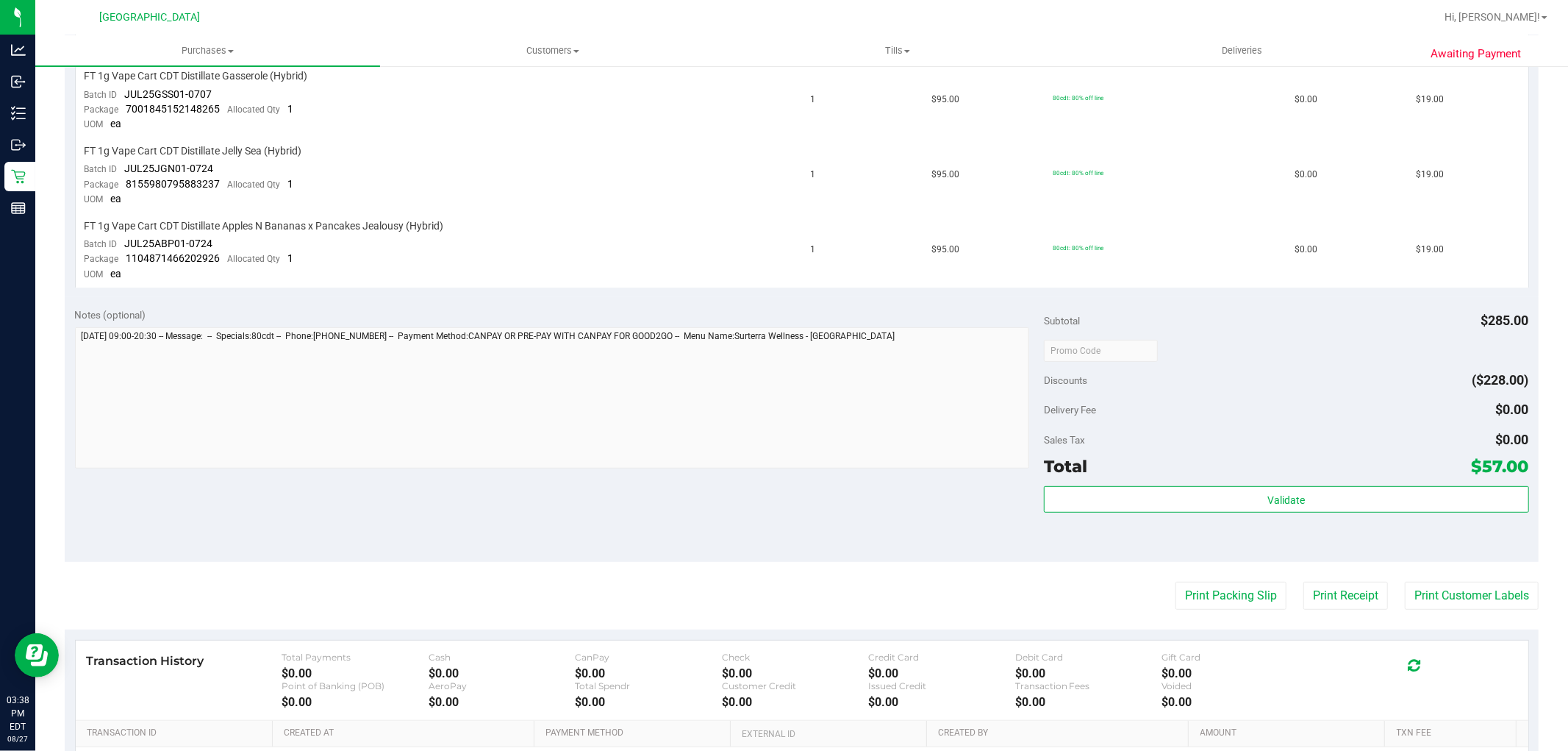
click at [1249, 614] on purchase-details "Back Send Back to Created Cancel Purchase View Profile # 11857463 BioTrack ID: …" at bounding box center [802, 287] width 1474 height 1233
click at [1238, 589] on button "Print Packing Slip" at bounding box center [1231, 596] width 111 height 28
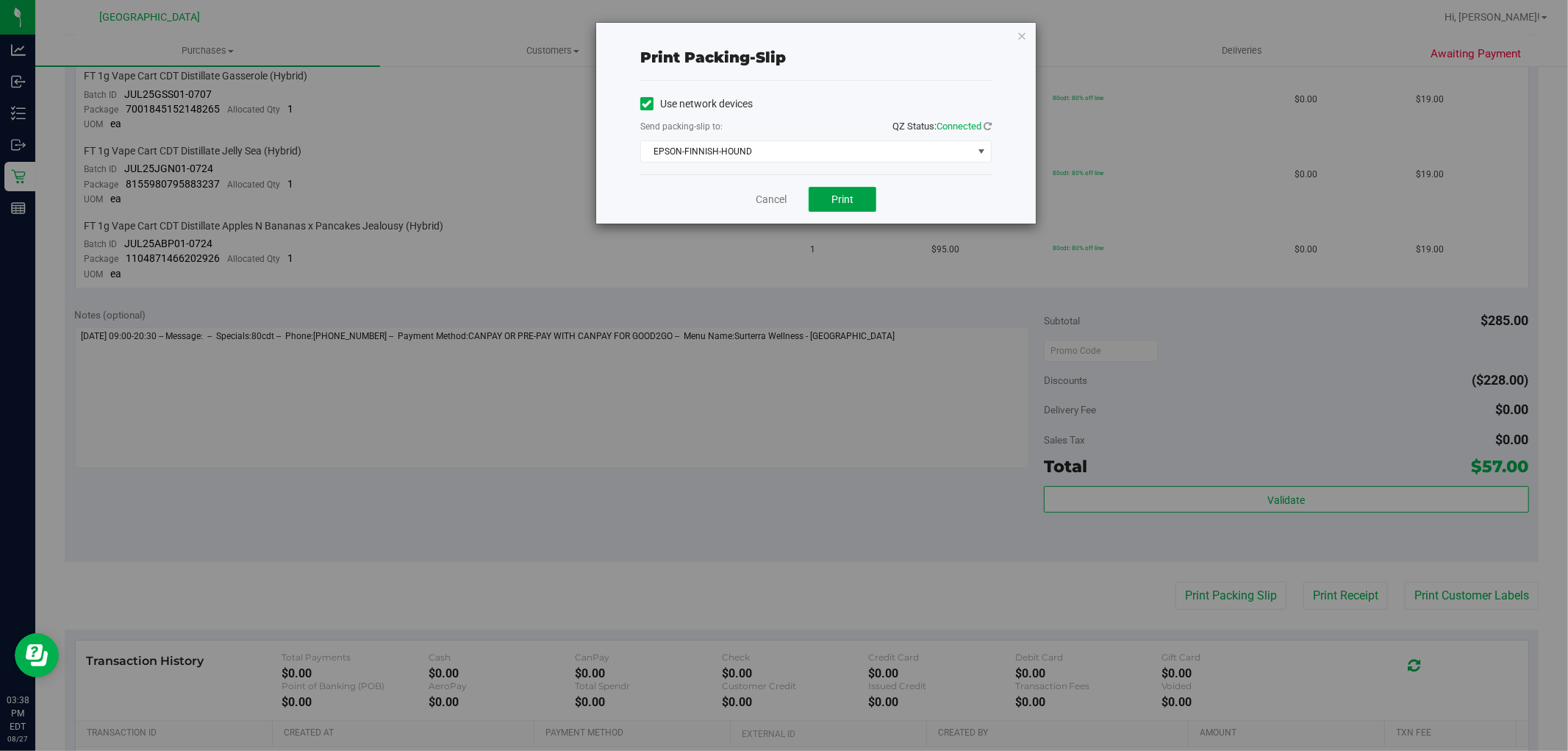
click at [848, 193] on span "Print" at bounding box center [842, 198] width 22 height 11
click at [776, 192] on link "Cancel" at bounding box center [770, 200] width 31 height 16
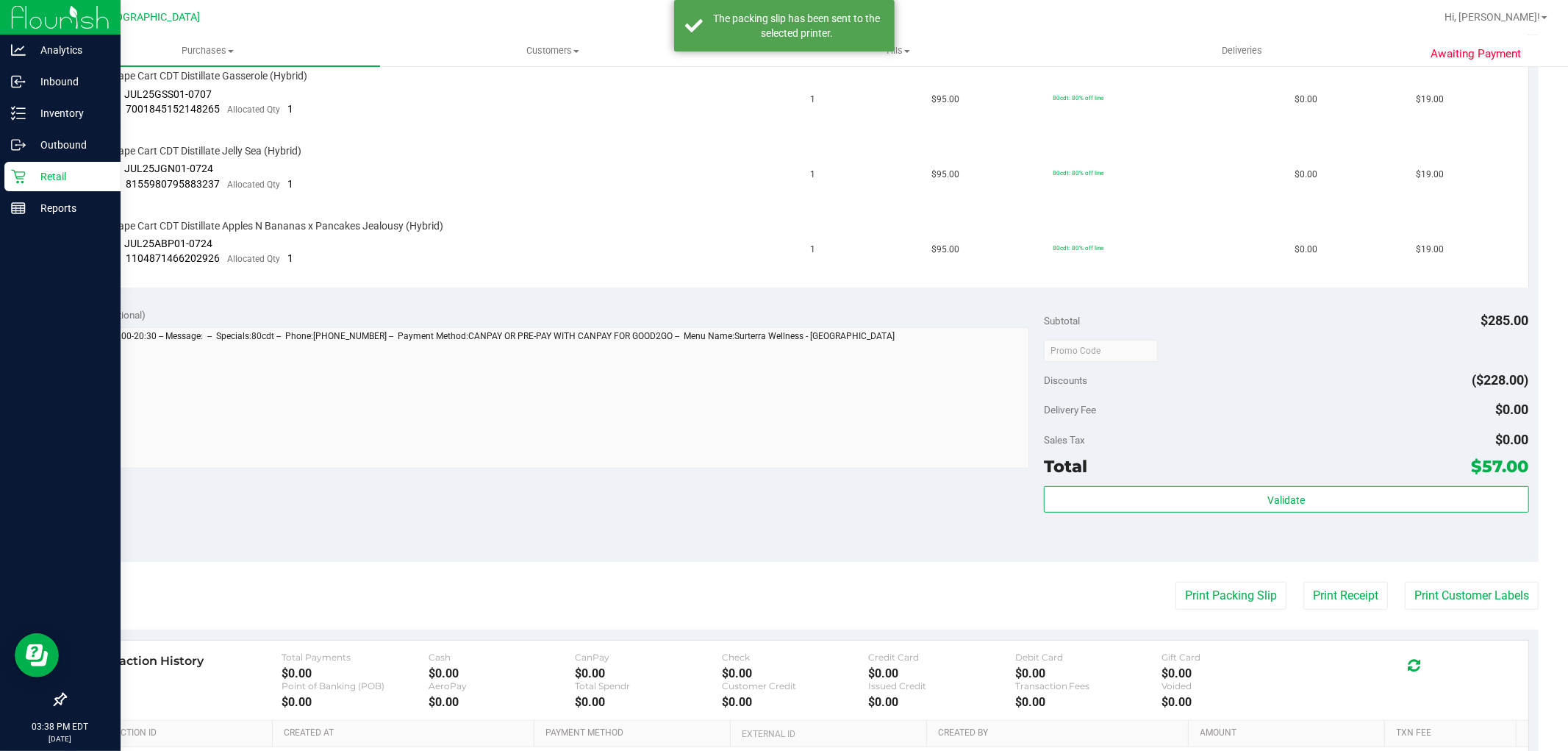
click at [23, 176] on icon at bounding box center [18, 177] width 14 height 14
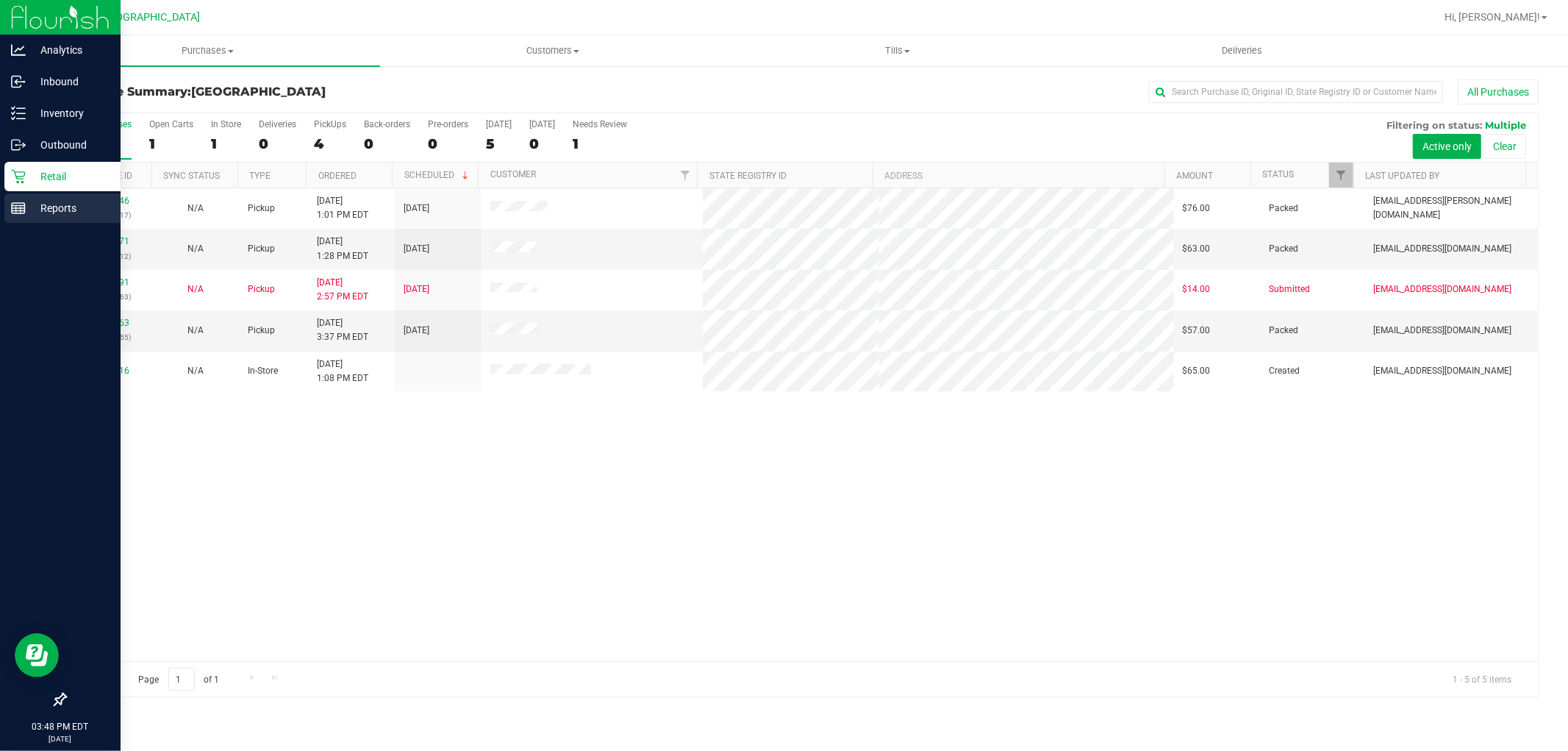
click at [76, 209] on p "Reports" at bounding box center [69, 208] width 89 height 18
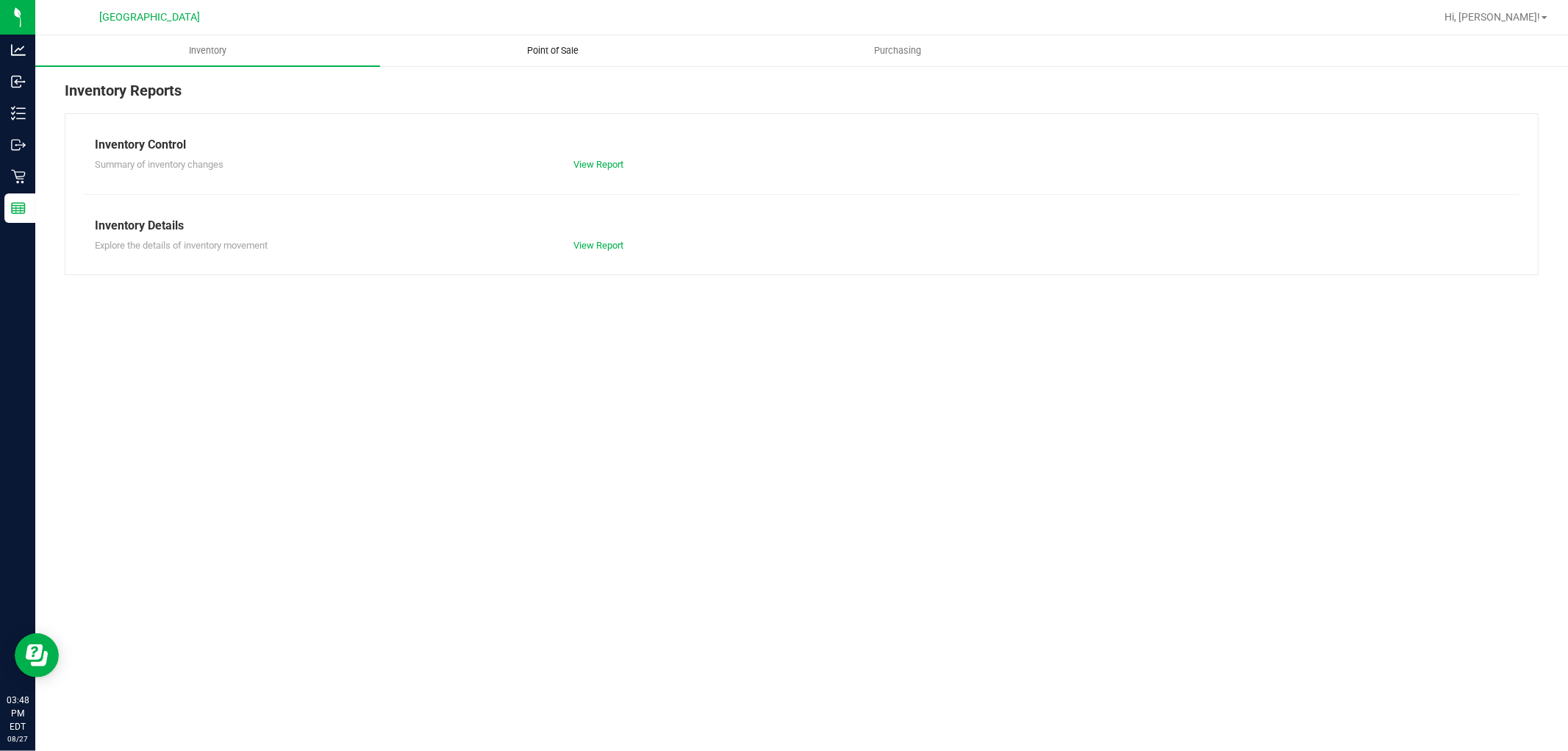
click at [539, 46] on span "Point of Sale" at bounding box center [553, 50] width 91 height 13
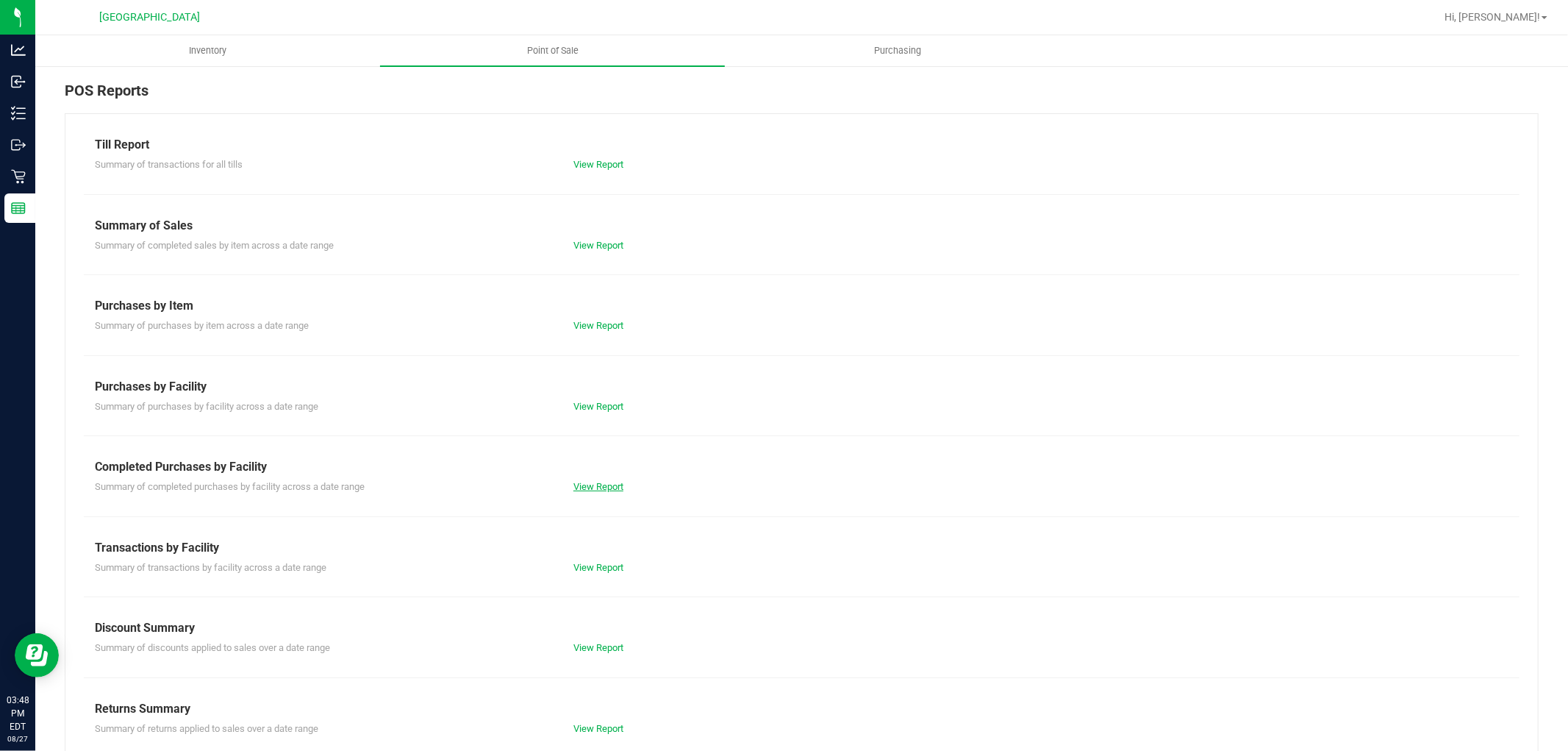
click at [584, 488] on link "View Report" at bounding box center [598, 486] width 50 height 11
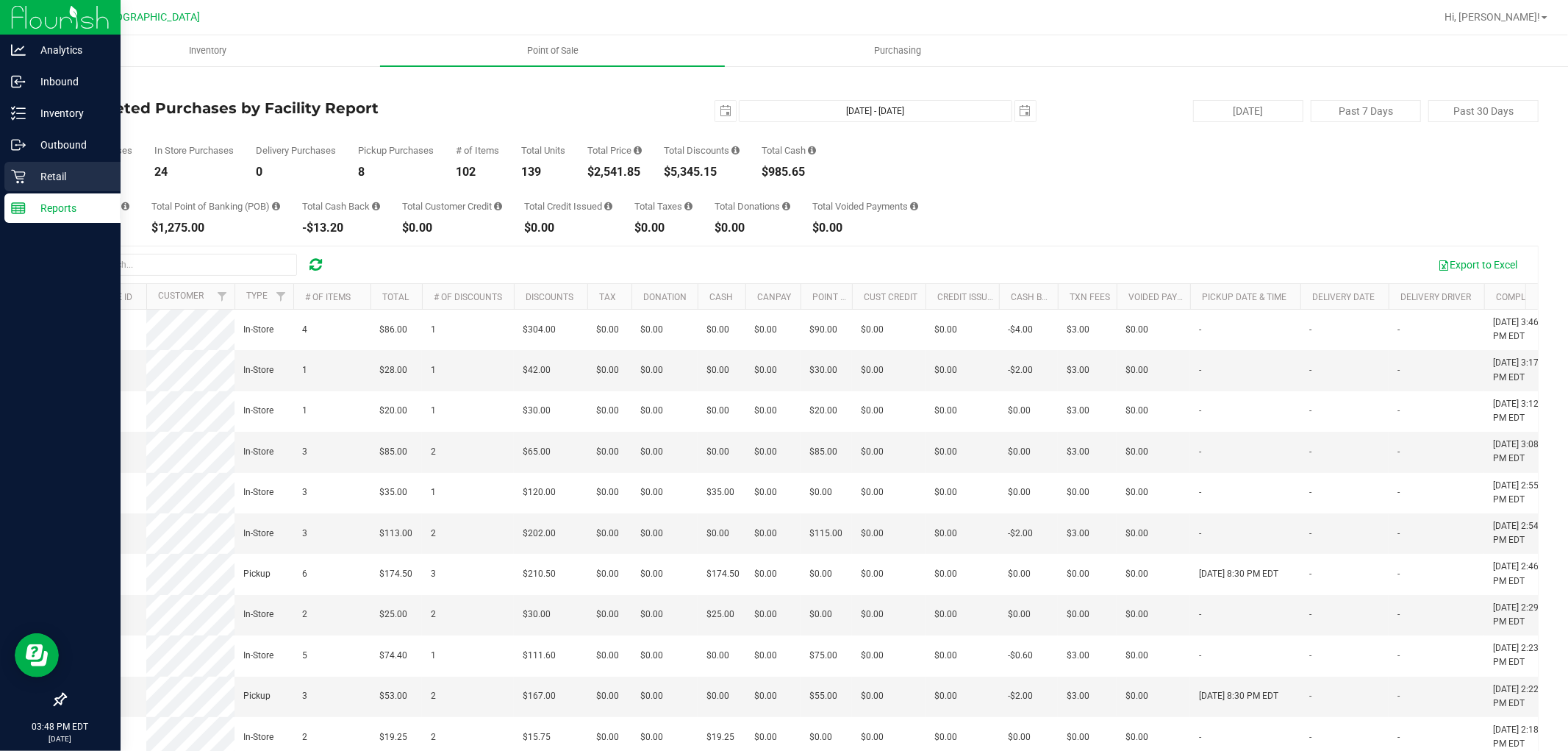
click at [42, 175] on p "Retail" at bounding box center [69, 176] width 89 height 18
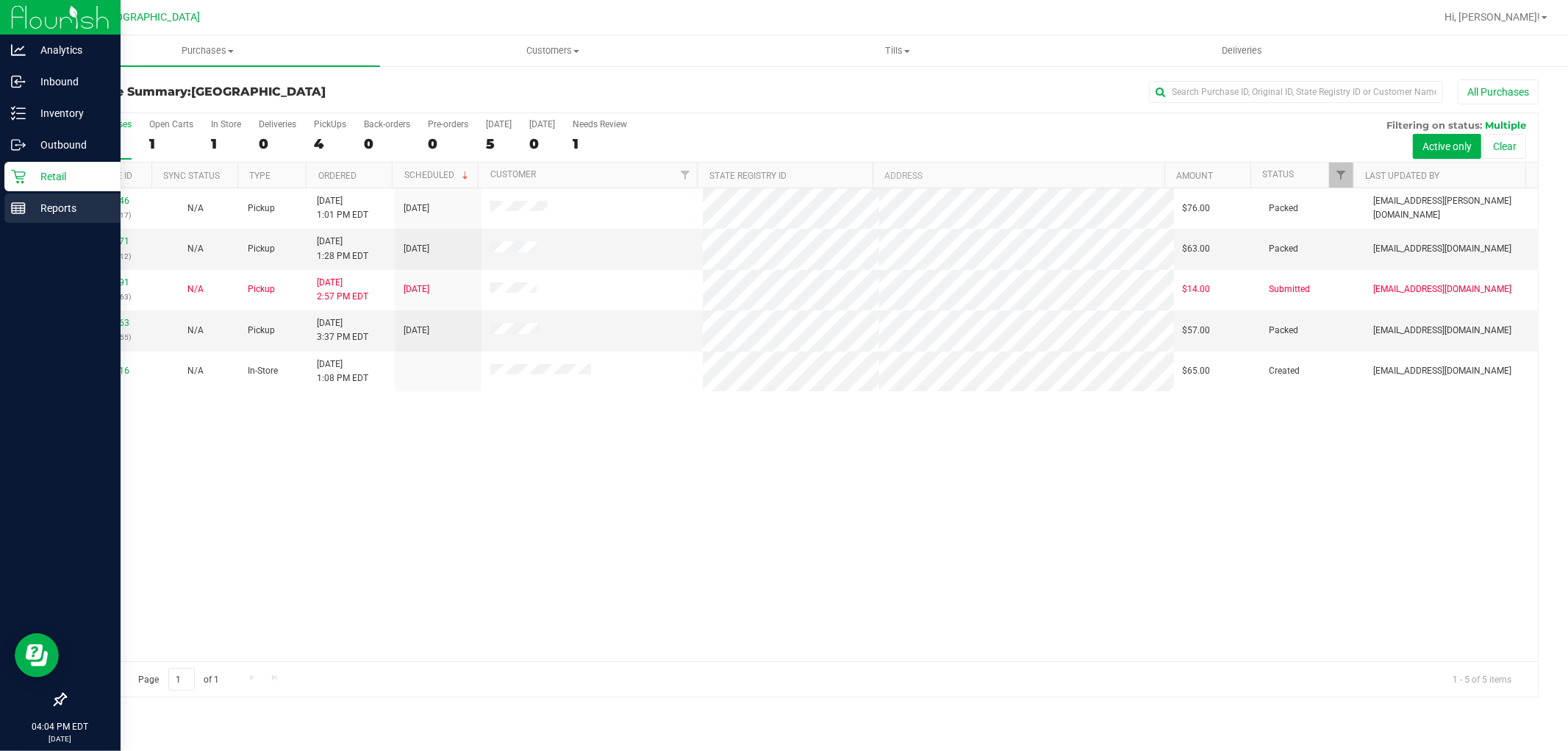
click at [11, 203] on rect at bounding box center [18, 208] width 13 height 11
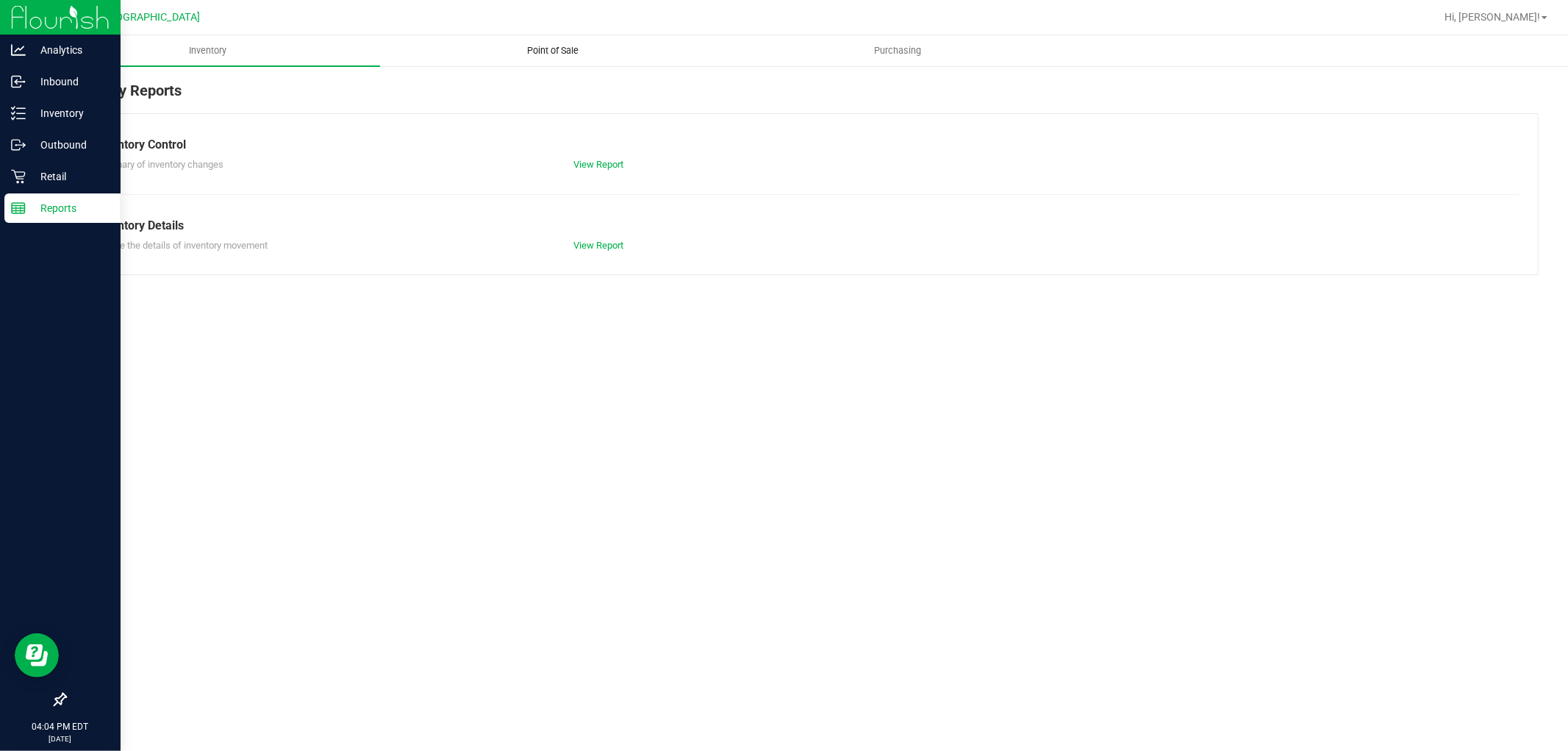
click at [556, 47] on span "Point of Sale" at bounding box center [553, 50] width 91 height 13
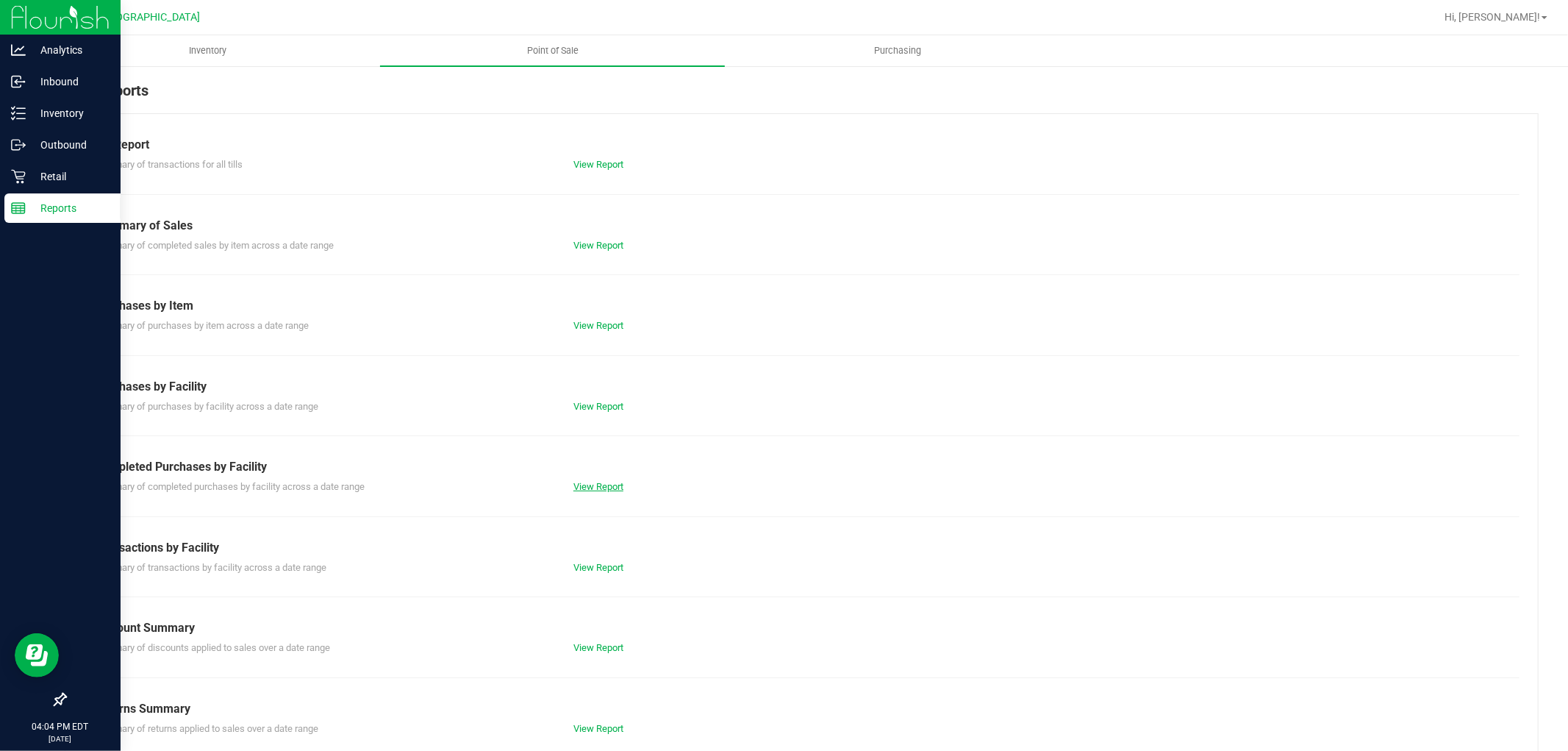
click at [612, 483] on link "View Report" at bounding box center [598, 486] width 50 height 11
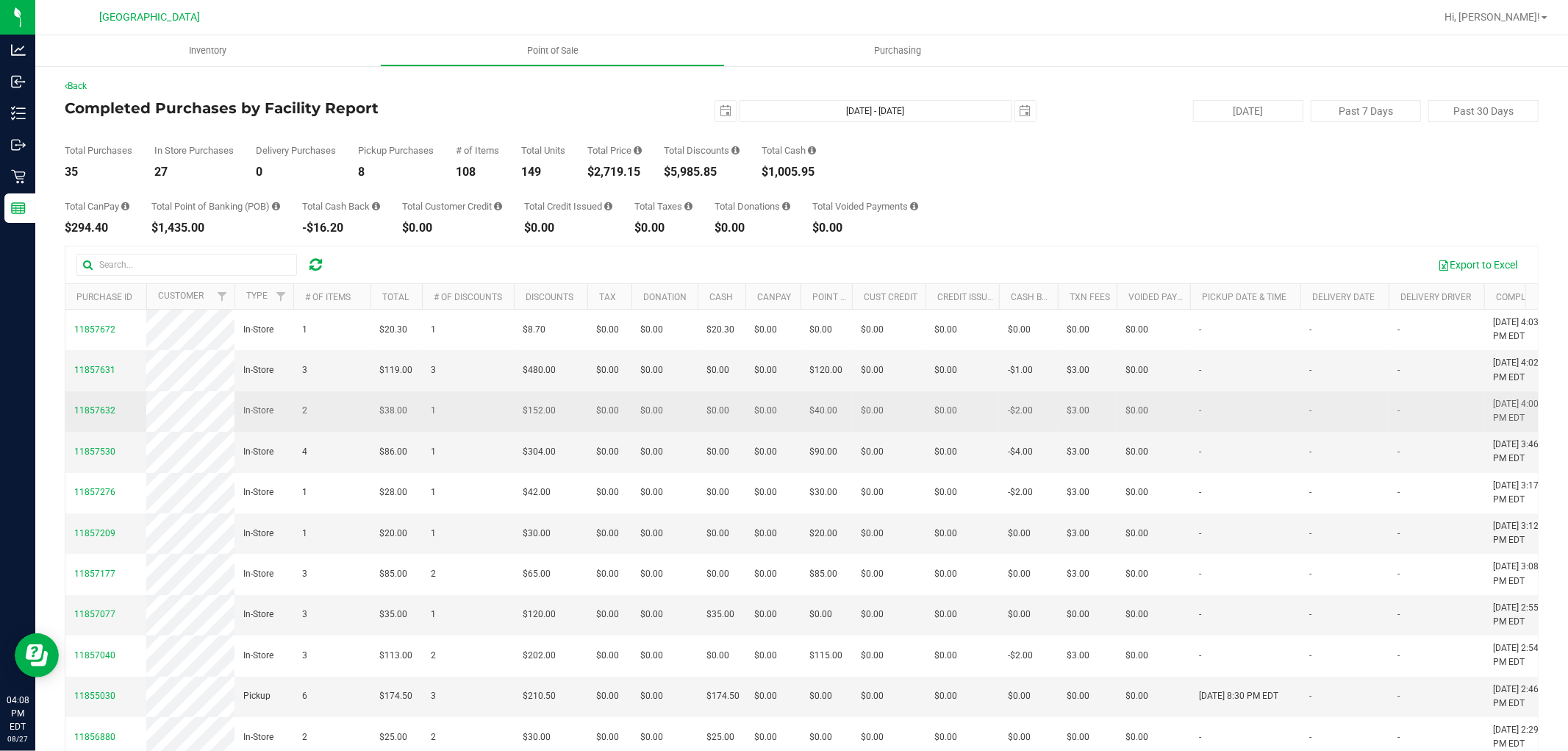
scroll to position [82, 0]
